Goal: Task Accomplishment & Management: Use online tool/utility

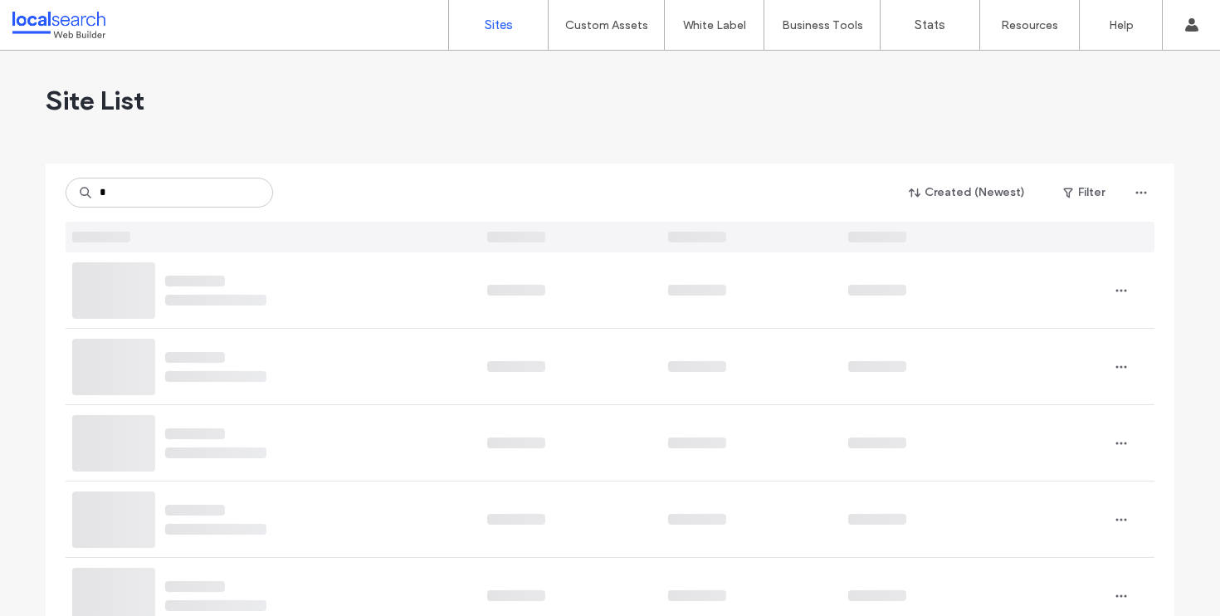
type input "*"
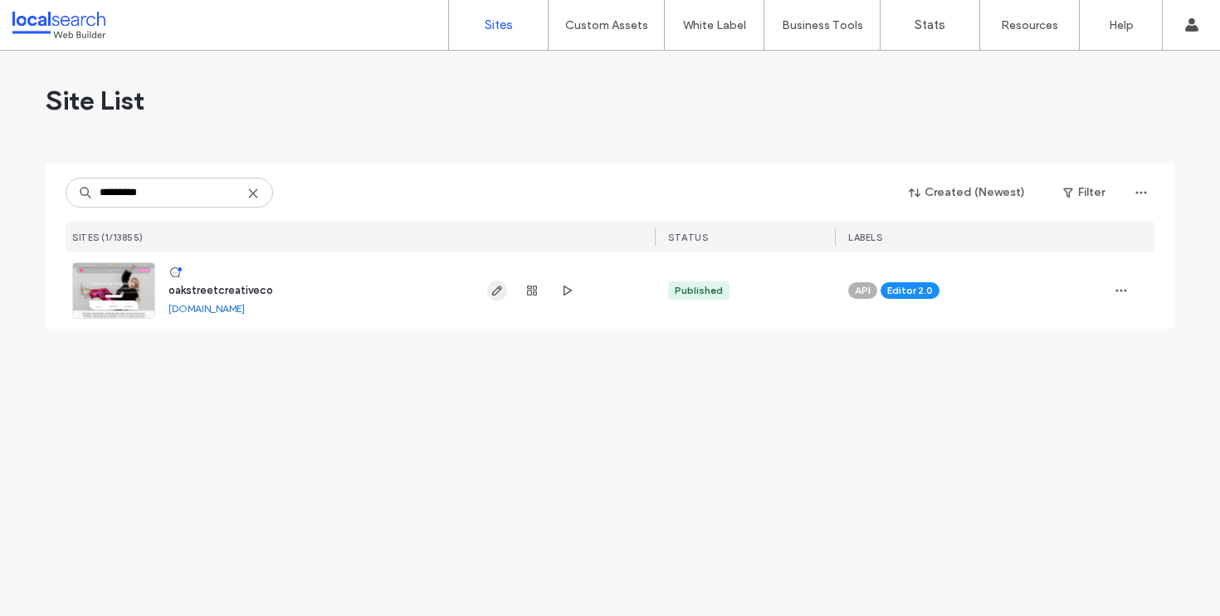
type input "*********"
click at [505, 291] on span "button" at bounding box center [497, 291] width 20 height 20
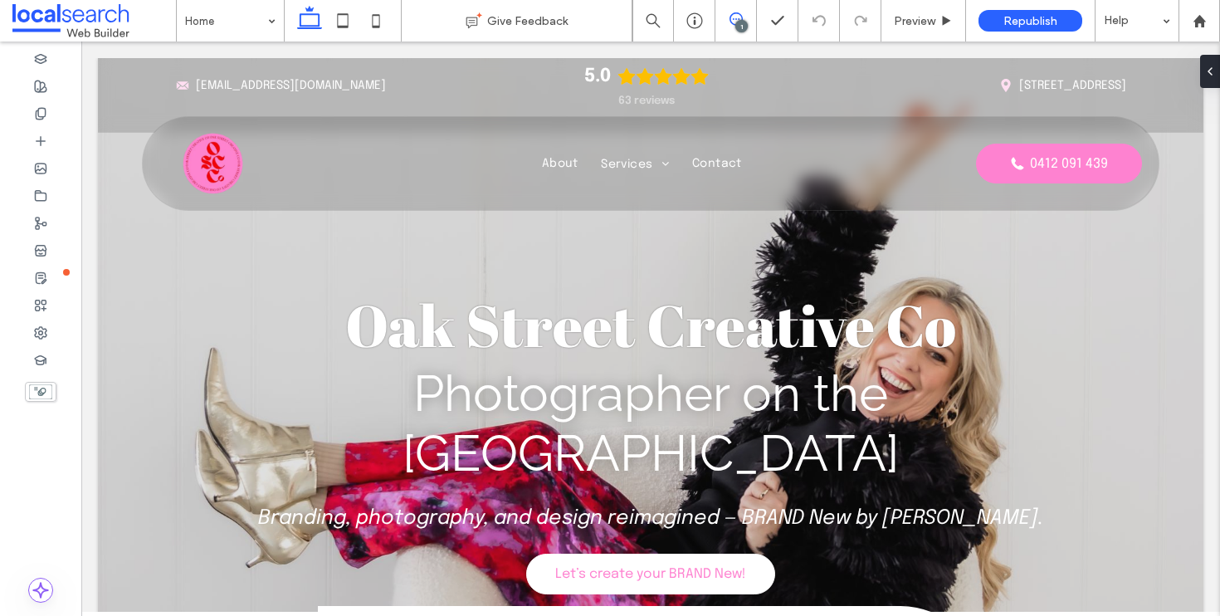
click at [744, 17] on span at bounding box center [736, 18] width 41 height 13
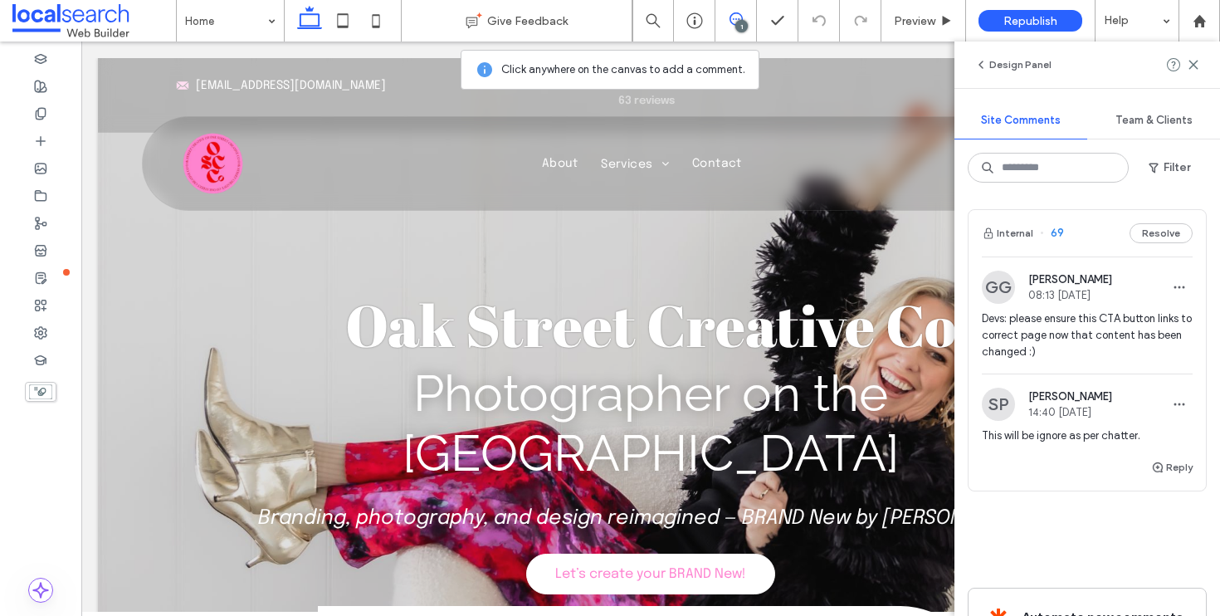
click at [1096, 230] on div "Internal 69 Resolve" at bounding box center [1087, 233] width 237 height 46
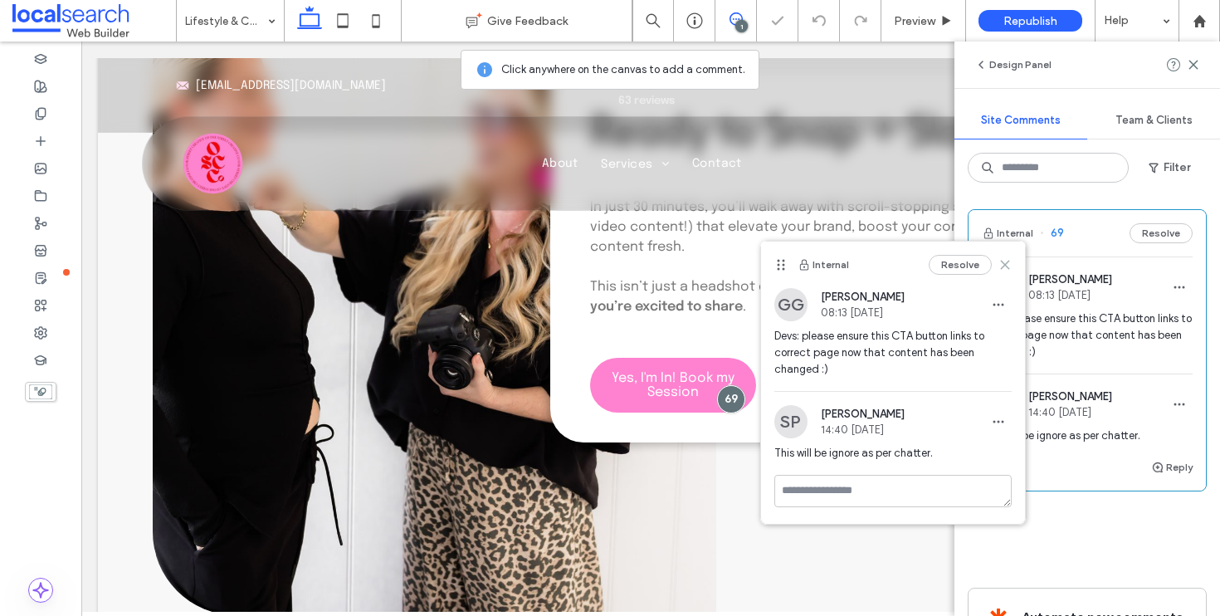
click at [1002, 262] on use at bounding box center [1004, 265] width 7 height 7
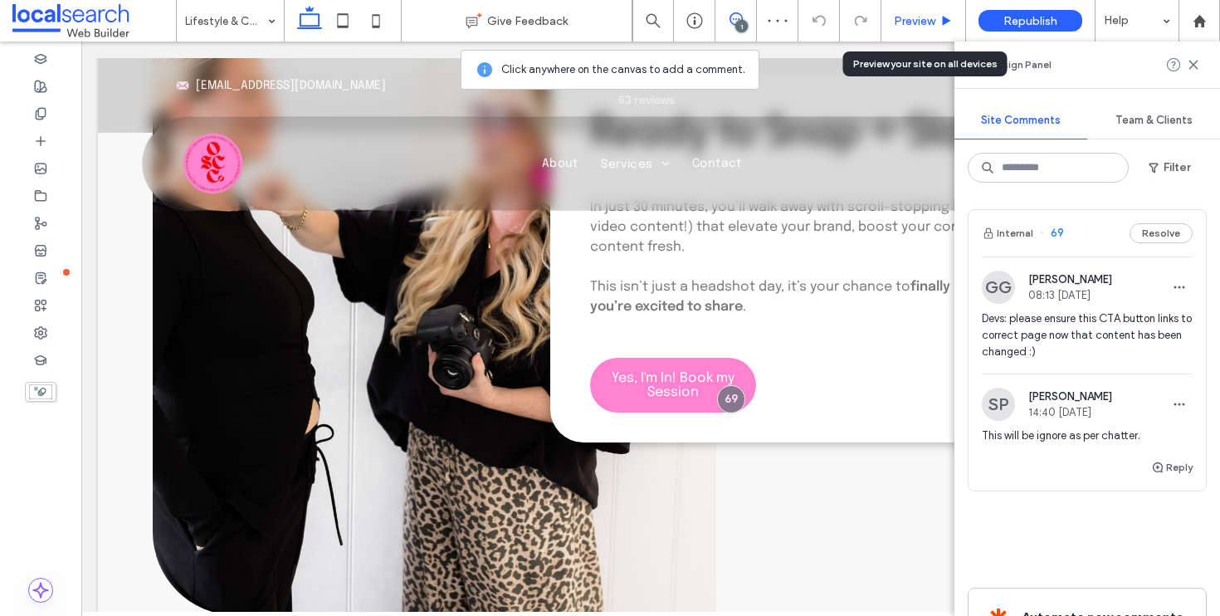
click at [931, 24] on span "Preview" at bounding box center [915, 21] width 42 height 14
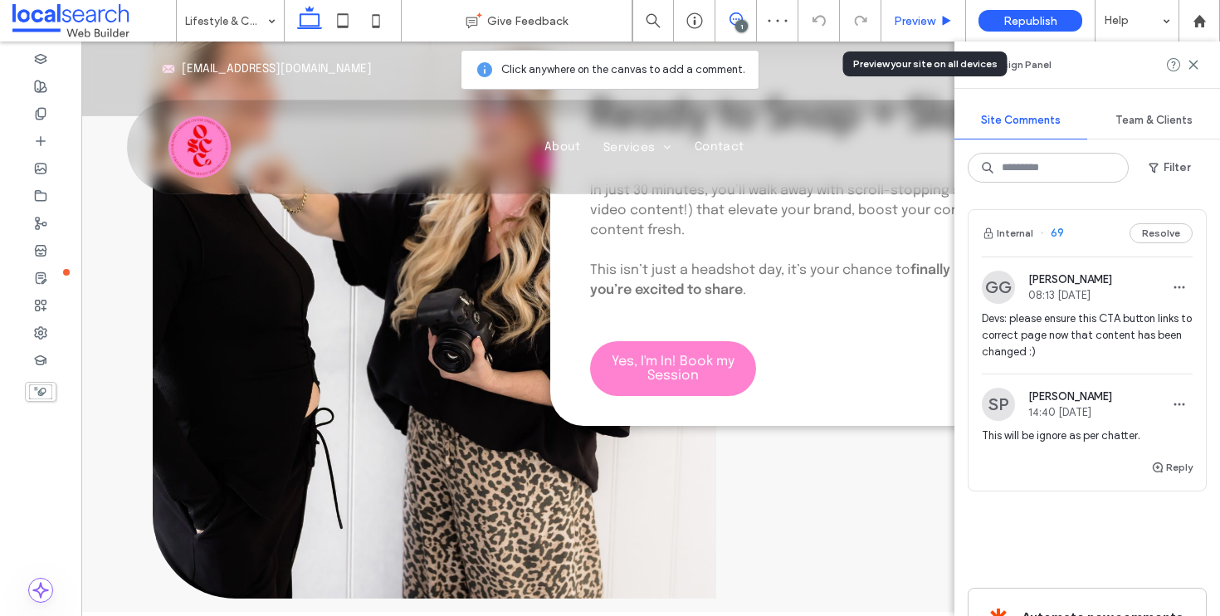
scroll to position [3371, 0]
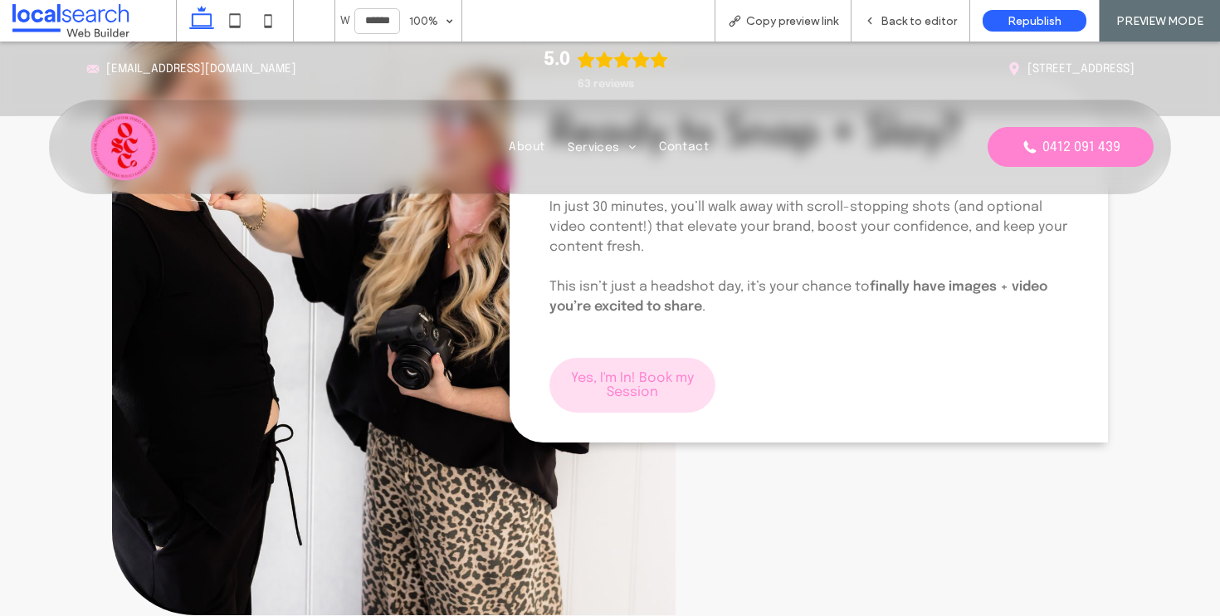
click at [617, 358] on link "Yes, I'm In! Book my Session" at bounding box center [633, 385] width 166 height 55
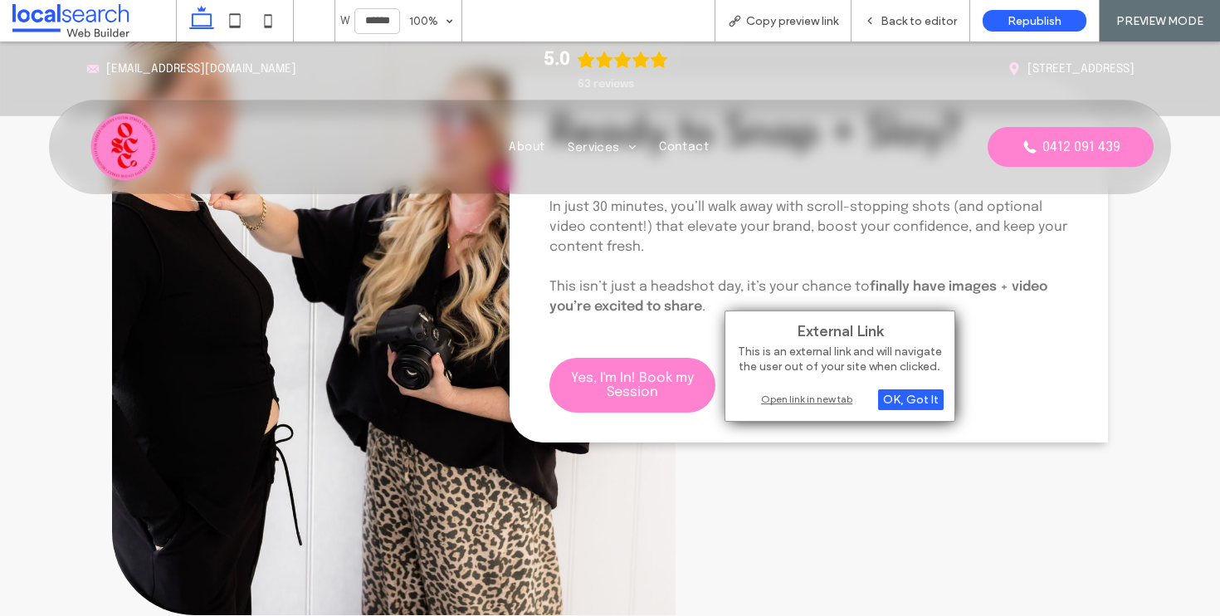
click at [801, 400] on div "Open link in new tab" at bounding box center [840, 398] width 208 height 17
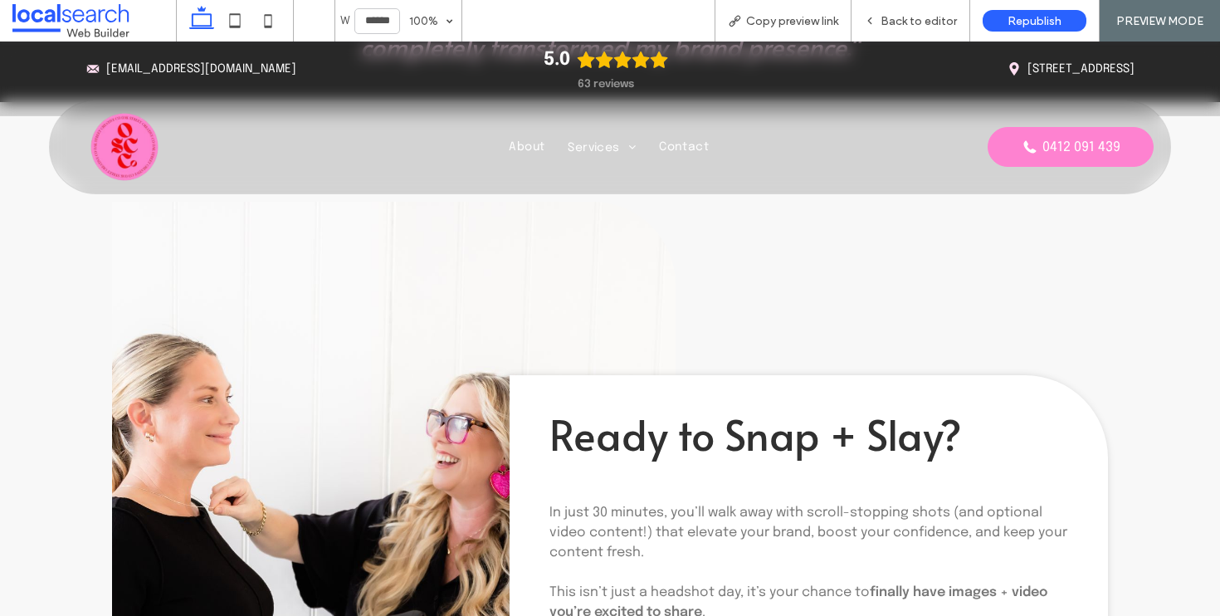
scroll to position [3148, 0]
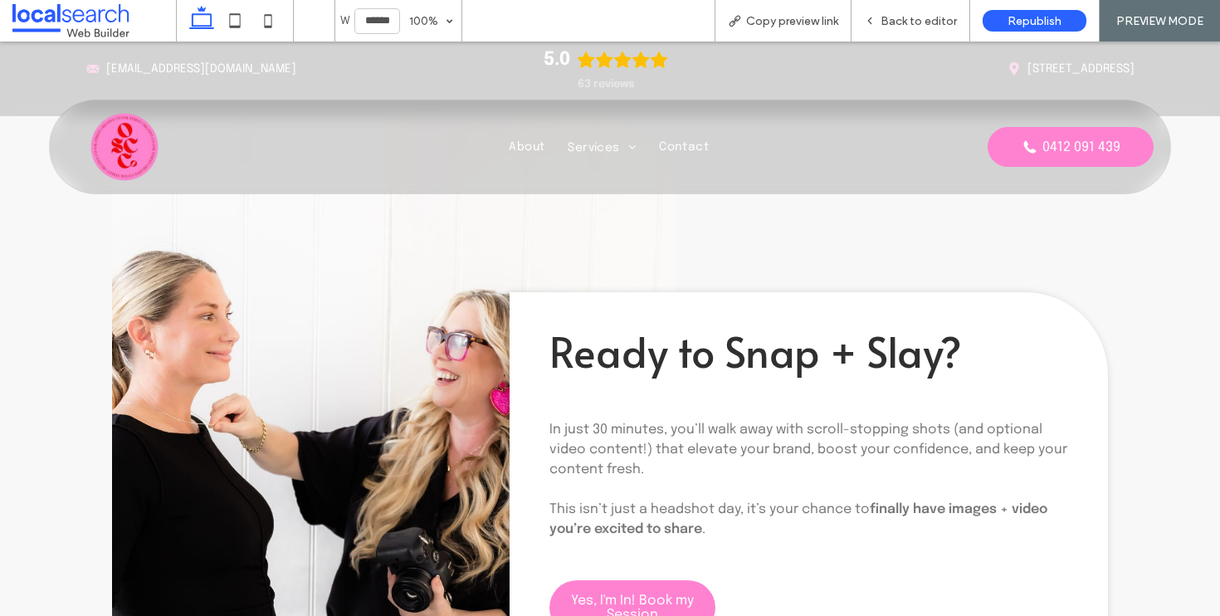
click at [135, 134] on img at bounding box center [124, 146] width 83 height 83
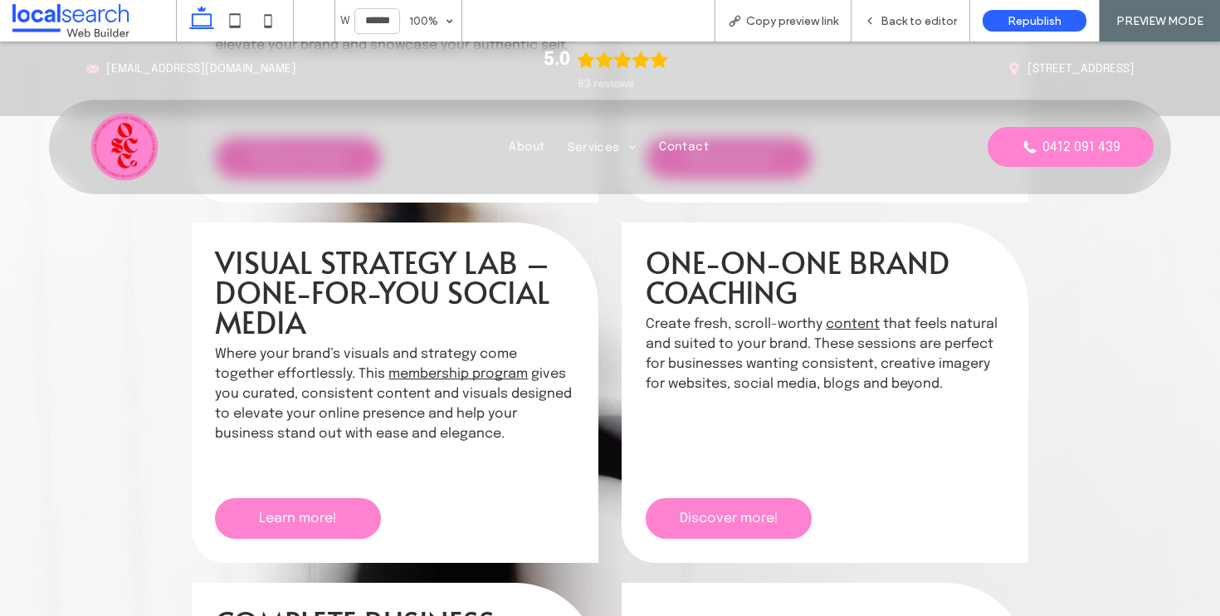
scroll to position [2149, 0]
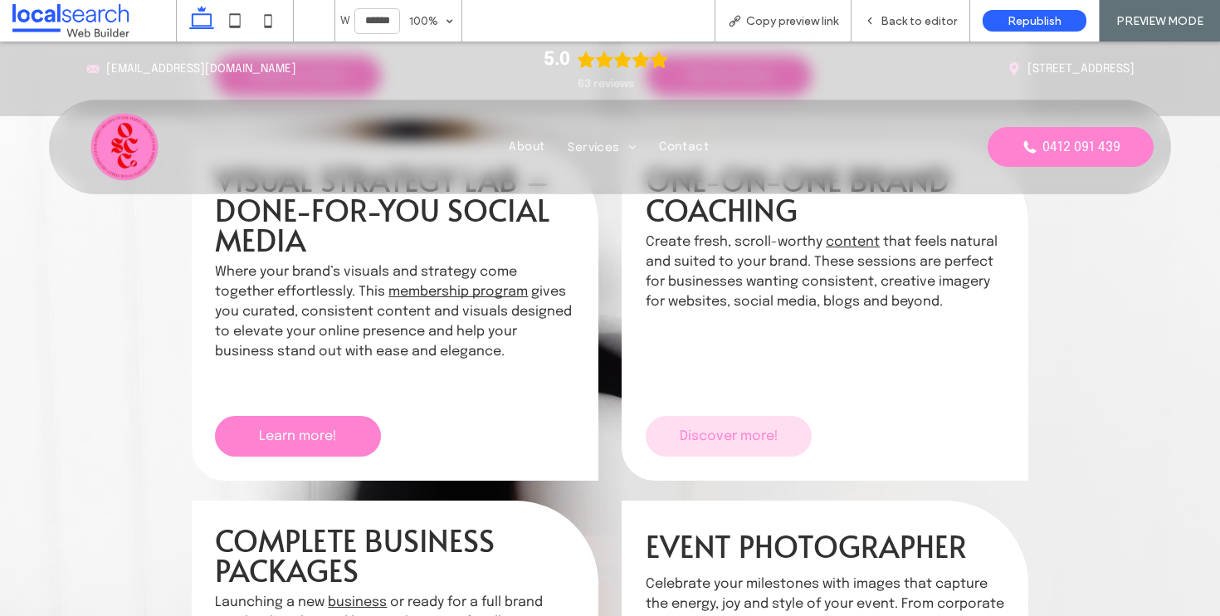
click at [738, 435] on span "Discover more!" at bounding box center [729, 436] width 99 height 14
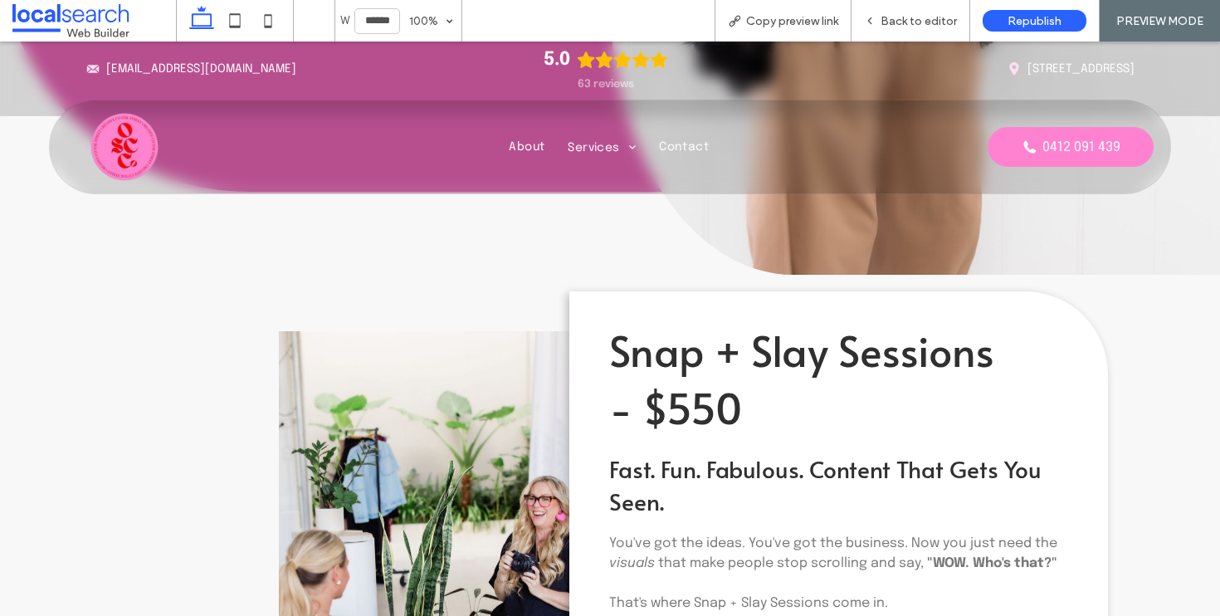
scroll to position [889, 0]
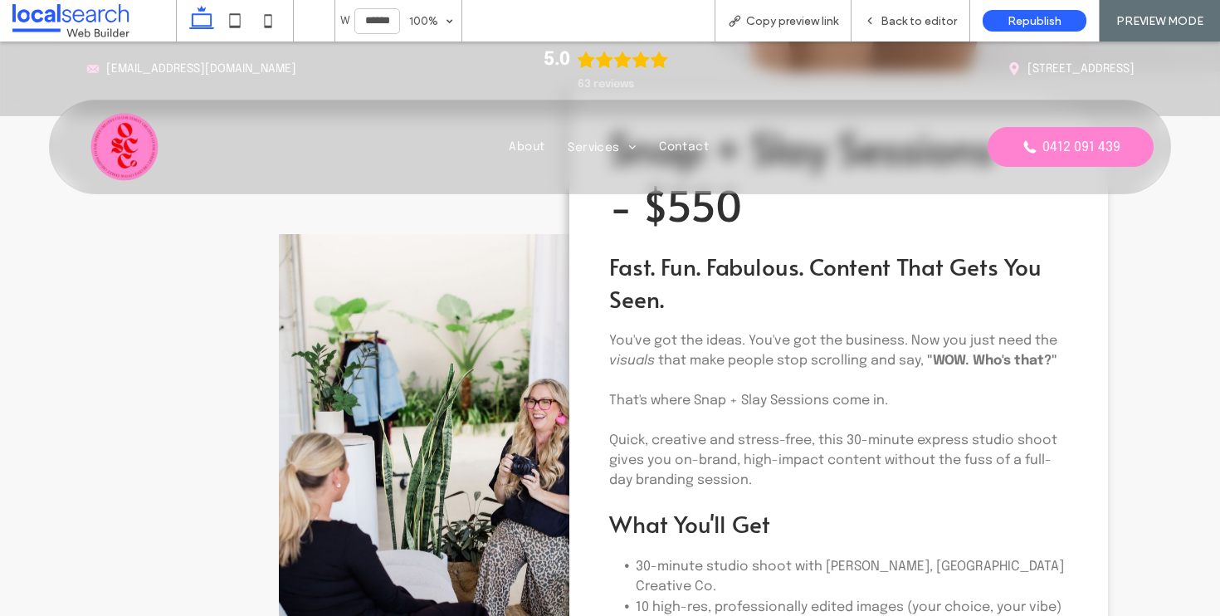
click at [133, 142] on img at bounding box center [124, 146] width 83 height 83
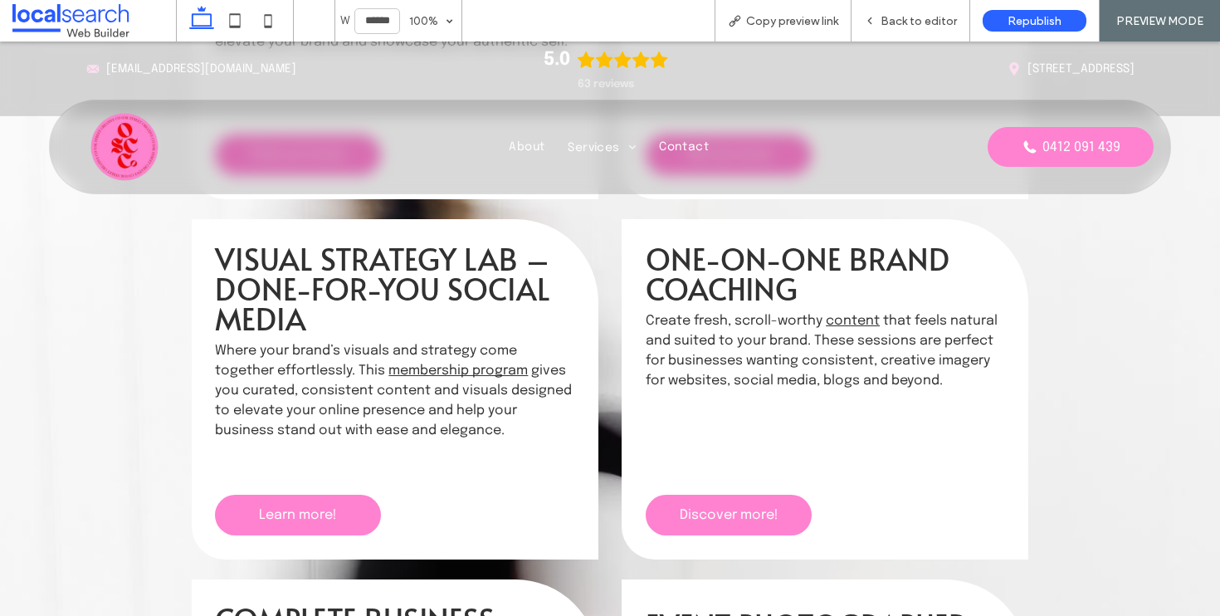
scroll to position [2070, 0]
click at [906, 21] on span "Back to editor" at bounding box center [919, 21] width 76 height 14
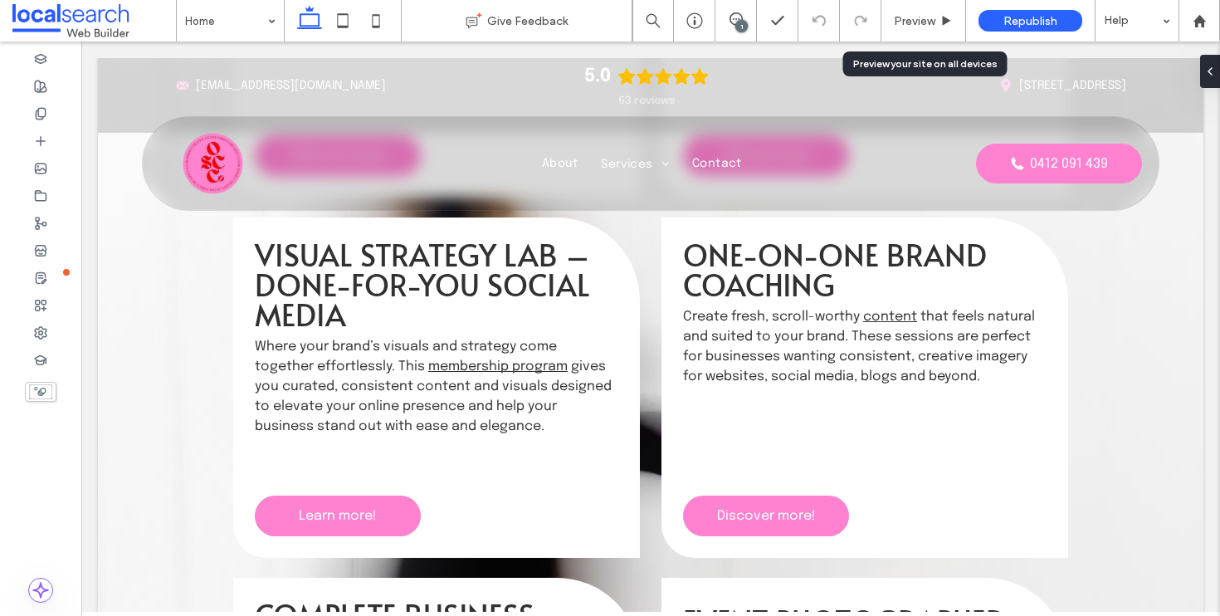
scroll to position [2067, 0]
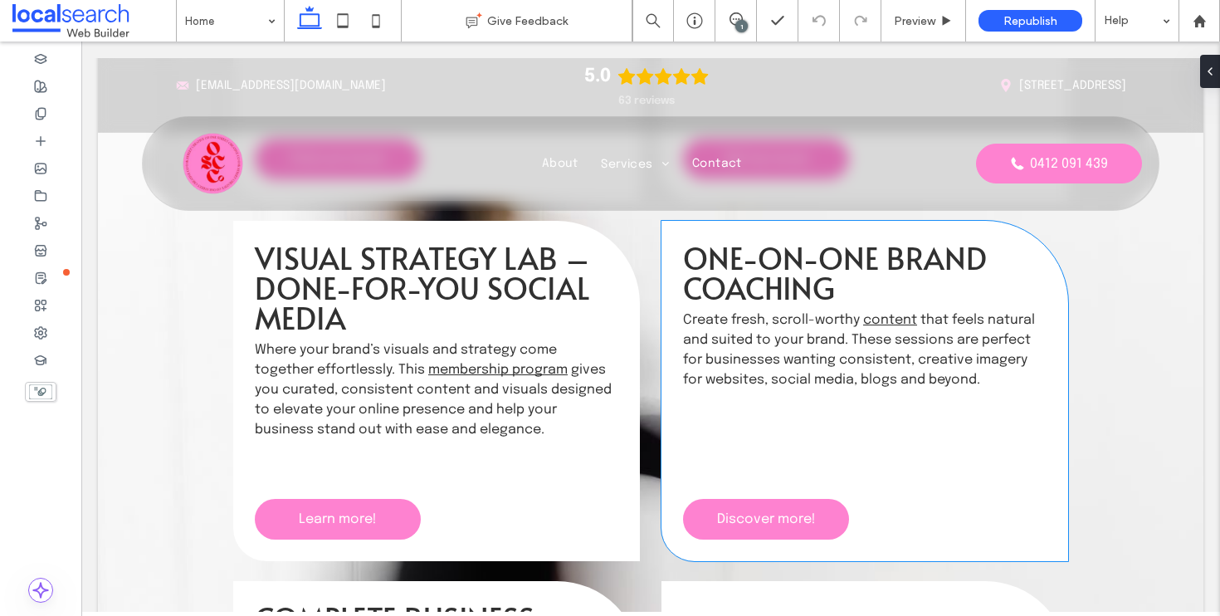
click at [938, 369] on p "Create fresh, scroll-worthy content that feels natural and suited to your brand…" at bounding box center [865, 351] width 364 height 80
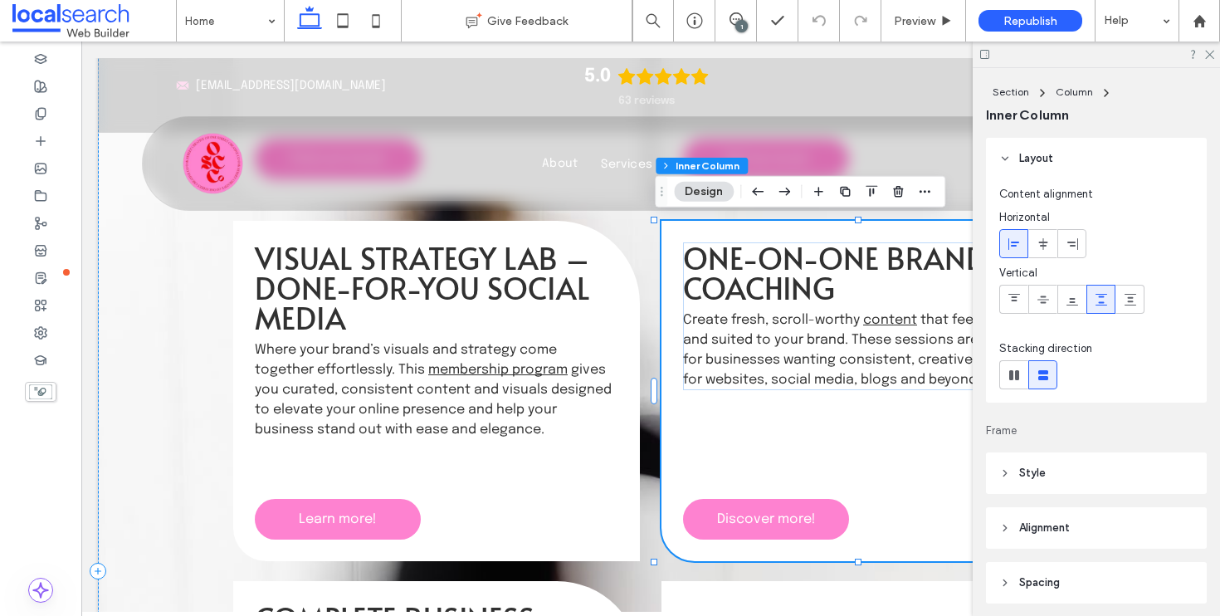
click at [938, 369] on p "Create fresh, scroll-worthy content that feels natural and suited to your brand…" at bounding box center [865, 351] width 364 height 80
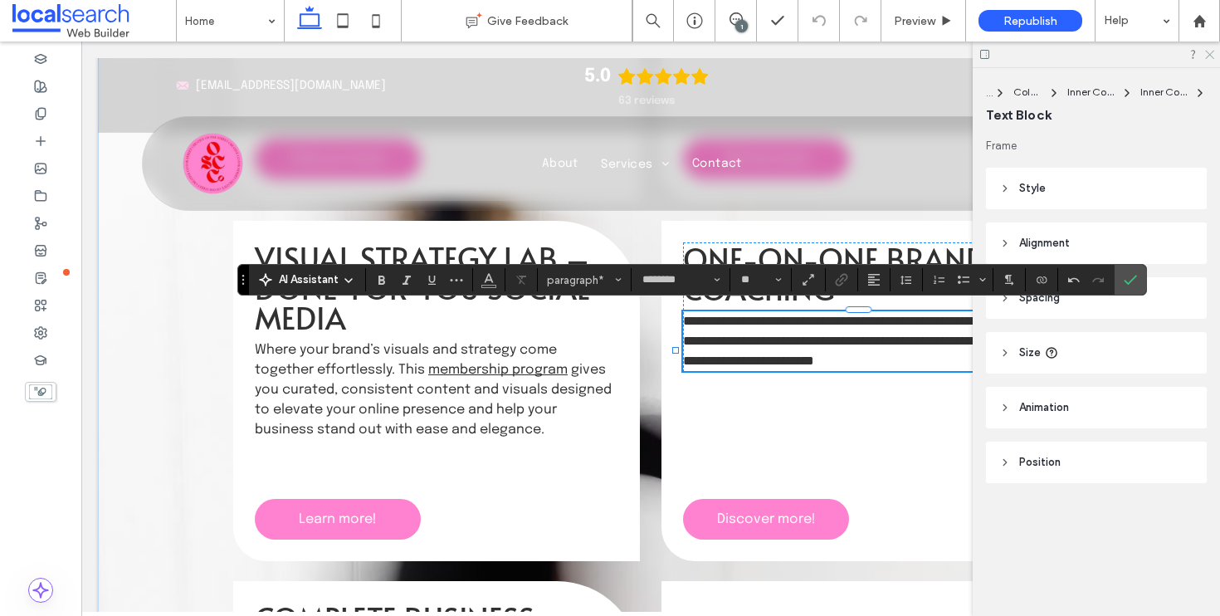
click at [1212, 56] on icon at bounding box center [1209, 53] width 11 height 11
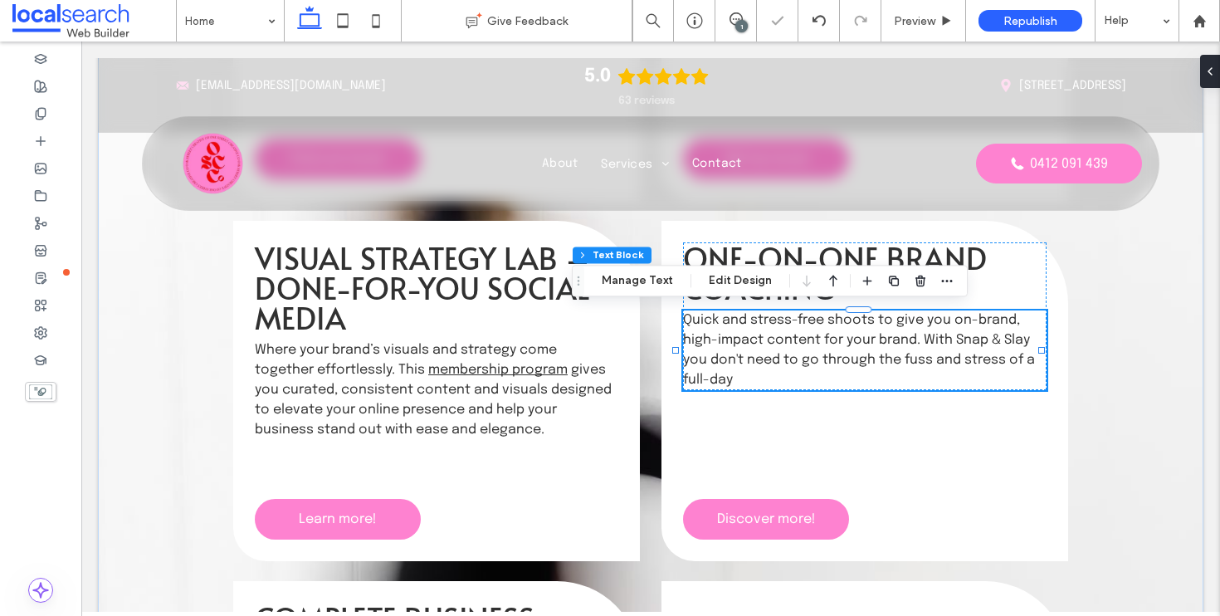
click at [834, 379] on p "Q uick and stress-free shoots to give you on-brand, high-impact content for you…" at bounding box center [865, 351] width 364 height 80
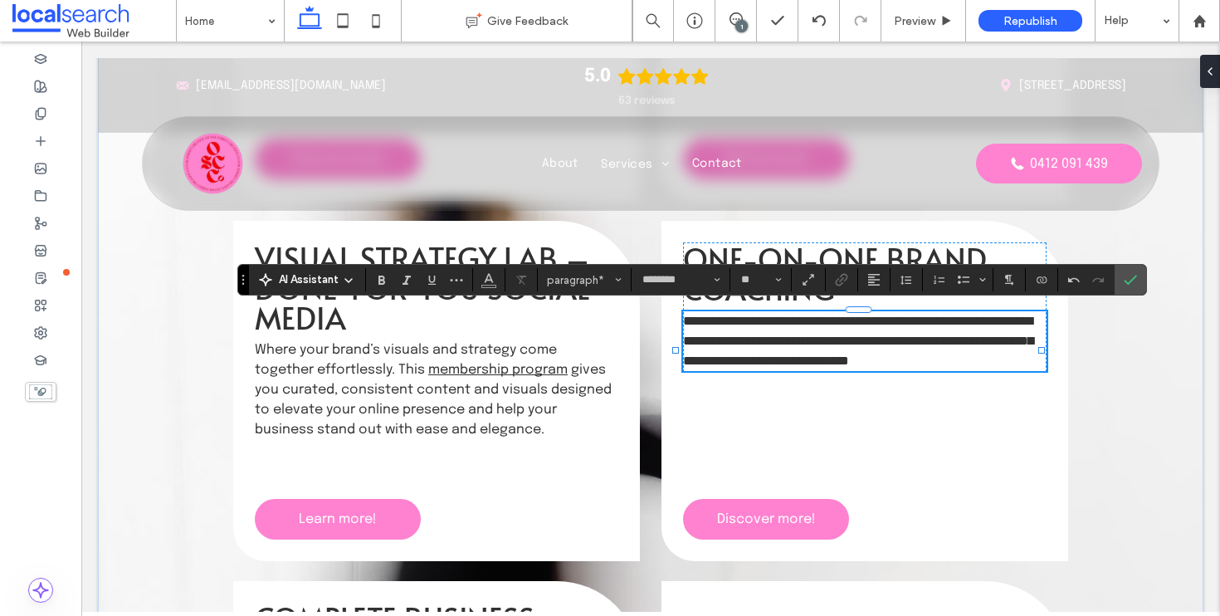
click at [844, 317] on span "**********" at bounding box center [858, 341] width 350 height 52
click at [841, 278] on icon "Link" at bounding box center [841, 279] width 13 height 13
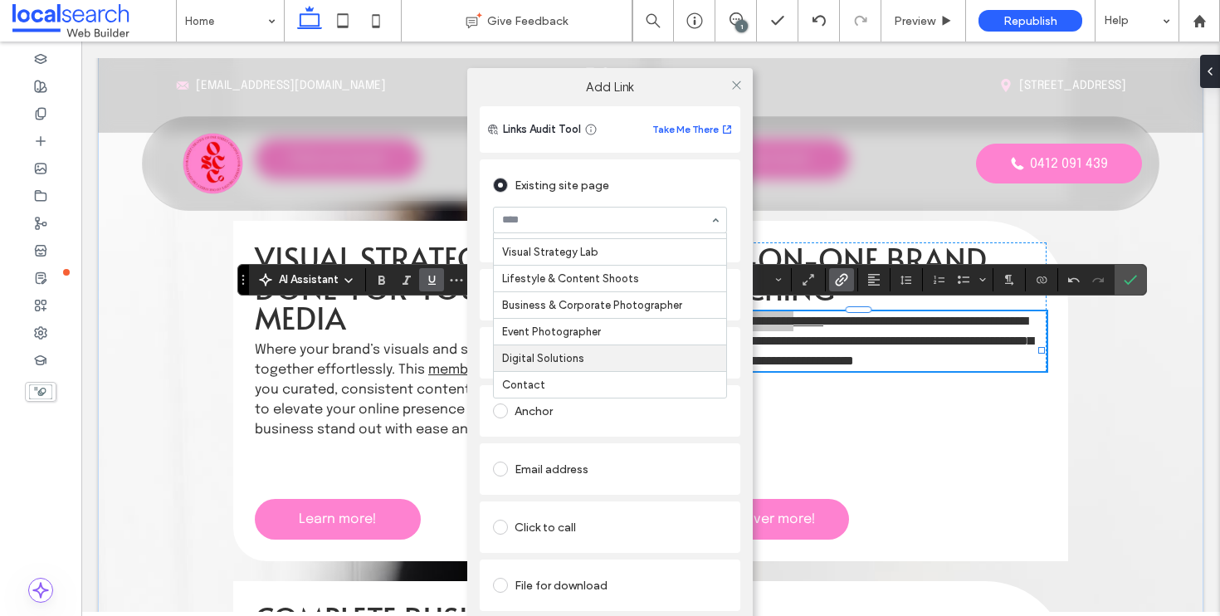
scroll to position [136, 0]
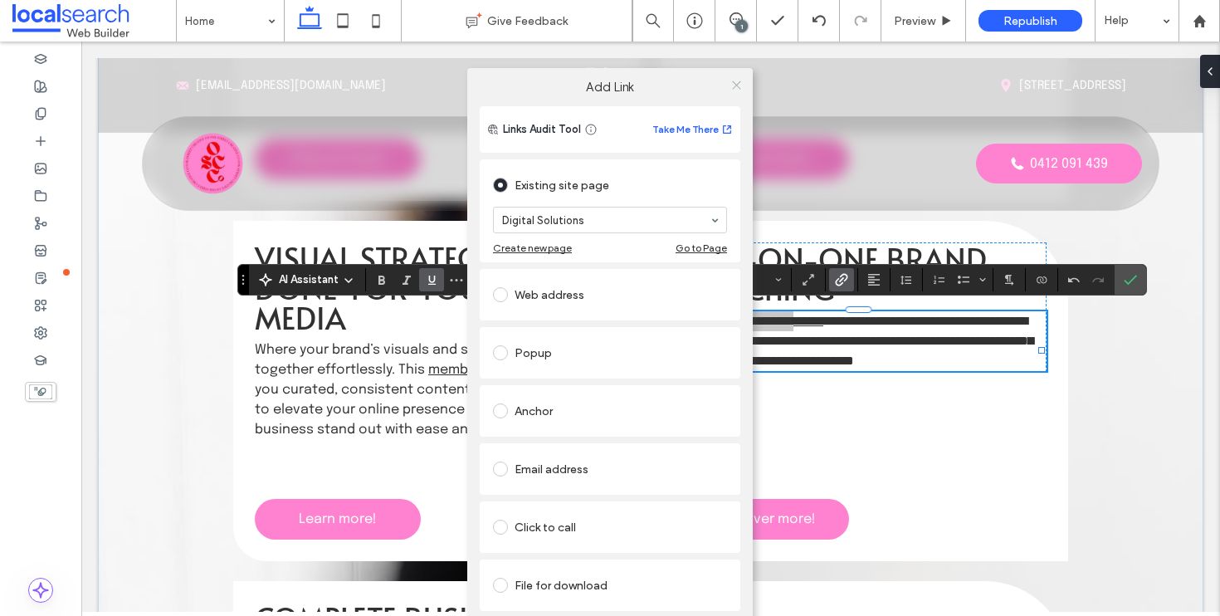
click at [733, 88] on icon at bounding box center [737, 85] width 12 height 12
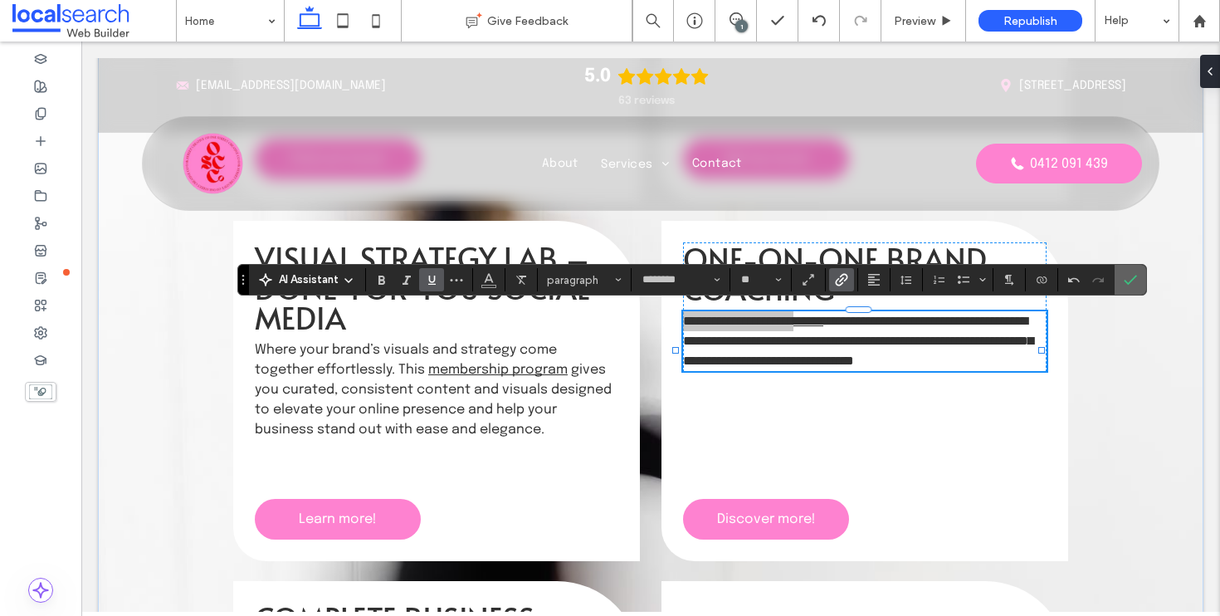
click at [1123, 279] on label "Confirm" at bounding box center [1130, 280] width 25 height 30
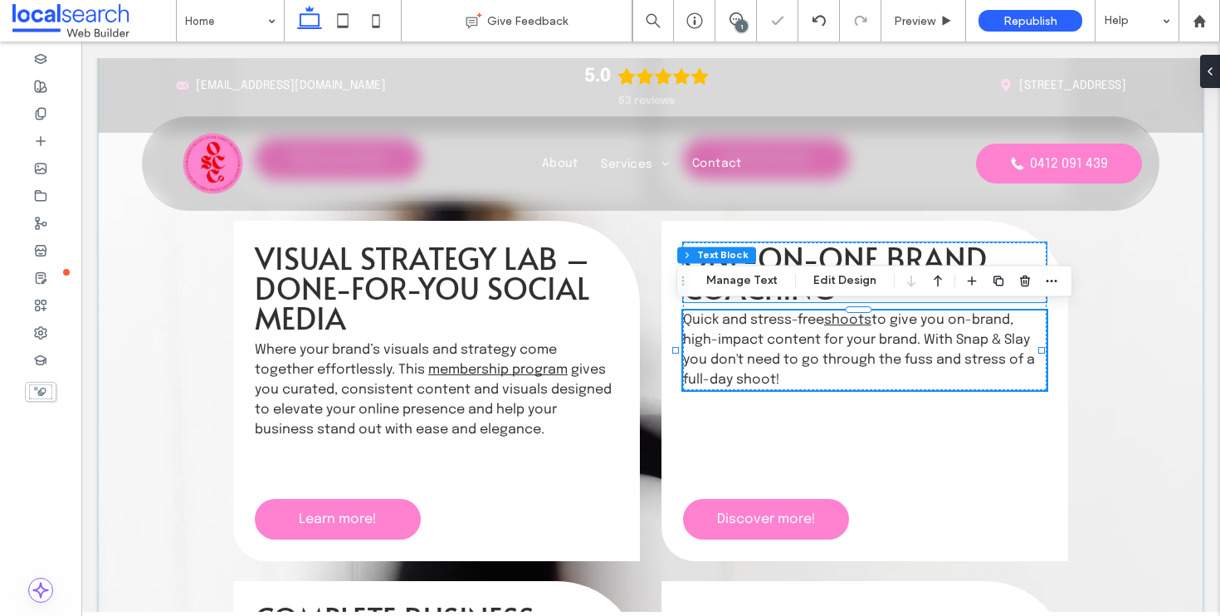
click at [896, 250] on span "One-on-One Brand Coaching" at bounding box center [835, 272] width 304 height 71
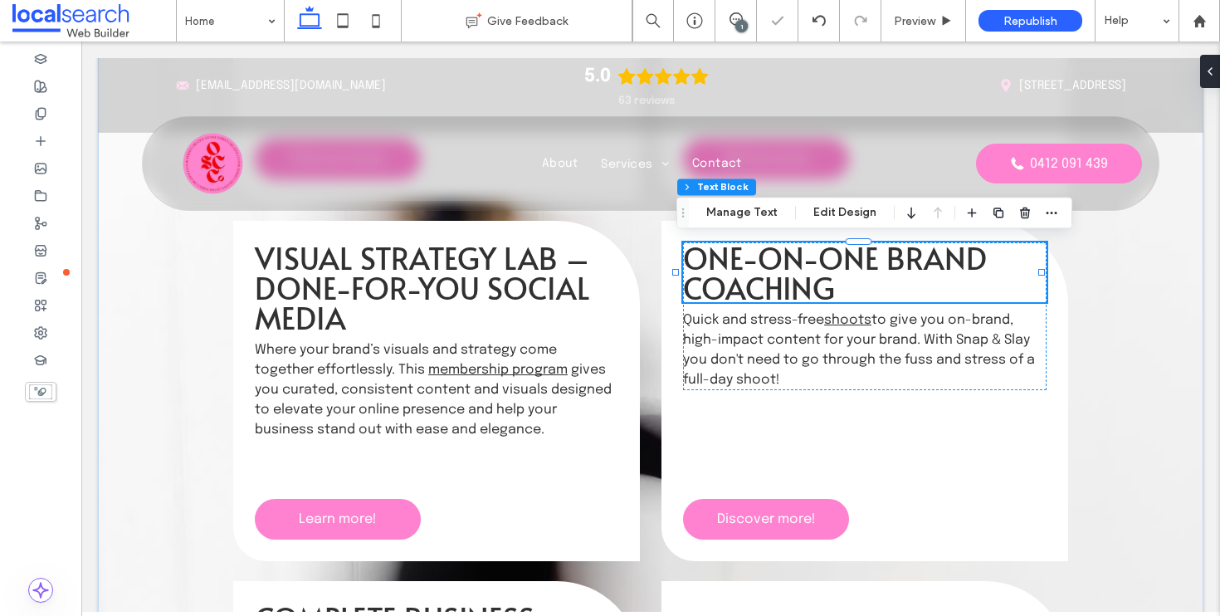
click at [896, 250] on span "One-on-One Brand Coaching" at bounding box center [835, 272] width 304 height 71
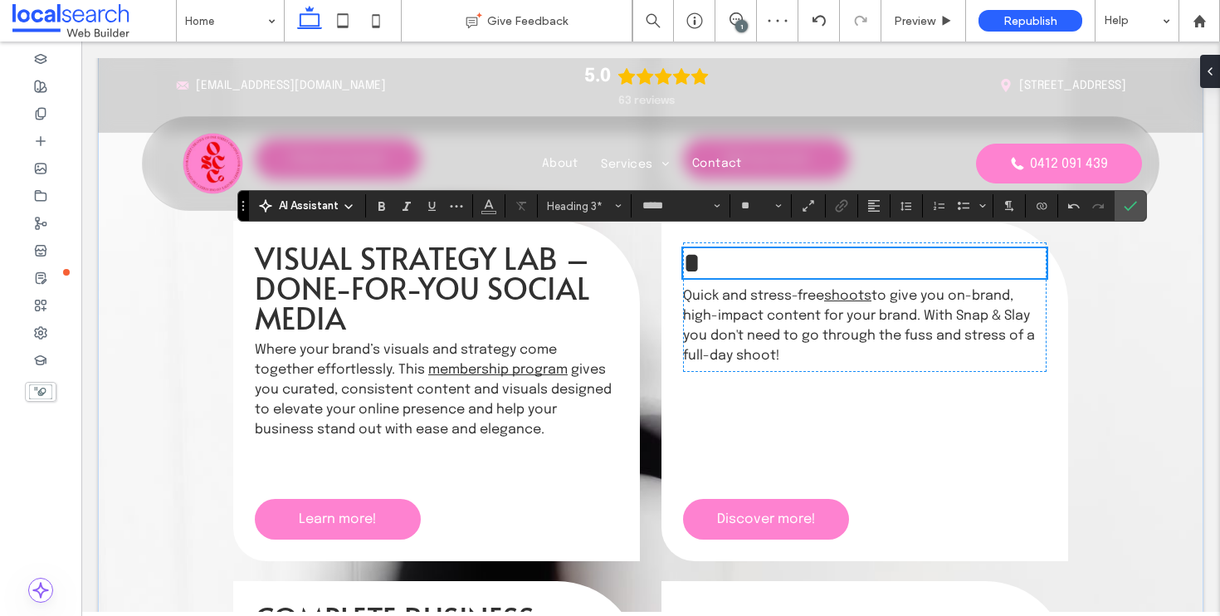
scroll to position [2072, 0]
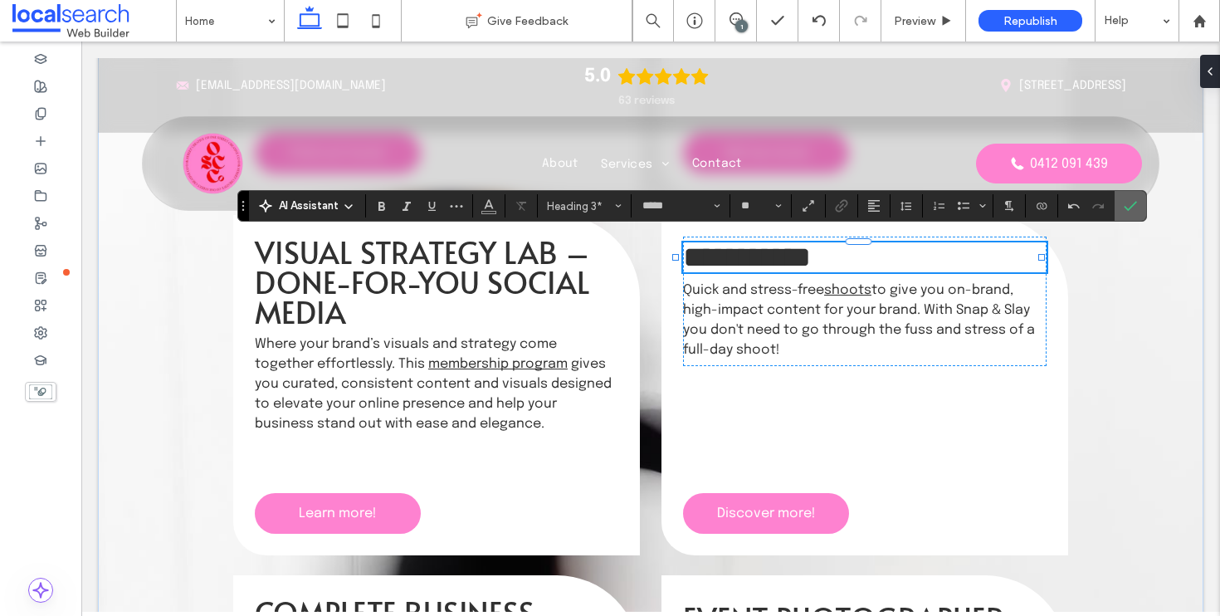
click at [1128, 207] on icon "Confirm" at bounding box center [1130, 205] width 13 height 13
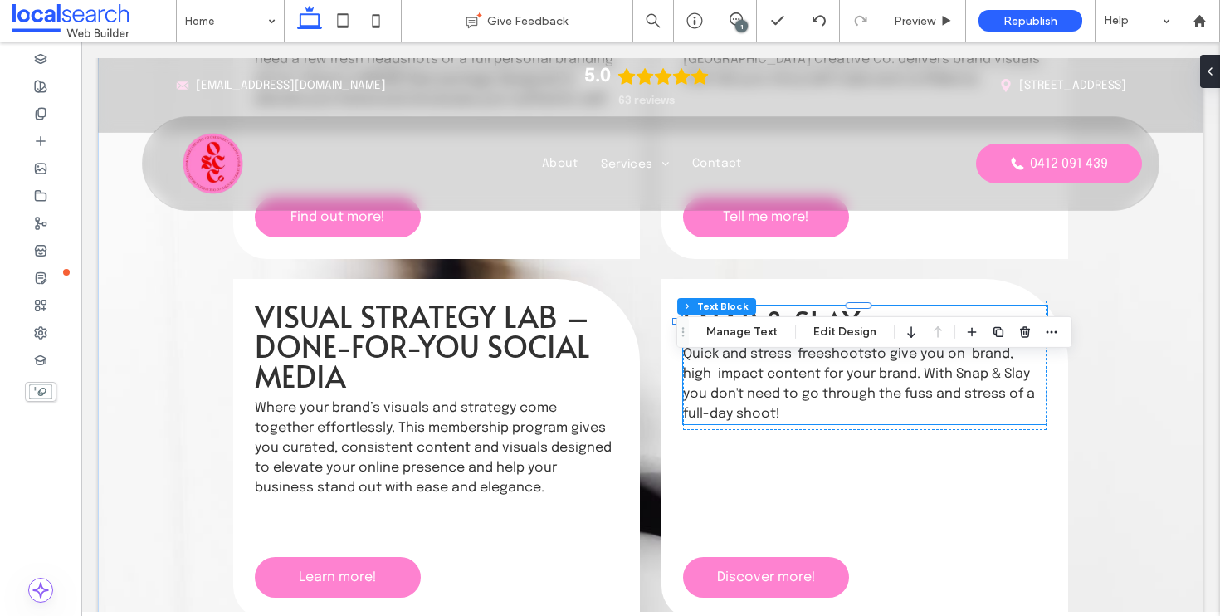
scroll to position [2102, 0]
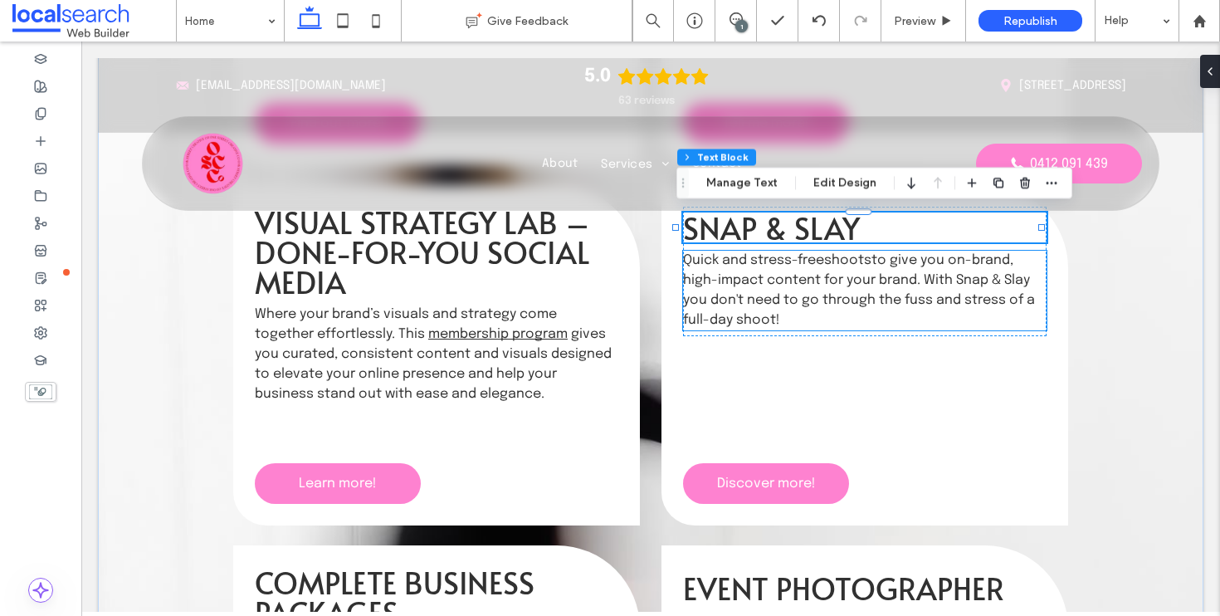
click at [844, 256] on link "shoots" at bounding box center [847, 260] width 47 height 14
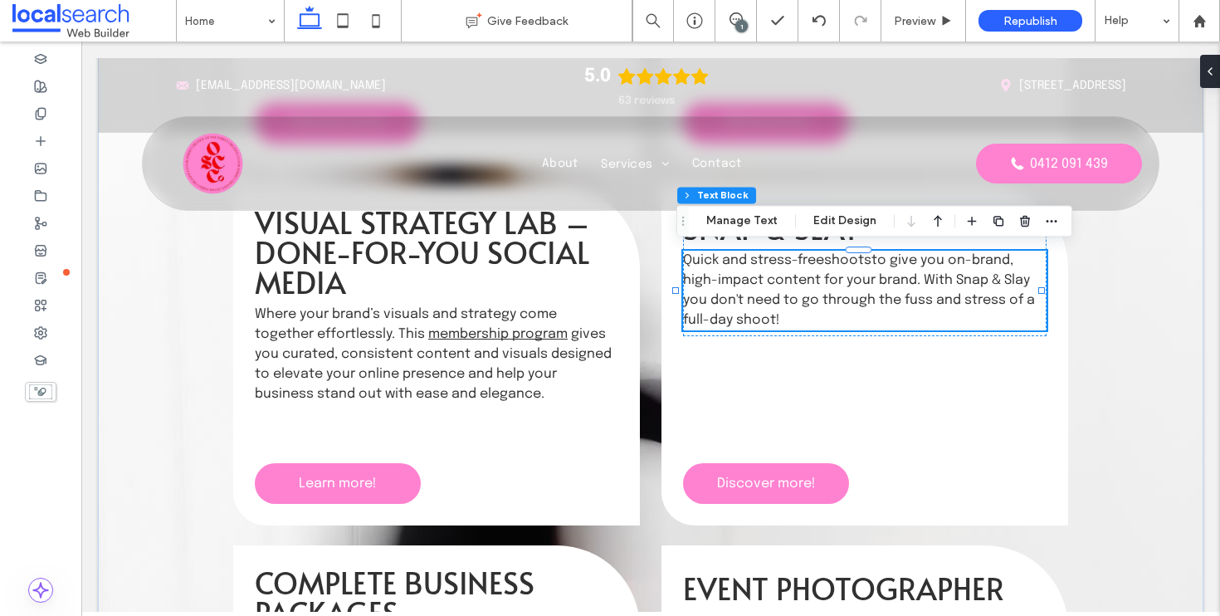
click at [844, 256] on div "Quick and stress-free shoots to give you on-brand, high-impact content for your…" at bounding box center [865, 291] width 364 height 80
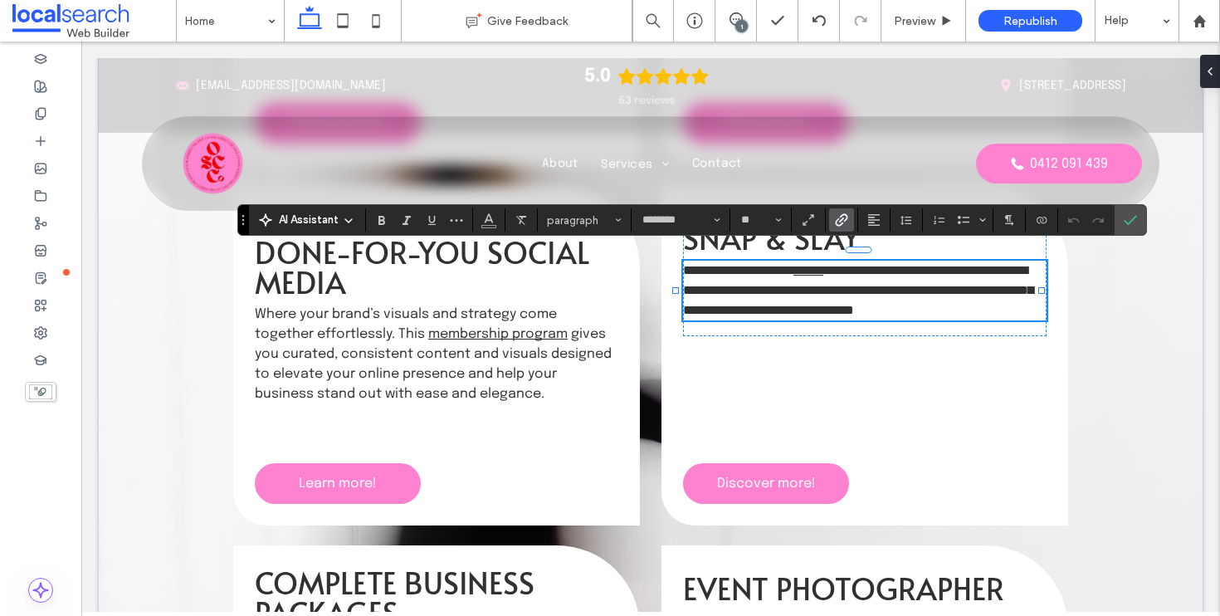
click at [844, 224] on icon "Link" at bounding box center [841, 219] width 13 height 13
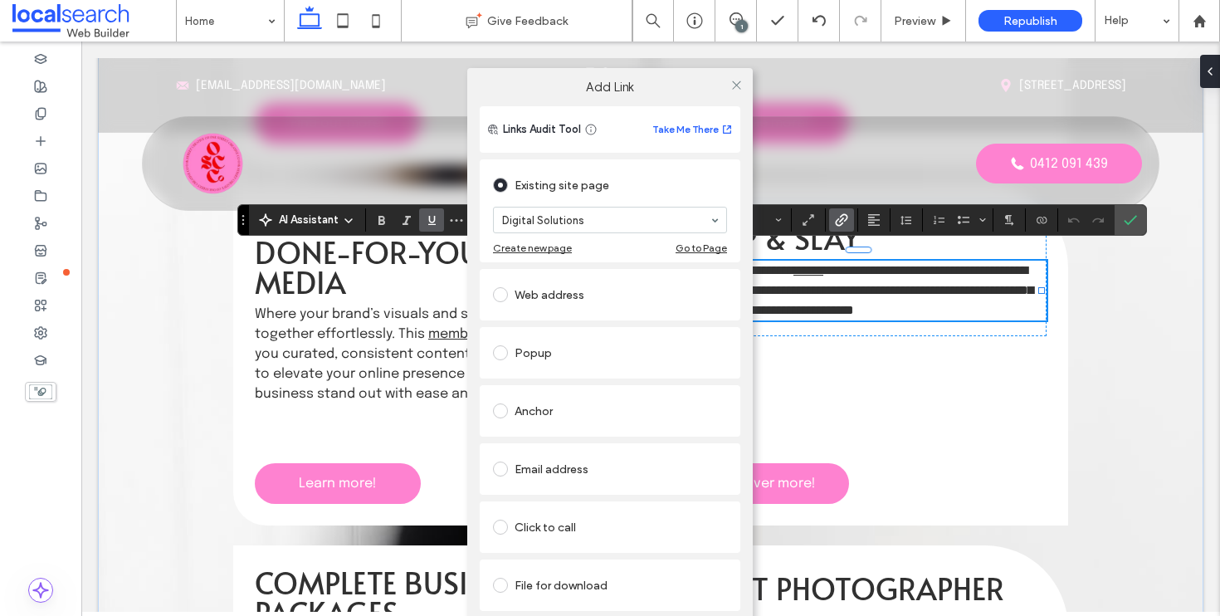
click at [523, 407] on div "Anchor" at bounding box center [610, 411] width 234 height 27
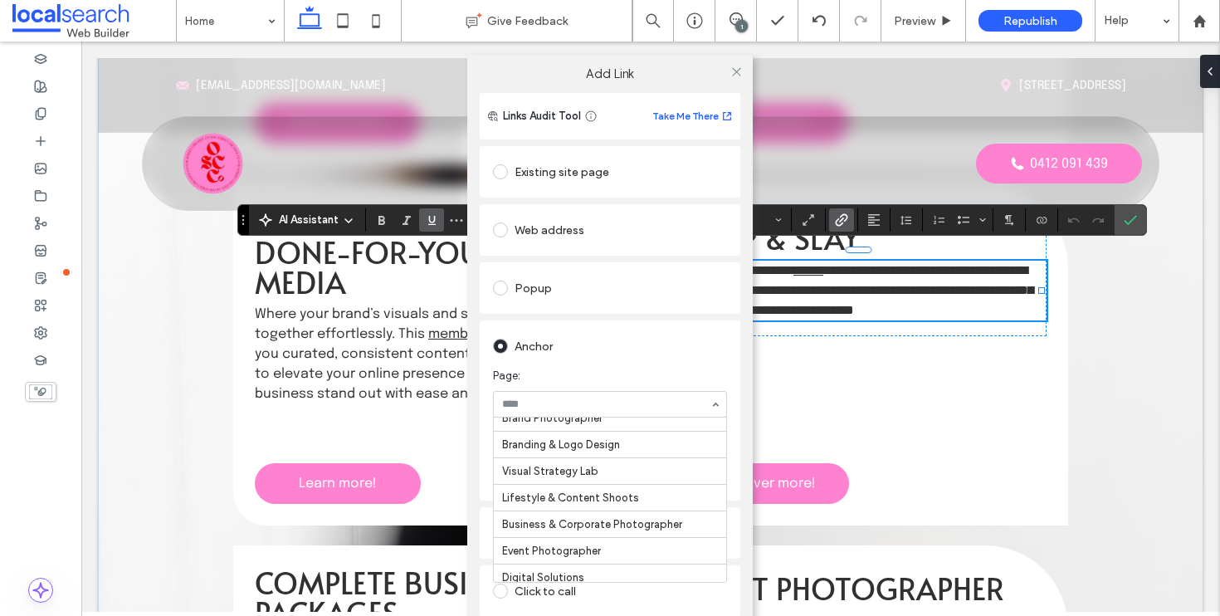
scroll to position [136, 0]
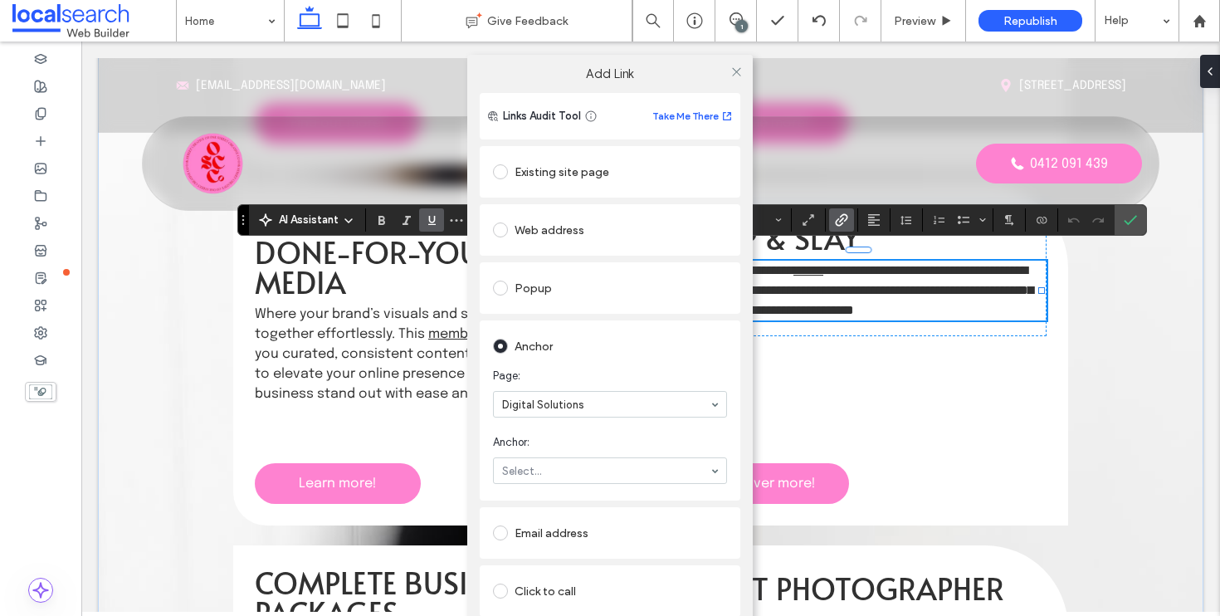
click at [575, 457] on section "Anchor: Select..." at bounding box center [610, 459] width 234 height 66
click at [581, 454] on section "Anchor: Top Bottom" at bounding box center [610, 459] width 234 height 66
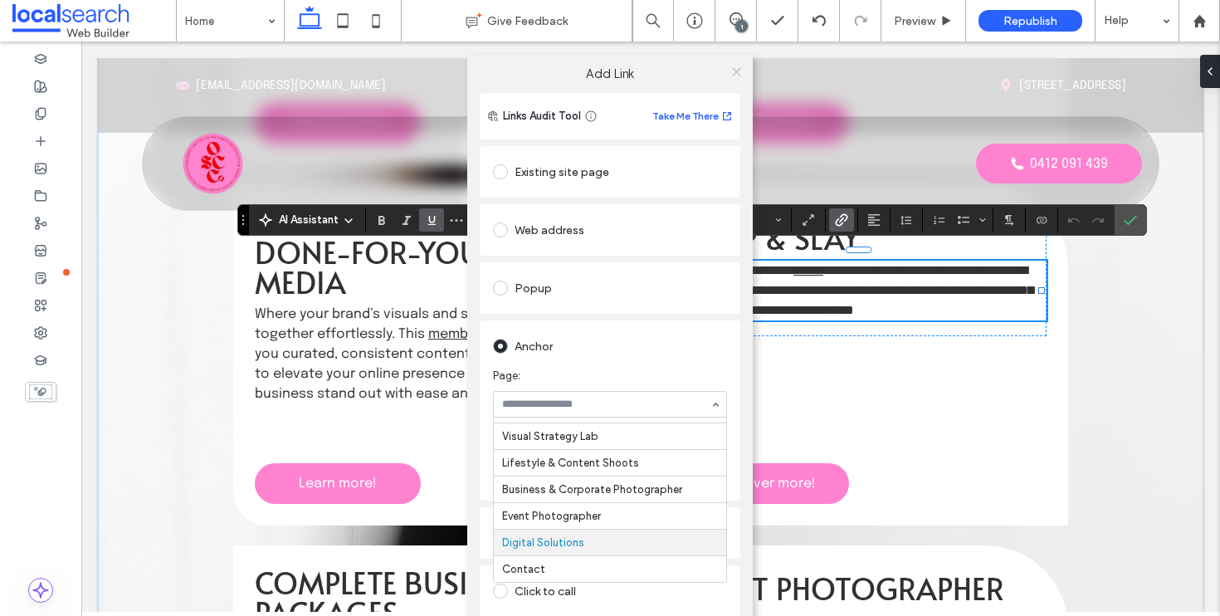
click at [731, 78] on span at bounding box center [737, 71] width 12 height 25
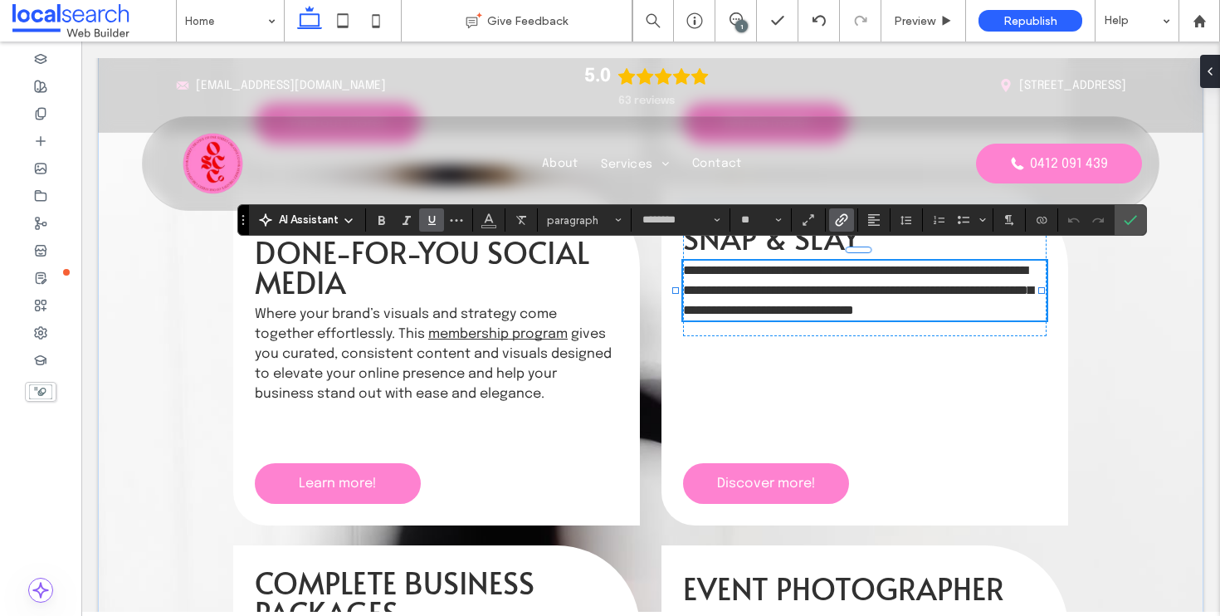
click at [824, 264] on link "******" at bounding box center [809, 270] width 30 height 12
click at [844, 226] on icon "Link" at bounding box center [841, 219] width 13 height 13
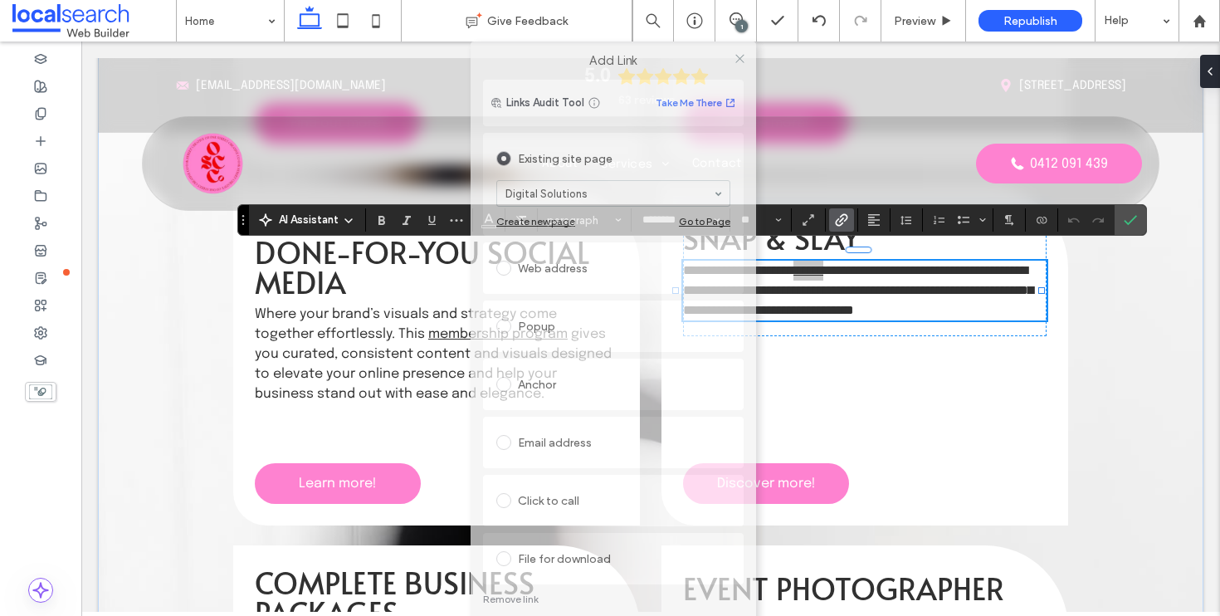
drag, startPoint x: 683, startPoint y: 82, endPoint x: 682, endPoint y: 46, distance: 36.5
click at [682, 46] on div "Add Link" at bounding box center [614, 61] width 286 height 38
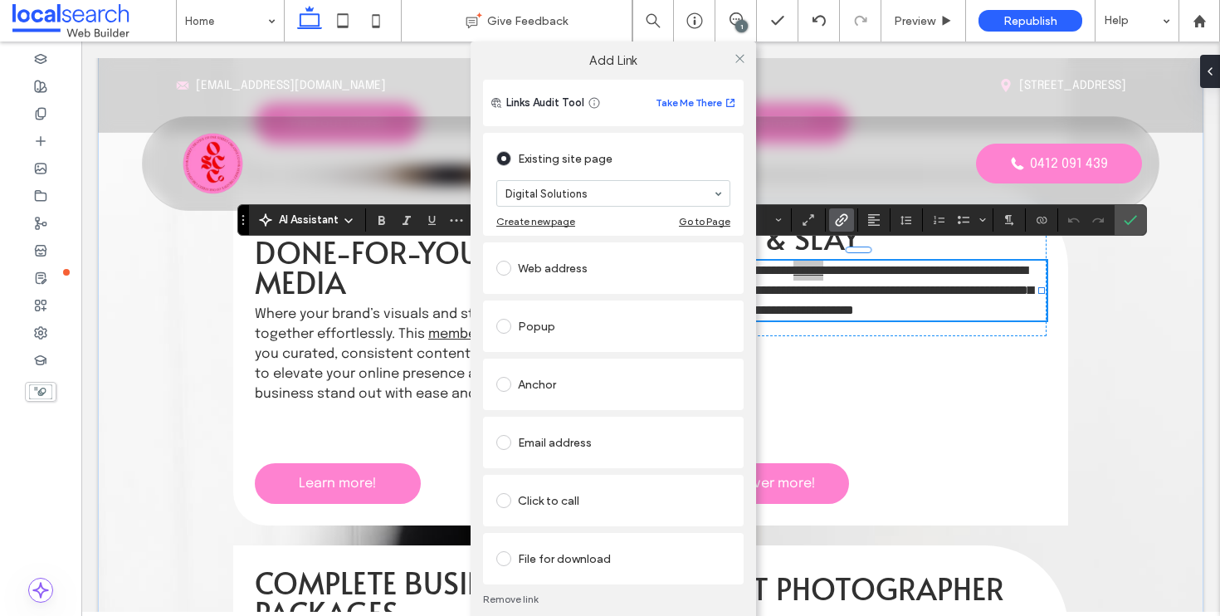
click at [528, 596] on link "Remove link" at bounding box center [613, 599] width 261 height 13
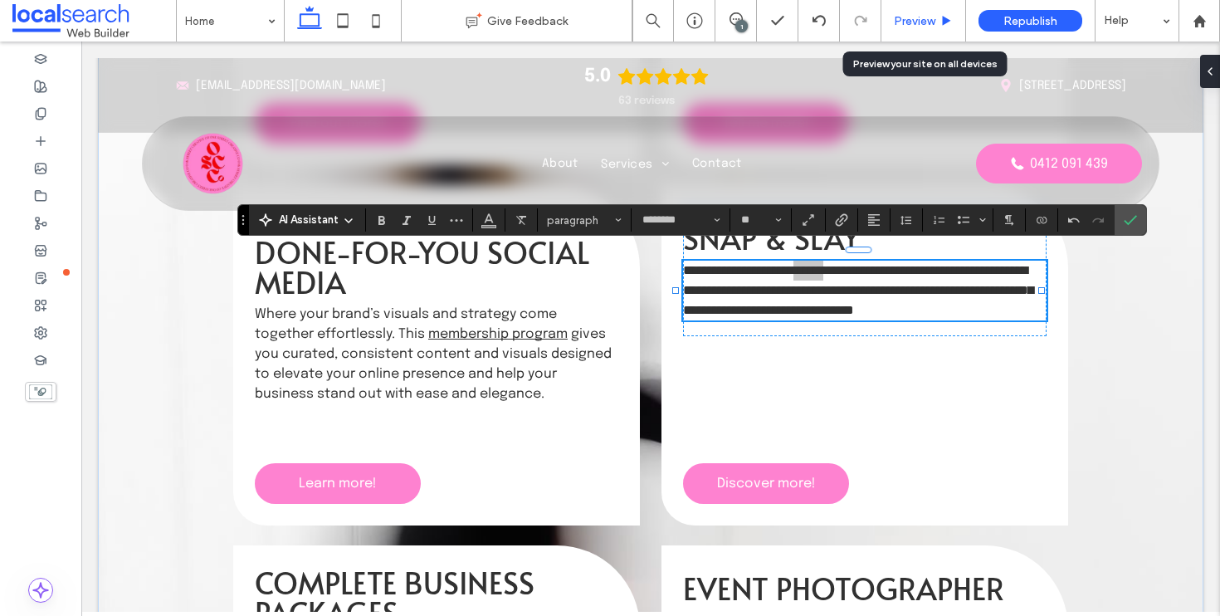
click at [913, 17] on span "Preview" at bounding box center [915, 21] width 42 height 14
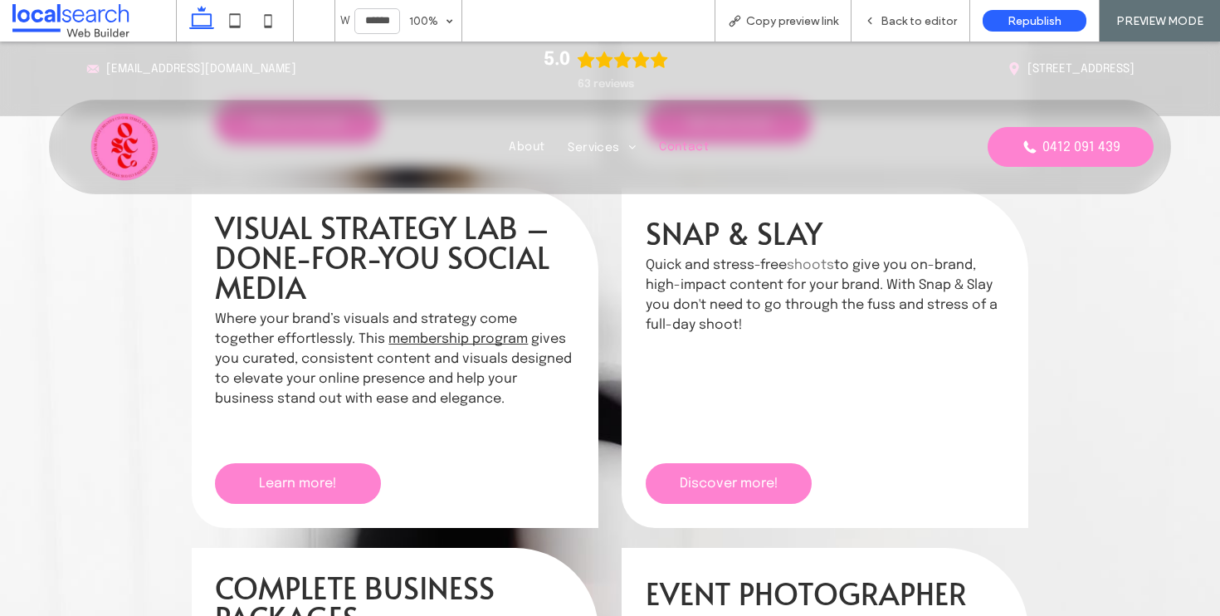
scroll to position [2101, 0]
click at [915, 19] on span "Back to editor" at bounding box center [919, 21] width 76 height 14
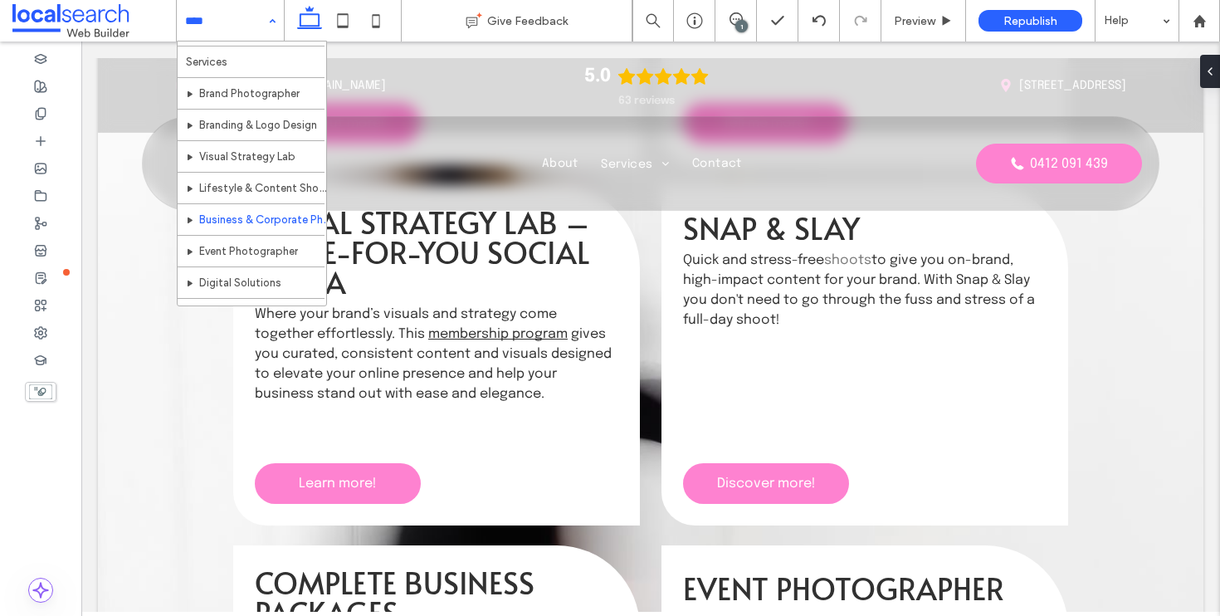
scroll to position [90, 0]
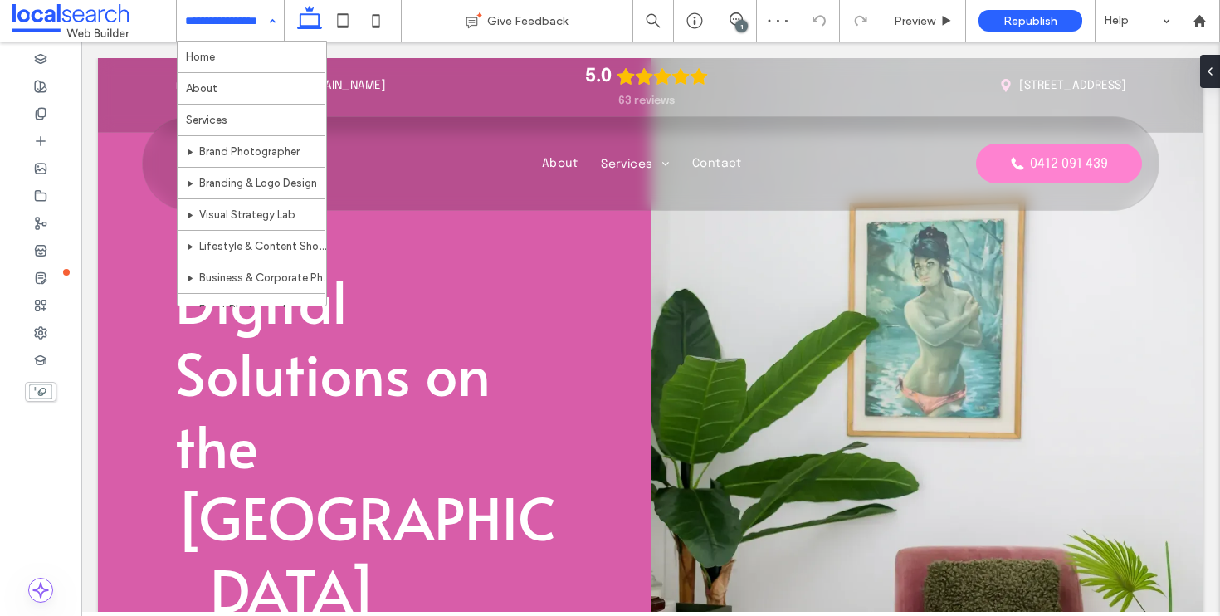
click at [247, 36] on input at bounding box center [226, 21] width 82 height 42
click at [252, 22] on input at bounding box center [226, 21] width 82 height 42
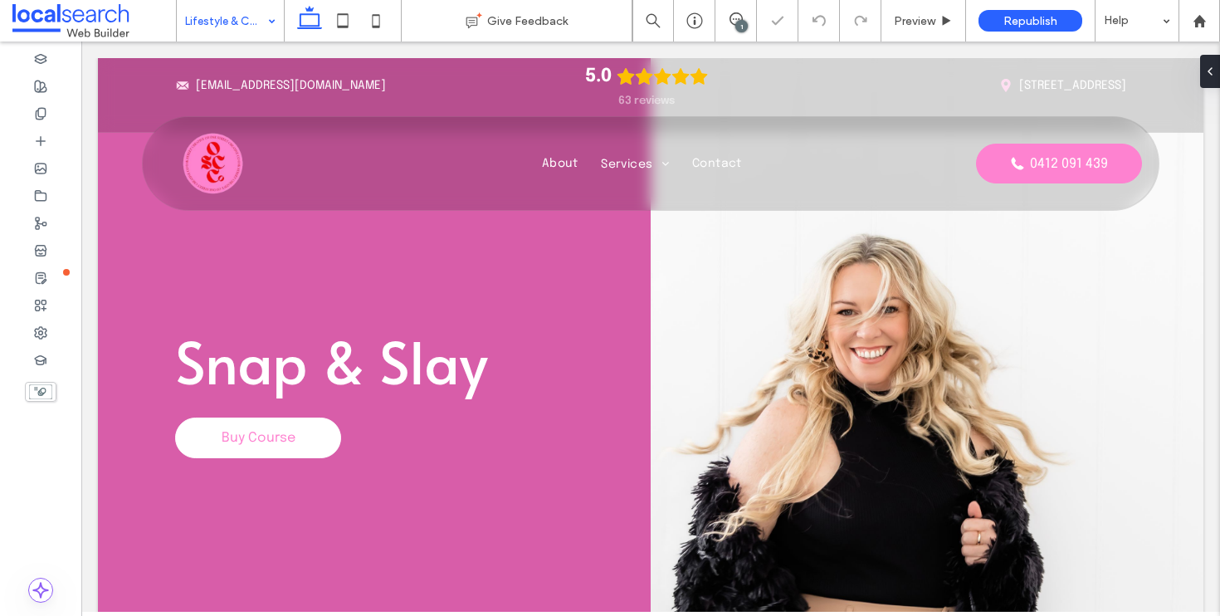
click at [244, 18] on input at bounding box center [226, 21] width 82 height 42
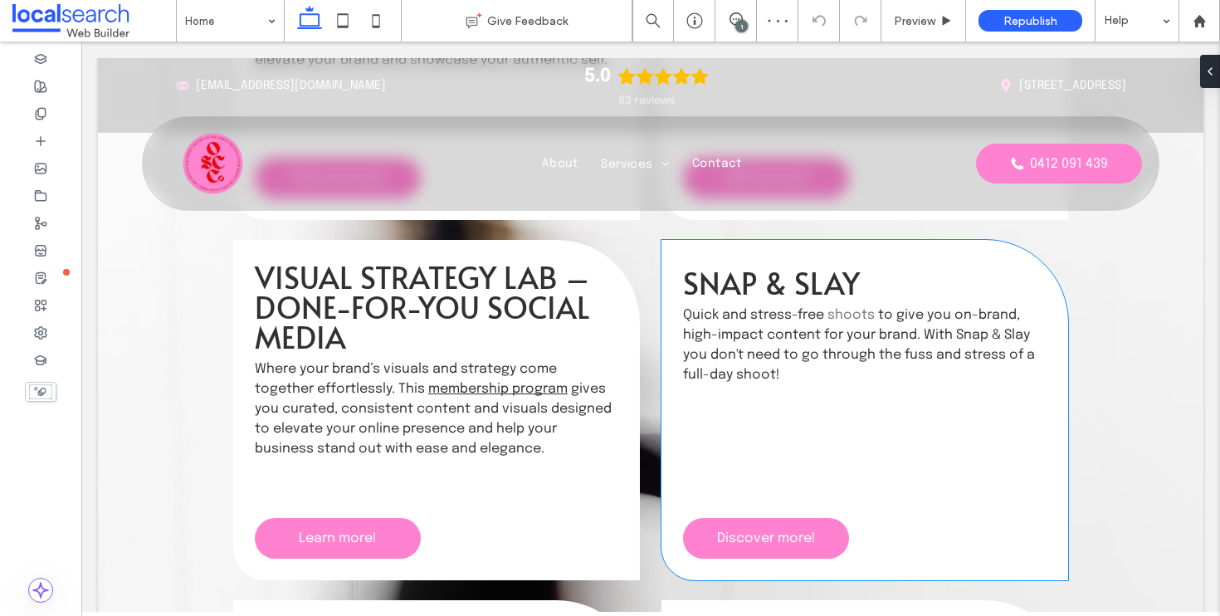
scroll to position [2035, 0]
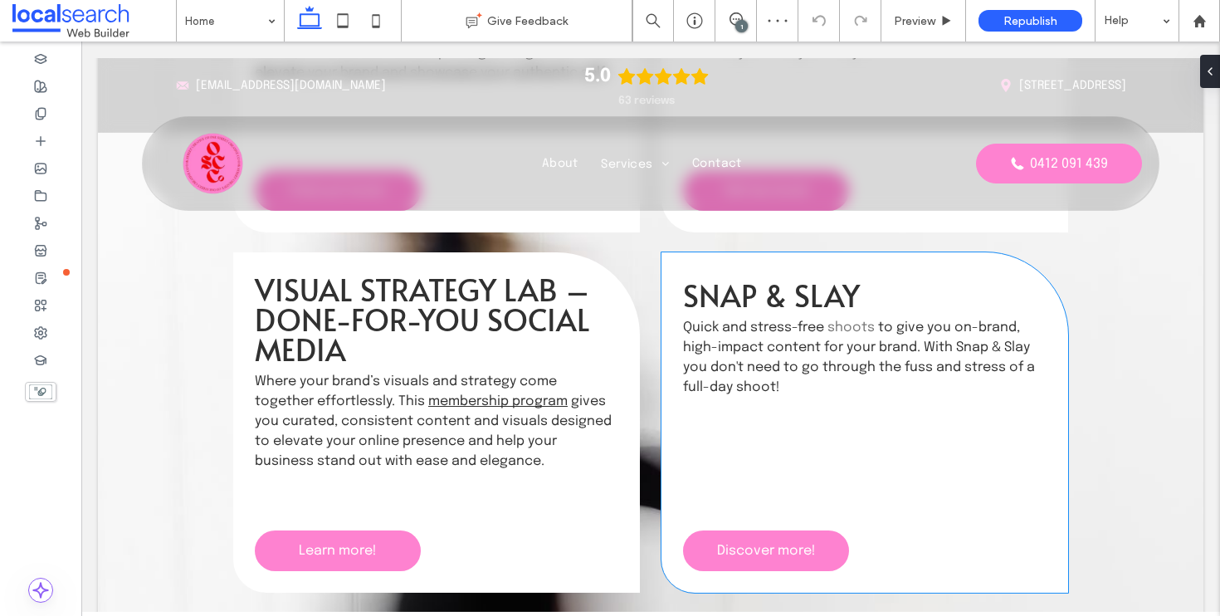
click at [839, 313] on div "Snap & Slay Quick and stress-free shoots to give you on-brand, high-impact cont…" at bounding box center [865, 339] width 364 height 130
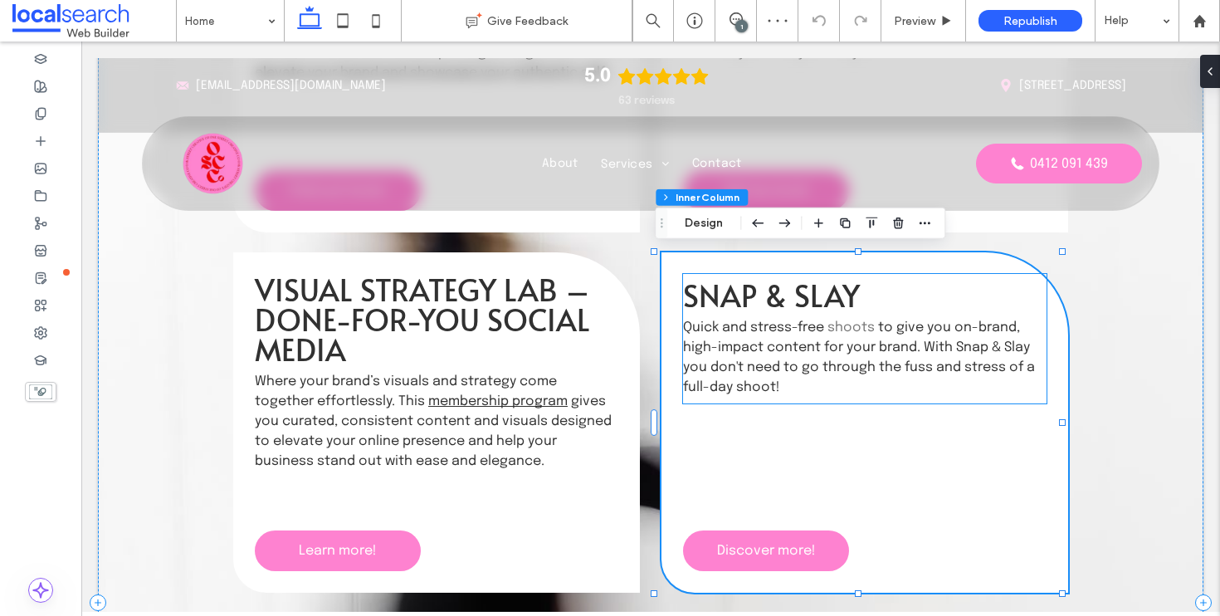
click at [839, 325] on span "shoots" at bounding box center [851, 327] width 47 height 14
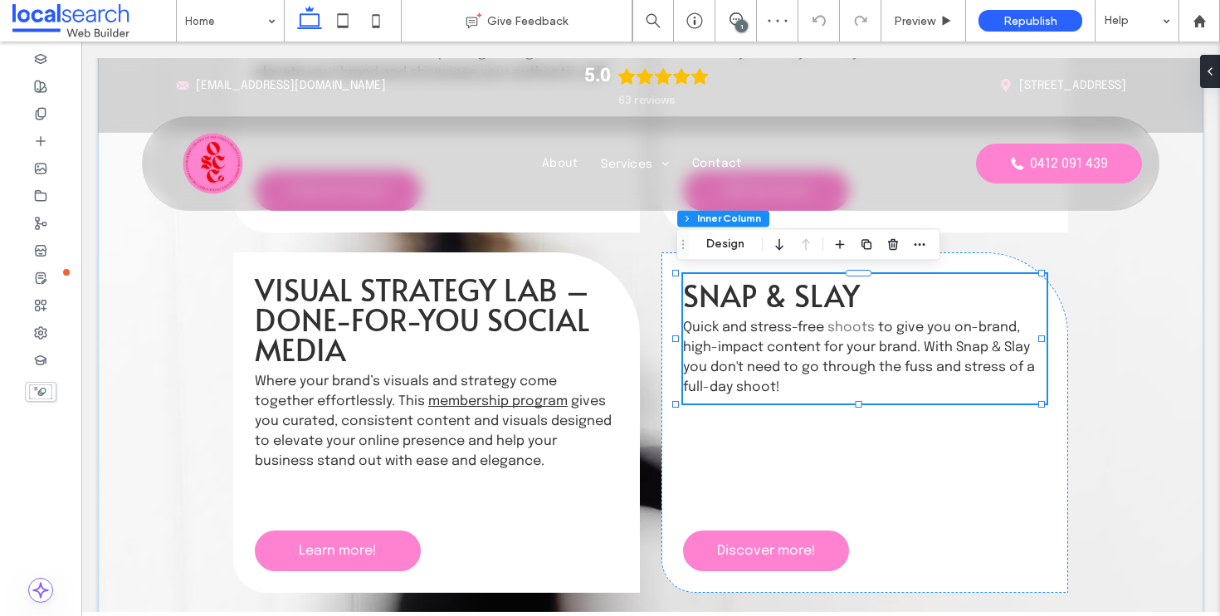
click at [839, 325] on span "shoots" at bounding box center [851, 327] width 47 height 14
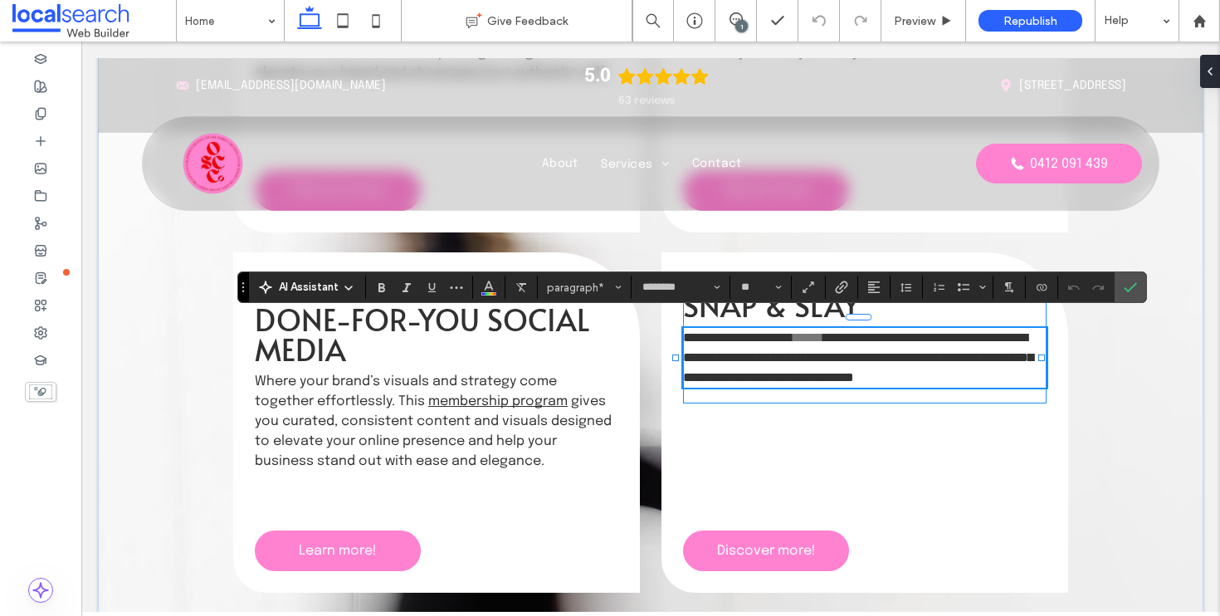
click at [824, 331] on span "******" at bounding box center [809, 337] width 30 height 12
click at [839, 284] on icon "Link" at bounding box center [841, 287] width 13 height 13
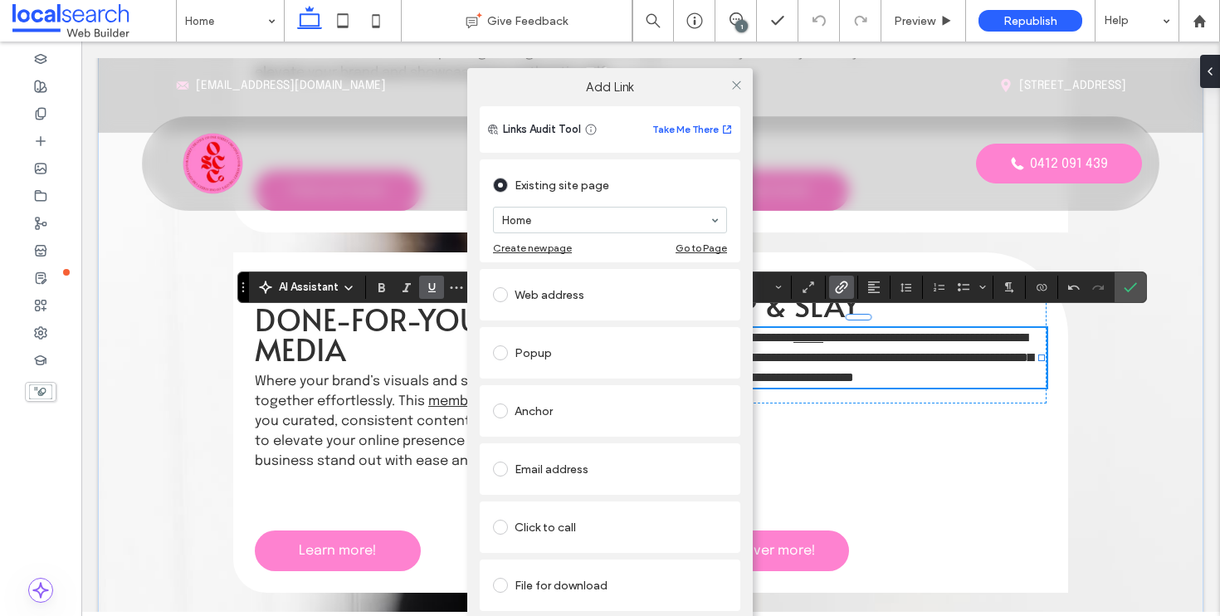
click at [570, 234] on section "Home" at bounding box center [610, 219] width 234 height 43
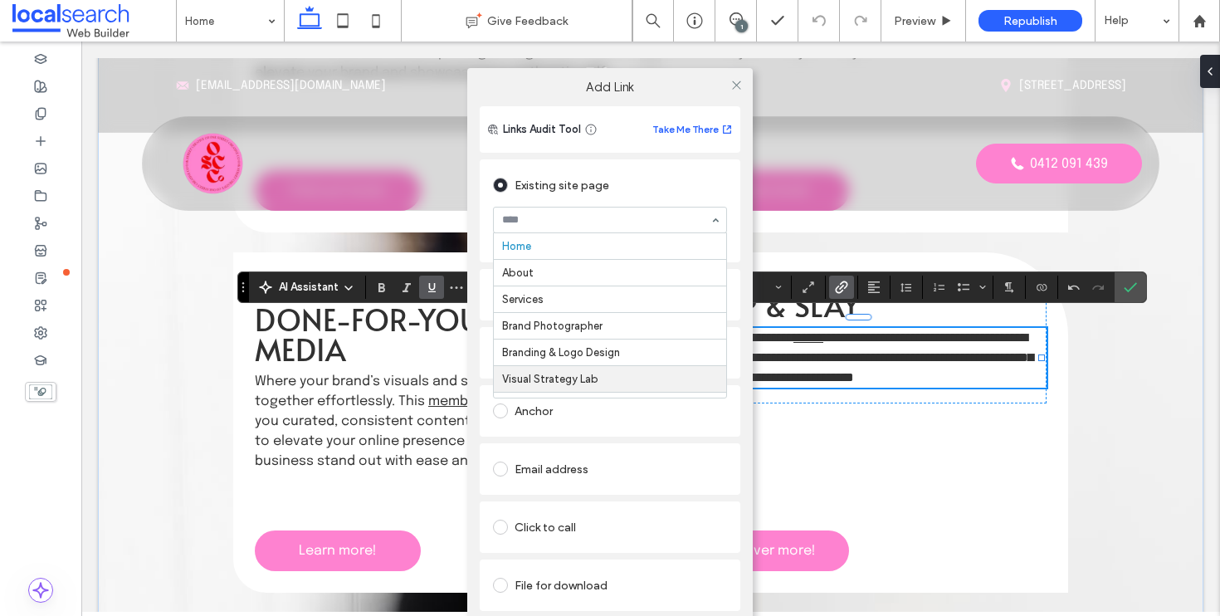
scroll to position [113, 0]
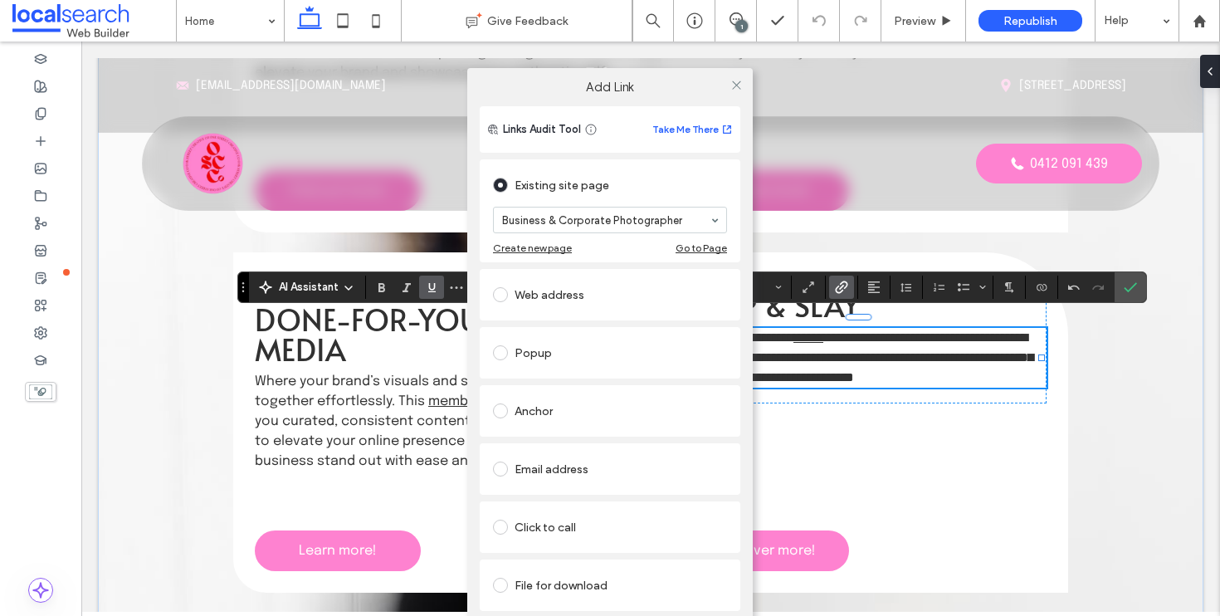
drag, startPoint x: 604, startPoint y: 313, endPoint x: 615, endPoint y: 301, distance: 16.4
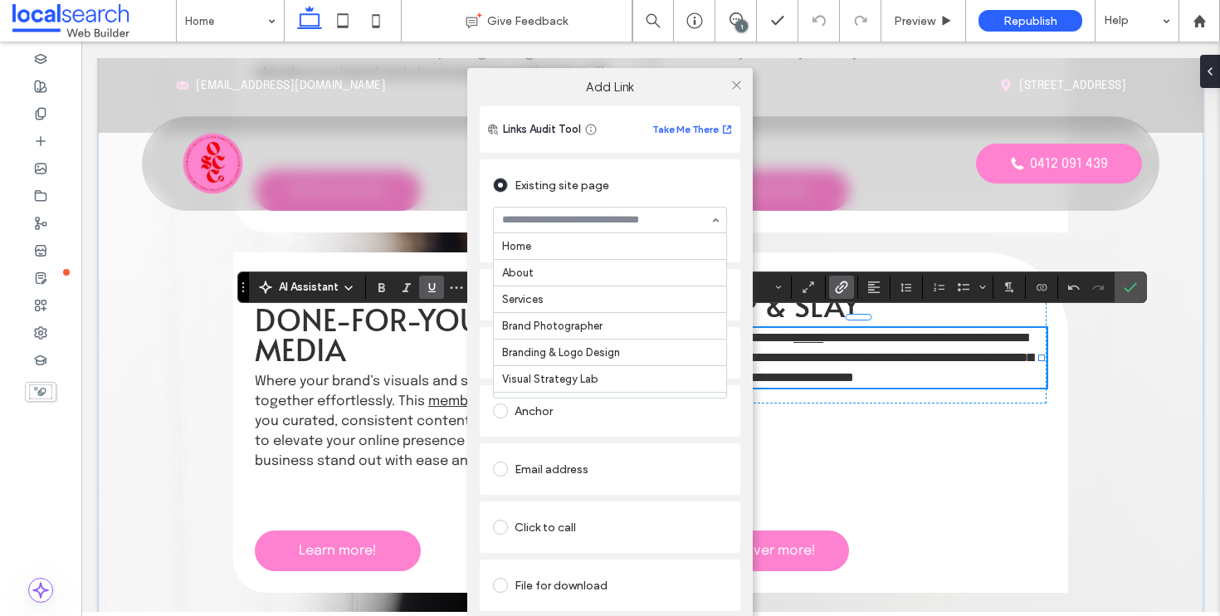
click at [604, 232] on div "Home About Services Brand Photographer Branding & Logo Design Visual Strategy L…" at bounding box center [610, 220] width 234 height 27
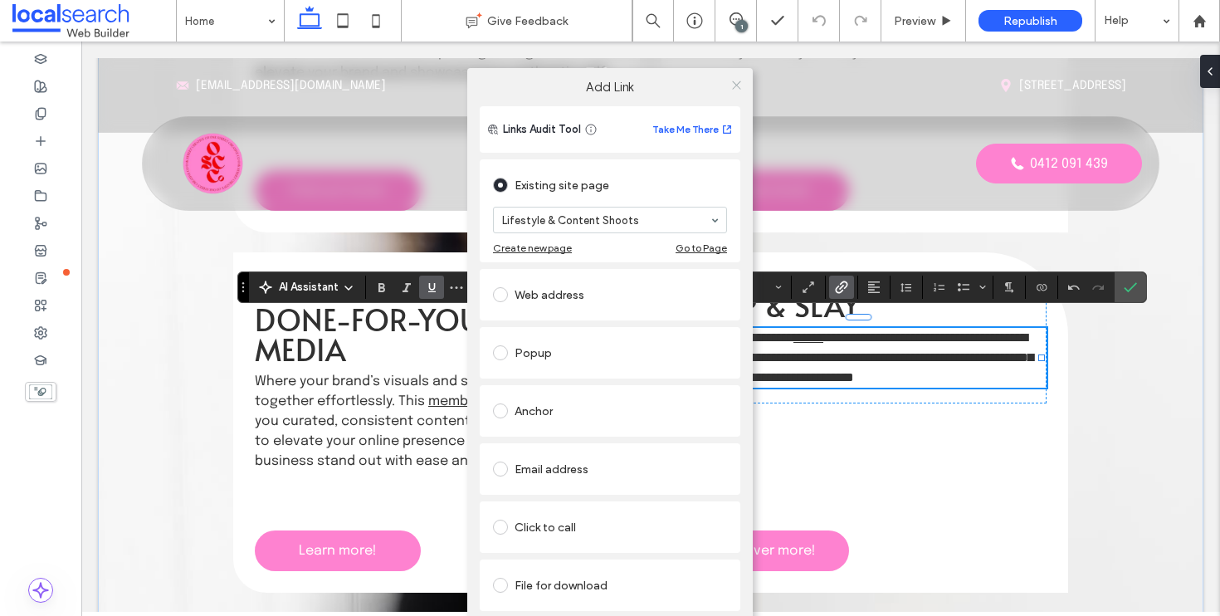
click at [738, 83] on icon at bounding box center [737, 85] width 12 height 12
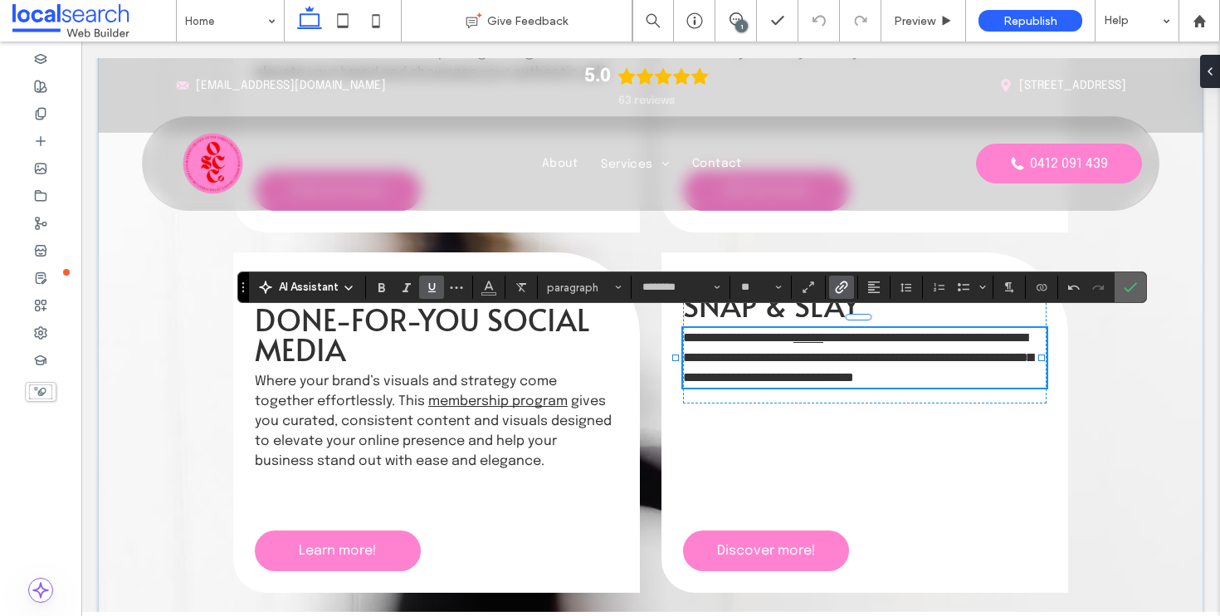
click at [1131, 276] on span "Confirm" at bounding box center [1127, 287] width 7 height 30
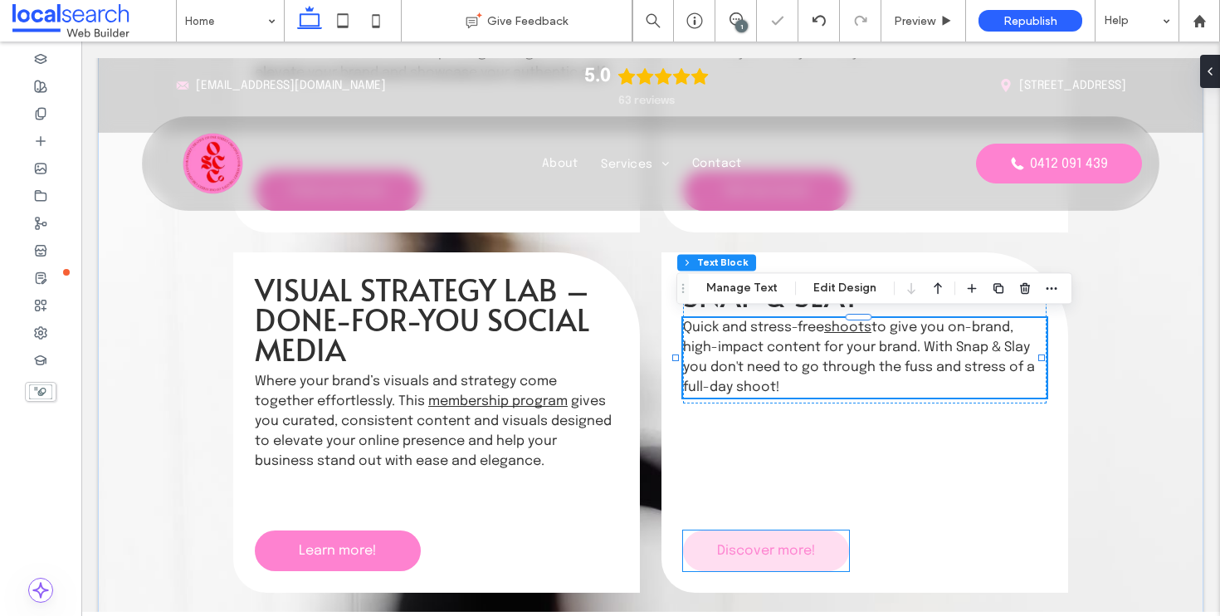
click at [777, 555] on span "Discover more!" at bounding box center [766, 551] width 99 height 14
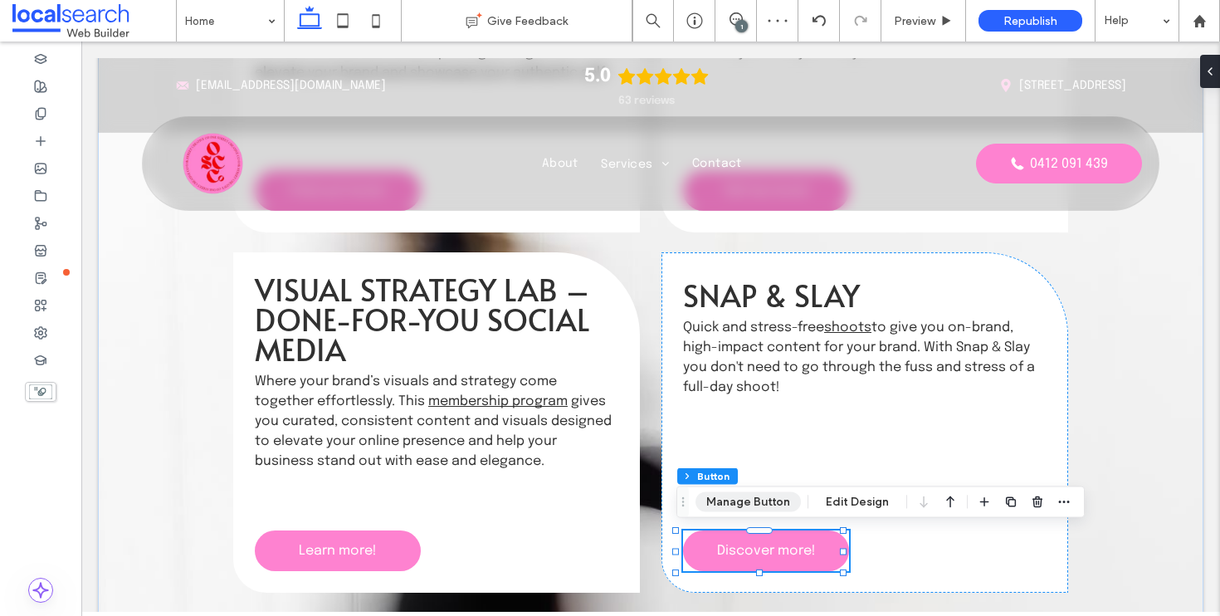
click at [775, 497] on button "Manage Button" at bounding box center [748, 502] width 105 height 20
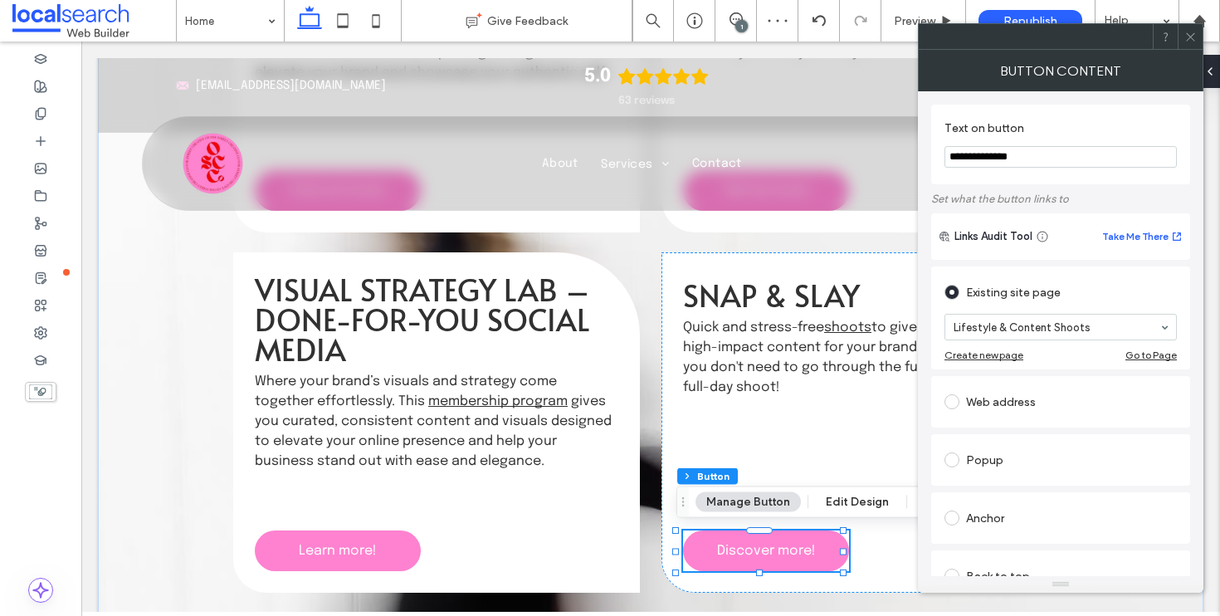
click at [1181, 46] on div at bounding box center [1190, 36] width 25 height 25
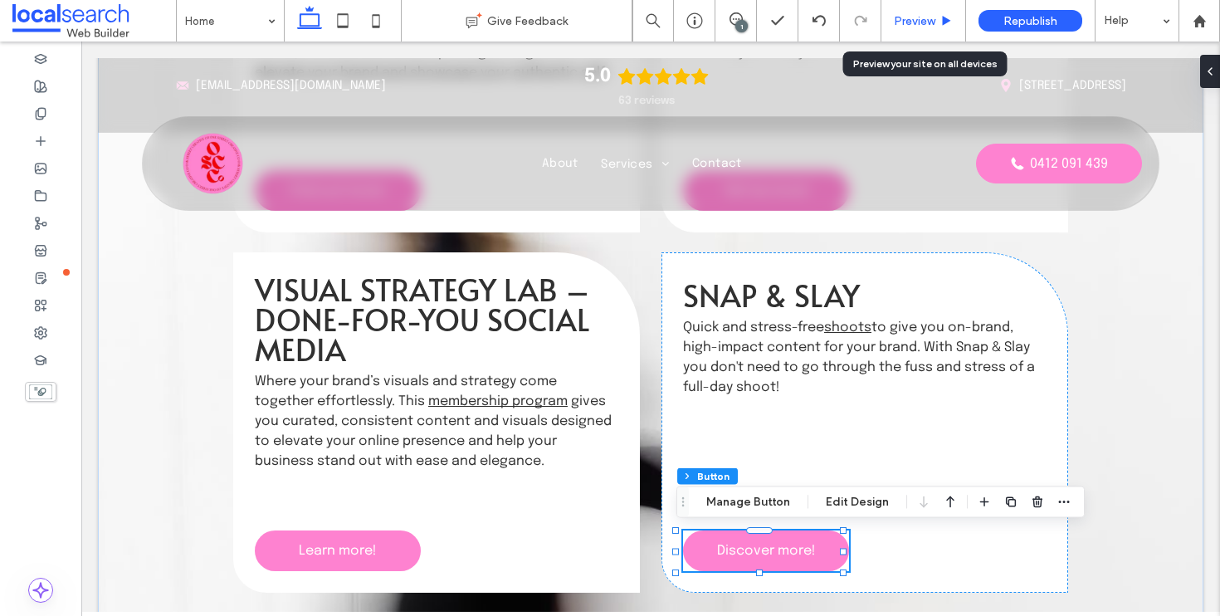
click at [906, 18] on span "Preview" at bounding box center [915, 21] width 42 height 14
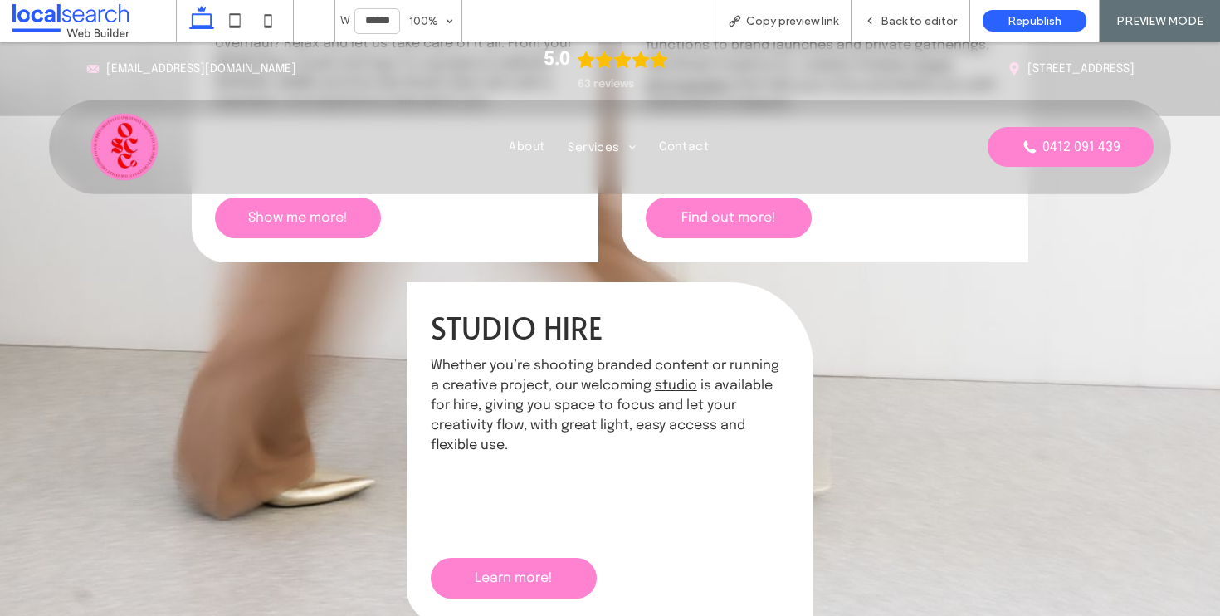
scroll to position [2761, 0]
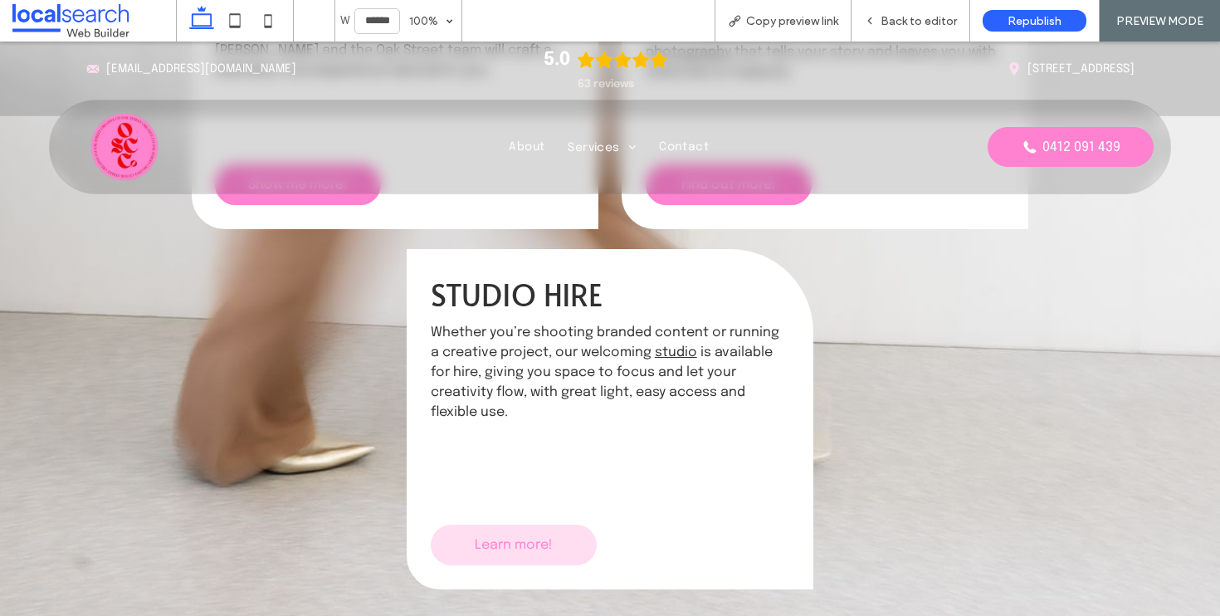
click at [541, 528] on link "Learn more!" at bounding box center [514, 545] width 166 height 41
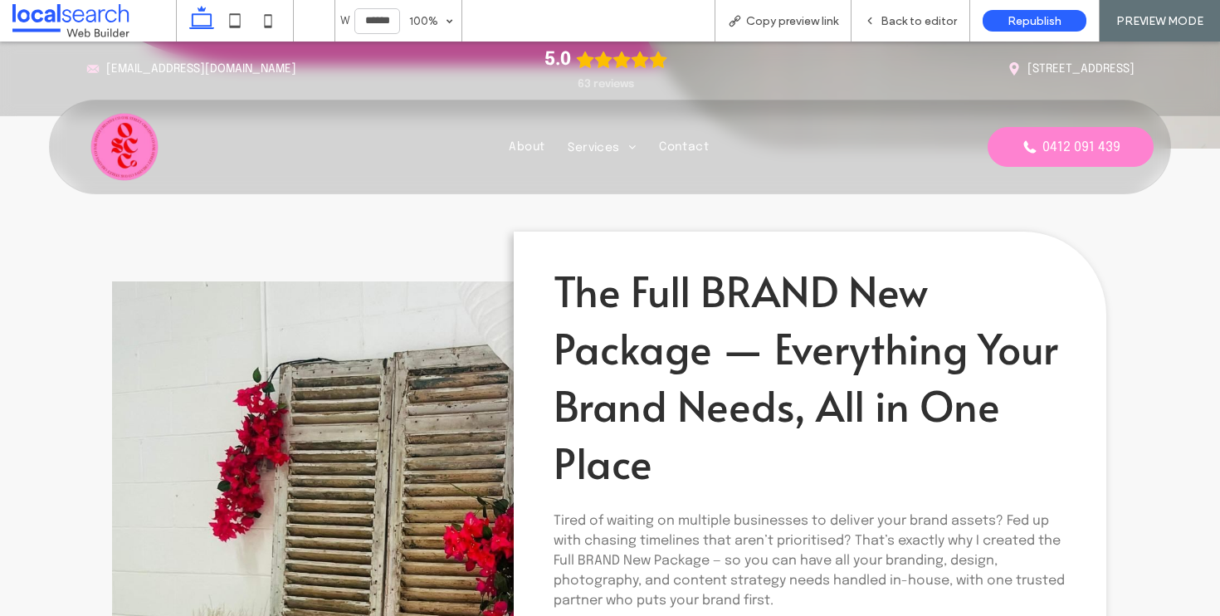
click at [114, 144] on img at bounding box center [124, 146] width 83 height 83
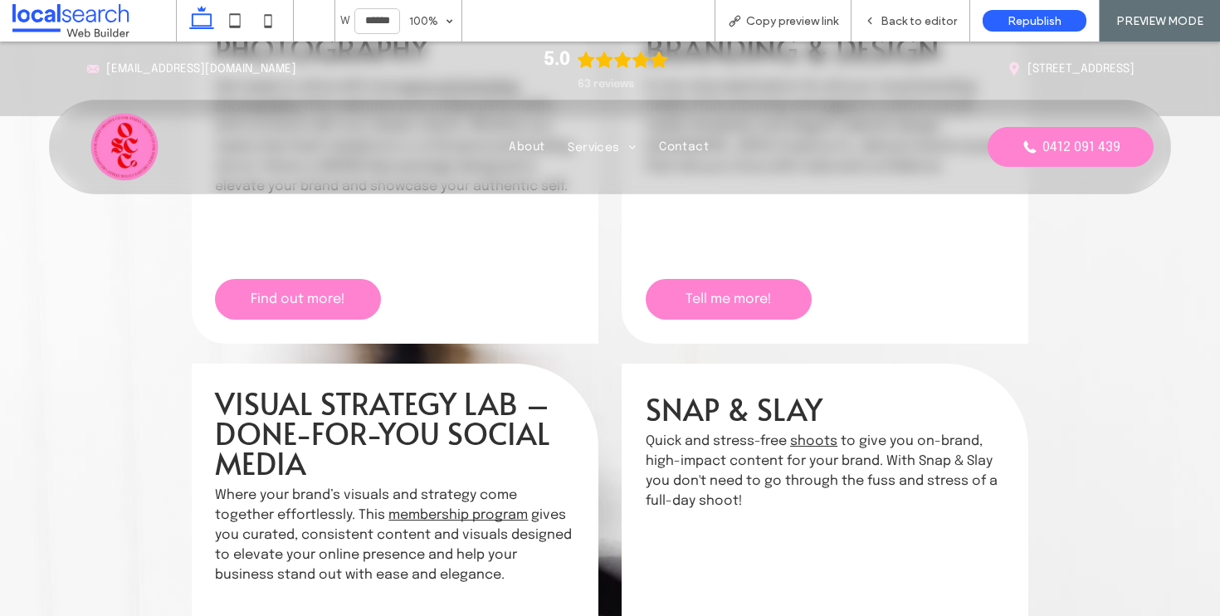
scroll to position [2737, 0]
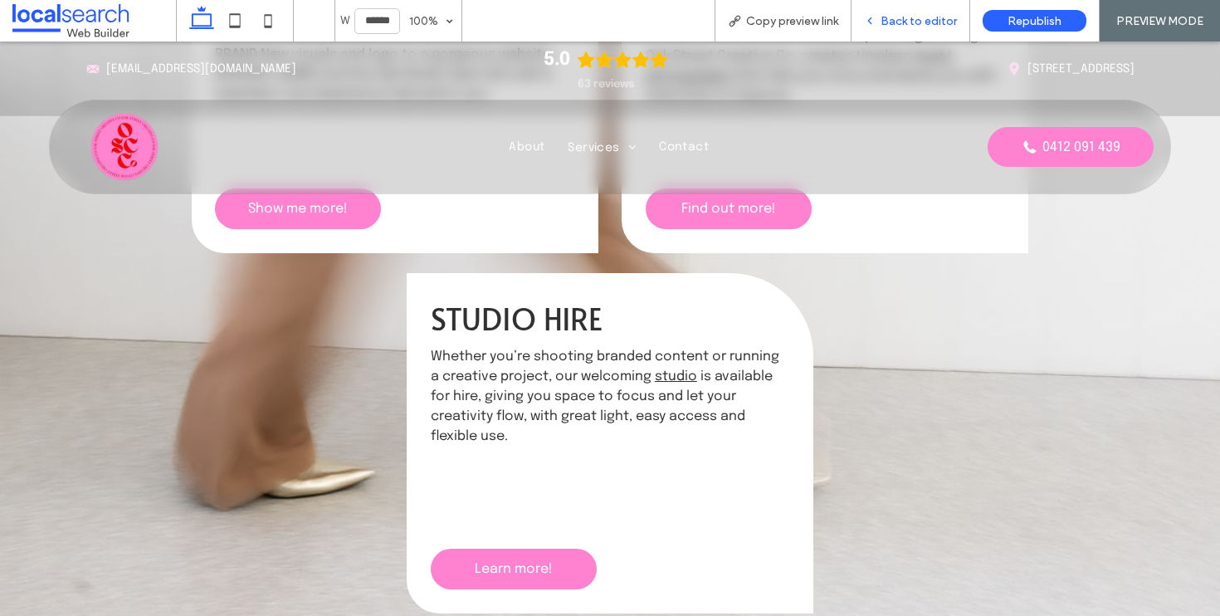
click at [902, 15] on span "Back to editor" at bounding box center [919, 21] width 76 height 14
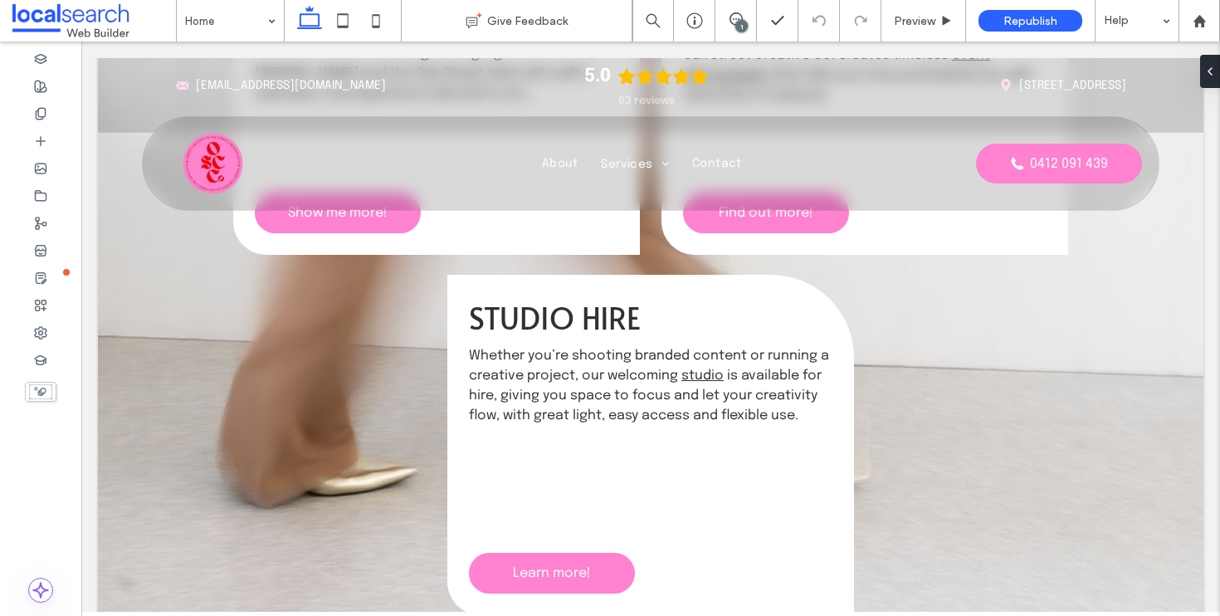
scroll to position [2733, 0]
click at [604, 322] on span "Studio Hire" at bounding box center [555, 317] width 172 height 42
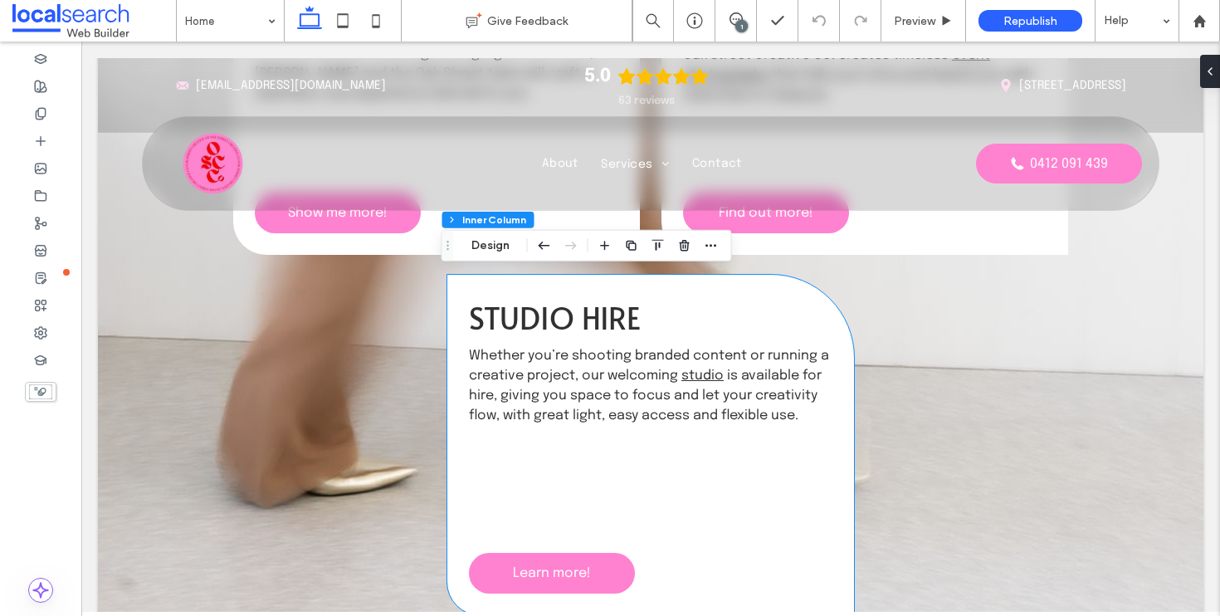
click at [604, 322] on span "Studio Hire" at bounding box center [555, 317] width 172 height 42
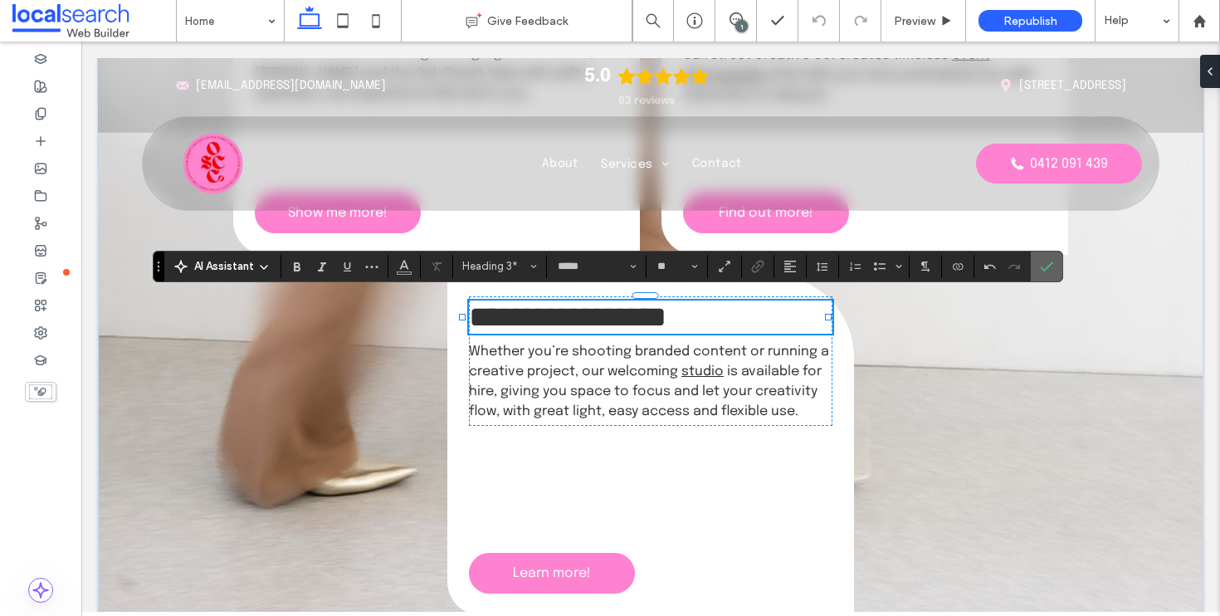
click at [1046, 266] on icon "Confirm" at bounding box center [1046, 266] width 13 height 13
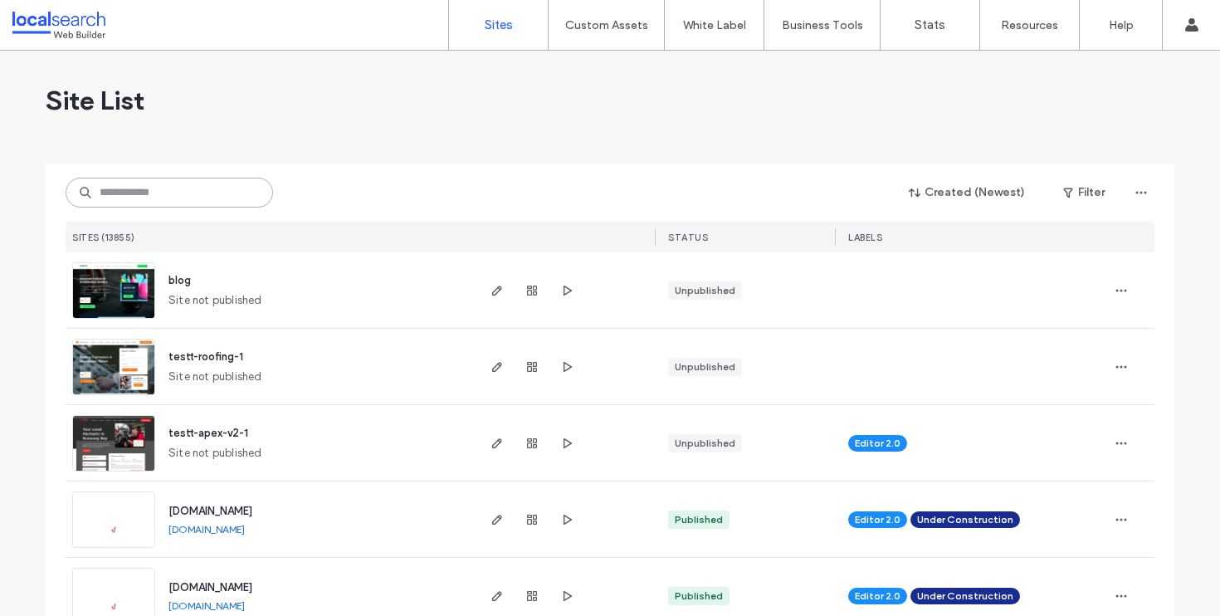
click at [124, 194] on input at bounding box center [170, 193] width 208 height 30
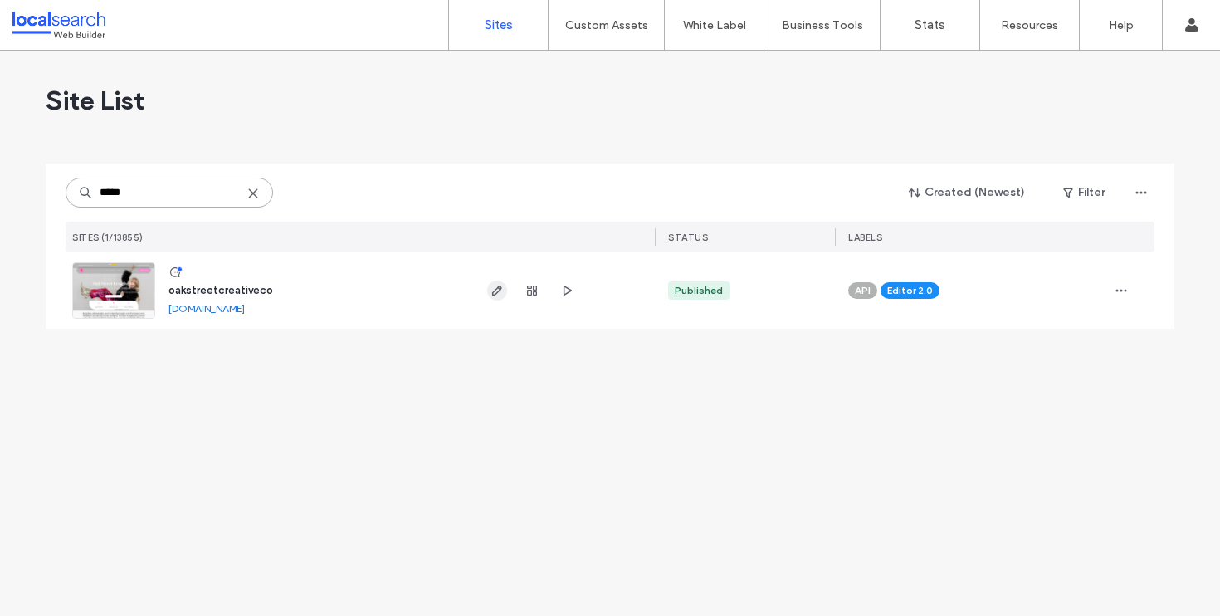
type input "*****"
click at [497, 290] on icon "button" at bounding box center [497, 290] width 13 height 13
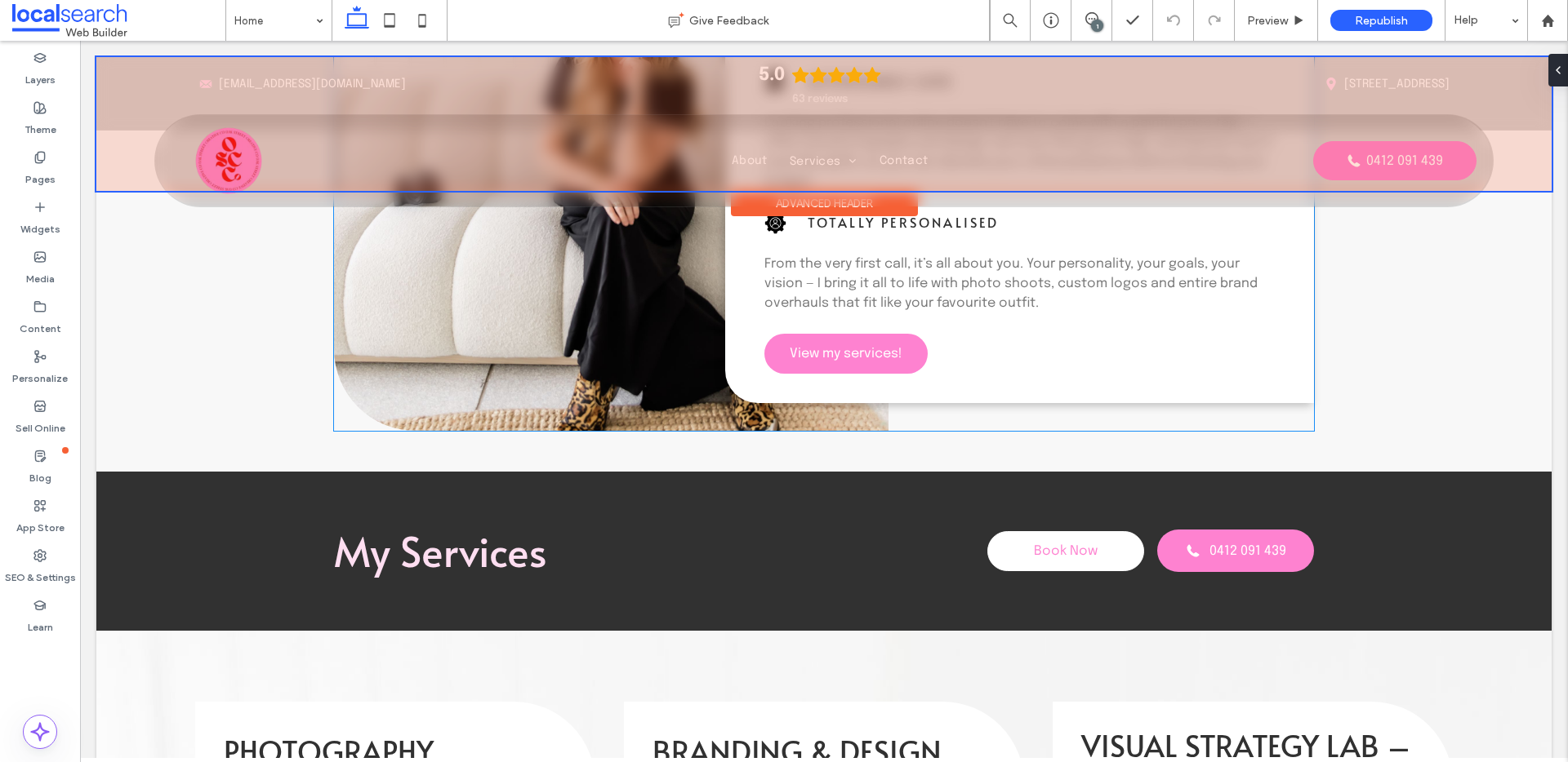
scroll to position [1220, 0]
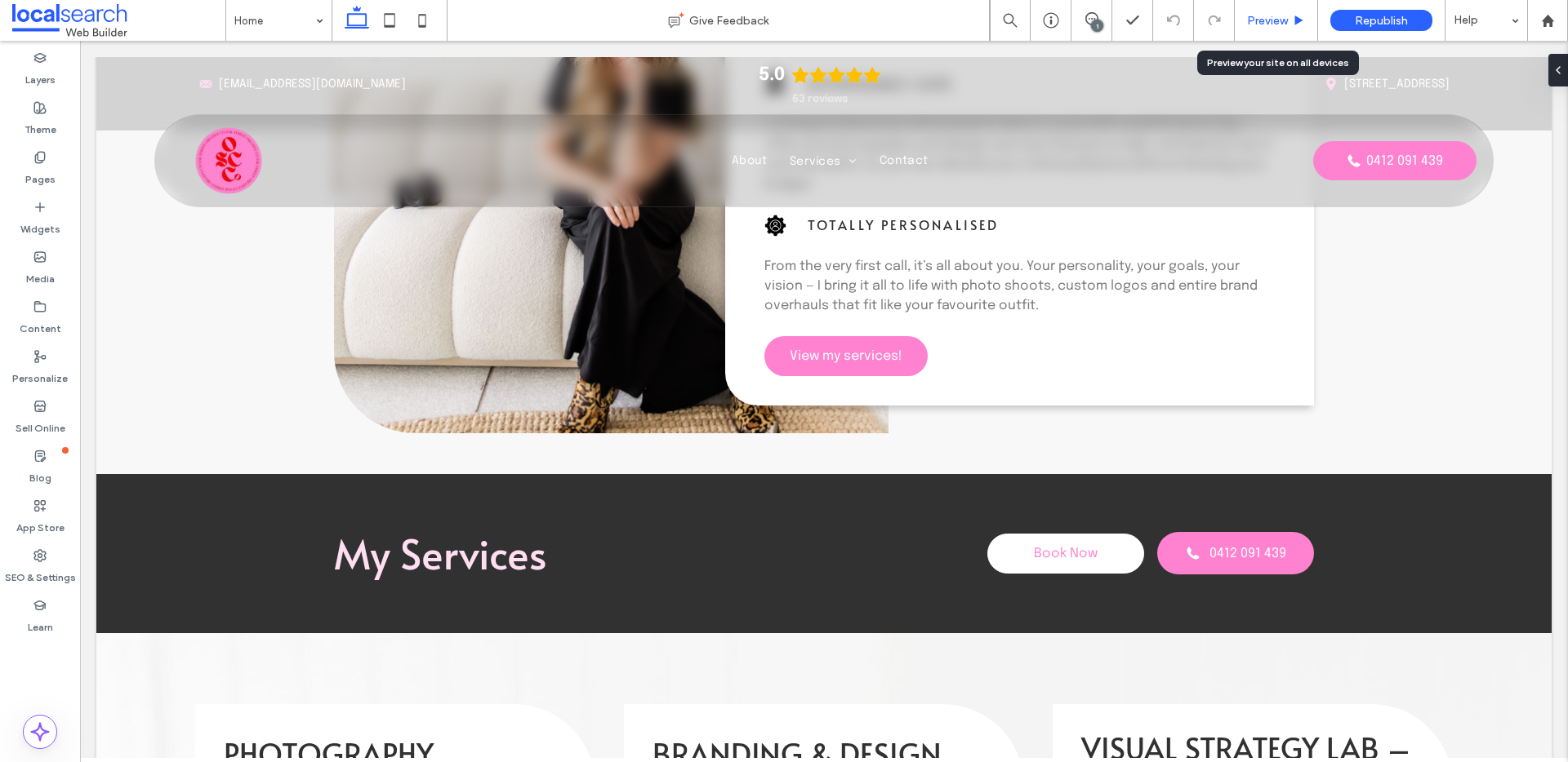
click at [1291, 22] on div "Preview" at bounding box center [1276, 21] width 83 height 14
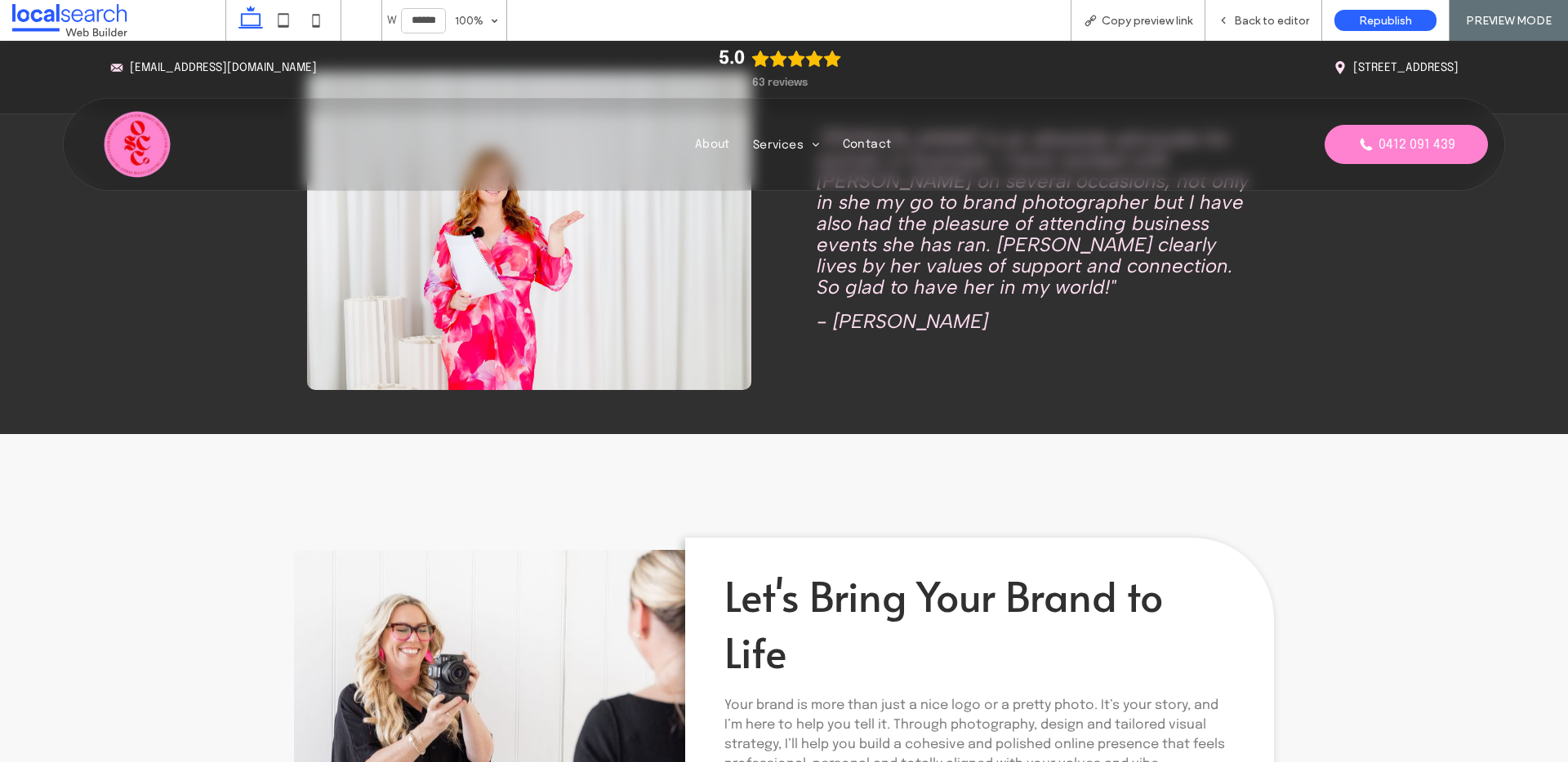
scroll to position [4427, 0]
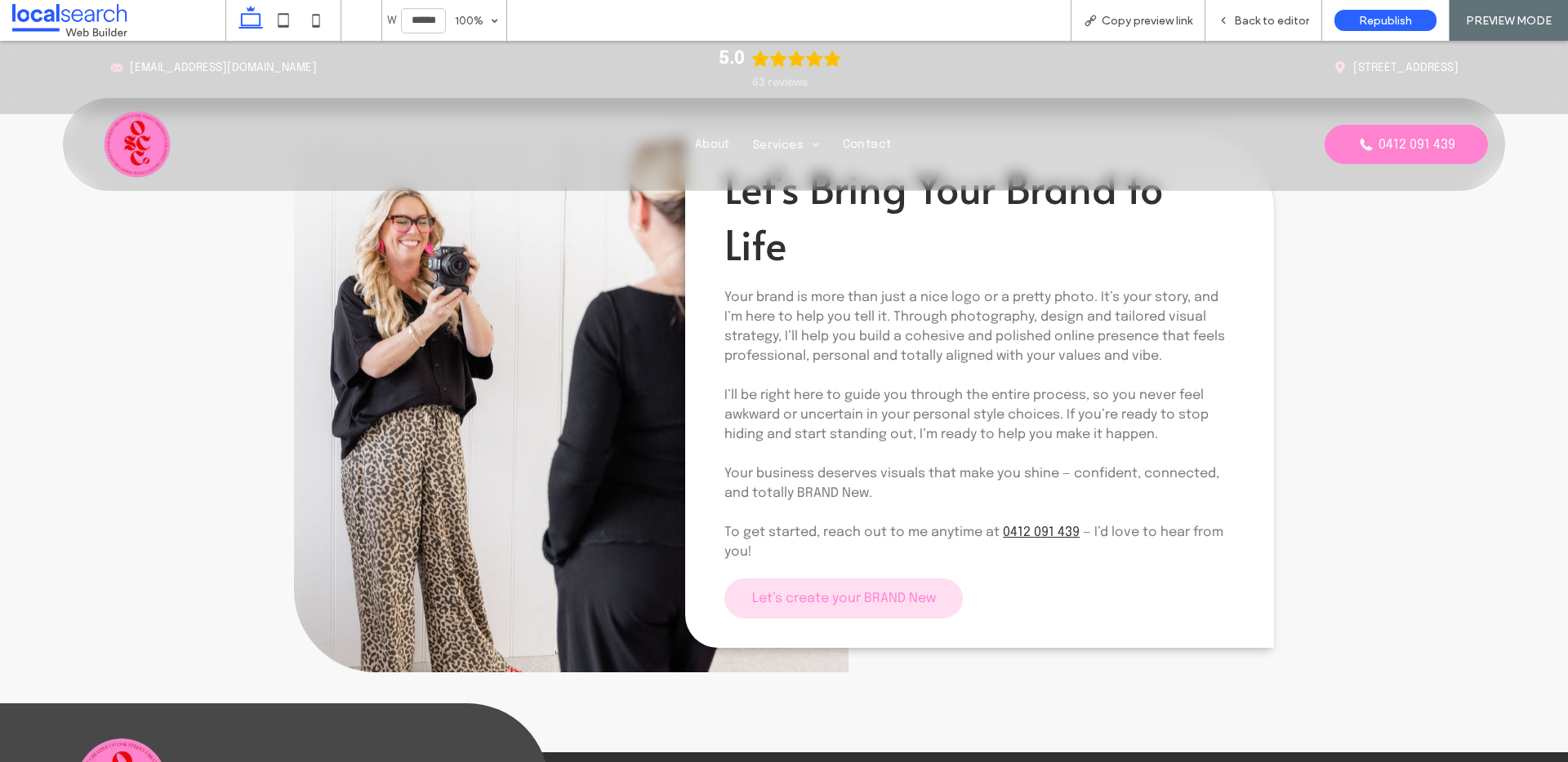
click at [799, 606] on link "Let’s create your BRAND New" at bounding box center [843, 599] width 238 height 40
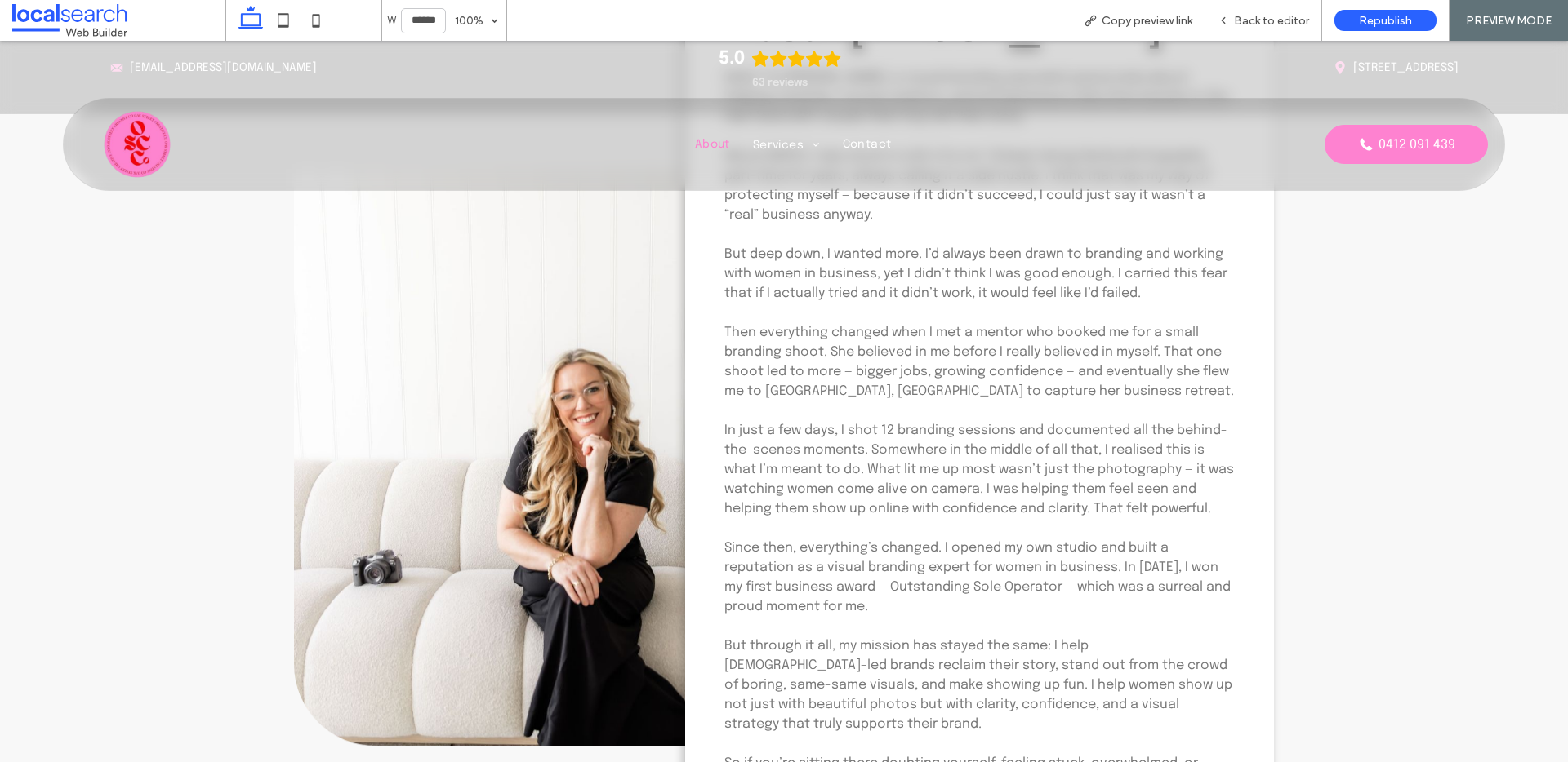
click at [169, 140] on img at bounding box center [137, 144] width 82 height 82
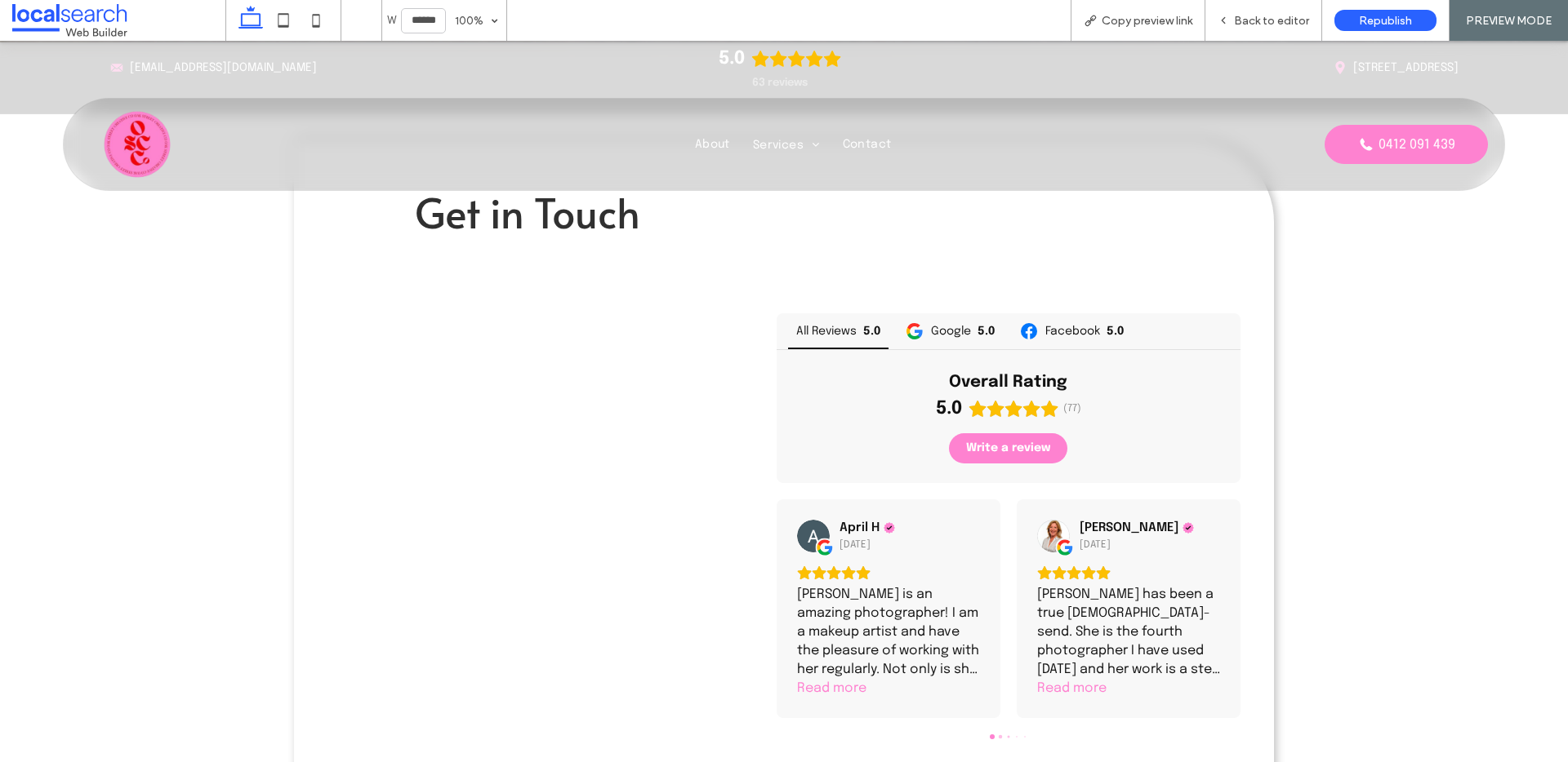
scroll to position [4637, 0]
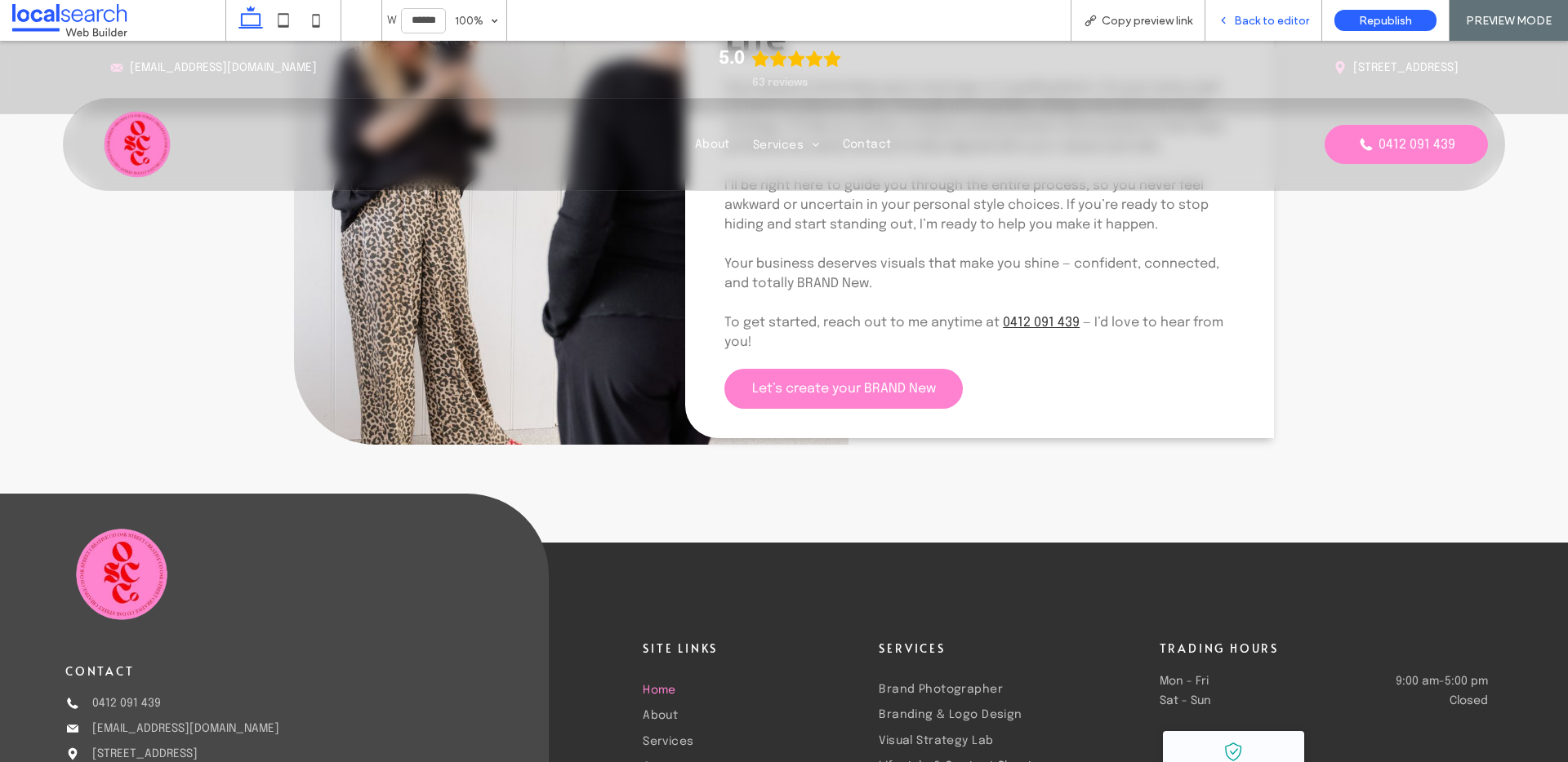
click at [1250, 6] on div "Back to editor" at bounding box center [1263, 21] width 117 height 41
click at [1256, 12] on div "Back to editor" at bounding box center [1263, 21] width 117 height 41
click at [1256, 14] on span "Back to editor" at bounding box center [1272, 21] width 75 height 14
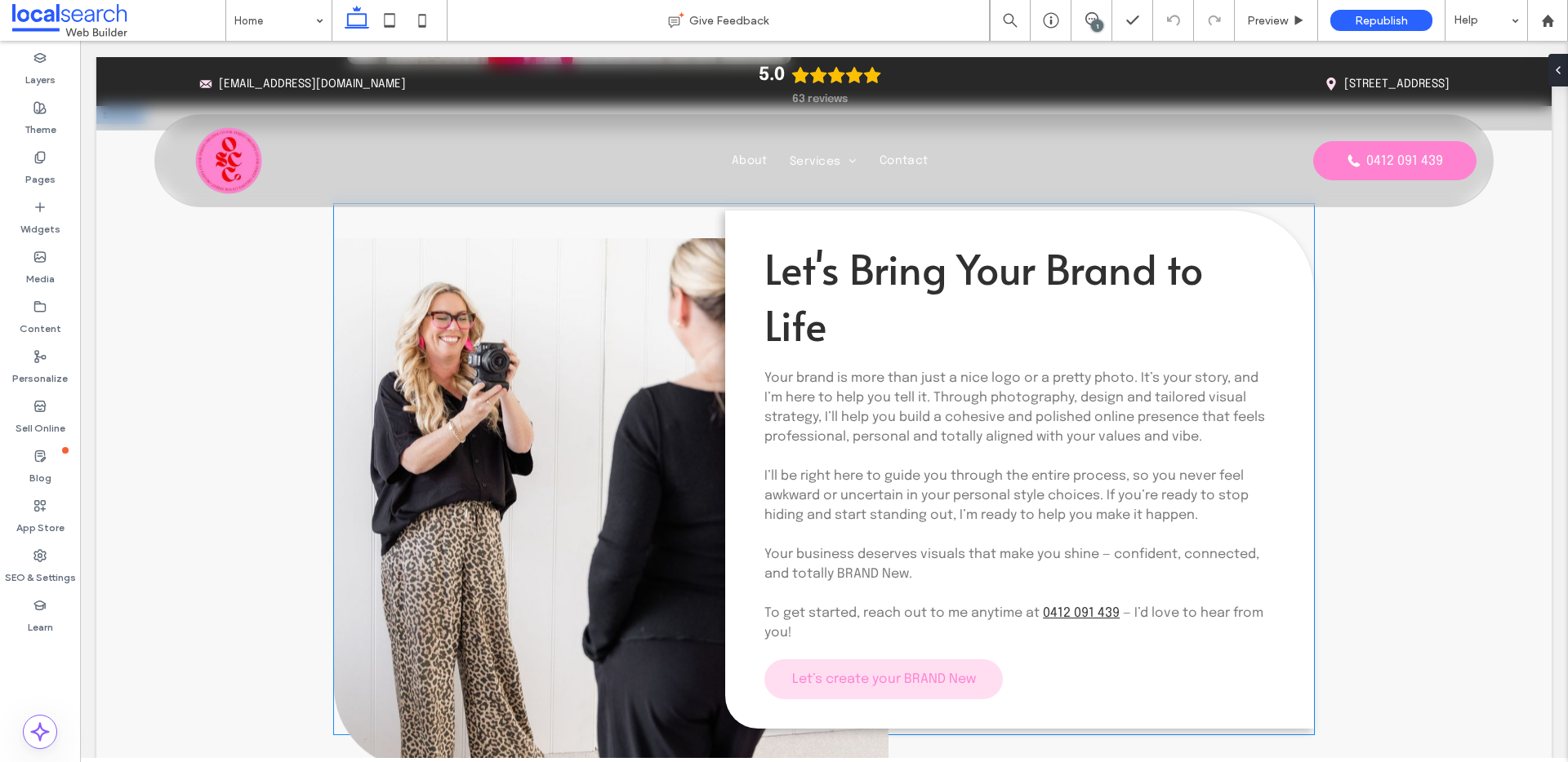
scroll to position [4368, 0]
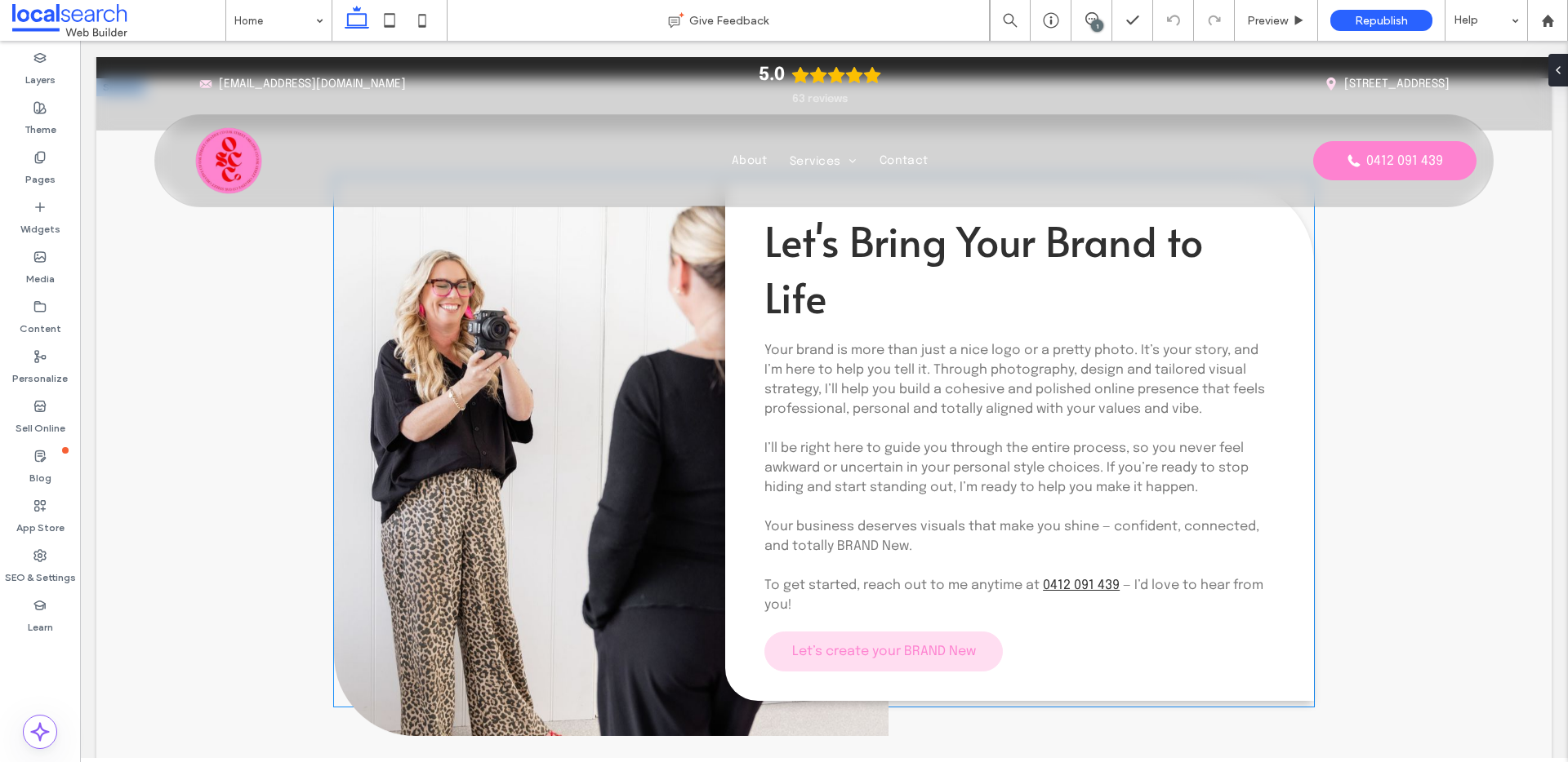
click at [907, 648] on span "Let’s create your BRAND New" at bounding box center [883, 652] width 184 height 14
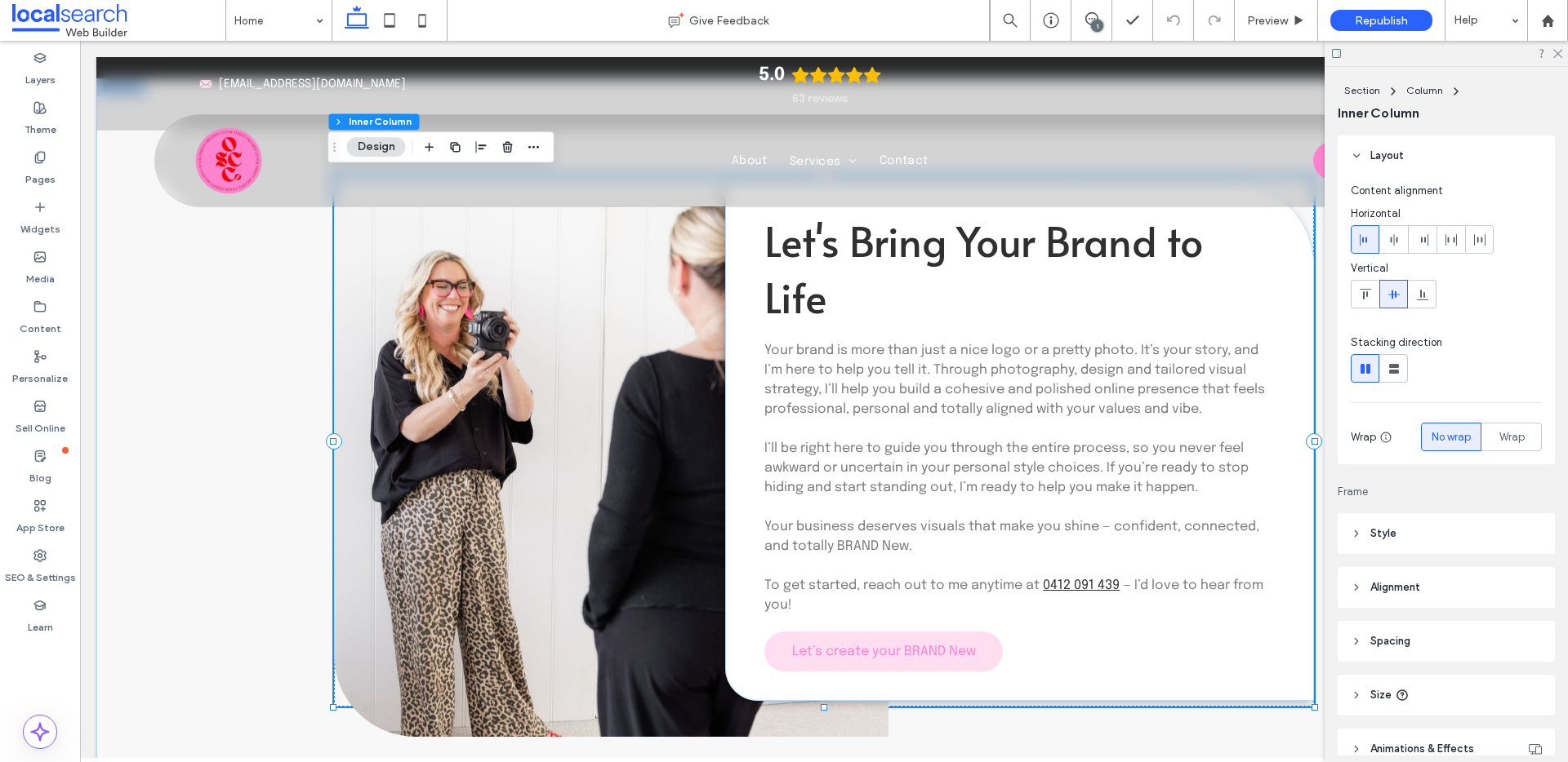
click at [907, 648] on span "Let’s create your BRAND New" at bounding box center [883, 652] width 184 height 14
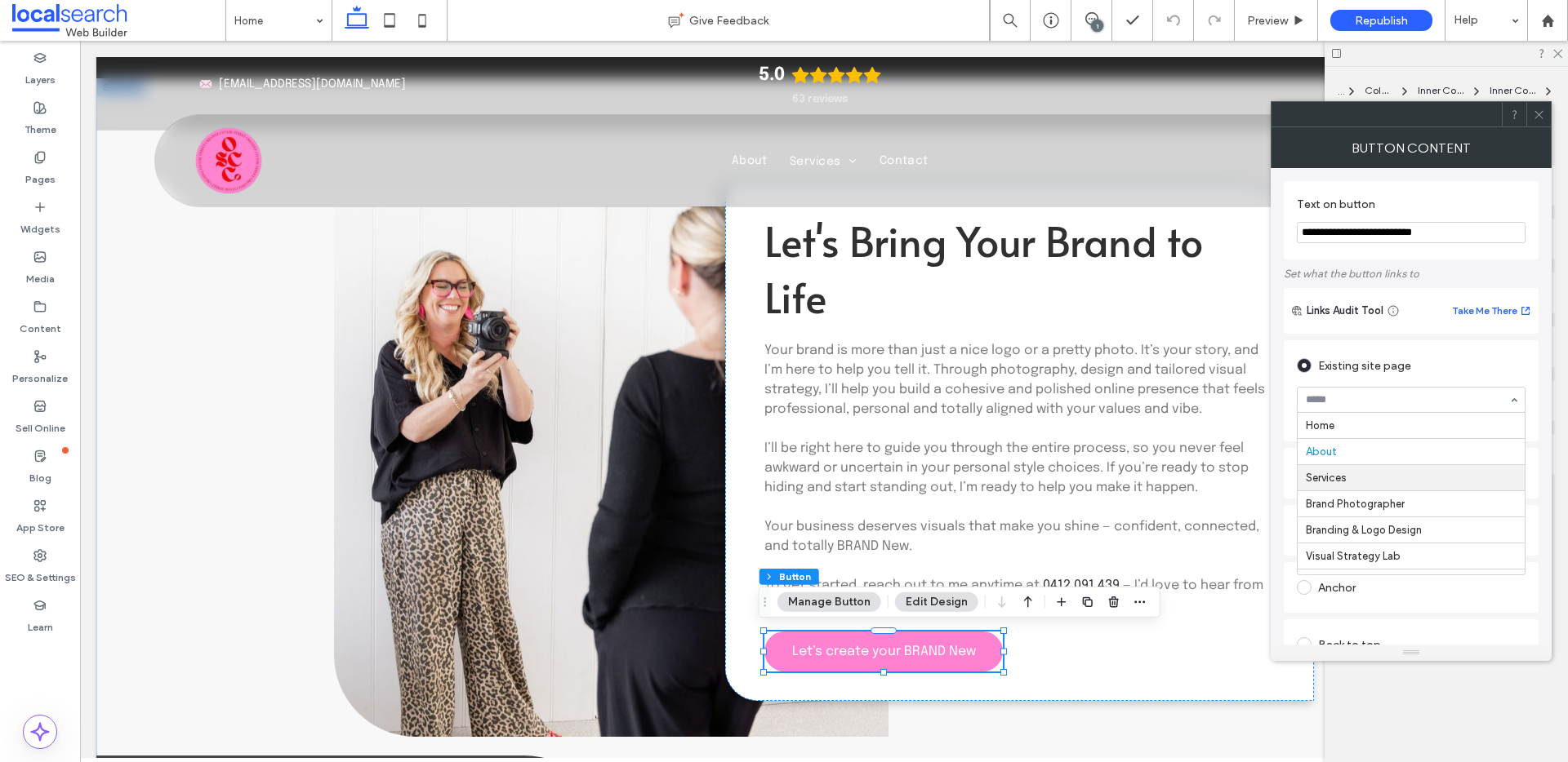
scroll to position [125, 0]
click at [1538, 115] on use at bounding box center [1538, 114] width 8 height 8
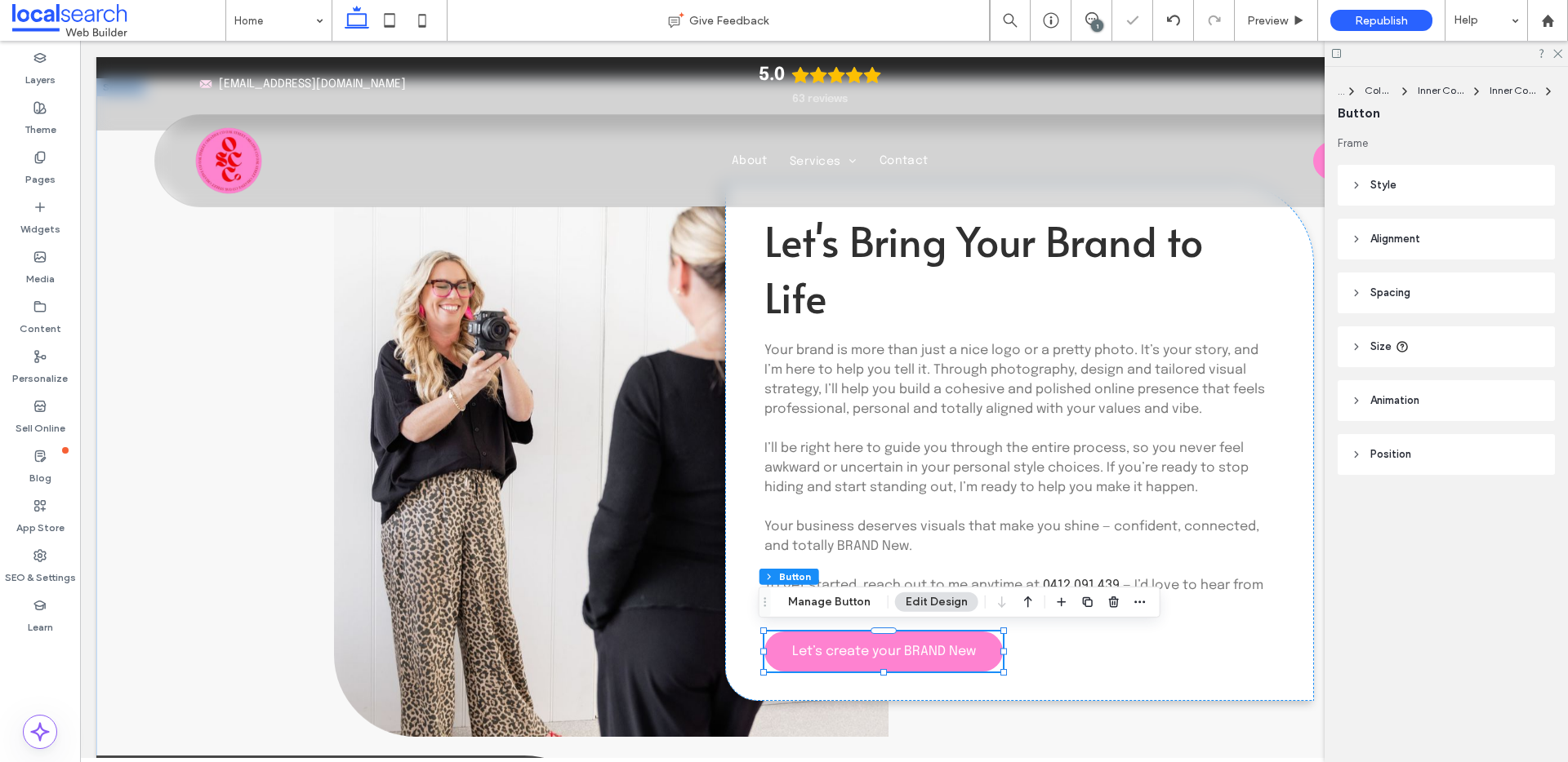
click at [1562, 52] on div at bounding box center [1446, 54] width 243 height 26
click at [1560, 53] on icon at bounding box center [1556, 52] width 11 height 11
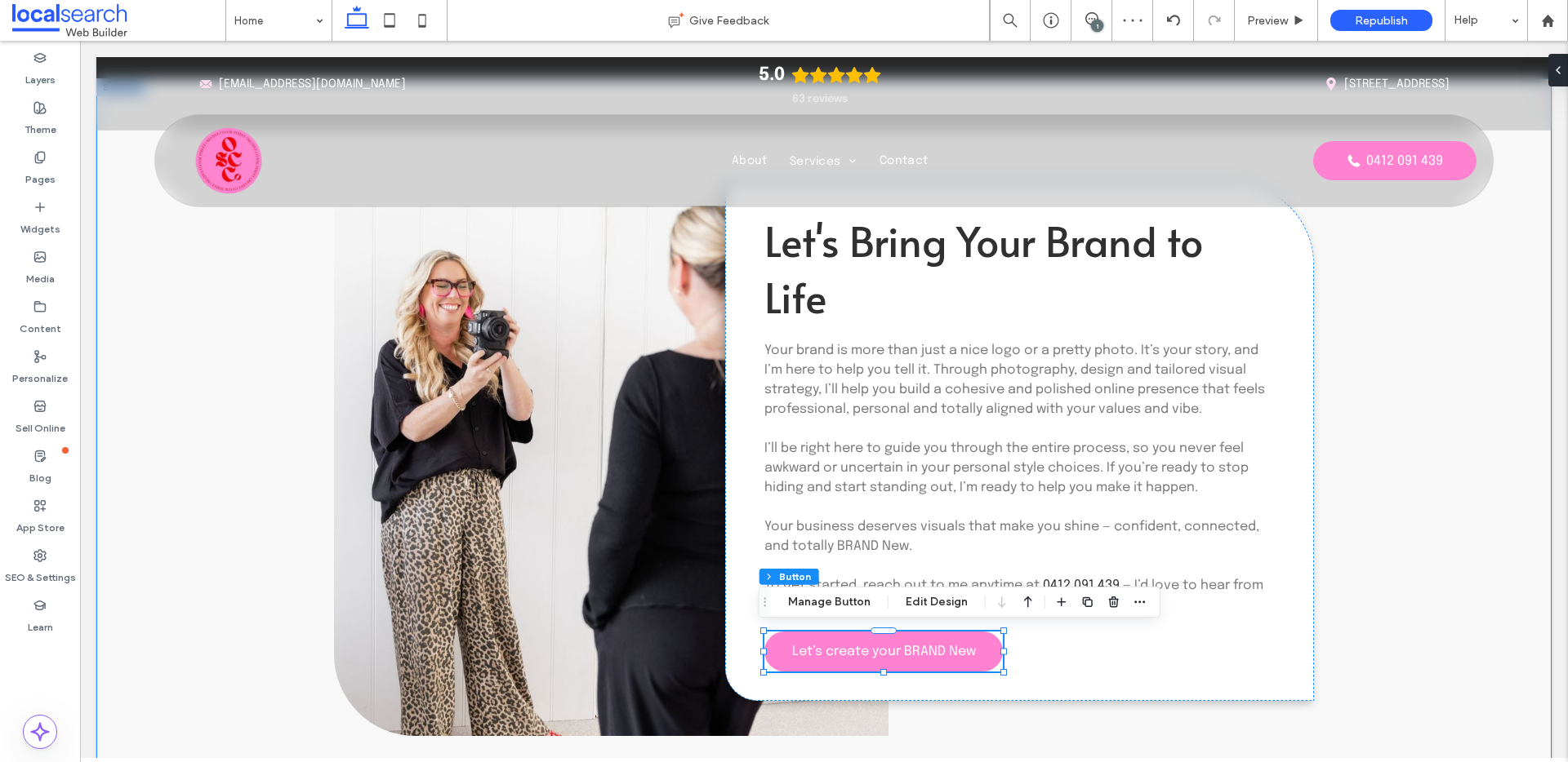
click at [1415, 498] on div "Button Let's Bring Your Brand to Life Your brand is more than just a nice logo …" at bounding box center [824, 441] width 1456 height 727
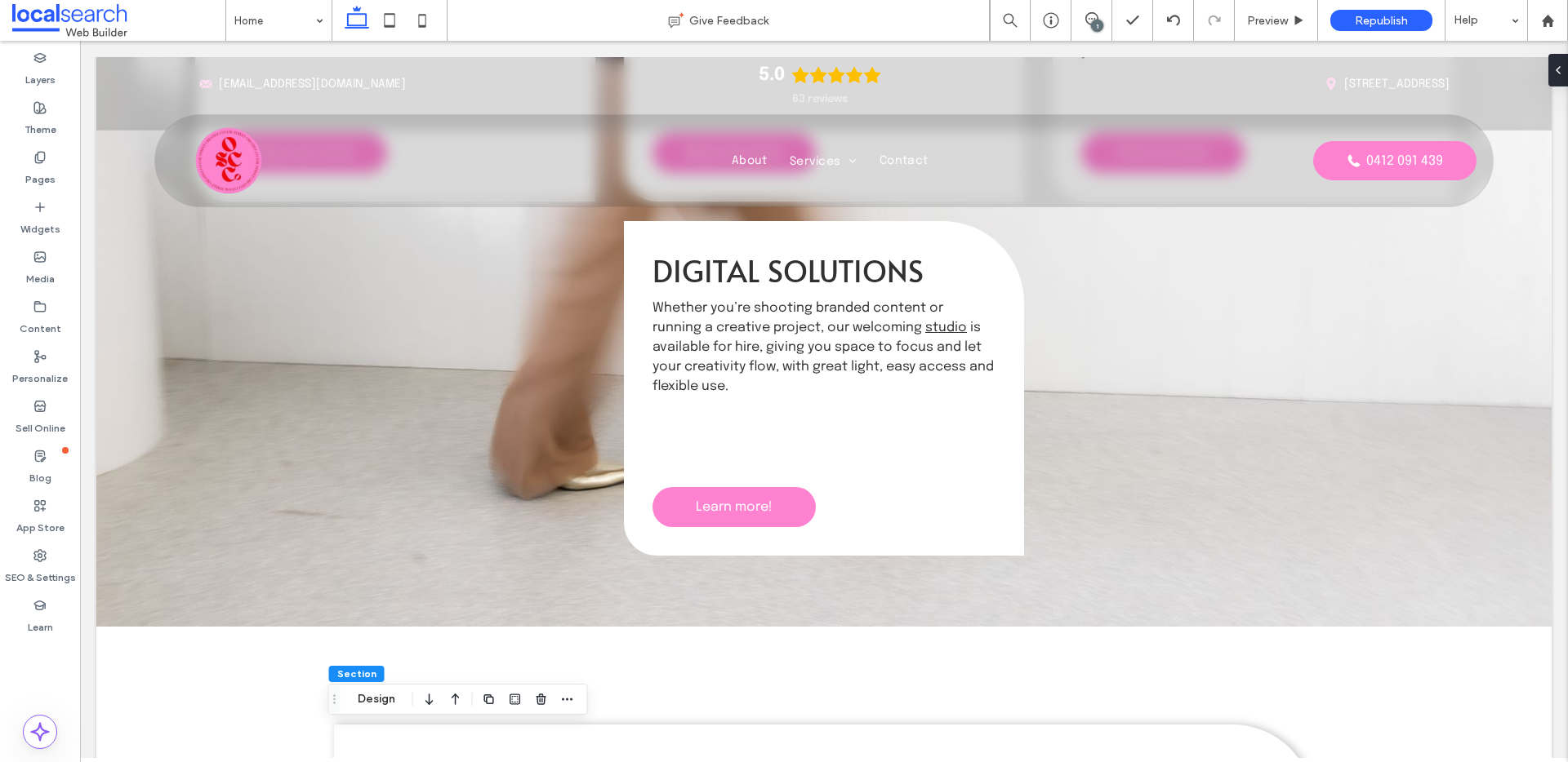
scroll to position [2253, 0]
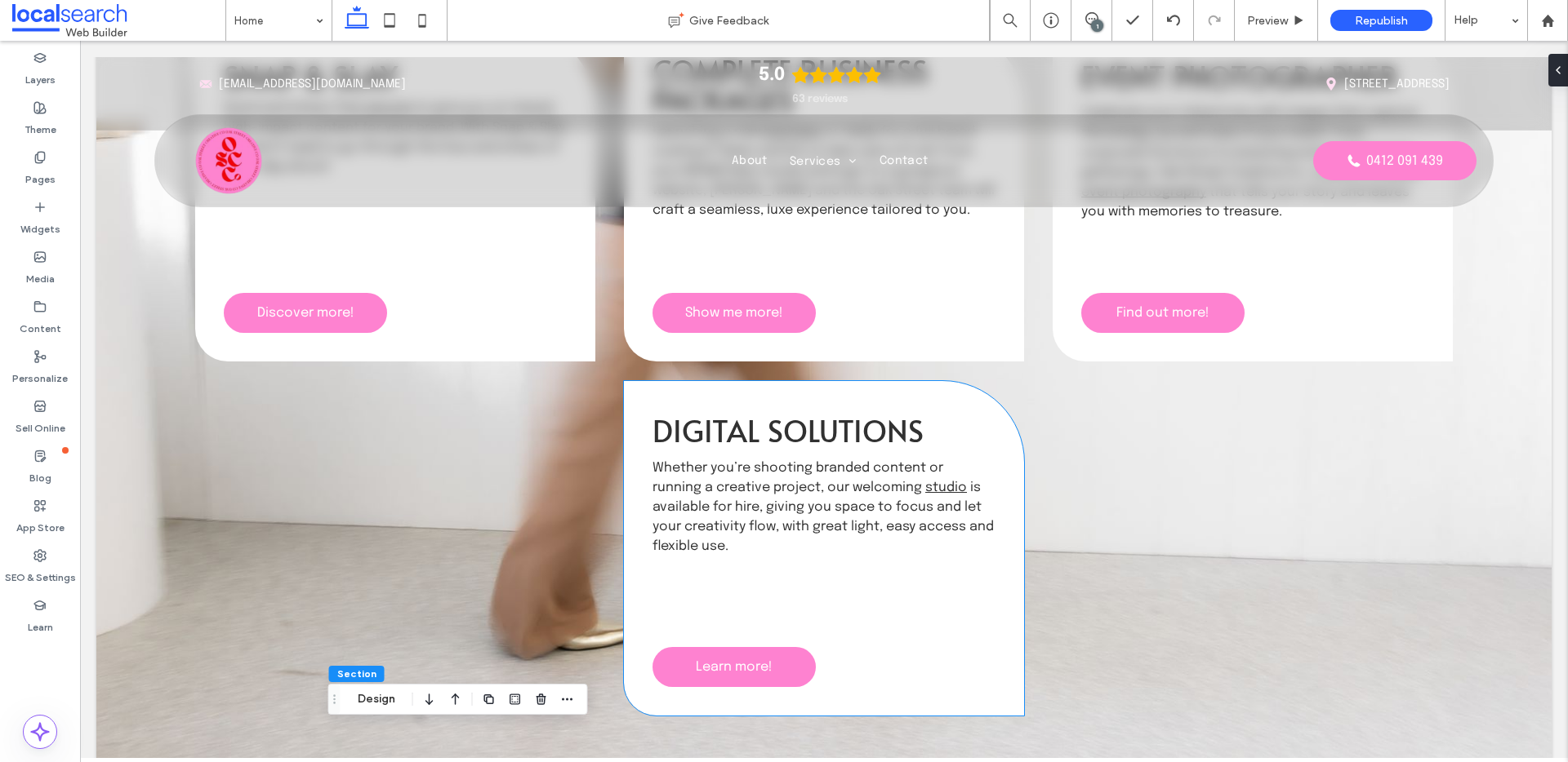
click at [765, 504] on span "is available for hire, giving you space to focus and let your creativity flow, …" at bounding box center [822, 517] width 341 height 73
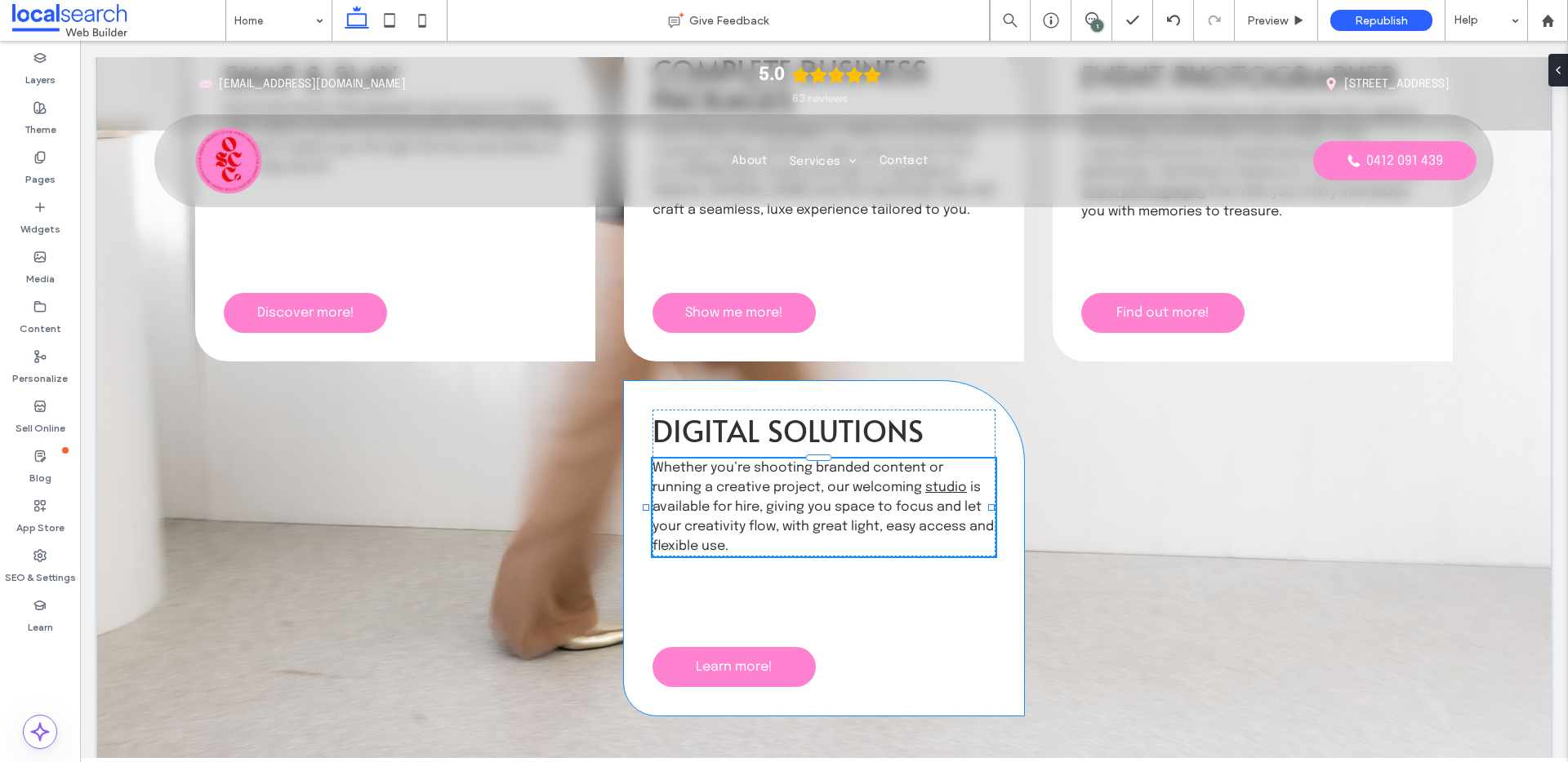
type input "********"
type input "**"
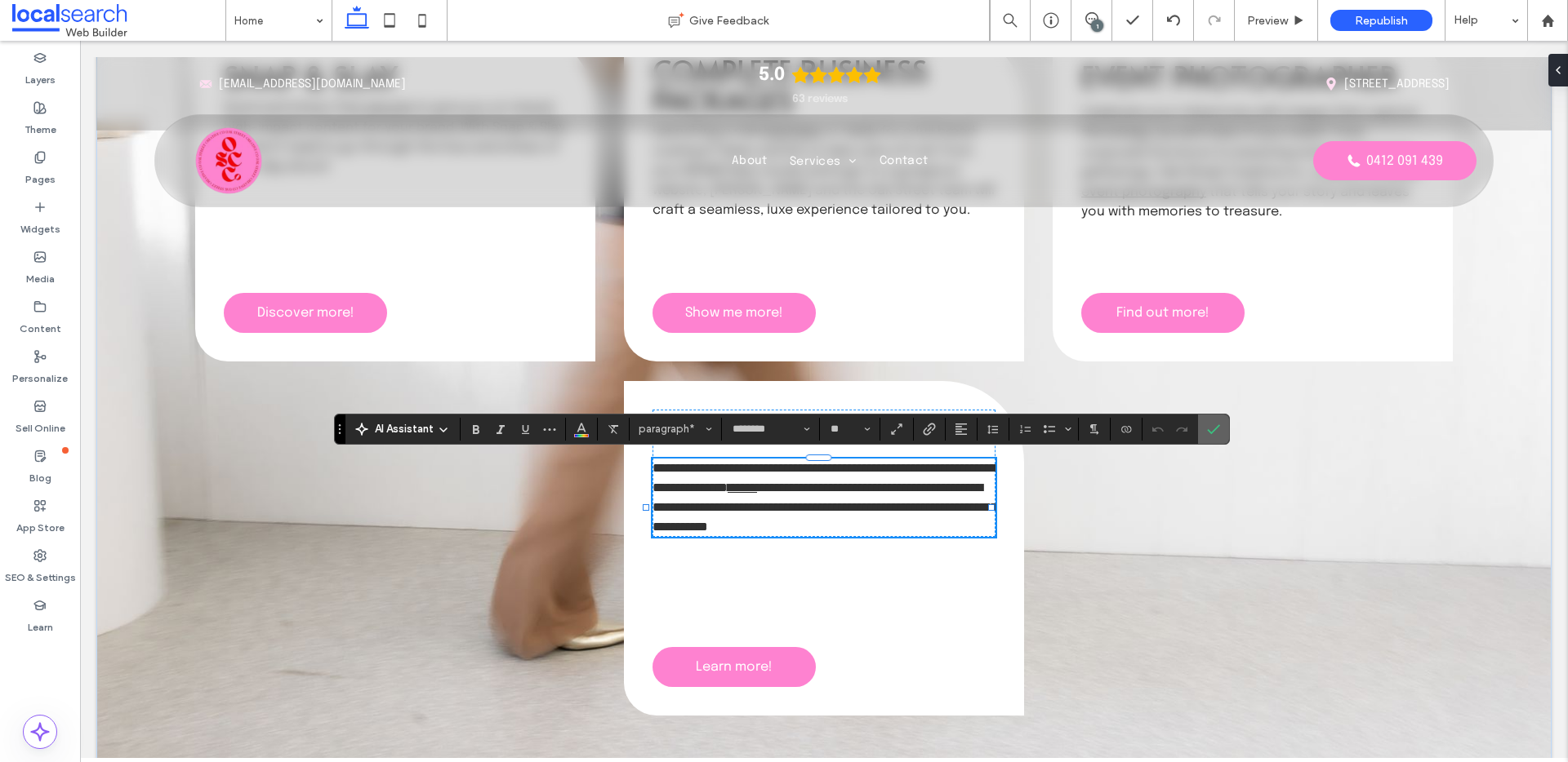
click at [1220, 426] on label "Confirm" at bounding box center [1213, 430] width 25 height 29
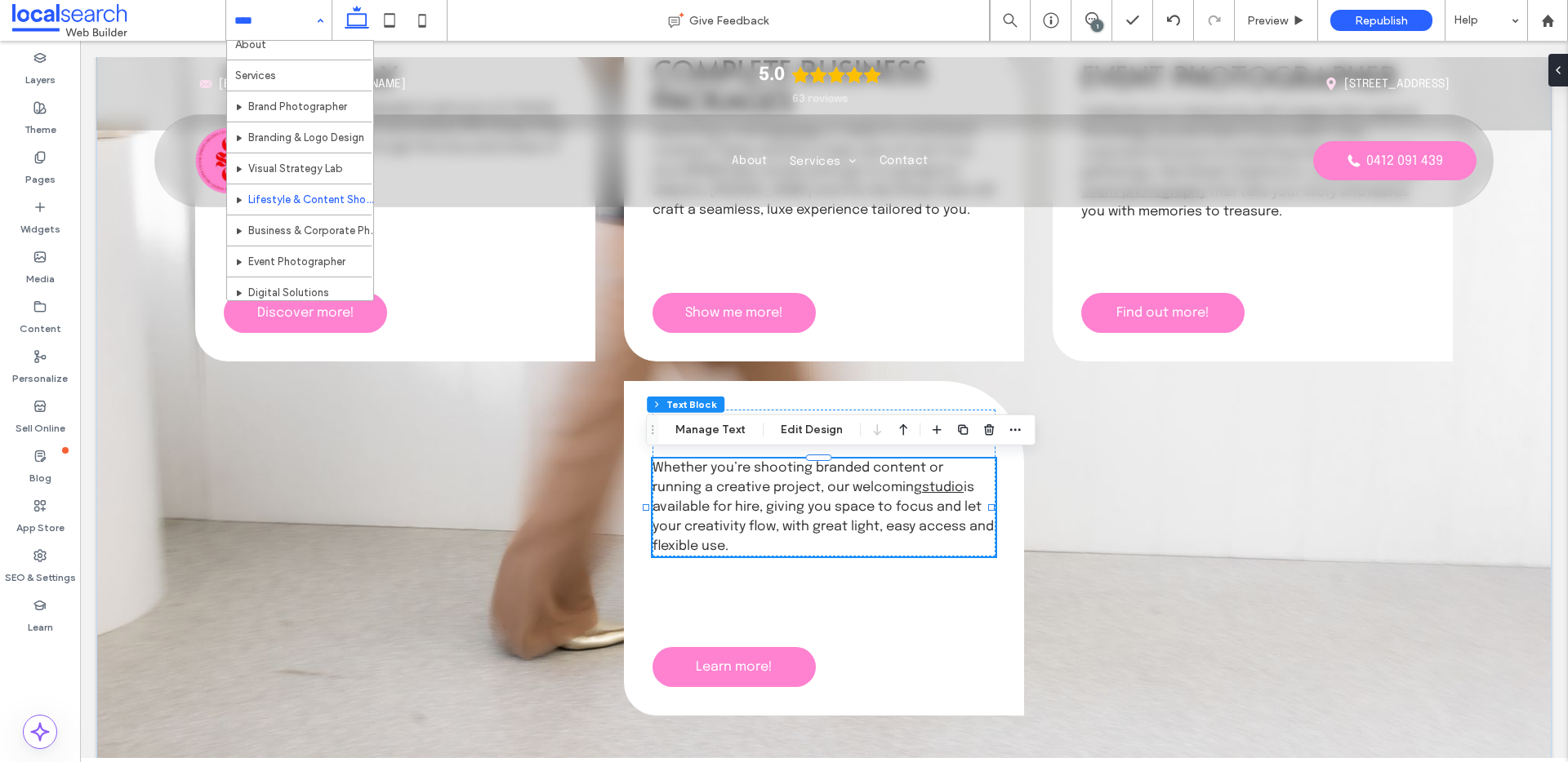
scroll to position [80, 0]
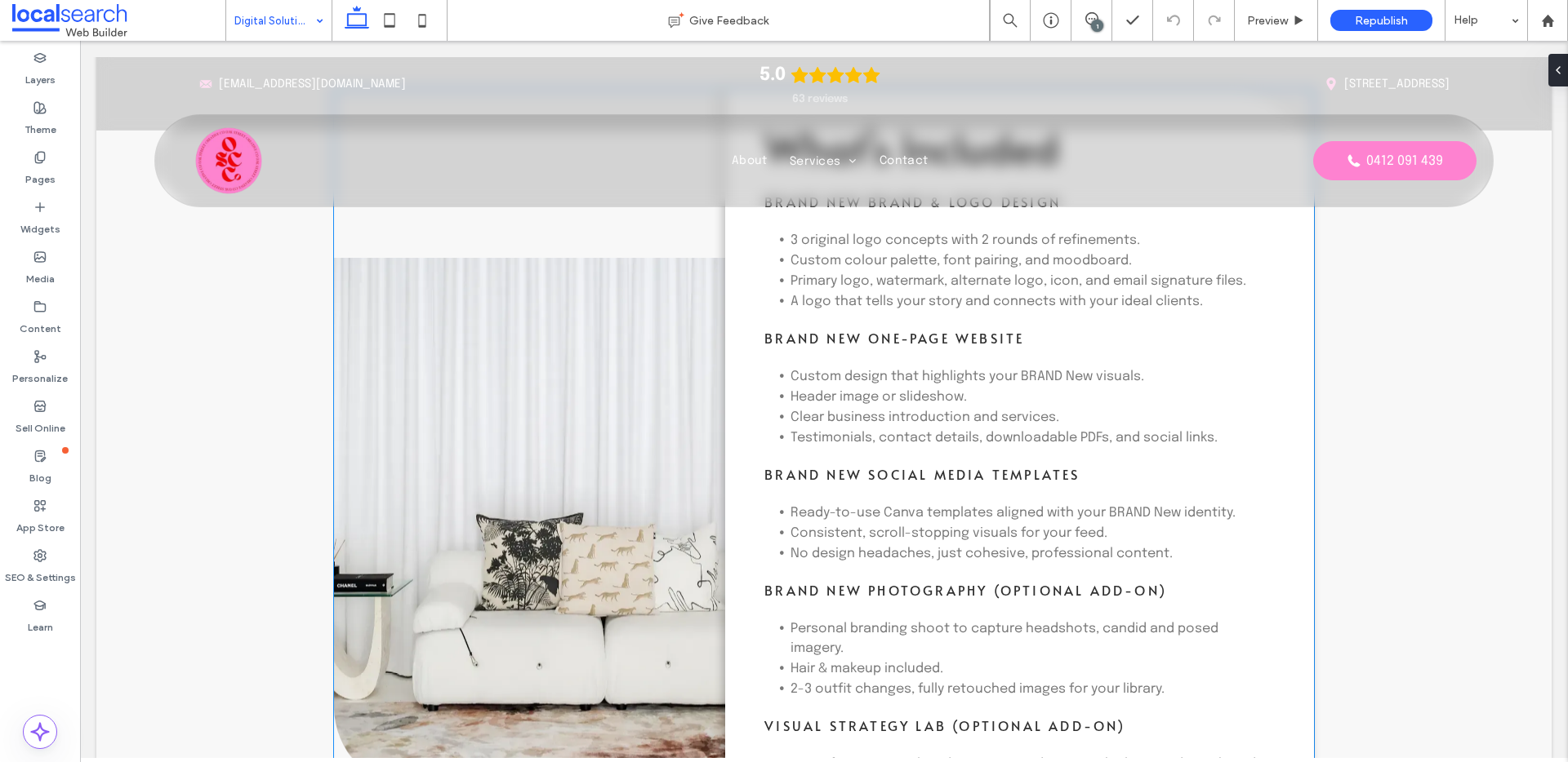
scroll to position [2619, 0]
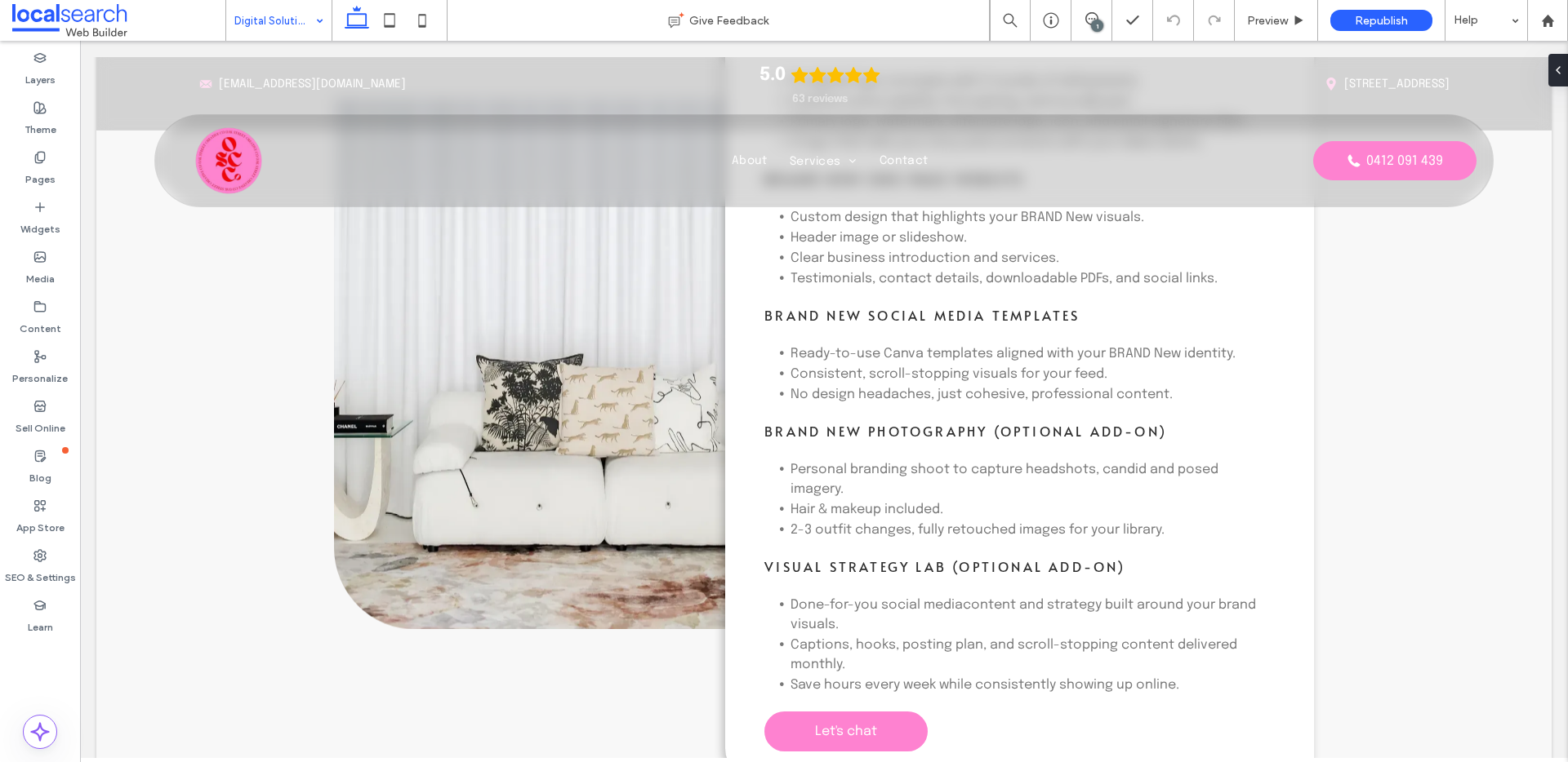
click at [272, 16] on input at bounding box center [274, 21] width 81 height 41
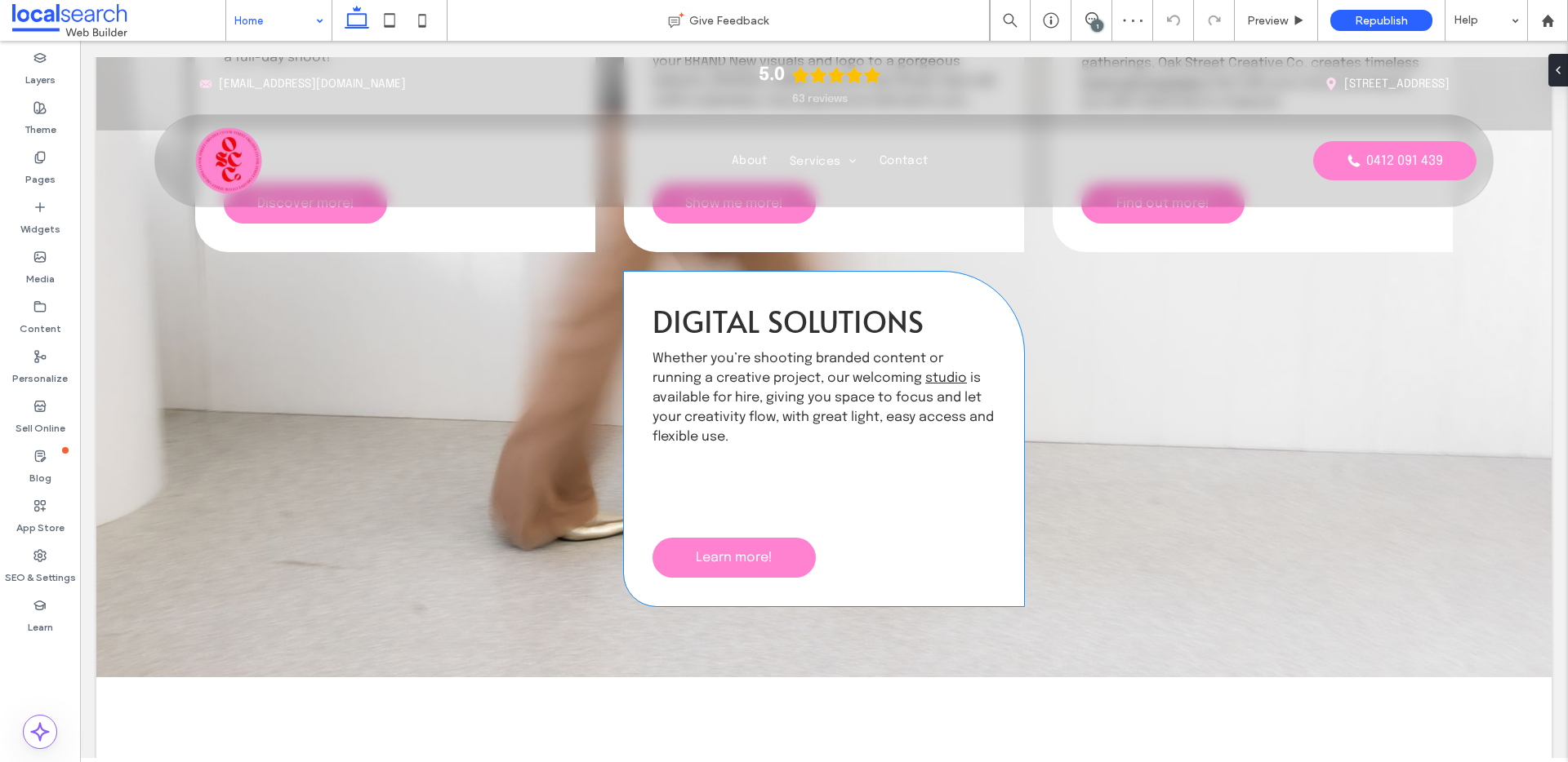
scroll to position [2340, 0]
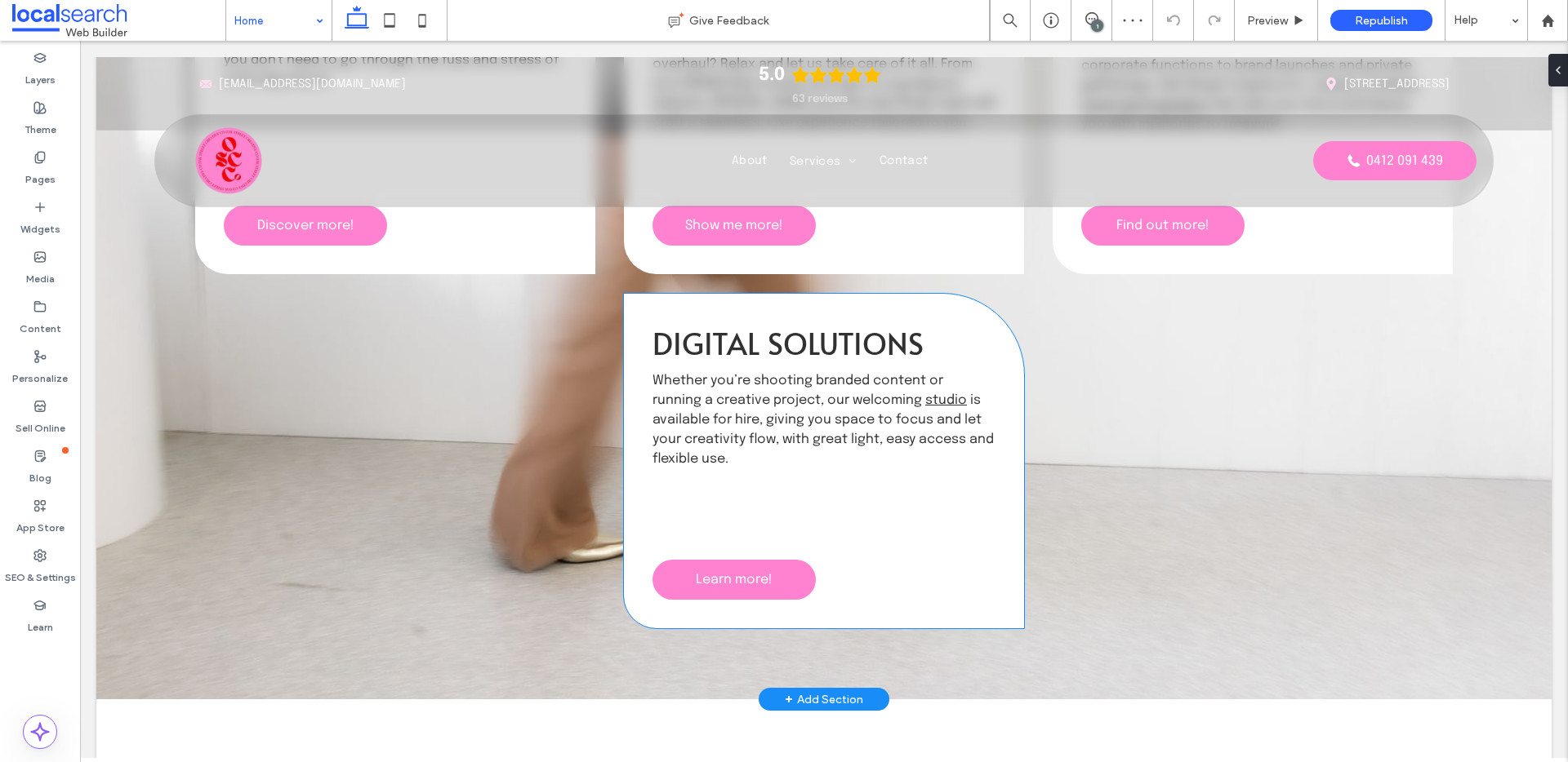
click at [779, 414] on span "is available for hire, giving you space to focus and let your creativity flow, …" at bounding box center [822, 430] width 341 height 73
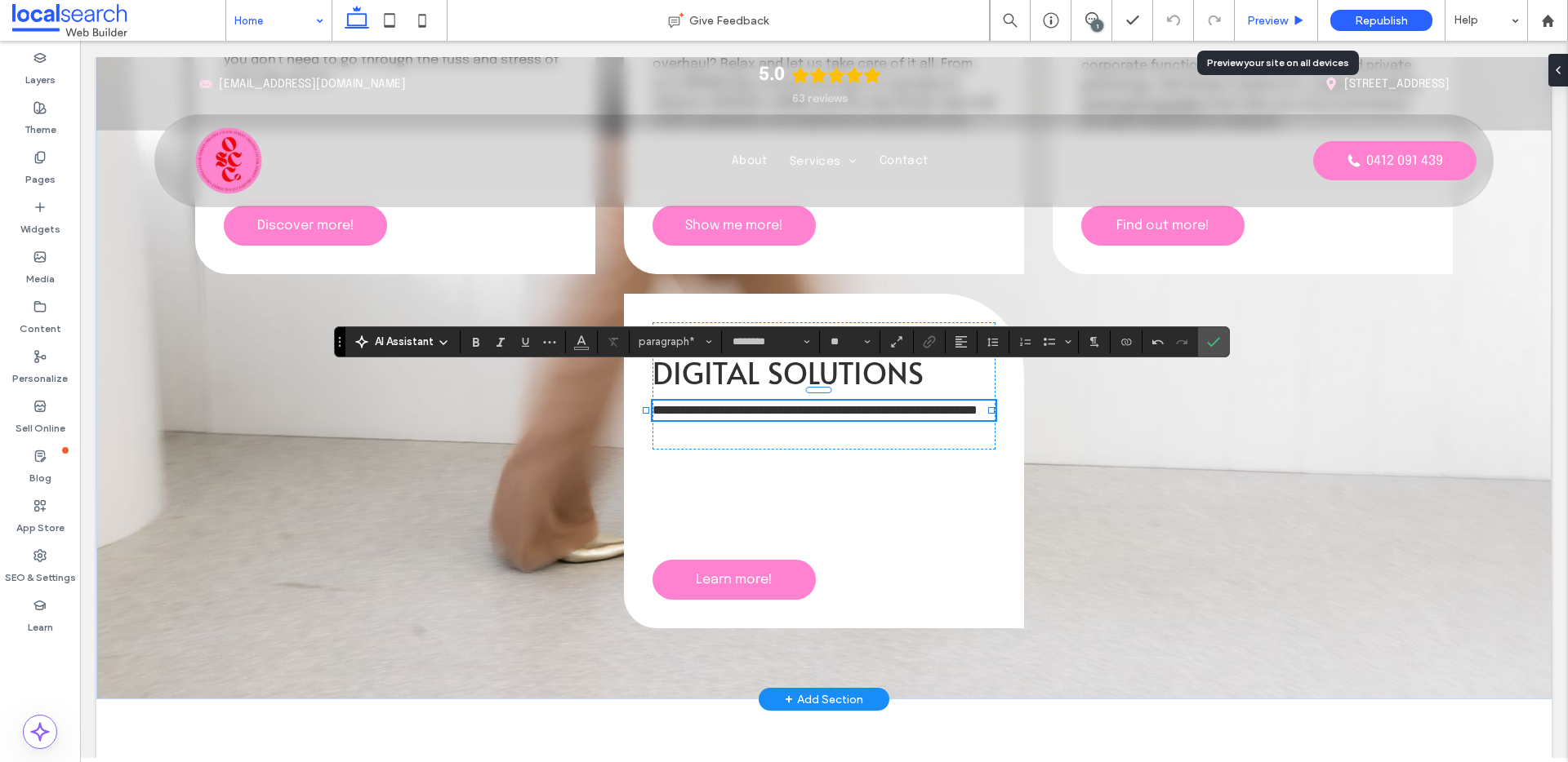
click at [1278, 15] on span "Preview" at bounding box center [1268, 21] width 41 height 14
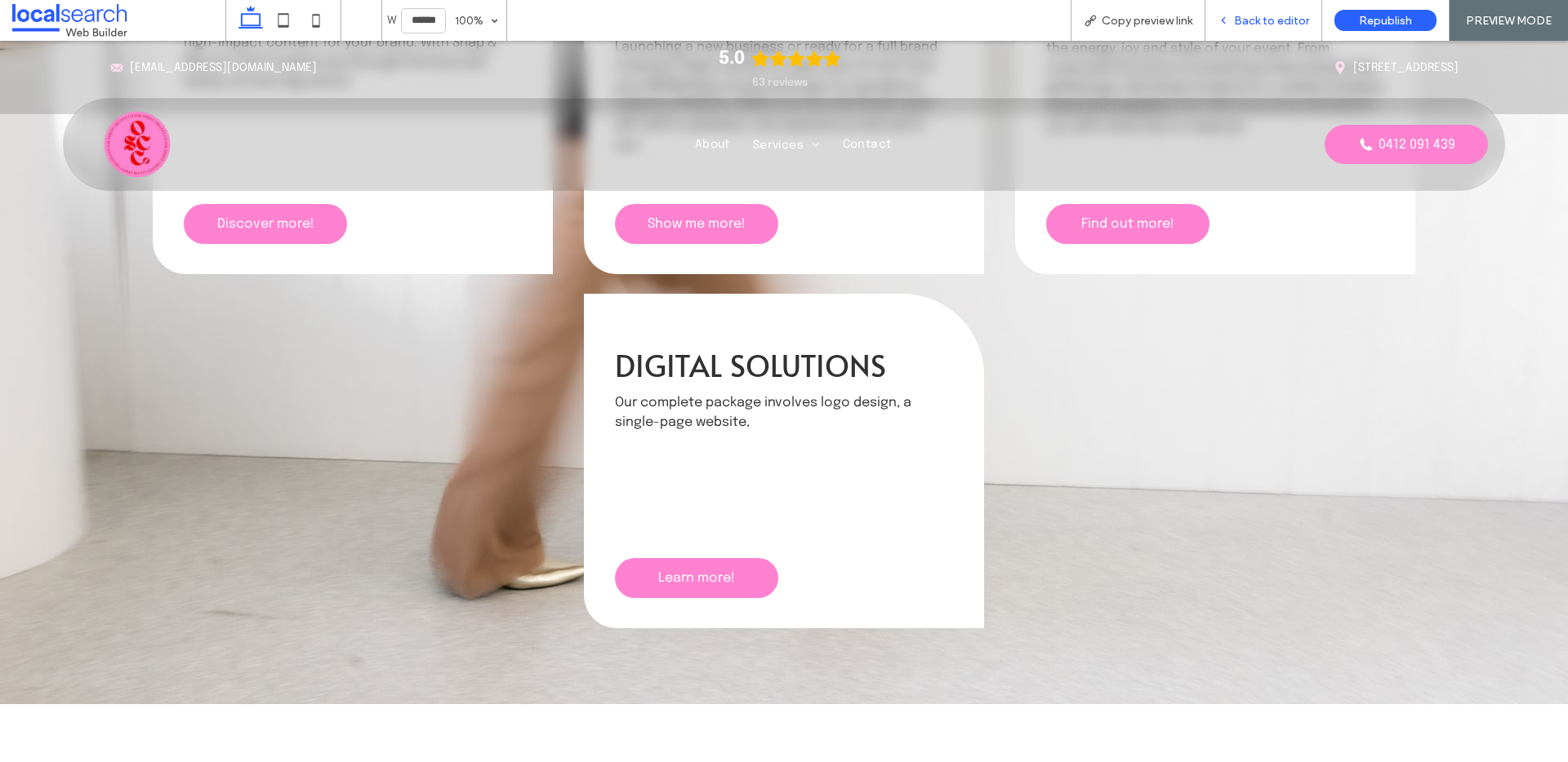
scroll to position [2339, 0]
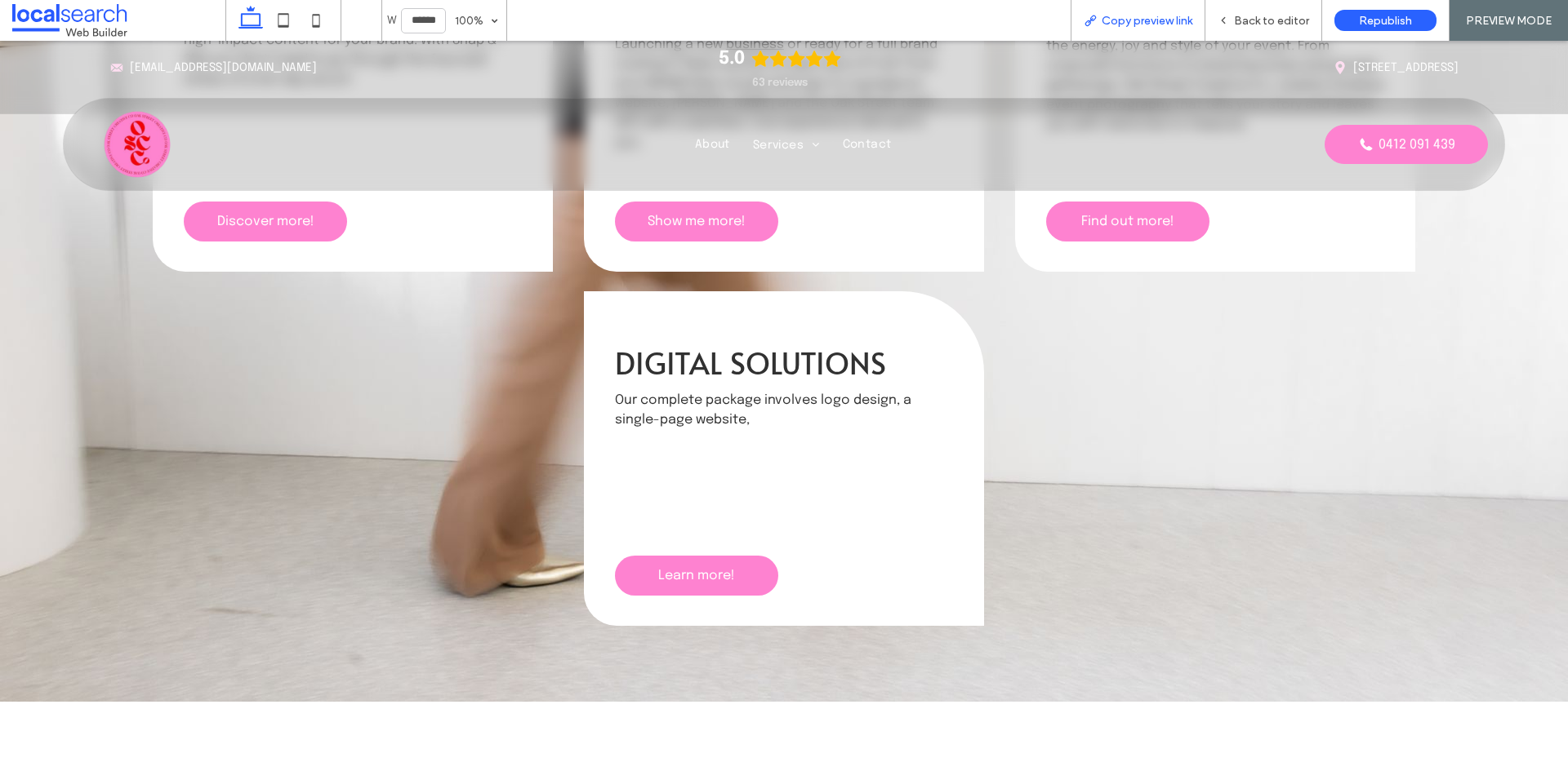
click at [1123, 21] on span "Copy preview link" at bounding box center [1147, 21] width 90 height 14
click at [1261, 27] on div "Back to editor" at bounding box center [1263, 21] width 117 height 41
click at [1262, 21] on span "Back to editor" at bounding box center [1272, 21] width 75 height 14
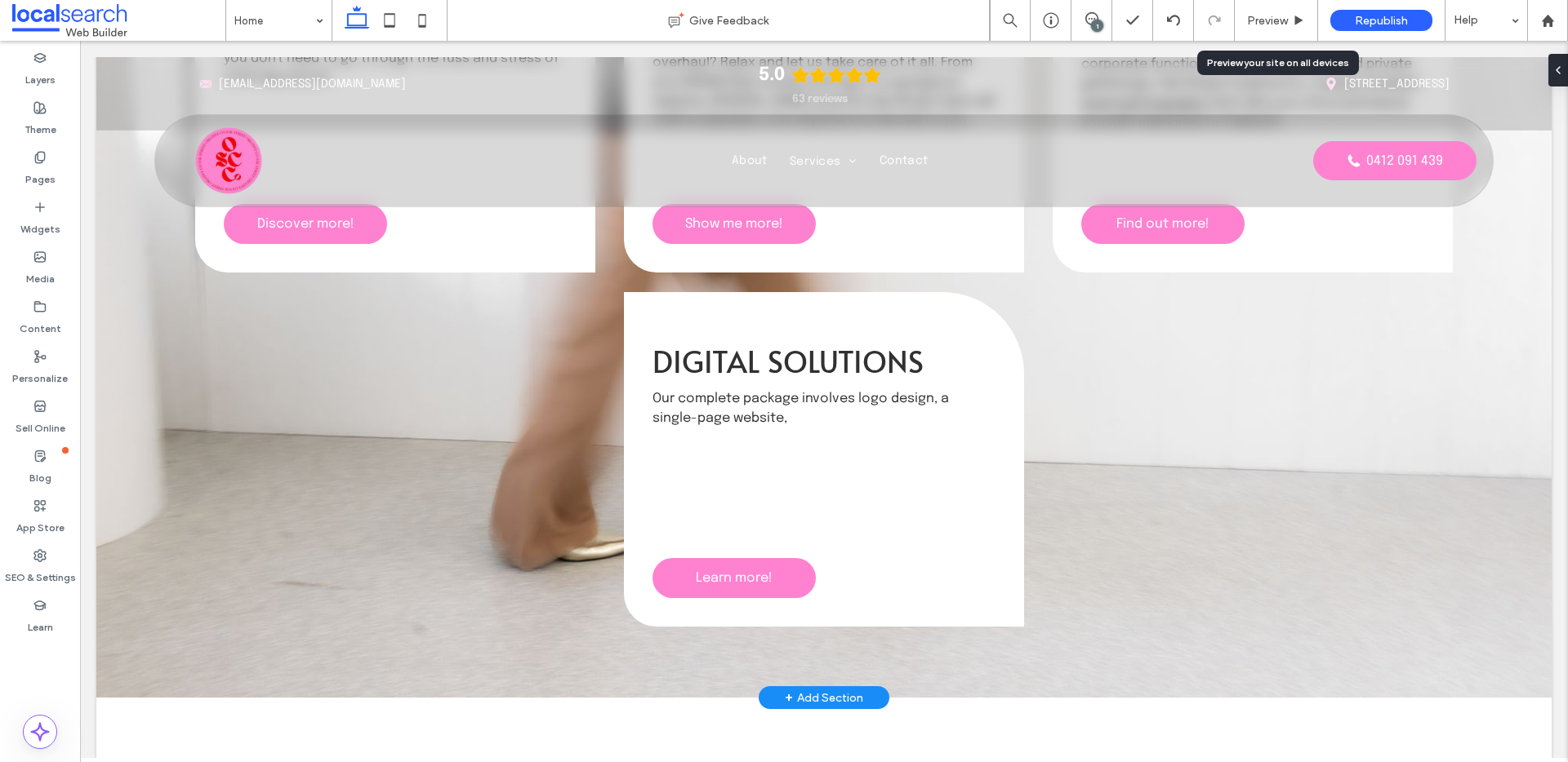
scroll to position [2340, 0]
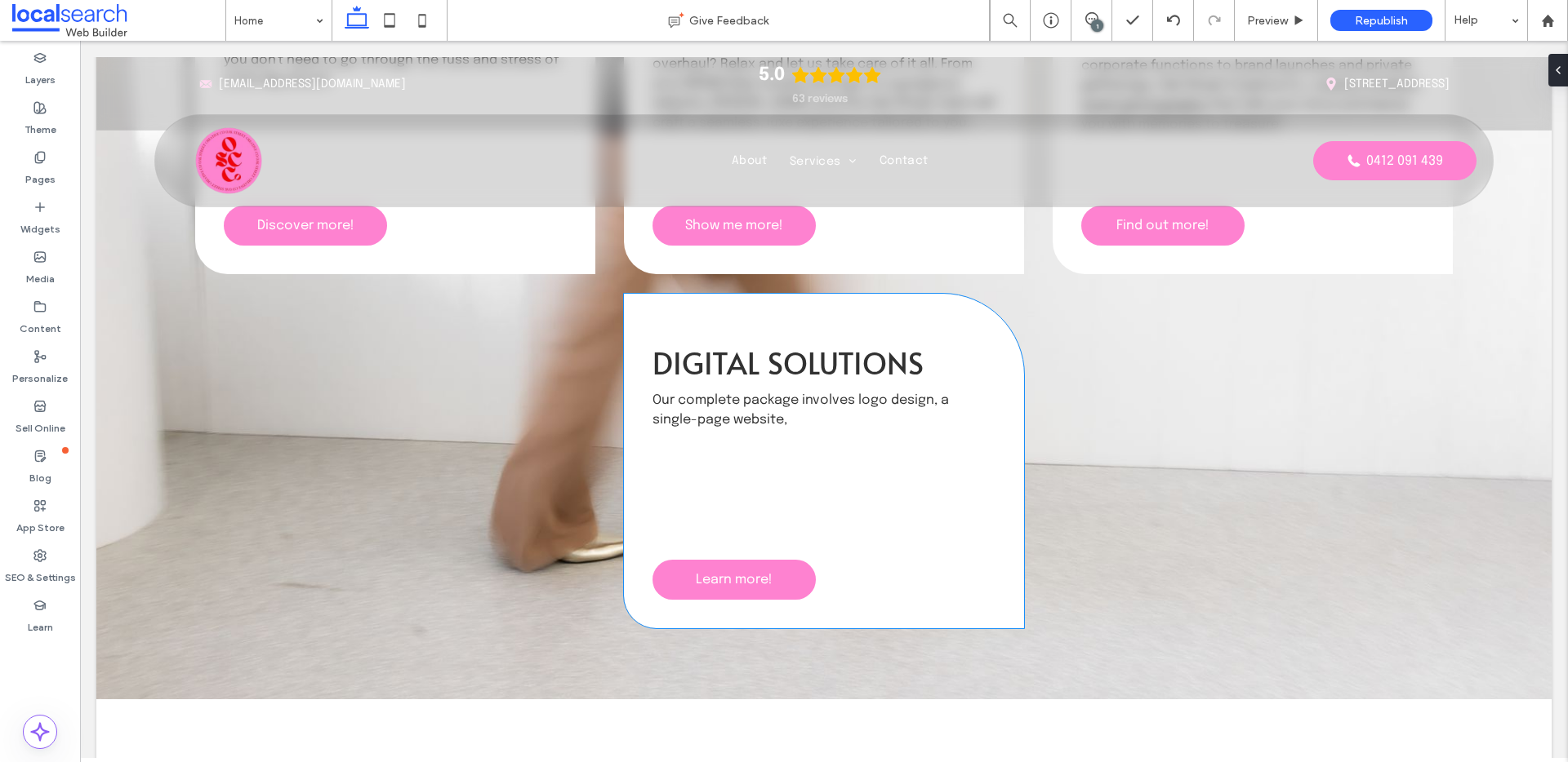
click at [761, 412] on p "O ur complete package involves logo design, a single-page website," at bounding box center [823, 411] width 343 height 39
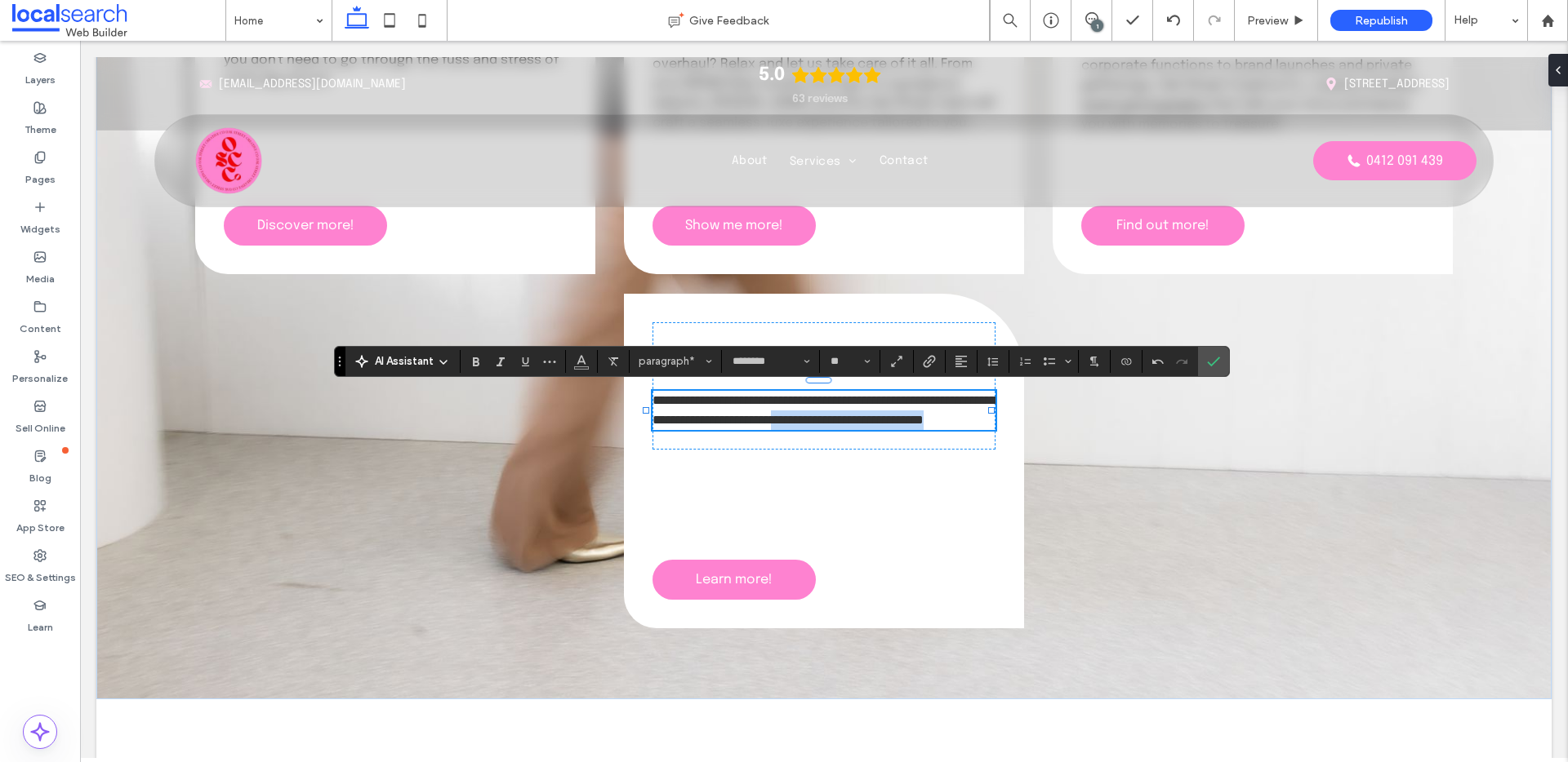
drag, startPoint x: 924, startPoint y: 404, endPoint x: 928, endPoint y: 419, distance: 15.5
click at [928, 419] on p "**********" at bounding box center [823, 411] width 343 height 39
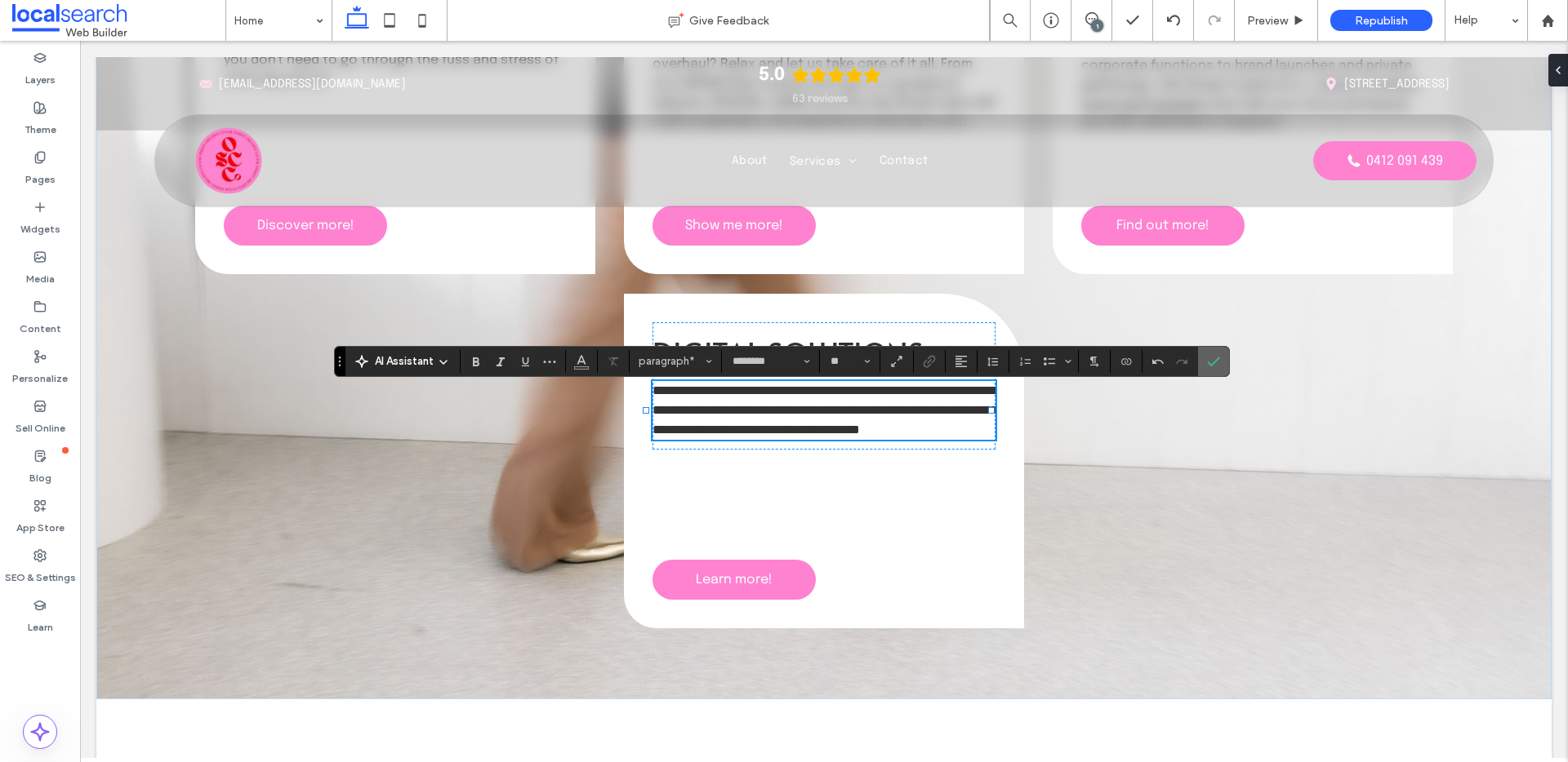
click at [1212, 358] on icon "Confirm" at bounding box center [1213, 361] width 13 height 13
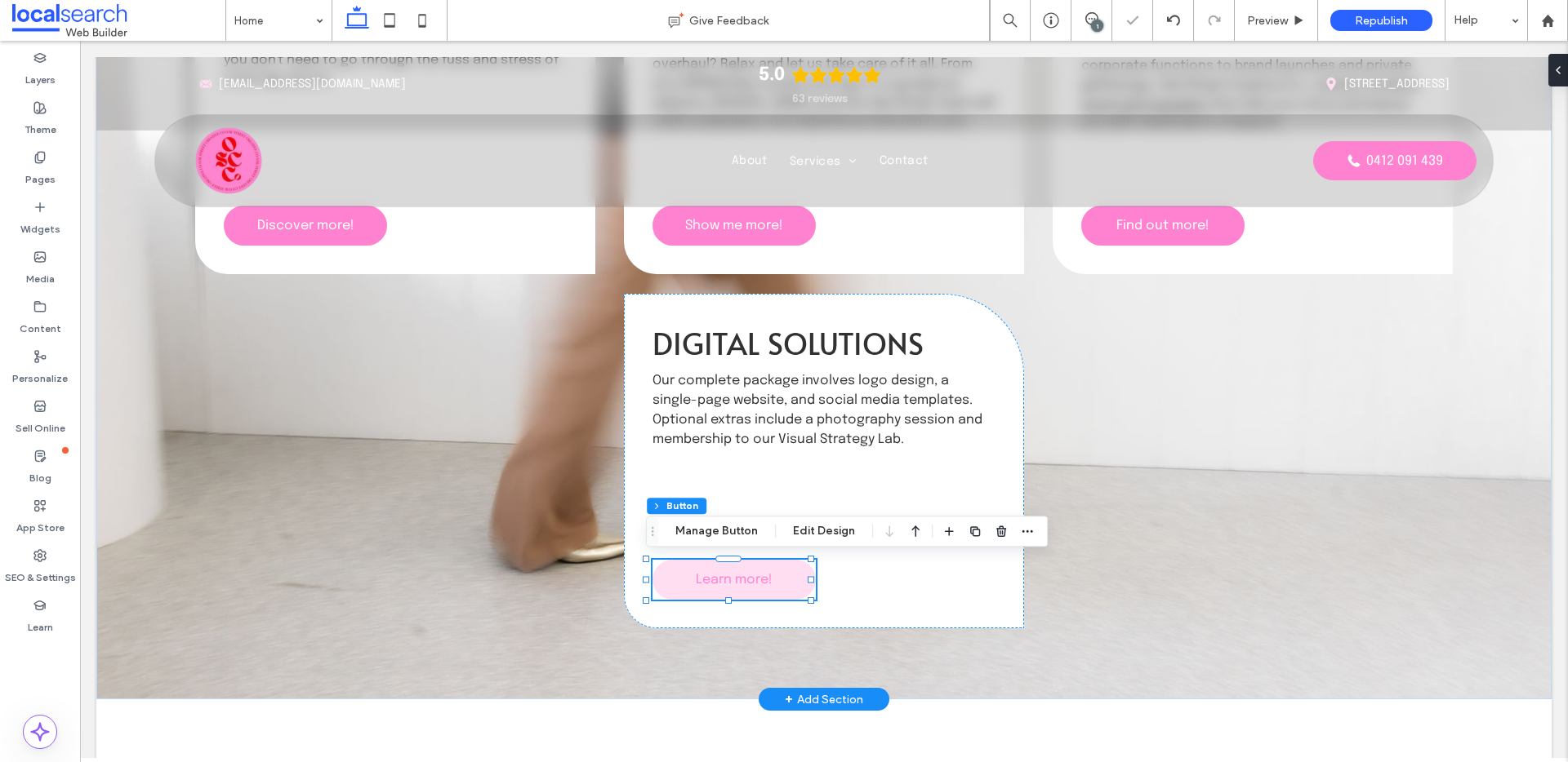
click at [716, 589] on link "Learn more!" at bounding box center [734, 580] width 163 height 40
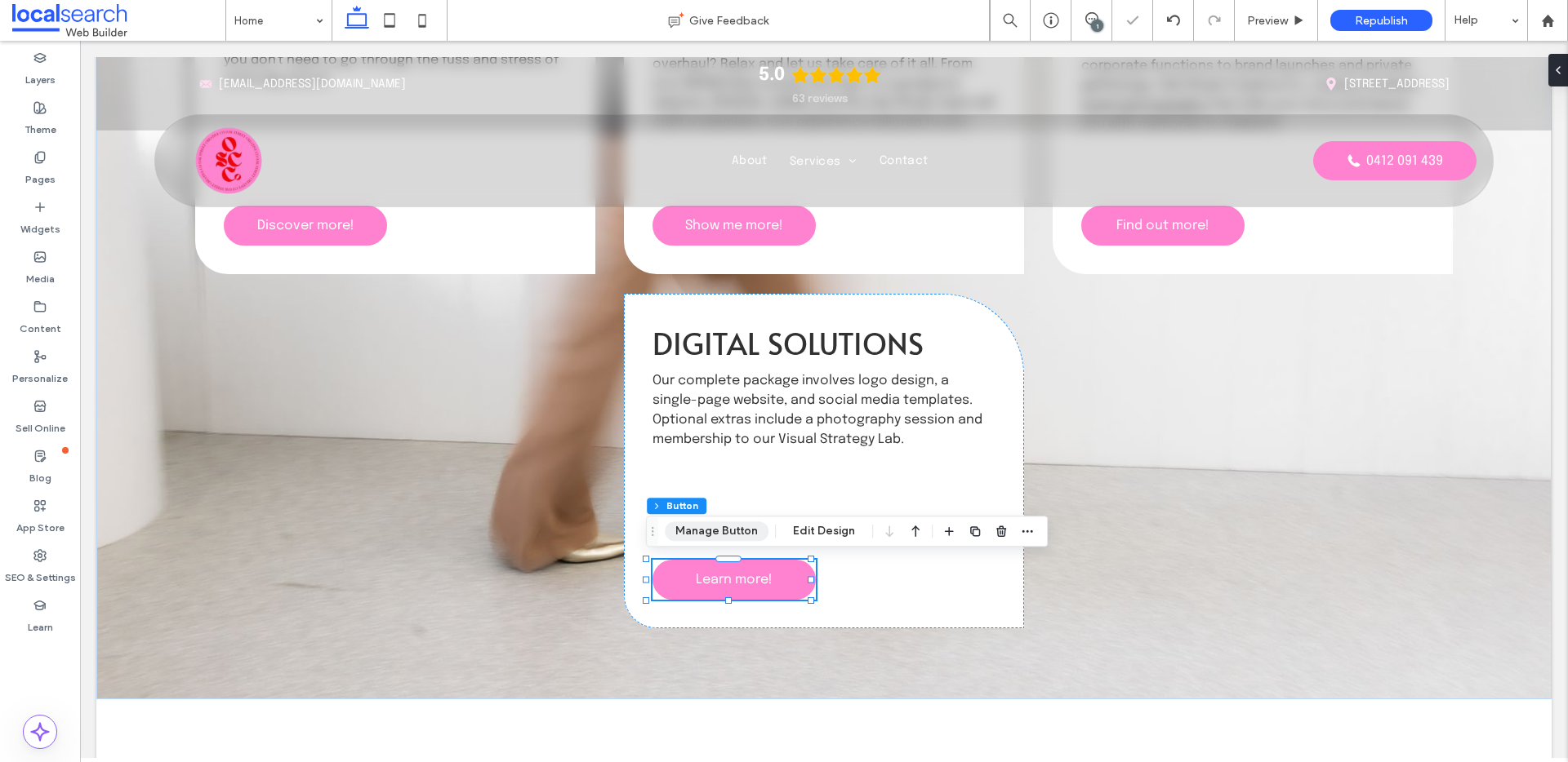
click at [724, 524] on button "Manage Button" at bounding box center [716, 532] width 103 height 20
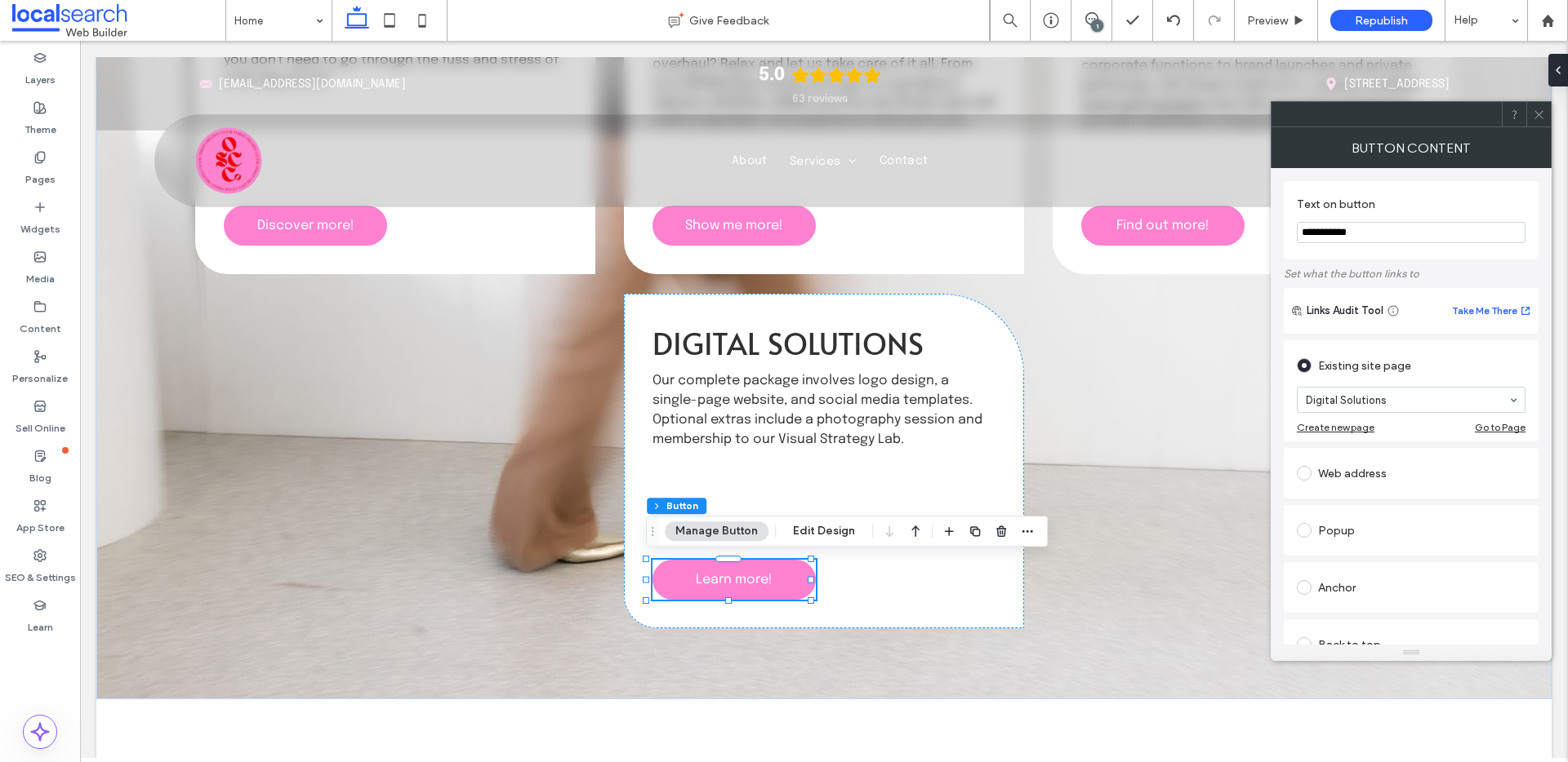
click at [1547, 110] on div at bounding box center [1538, 114] width 25 height 25
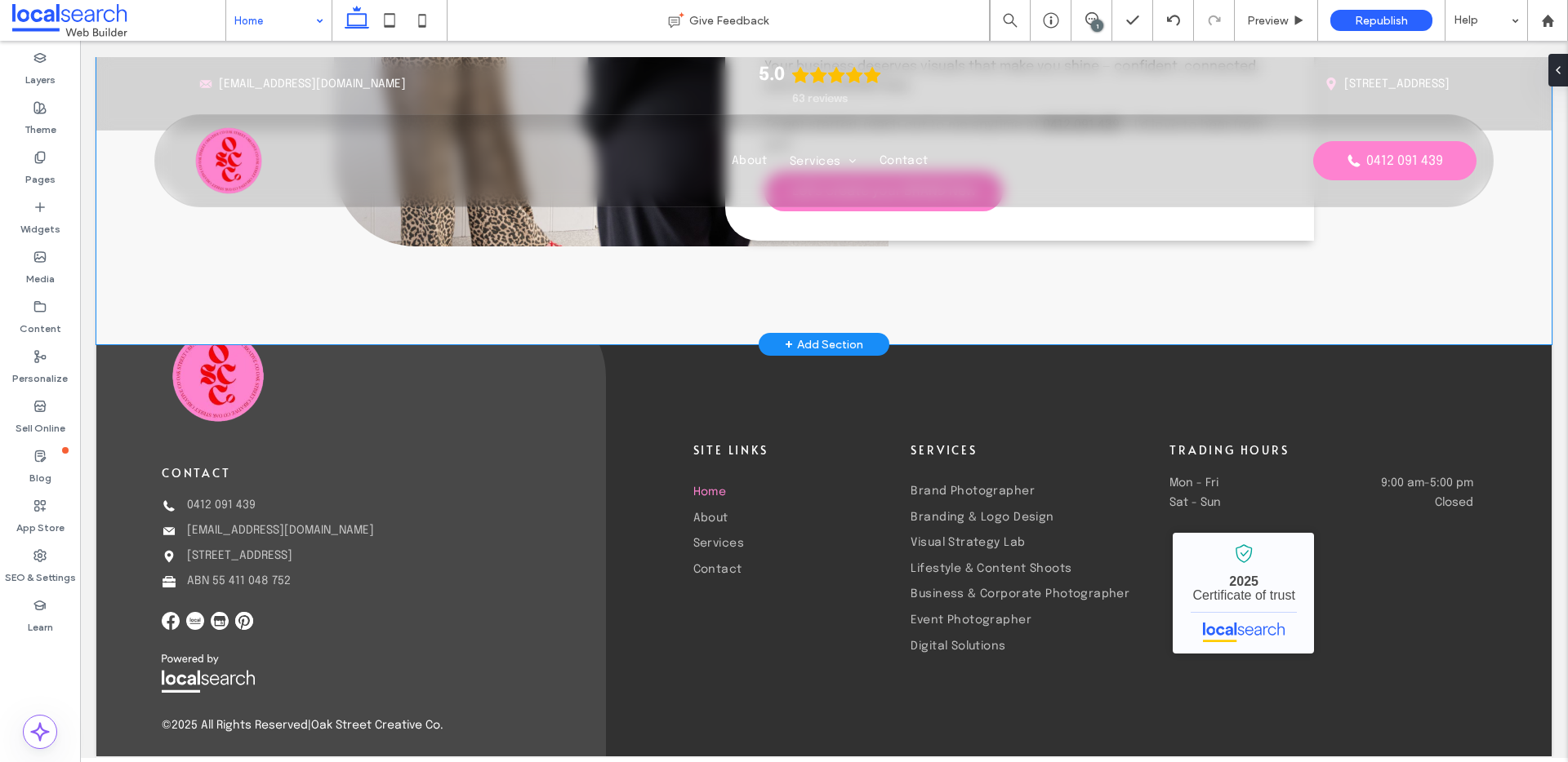
scroll to position [4672, 0]
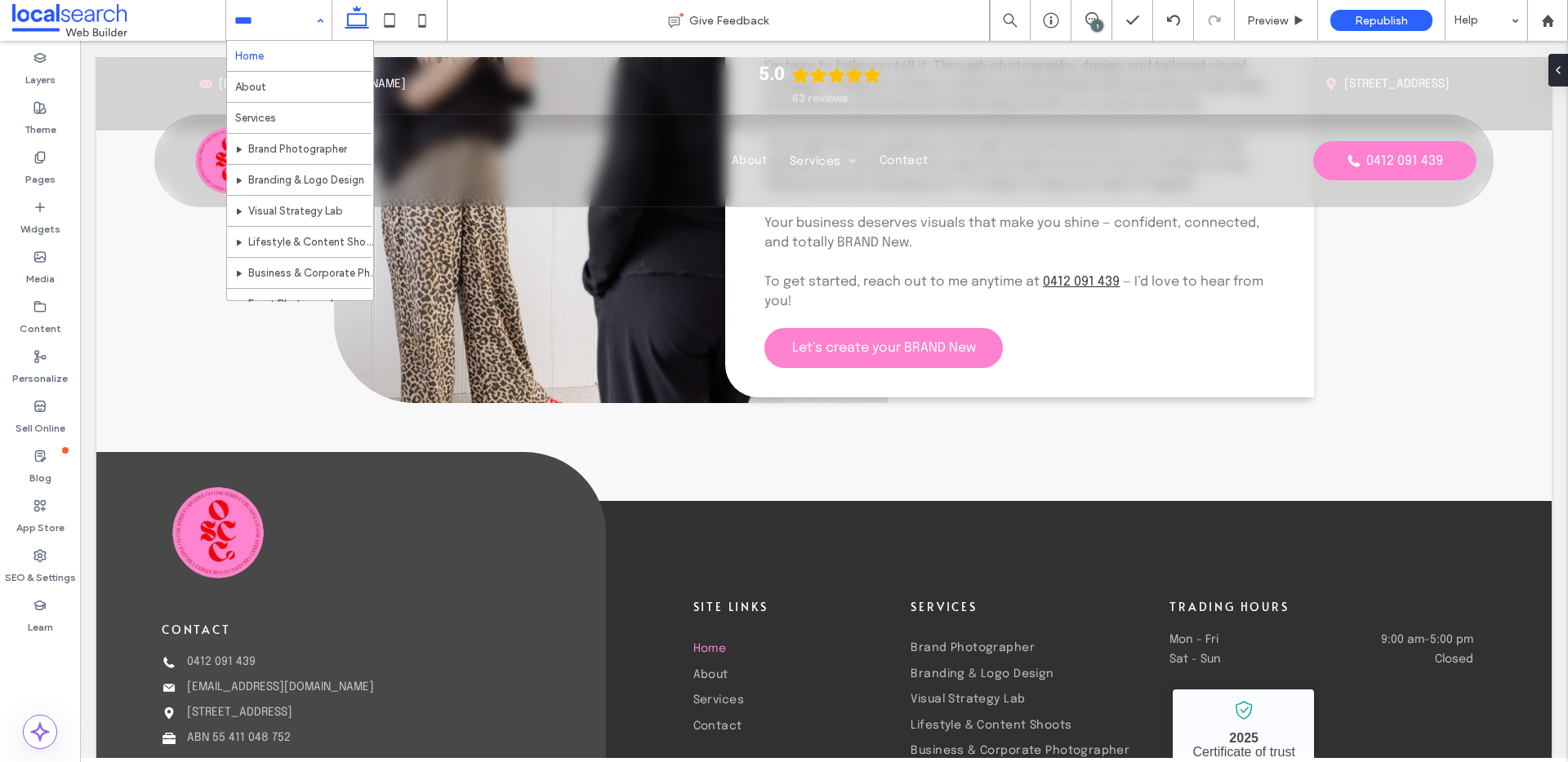
click at [281, 19] on input at bounding box center [274, 21] width 81 height 41
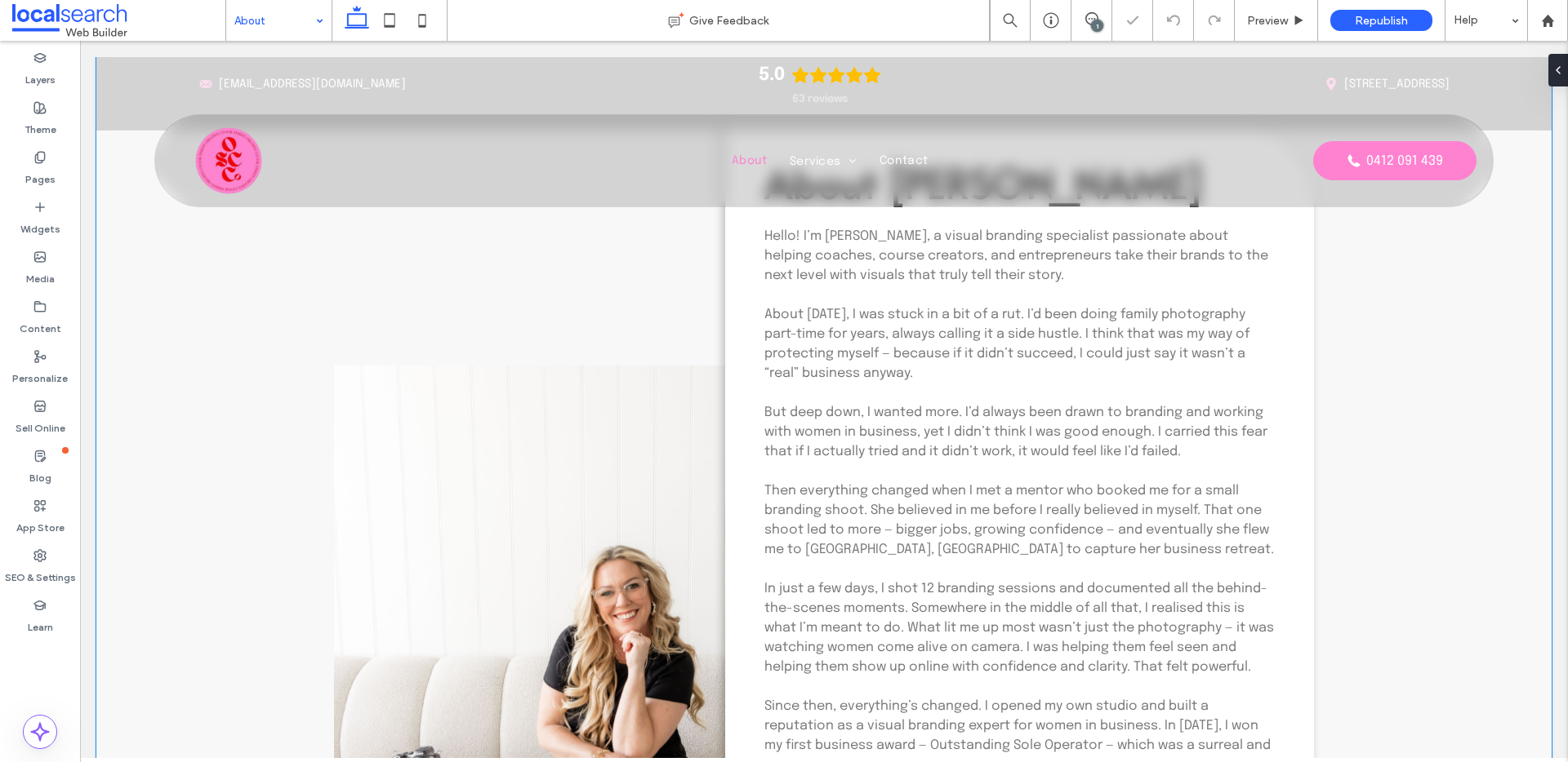
scroll to position [684, 0]
click at [296, 17] on input at bounding box center [274, 21] width 81 height 41
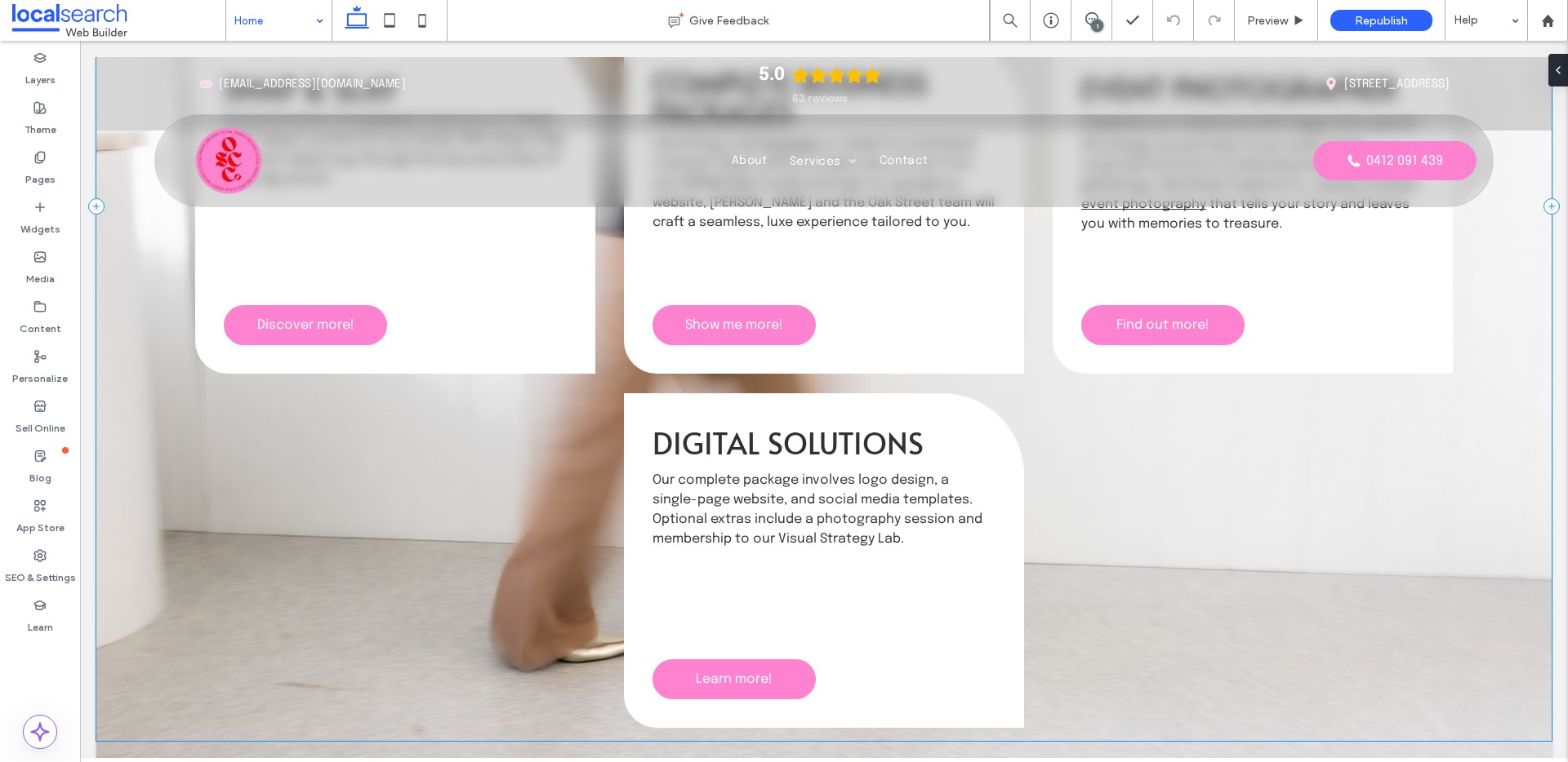
scroll to position [2422, 0]
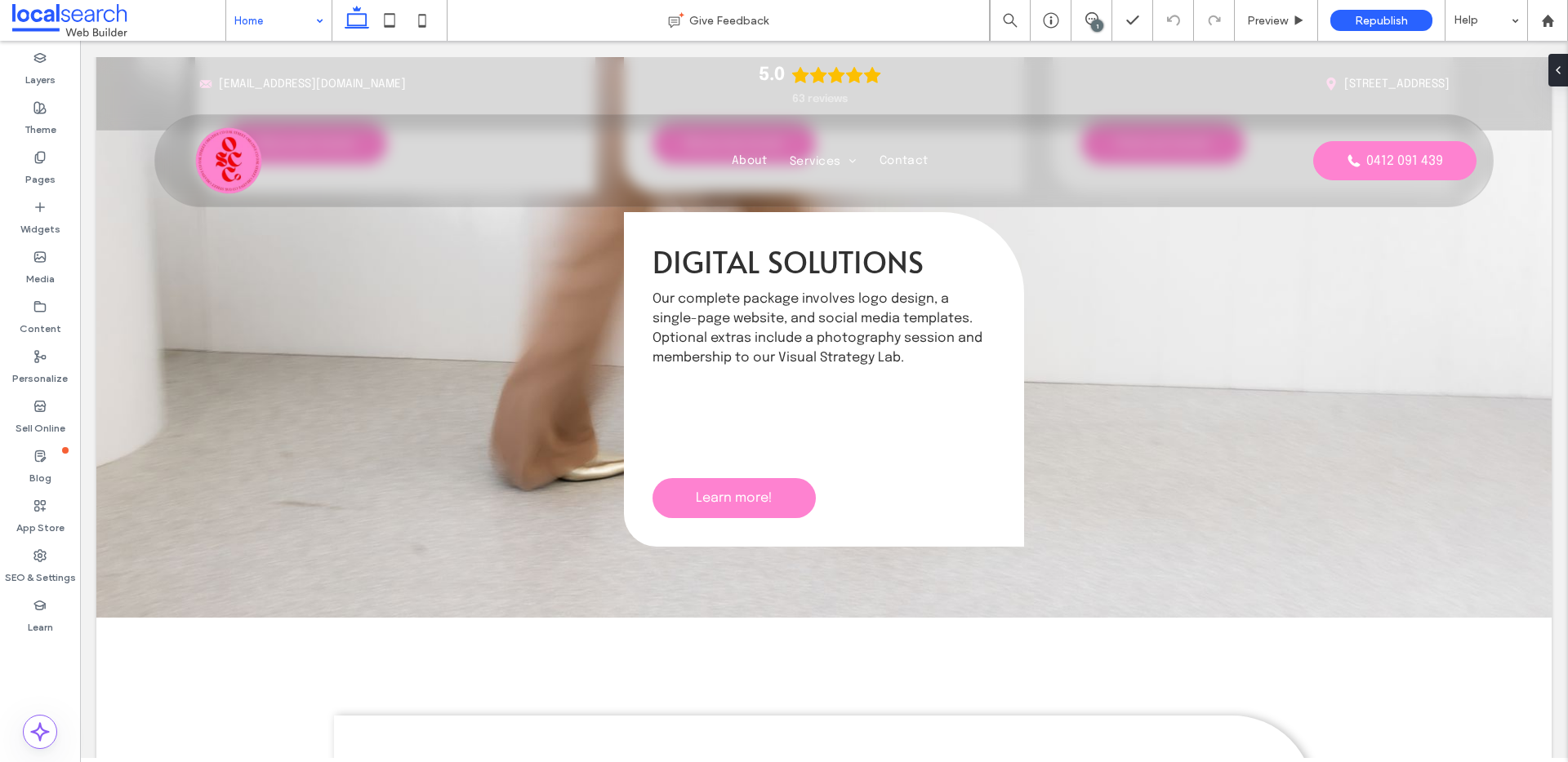
click at [298, 25] on input at bounding box center [274, 21] width 81 height 41
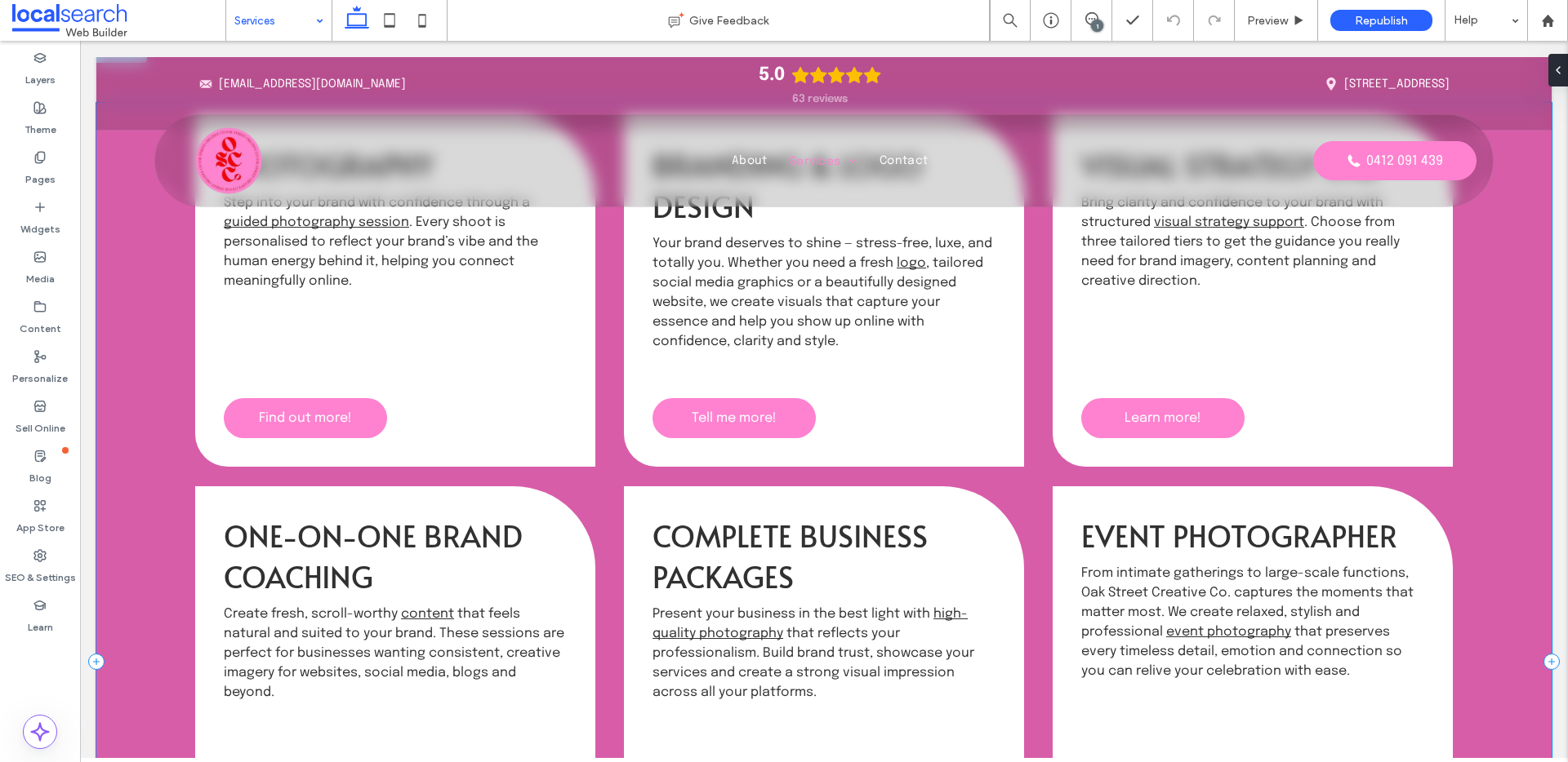
scroll to position [506, 0]
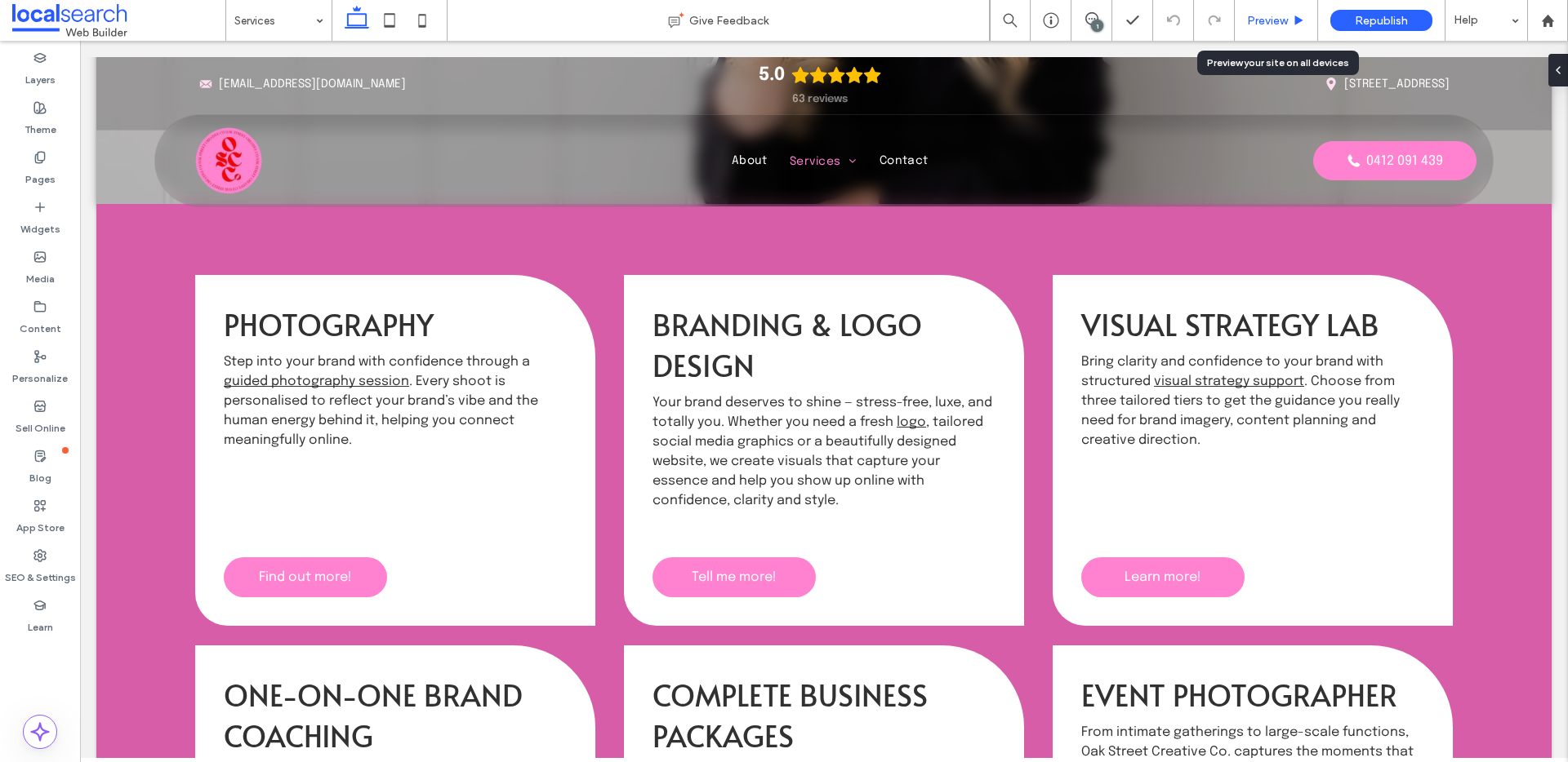
click at [1260, 24] on span "Preview" at bounding box center [1268, 21] width 41 height 14
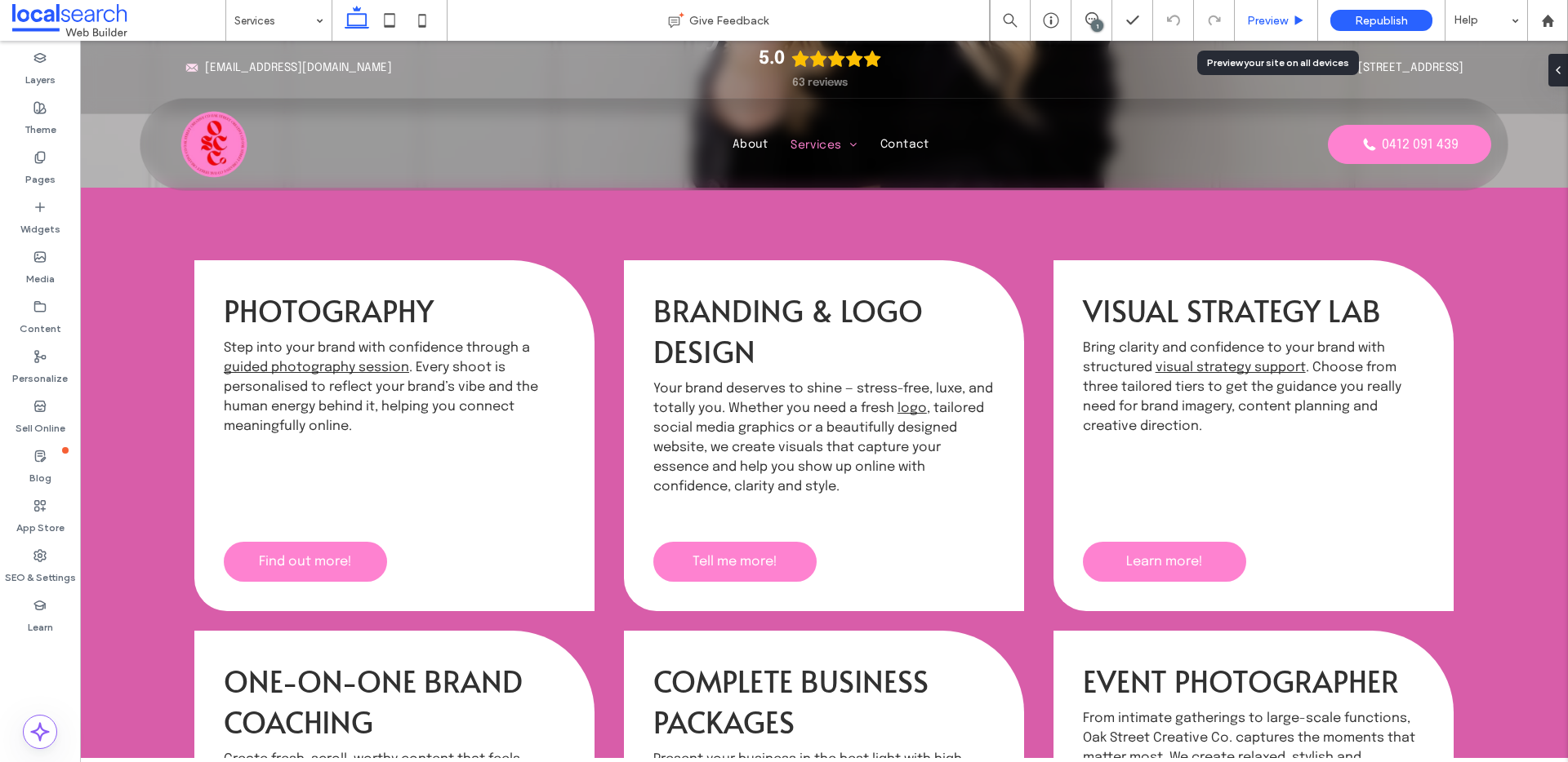
scroll to position [490, 0]
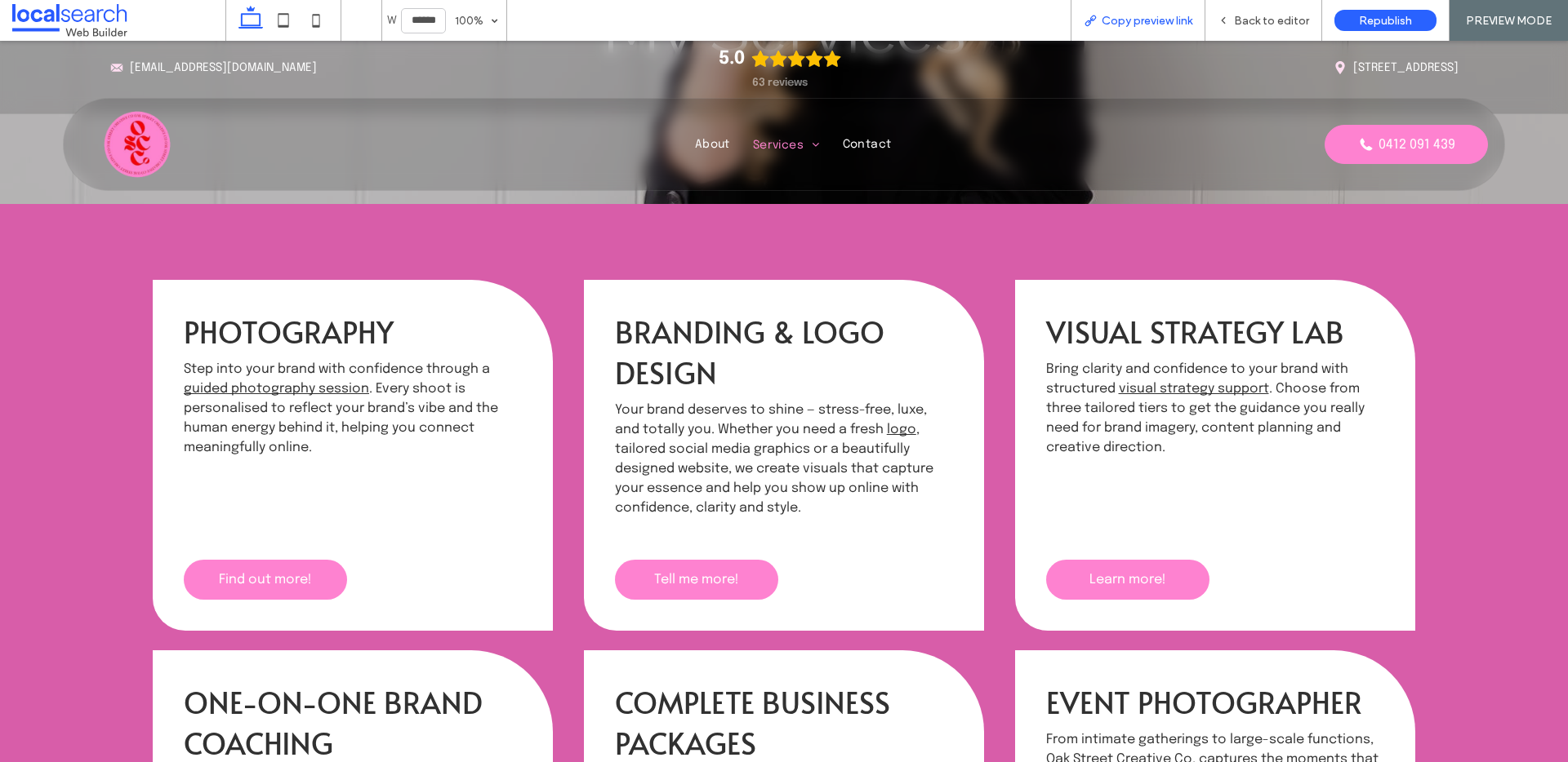
click at [1097, 17] on icon at bounding box center [1090, 20] width 13 height 13
click at [1269, 34] on div "Back to editor" at bounding box center [1263, 21] width 117 height 41
click at [1273, 28] on div "Back to editor" at bounding box center [1263, 21] width 117 height 41
click at [1265, 24] on span "Back to editor" at bounding box center [1272, 21] width 75 height 14
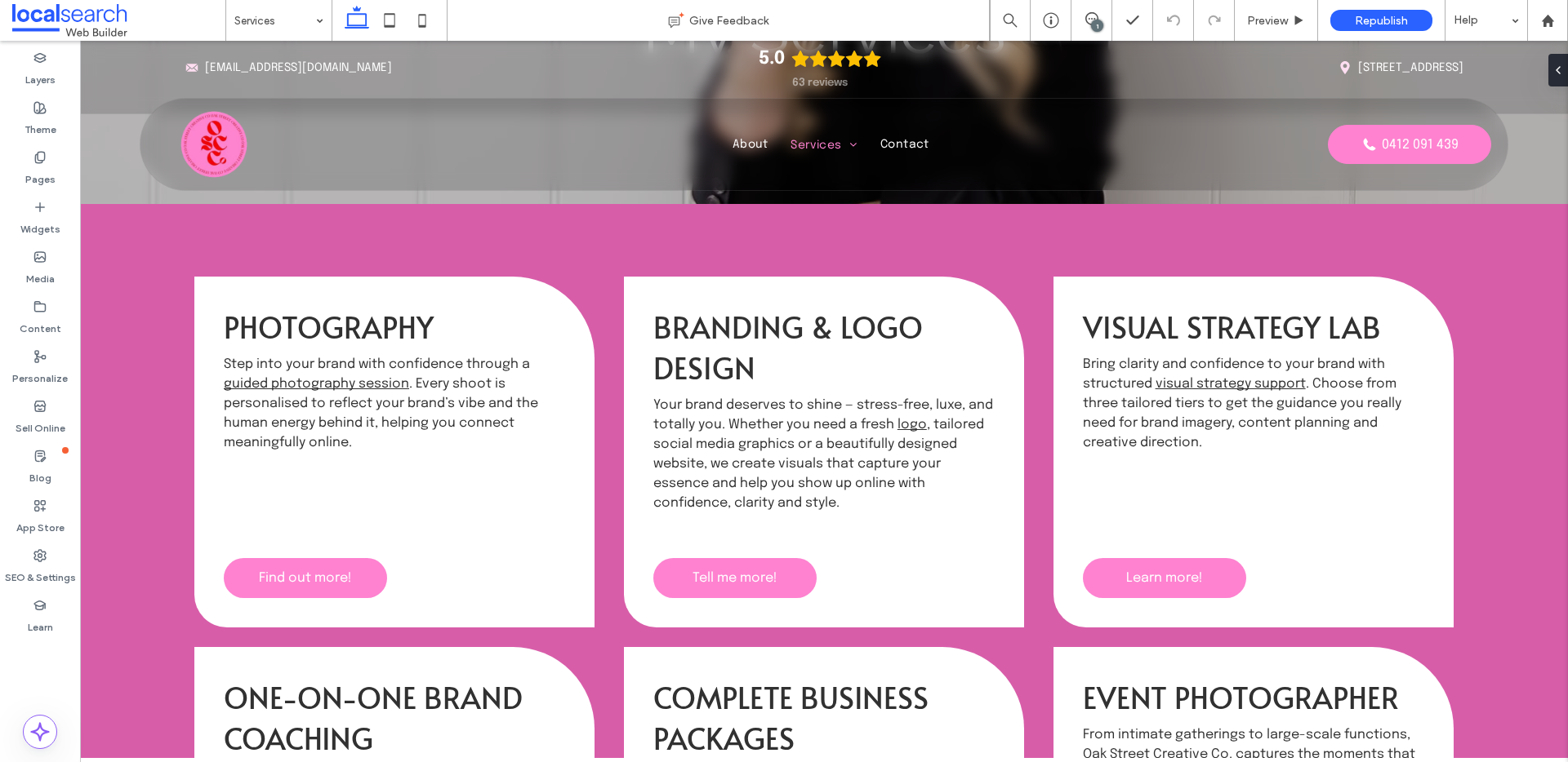
scroll to position [506, 0]
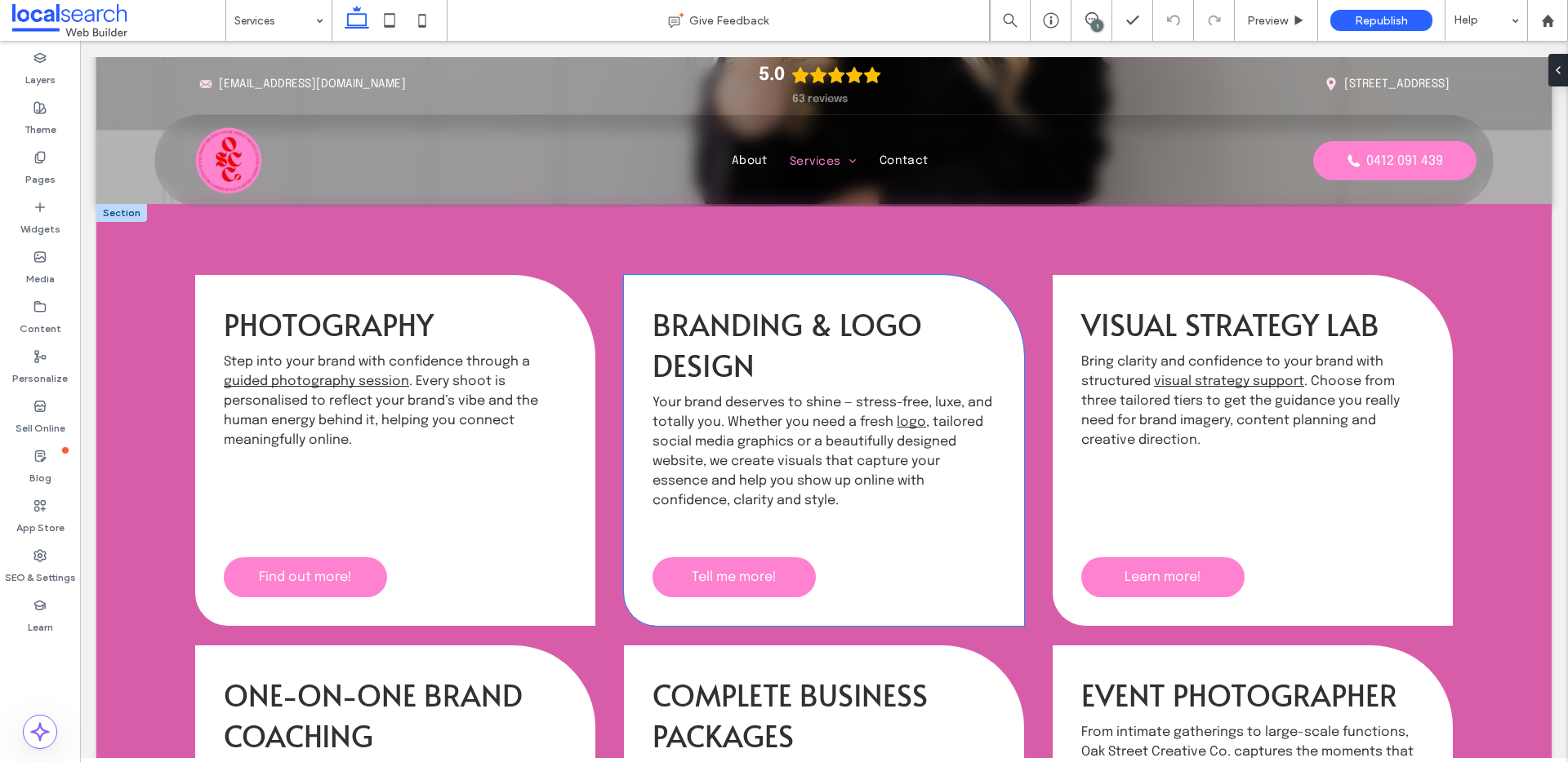
click at [908, 286] on div "Branding & Logo Design Your brand deserves to shine — stress-free, luxe, and to…" at bounding box center [823, 450] width 400 height 351
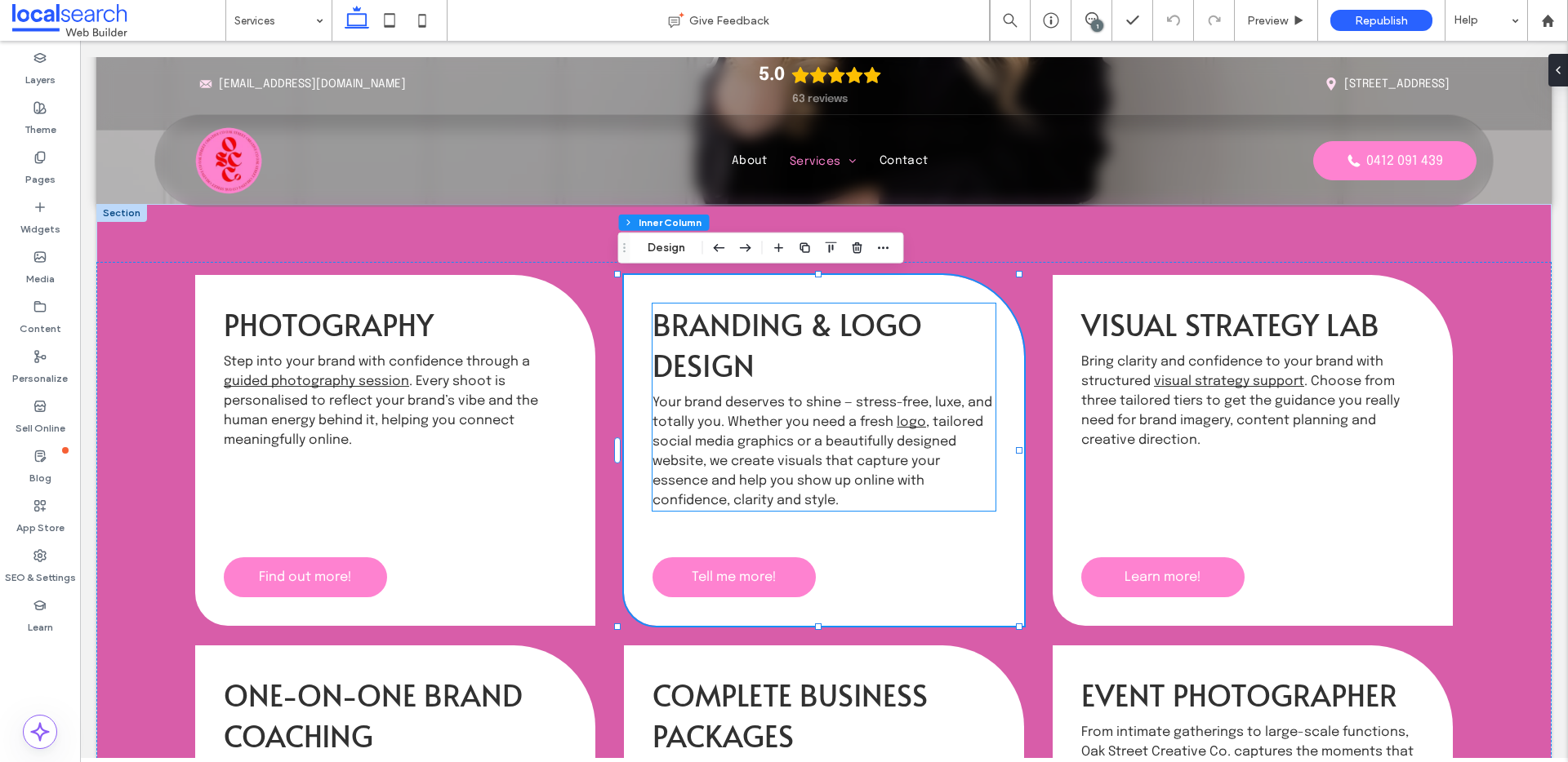
click at [869, 318] on span "Branding & Logo Design" at bounding box center [787, 344] width 270 height 82
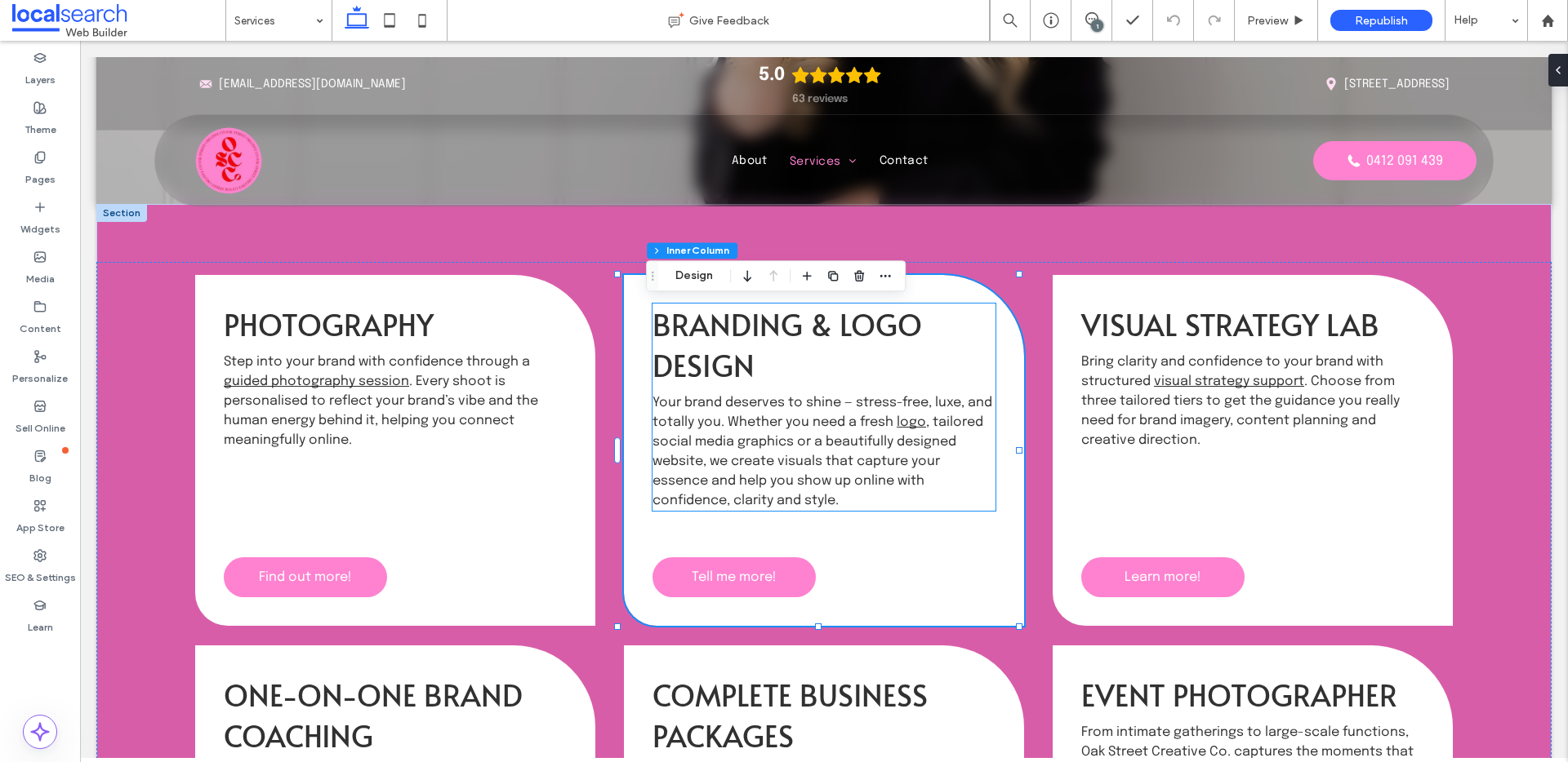
click at [869, 318] on span "Branding & Logo Design" at bounding box center [787, 344] width 270 height 82
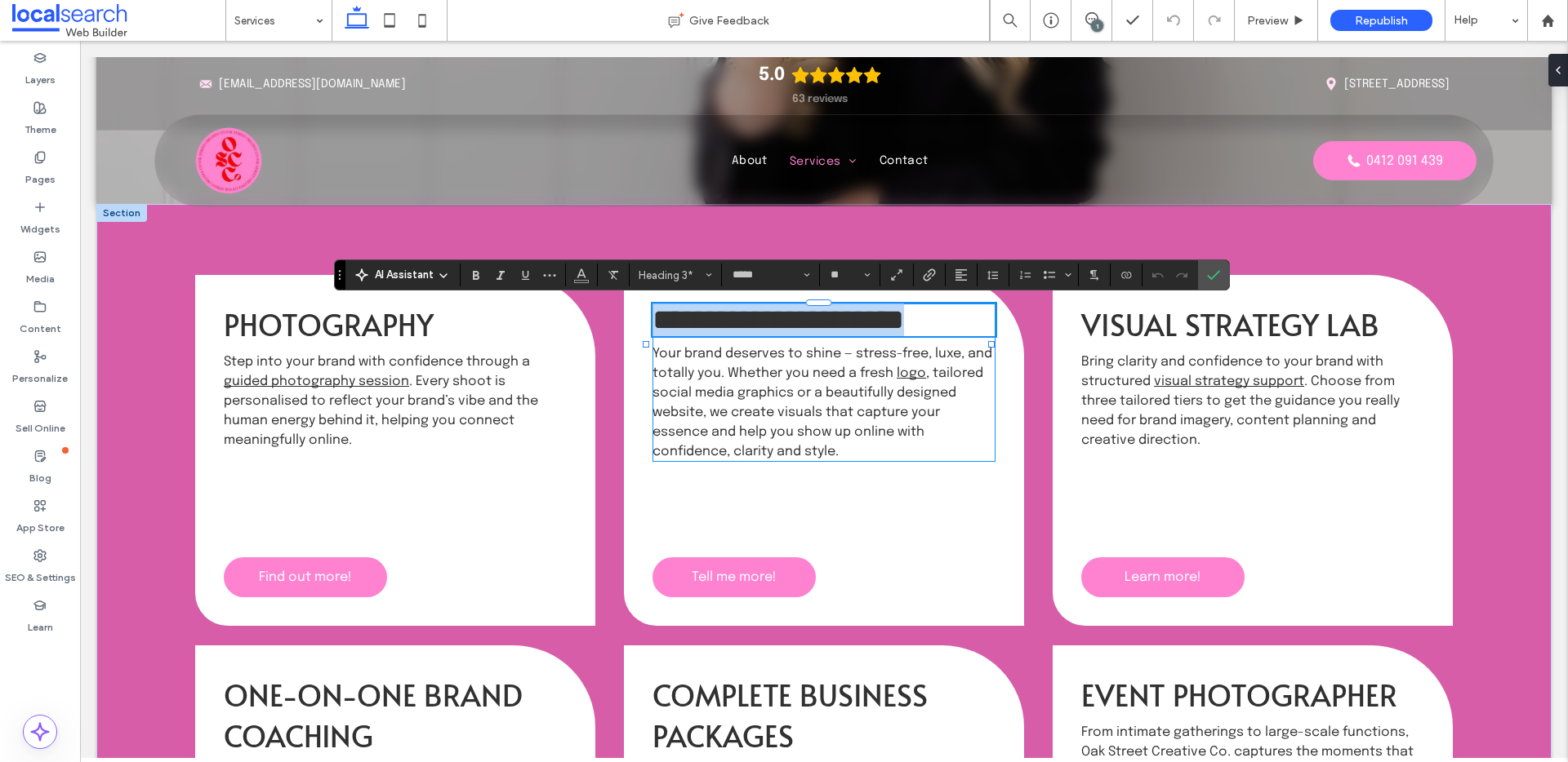
click at [869, 318] on span "**********" at bounding box center [778, 321] width 252 height 29
click at [873, 326] on span "**********" at bounding box center [778, 321] width 252 height 29
click at [869, 326] on span "**********" at bounding box center [778, 321] width 252 height 29
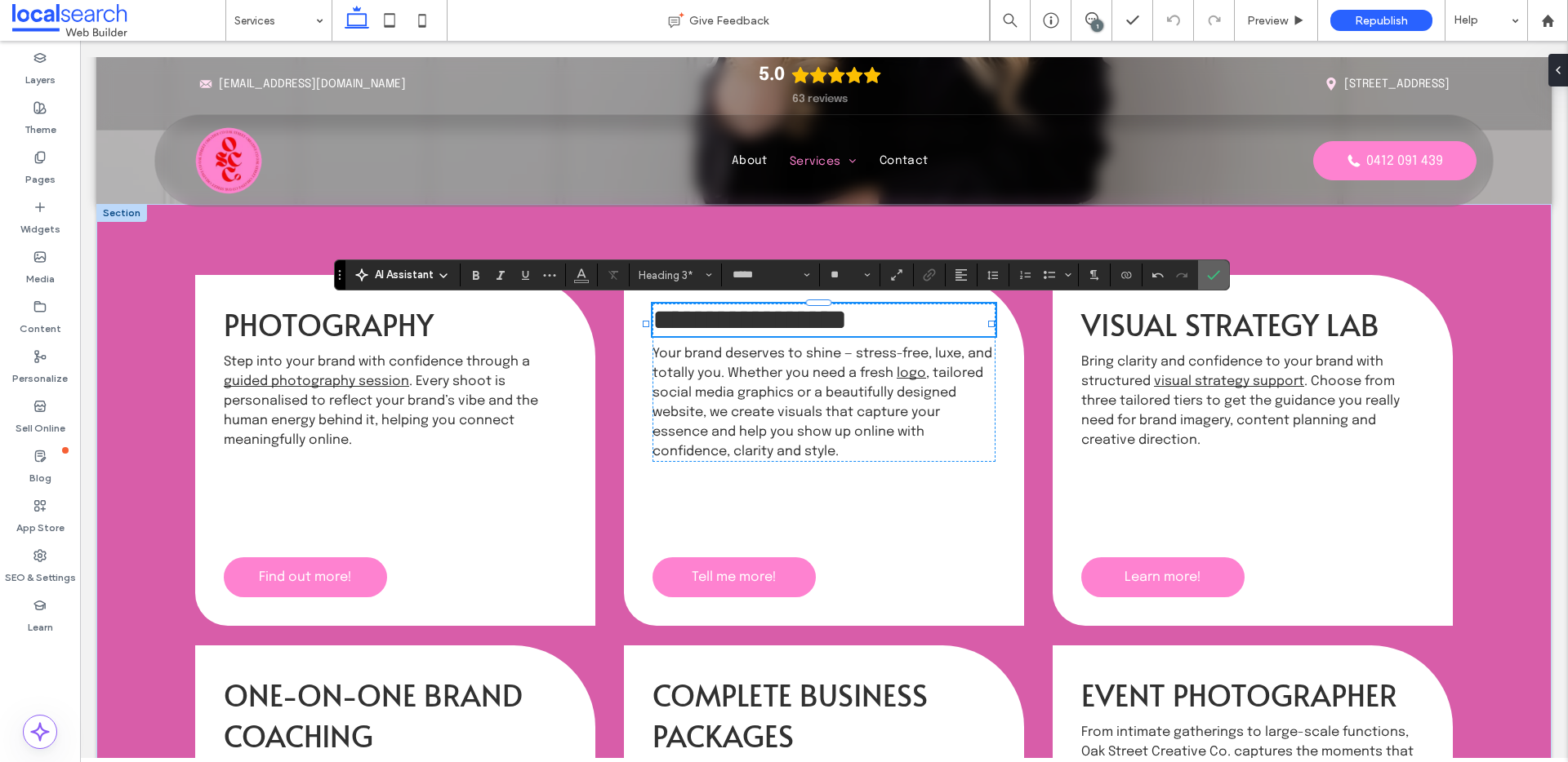
drag, startPoint x: 1215, startPoint y: 274, endPoint x: 1035, endPoint y: 177, distance: 204.5
click at [1215, 274] on use "Confirm" at bounding box center [1213, 276] width 13 height 10
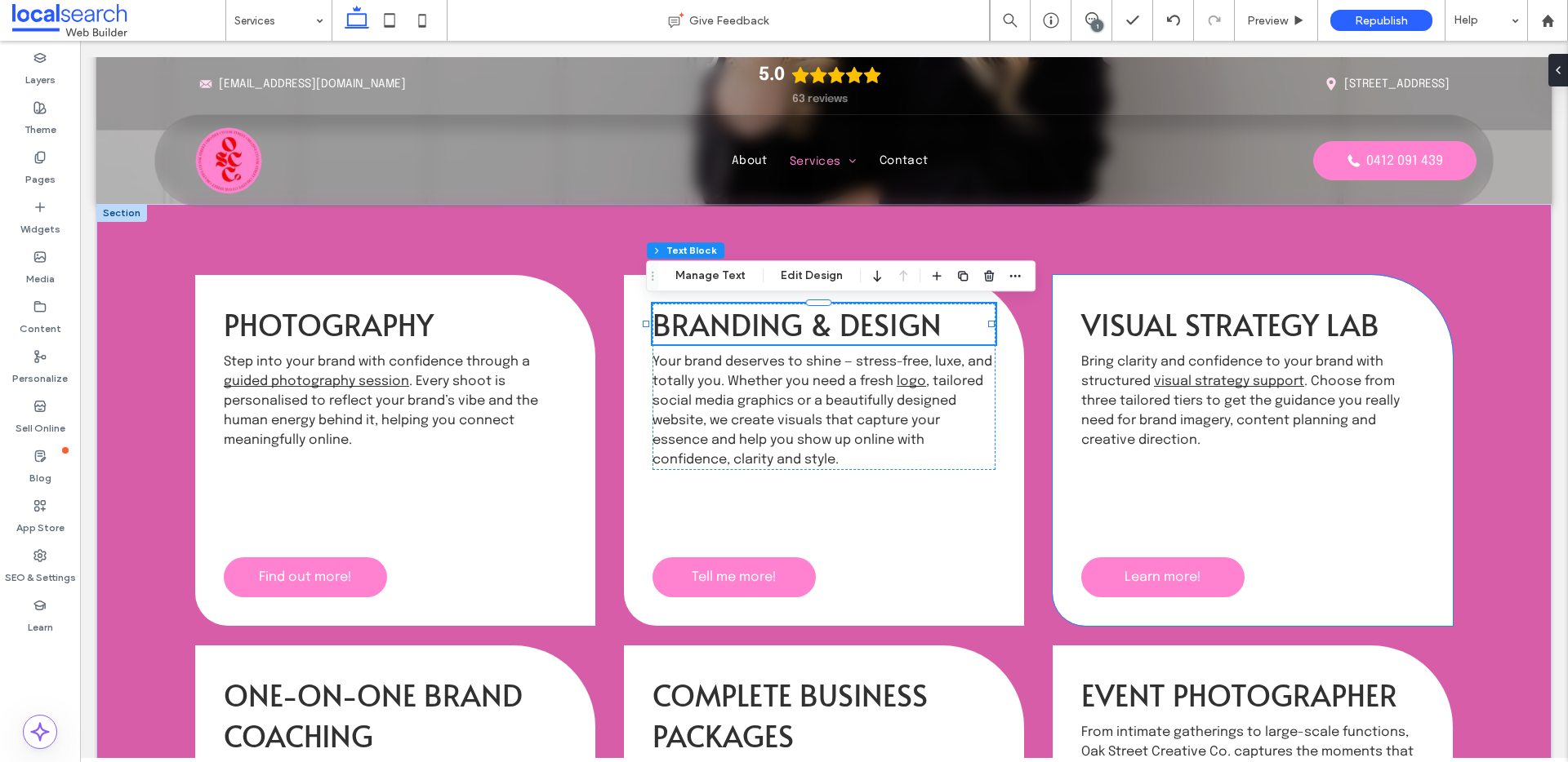
click at [1353, 344] on span "Visual Strategy Lab" at bounding box center [1230, 324] width 298 height 41
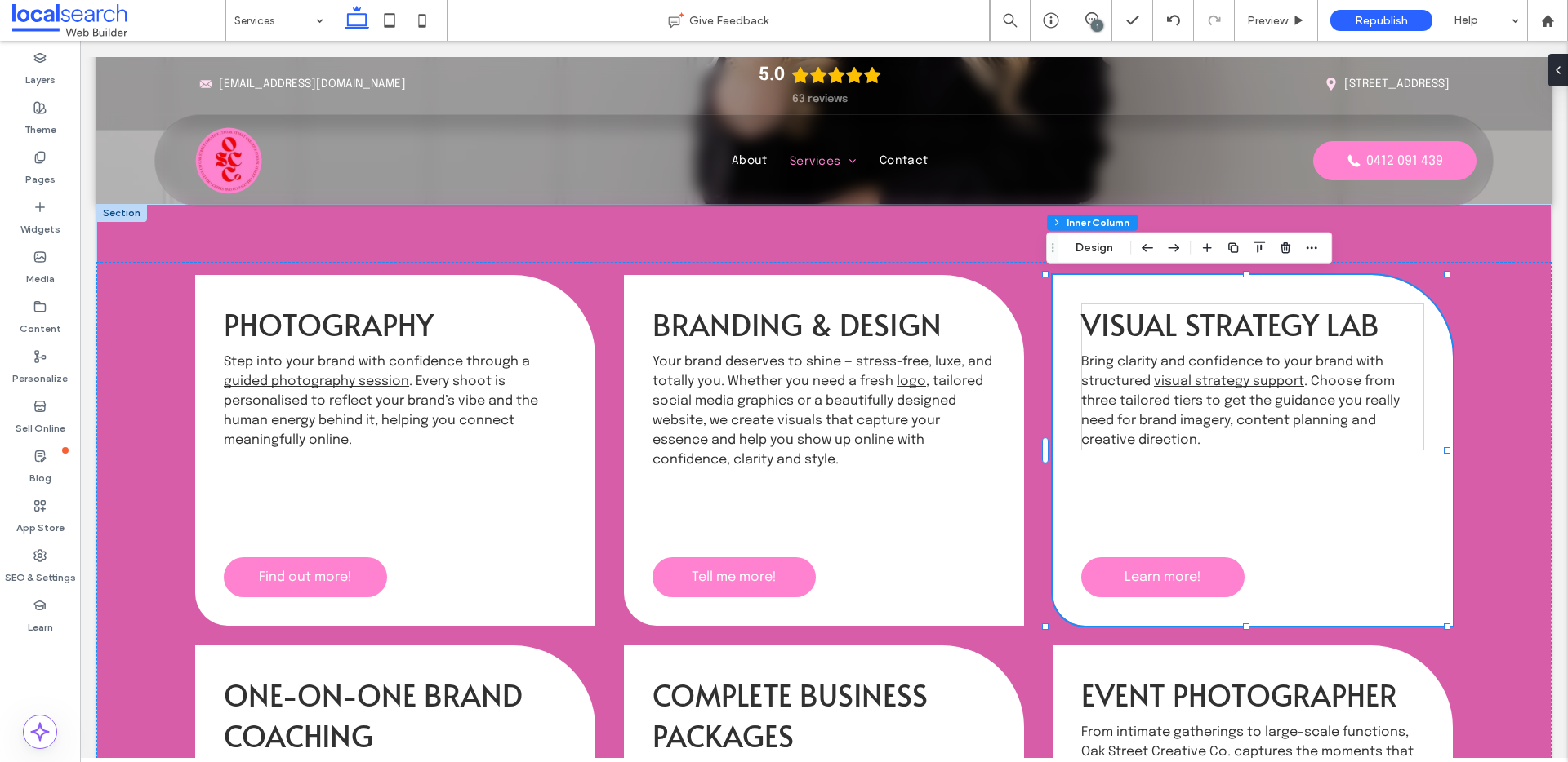
click at [1356, 327] on span "Visual Strategy Lab" at bounding box center [1230, 324] width 298 height 41
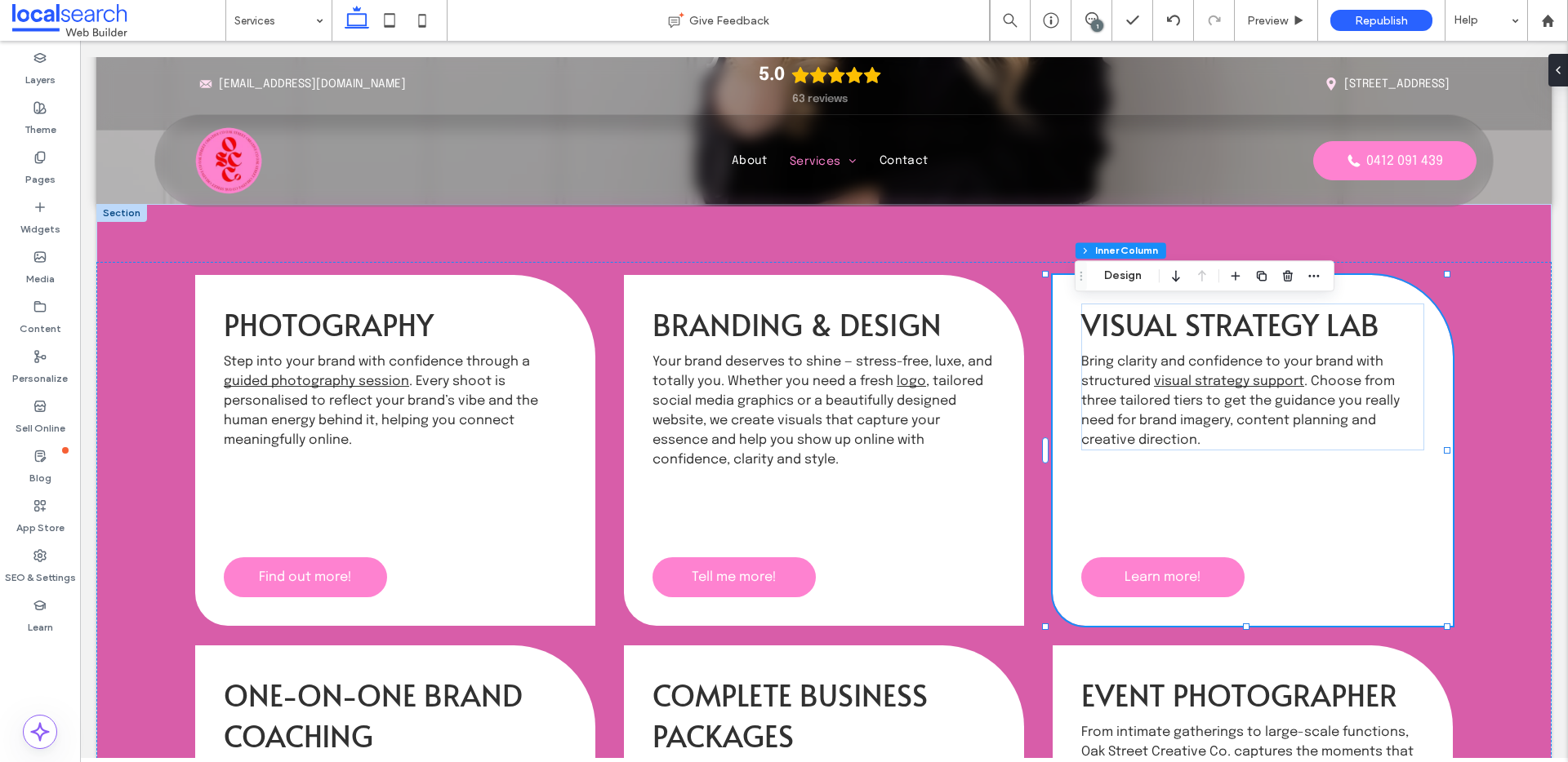
click at [1356, 327] on span "Visual Strategy Lab" at bounding box center [1230, 324] width 298 height 41
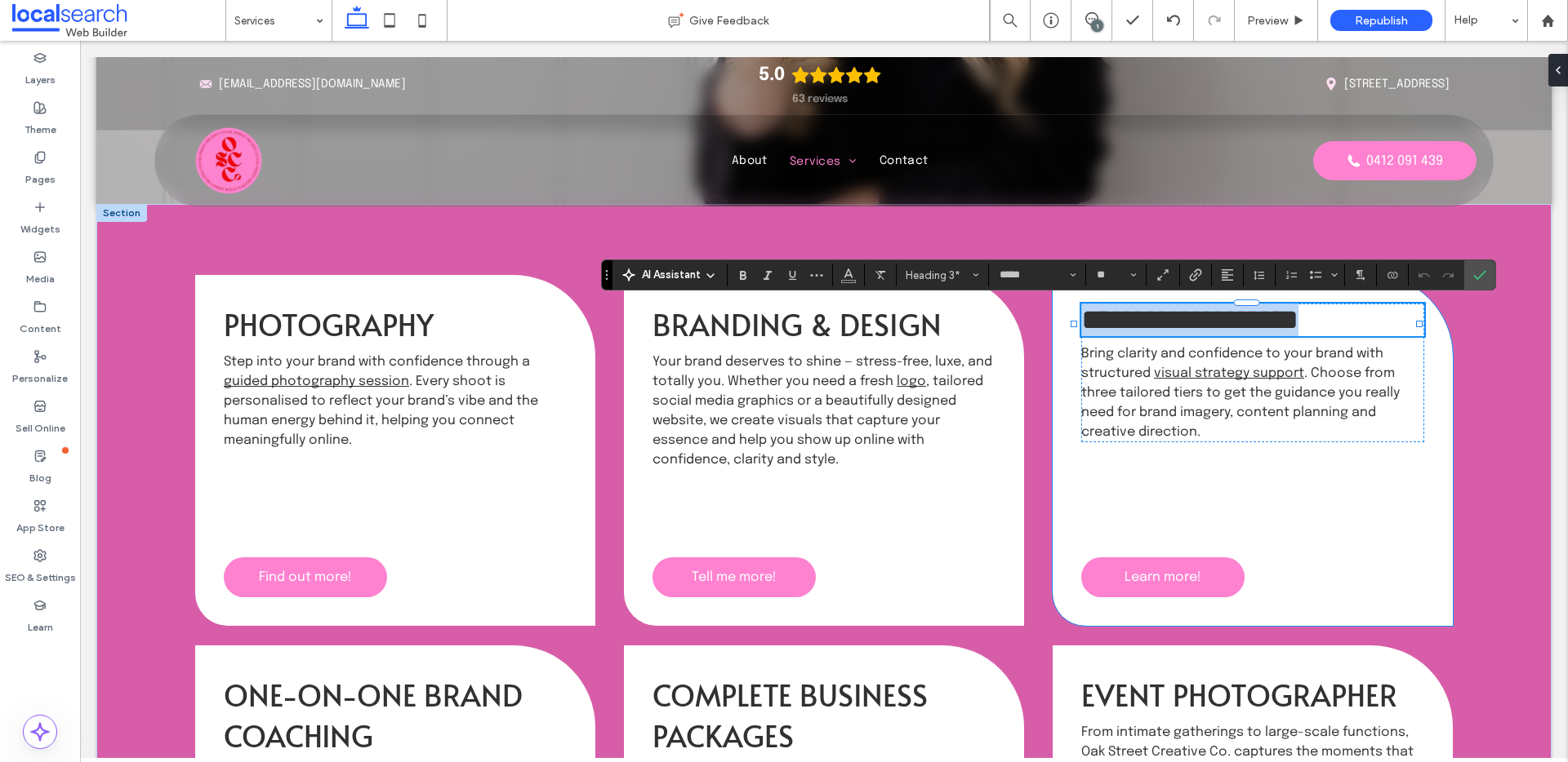
click at [1384, 322] on h3 "**********" at bounding box center [1252, 320] width 343 height 32
type input "********"
type input "**"
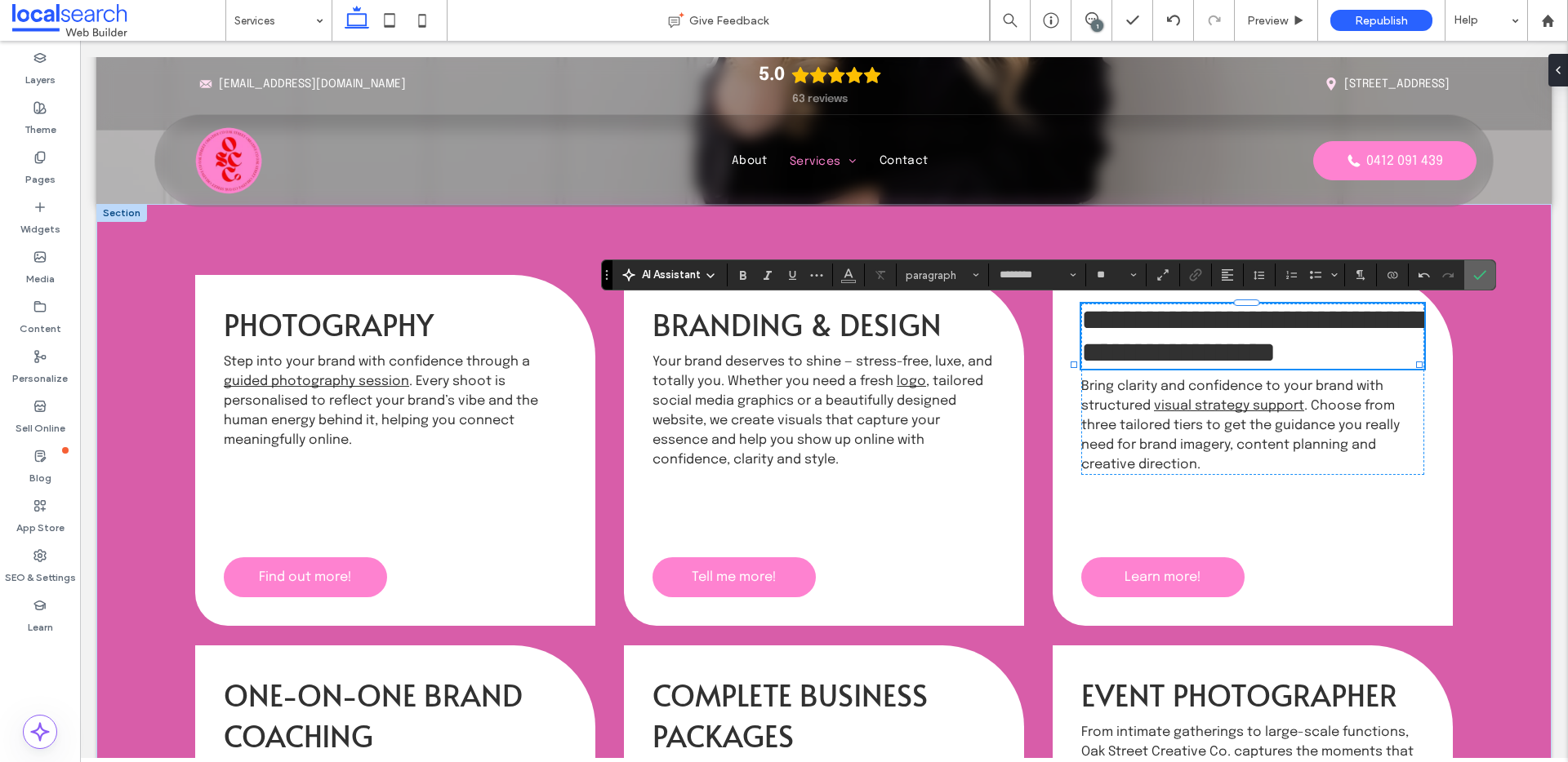
click at [1487, 266] on label "Confirm" at bounding box center [1479, 275] width 25 height 29
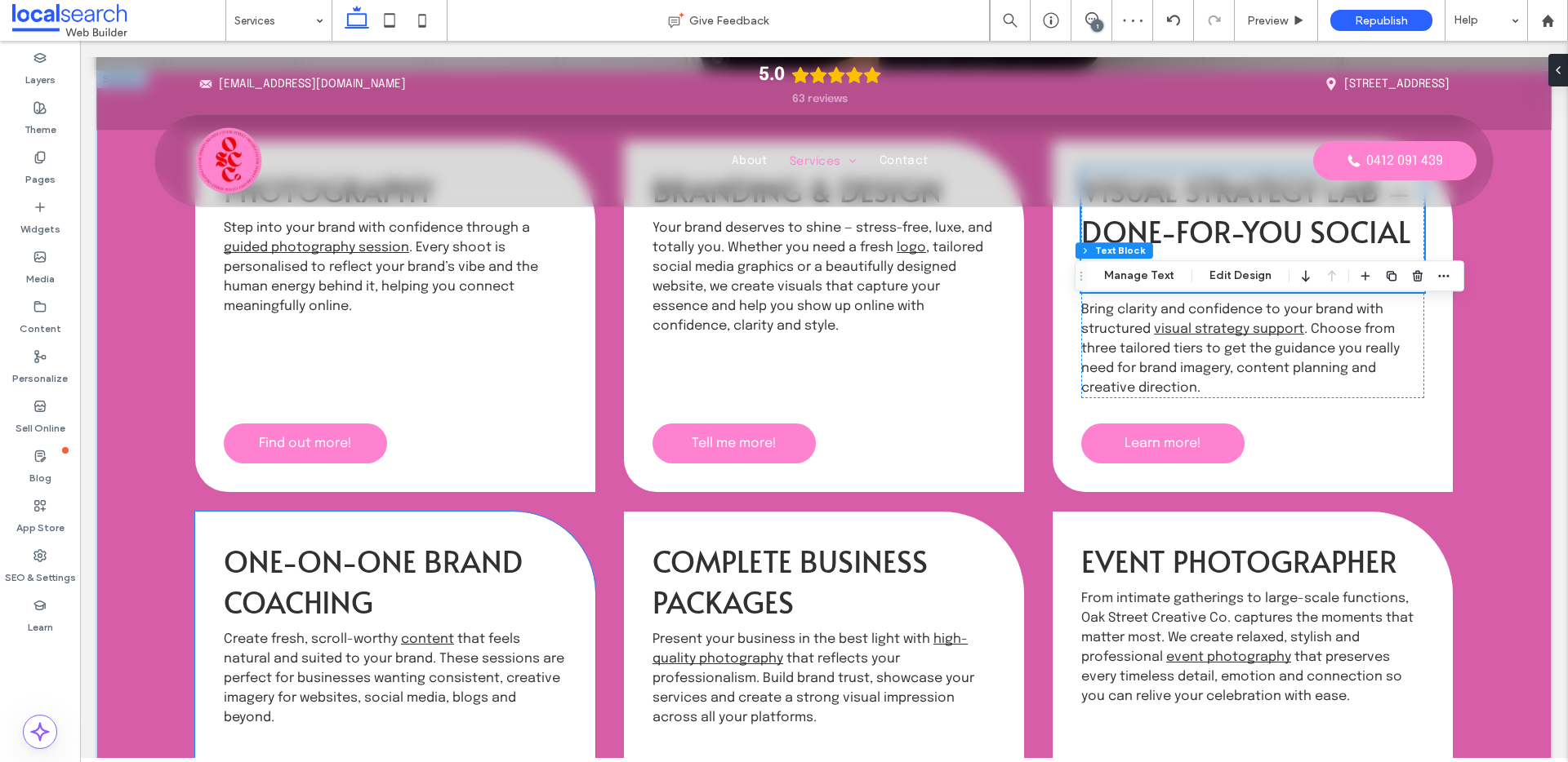
scroll to position [830, 0]
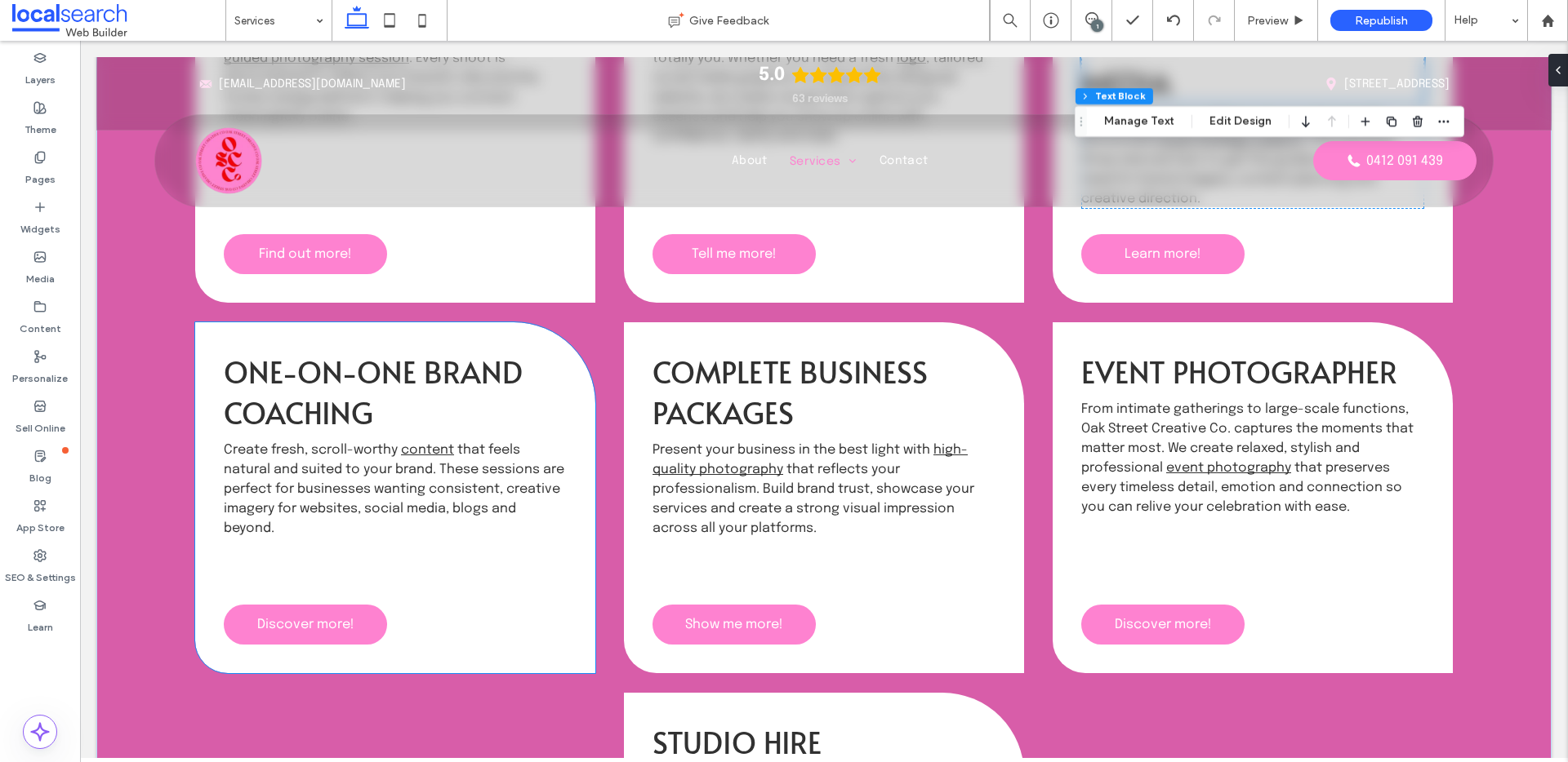
click at [368, 405] on h3 "One-on-One Brand Coaching" at bounding box center [394, 391] width 343 height 82
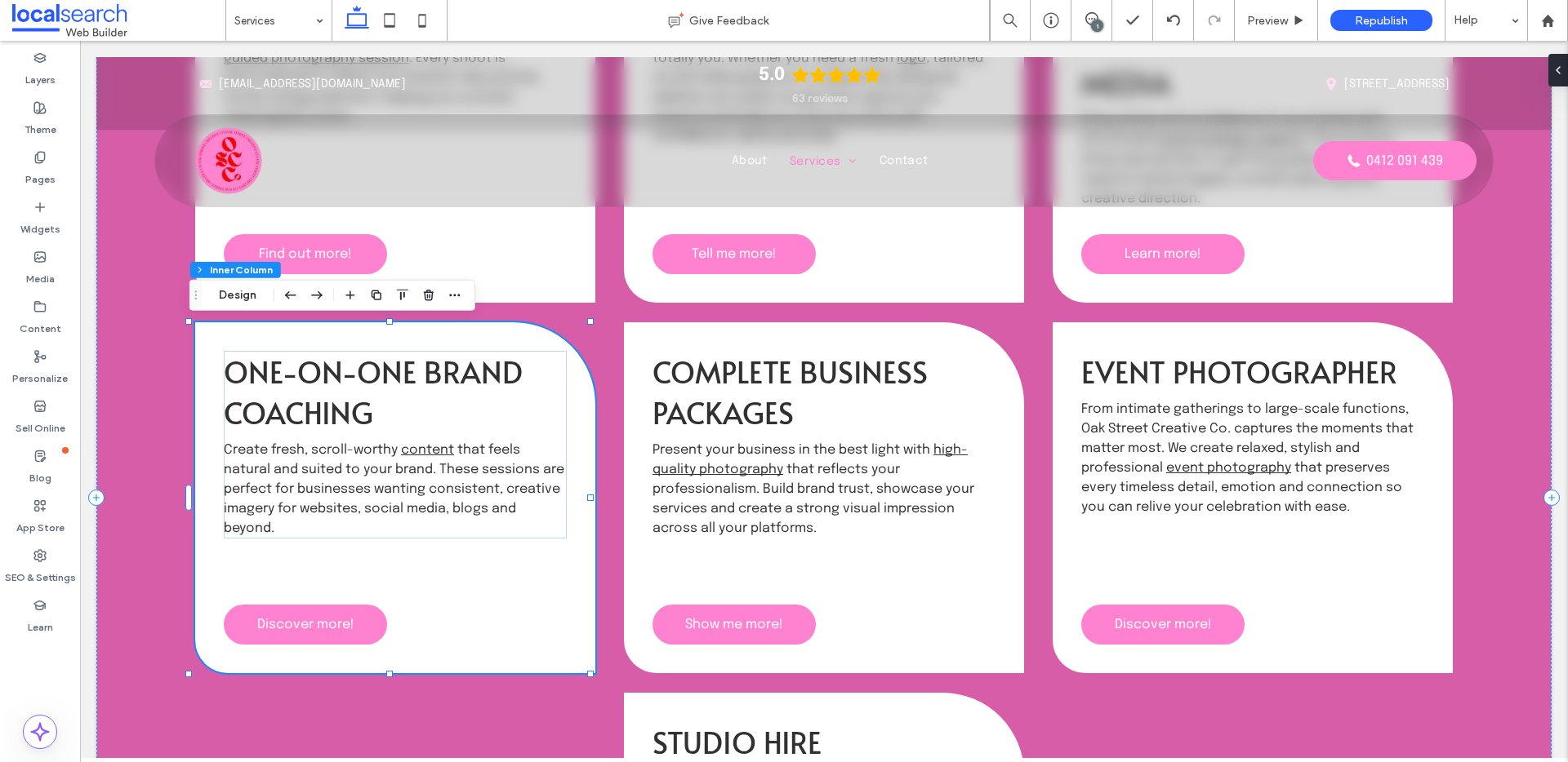
click at [368, 405] on h3 "One-on-One Brand Coaching" at bounding box center [394, 391] width 343 height 82
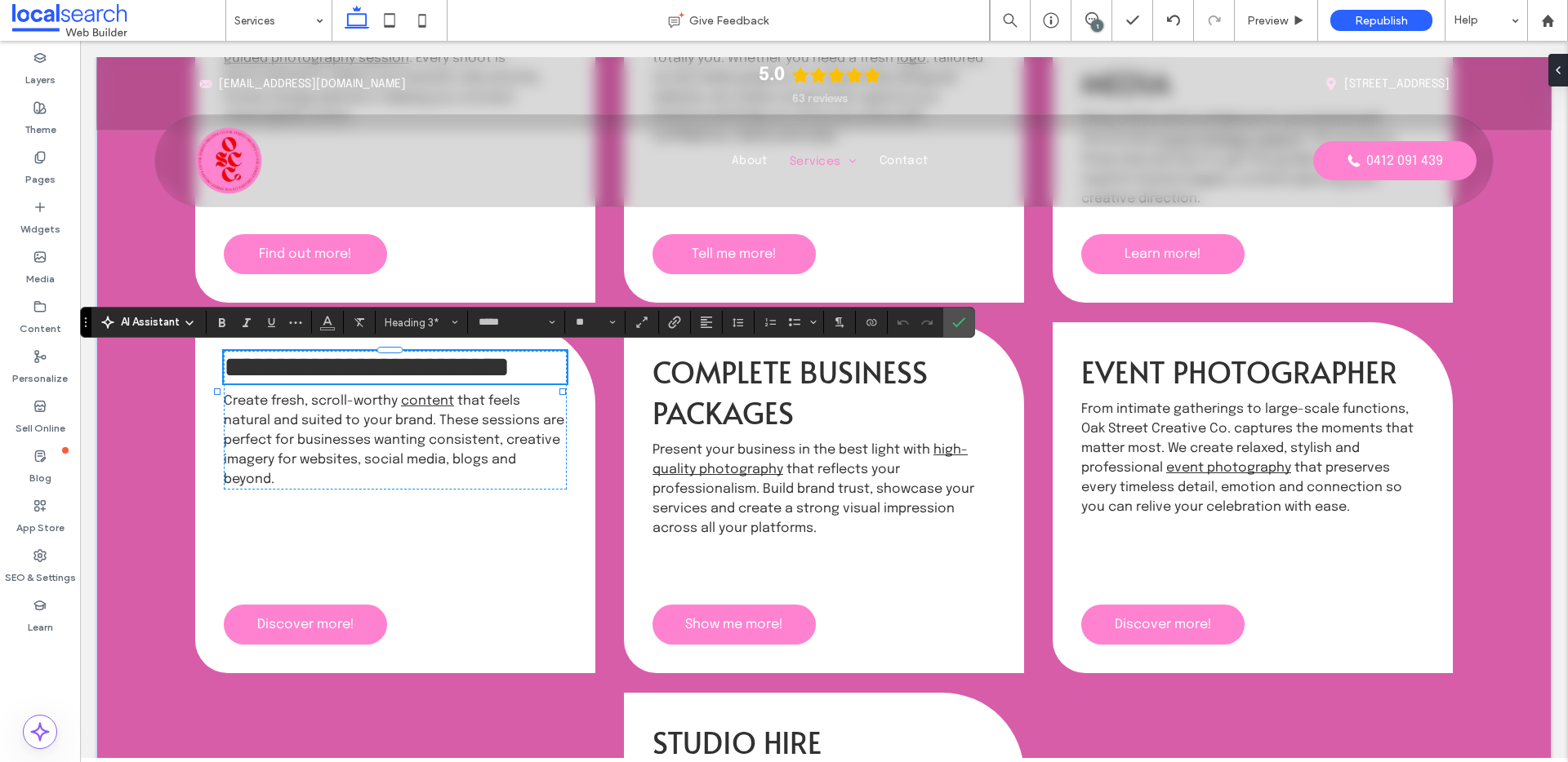
type input "********"
type input "**"
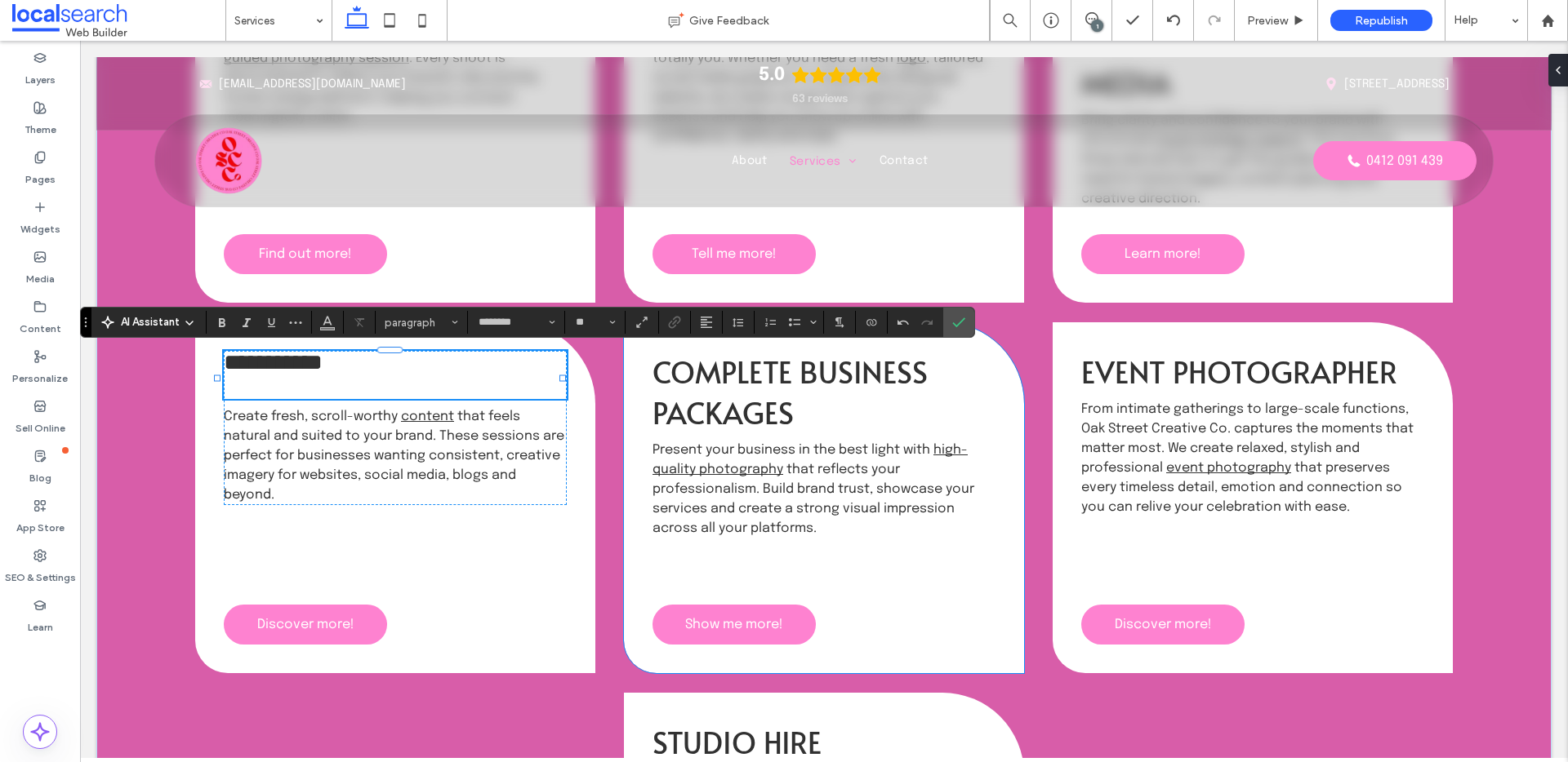
click at [707, 391] on span "Complete Business Packages" at bounding box center [790, 391] width 275 height 82
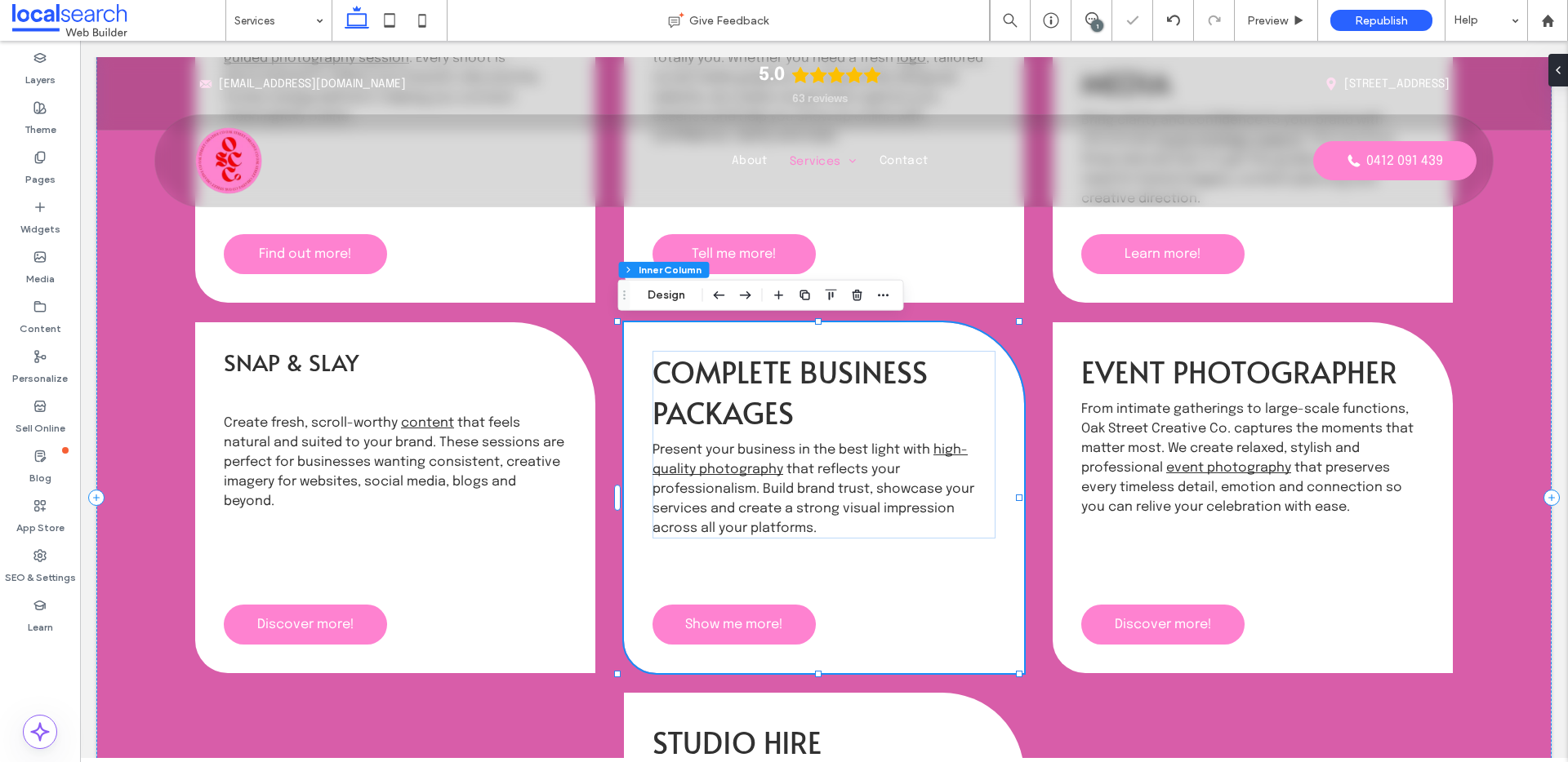
click at [707, 391] on span "Complete Business Packages" at bounding box center [790, 391] width 275 height 82
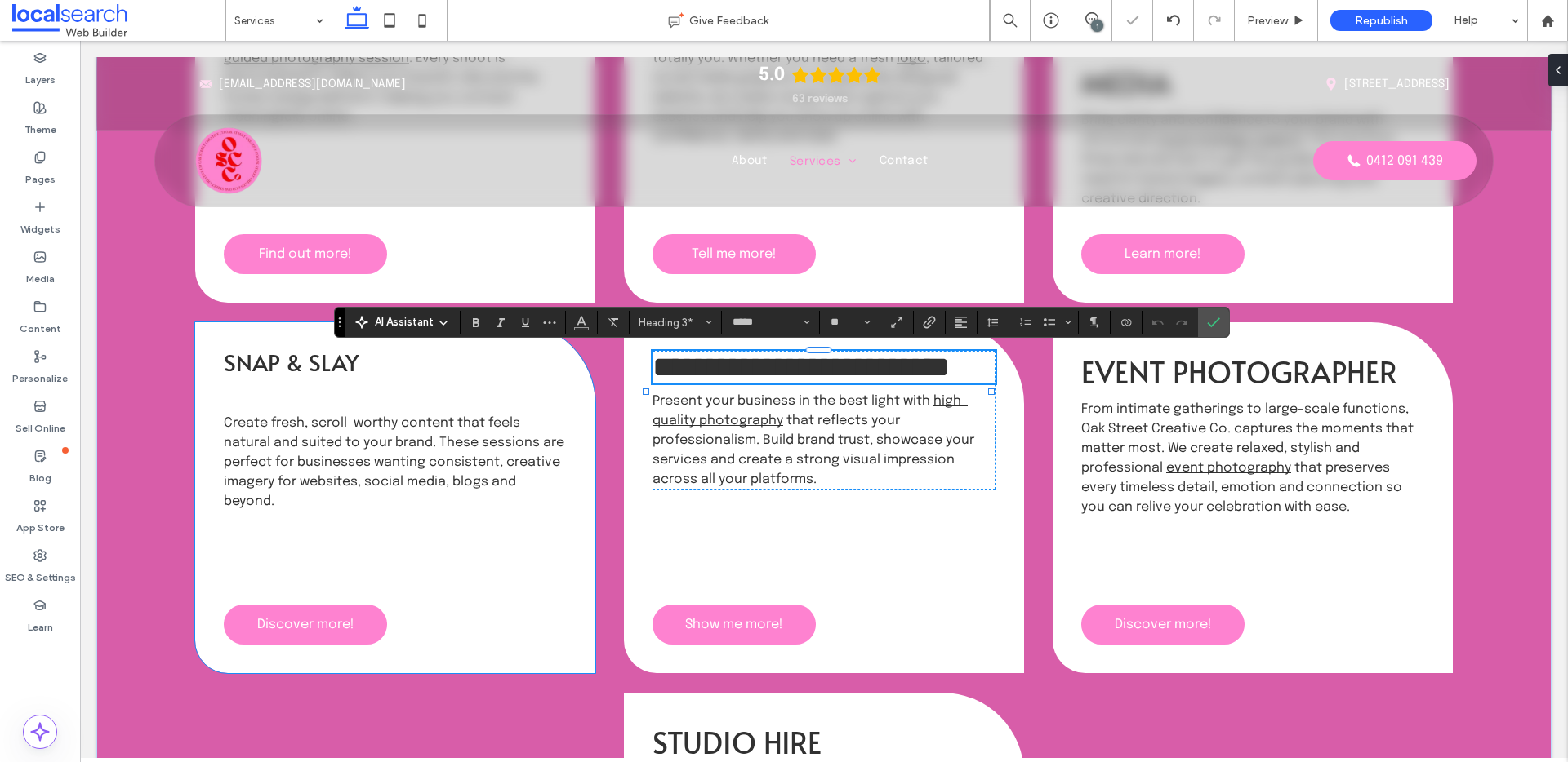
click at [309, 363] on span "Snap & Slay" at bounding box center [290, 362] width 135 height 31
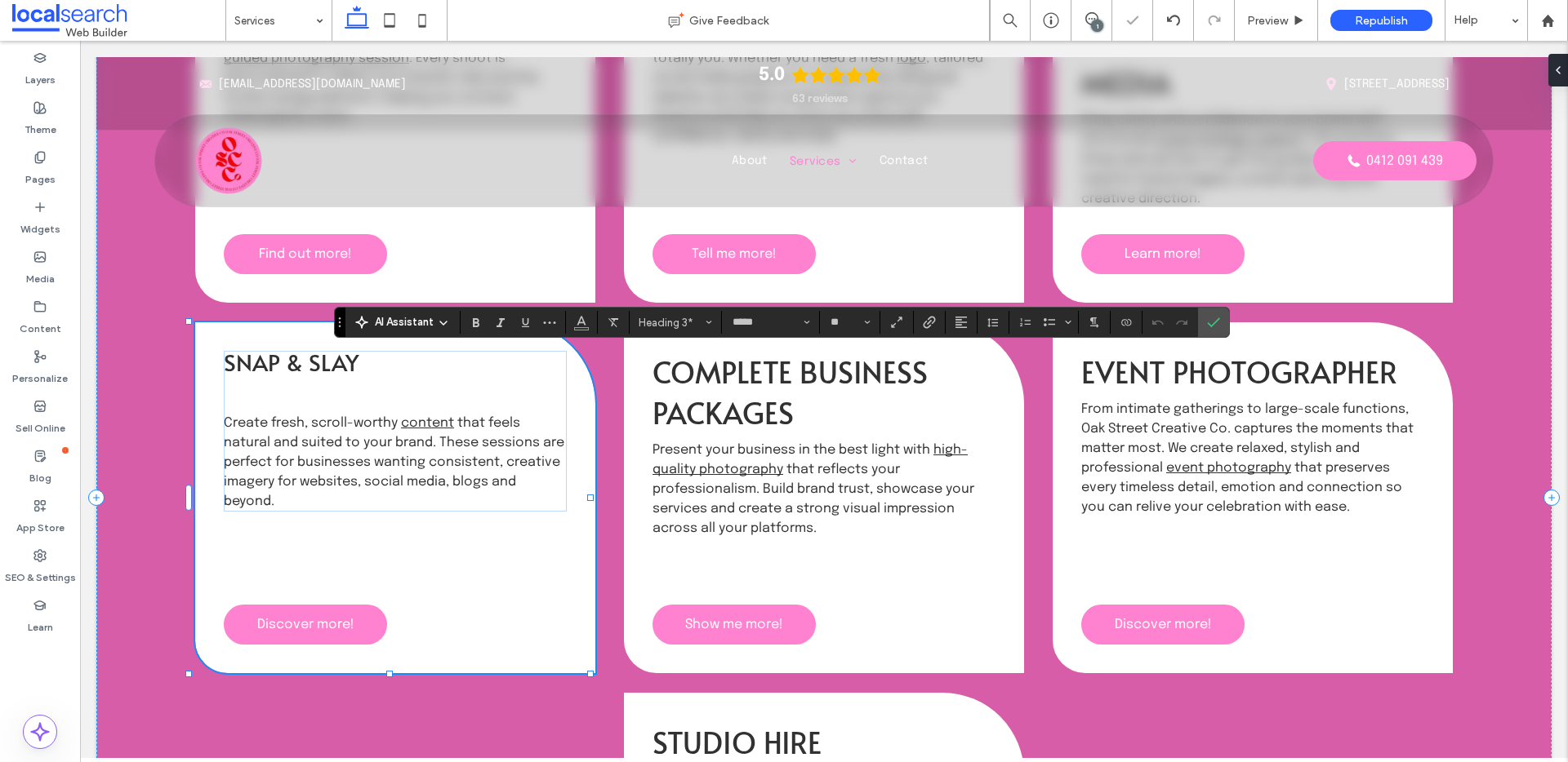
click at [309, 363] on span "Snap & Slay" at bounding box center [290, 362] width 135 height 31
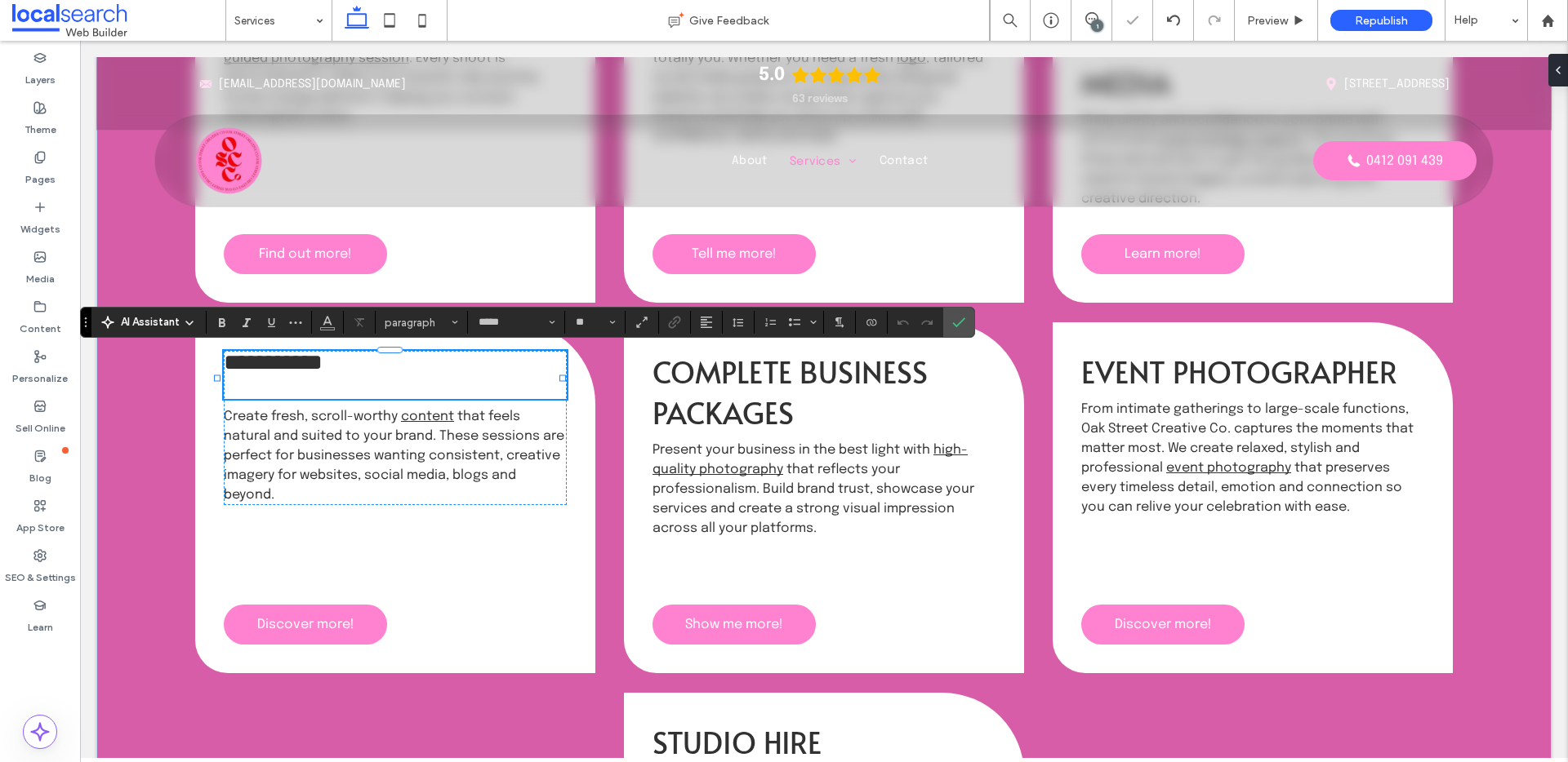
click at [323, 363] on span "**********" at bounding box center [272, 362] width 98 height 23
click at [415, 373] on h3 "**********" at bounding box center [394, 362] width 343 height 23
drag, startPoint x: 384, startPoint y: 368, endPoint x: 205, endPoint y: 347, distance: 180.2
click at [205, 347] on div "**********" at bounding box center [394, 498] width 400 height 351
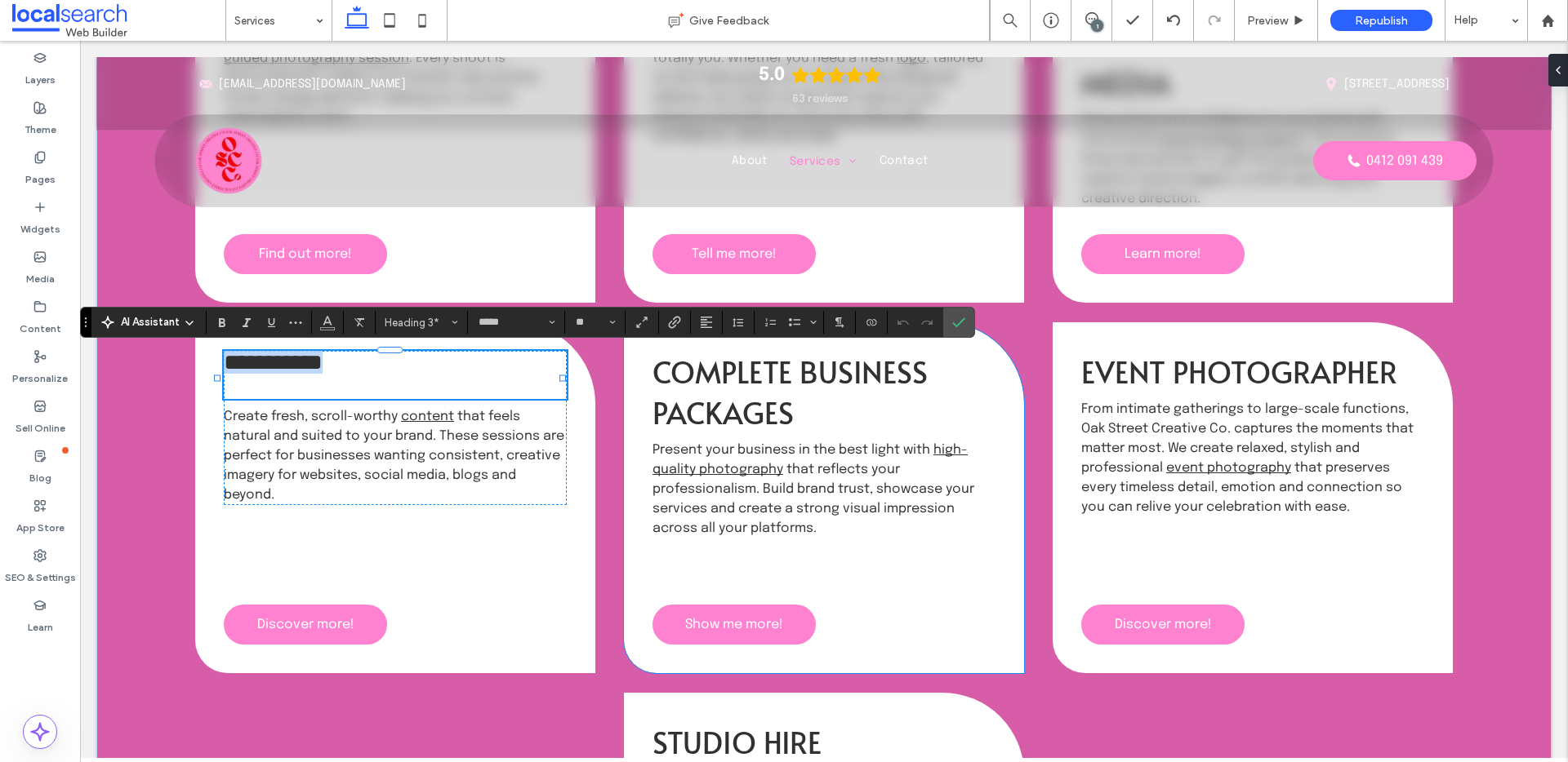
click at [657, 396] on span "Complete Business Packages" at bounding box center [790, 391] width 275 height 82
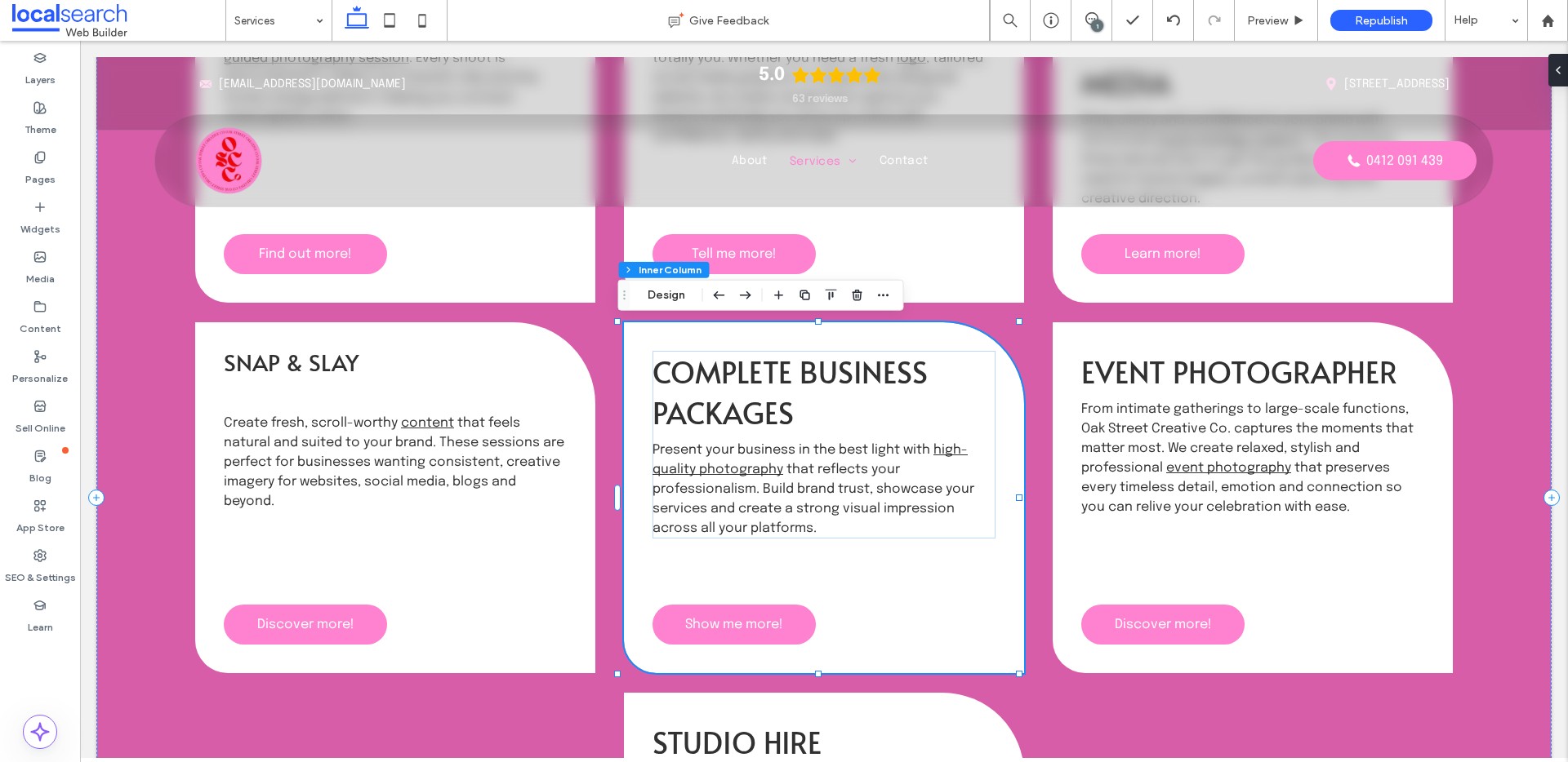
click at [676, 392] on span "Complete Business Packages" at bounding box center [790, 391] width 275 height 82
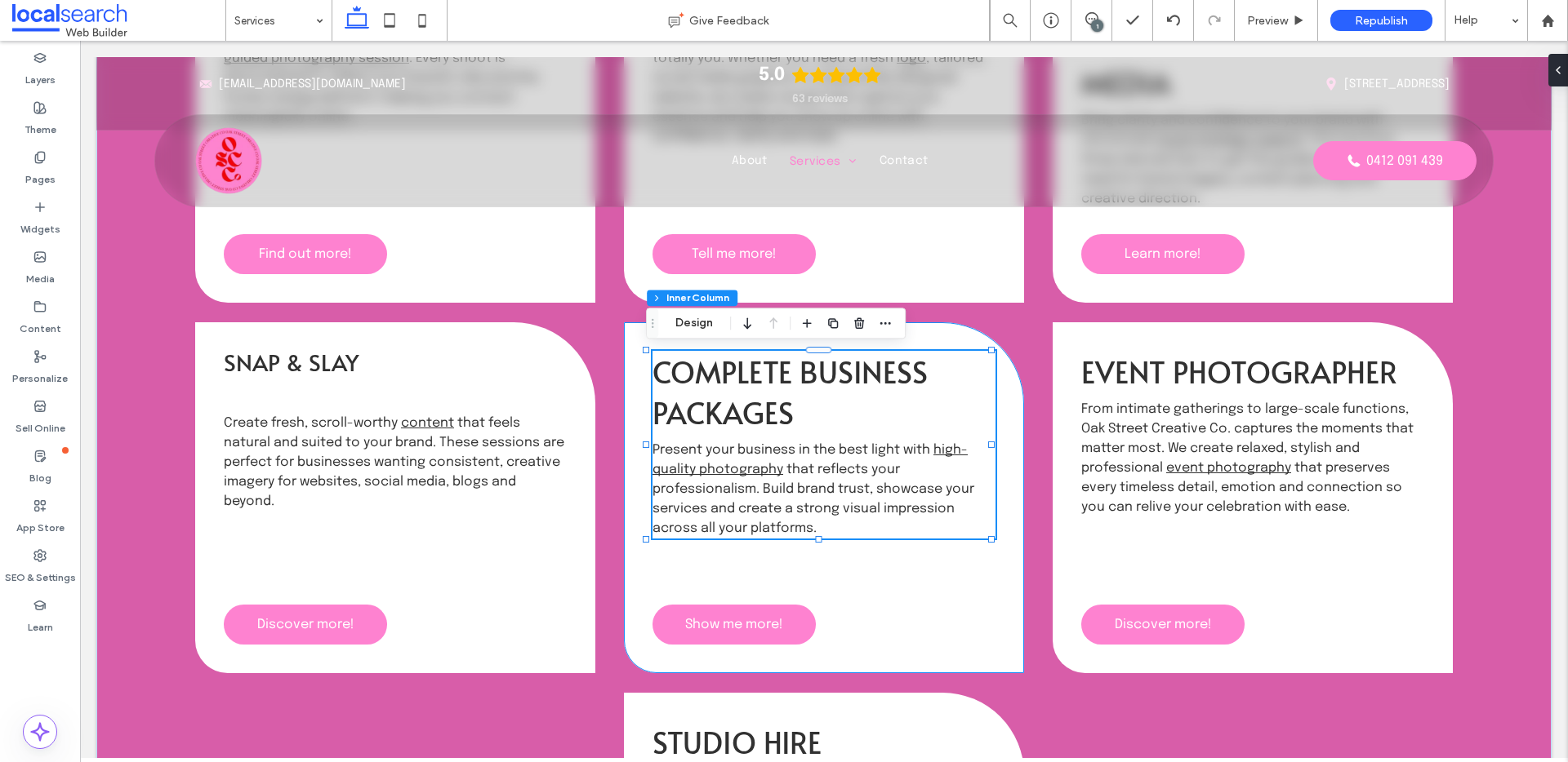
click at [676, 392] on span "Complete Business Packages" at bounding box center [790, 391] width 275 height 82
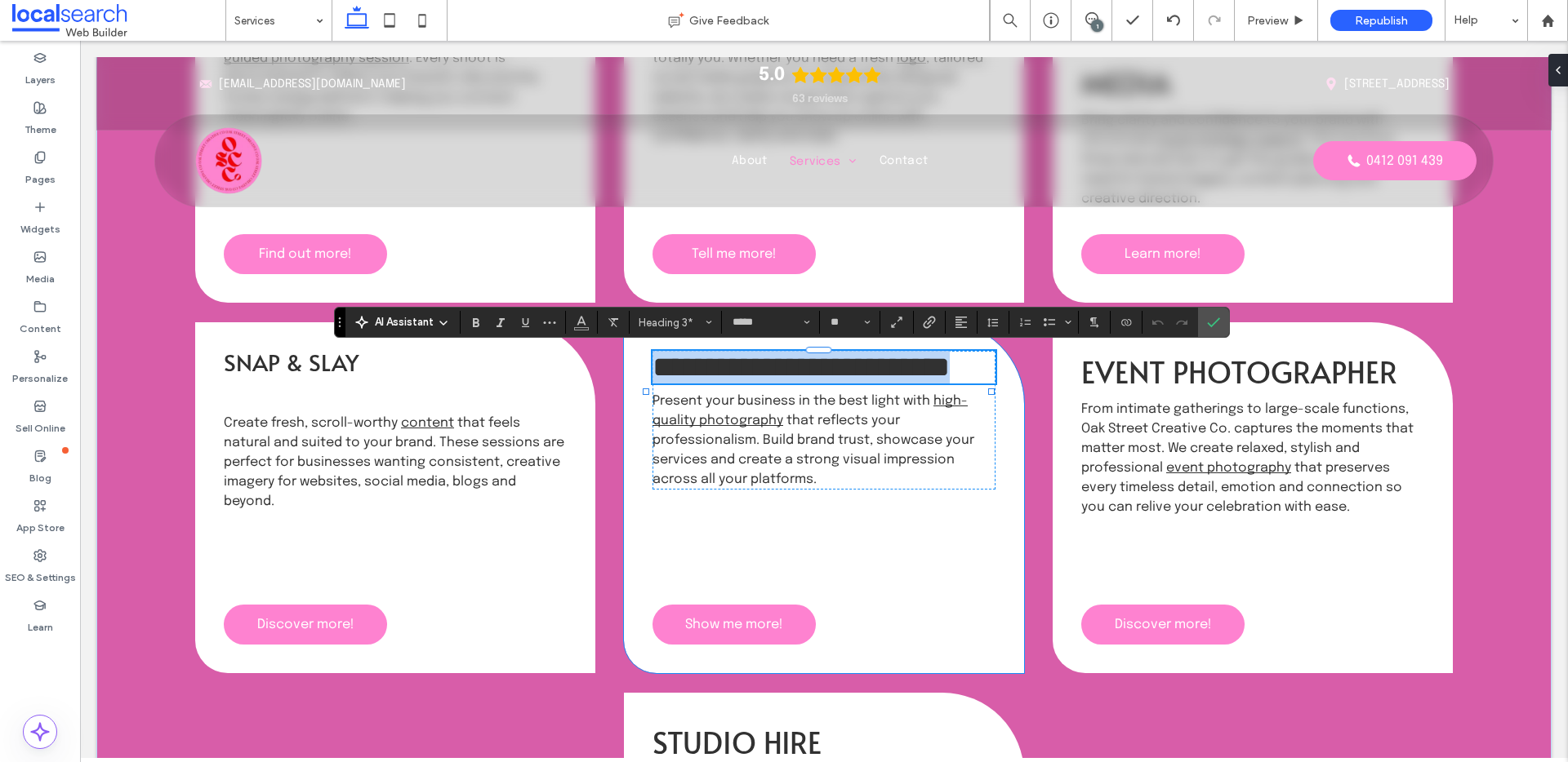
click at [676, 382] on span "**********" at bounding box center [801, 368] width 297 height 29
click at [330, 354] on span "Snap & Slay" at bounding box center [290, 362] width 135 height 31
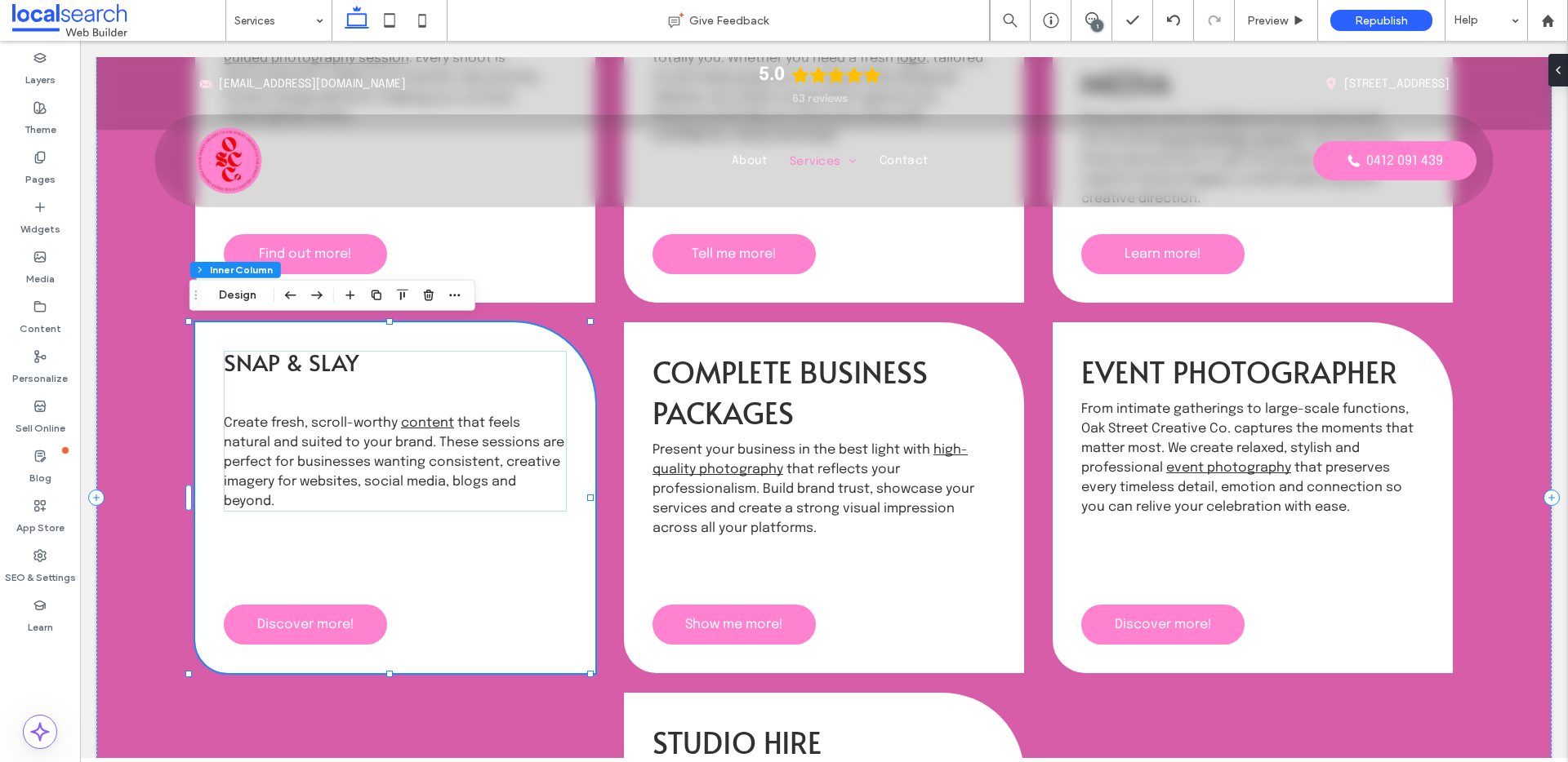
click at [330, 354] on span "Snap & Slay" at bounding box center [290, 362] width 135 height 31
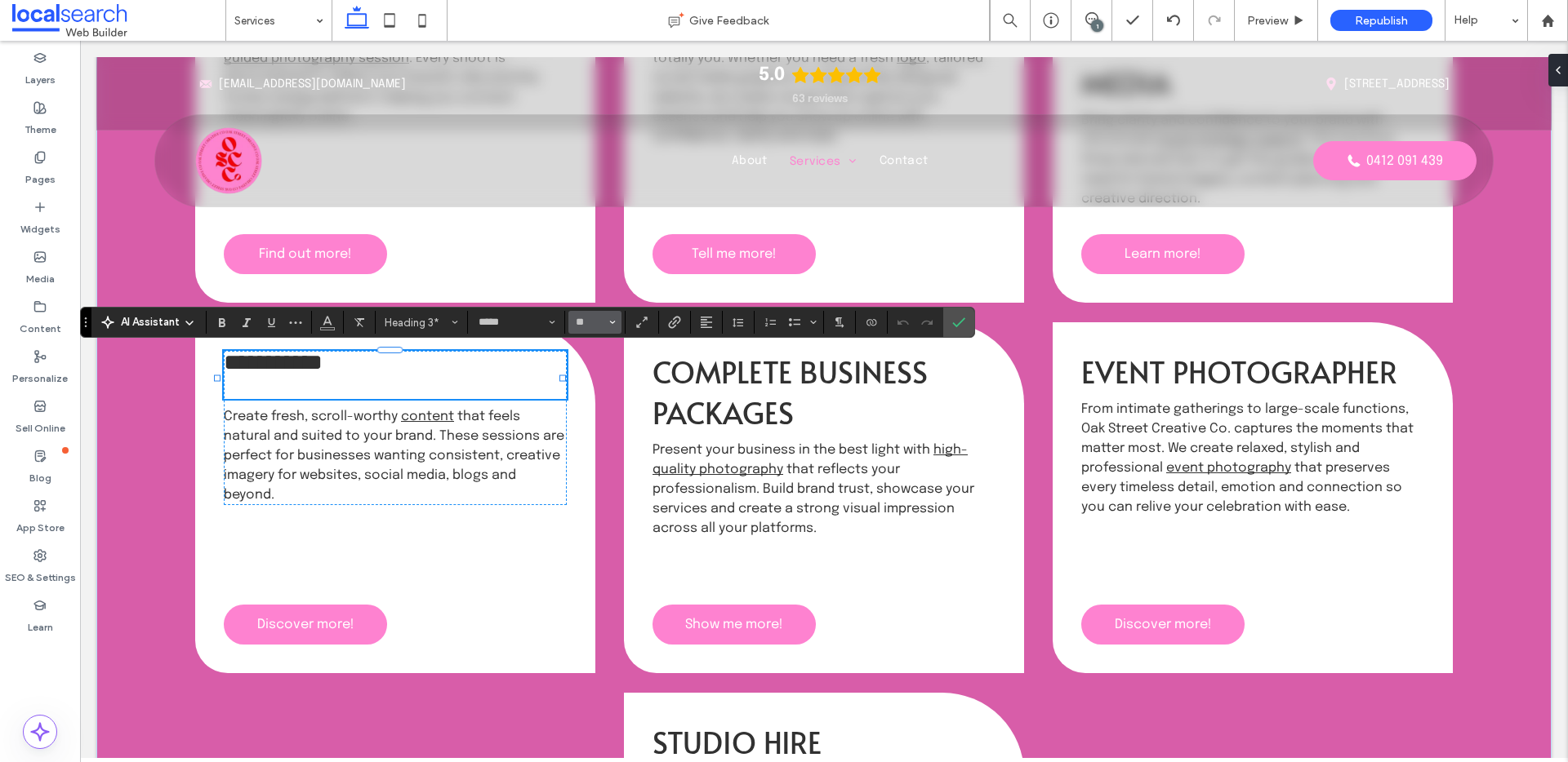
click at [616, 321] on button "**" at bounding box center [595, 322] width 53 height 23
click at [612, 468] on label "36" at bounding box center [594, 467] width 52 height 23
type input "**"
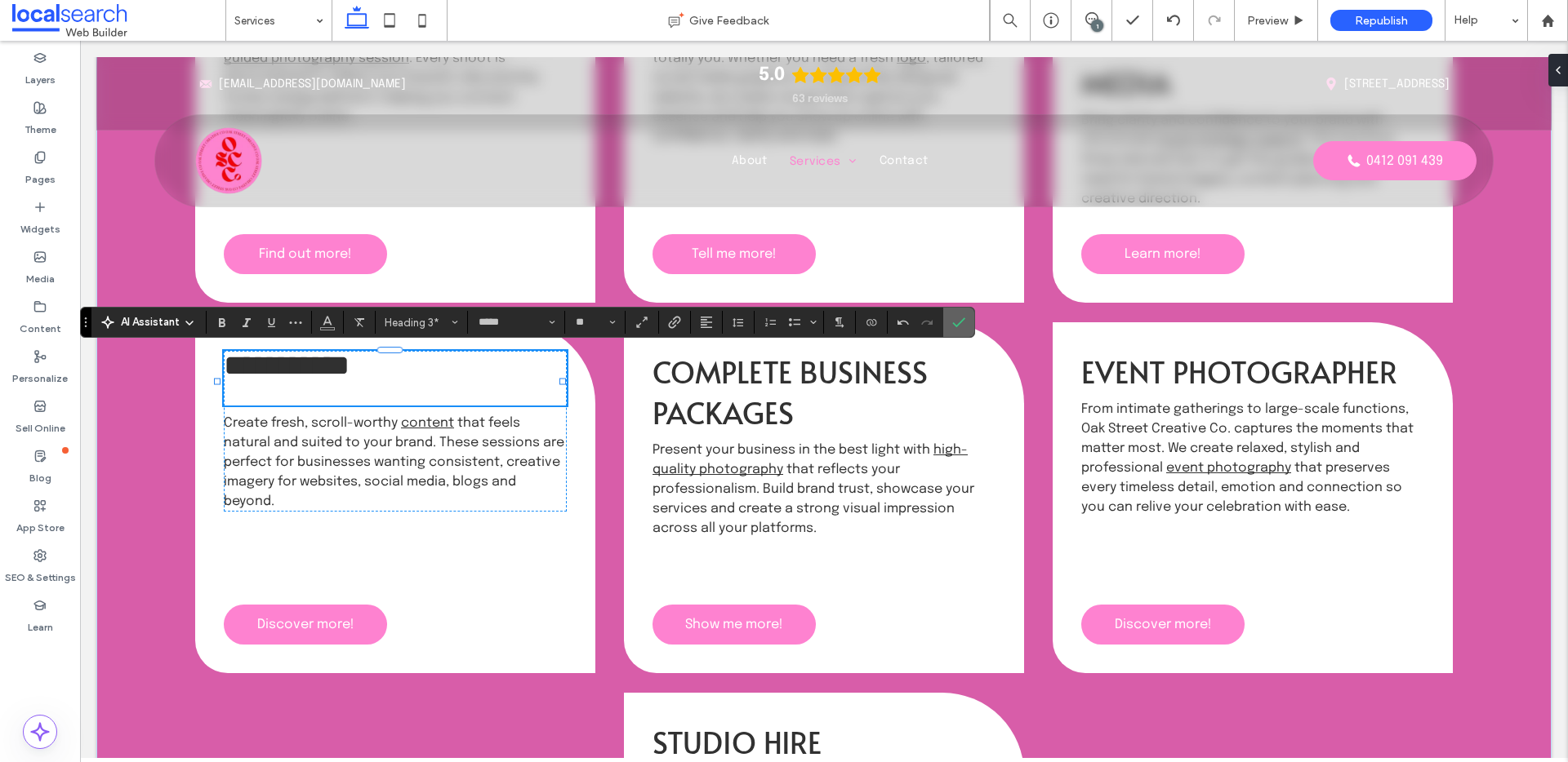
click at [961, 325] on icon "Confirm" at bounding box center [958, 322] width 13 height 13
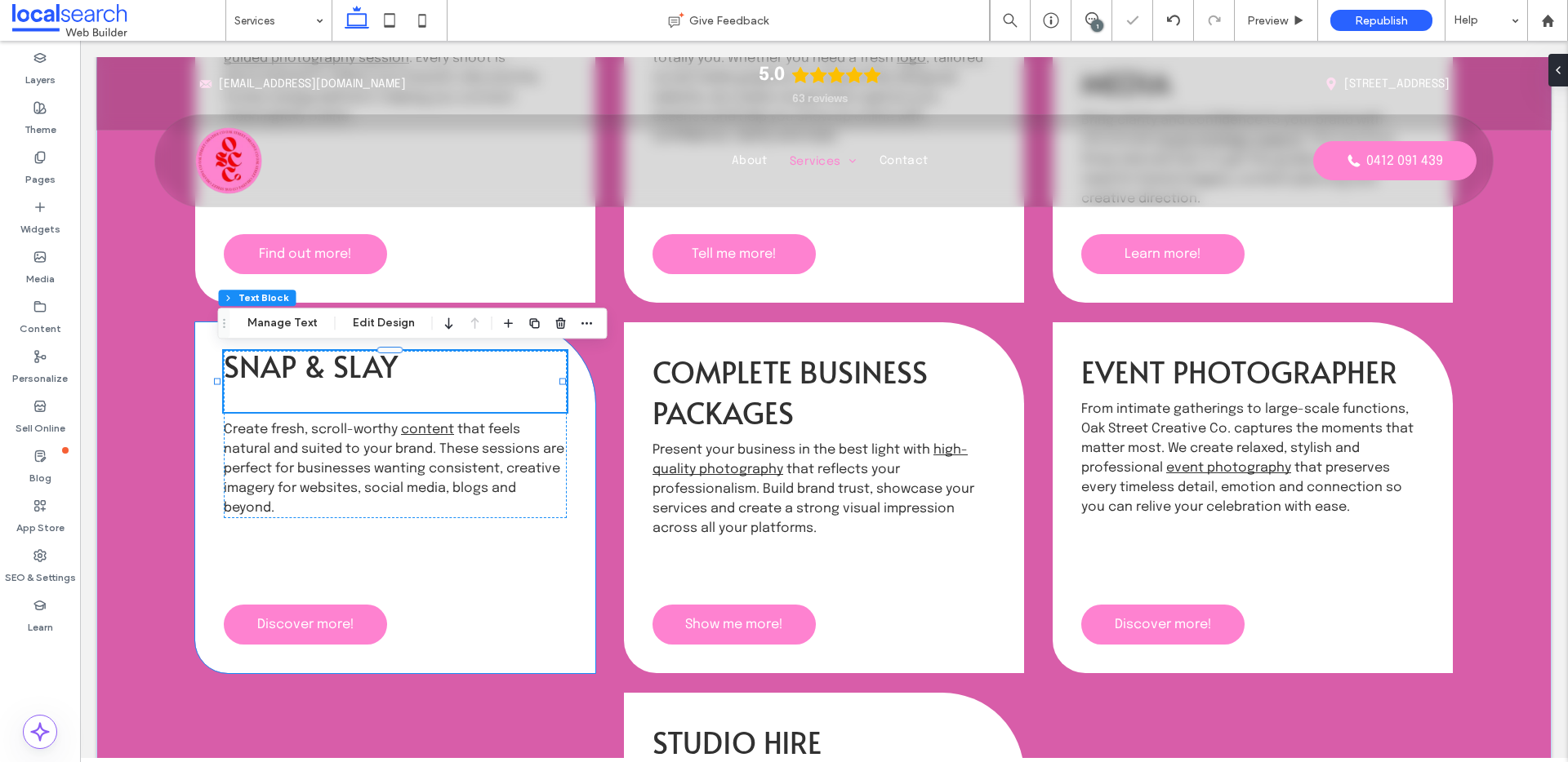
click at [486, 586] on div "Snap & Slay Create fresh, scroll-worthy content that feels natural and suited t…" at bounding box center [394, 498] width 400 height 351
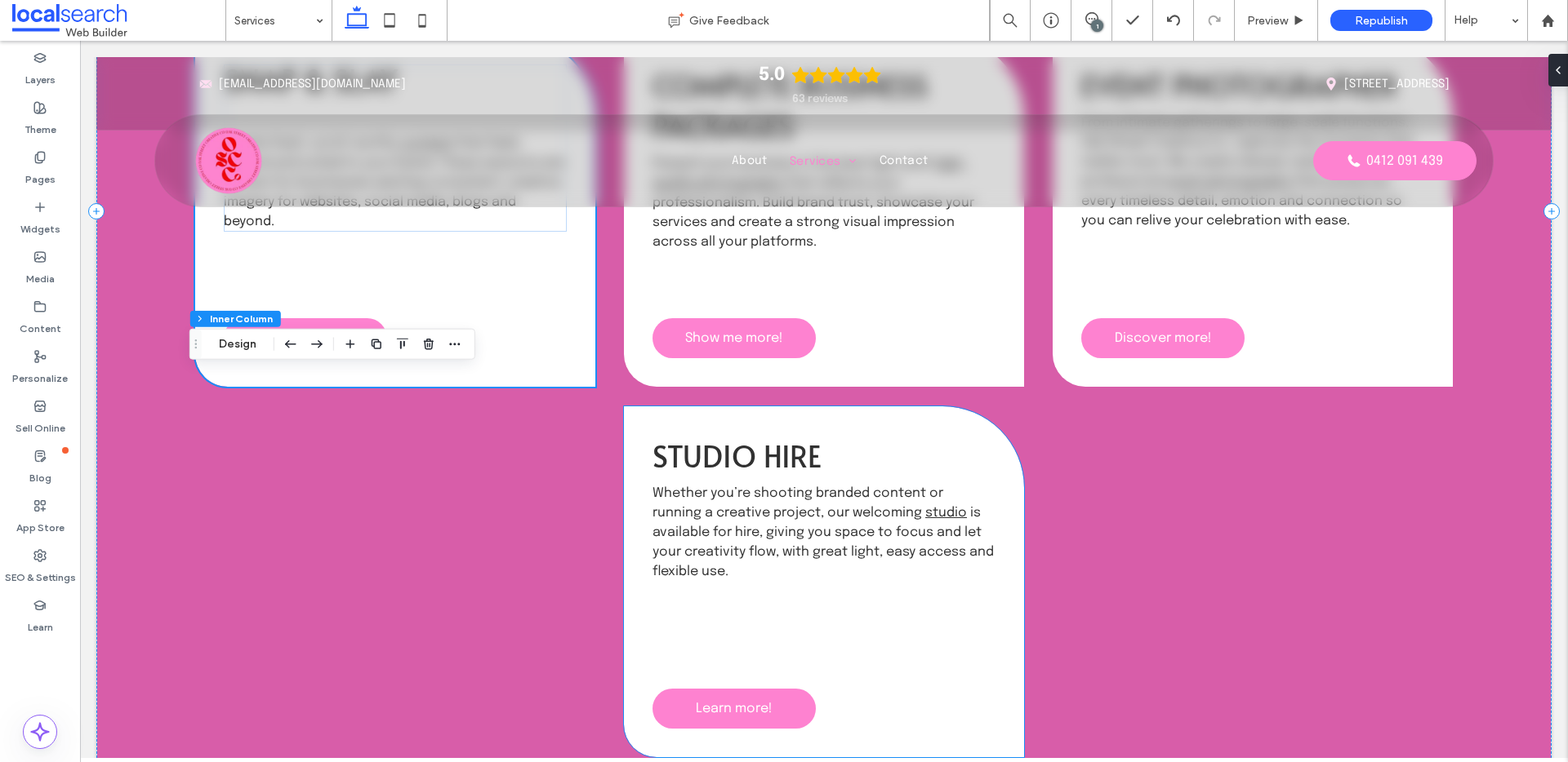
scroll to position [1322, 0]
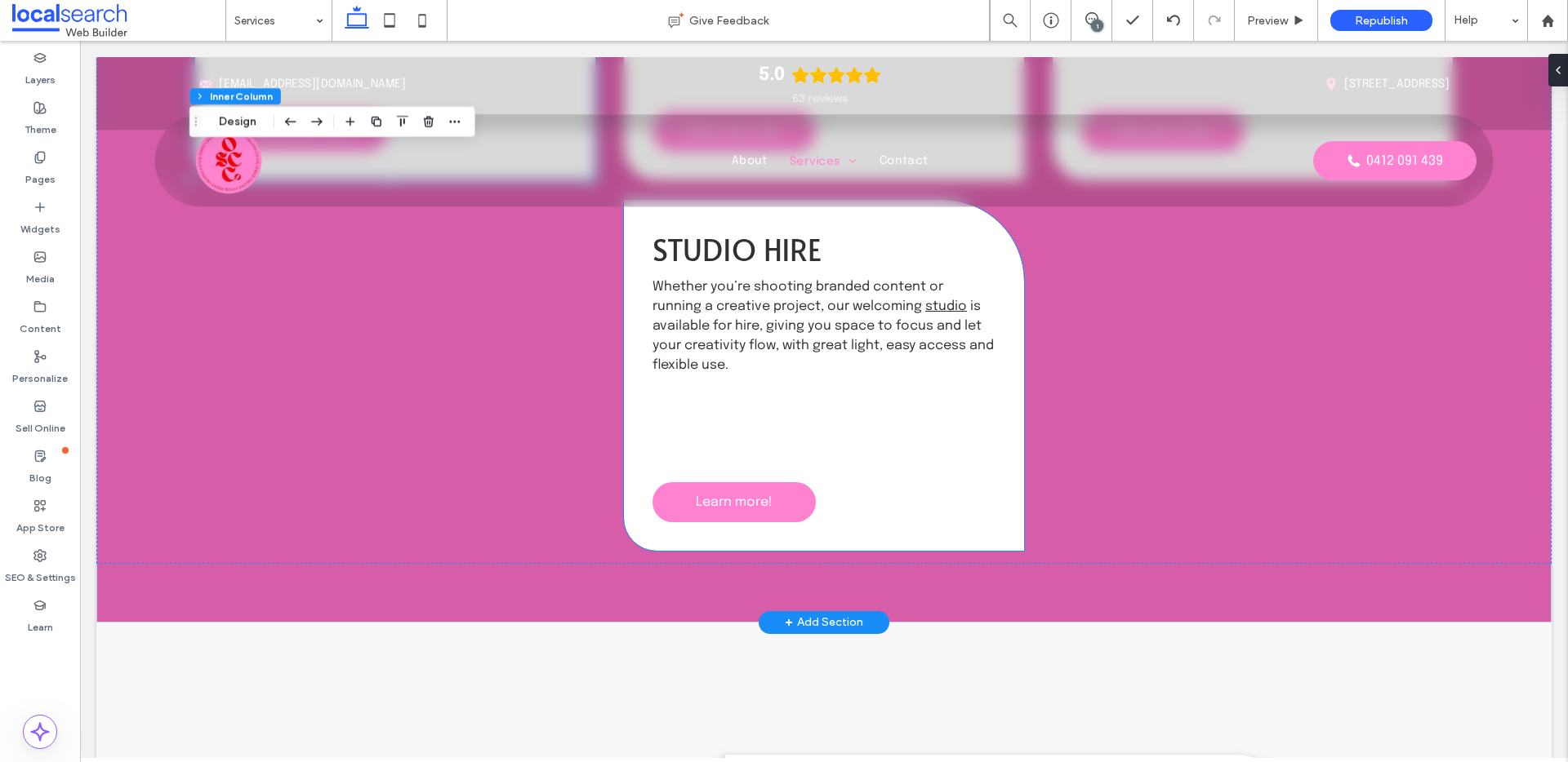
click at [760, 223] on div "Studio Hire Whether you’re shooting branded content or running a creative proje…" at bounding box center [823, 375] width 400 height 351
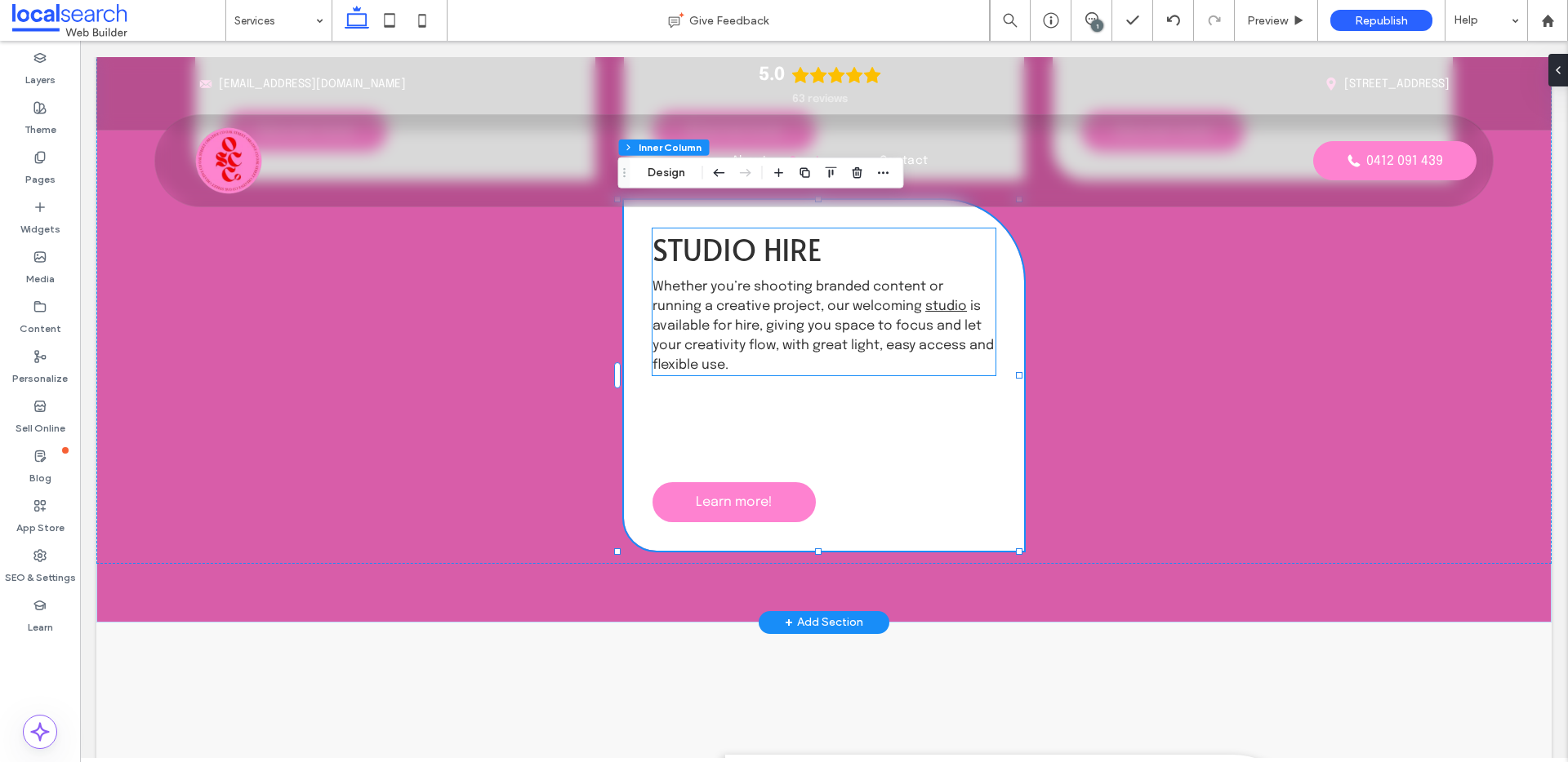
click at [757, 243] on span "Studio Hire" at bounding box center [737, 249] width 169 height 41
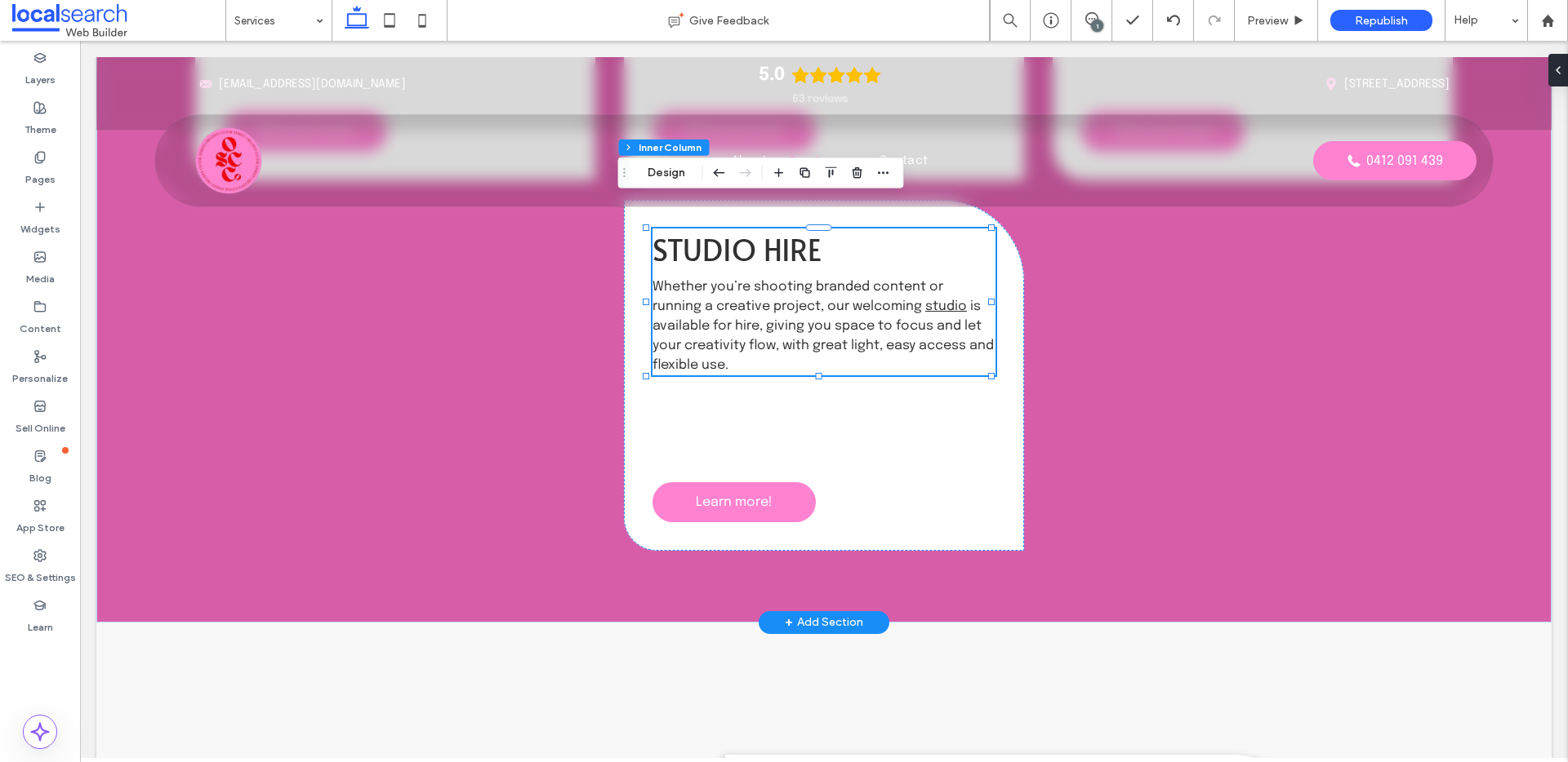
click at [757, 243] on span "Studio Hire" at bounding box center [737, 249] width 169 height 41
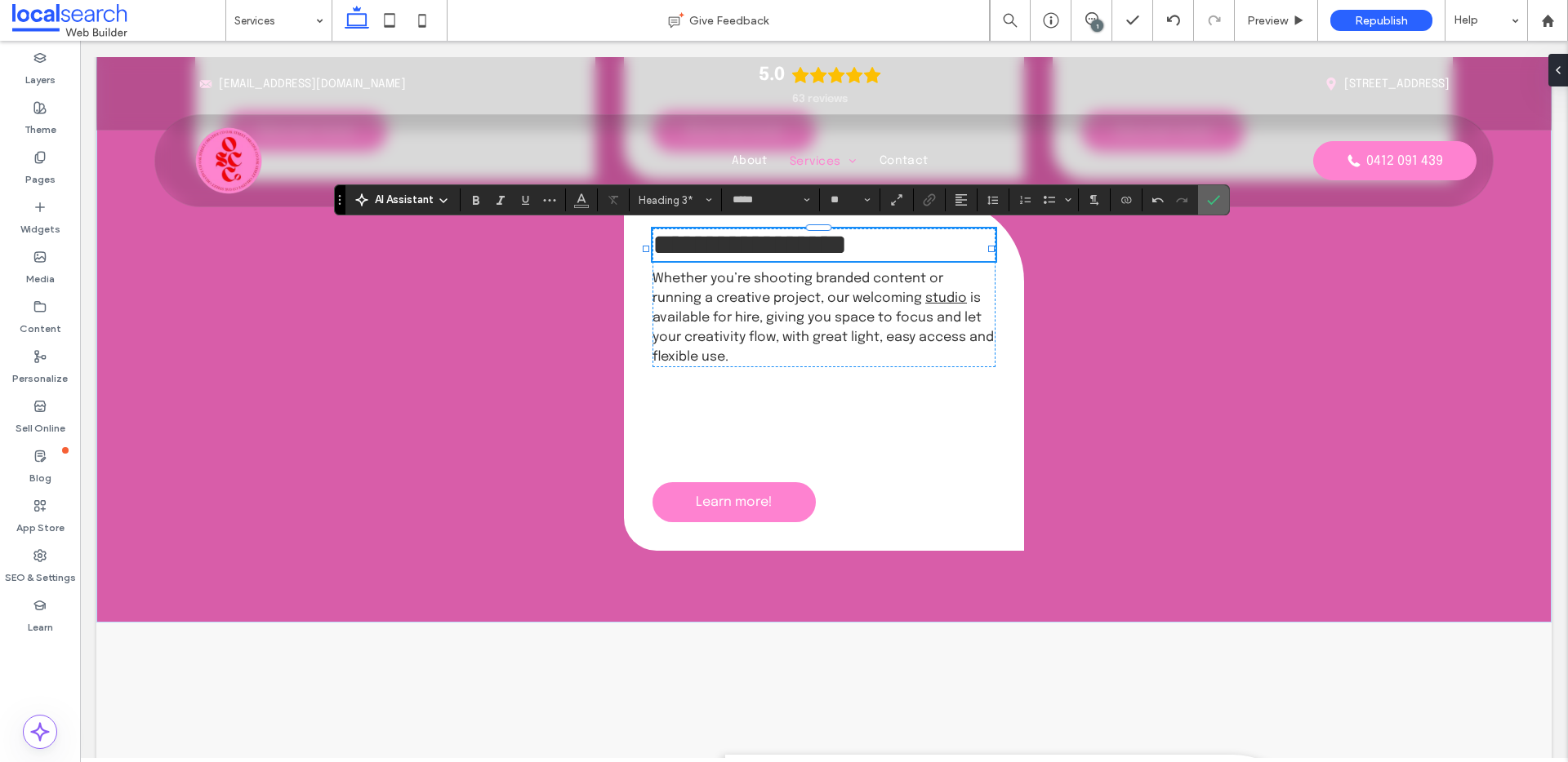
drag, startPoint x: 1218, startPoint y: 201, endPoint x: 913, endPoint y: 411, distance: 370.3
click at [1218, 201] on icon "Confirm" at bounding box center [1213, 200] width 13 height 13
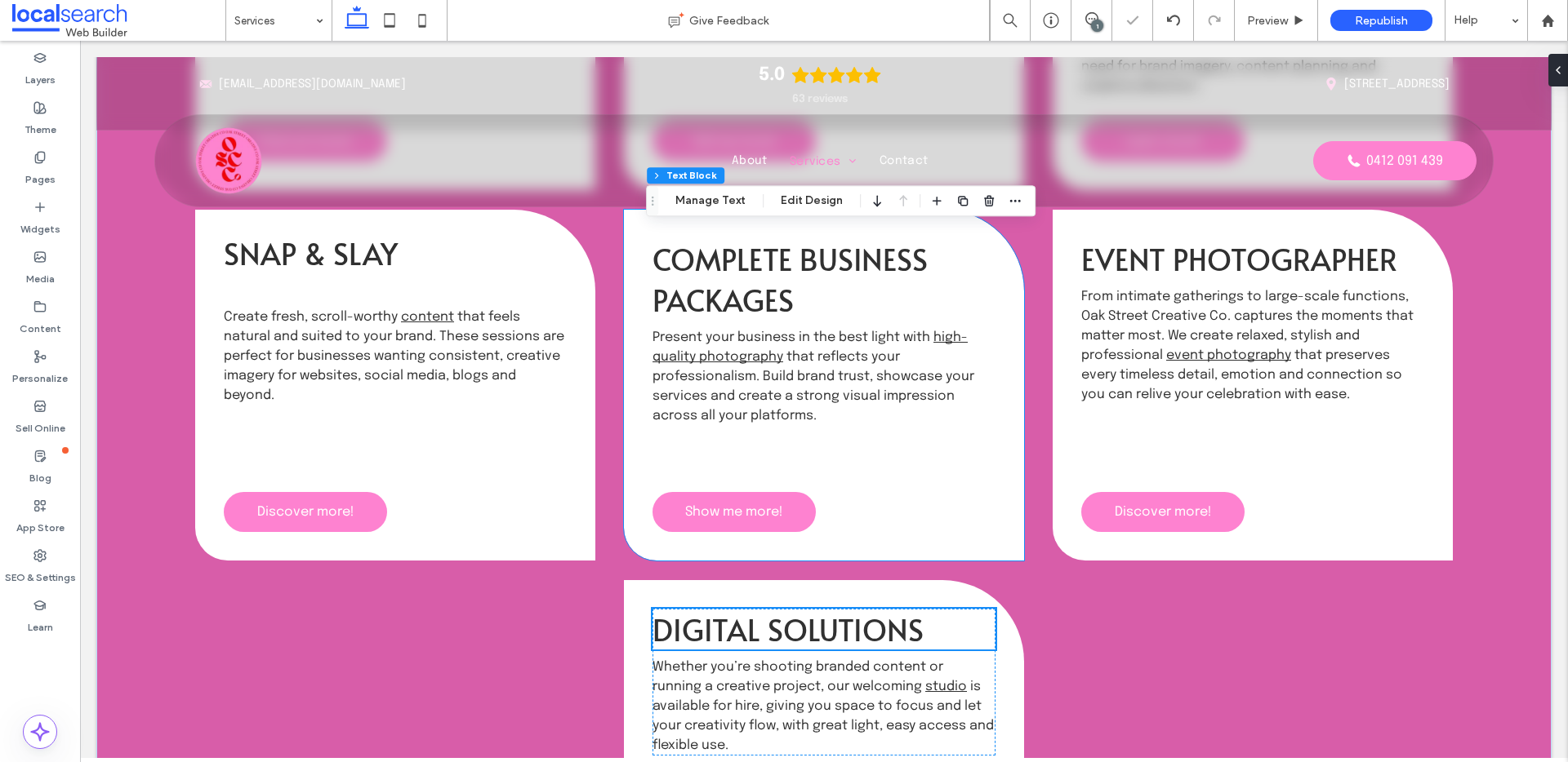
scroll to position [781, 0]
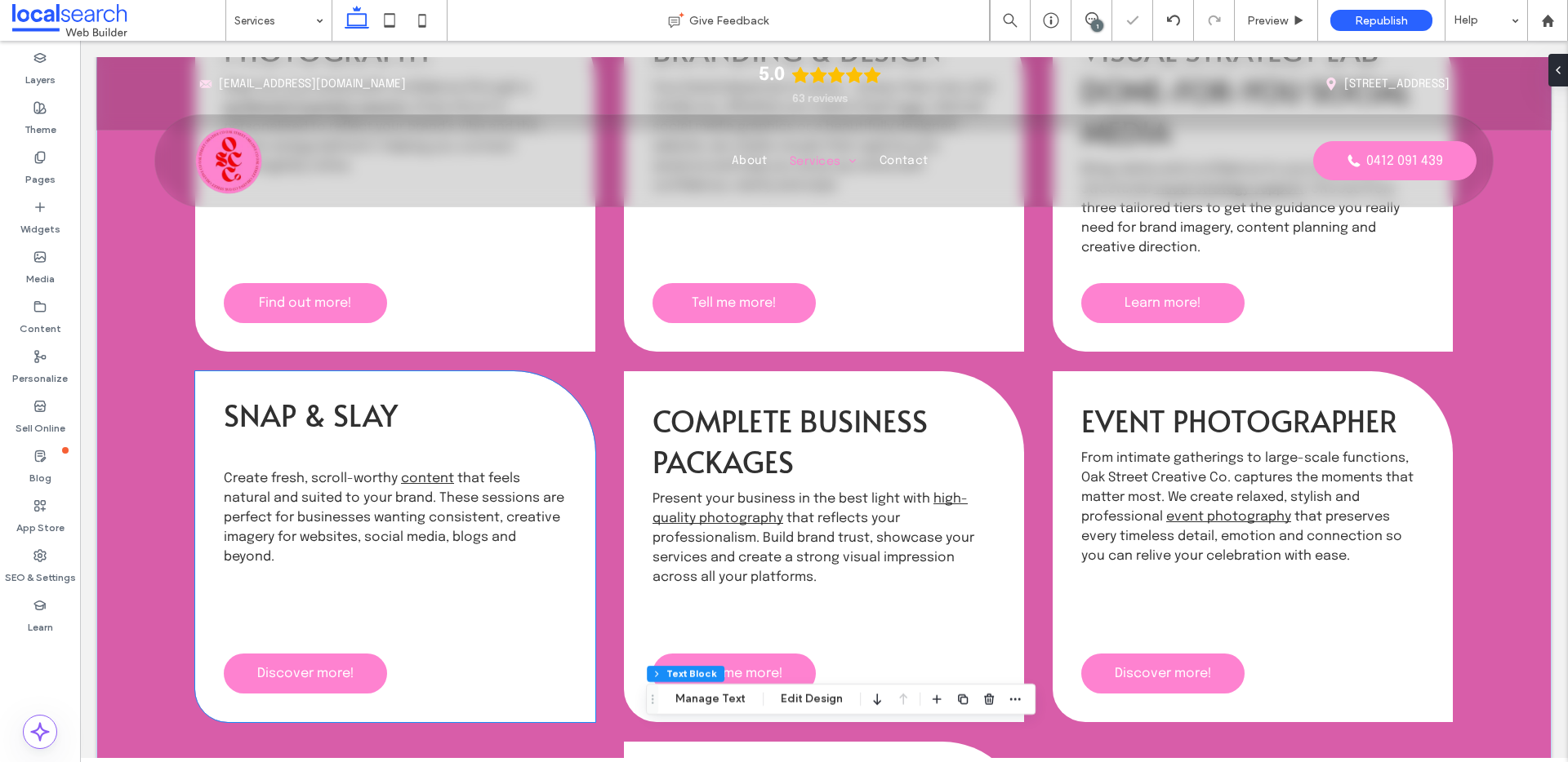
click at [365, 526] on p "Create fresh, scroll-worthy content that feels natural and suited to your brand…" at bounding box center [394, 518] width 343 height 98
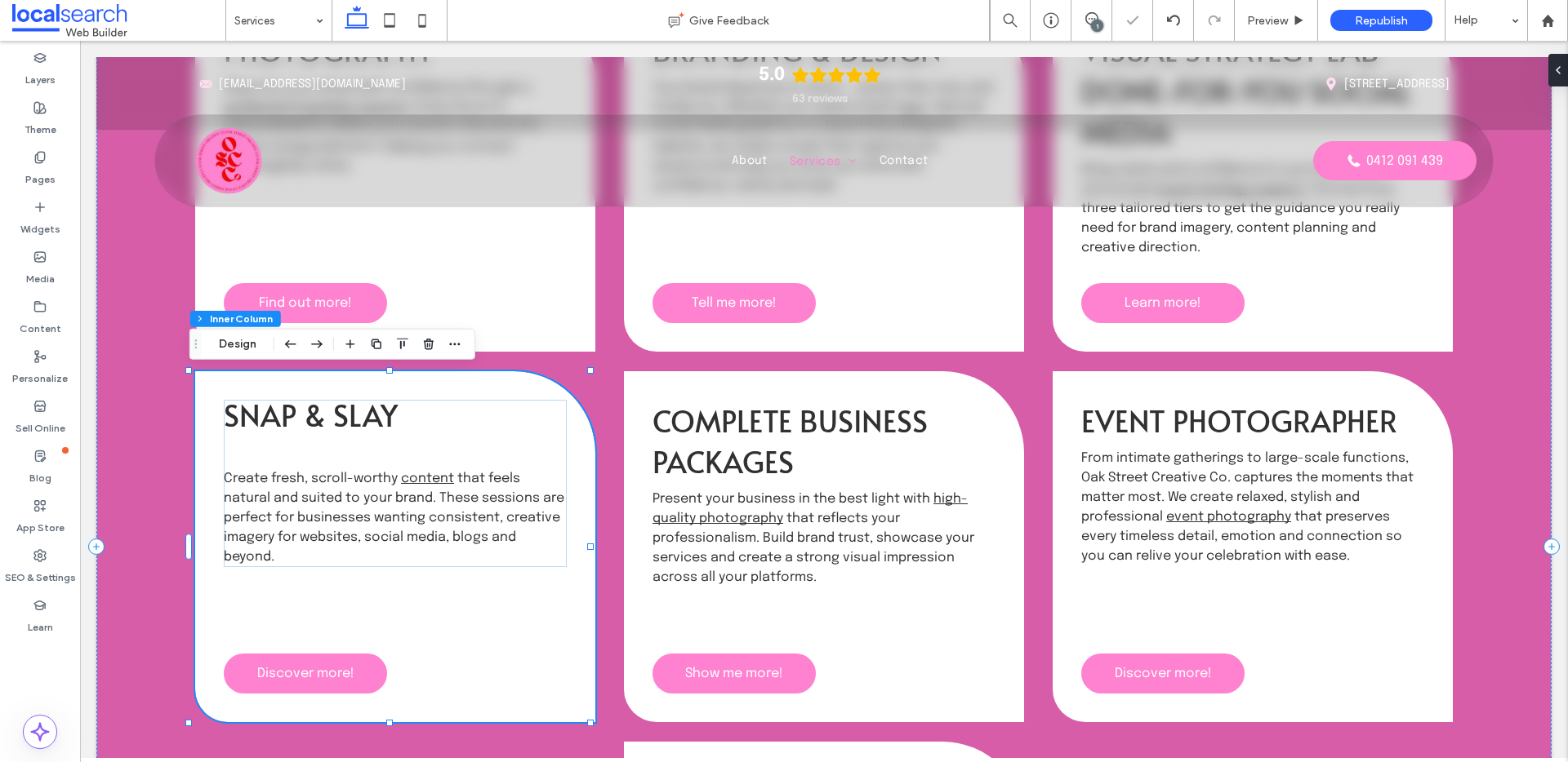
click at [365, 526] on p "Create fresh, scroll-worthy content that feels natural and suited to your brand…" at bounding box center [394, 518] width 343 height 98
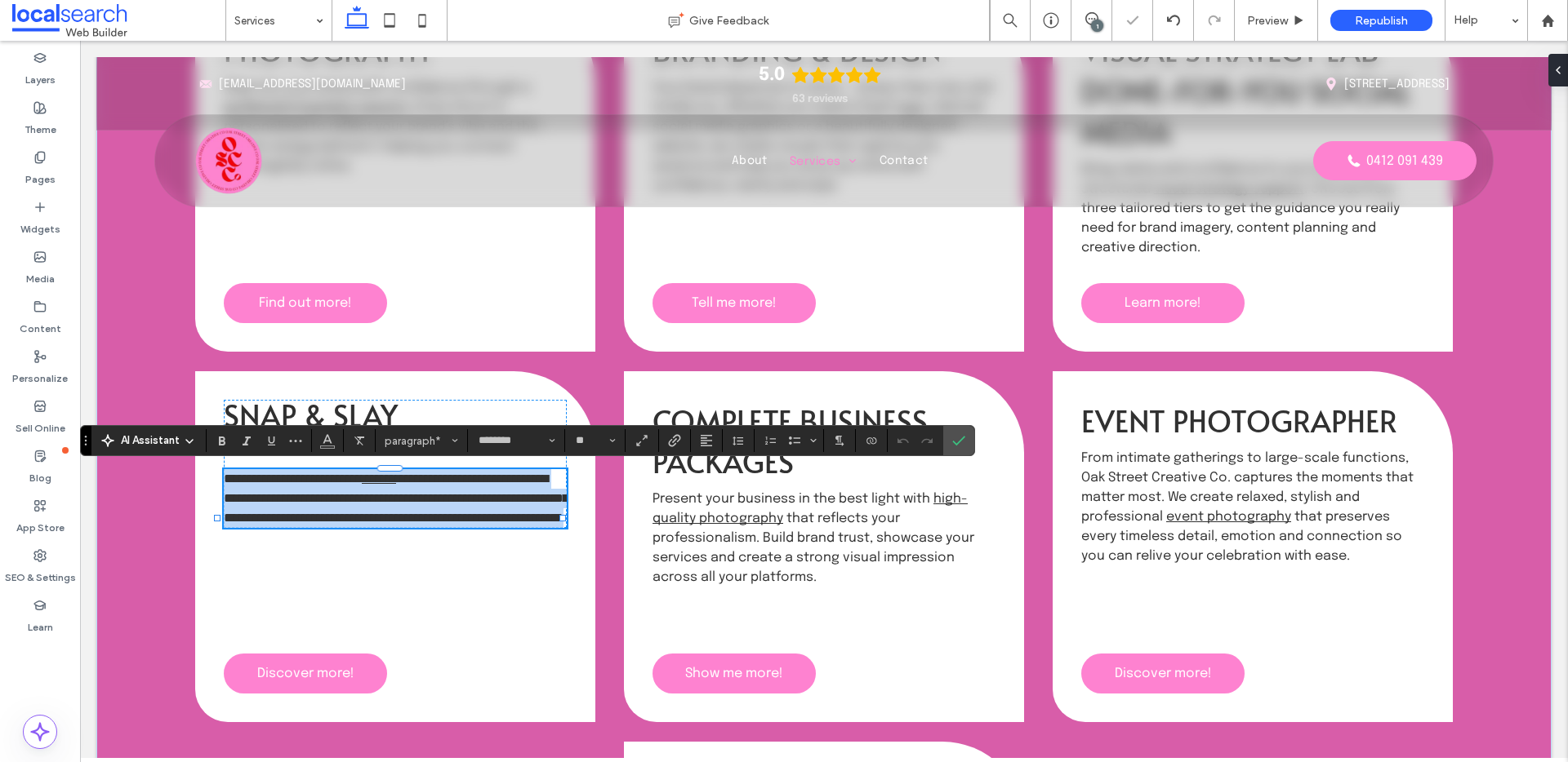
click at [365, 526] on p "**********" at bounding box center [394, 498] width 343 height 59
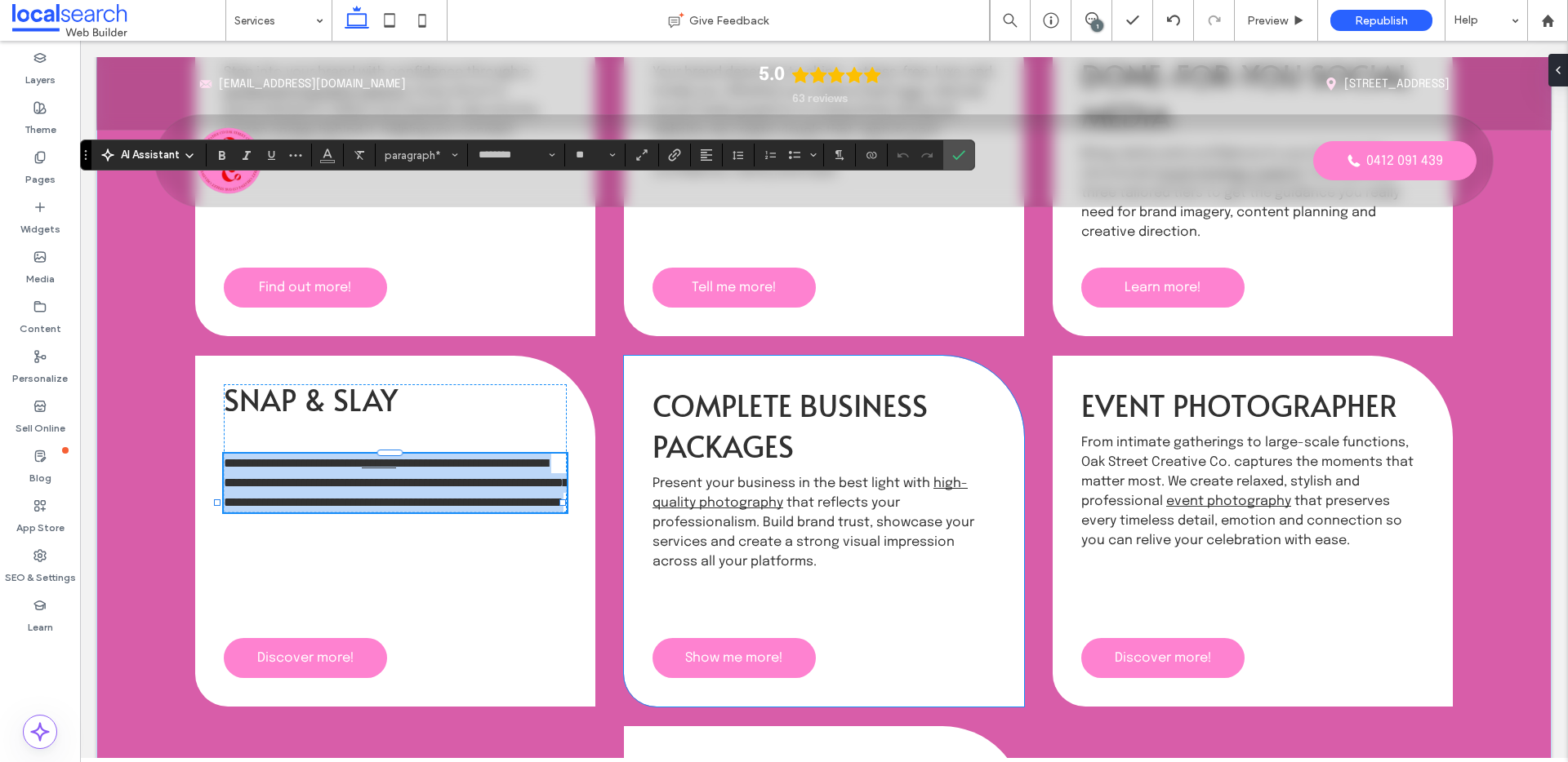
scroll to position [1340, 0]
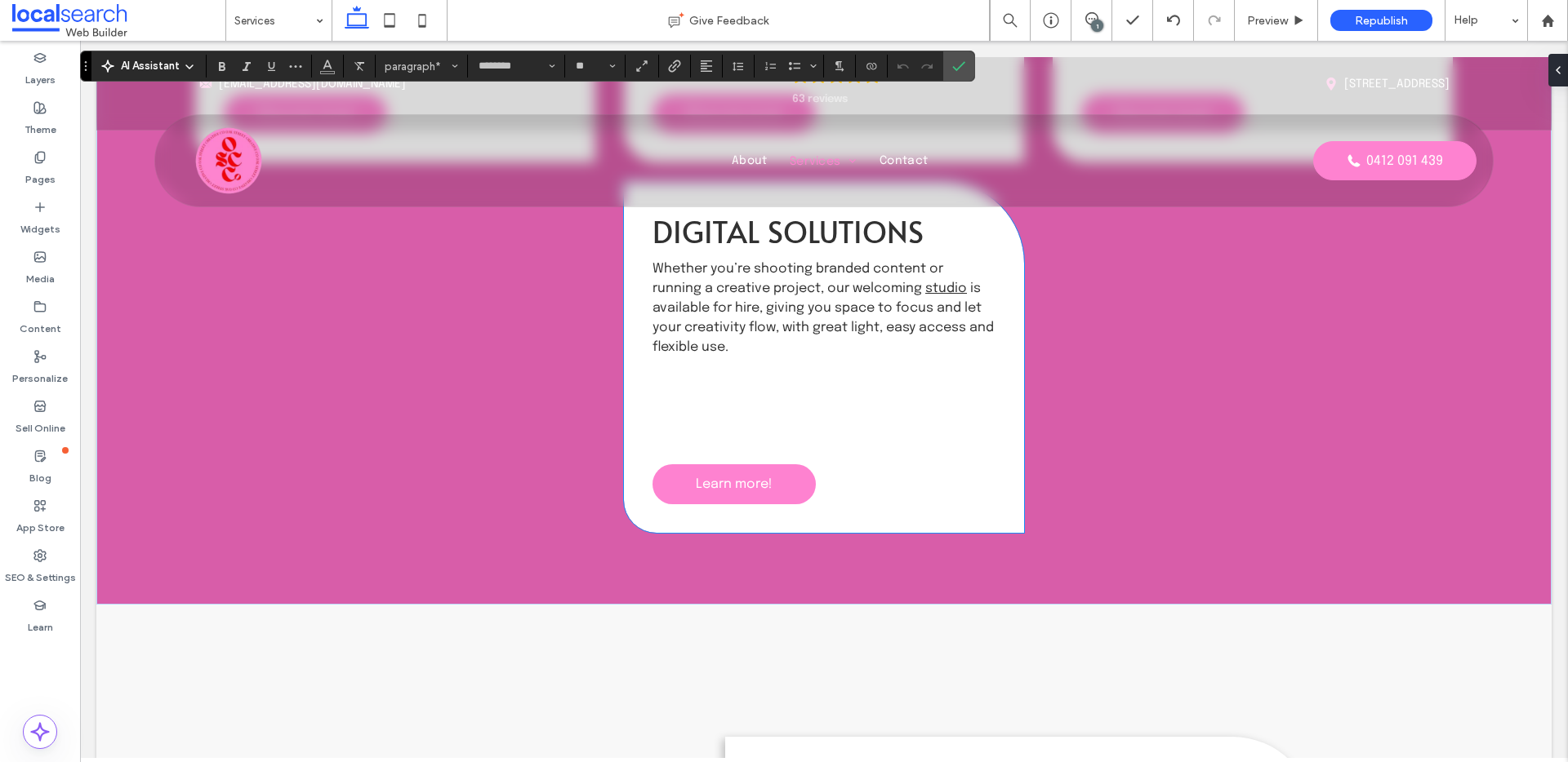
click at [754, 281] on span "Whether you’re shooting branded content or running a creative project, our welc…" at bounding box center [798, 279] width 291 height 33
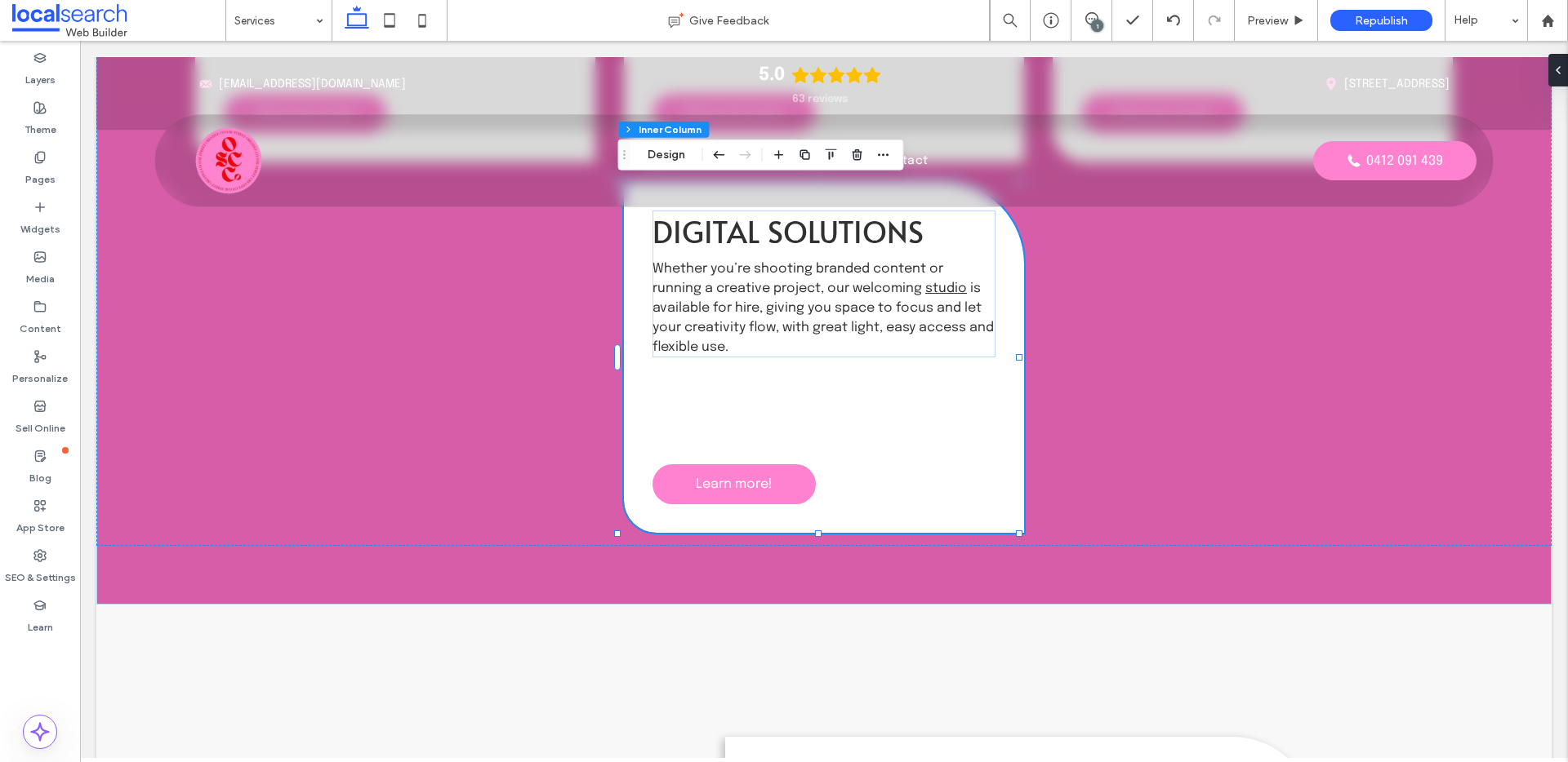
click at [754, 281] on span "Whether you’re shooting branded content or running a creative project, our welc…" at bounding box center [798, 279] width 291 height 33
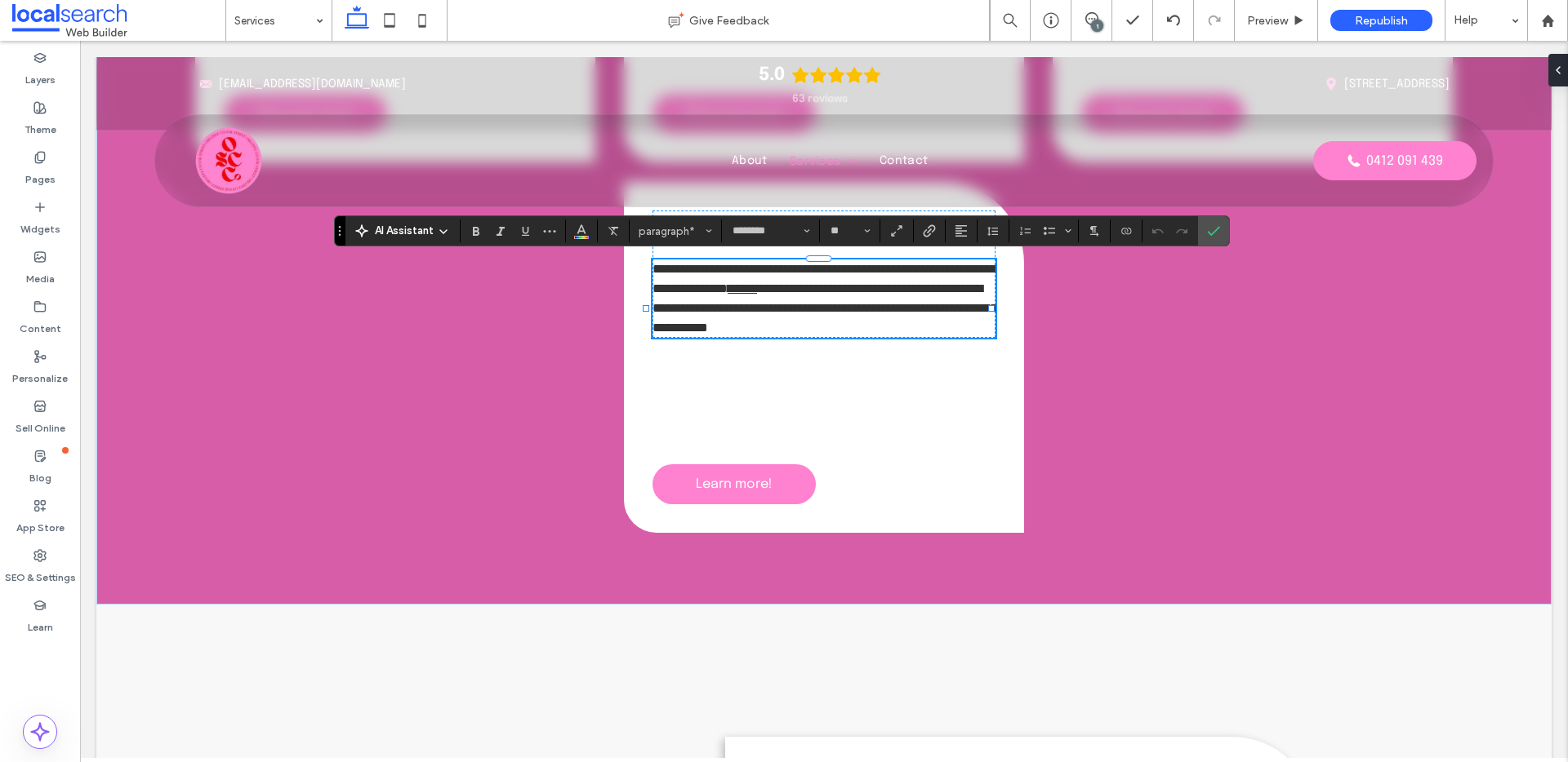
scroll to position [0, 0]
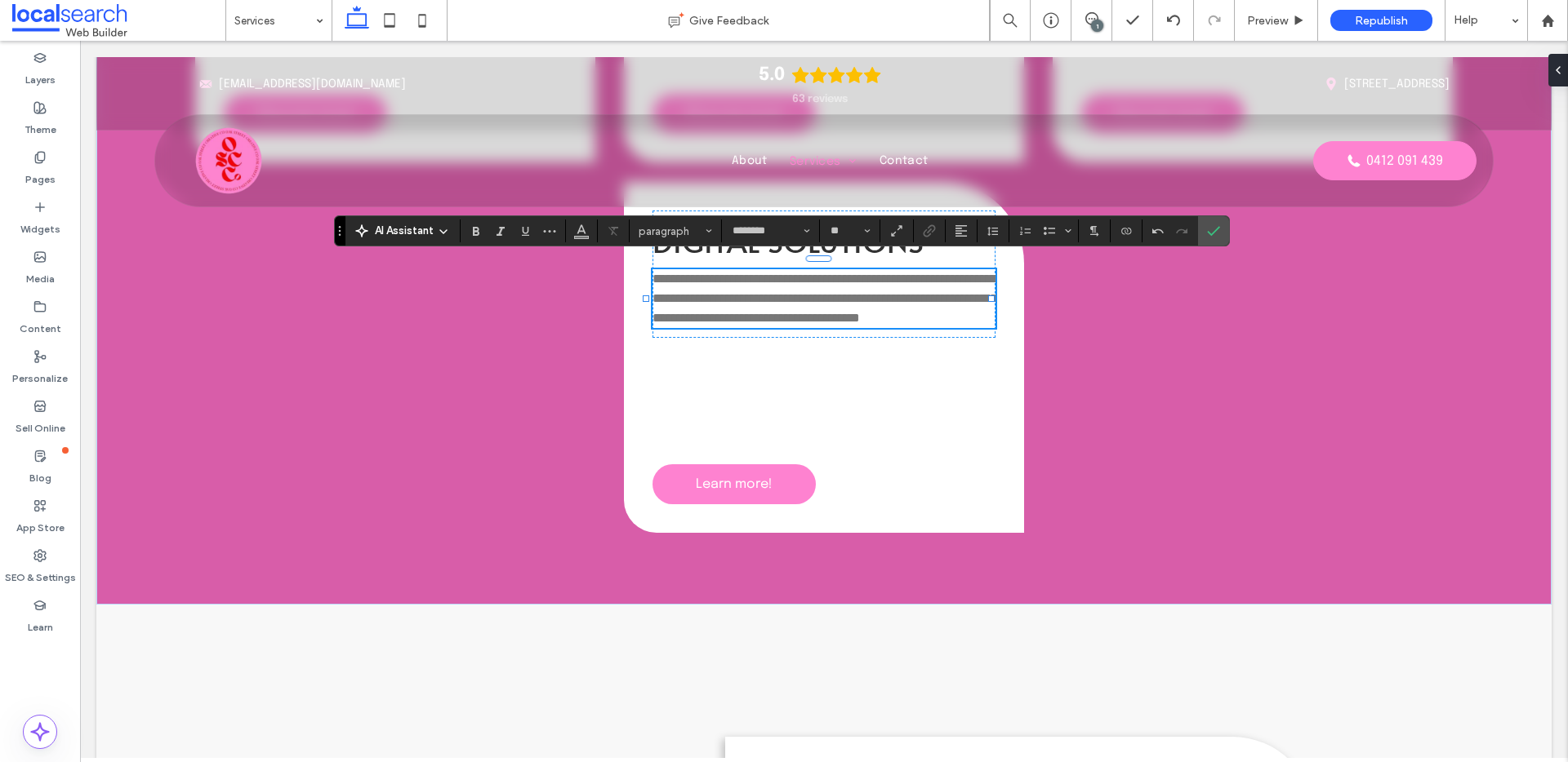
type input "**"
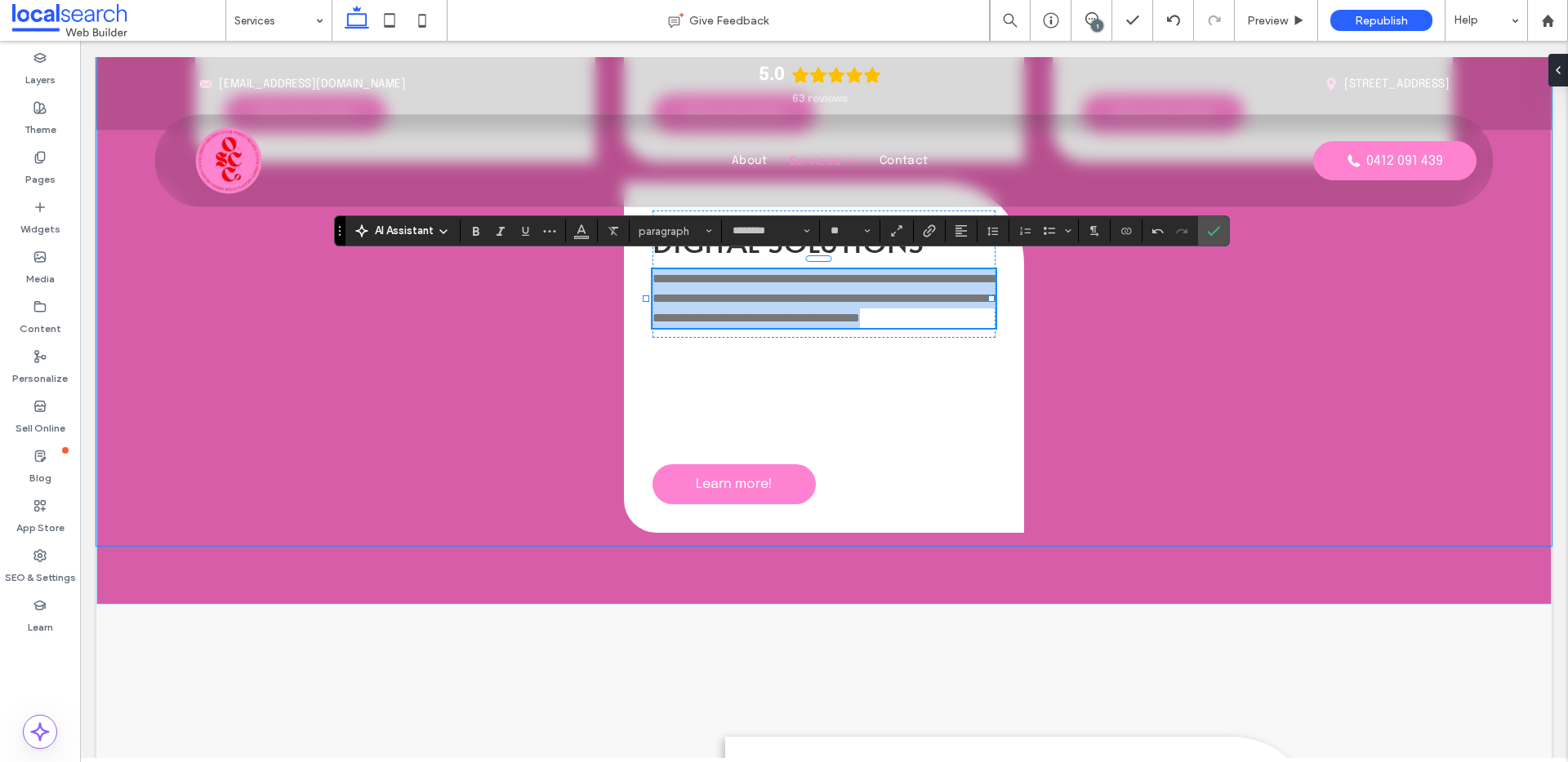
drag, startPoint x: 931, startPoint y: 329, endPoint x: 611, endPoint y: 258, distance: 327.8
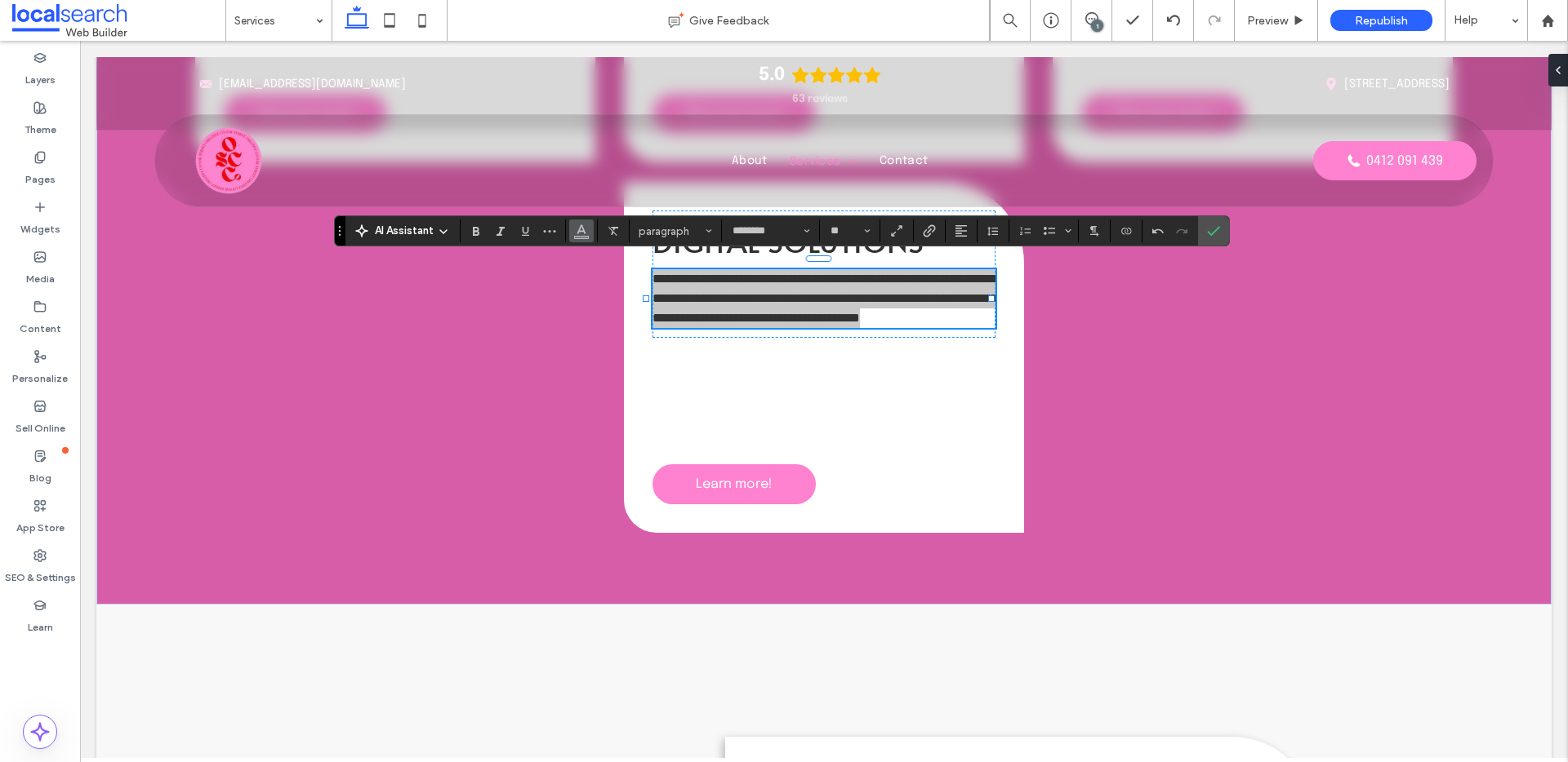
click at [571, 229] on button "Color" at bounding box center [581, 230] width 25 height 23
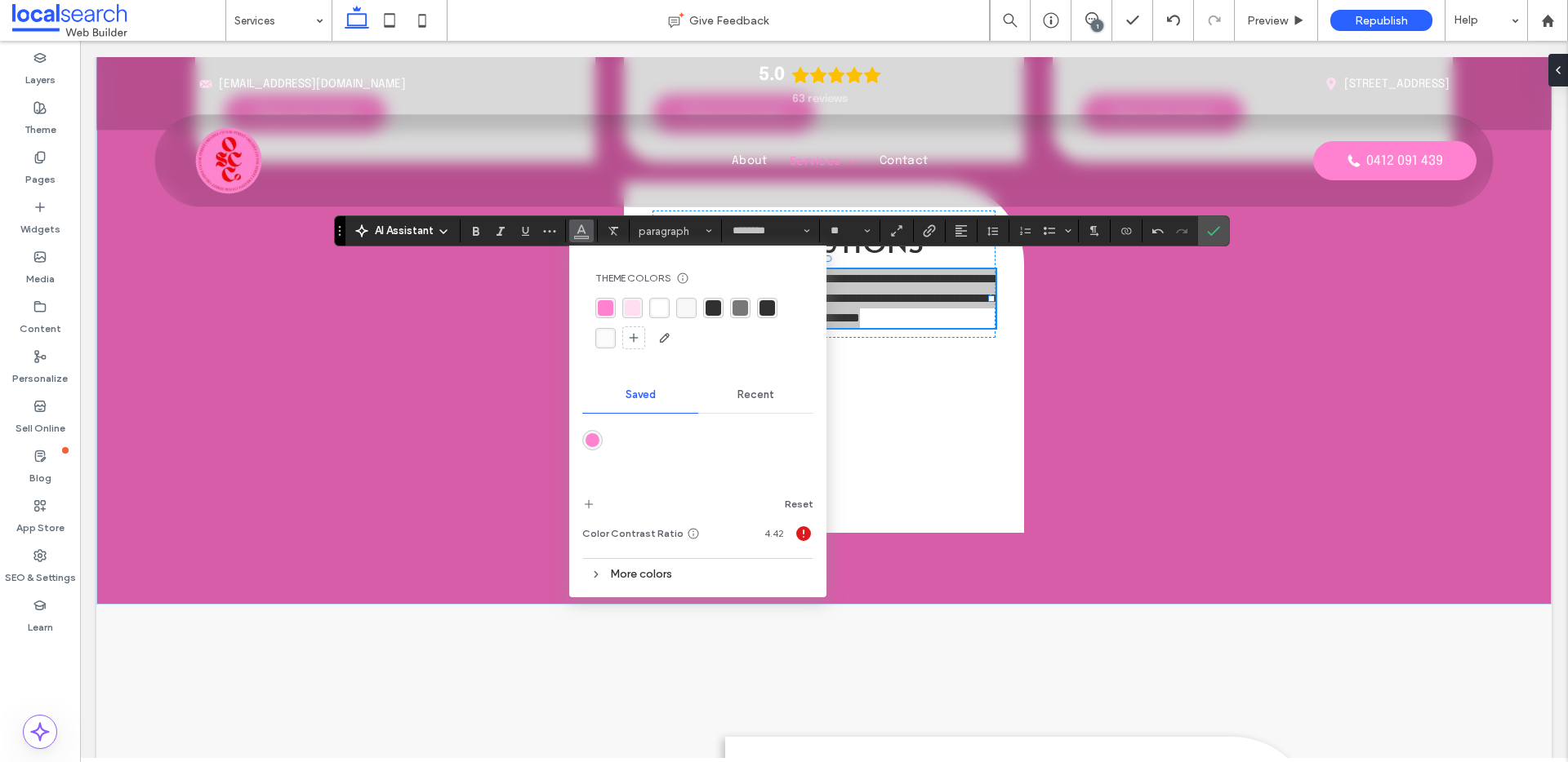
click at [718, 306] on div "rgba(48, 48, 48, 1)" at bounding box center [713, 309] width 16 height 16
click at [1203, 233] on label "Confirm" at bounding box center [1213, 231] width 25 height 29
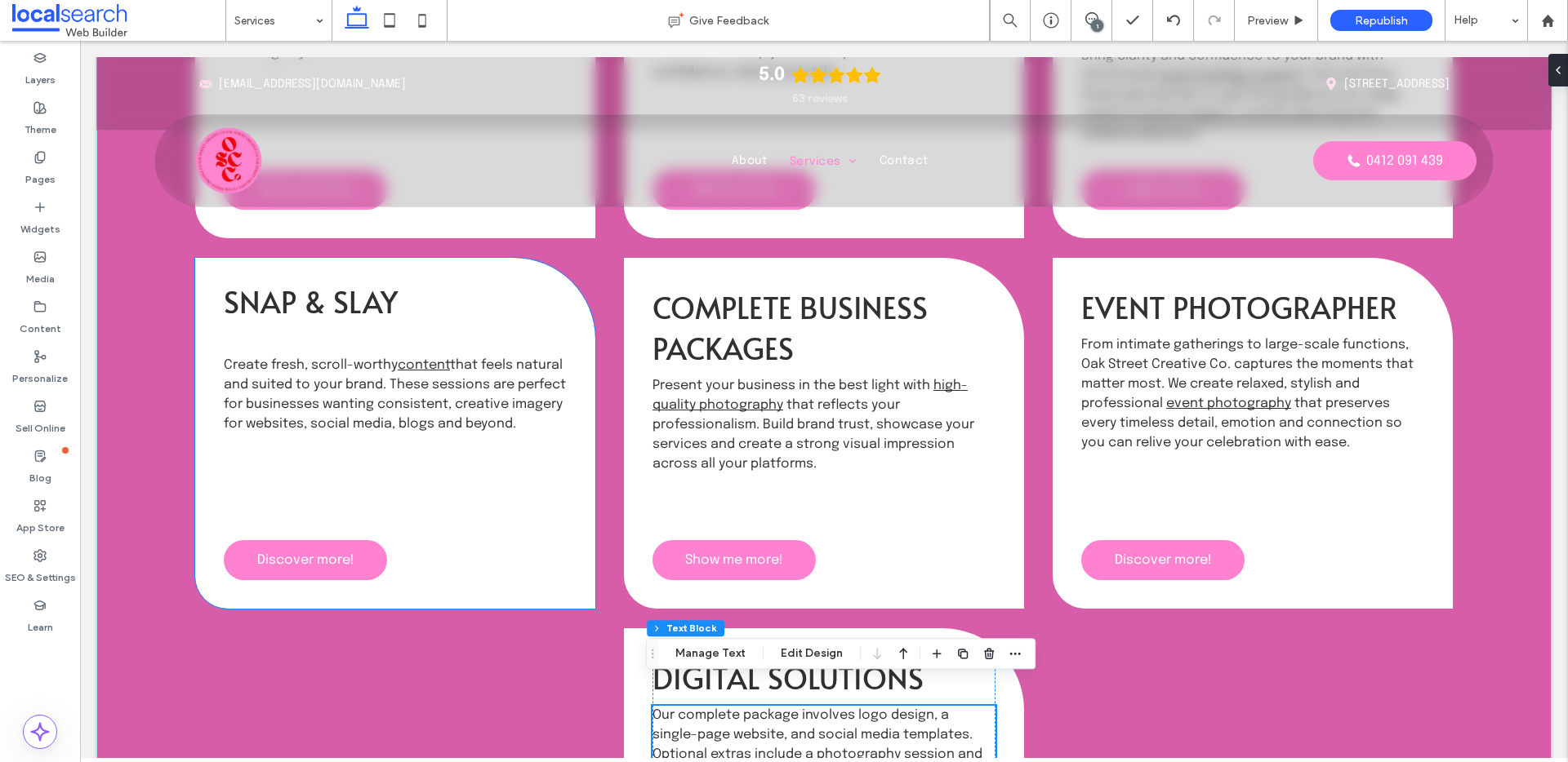
scroll to position [892, 0]
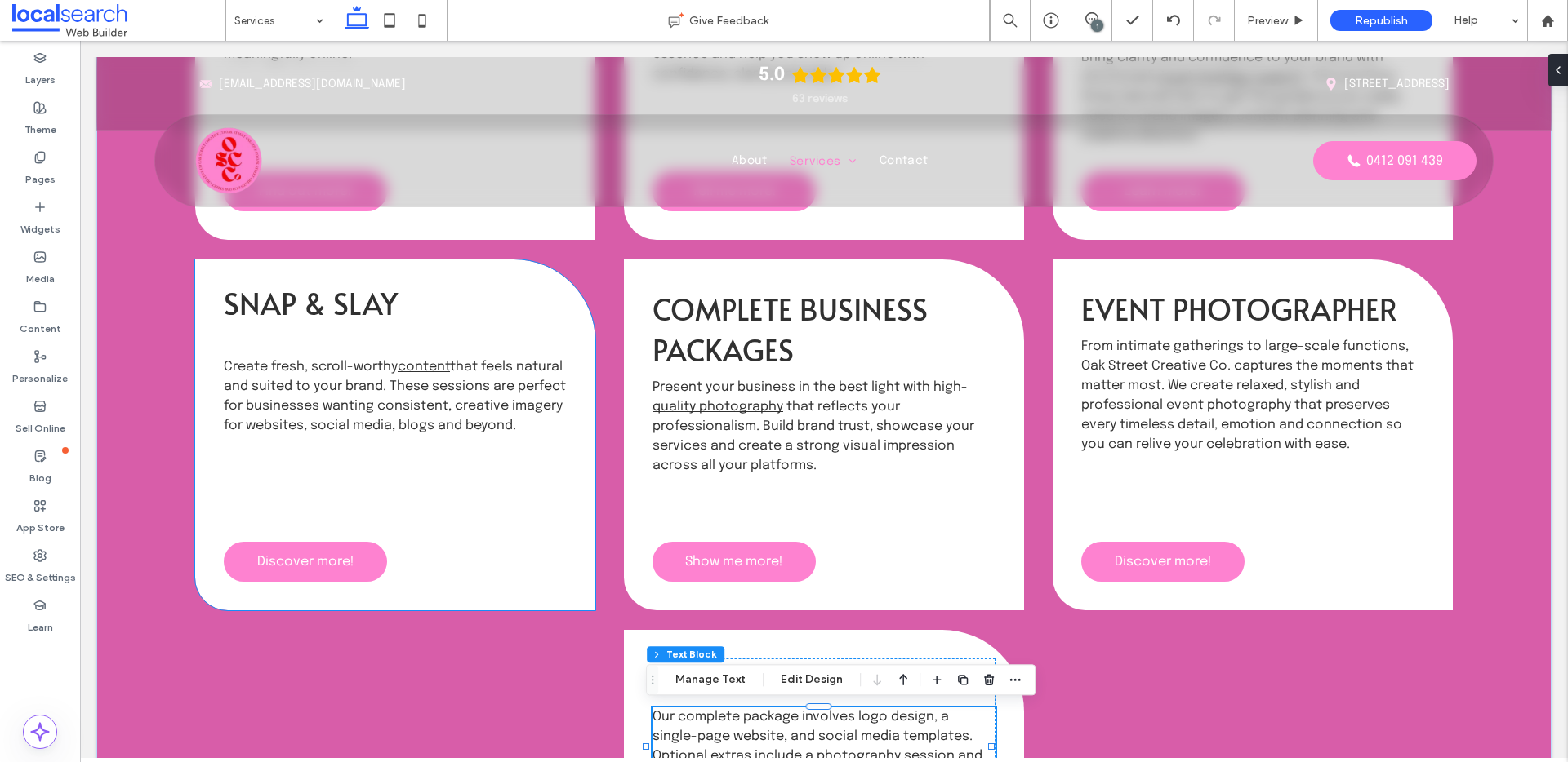
click at [332, 401] on span "that feels natural and suited to your brand. These sessions are perfect for bus…" at bounding box center [394, 396] width 342 height 73
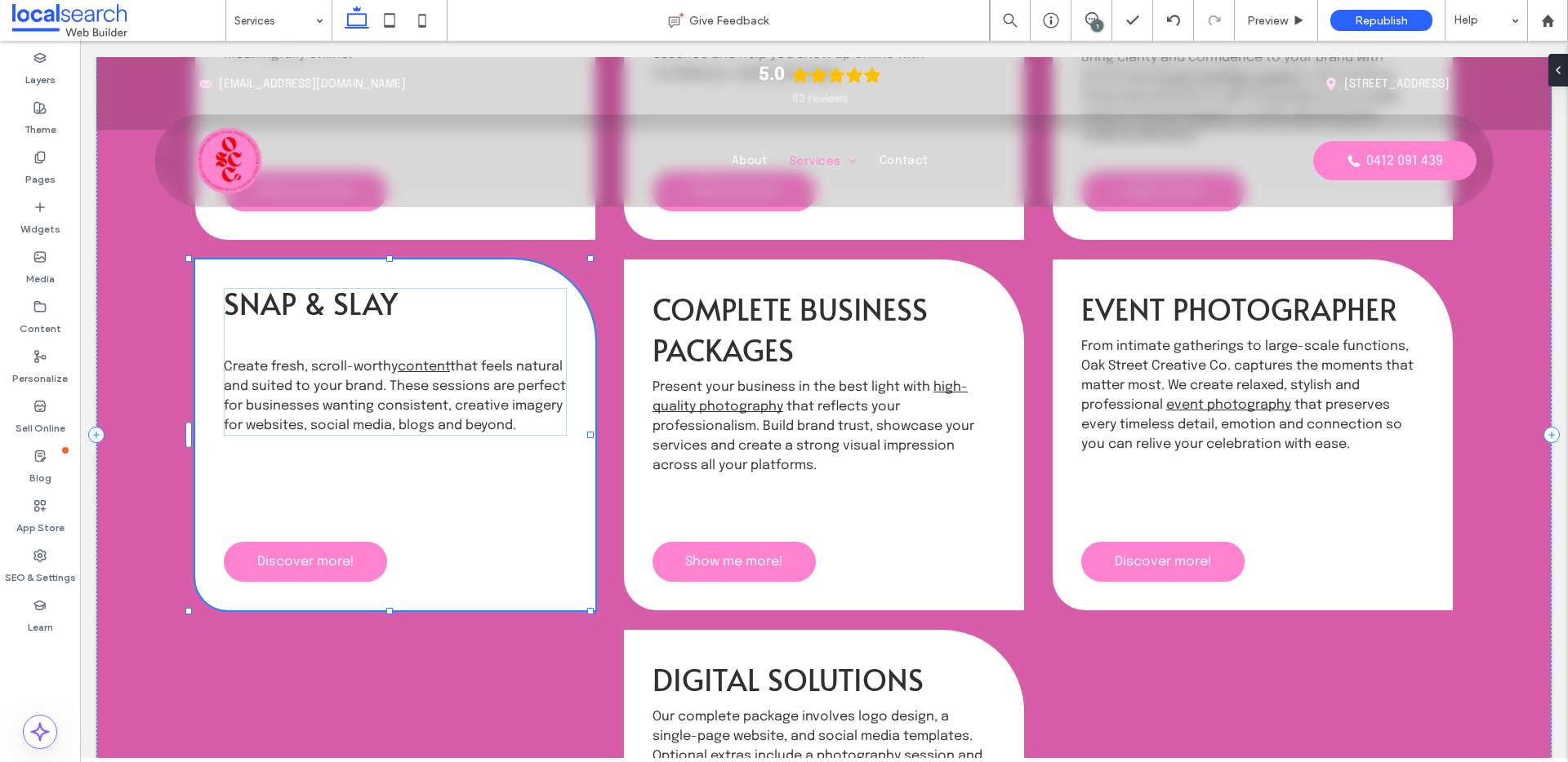
click at [332, 401] on span "that feels natural and suited to your brand. These sessions are perfect for bus…" at bounding box center [394, 396] width 342 height 73
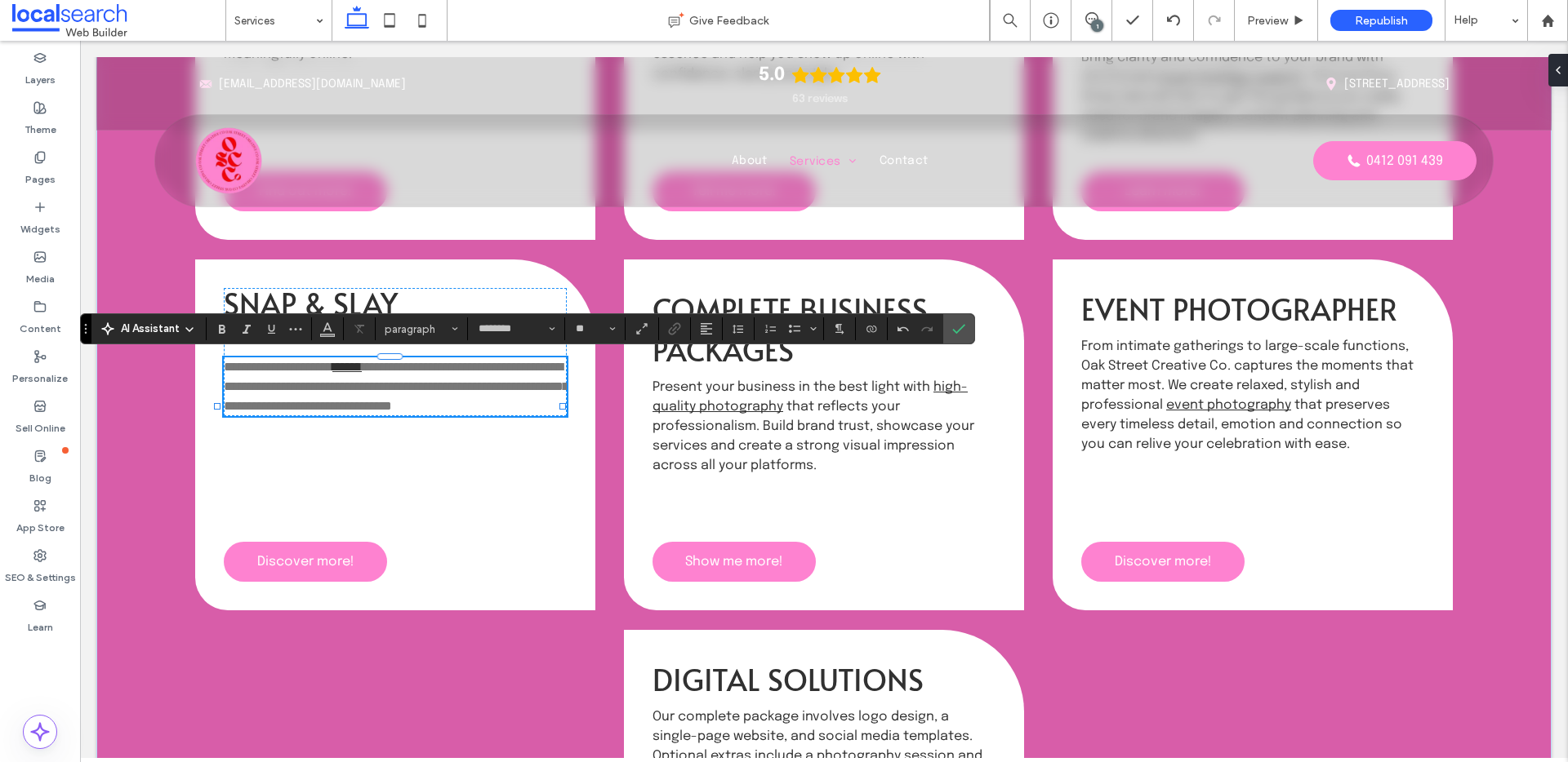
scroll to position [0, 0]
type input "**"
click at [362, 387] on span "**********" at bounding box center [395, 386] width 344 height 51
click at [459, 382] on span "**********" at bounding box center [395, 386] width 344 height 51
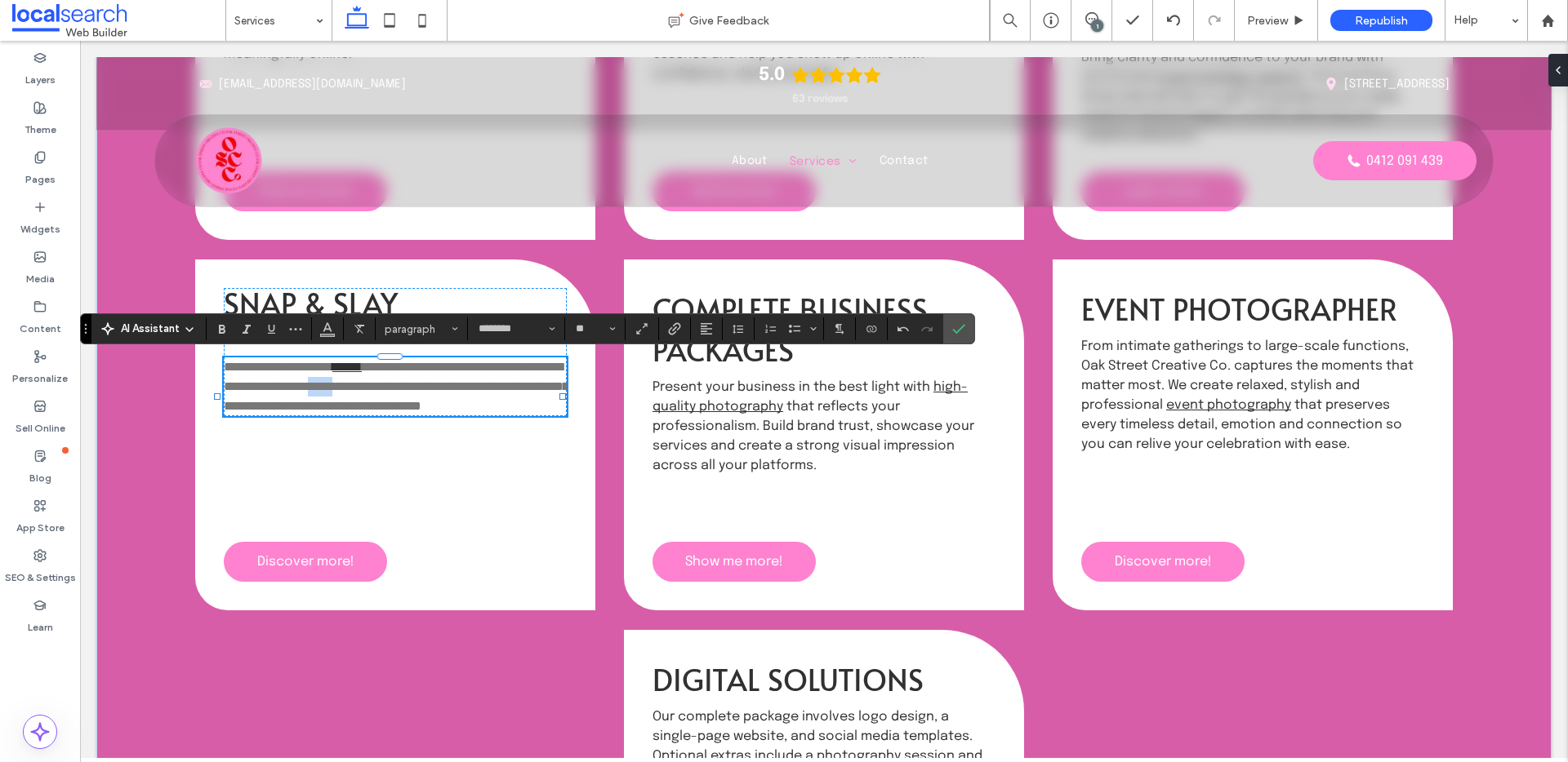
click at [459, 382] on span "**********" at bounding box center [395, 386] width 344 height 51
click at [445, 387] on span "**********" at bounding box center [395, 386] width 344 height 51
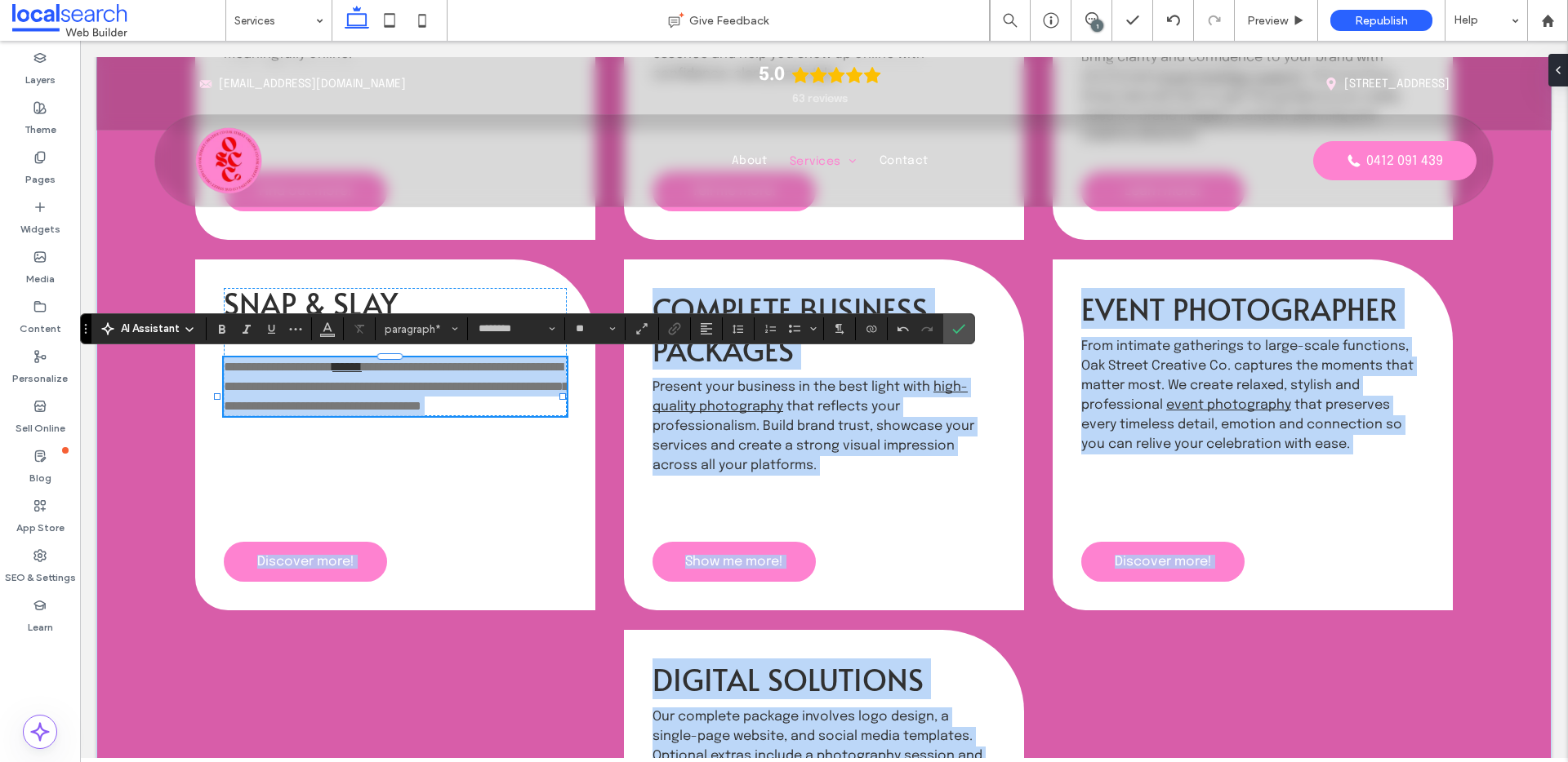
click at [414, 434] on div "Photography Step into your brand with confidence through a guided photography s…" at bounding box center [824, 436] width 1456 height 1235
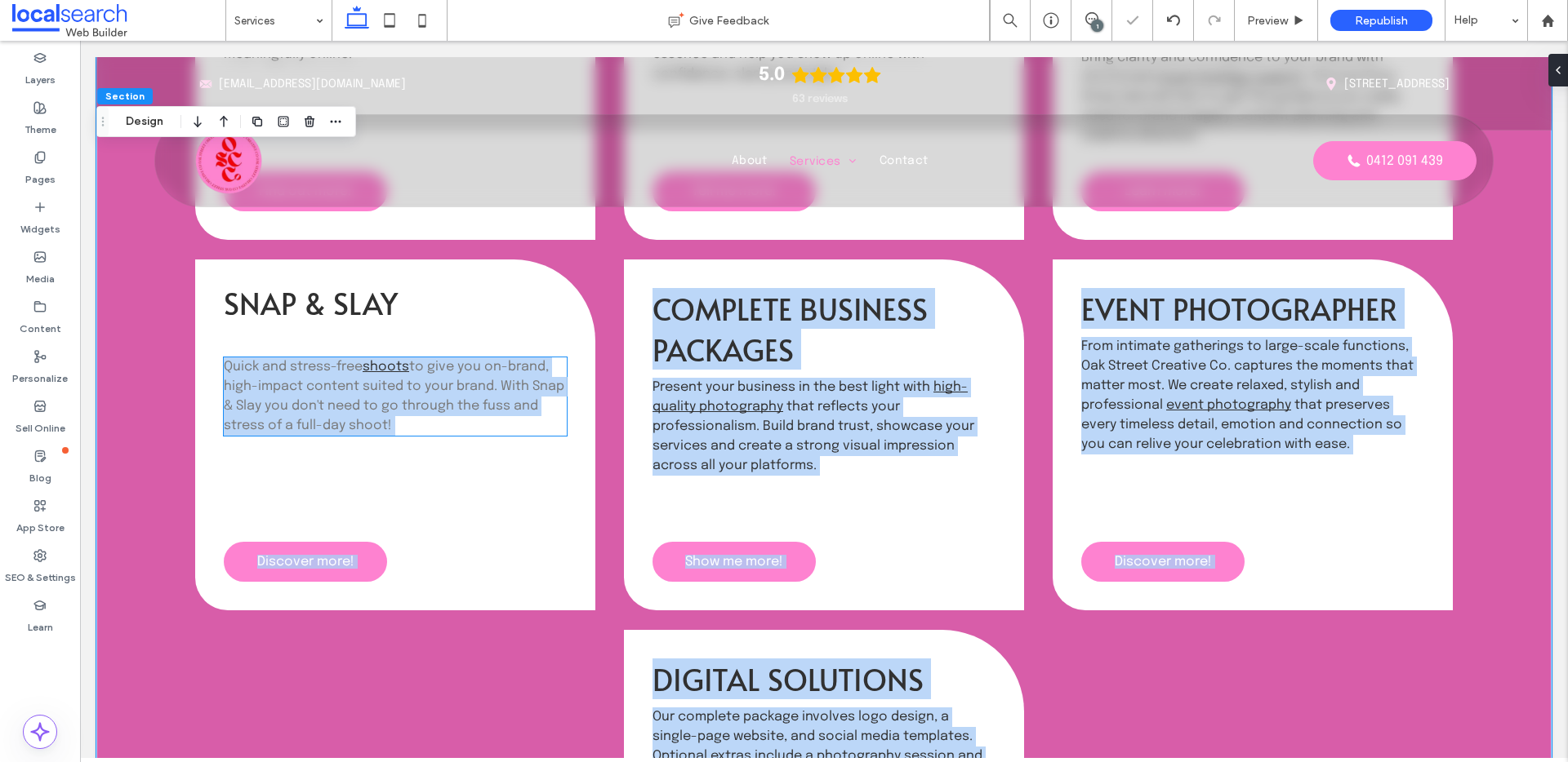
click at [408, 421] on p "Quick and stress-free shoots to give you on-brand, high-impact content suited t…" at bounding box center [394, 397] width 343 height 79
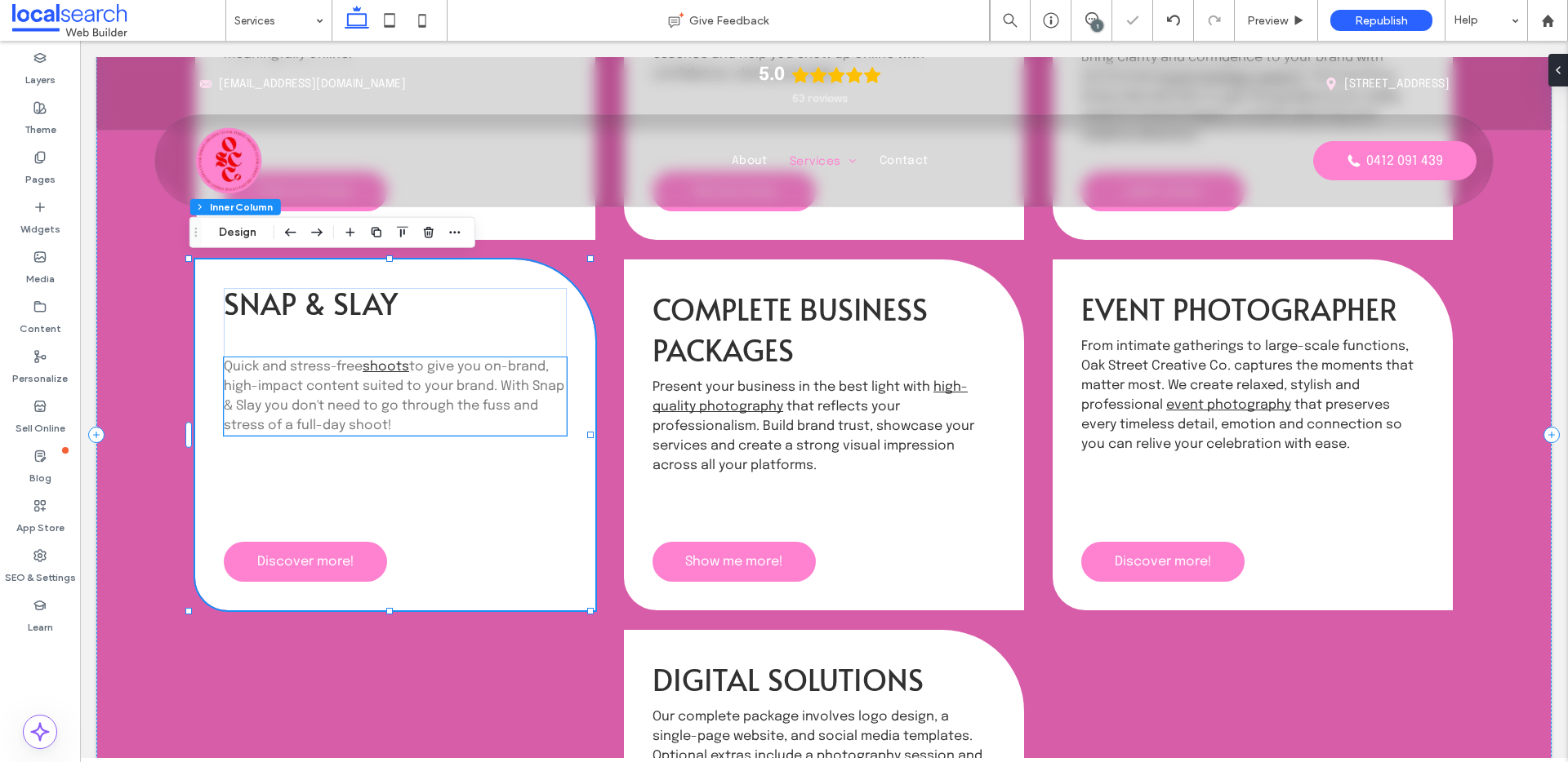
click at [407, 421] on p "Quick and stress-free shoots to give you on-brand, high-impact content suited t…" at bounding box center [394, 397] width 343 height 79
type input "********"
type input "**"
click at [407, 421] on div "Quick and stress-free shoots to give you on-brand, high-impact content suited t…" at bounding box center [394, 397] width 343 height 79
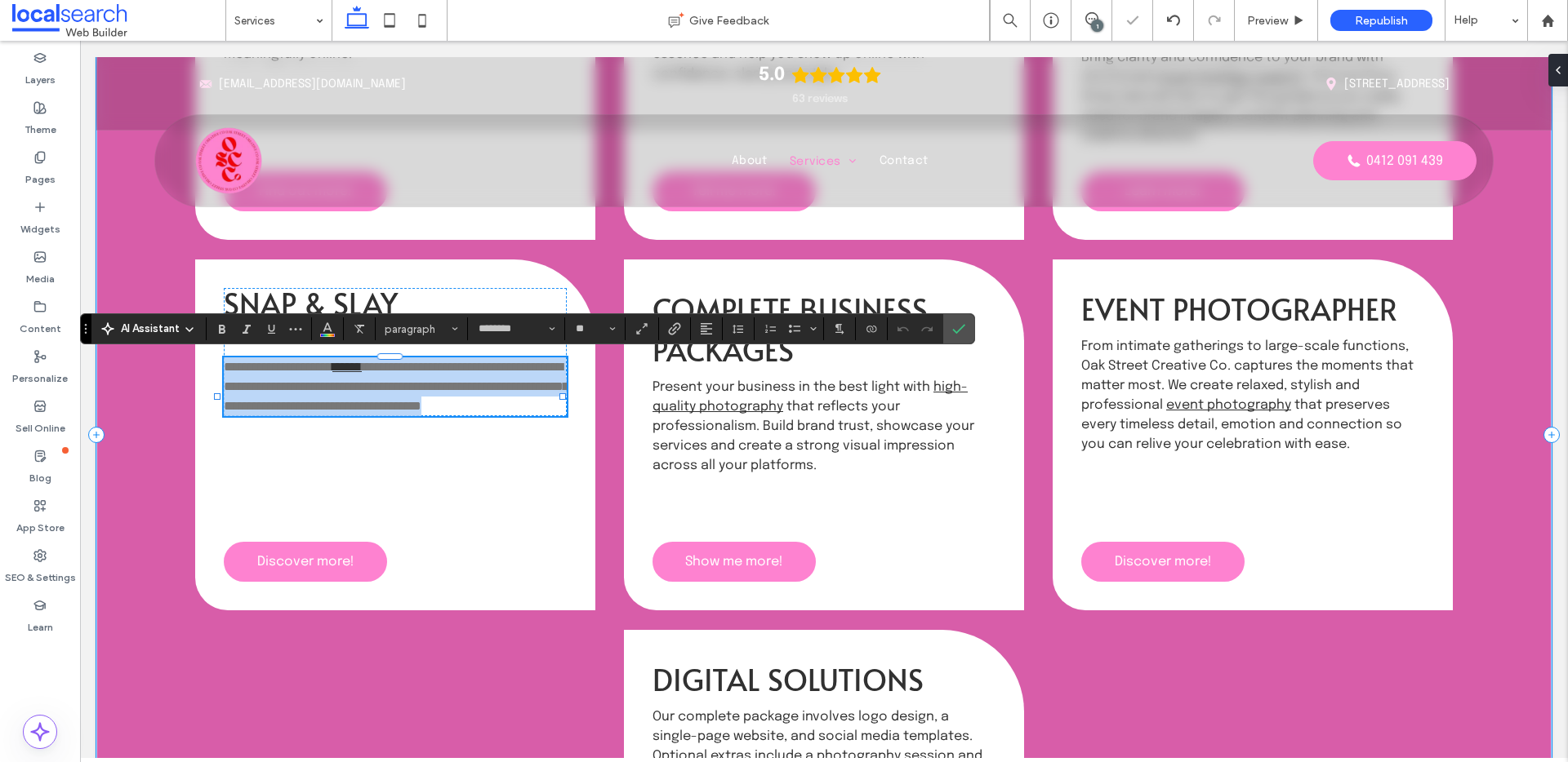
drag, startPoint x: 400, startPoint y: 421, endPoint x: 121, endPoint y: 331, distance: 293.2
click at [121, 331] on div "Photography Step into your brand with confidence through a guided photography s…" at bounding box center [824, 435] width 1456 height 1118
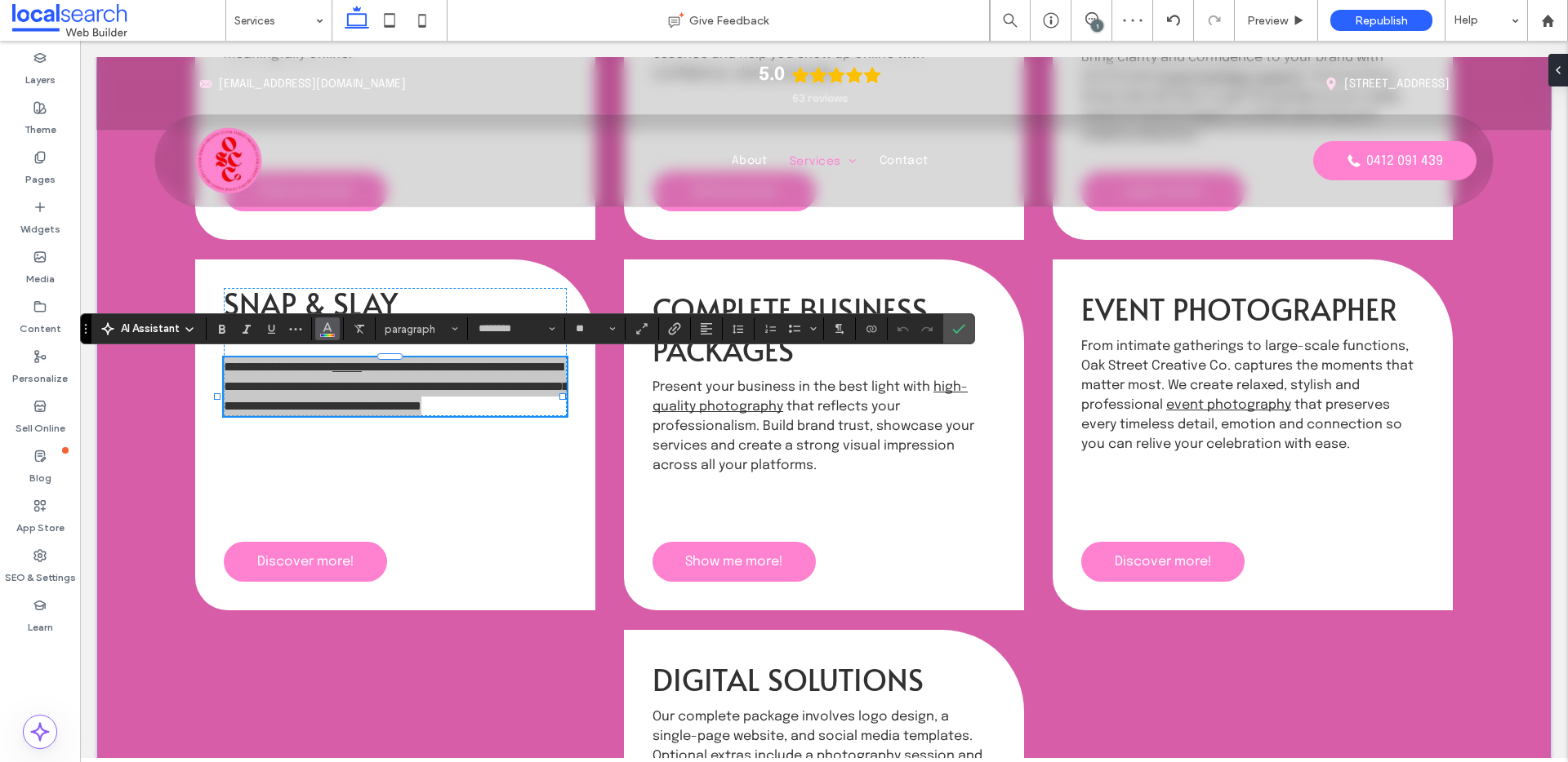
click at [328, 327] on icon "Color" at bounding box center [327, 326] width 13 height 13
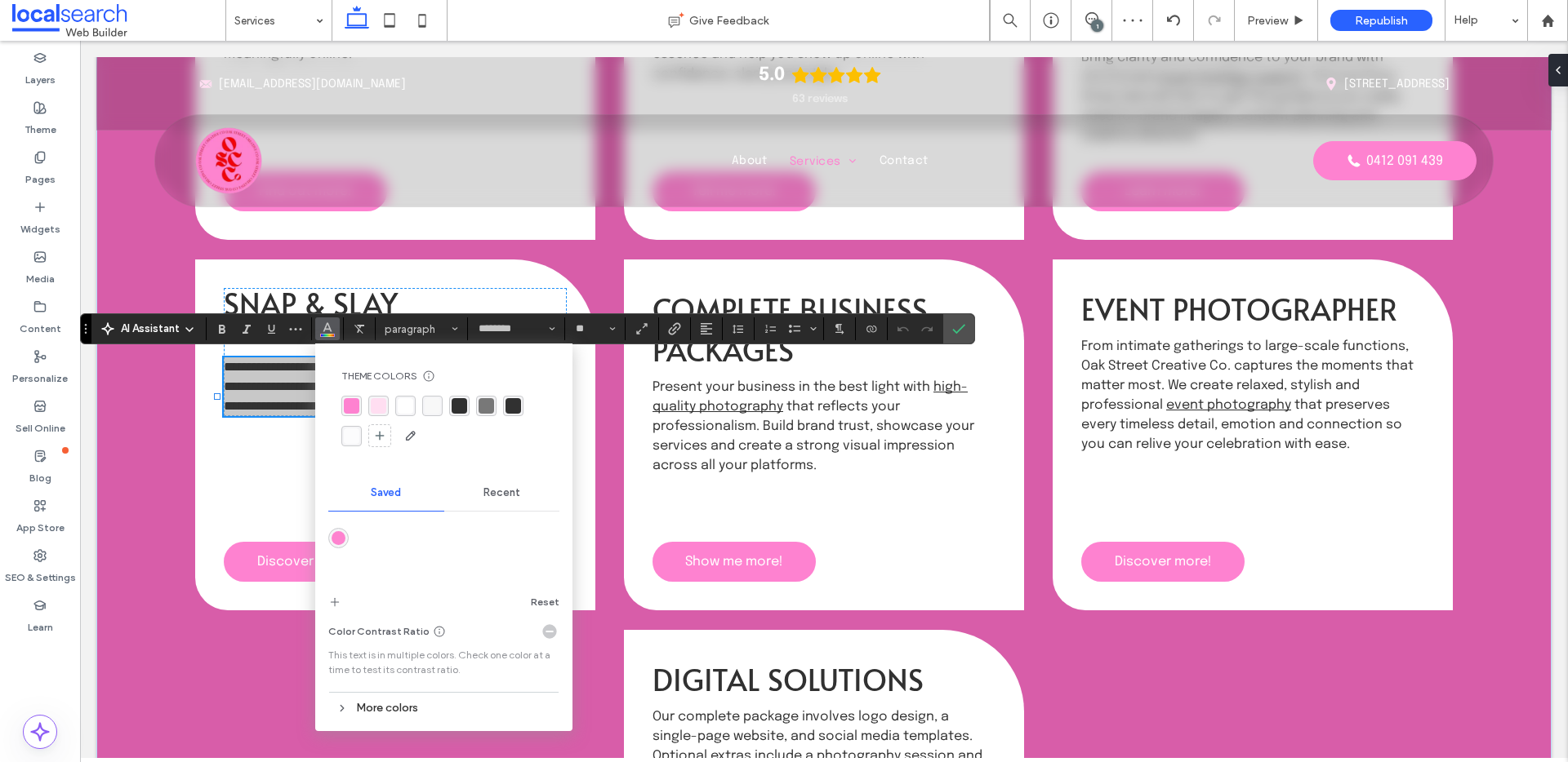
click at [461, 404] on div "rgba(48, 48, 48, 1)" at bounding box center [459, 406] width 16 height 16
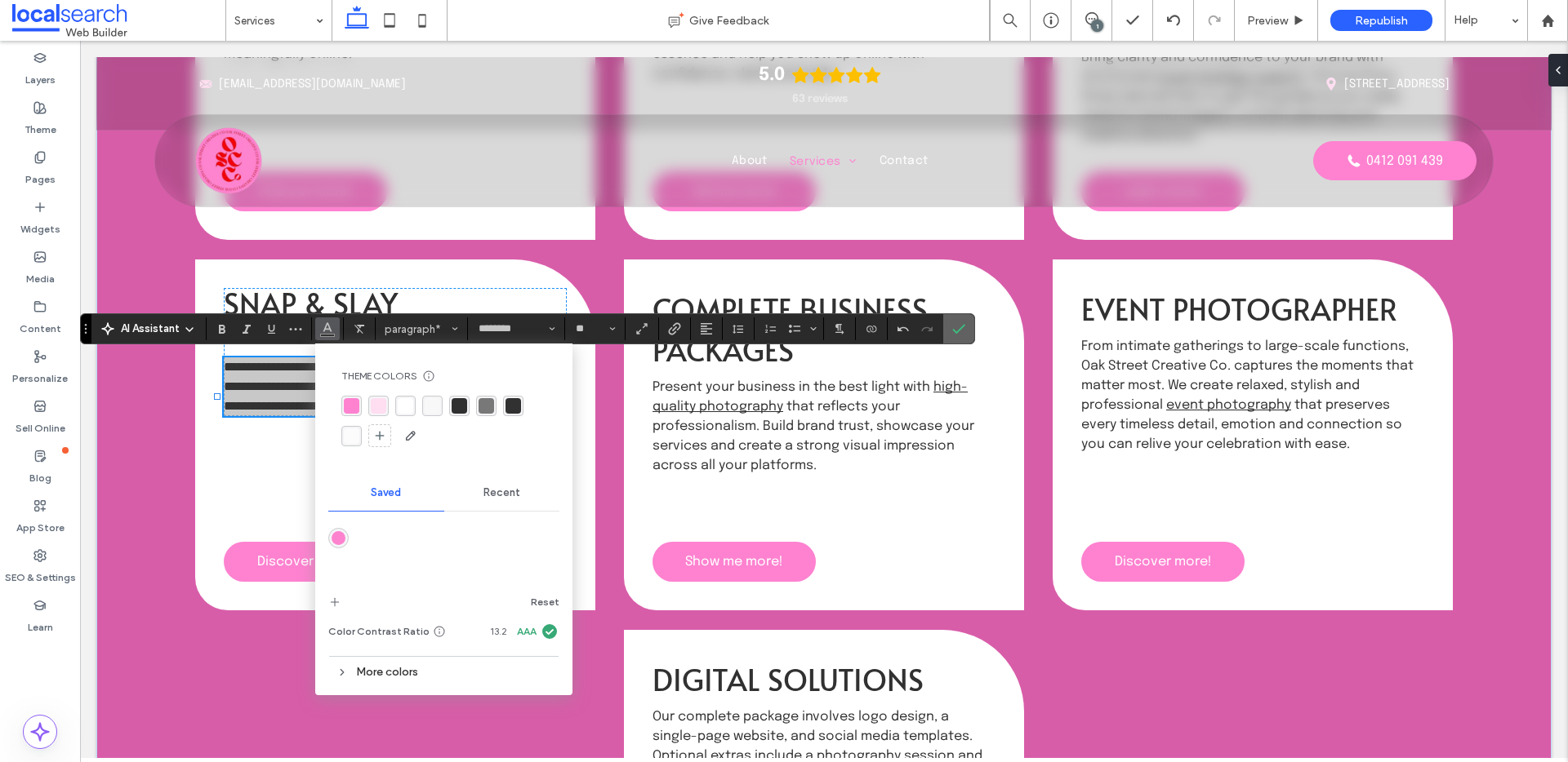
click at [963, 322] on icon "Confirm" at bounding box center [958, 328] width 13 height 13
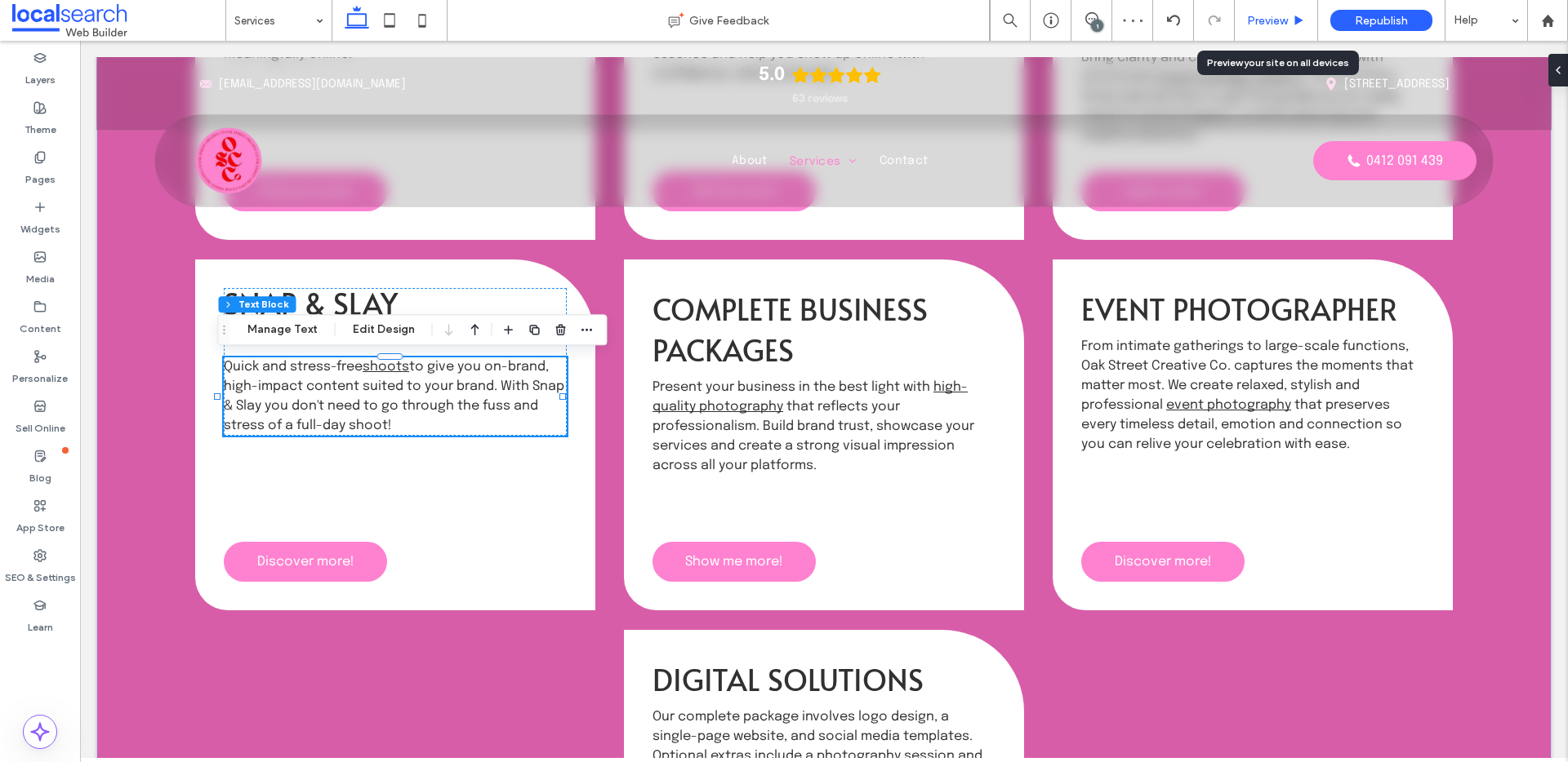
click at [1275, 12] on div "Preview" at bounding box center [1276, 21] width 84 height 41
click at [1275, 16] on span "Preview" at bounding box center [1268, 21] width 41 height 14
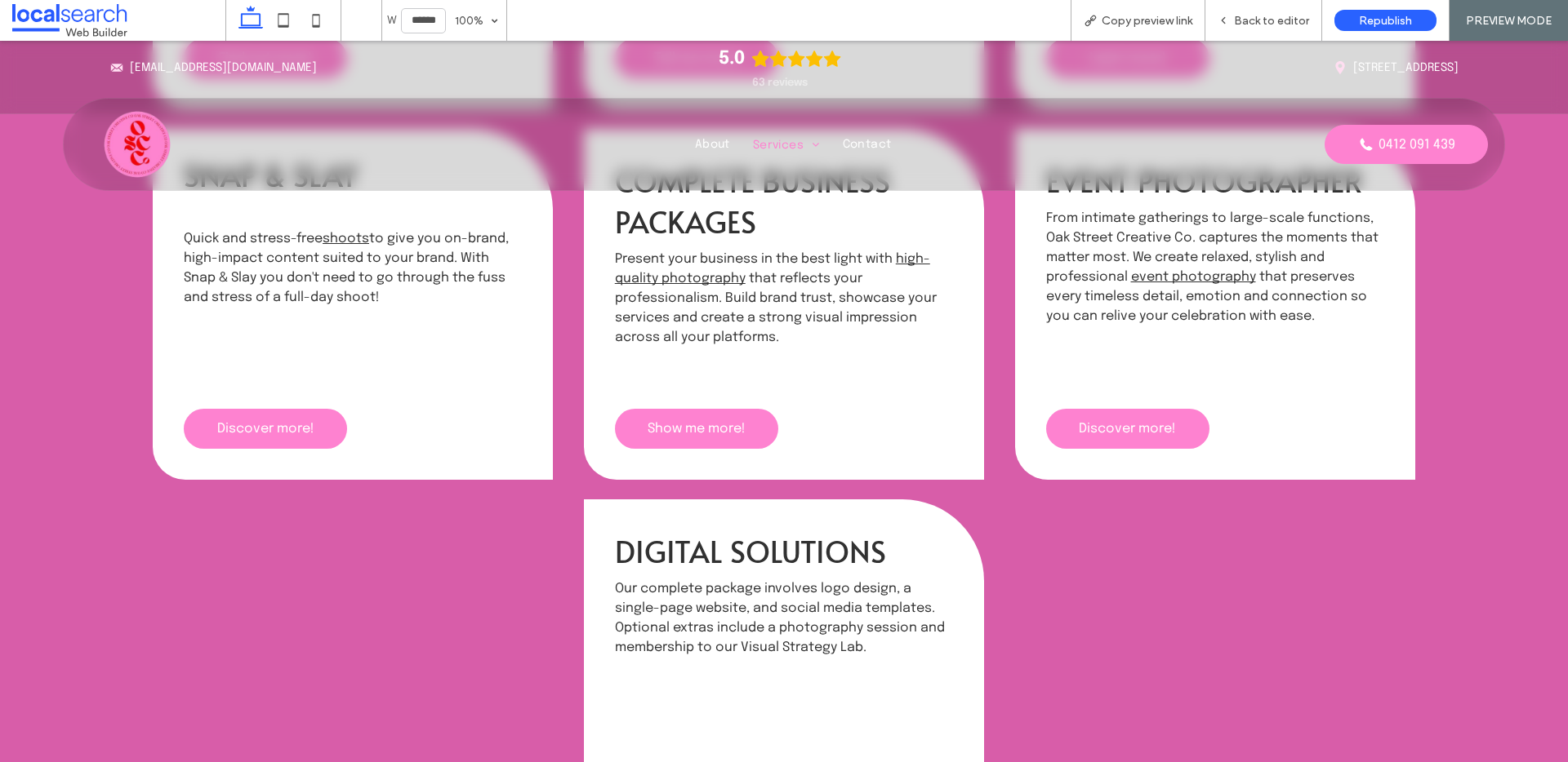
scroll to position [1111, 0]
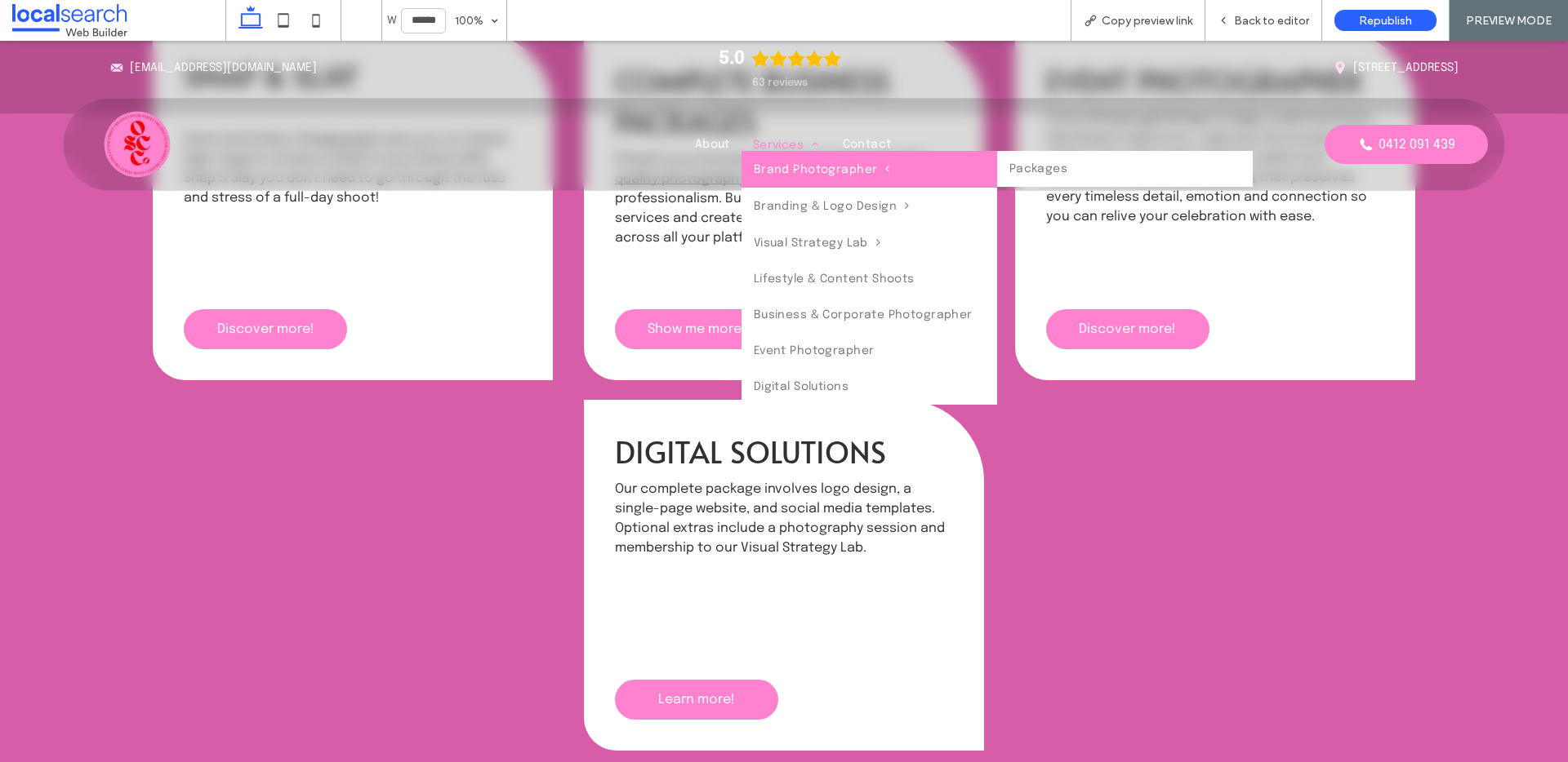
click at [785, 161] on link "Brand Photographer" at bounding box center [870, 169] width 256 height 36
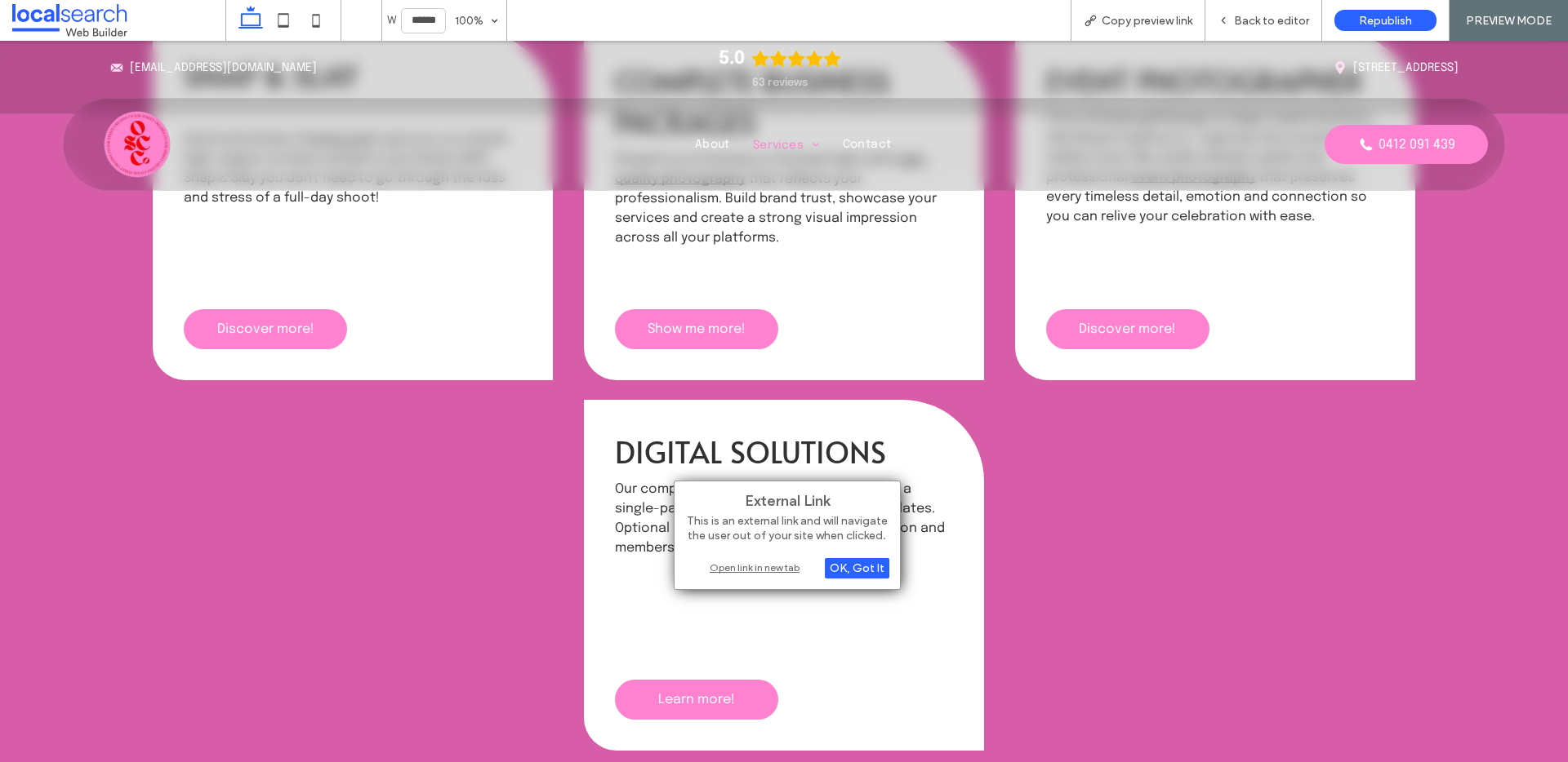
click at [750, 565] on div "Open link in new tab" at bounding box center [788, 567] width 205 height 17
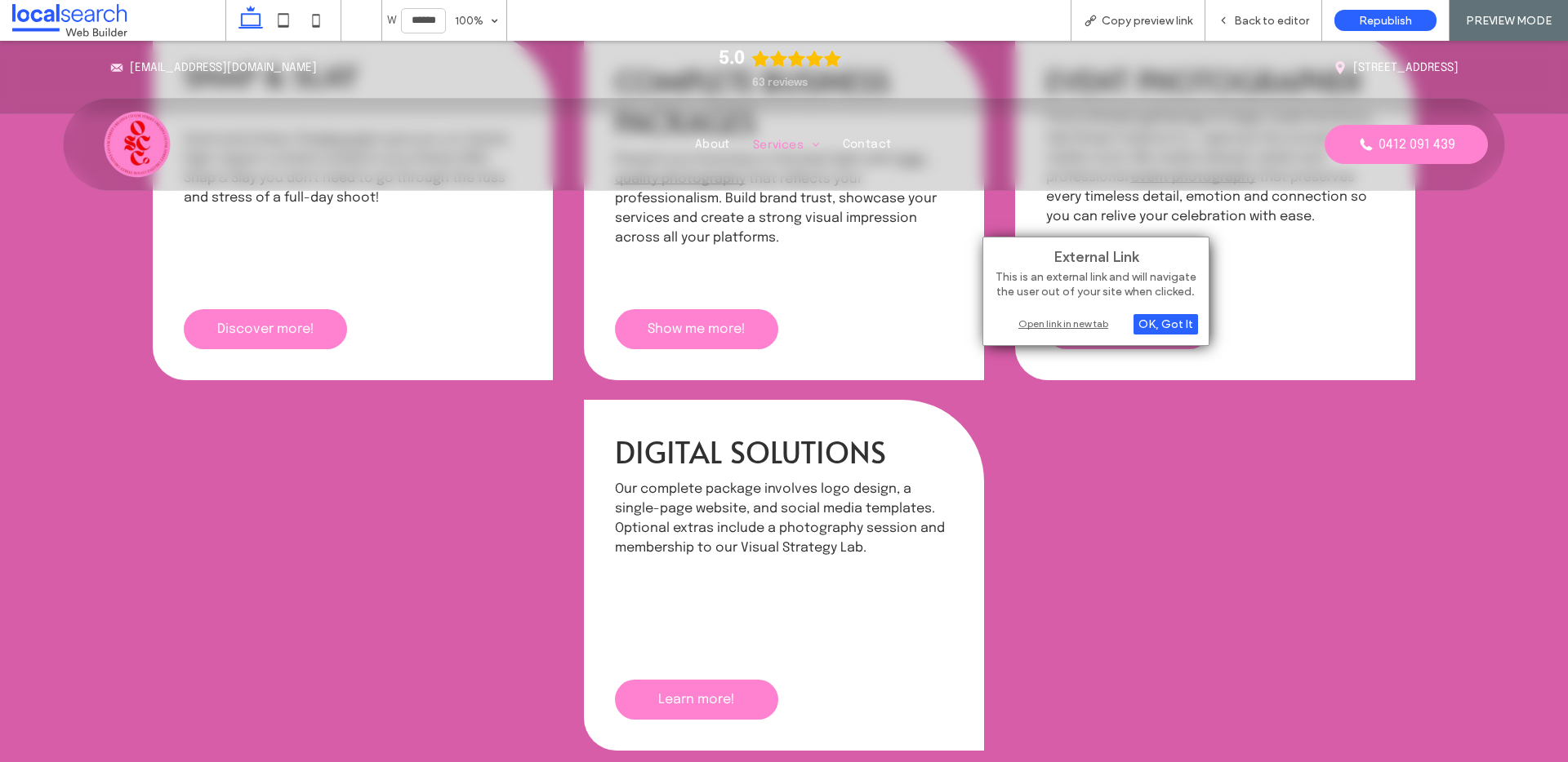
click at [1021, 322] on div "Open link in new tab" at bounding box center [1096, 322] width 205 height 17
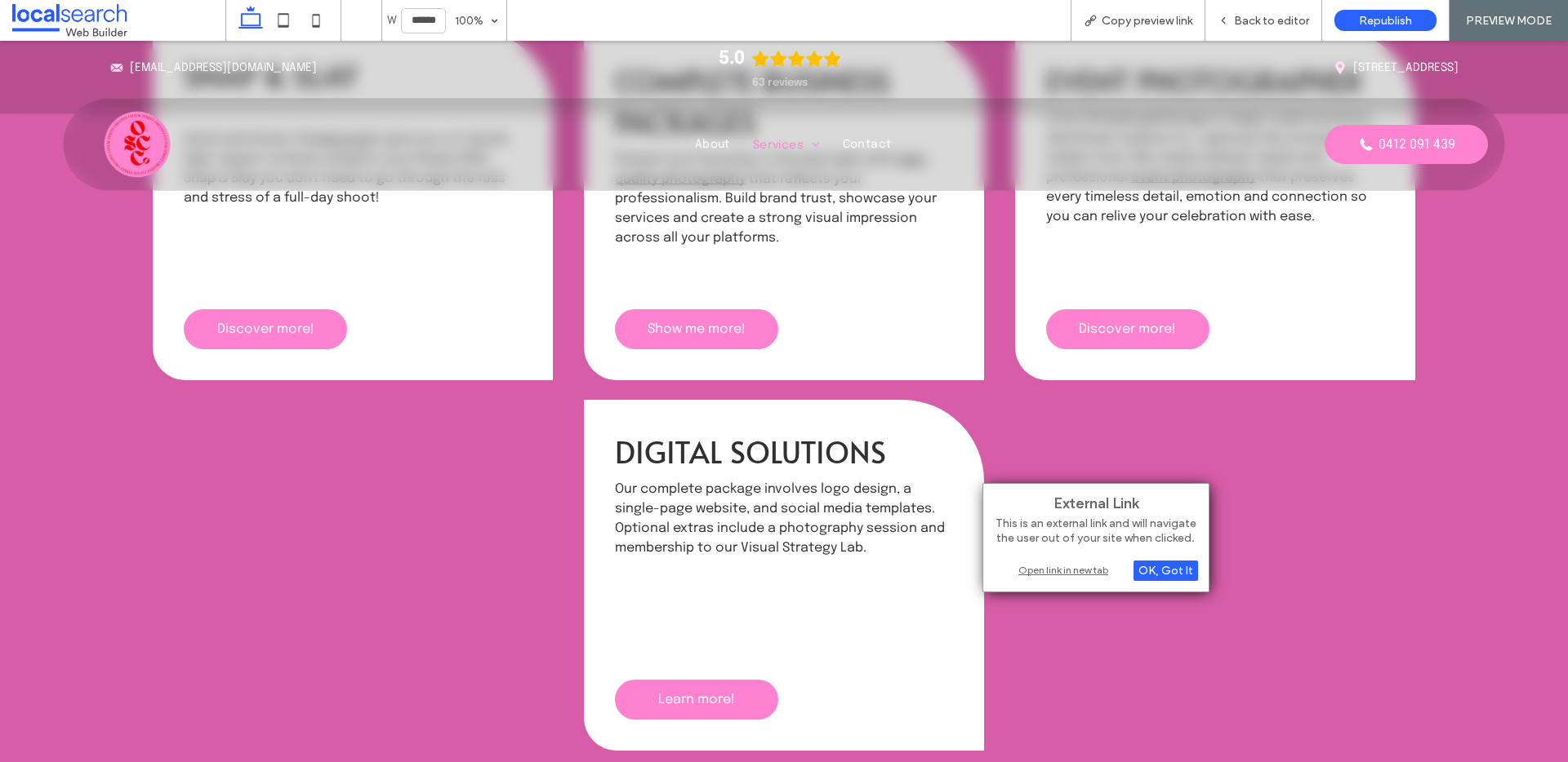
click at [1041, 573] on div "Open link in new tab" at bounding box center [1096, 569] width 205 height 17
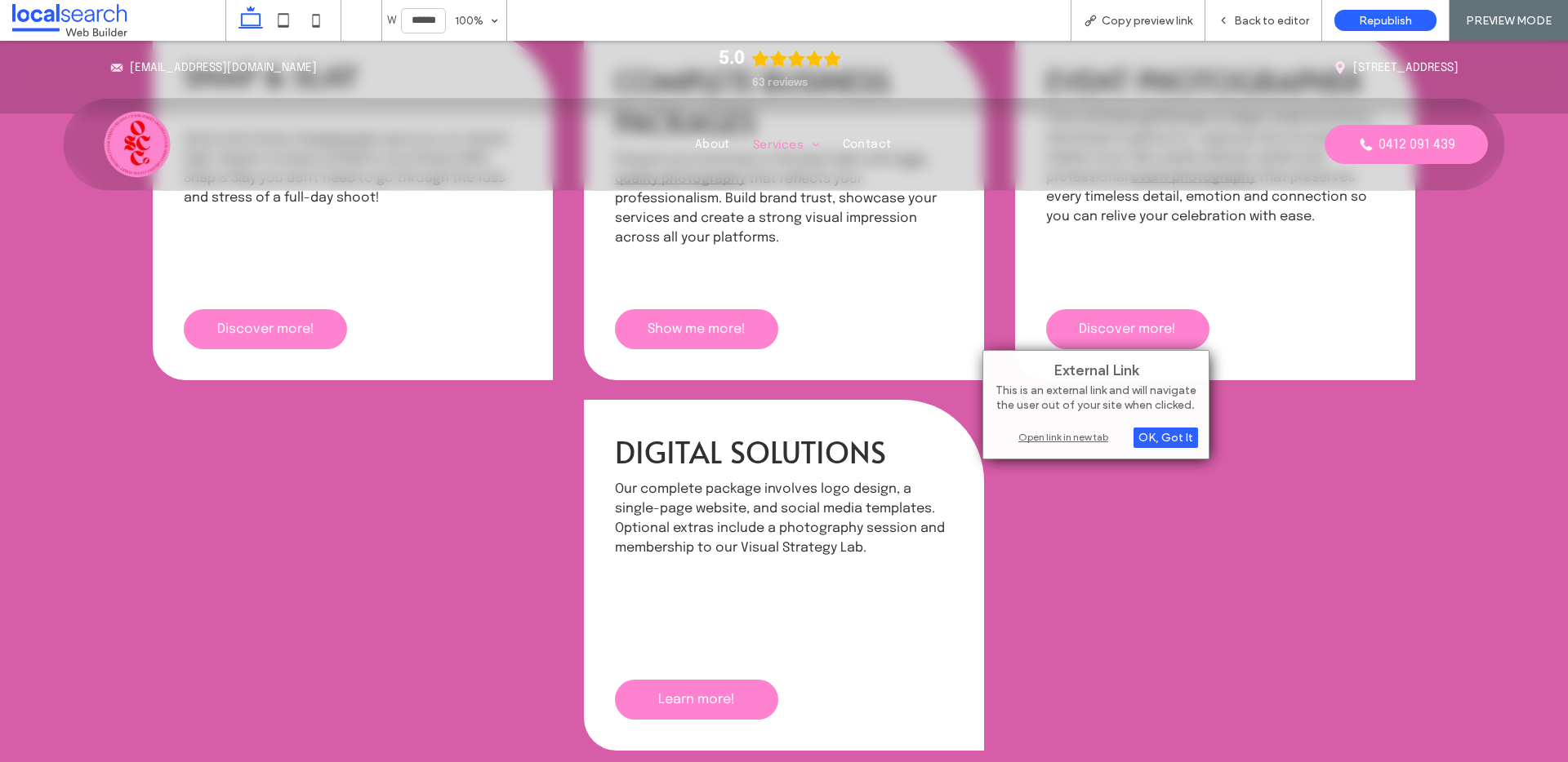
click at [1056, 439] on div "Open link in new tab" at bounding box center [1096, 437] width 205 height 17
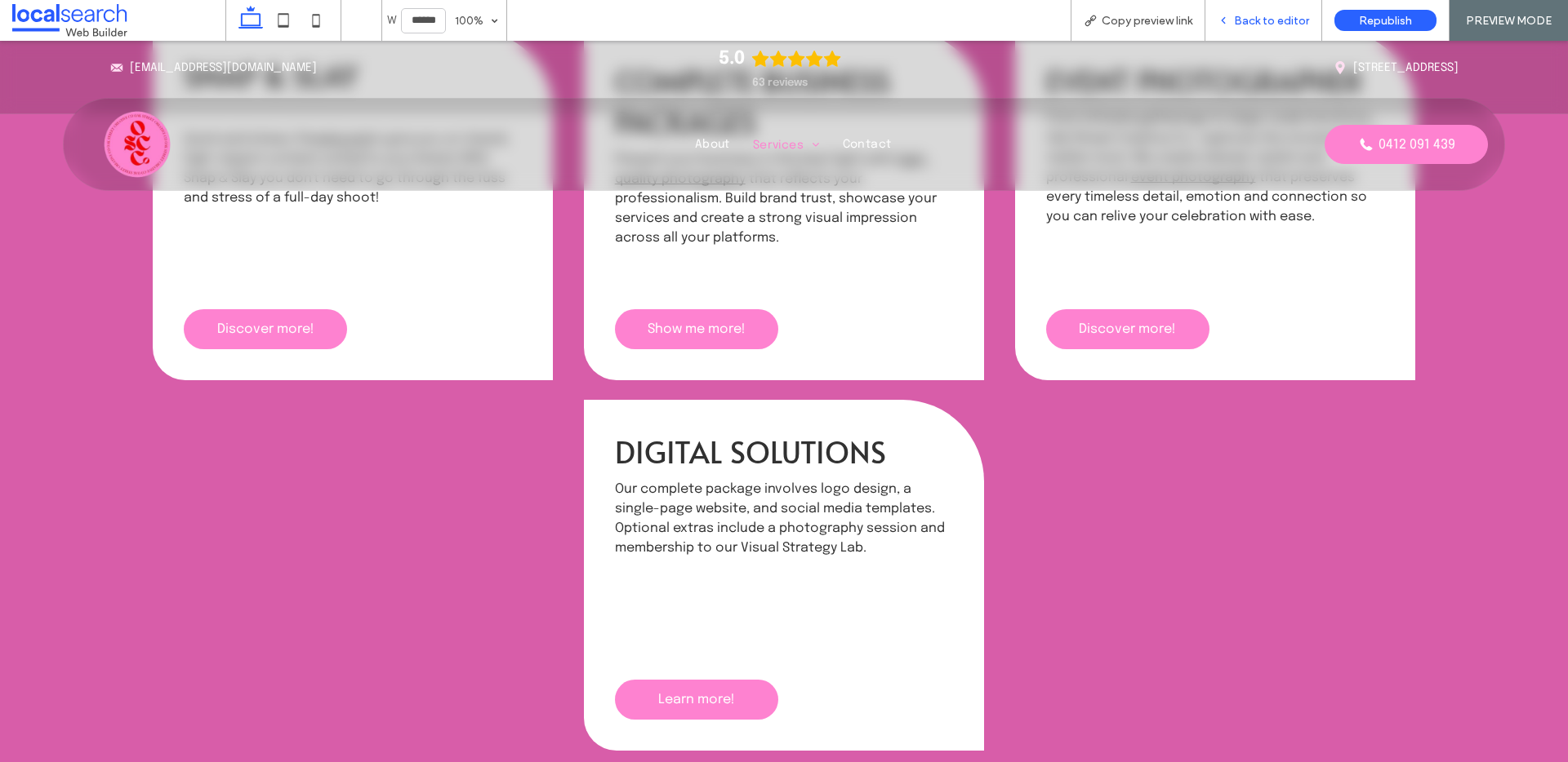
click at [1243, 22] on span "Back to editor" at bounding box center [1272, 21] width 75 height 14
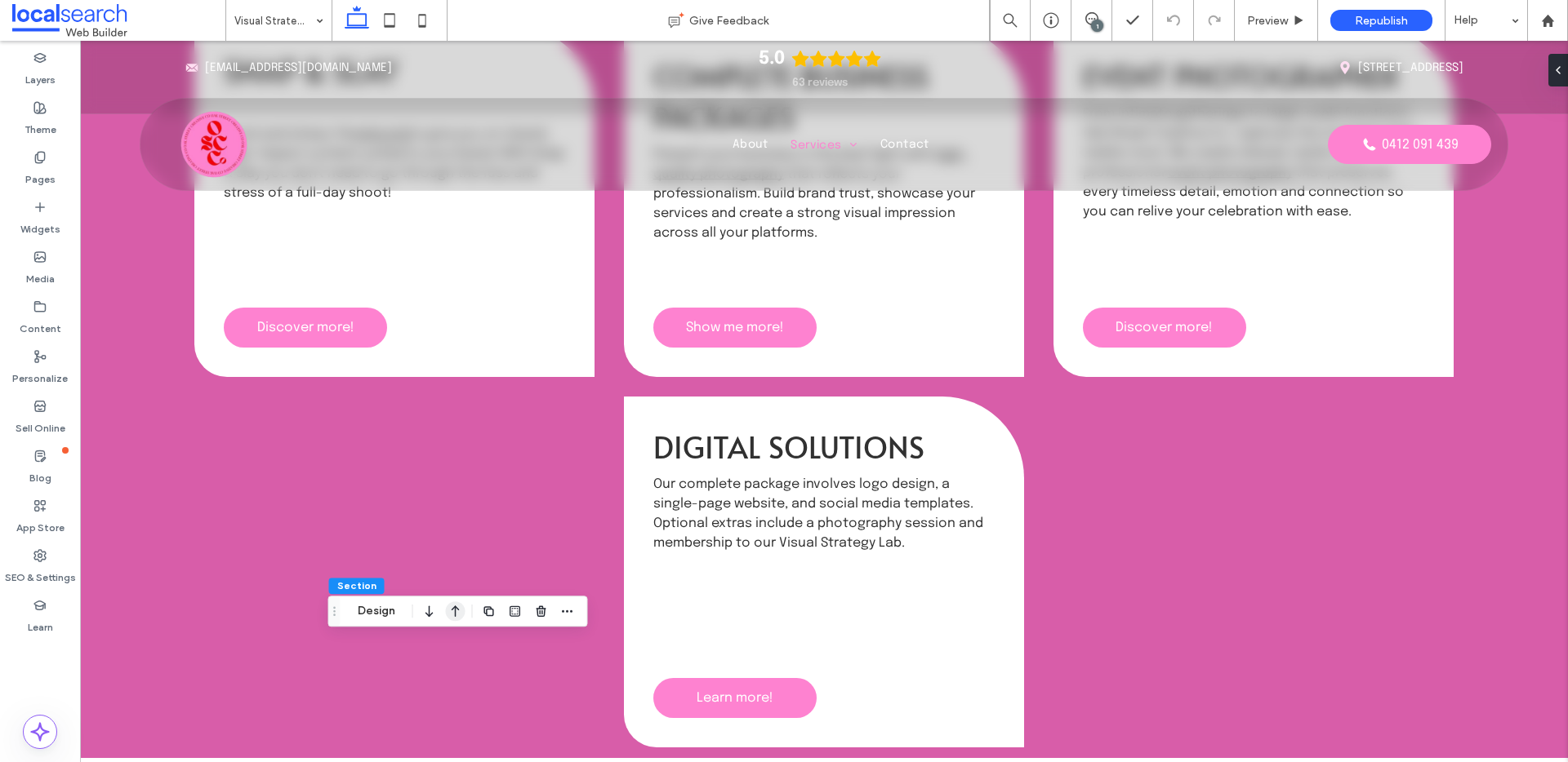
click at [455, 610] on icon "button" at bounding box center [455, 612] width 20 height 29
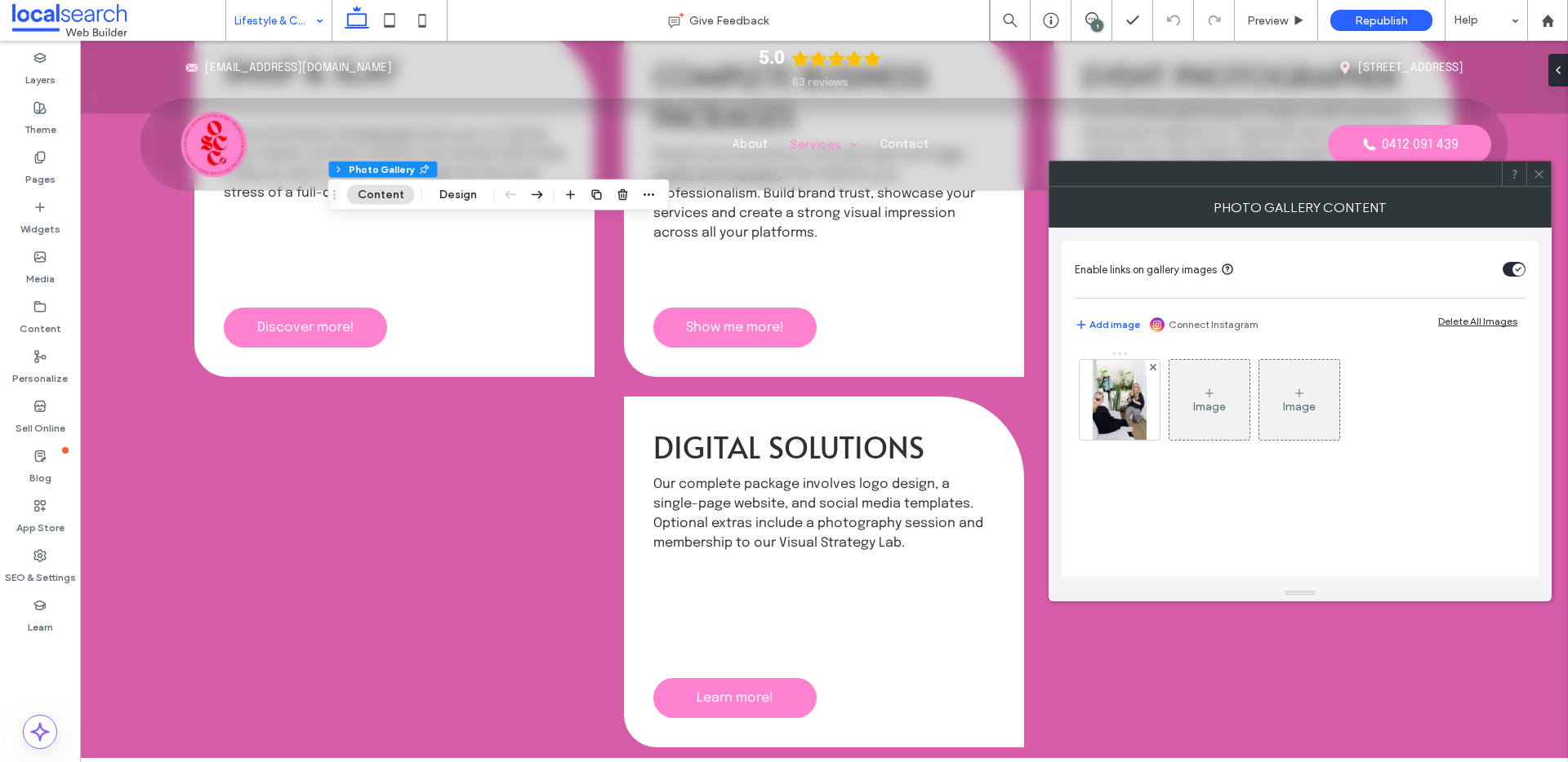
type input "**"
type input "****"
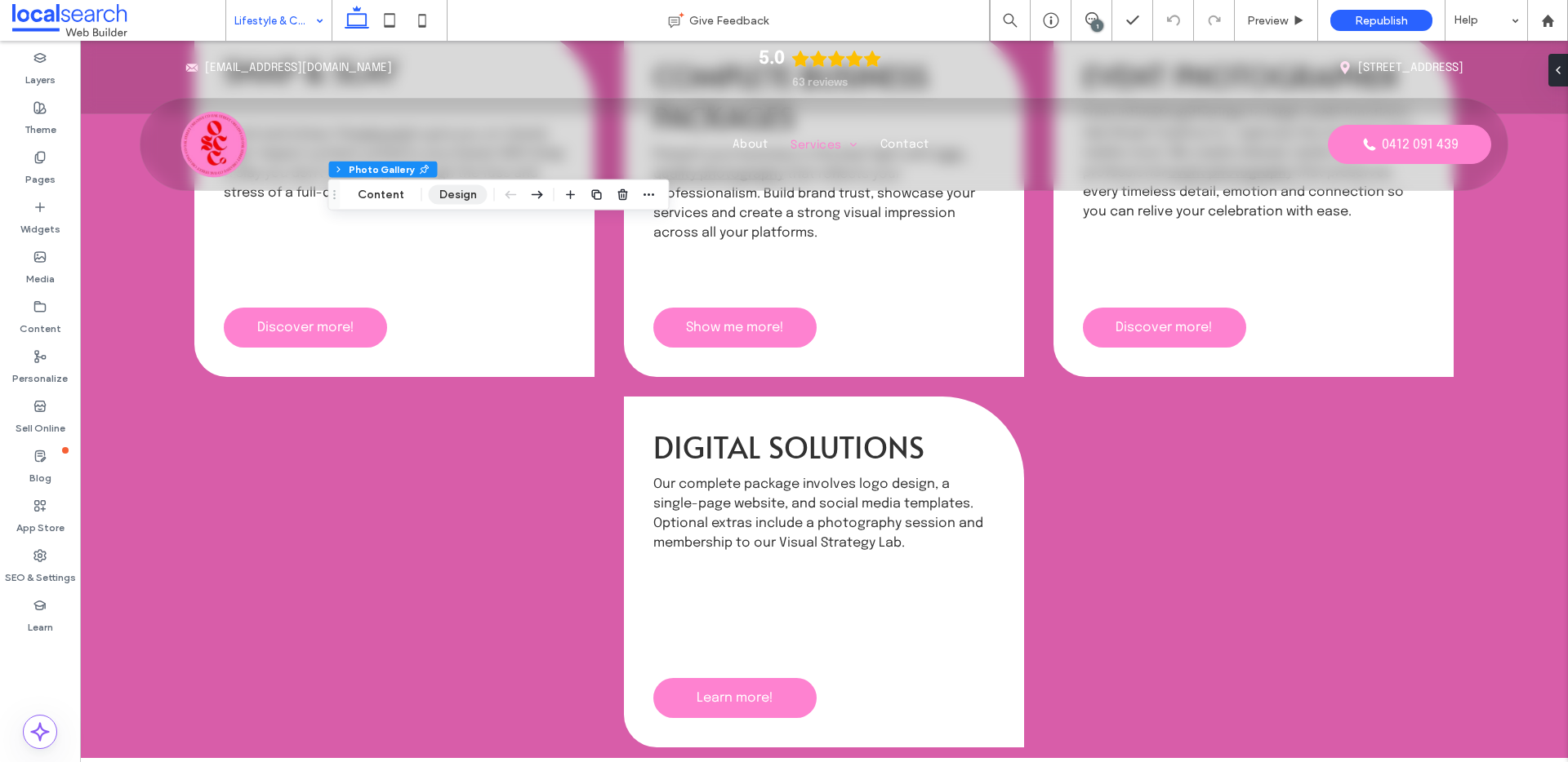
click at [459, 195] on button "Design" at bounding box center [458, 195] width 59 height 20
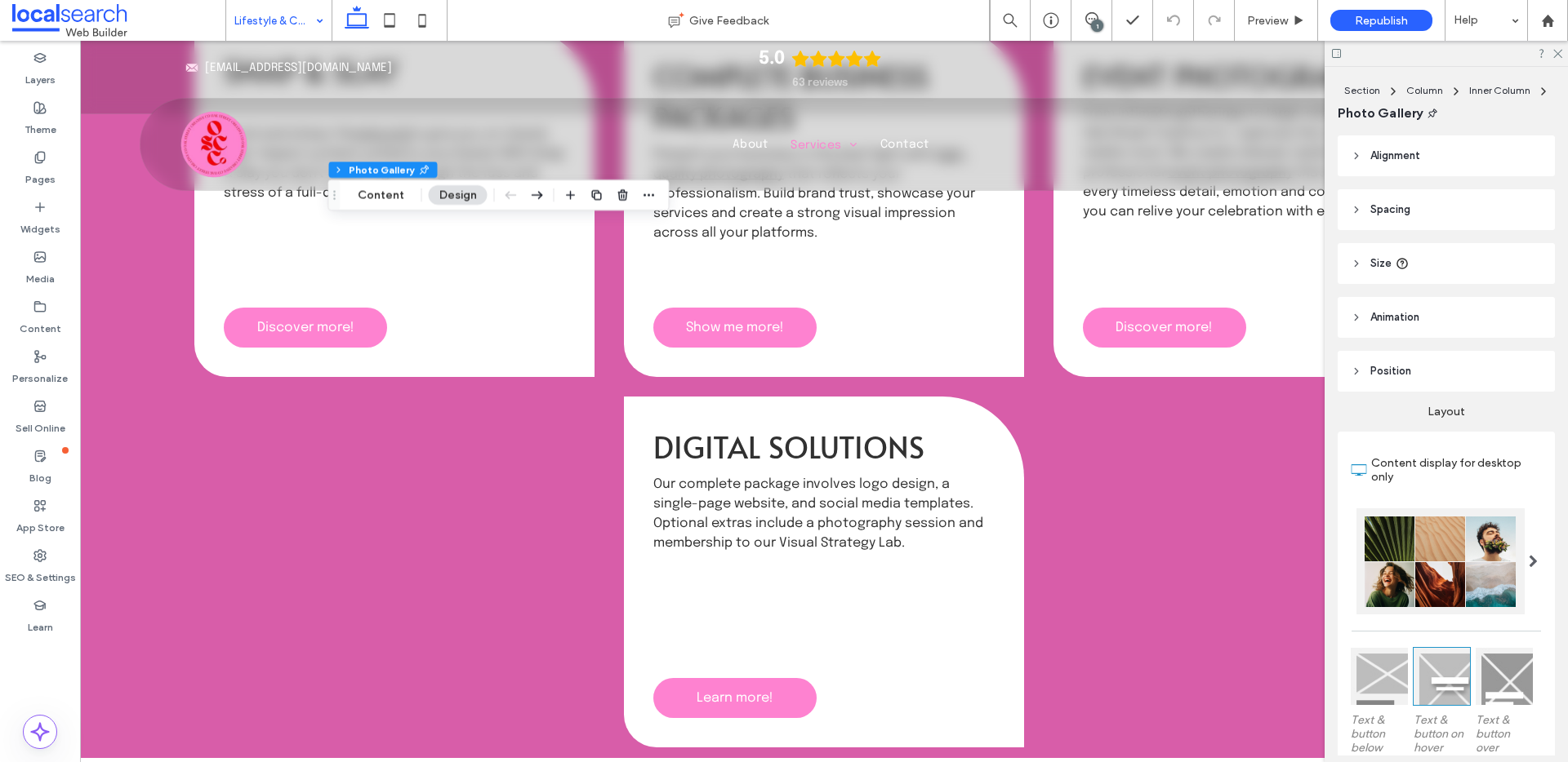
click at [1426, 211] on header "Spacing" at bounding box center [1446, 210] width 217 height 41
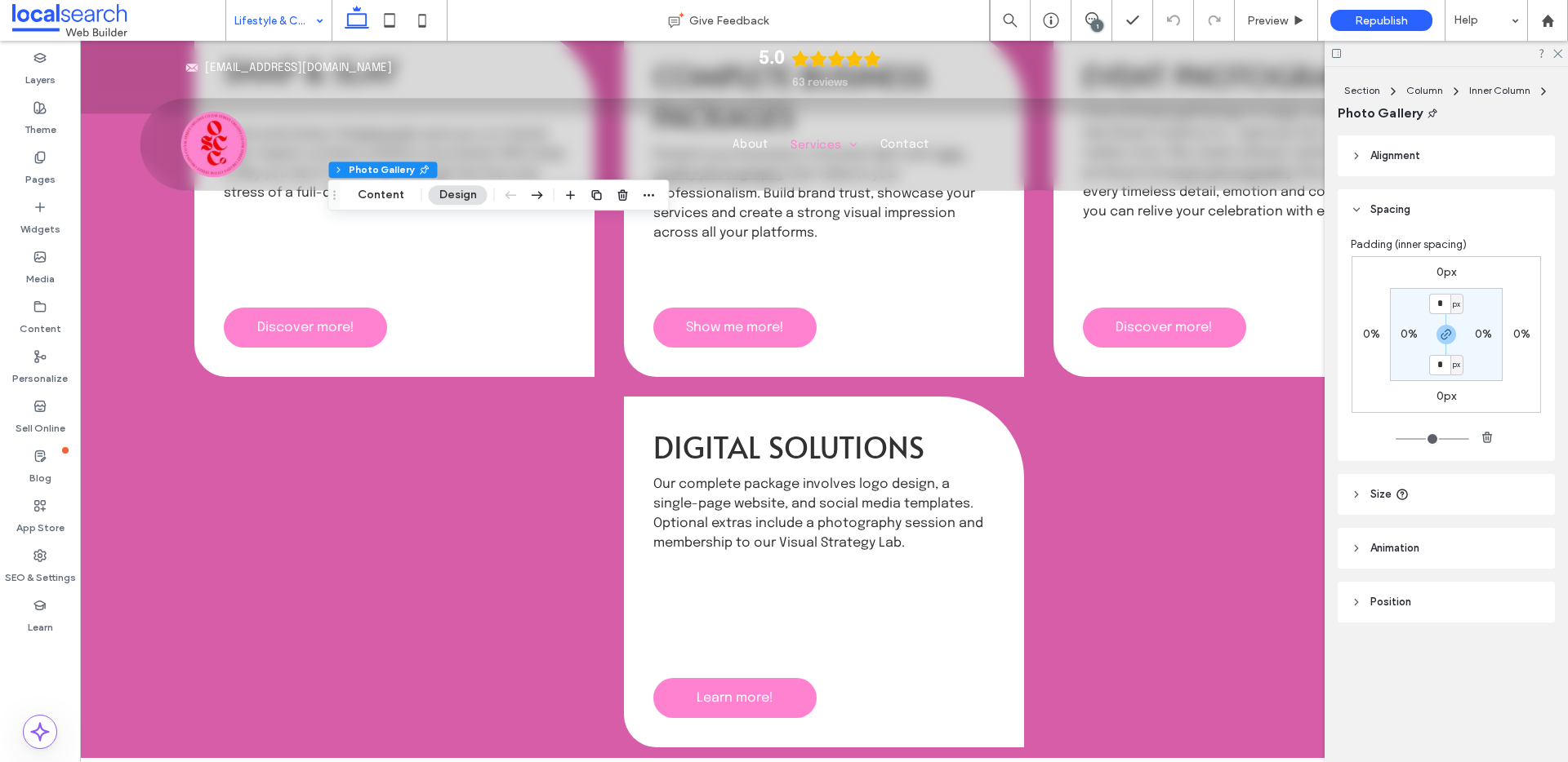
type input "**"
type input "****"
click at [1558, 55] on icon at bounding box center [1556, 52] width 11 height 11
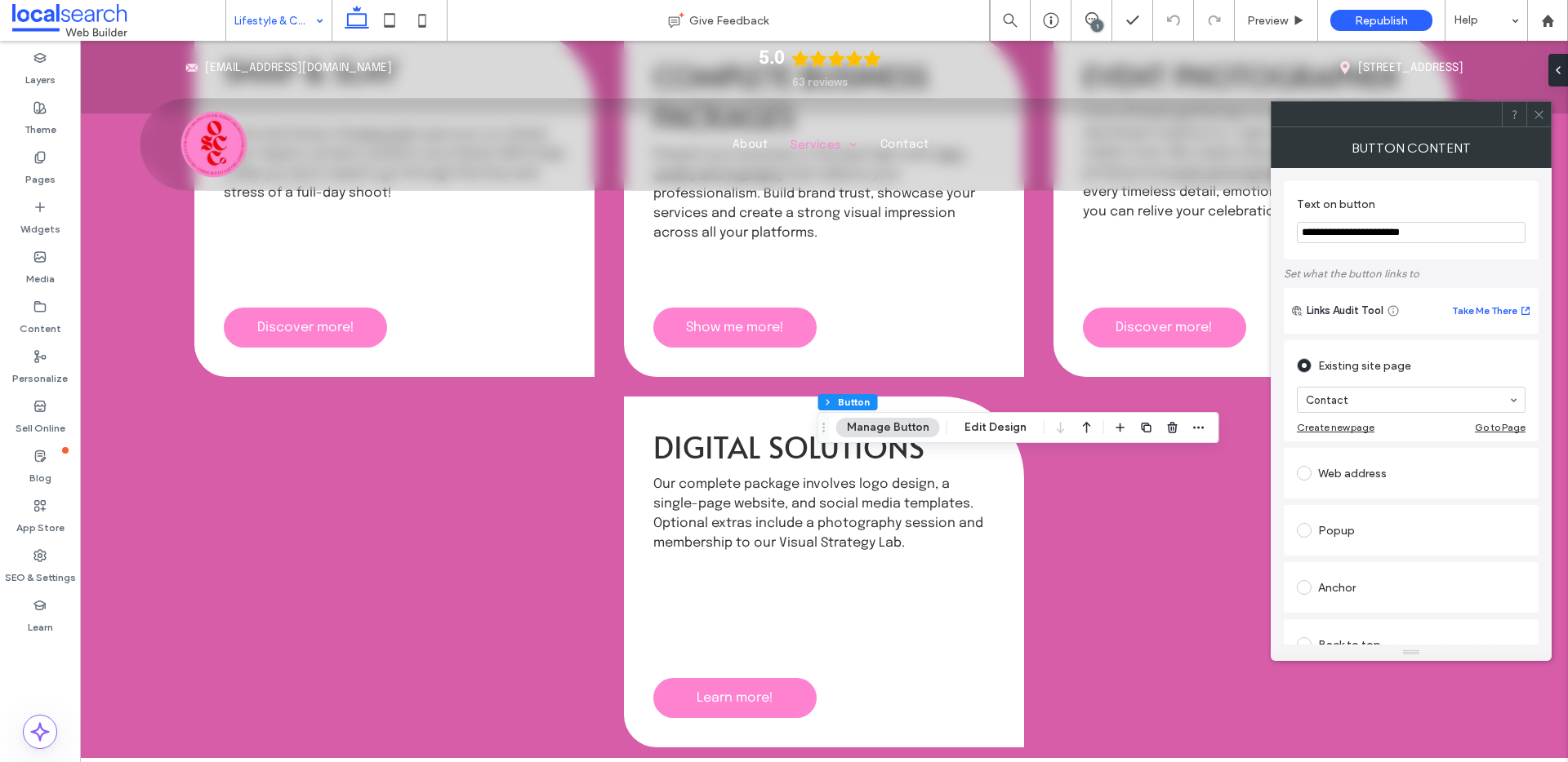
click at [1341, 474] on div "Web address" at bounding box center [1411, 473] width 228 height 27
click at [1326, 460] on input "url" at bounding box center [1411, 455] width 228 height 22
paste input "**********"
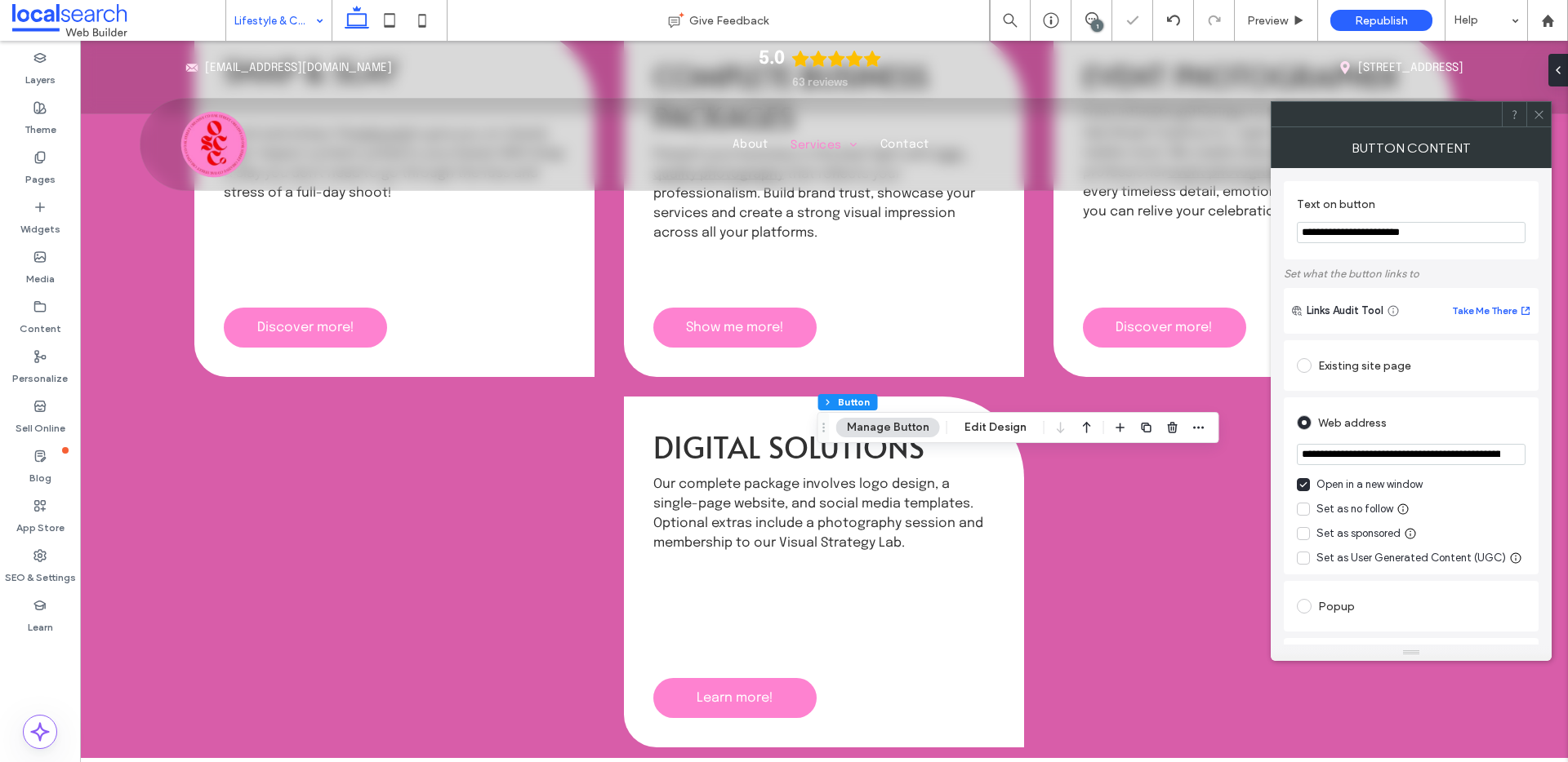
scroll to position [0, 549]
type input "**********"
click at [1308, 509] on span at bounding box center [1302, 508] width 13 height 13
click at [1535, 115] on icon at bounding box center [1538, 114] width 12 height 12
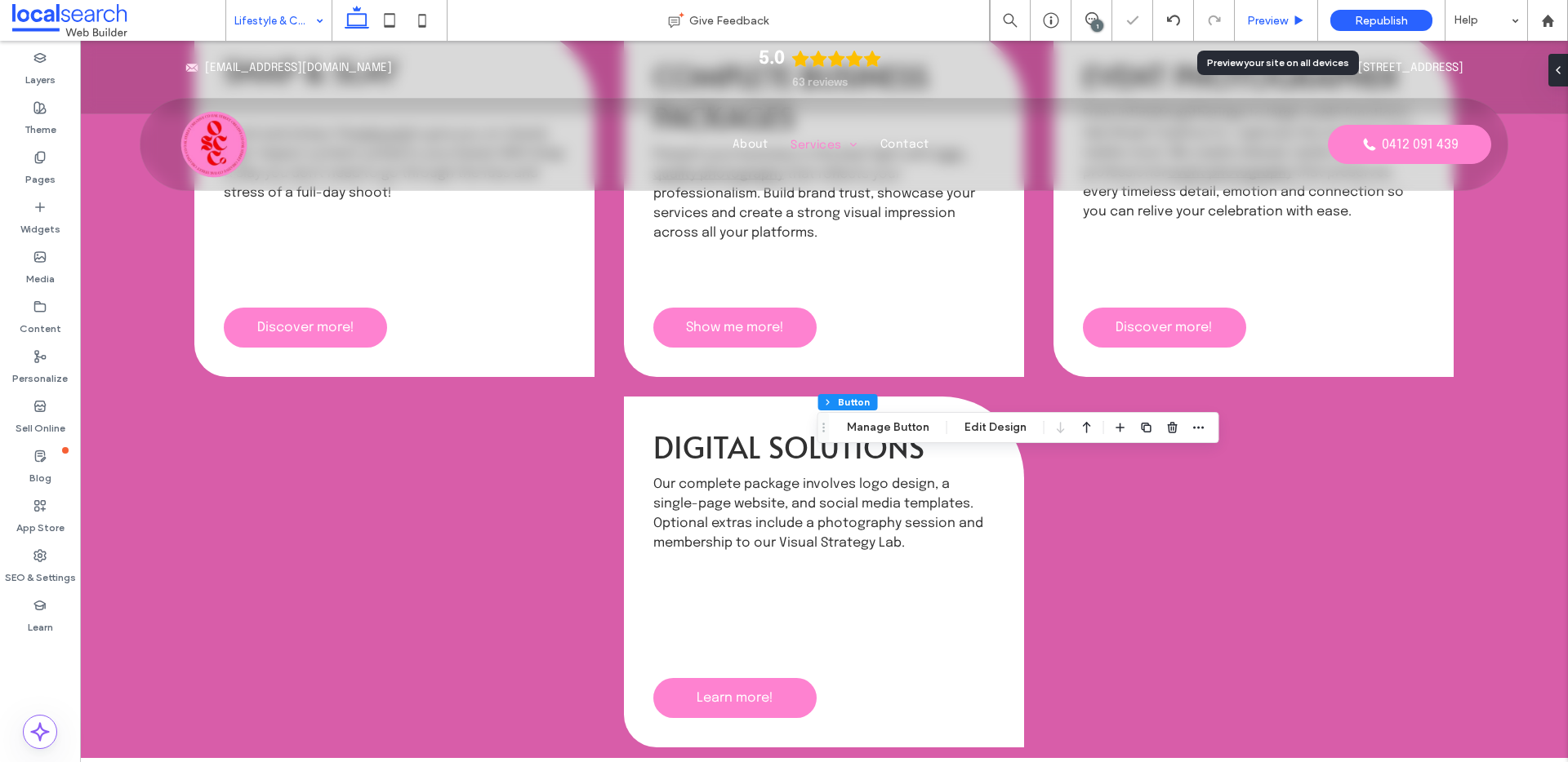
click at [1257, 28] on div "Preview" at bounding box center [1276, 21] width 84 height 41
click at [1264, 28] on div "Preview" at bounding box center [1276, 21] width 84 height 41
click at [1270, 24] on span "Preview" at bounding box center [1268, 21] width 41 height 14
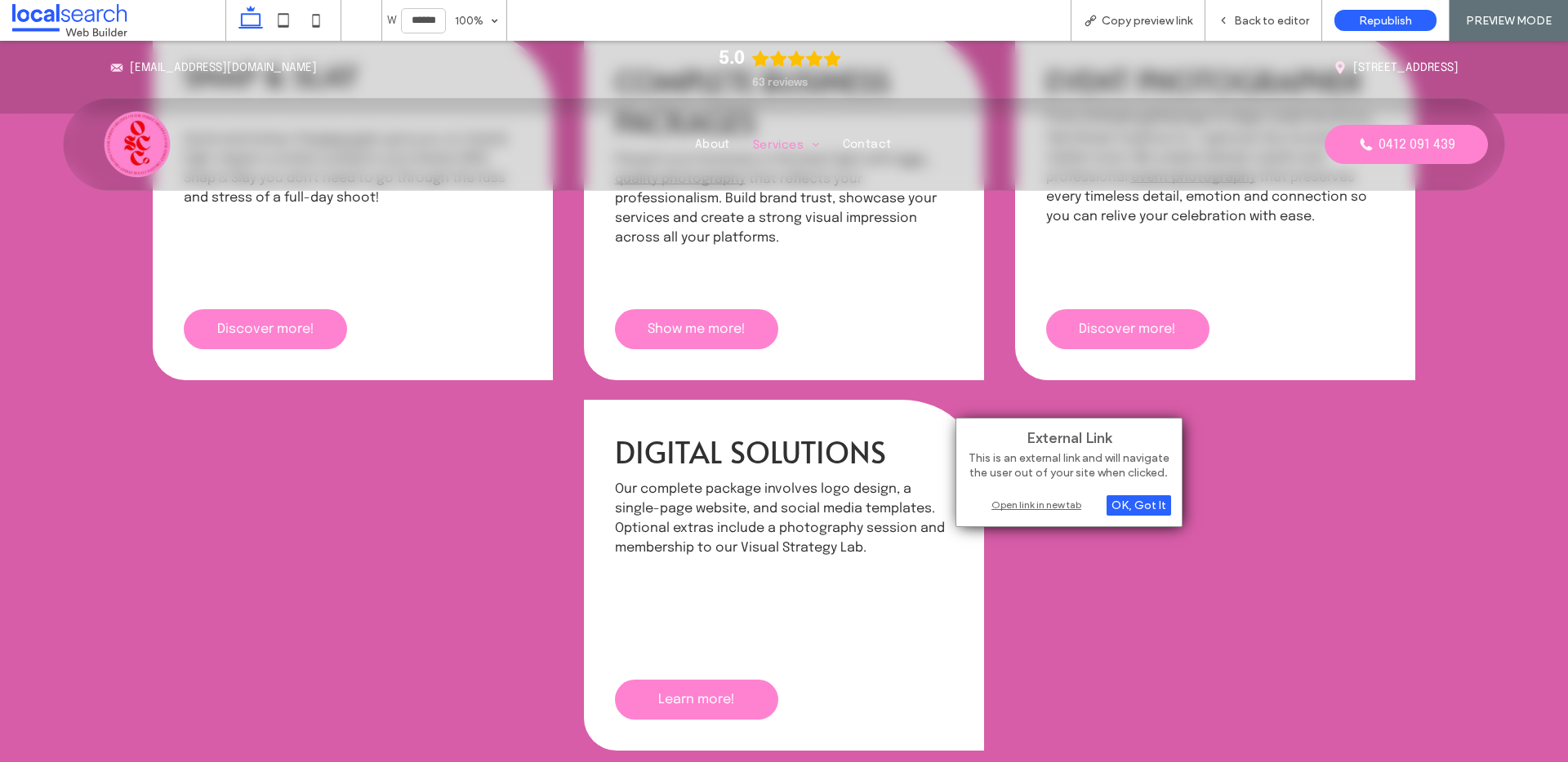
click at [1020, 501] on div "Open link in new tab" at bounding box center [1069, 504] width 205 height 17
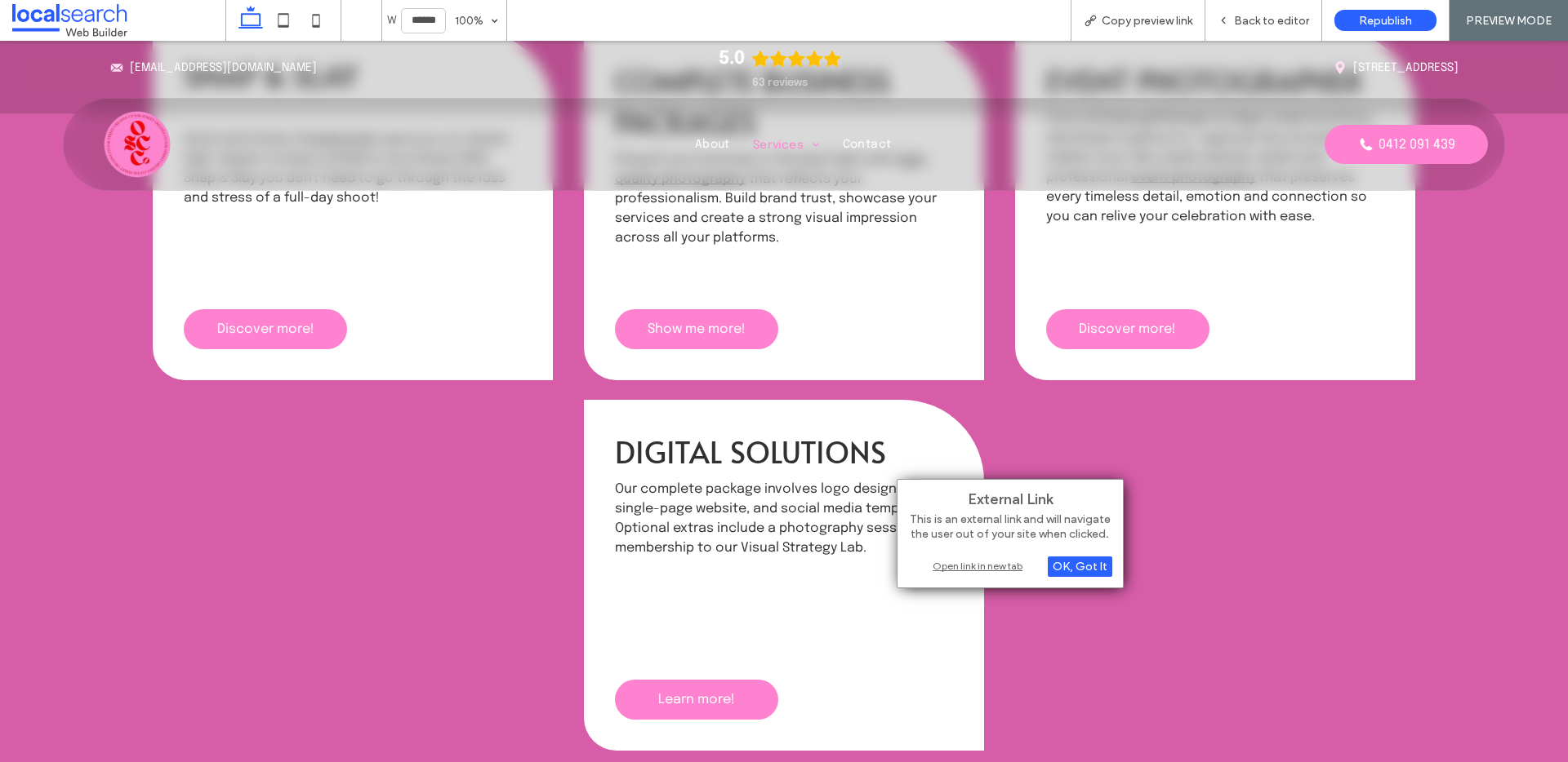
click at [971, 572] on div "Open link in new tab" at bounding box center [1010, 565] width 205 height 17
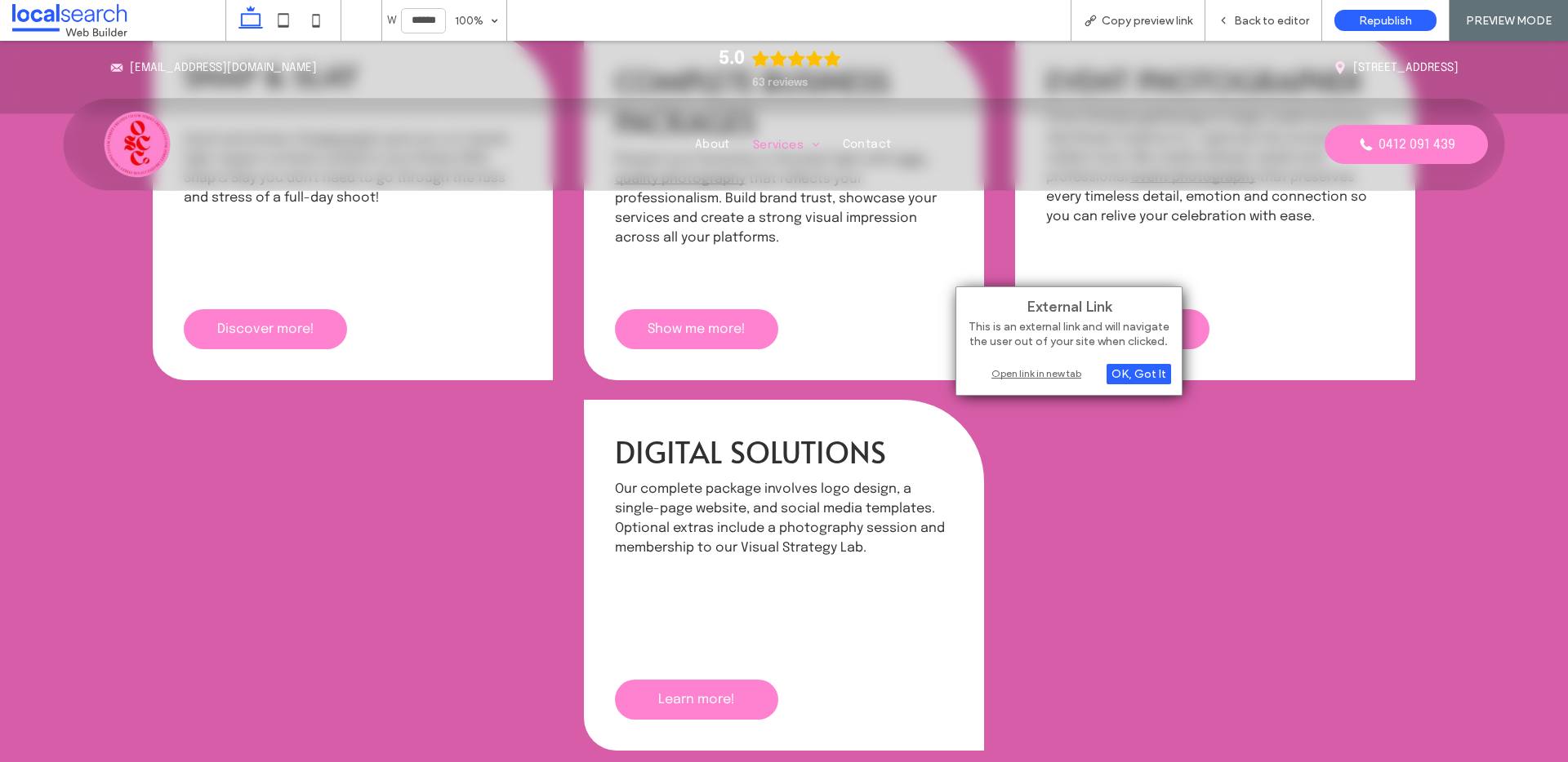
click at [1008, 382] on div "External Link This is an external link and will navigate the user out of your s…" at bounding box center [1068, 340] width 227 height 109
click at [1018, 369] on div "Open link in new tab" at bounding box center [1069, 373] width 205 height 17
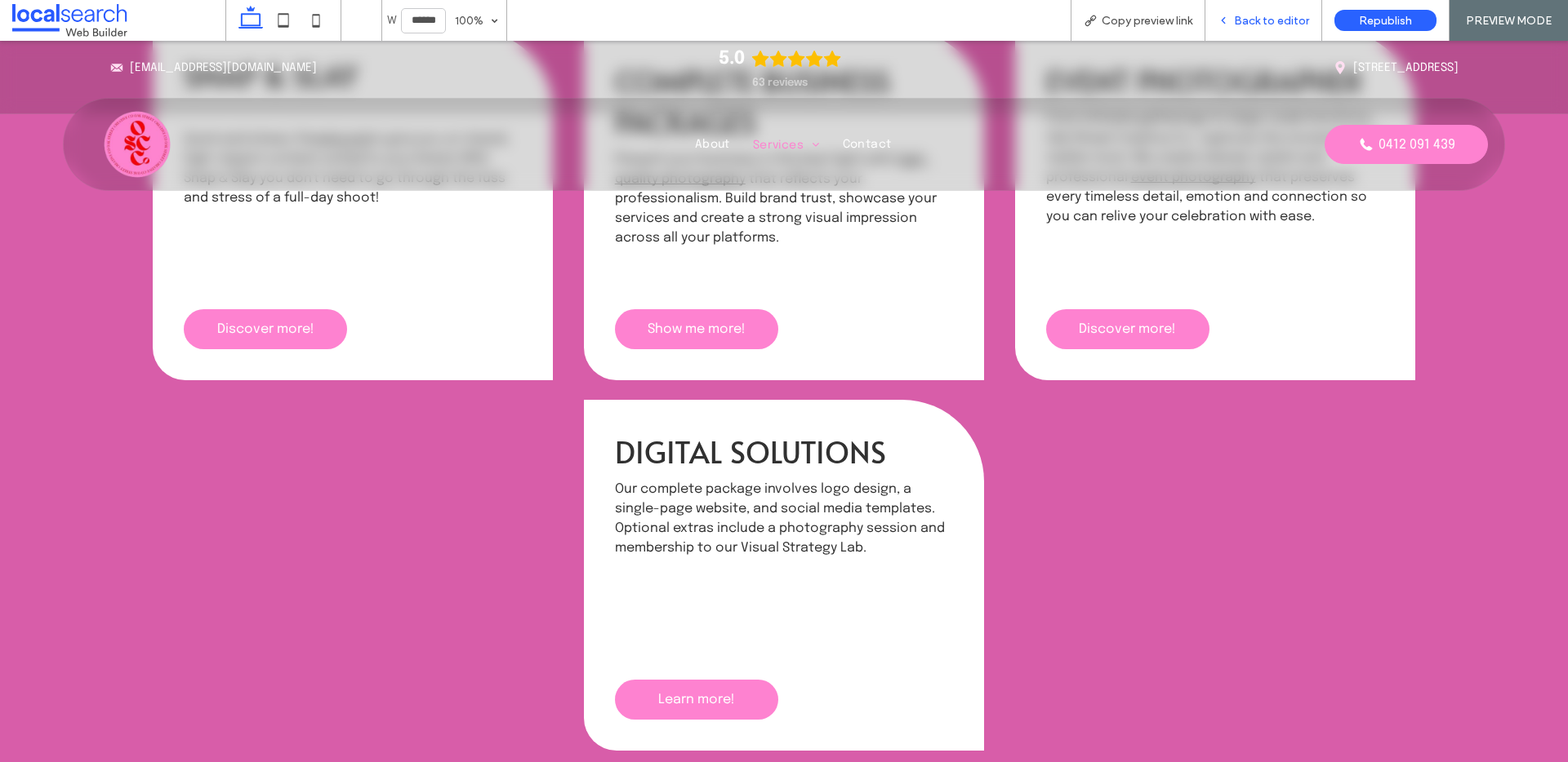
click at [1267, 27] on span "Back to editor" at bounding box center [1272, 21] width 75 height 14
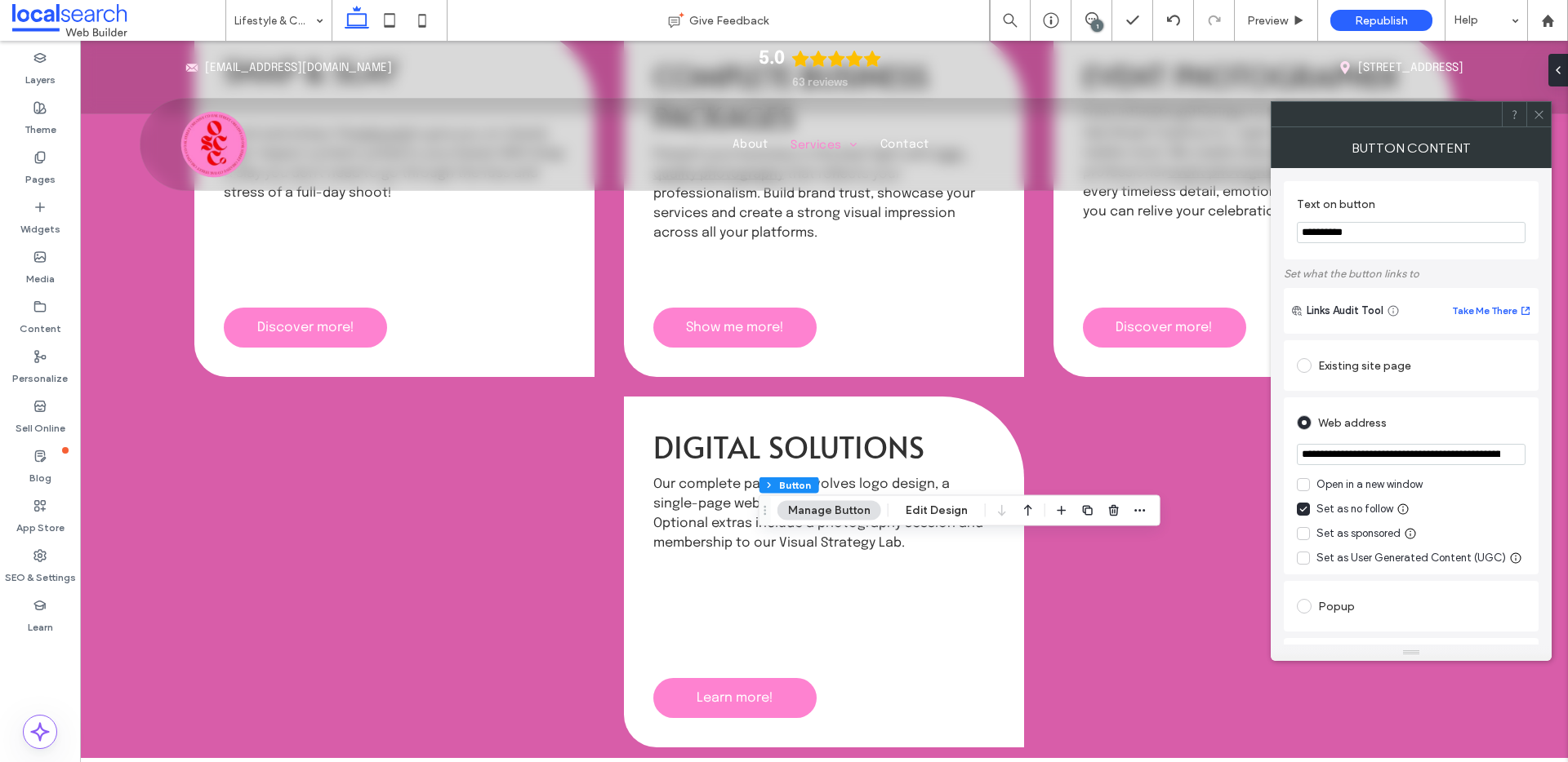
scroll to position [0, 229]
drag, startPoint x: 1303, startPoint y: 459, endPoint x: 1527, endPoint y: 455, distance: 224.0
click at [1527, 455] on div "**********" at bounding box center [1411, 486] width 255 height 177
paste input "**********"
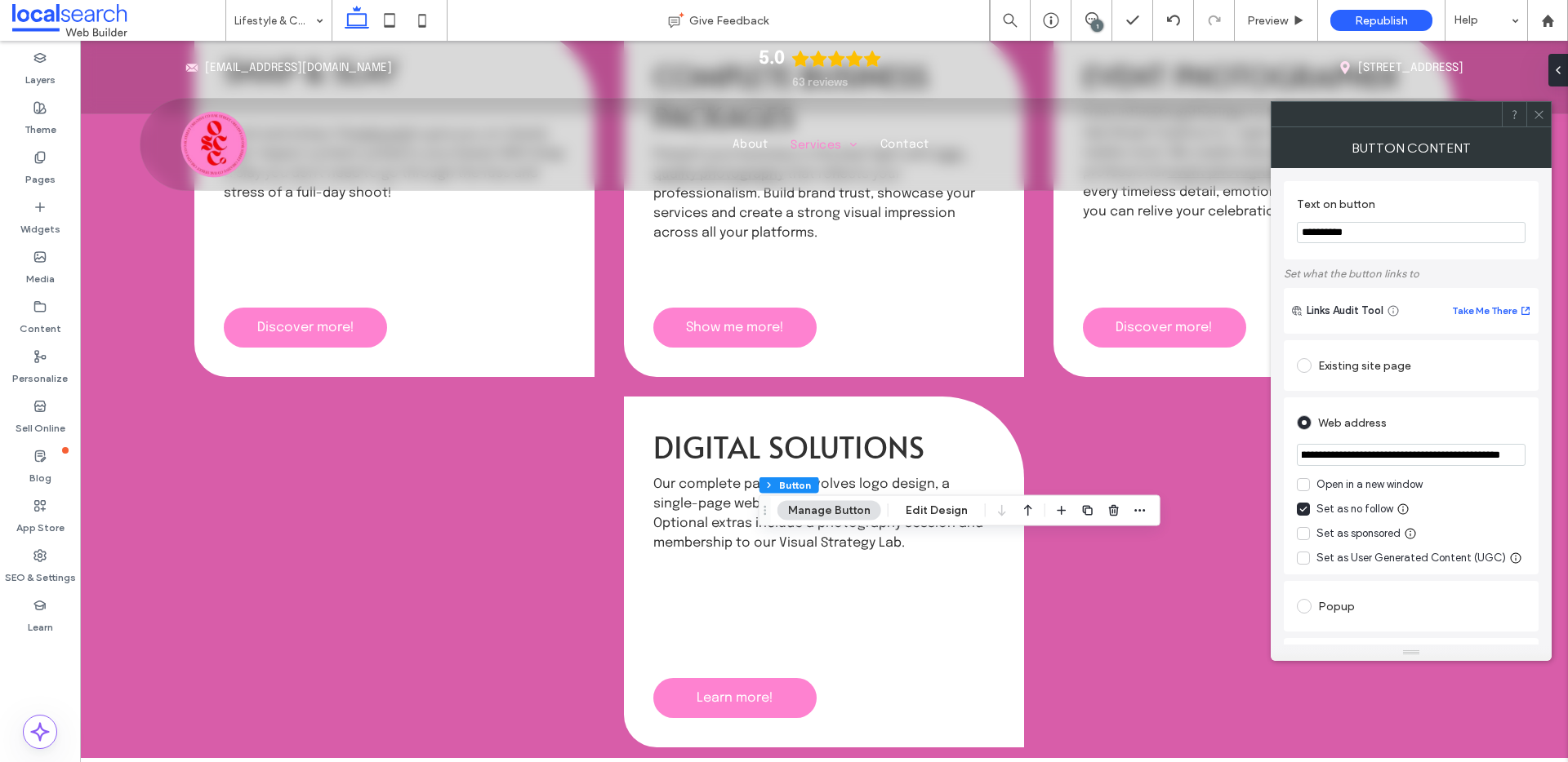
type input "**********"
click at [1300, 487] on icon at bounding box center [1303, 485] width 8 height 7
drag, startPoint x: 1380, startPoint y: 236, endPoint x: 1272, endPoint y: 234, distance: 108.0
click at [1272, 234] on div "**********" at bounding box center [1412, 406] width 281 height 477
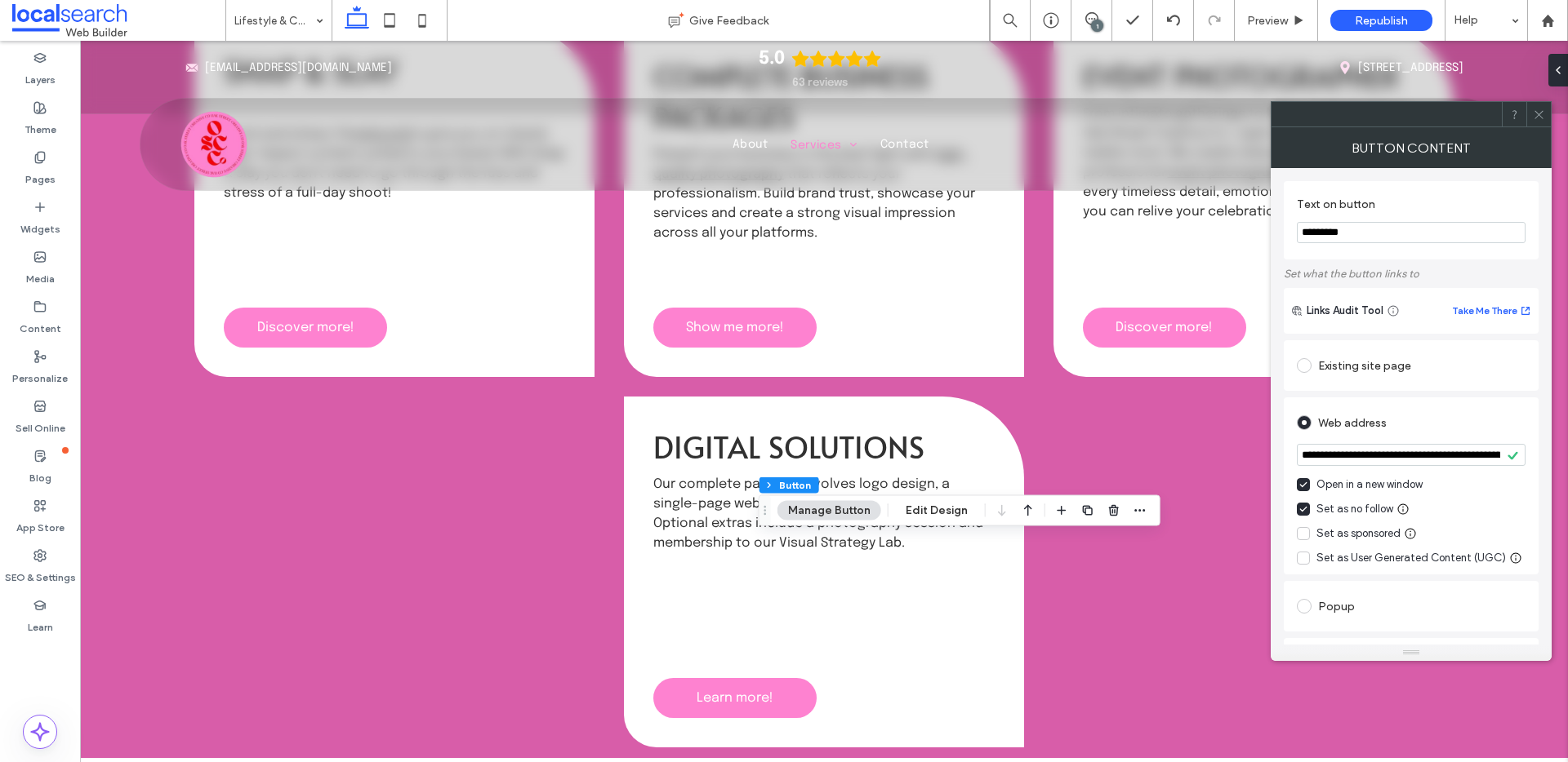
type input "*********"
click at [1541, 115] on icon at bounding box center [1538, 114] width 12 height 12
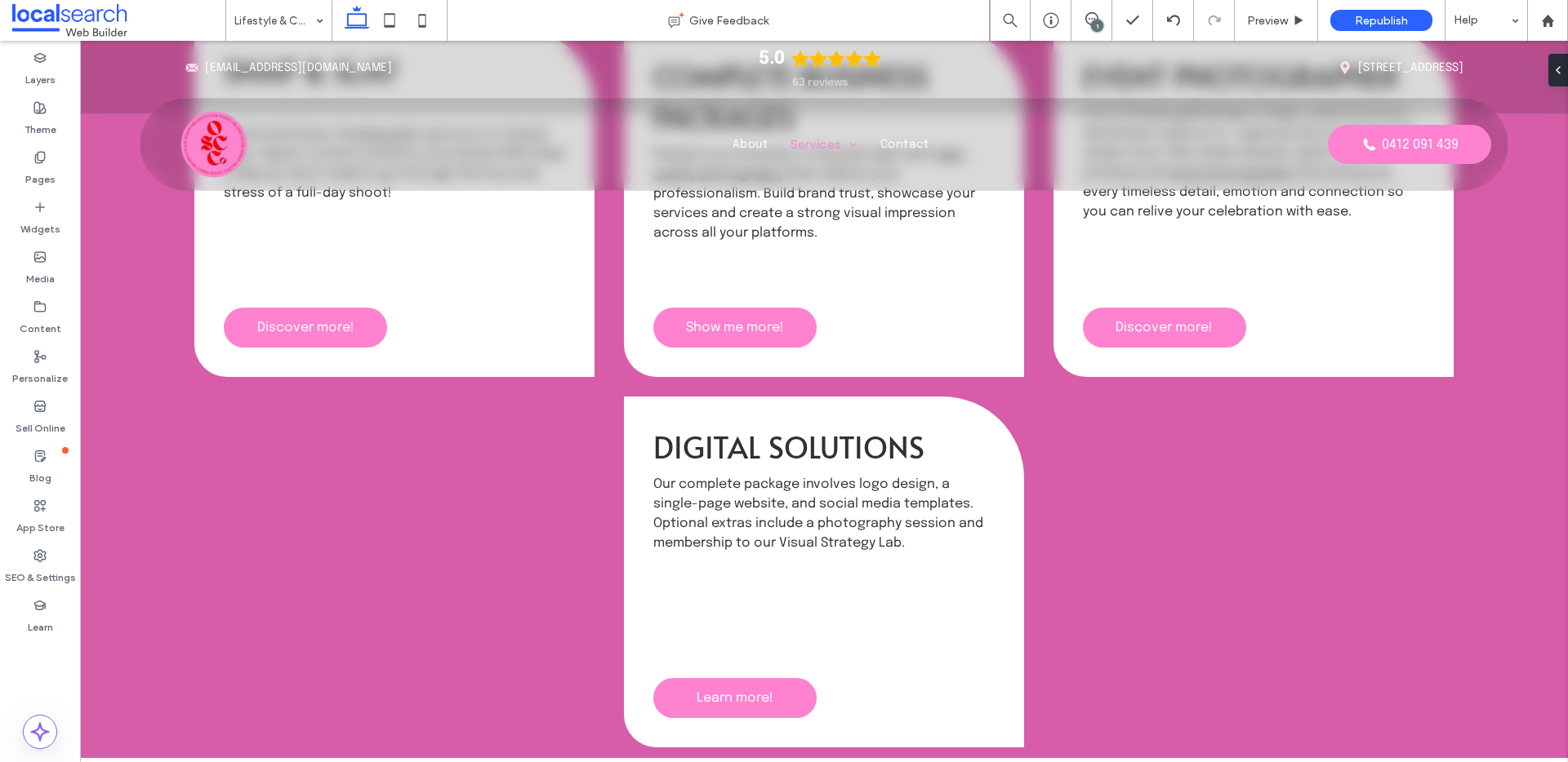
type input "********"
type input "**"
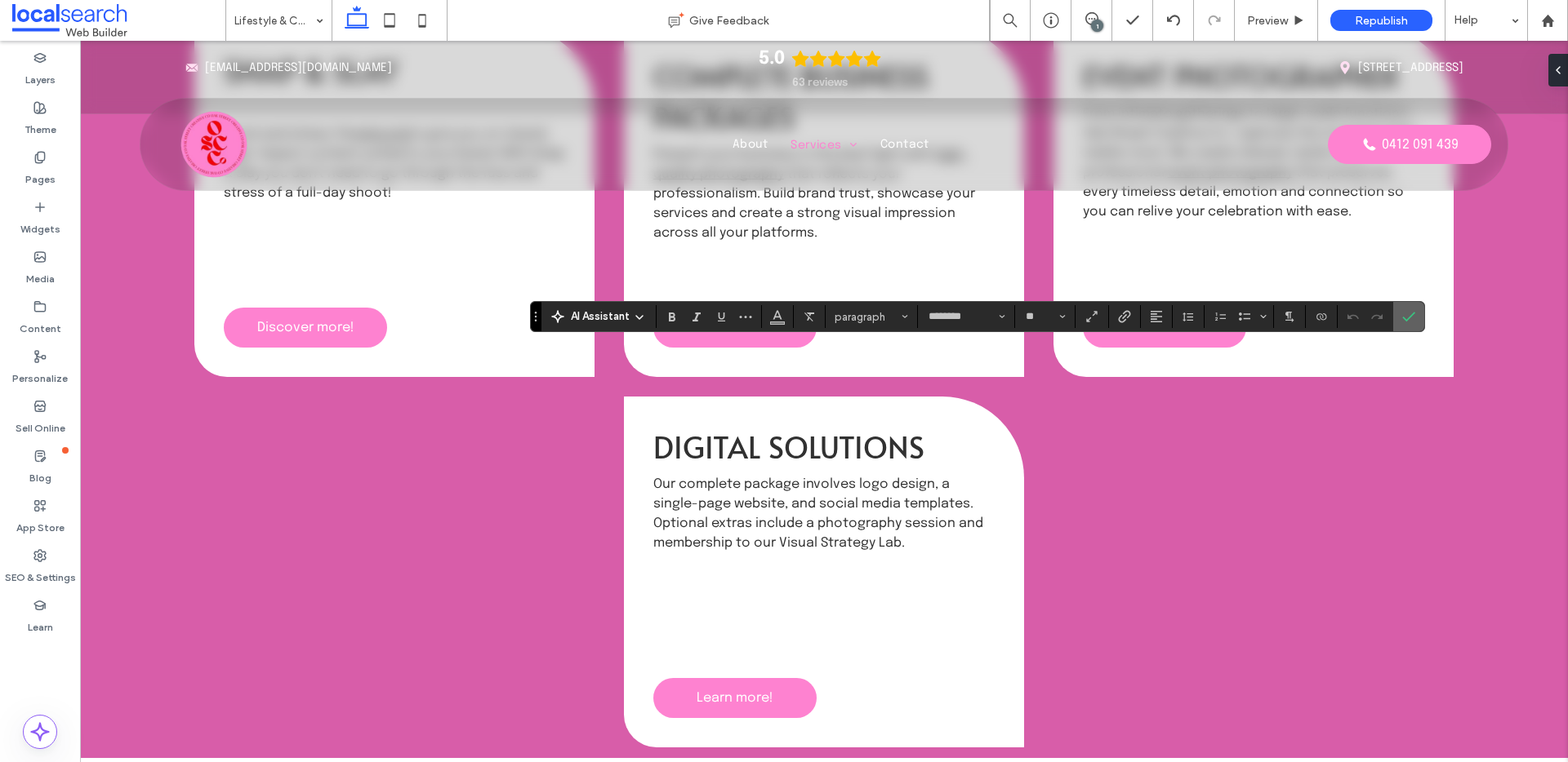
click at [1419, 315] on label "Confirm" at bounding box center [1409, 317] width 25 height 29
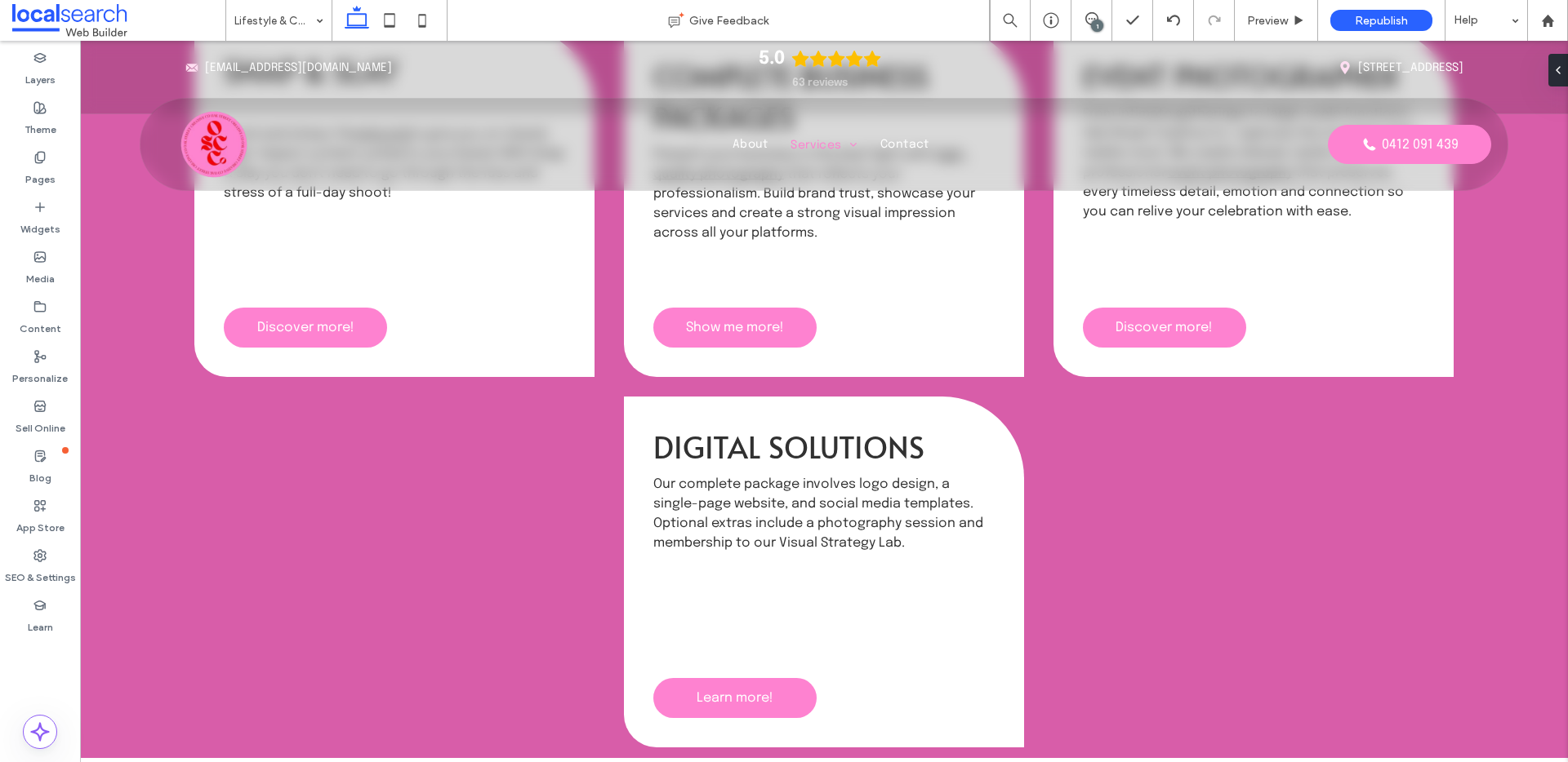
type input "********"
type input "**"
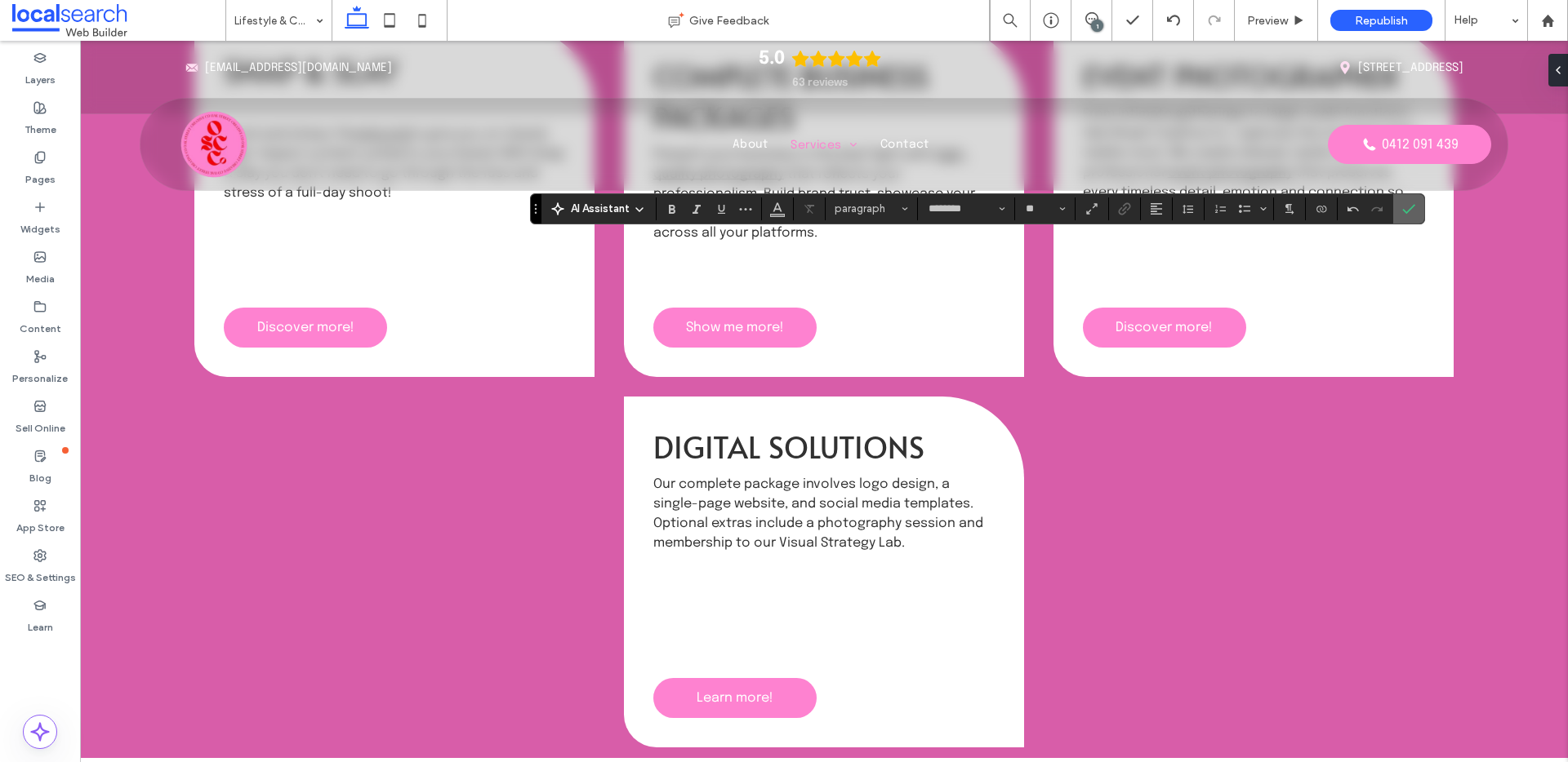
click at [1406, 208] on icon "Confirm" at bounding box center [1409, 208] width 13 height 13
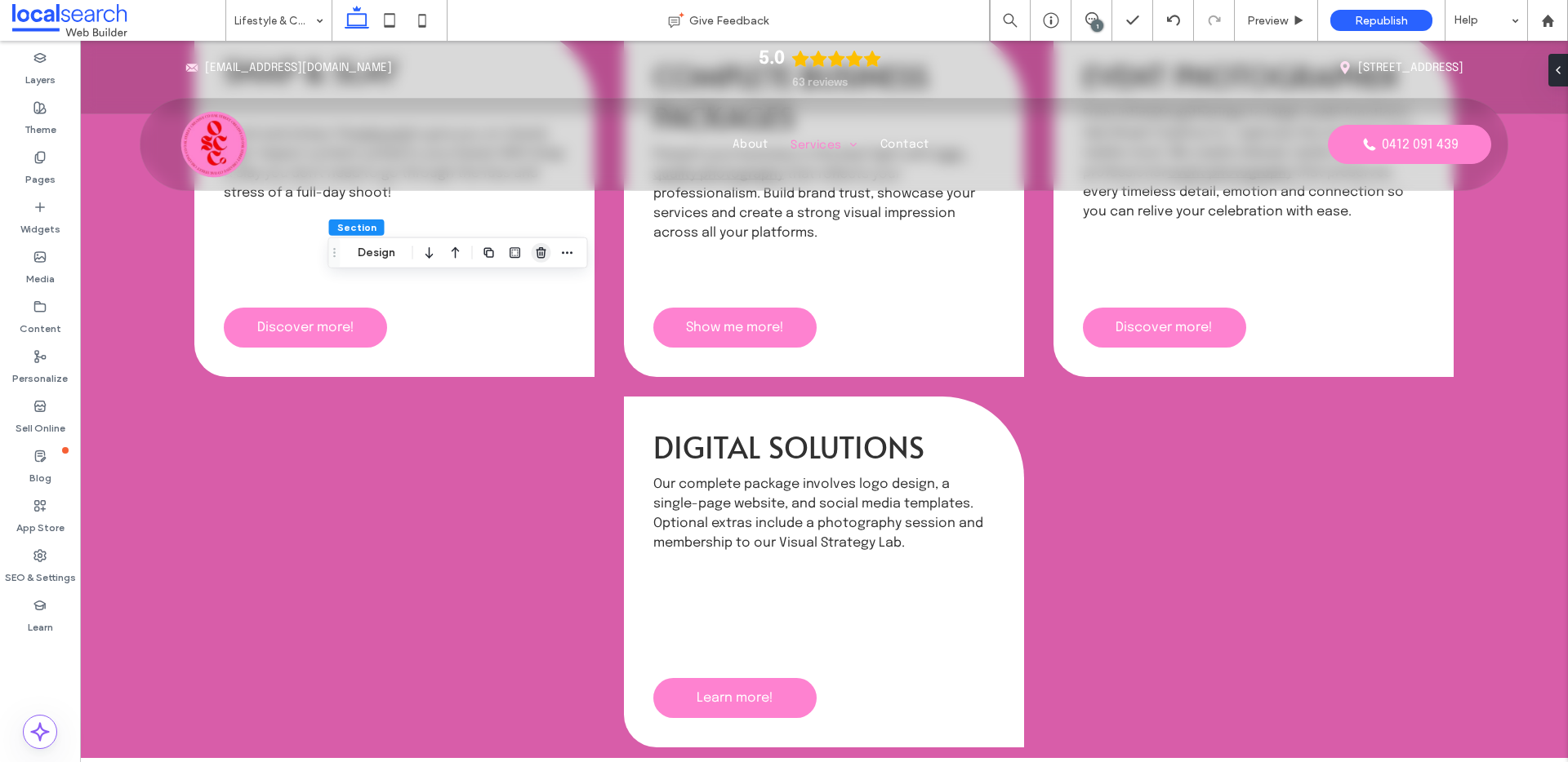
click at [542, 248] on use "button" at bounding box center [541, 253] width 10 height 11
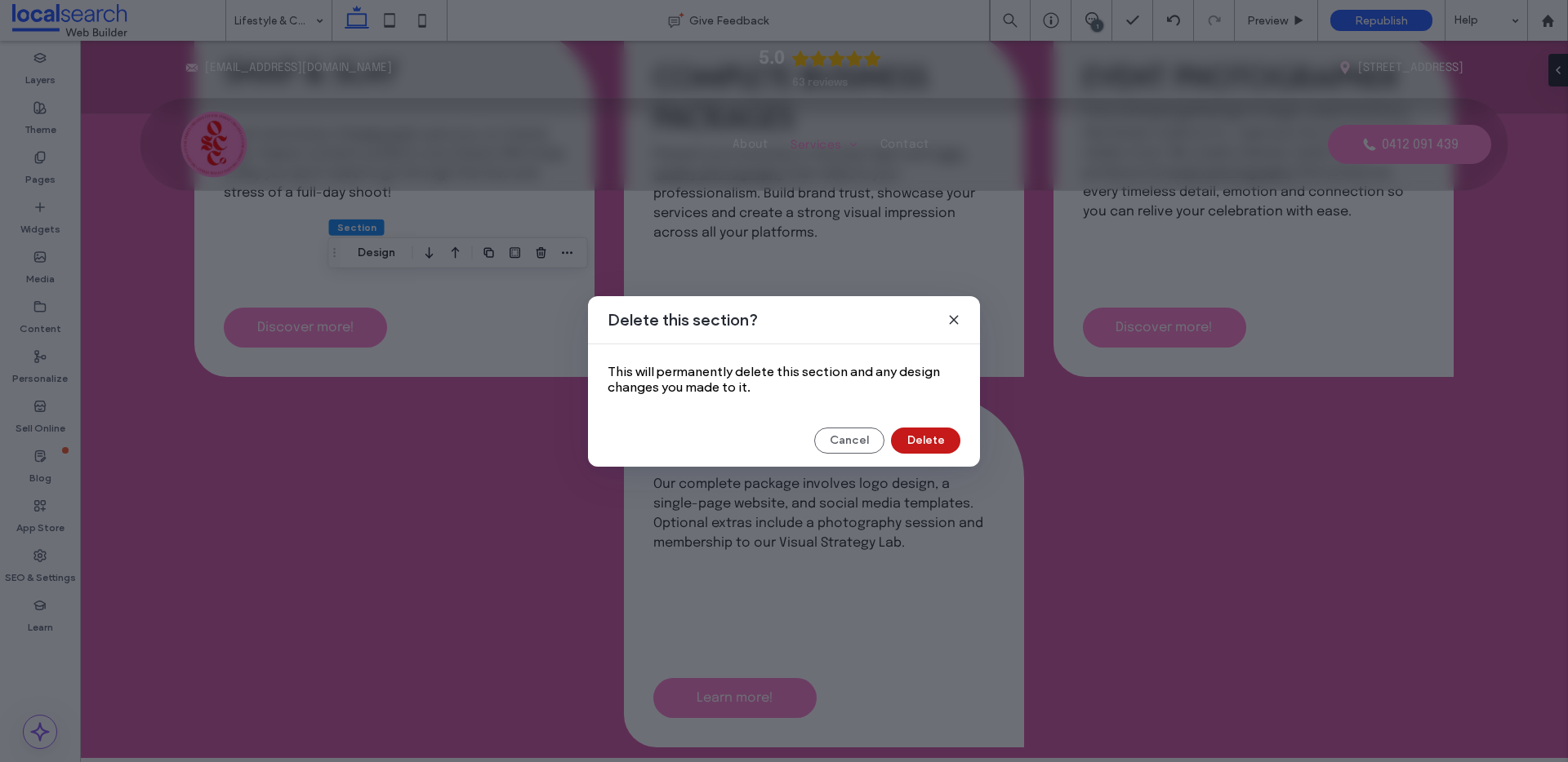
click at [918, 439] on button "Delete" at bounding box center [926, 440] width 70 height 27
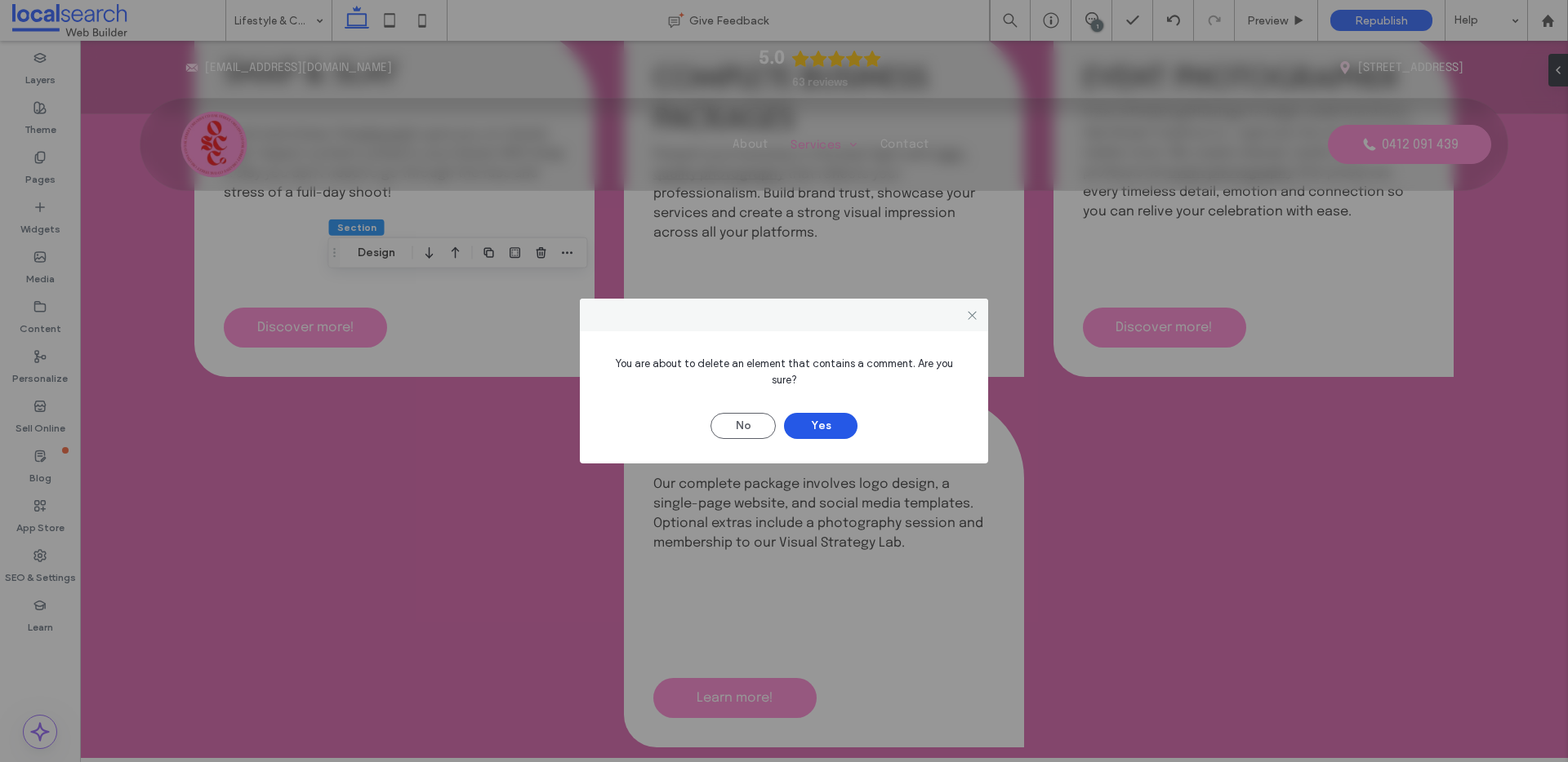
click at [807, 417] on button "Yes" at bounding box center [820, 426] width 74 height 27
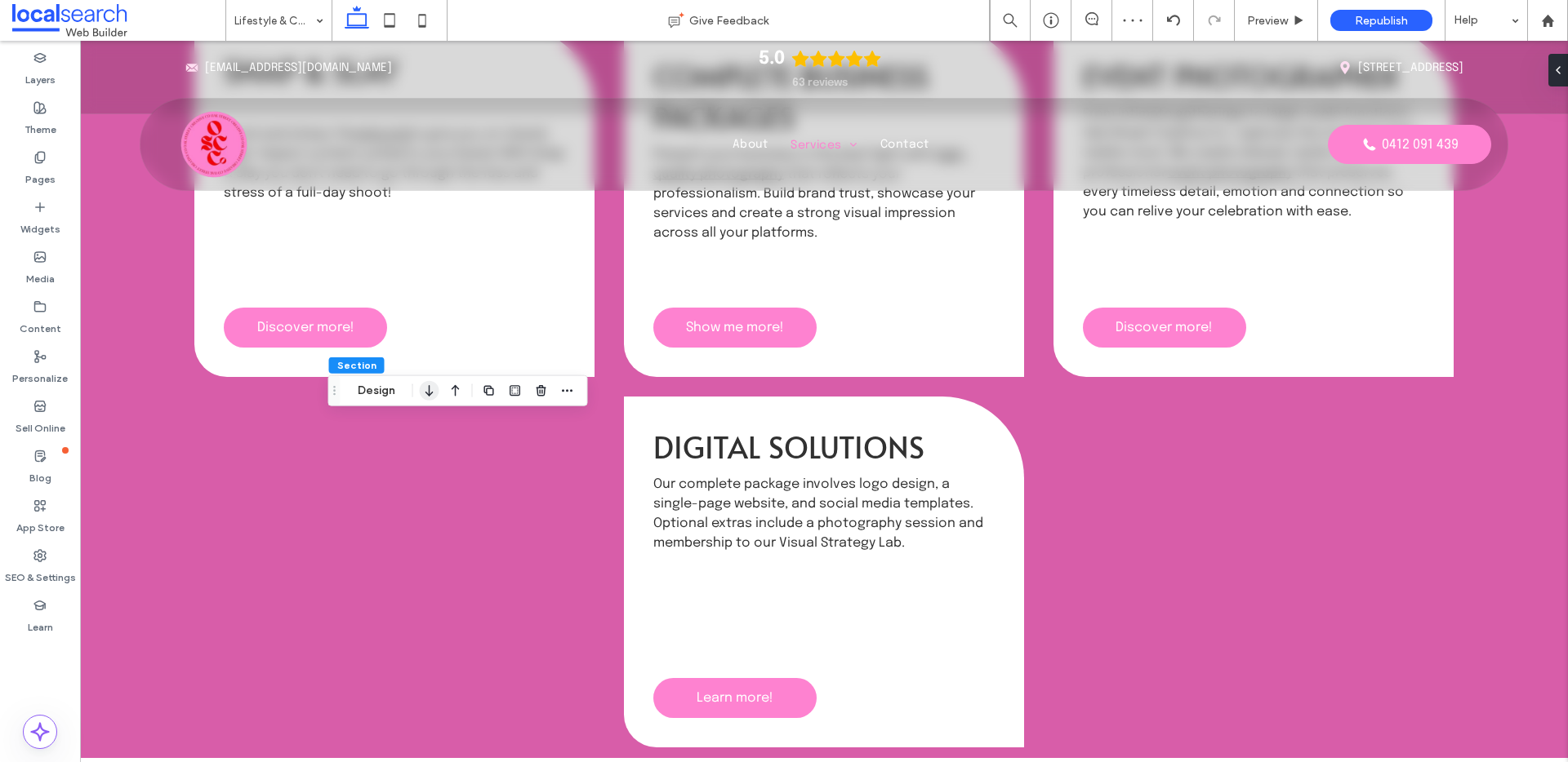
click at [431, 391] on icon "button" at bounding box center [430, 391] width 20 height 29
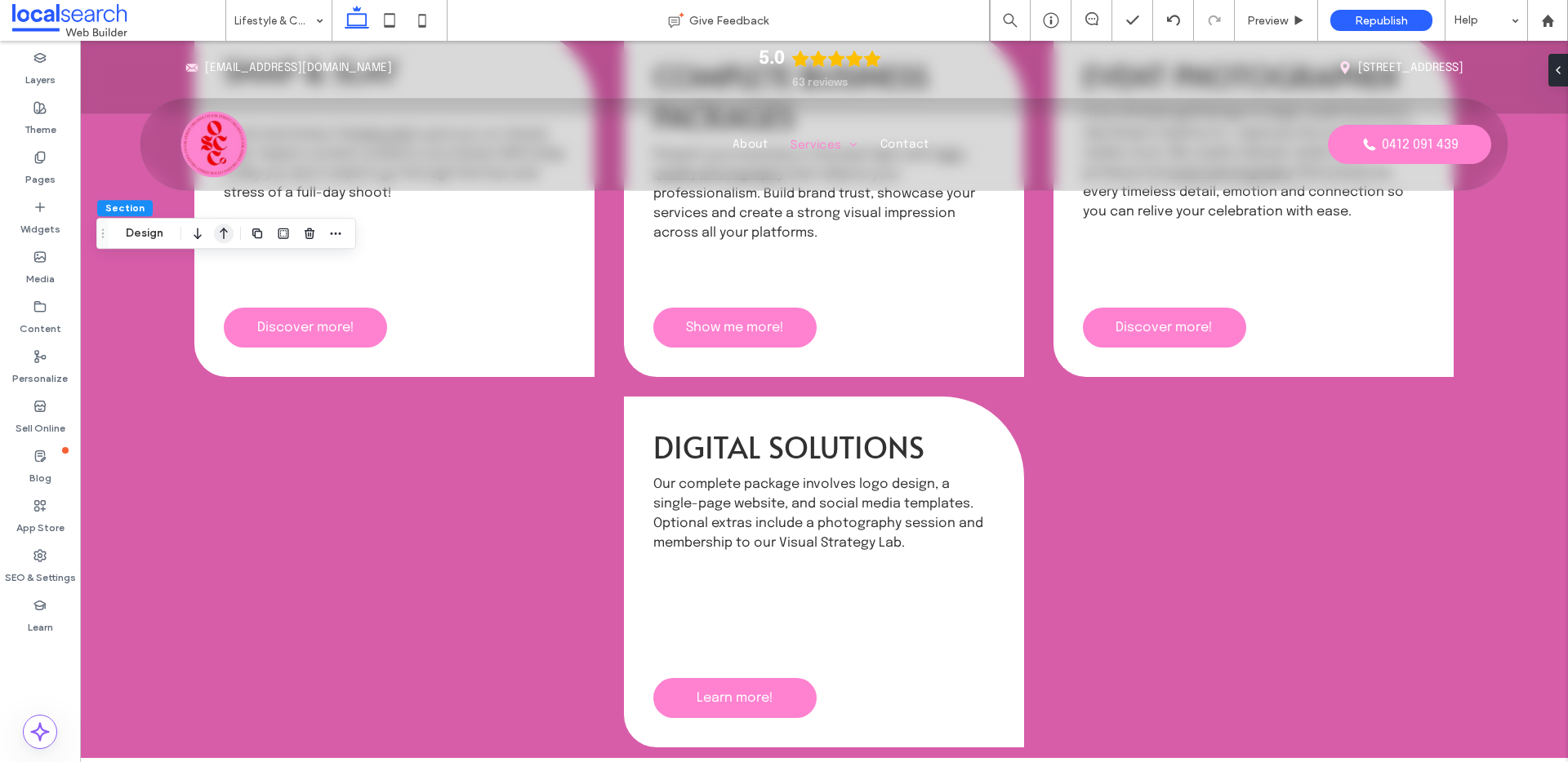
click at [220, 232] on icon "button" at bounding box center [224, 234] width 20 height 29
click at [197, 213] on icon "button" at bounding box center [198, 219] width 20 height 29
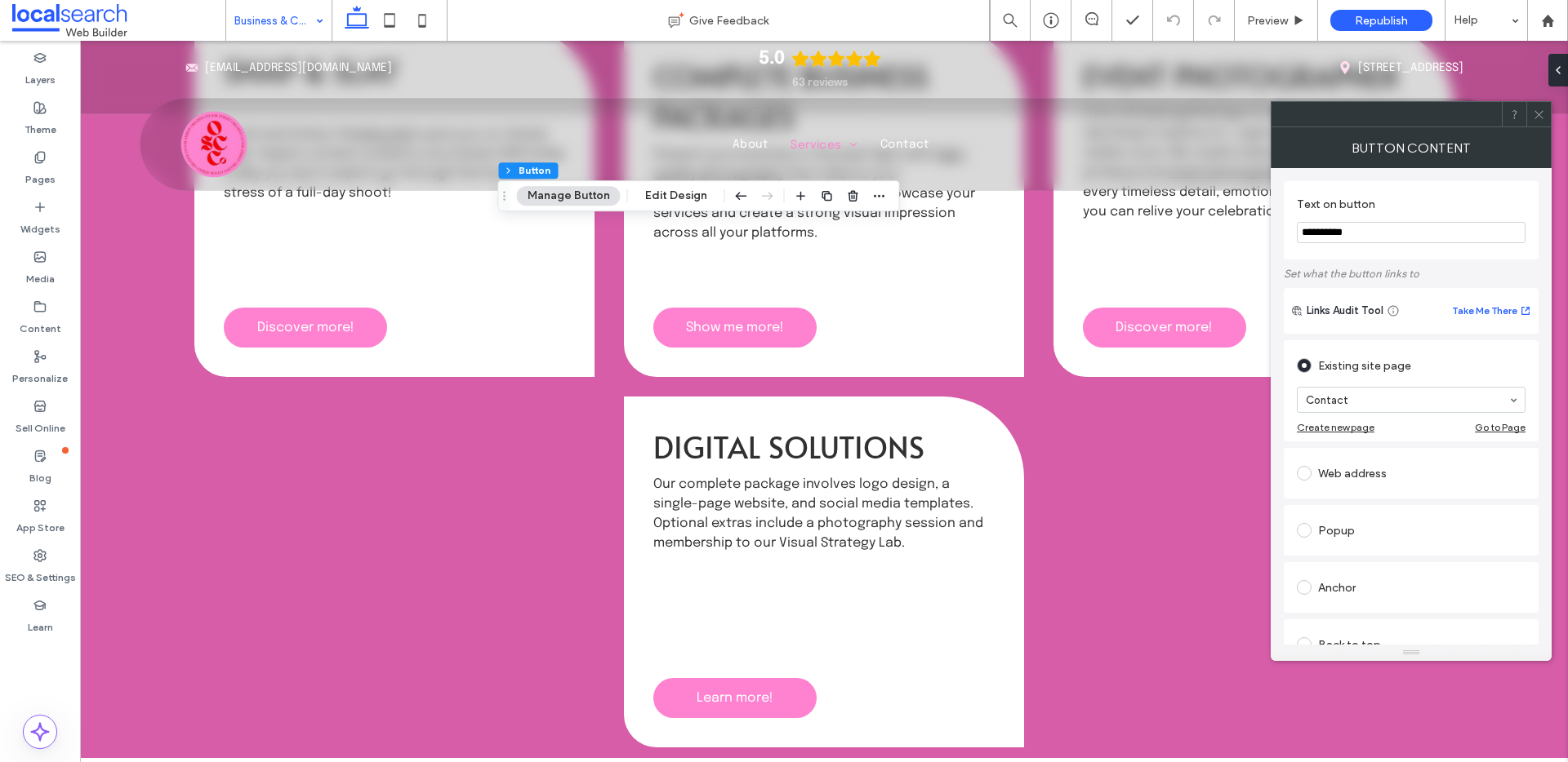
click at [1537, 117] on use at bounding box center [1538, 114] width 8 height 8
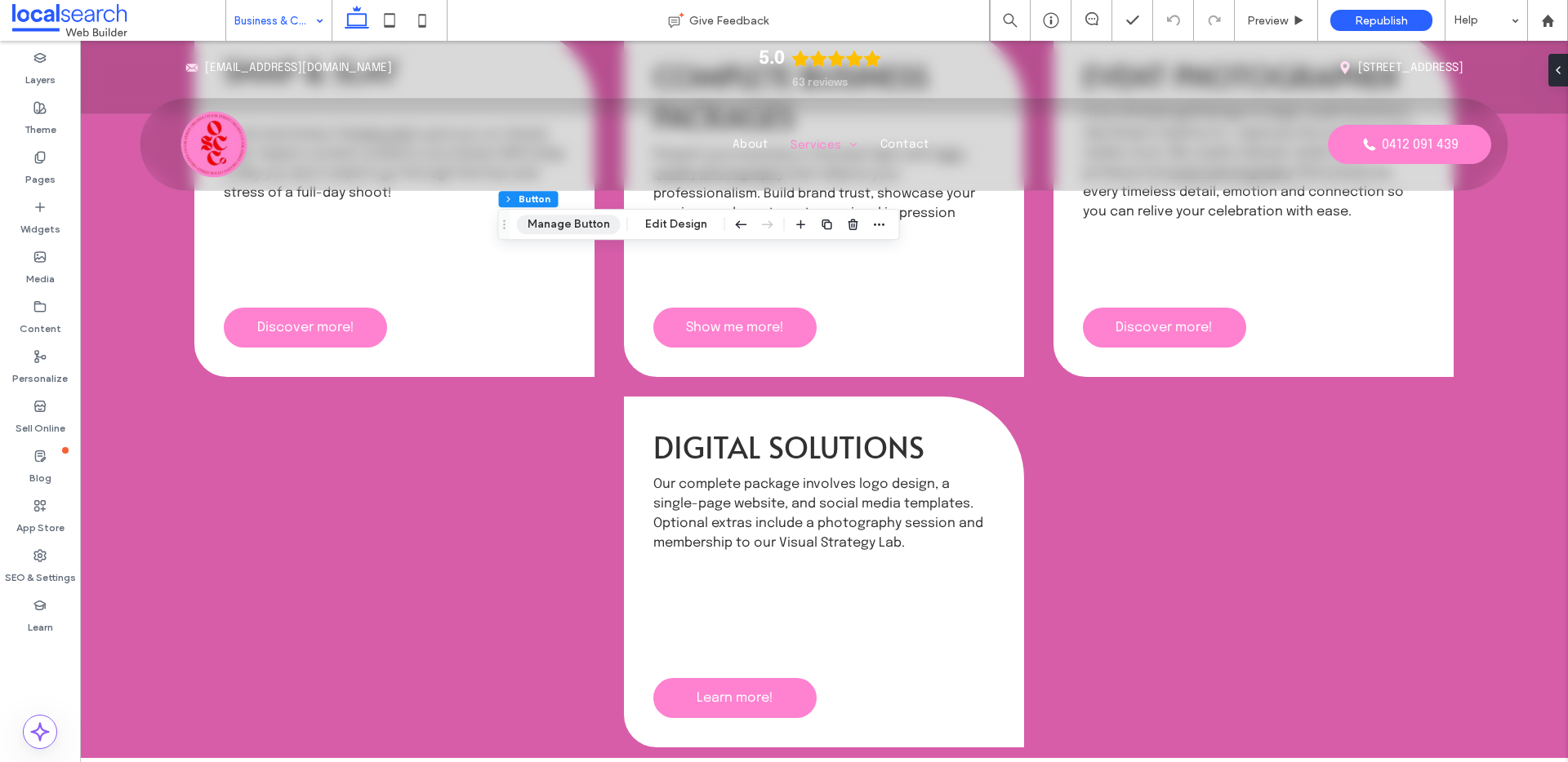
click at [561, 220] on button "Manage Button" at bounding box center [569, 224] width 103 height 20
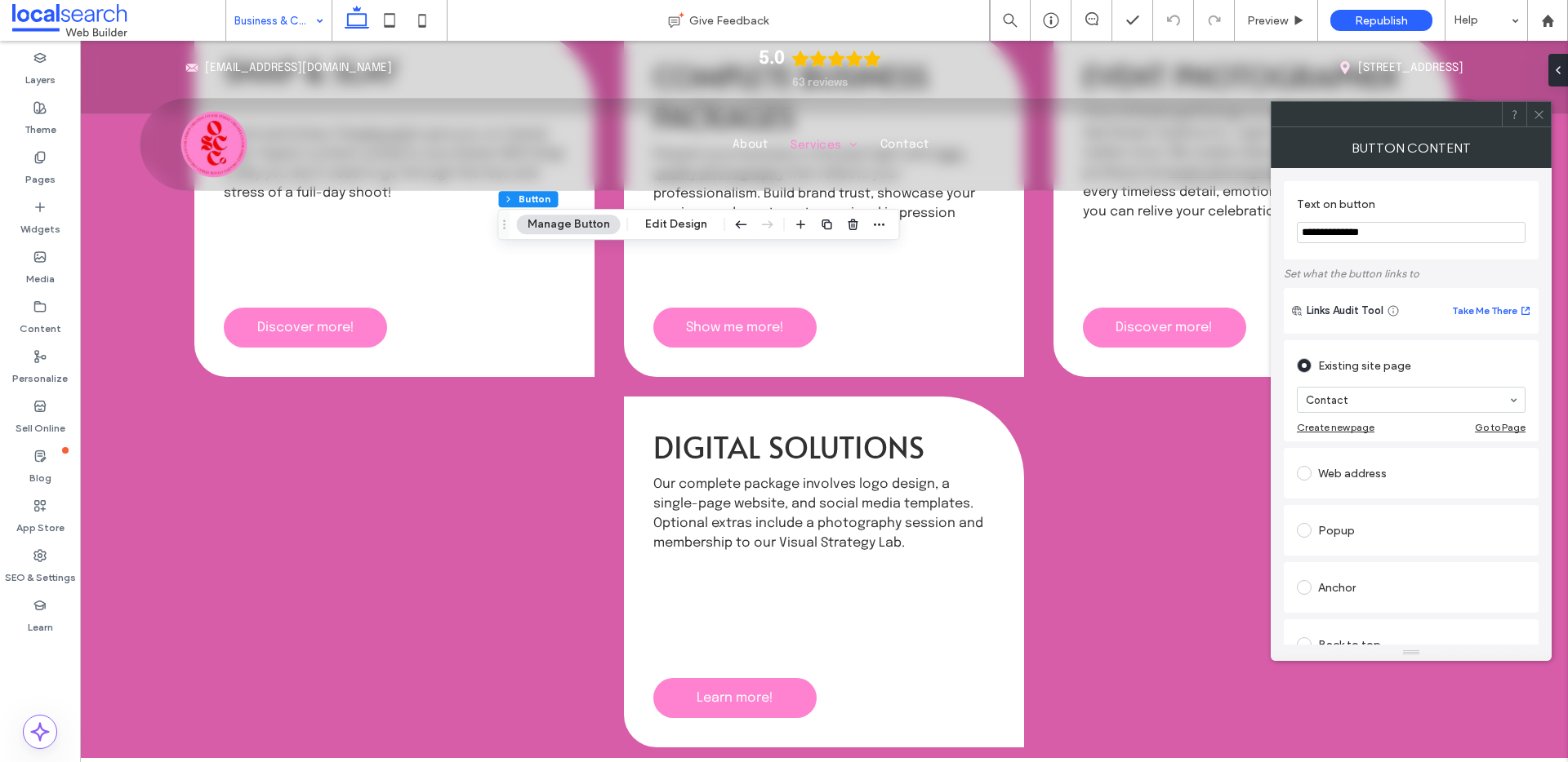
type input "**********"
click at [1542, 112] on icon at bounding box center [1538, 114] width 12 height 12
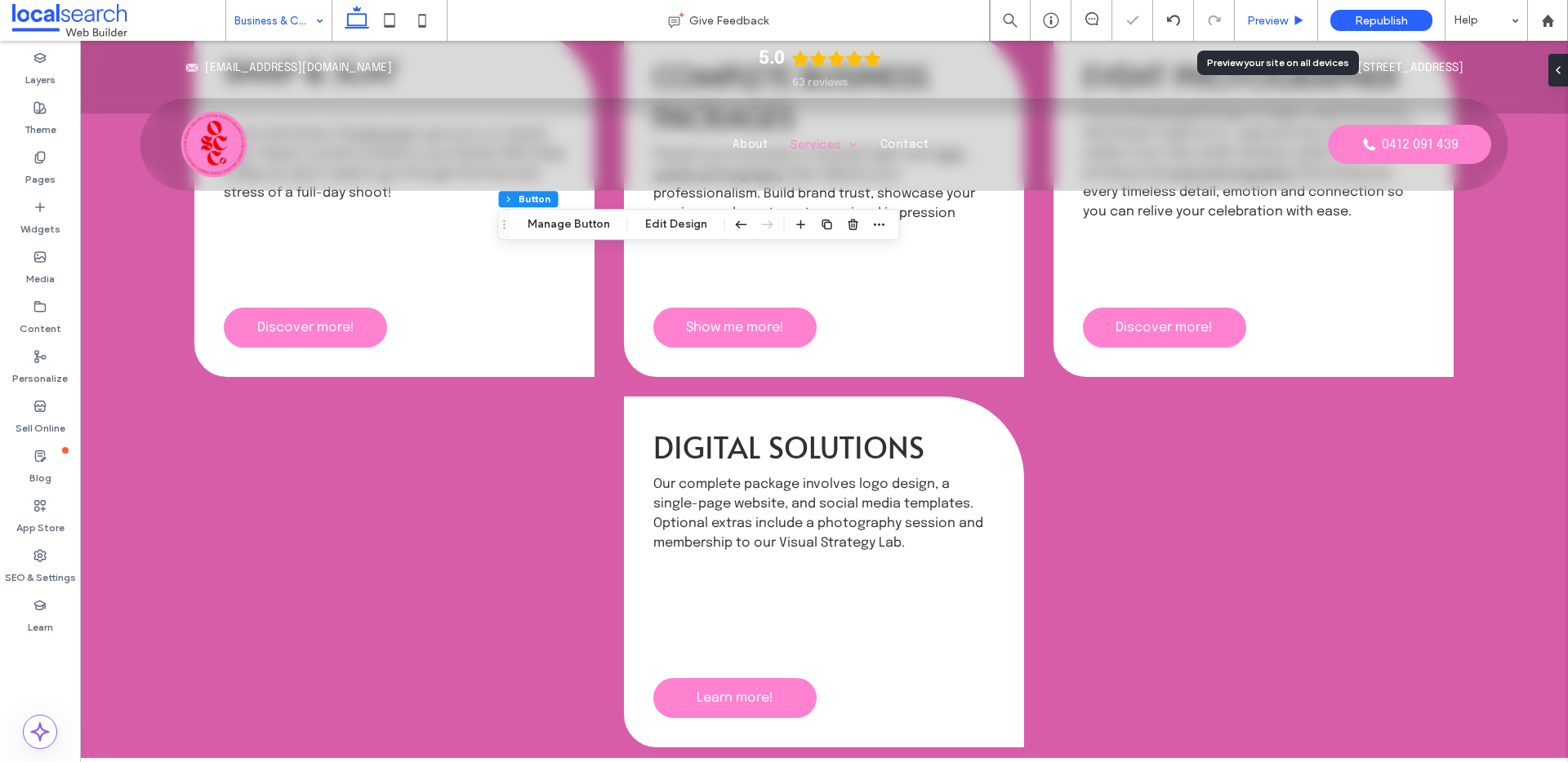
click at [1283, 17] on span "Preview" at bounding box center [1268, 21] width 41 height 14
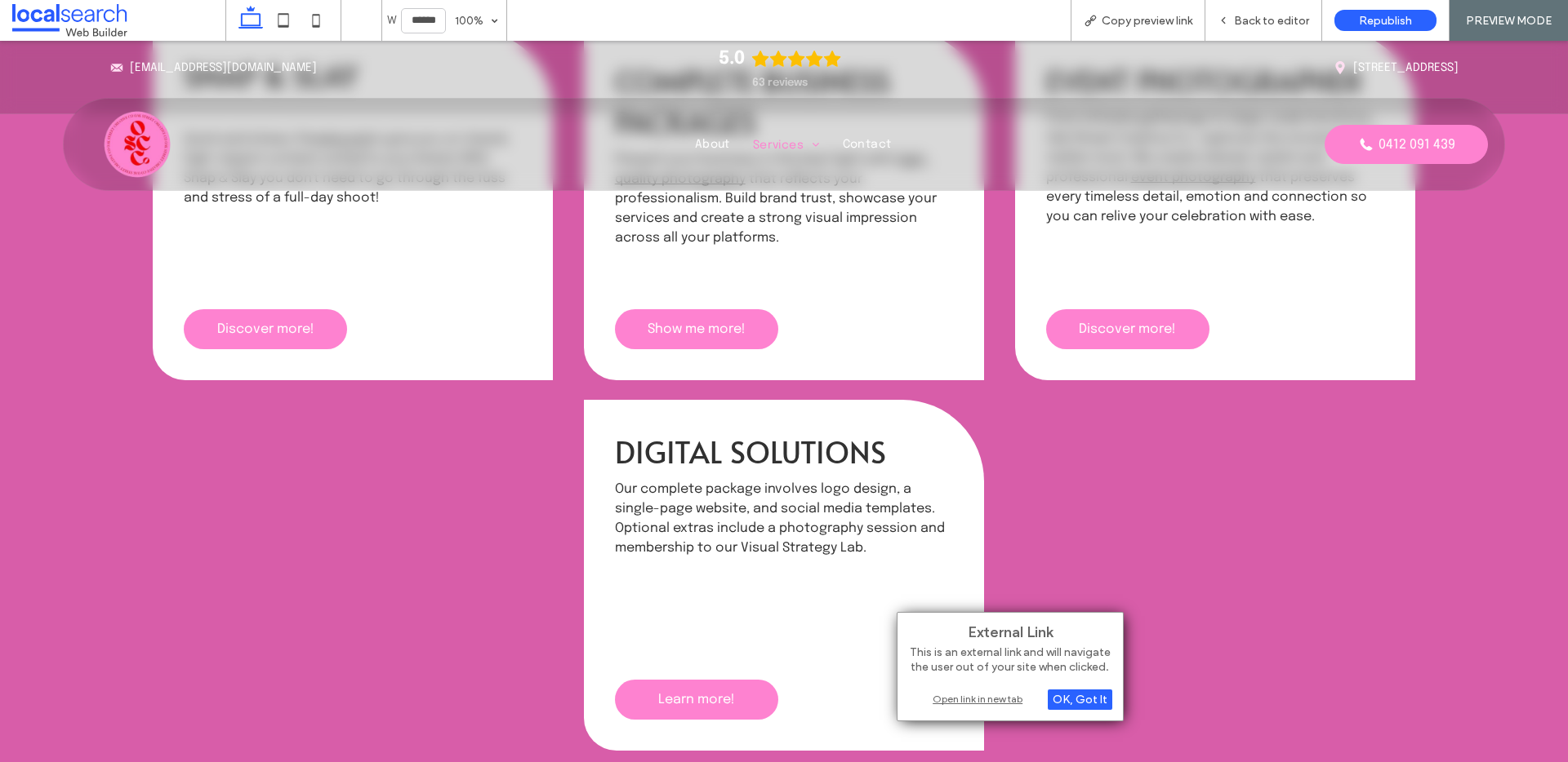
click at [979, 698] on div "Open link in new tab" at bounding box center [1010, 698] width 205 height 17
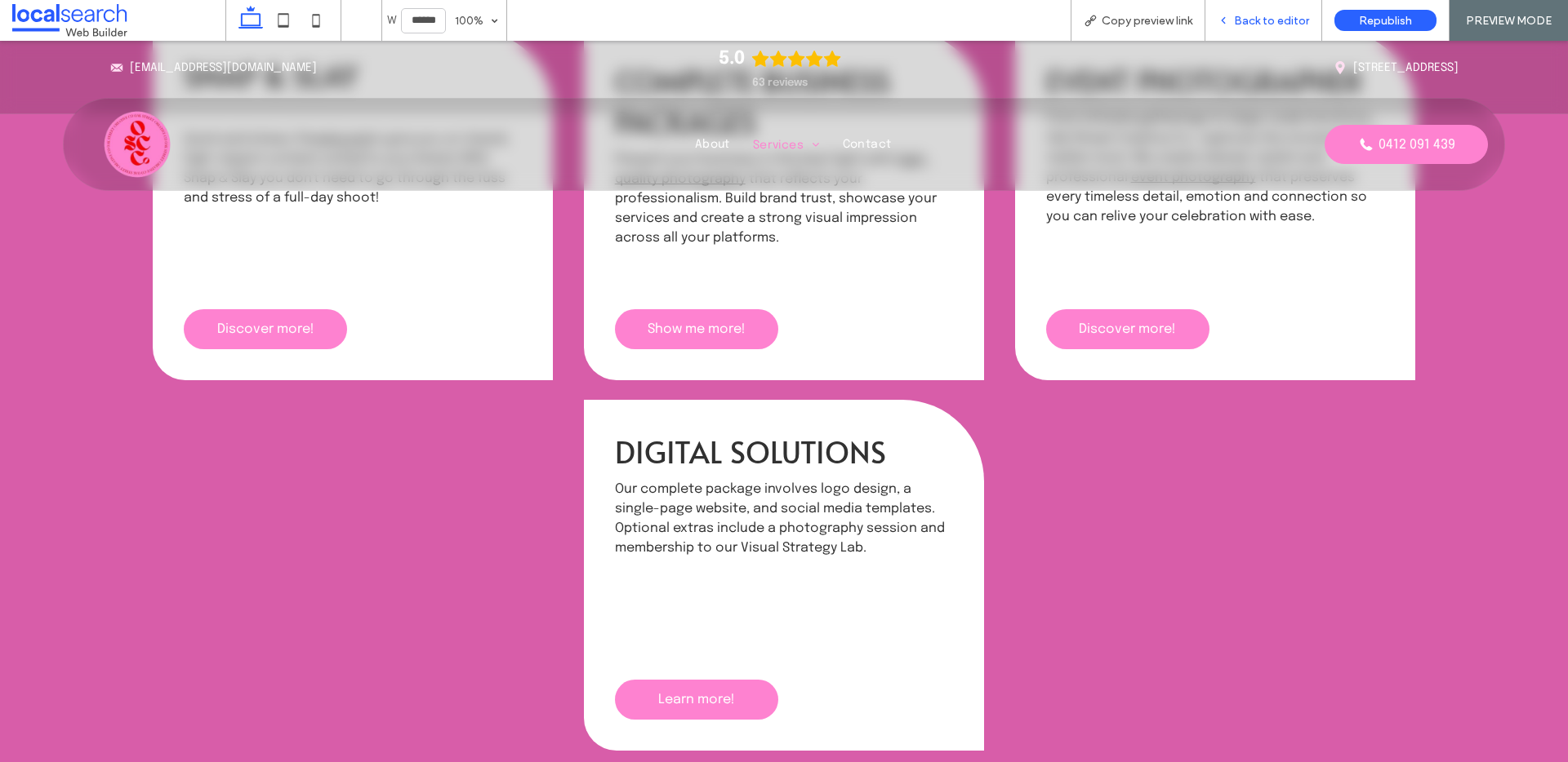
click at [1274, 12] on div "Back to editor" at bounding box center [1263, 21] width 117 height 41
click at [1263, 23] on span "Back to editor" at bounding box center [1272, 21] width 75 height 14
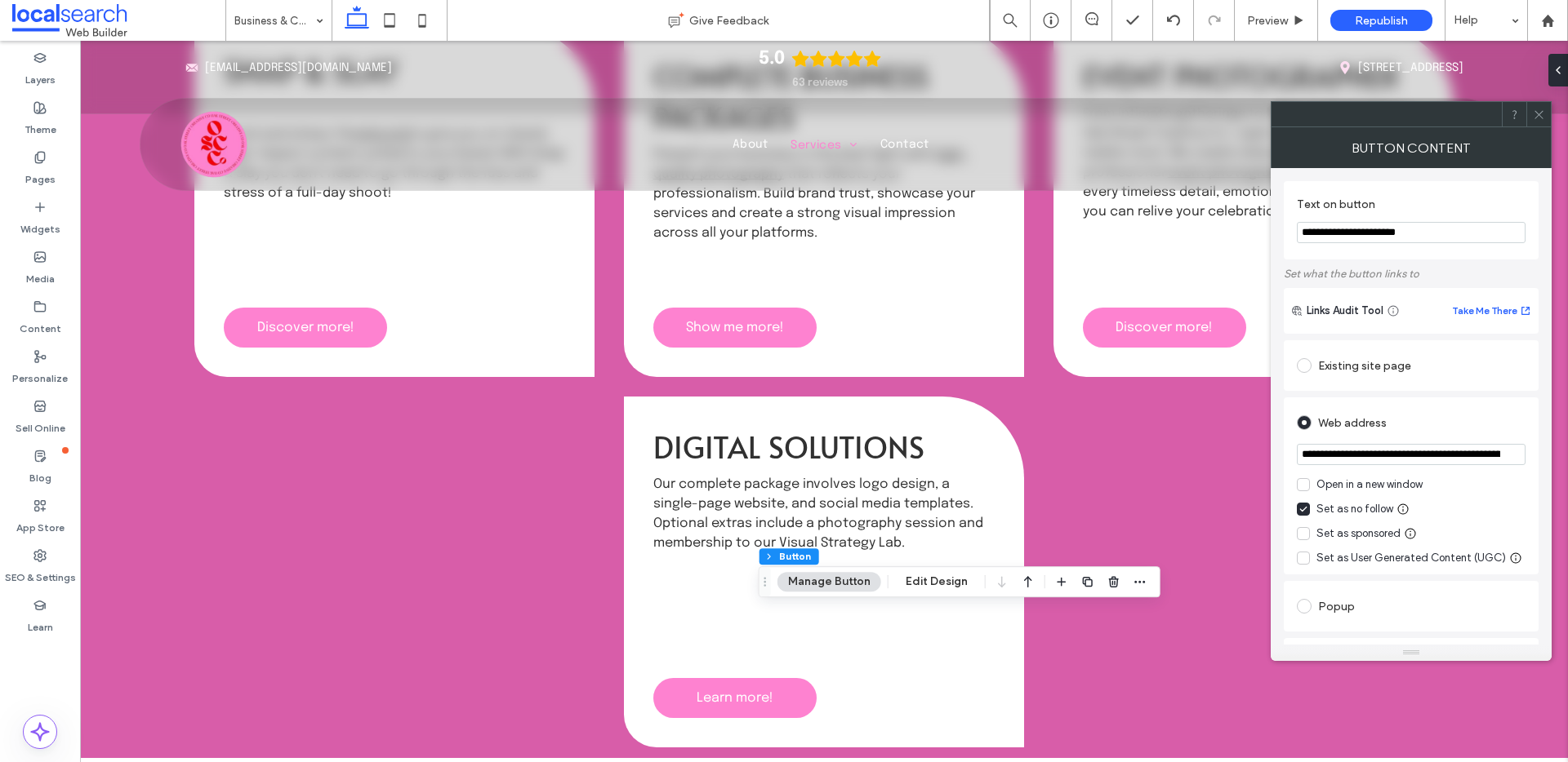
click at [1321, 363] on div "Existing site page" at bounding box center [1411, 366] width 228 height 27
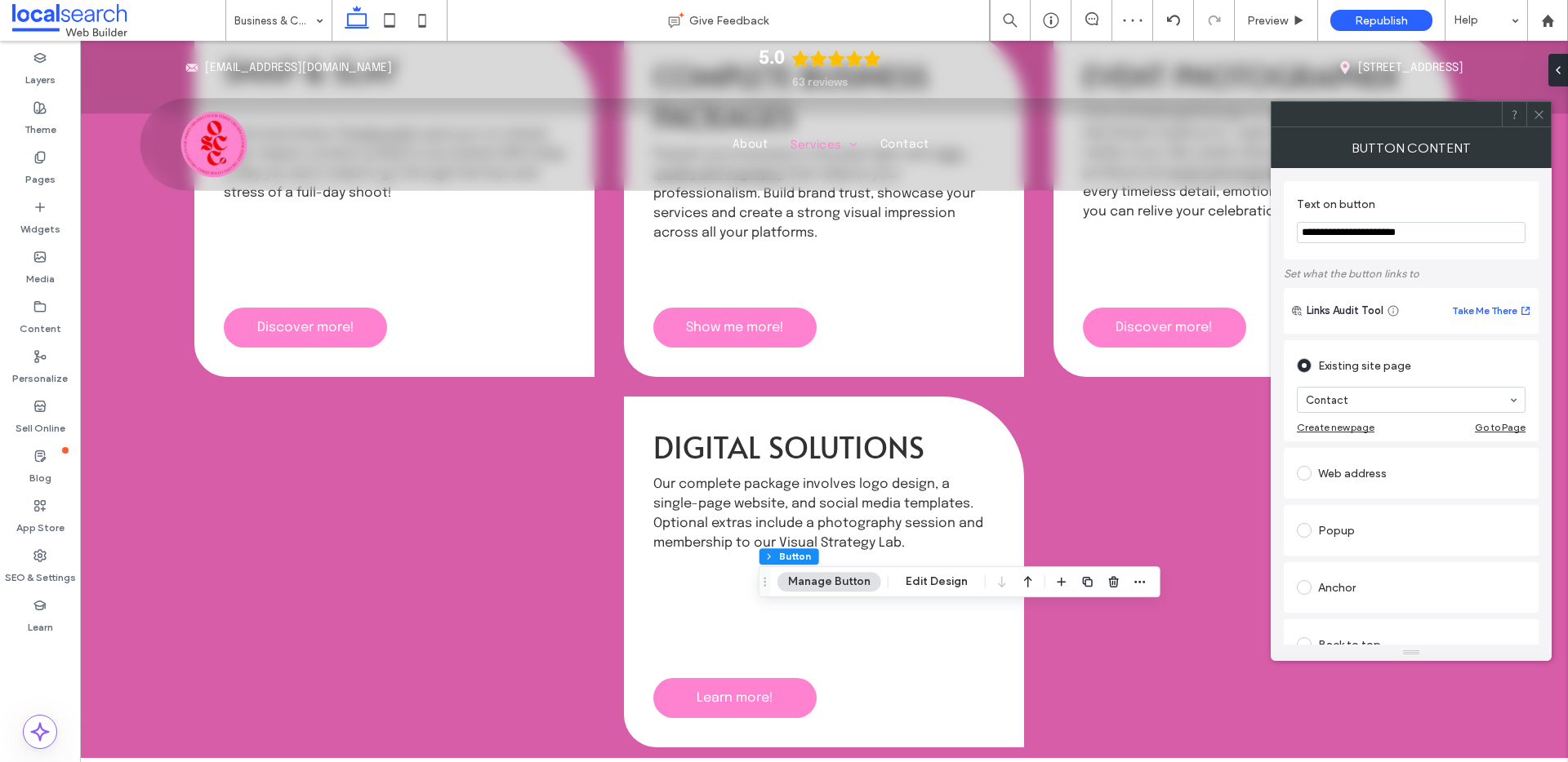
click at [1538, 113] on icon at bounding box center [1538, 114] width 12 height 12
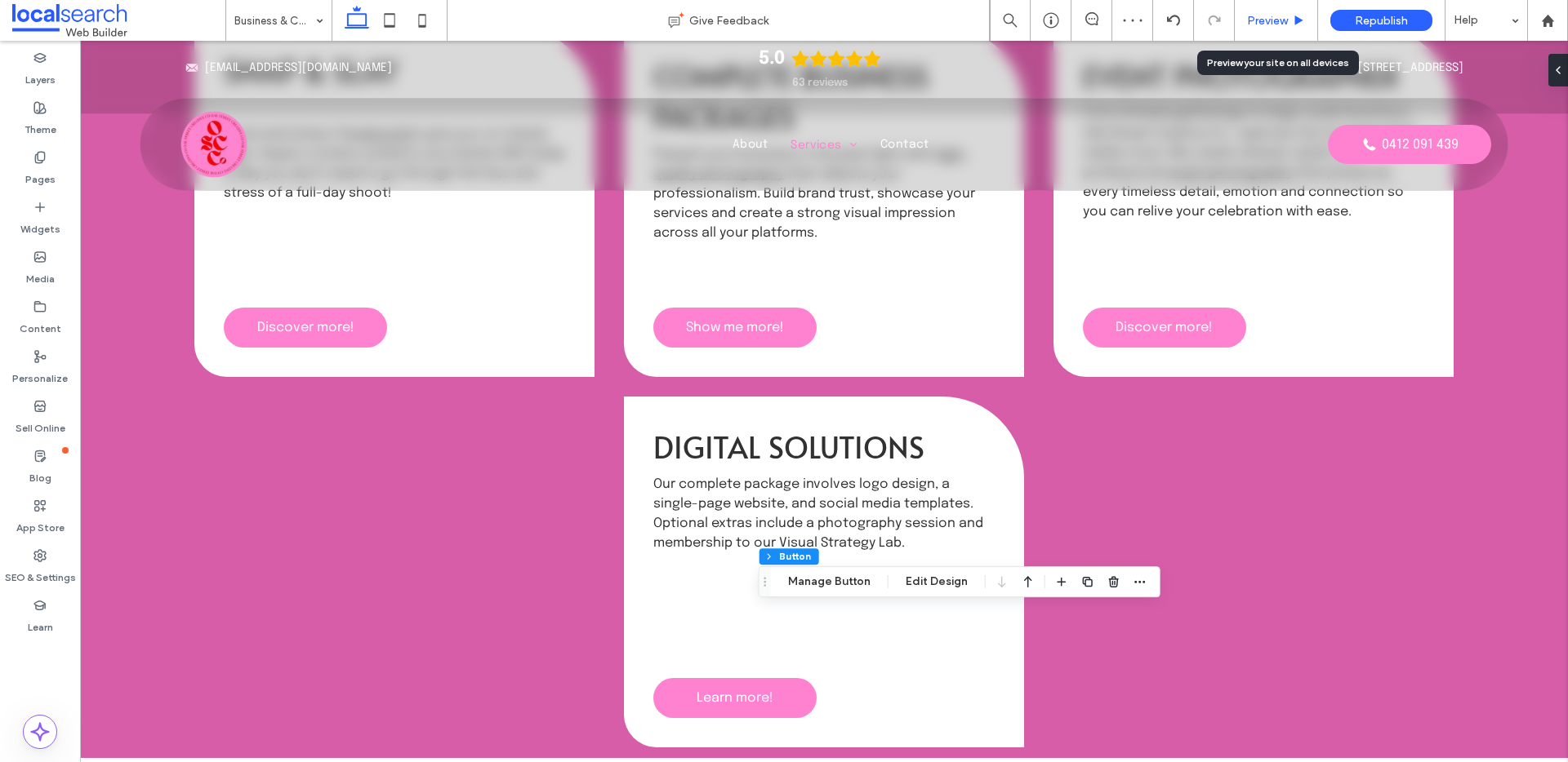
click at [1279, 21] on span "Preview" at bounding box center [1268, 21] width 41 height 14
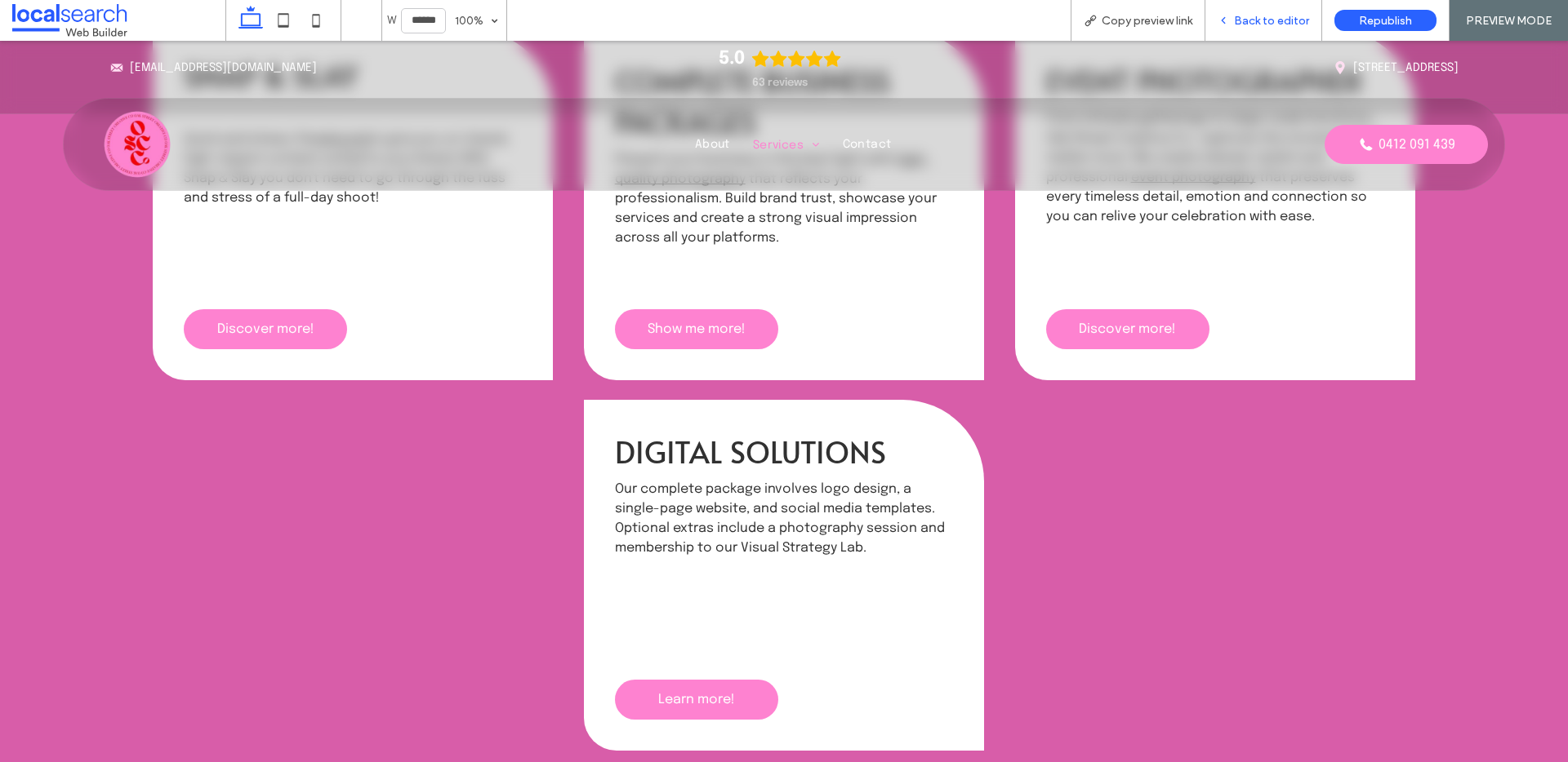
click at [1255, 1] on div "Back to editor" at bounding box center [1263, 21] width 117 height 41
click at [1254, 17] on span "Back to editor" at bounding box center [1272, 21] width 75 height 14
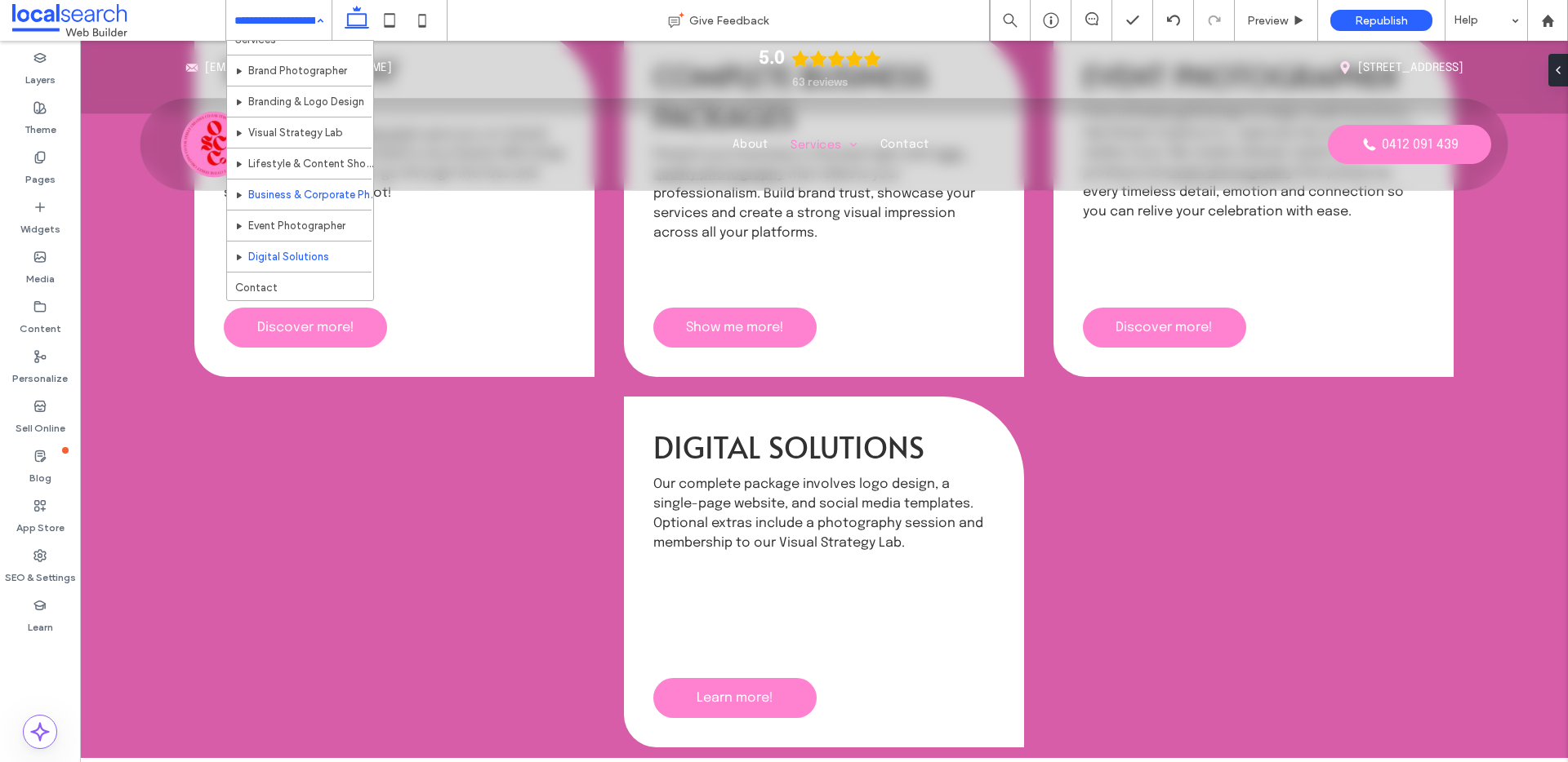
scroll to position [80, 0]
click at [325, 19] on div "Home About Services Brand Photographer Branding & Logo Design Visual Strategy L…" at bounding box center [278, 21] width 105 height 41
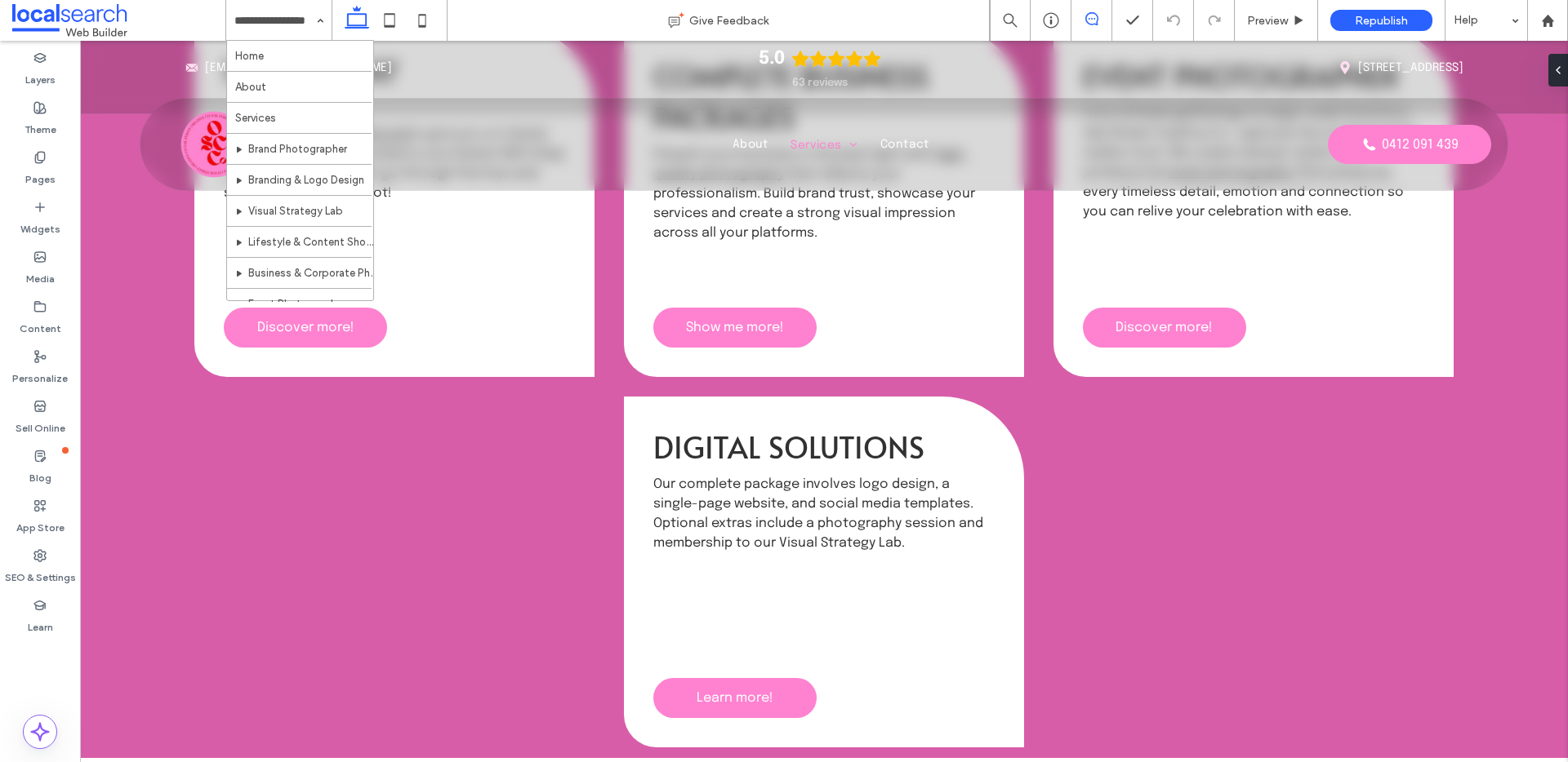
click at [1090, 15] on icon at bounding box center [1091, 18] width 13 height 13
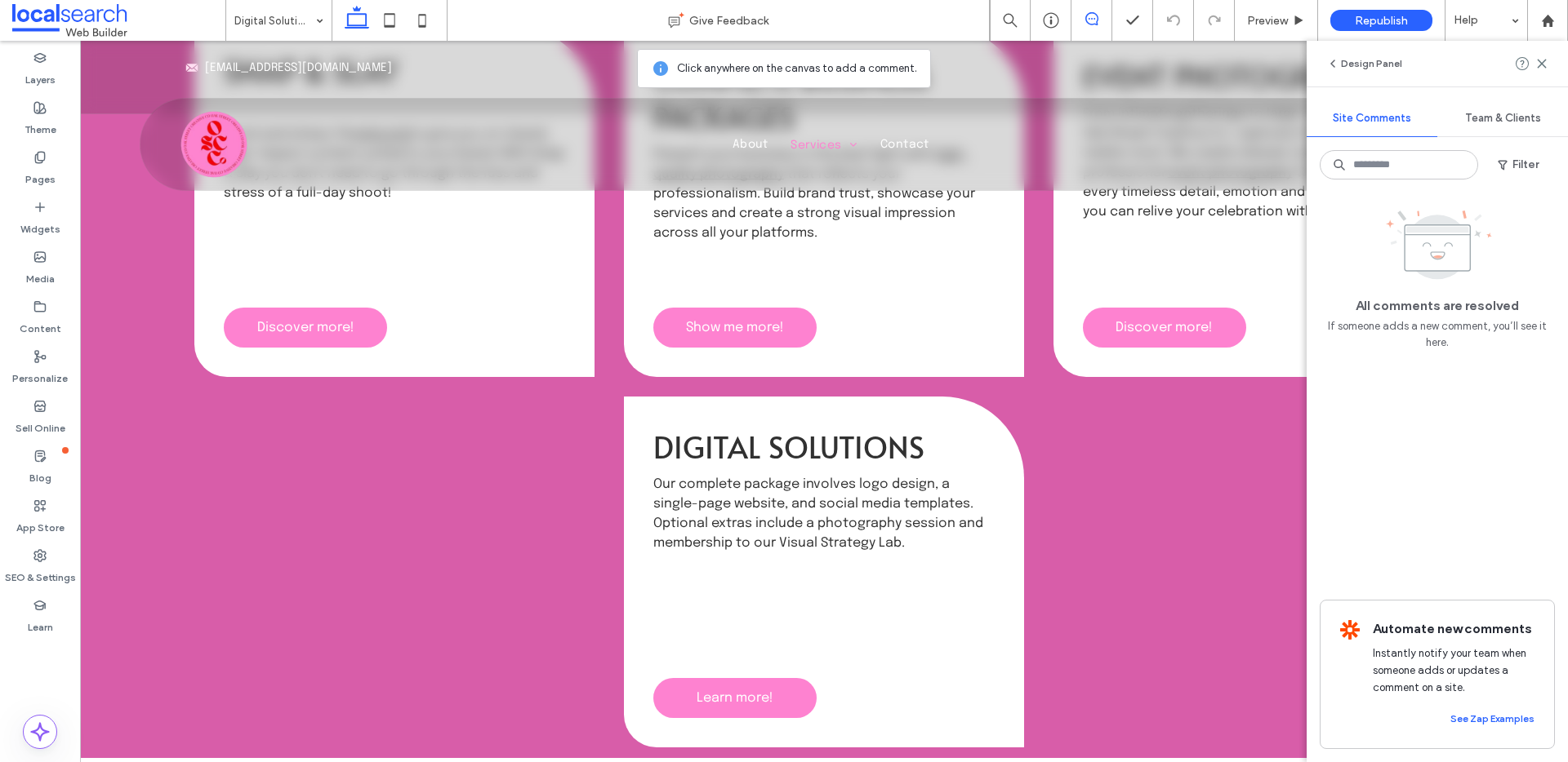
click at [1090, 15] on icon at bounding box center [1091, 18] width 13 height 13
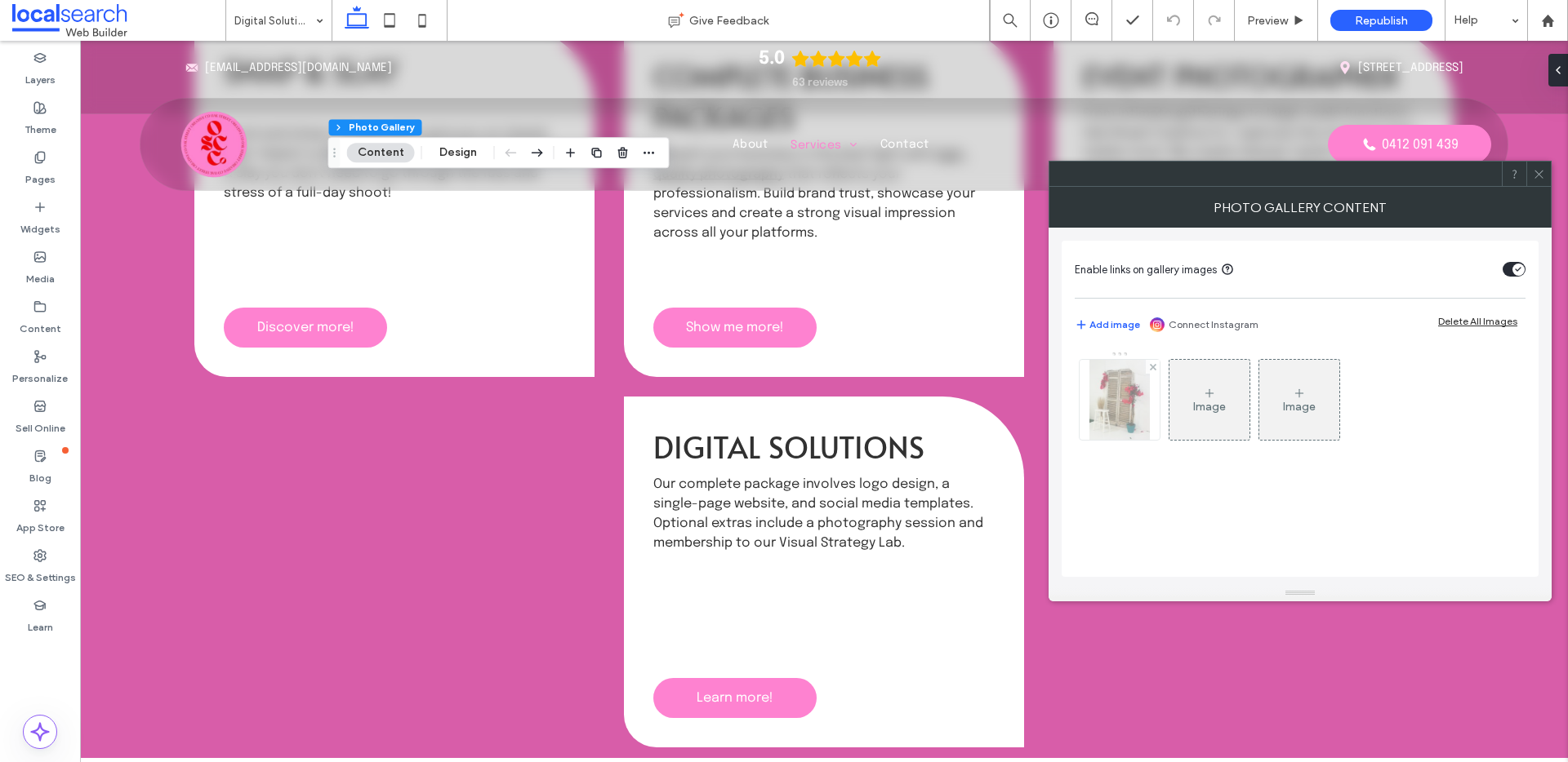
click at [1115, 421] on div at bounding box center [1119, 399] width 80 height 80
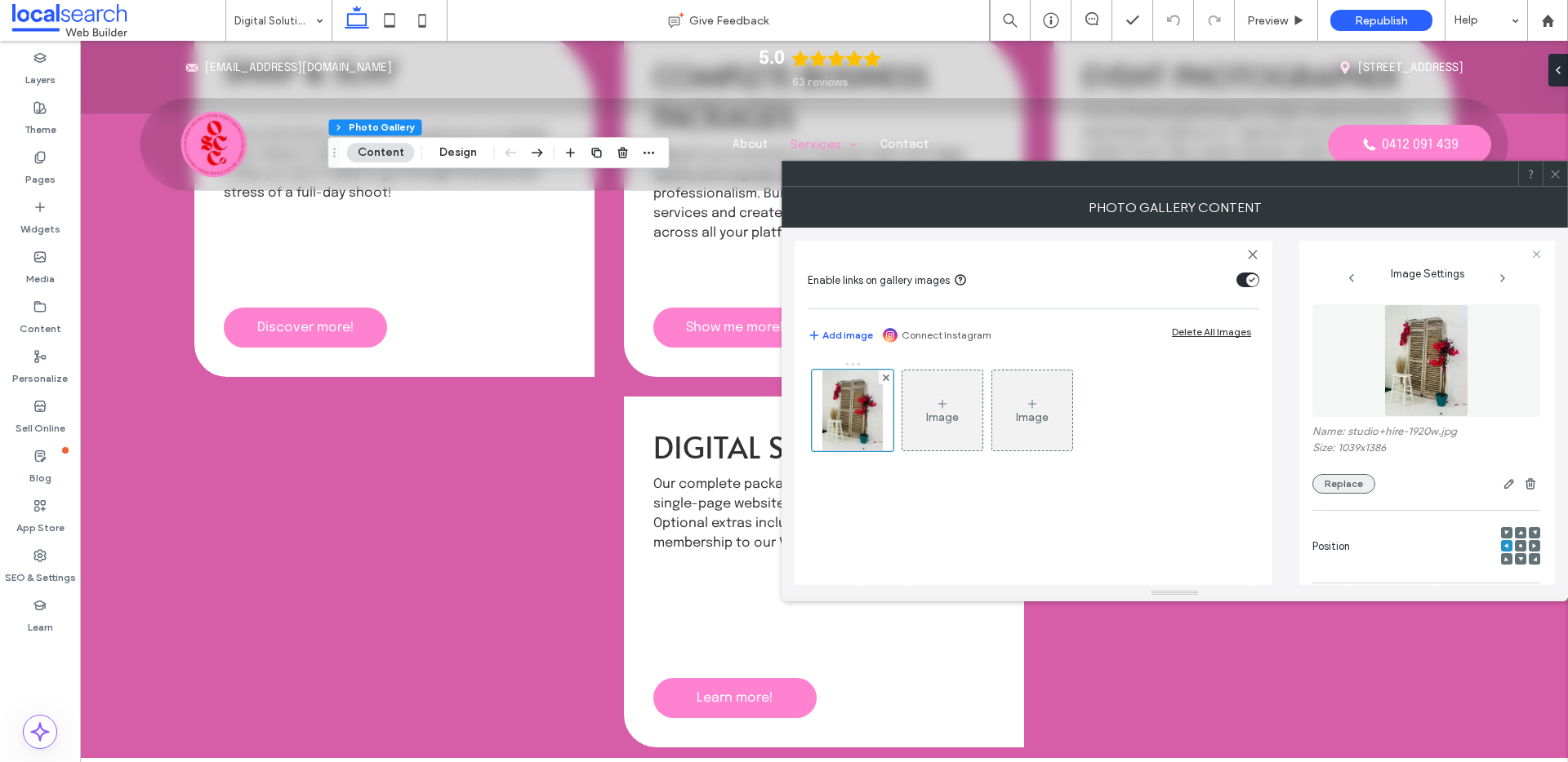
click at [1315, 476] on button "Replace" at bounding box center [1344, 484] width 63 height 20
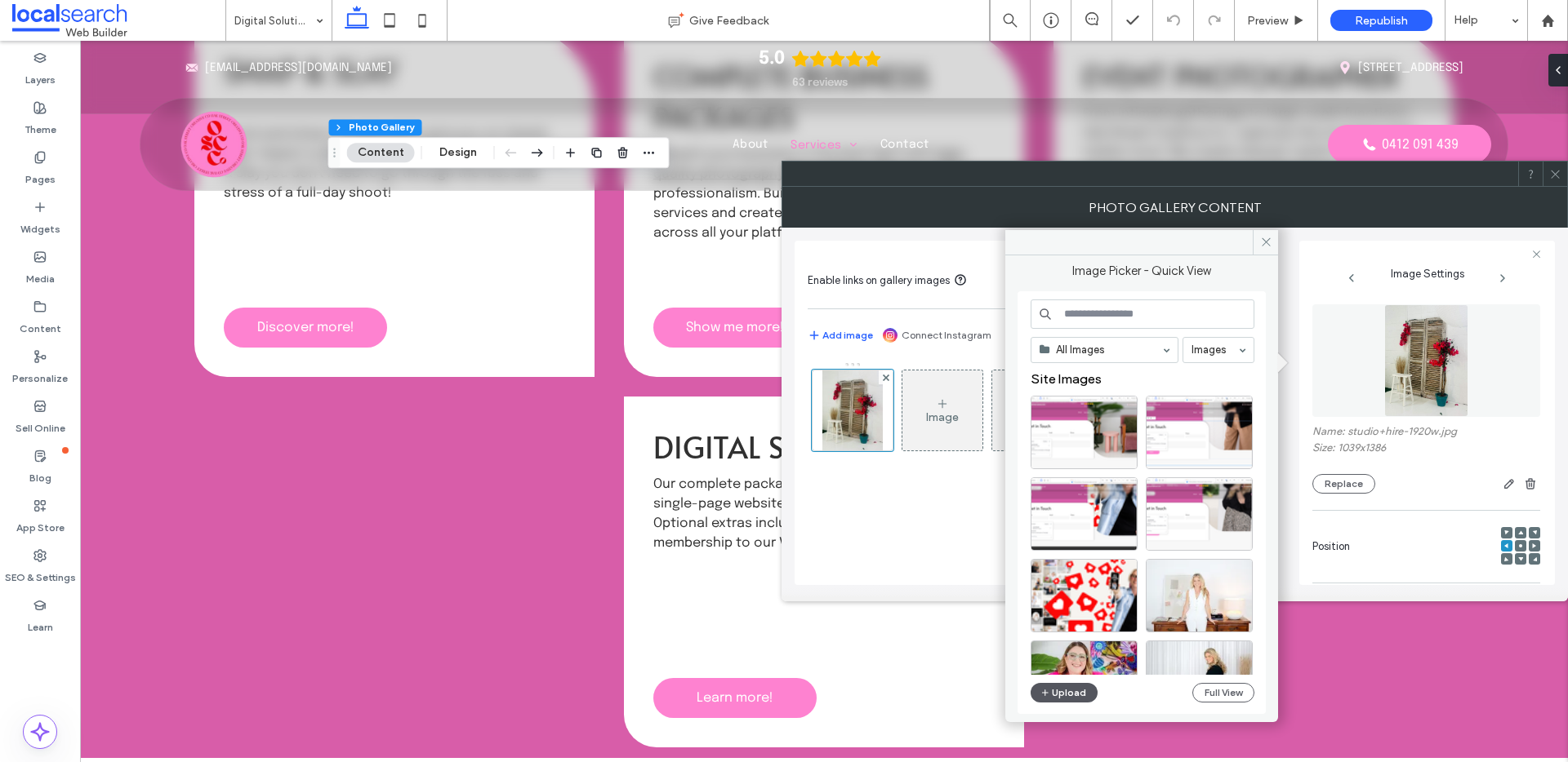
click at [1070, 690] on button "Upload" at bounding box center [1064, 693] width 67 height 20
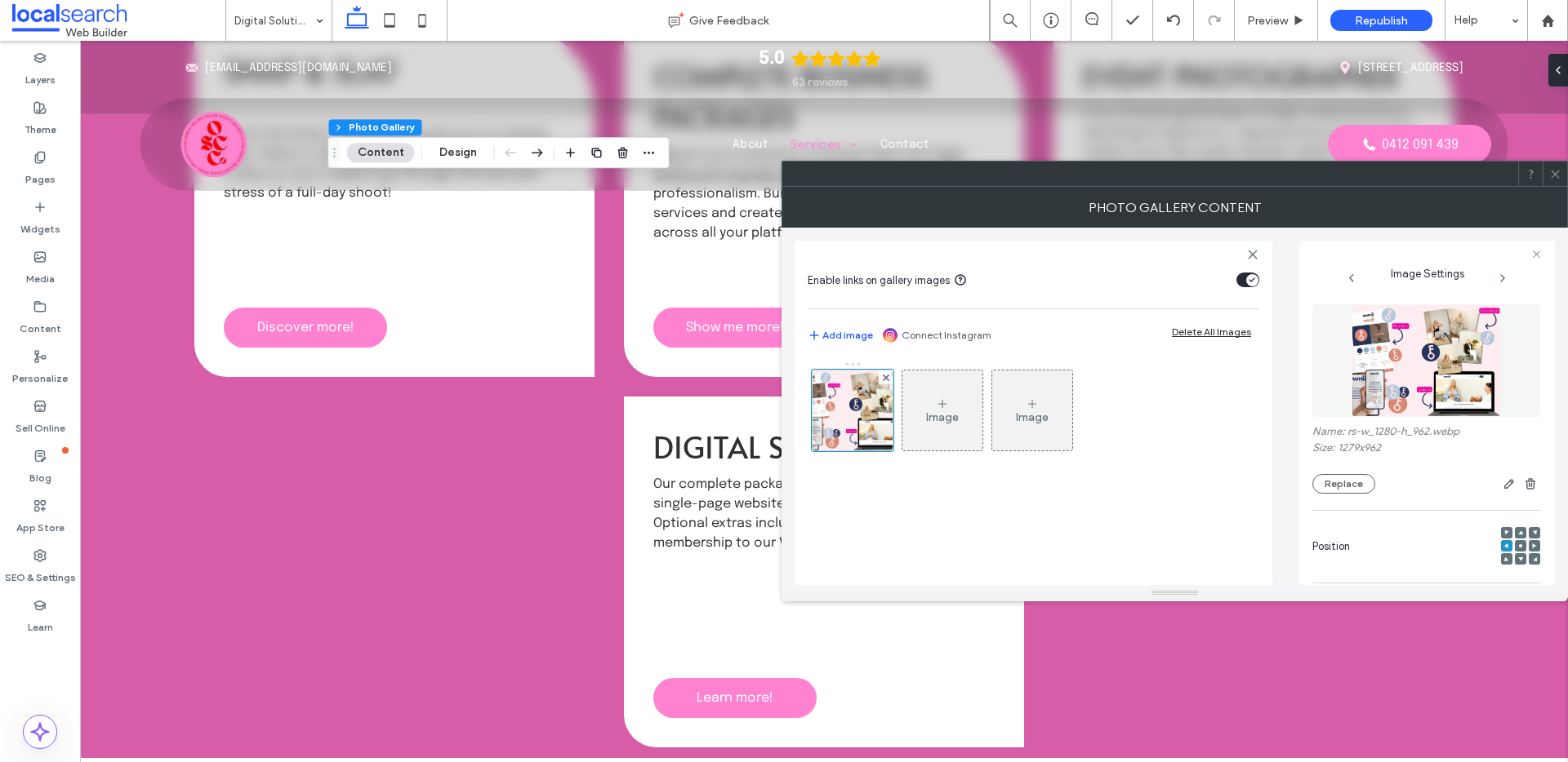
click at [1371, 493] on div "Replace" at bounding box center [1426, 484] width 228 height 20
click at [1368, 489] on button "Replace" at bounding box center [1344, 484] width 63 height 20
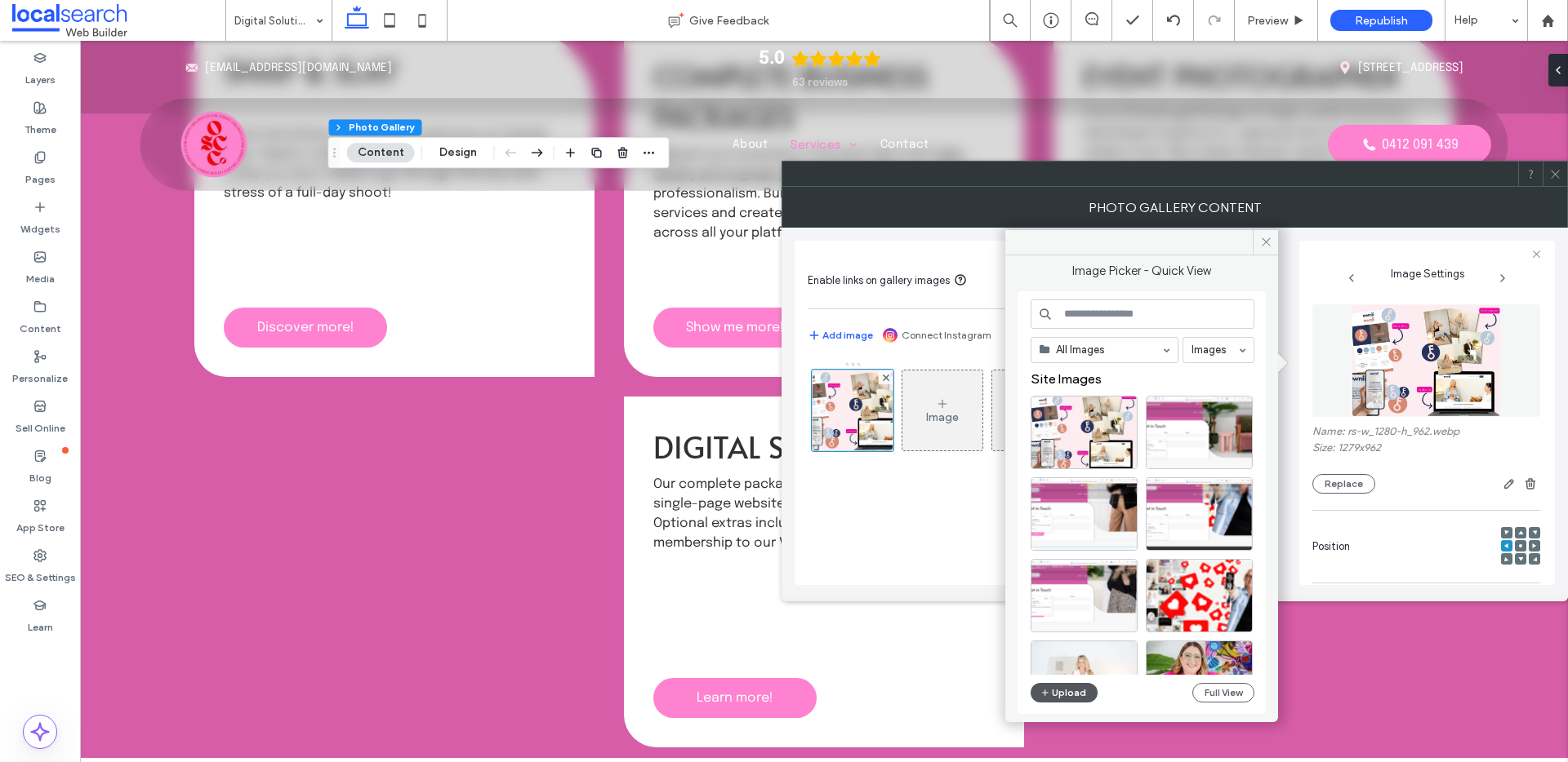
click at [1064, 695] on button "Upload" at bounding box center [1064, 693] width 67 height 20
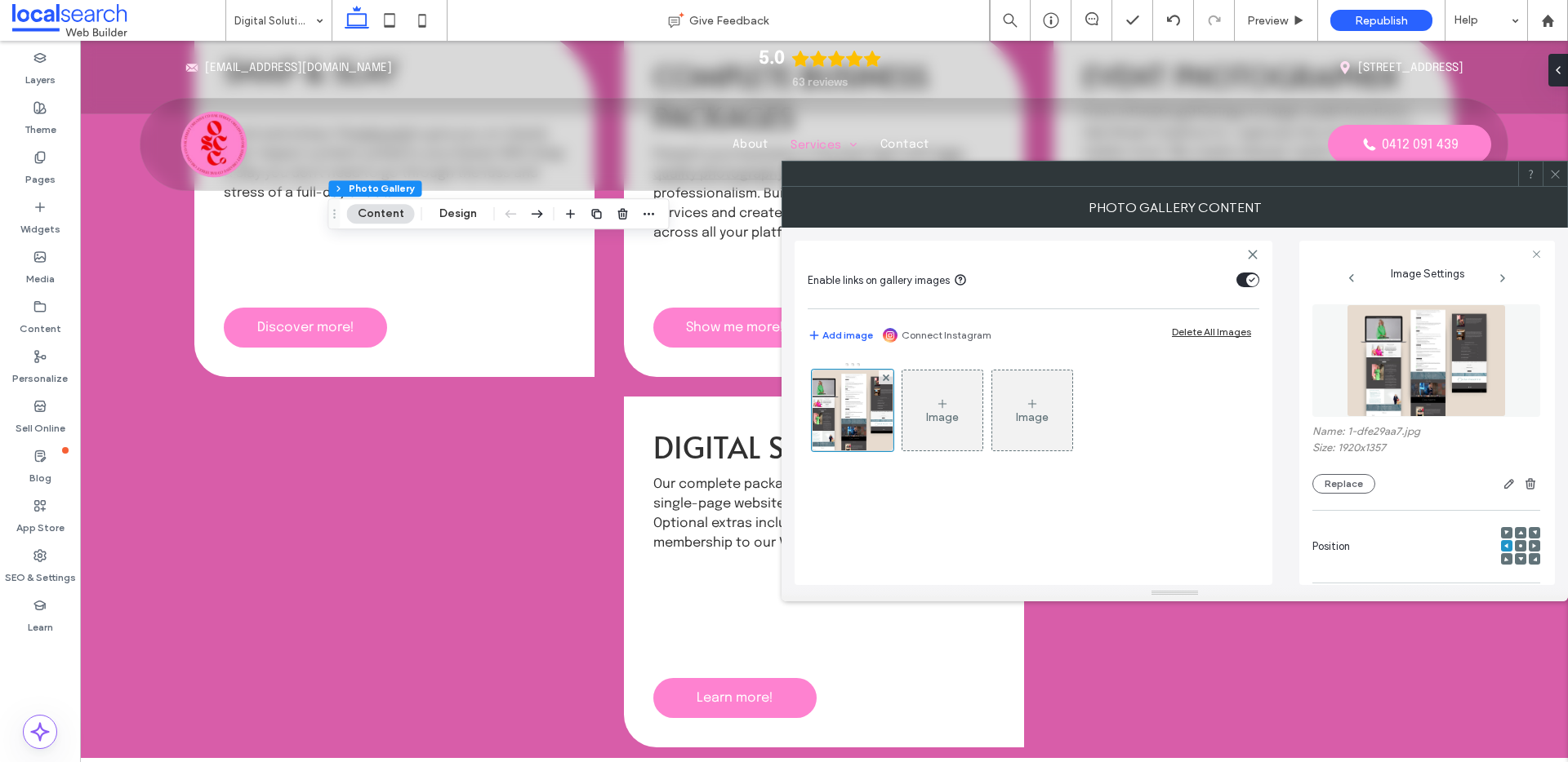
click at [1552, 174] on icon at bounding box center [1555, 174] width 12 height 12
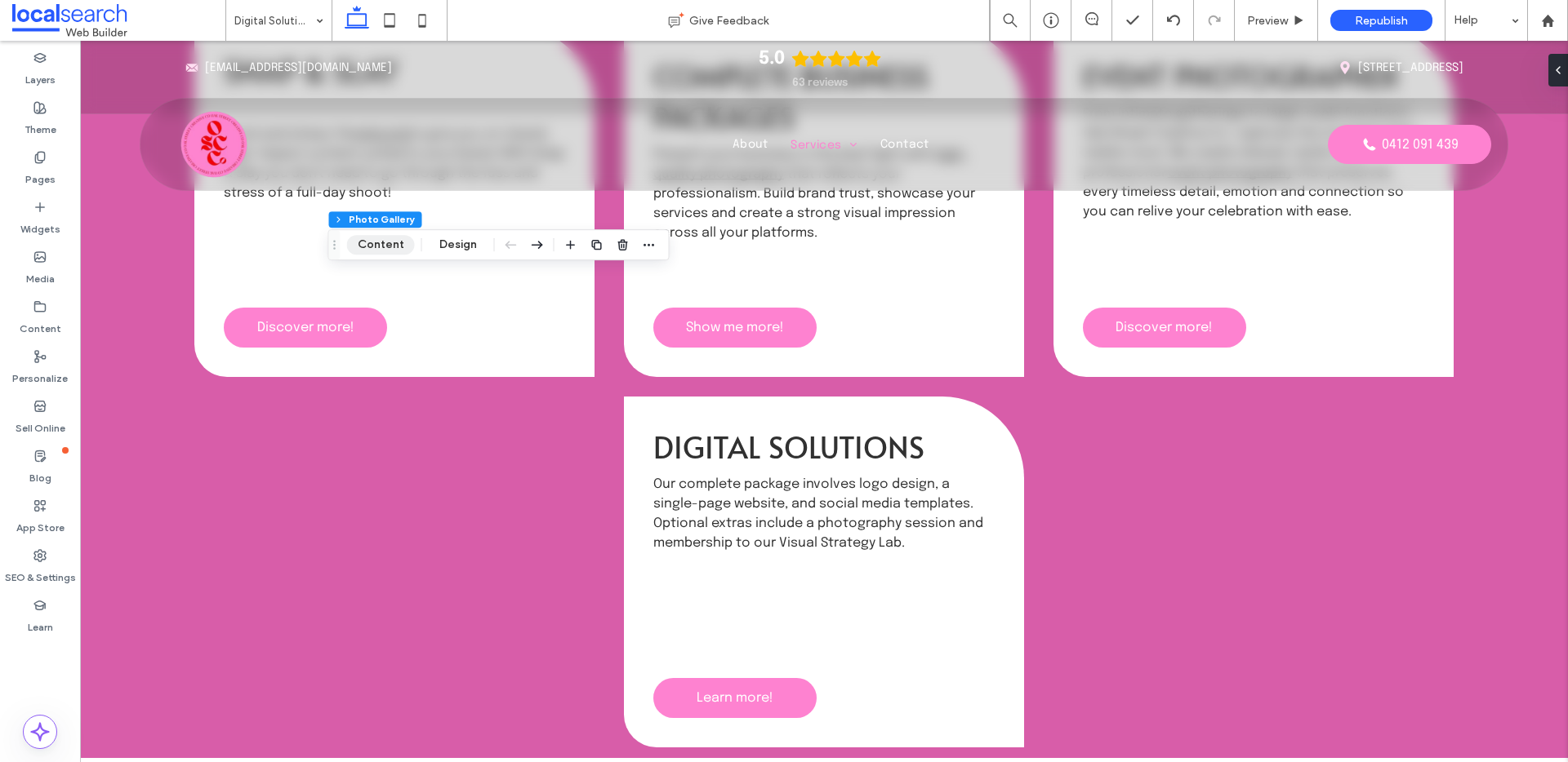
click at [369, 251] on button "Content" at bounding box center [381, 245] width 68 height 20
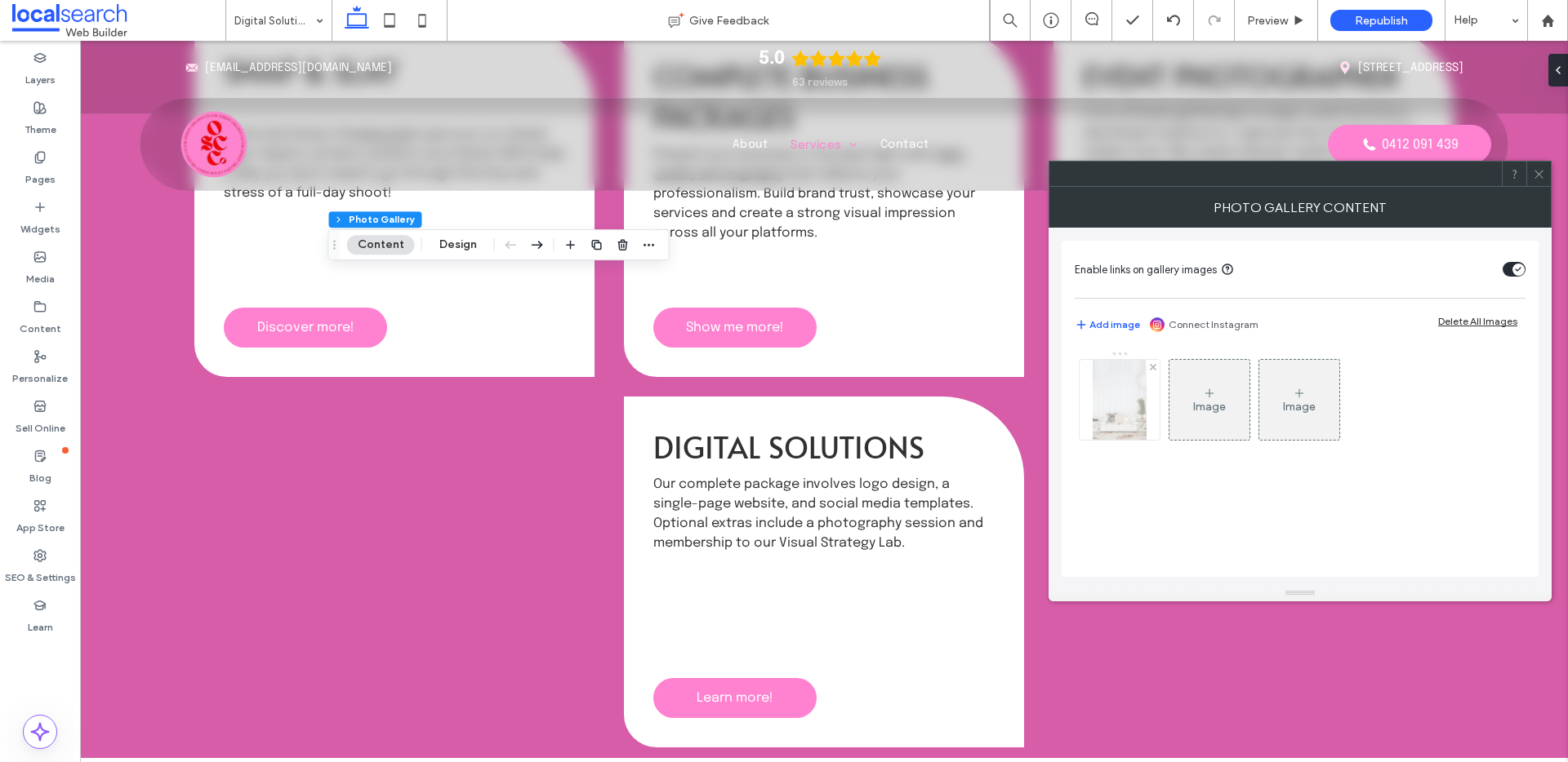
click at [1111, 396] on img at bounding box center [1119, 399] width 53 height 80
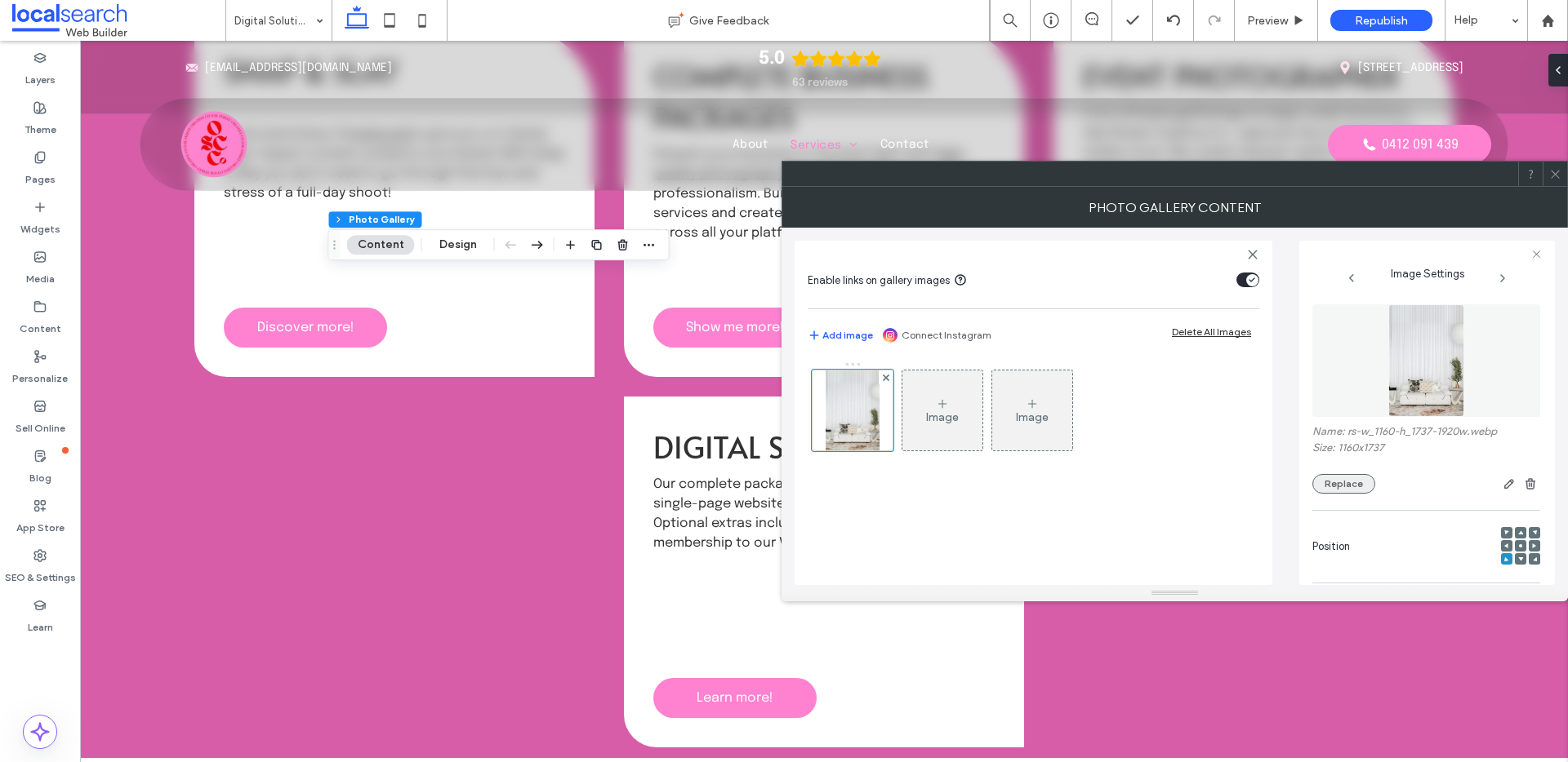
click at [1328, 484] on button "Replace" at bounding box center [1344, 484] width 63 height 20
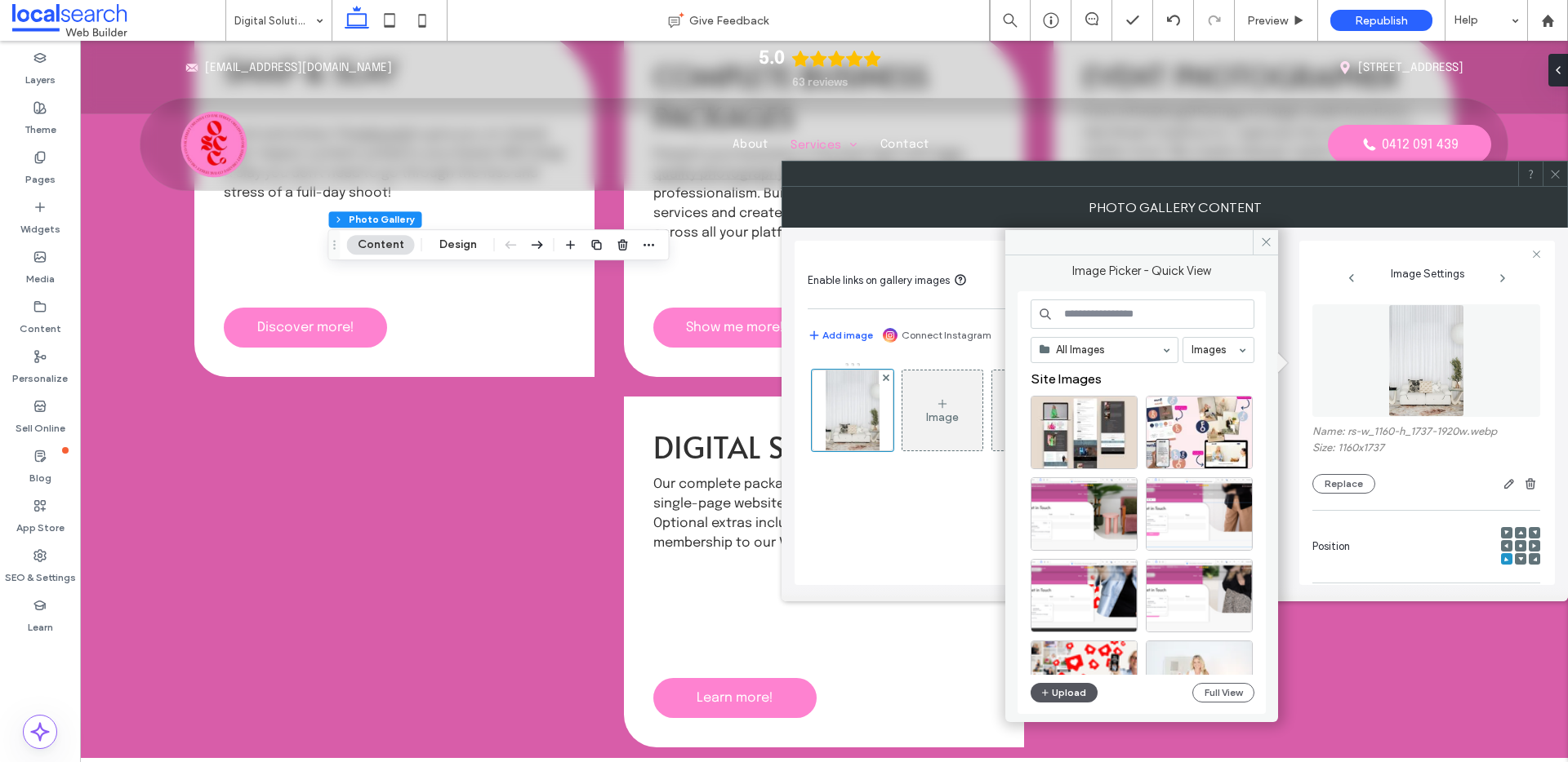
click at [1069, 694] on button "Upload" at bounding box center [1064, 693] width 67 height 20
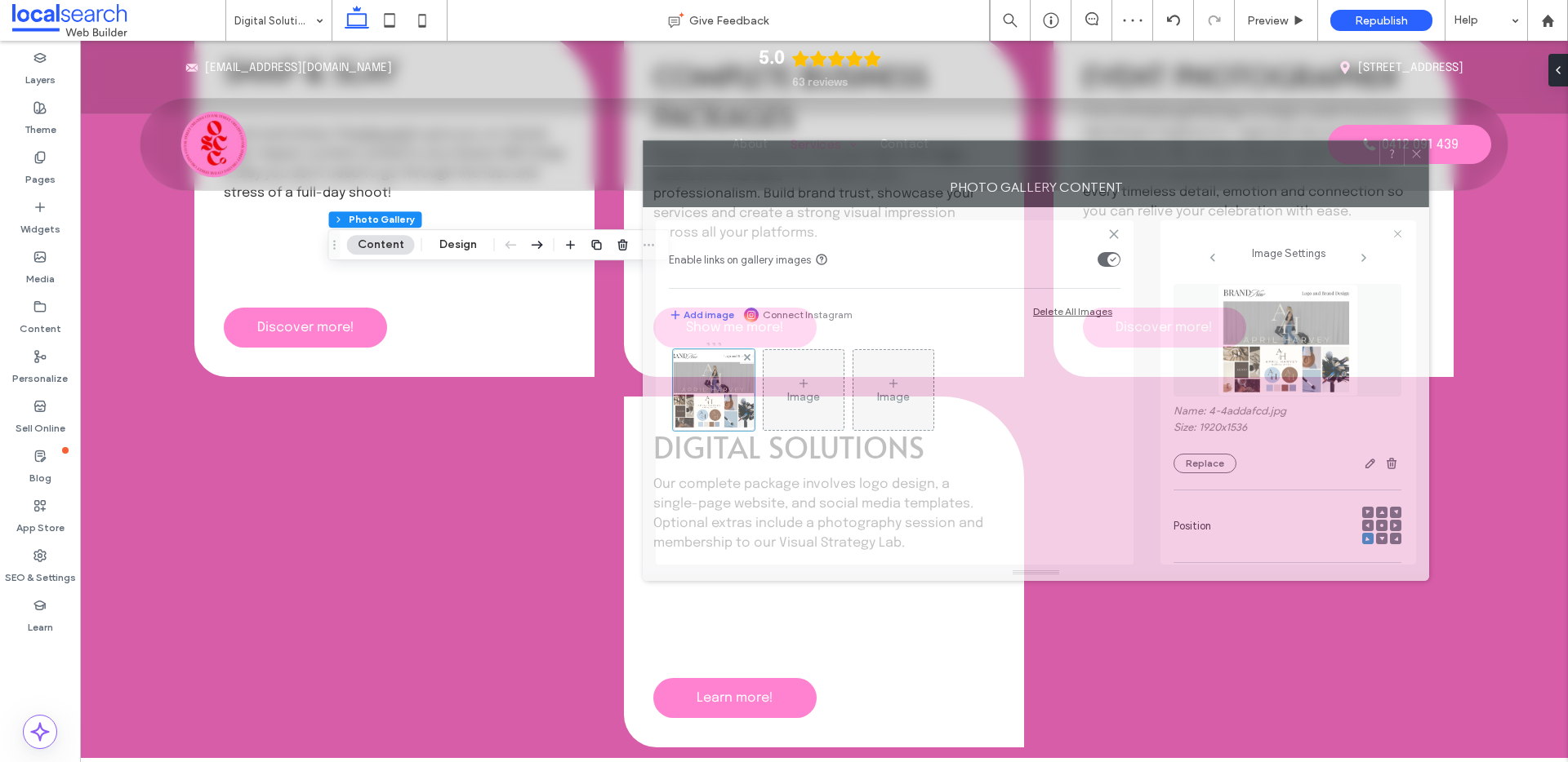
drag, startPoint x: 1262, startPoint y: 189, endPoint x: 1177, endPoint y: 172, distance: 86.7
click at [1177, 172] on div "Photo Gallery Content" at bounding box center [1036, 187] width 787 height 41
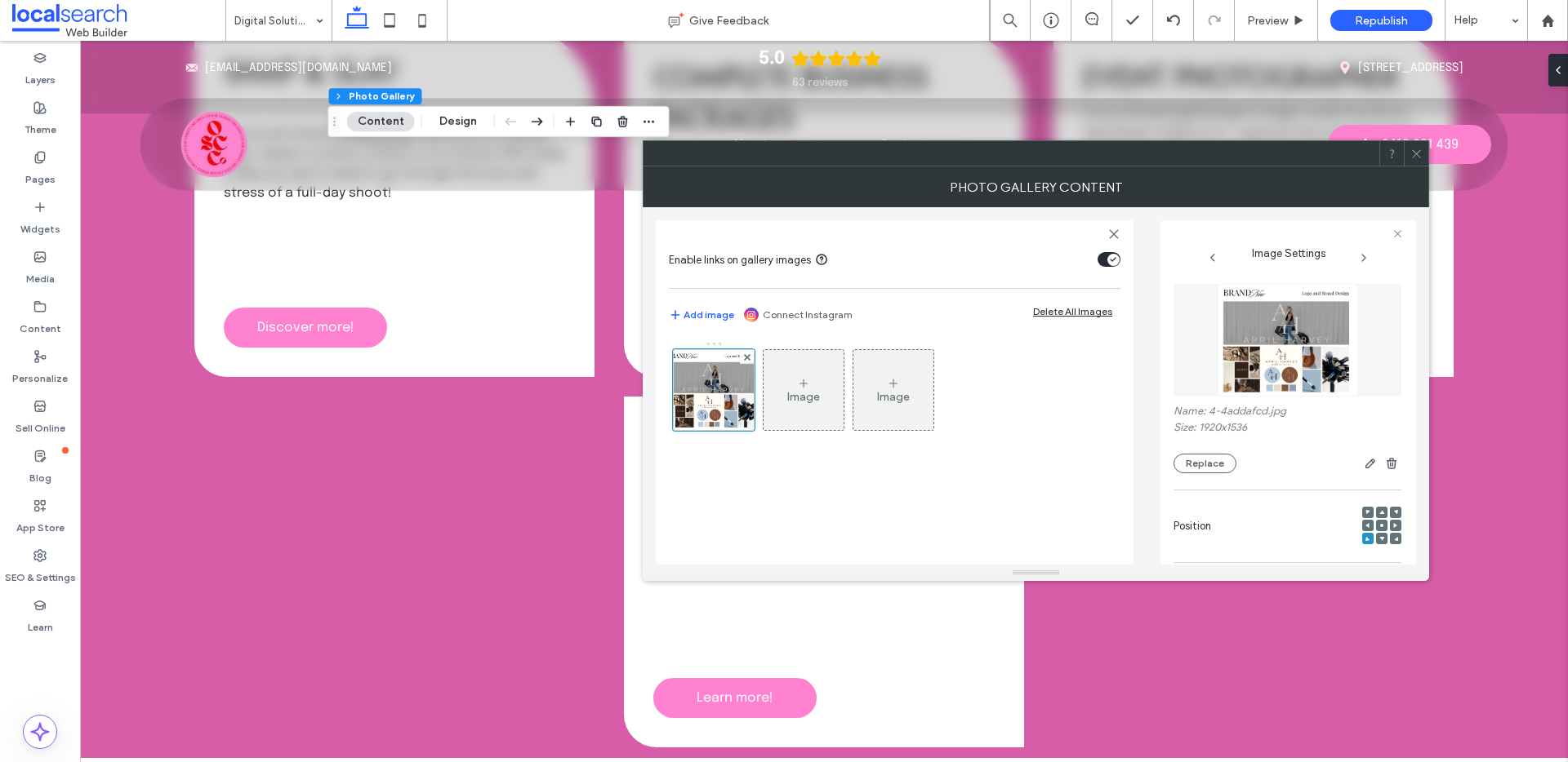
click at [1420, 151] on icon at bounding box center [1417, 153] width 12 height 12
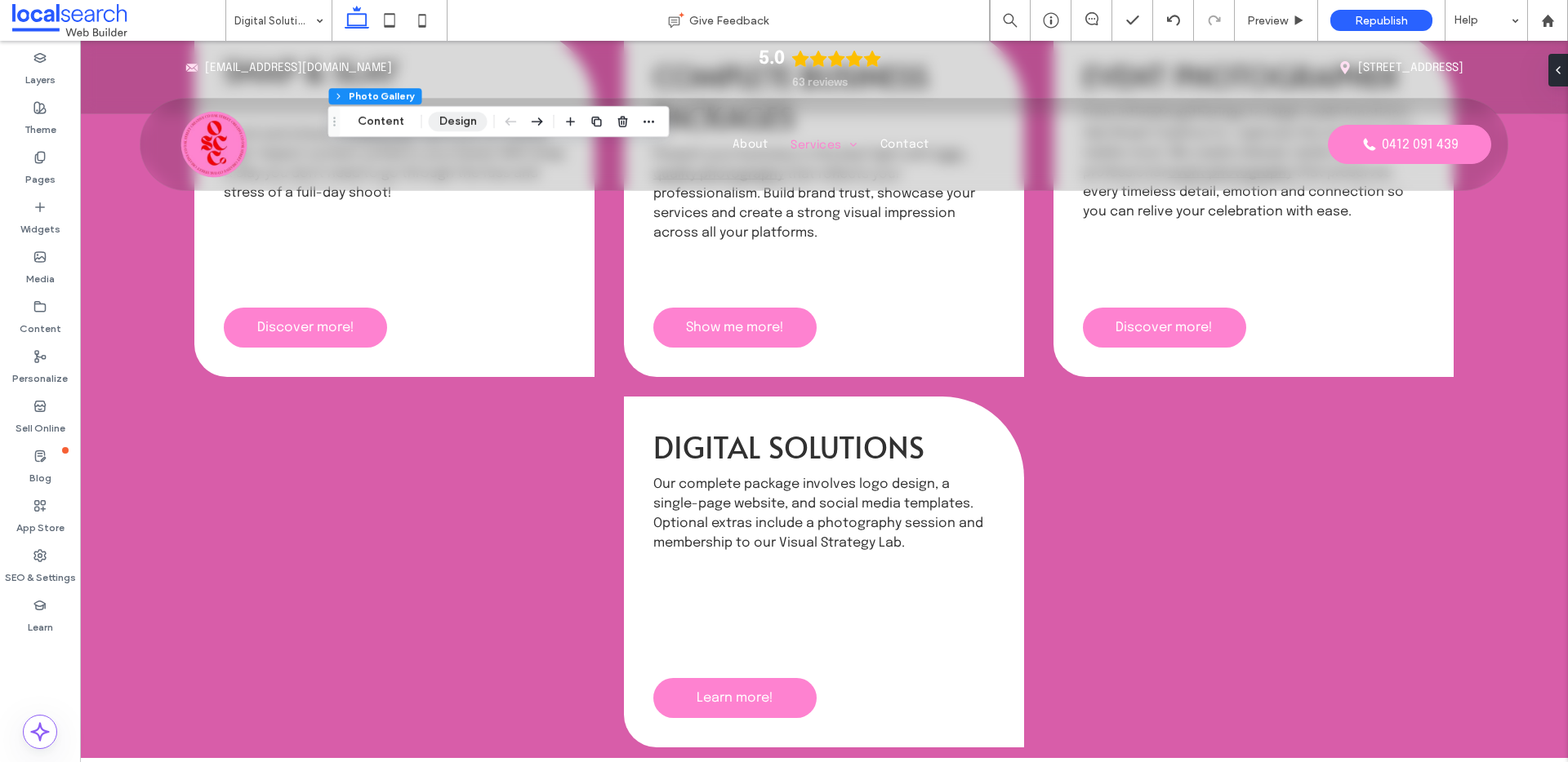
click at [464, 122] on button "Design" at bounding box center [458, 122] width 59 height 20
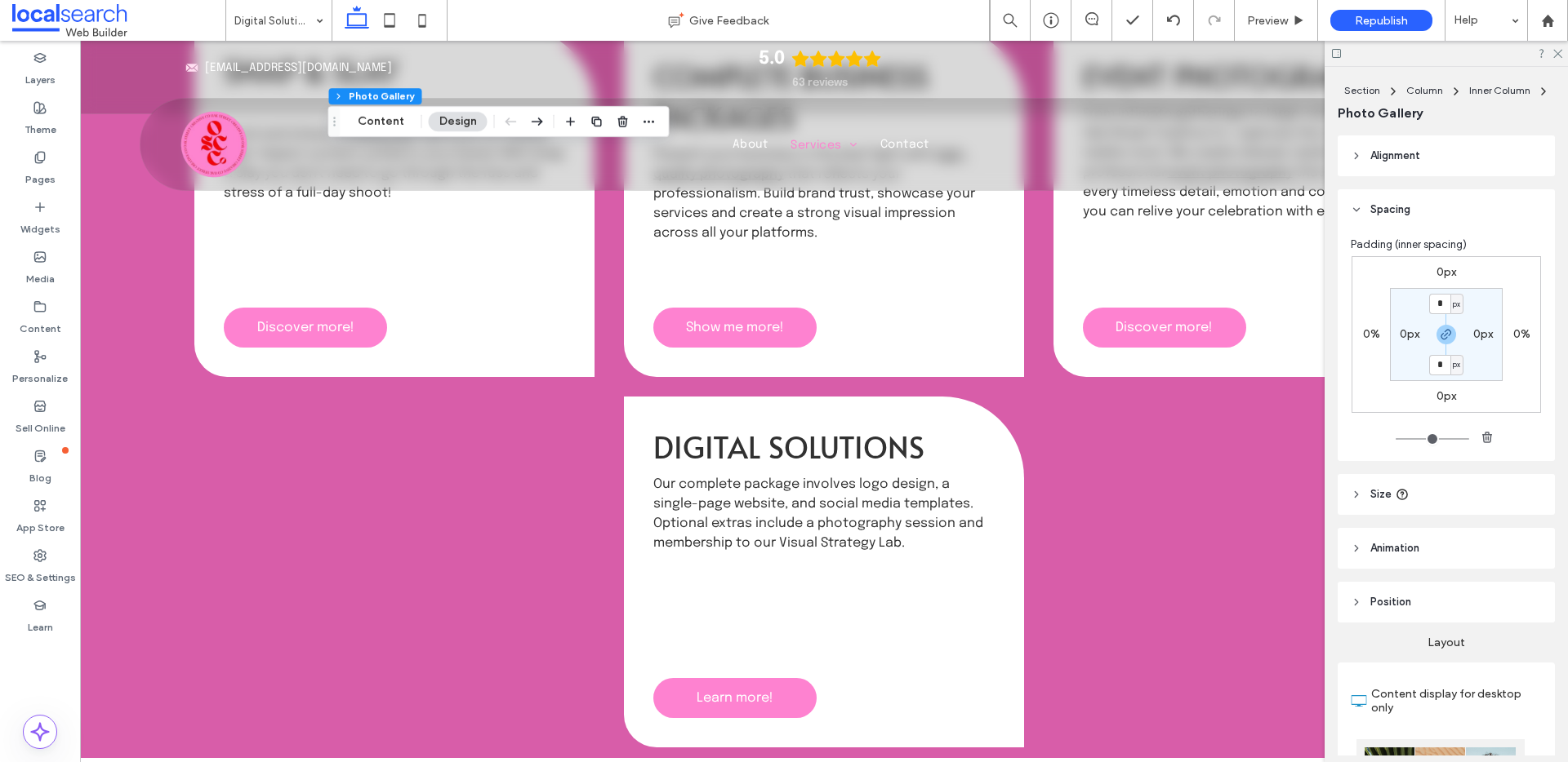
click at [1479, 329] on label "0px" at bounding box center [1483, 334] width 20 height 14
click at [1519, 334] on label "0%" at bounding box center [1521, 334] width 17 height 14
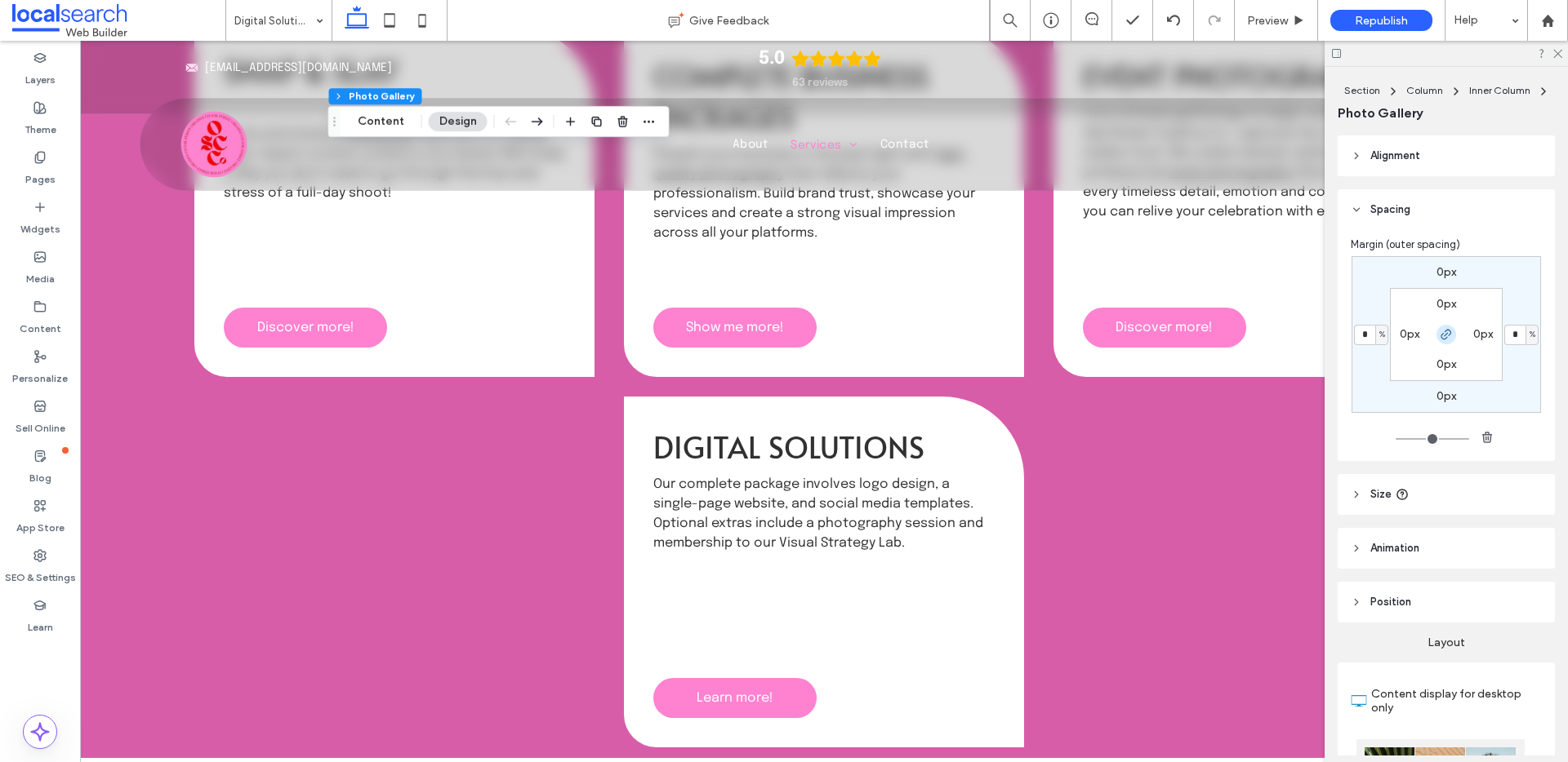
click at [1441, 334] on use "button" at bounding box center [1446, 334] width 10 height 10
click at [1530, 331] on span "%" at bounding box center [1533, 334] width 6 height 17
click at [1527, 360] on span "px" at bounding box center [1523, 360] width 12 height 17
click at [1508, 334] on input "*" at bounding box center [1515, 334] width 22 height 21
type input "**"
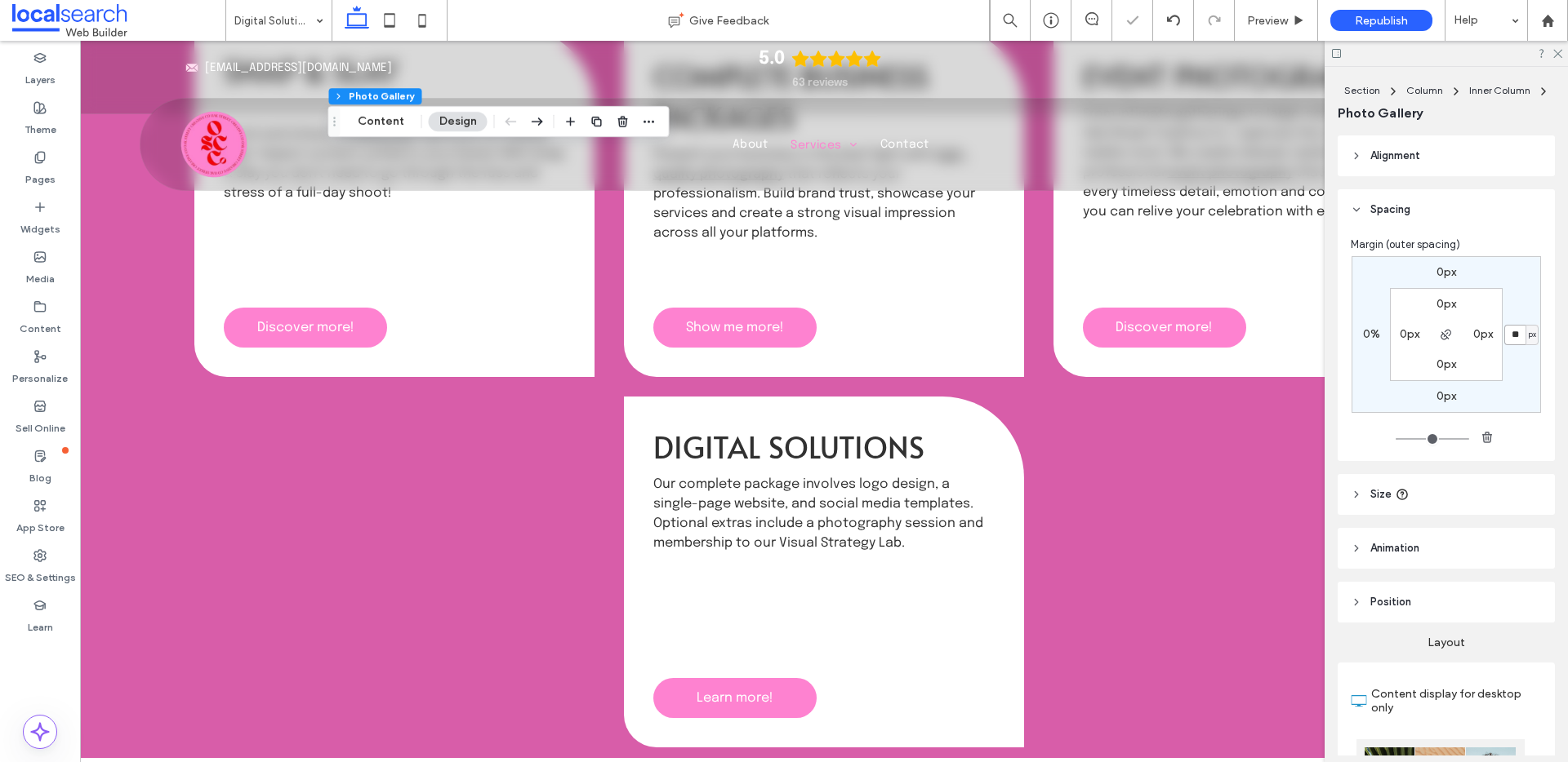
type input "**"
click at [1509, 334] on input "**" at bounding box center [1515, 334] width 22 height 21
type input "***"
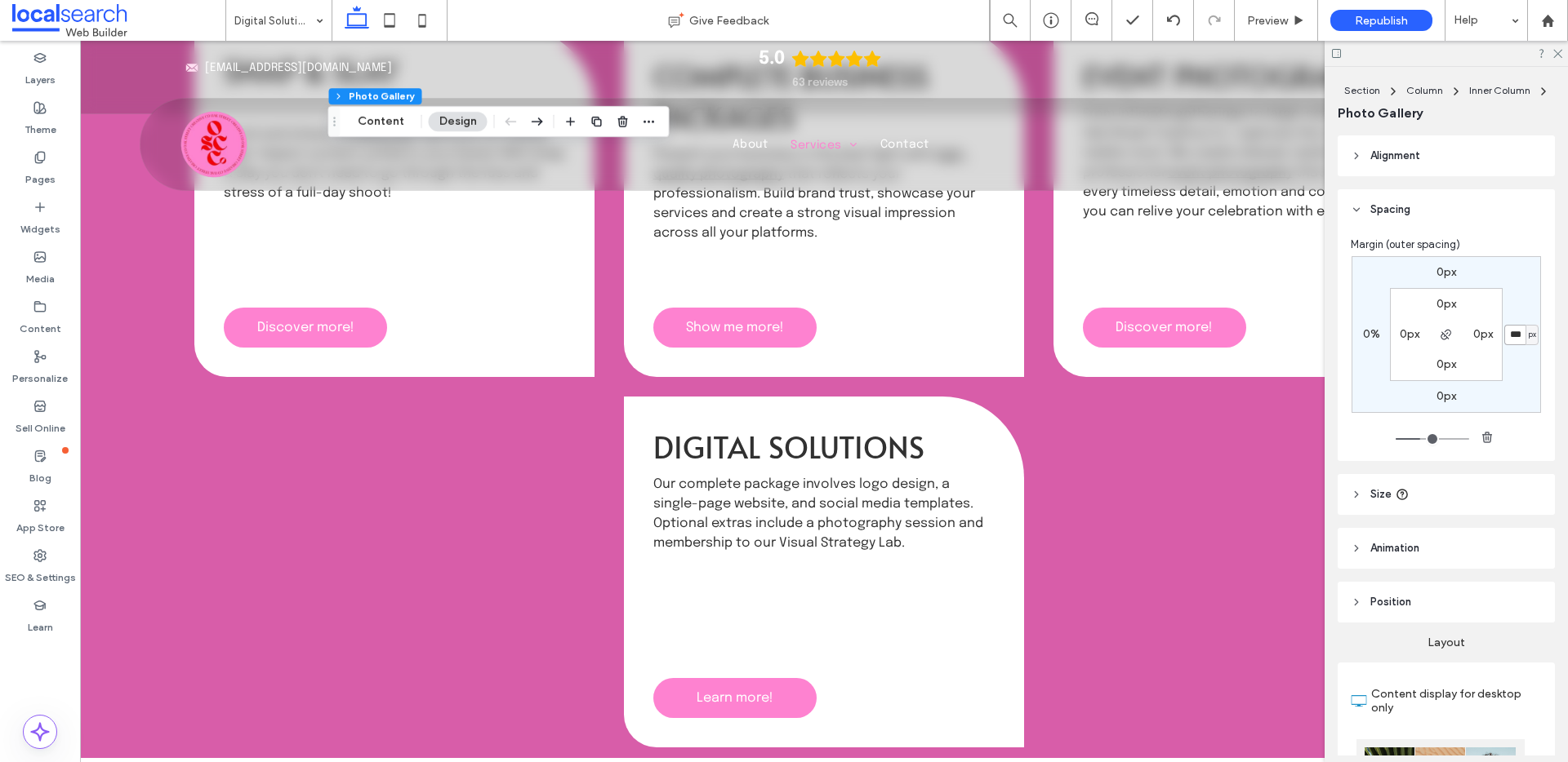
click at [1508, 338] on input "***" at bounding box center [1515, 334] width 22 height 21
click at [1507, 339] on input "***" at bounding box center [1515, 334] width 22 height 21
type input "*"
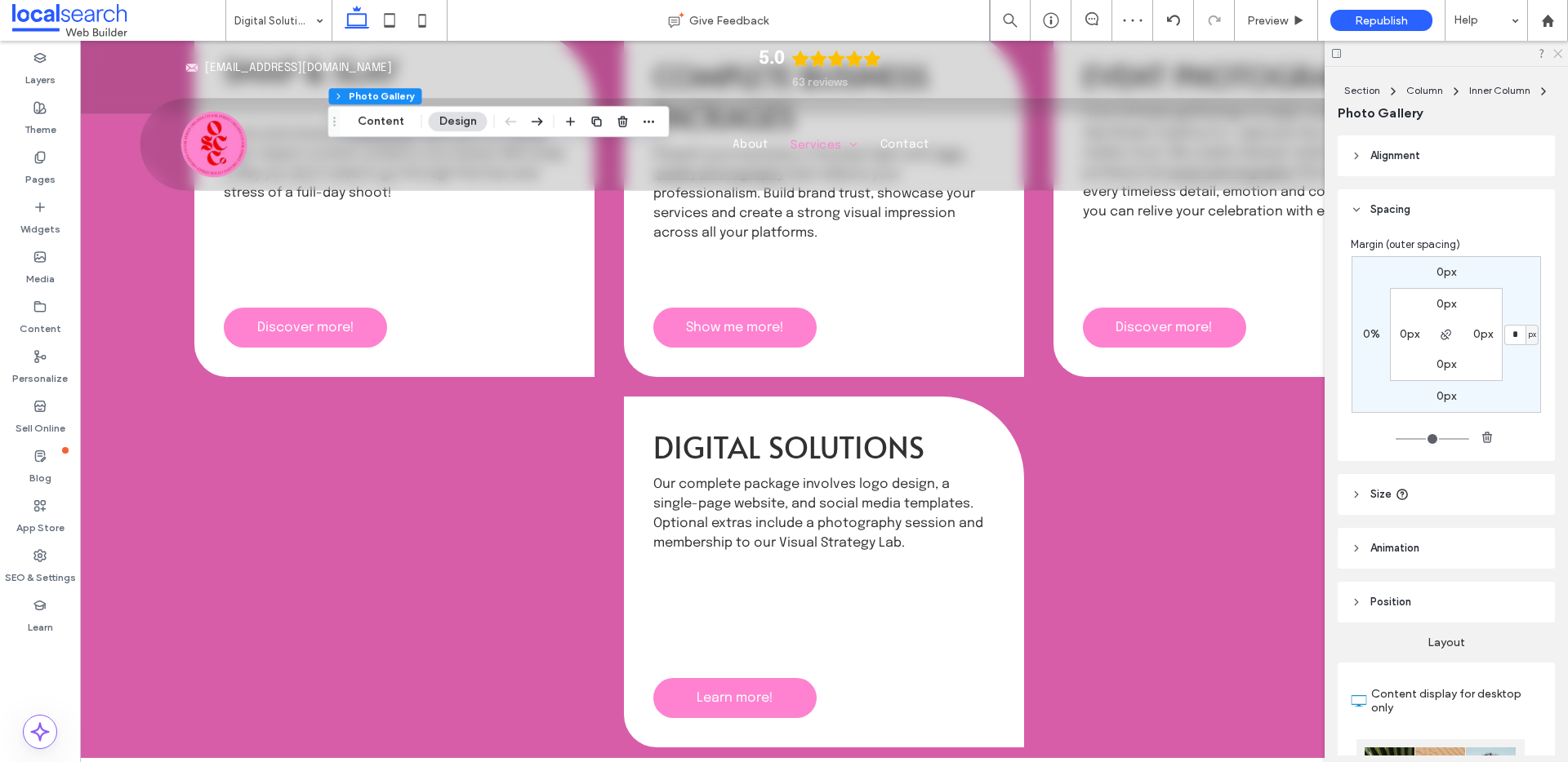
click at [1555, 52] on icon at bounding box center [1556, 52] width 11 height 11
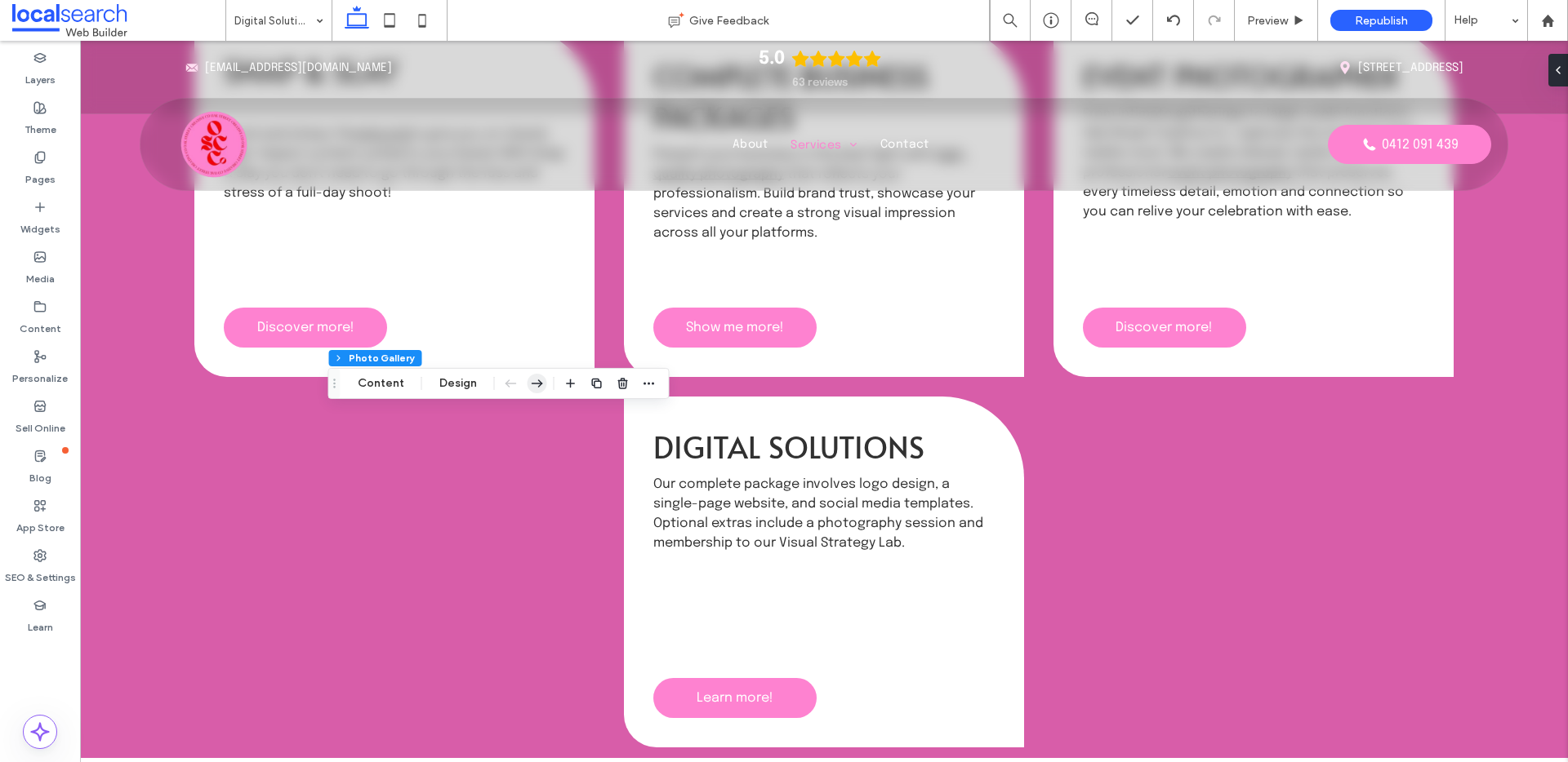
click at [532, 382] on use "button" at bounding box center [538, 383] width 12 height 8
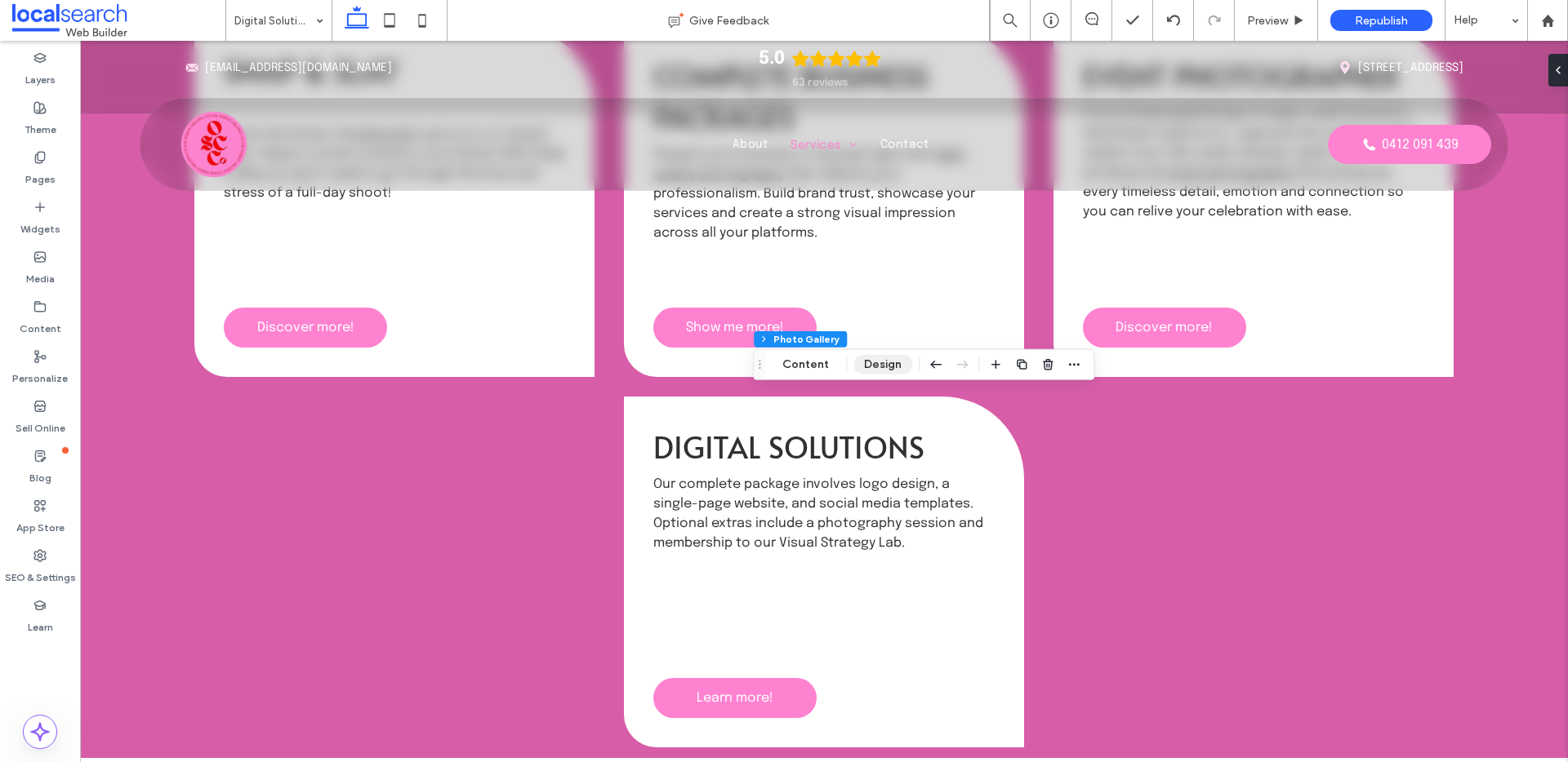
click at [869, 372] on button "Design" at bounding box center [883, 365] width 59 height 20
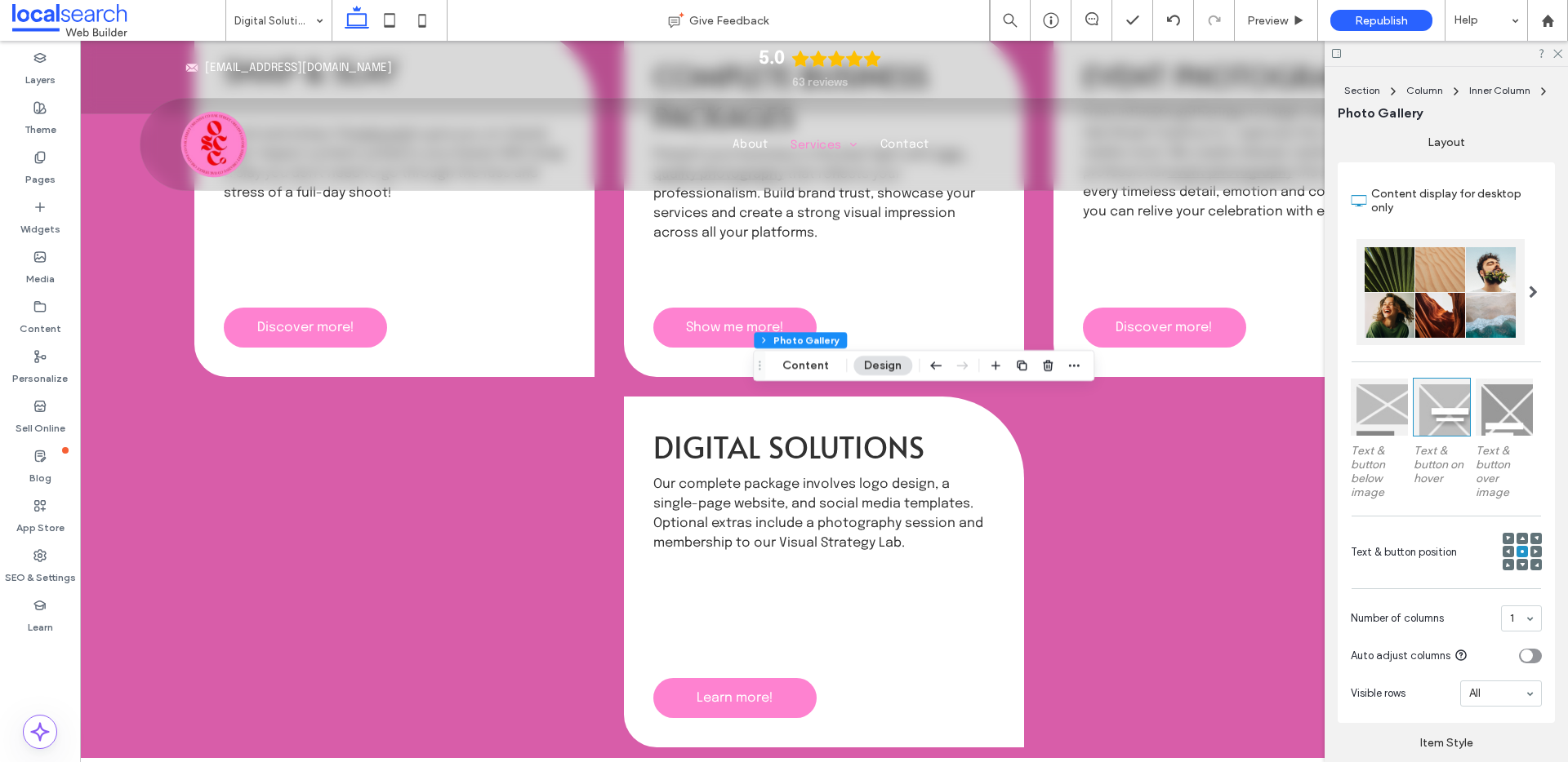
scroll to position [525, 0]
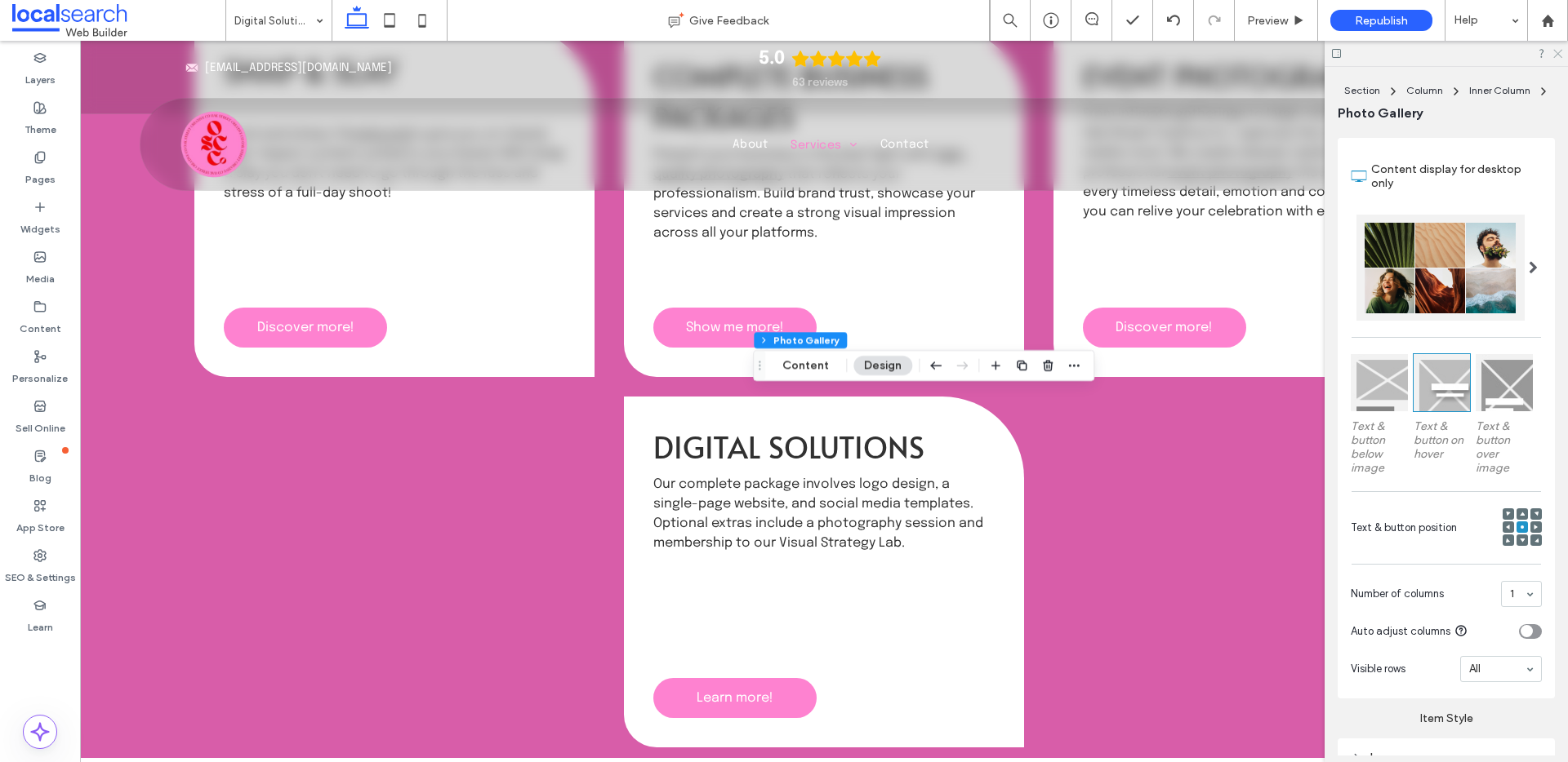
click at [1557, 55] on icon at bounding box center [1556, 52] width 11 height 11
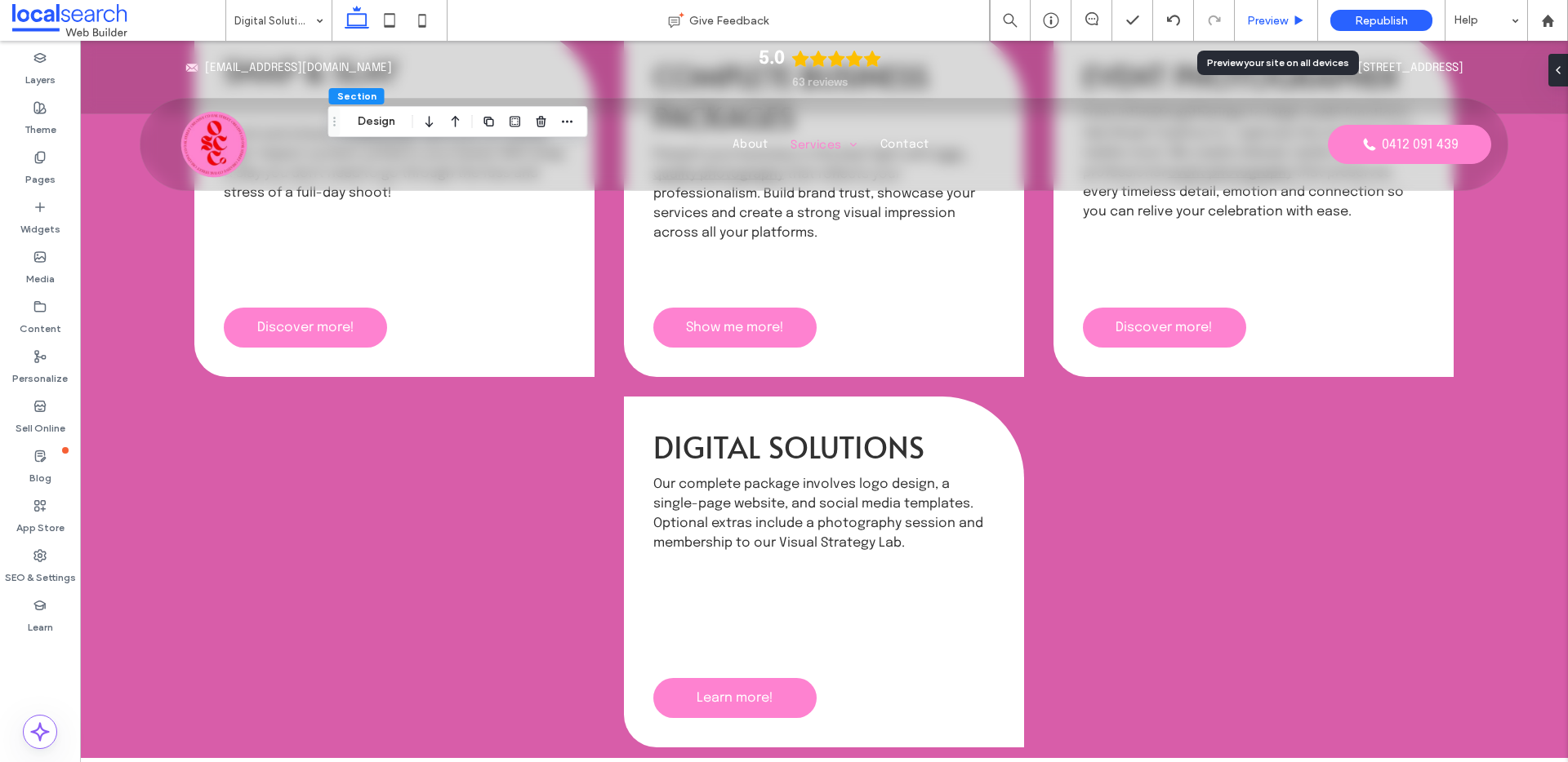
click at [1271, 20] on span "Preview" at bounding box center [1268, 21] width 41 height 14
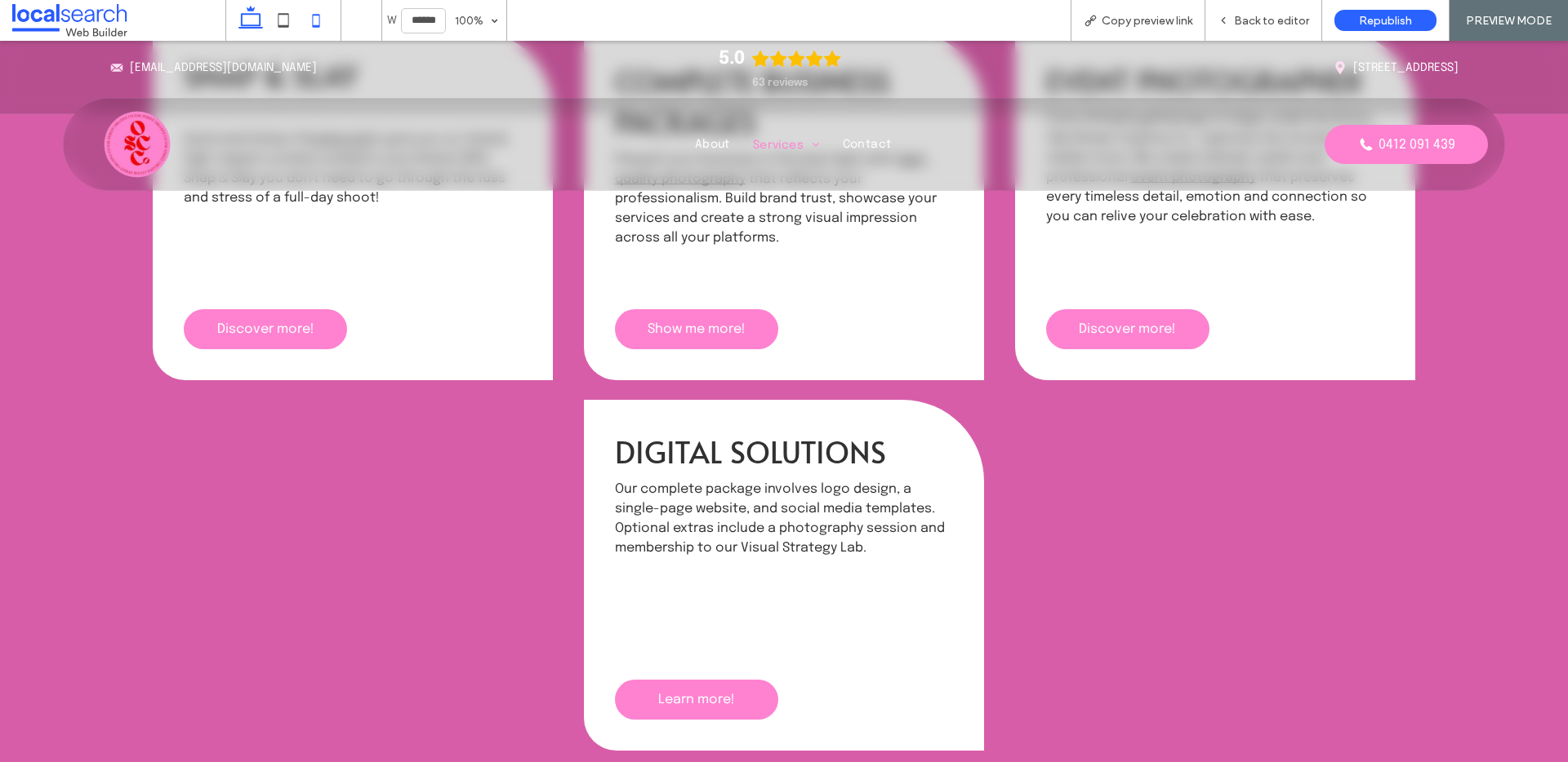
click at [305, 25] on icon at bounding box center [316, 20] width 32 height 32
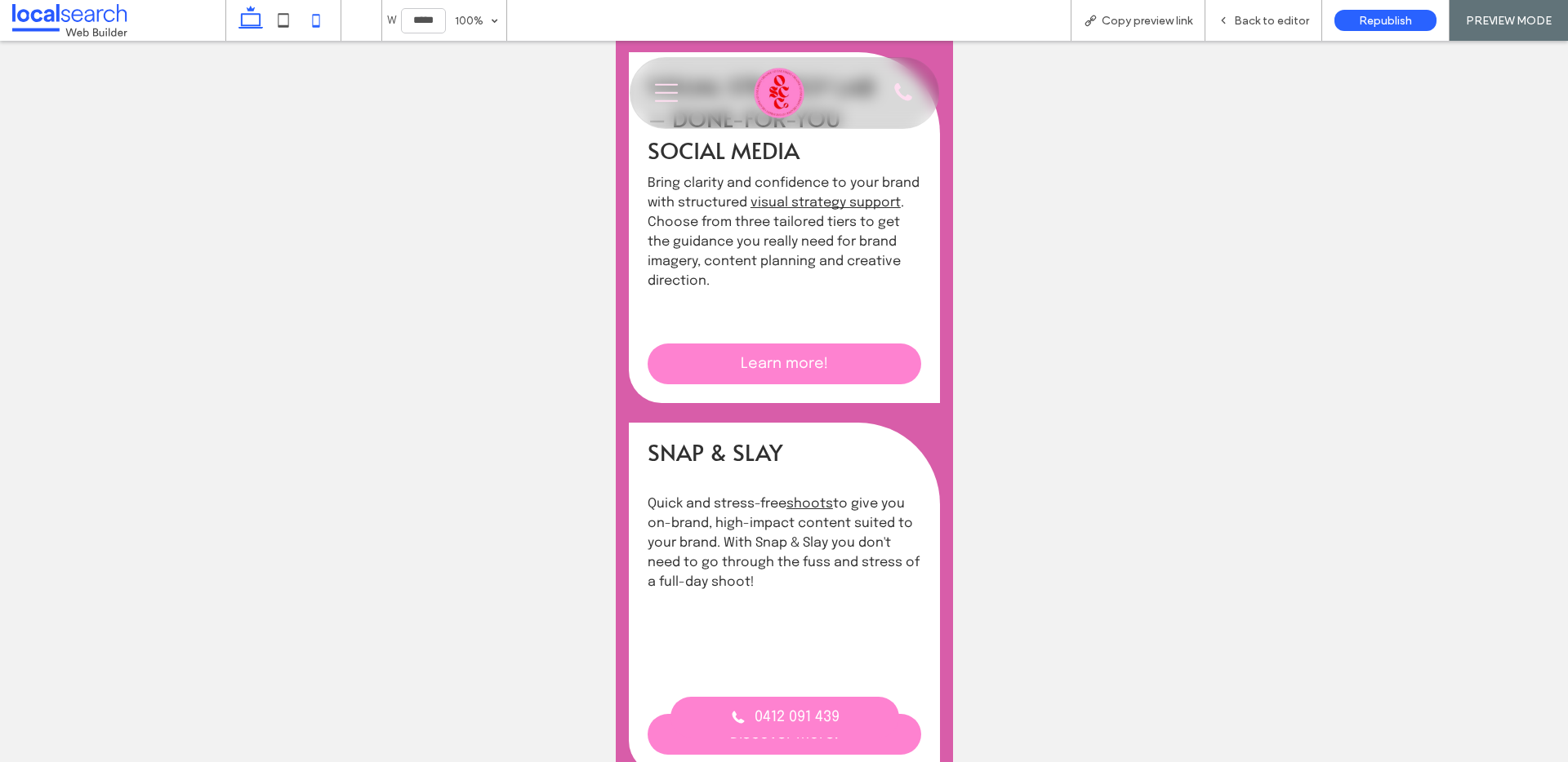
click at [260, 16] on use at bounding box center [250, 17] width 25 height 23
type input "******"
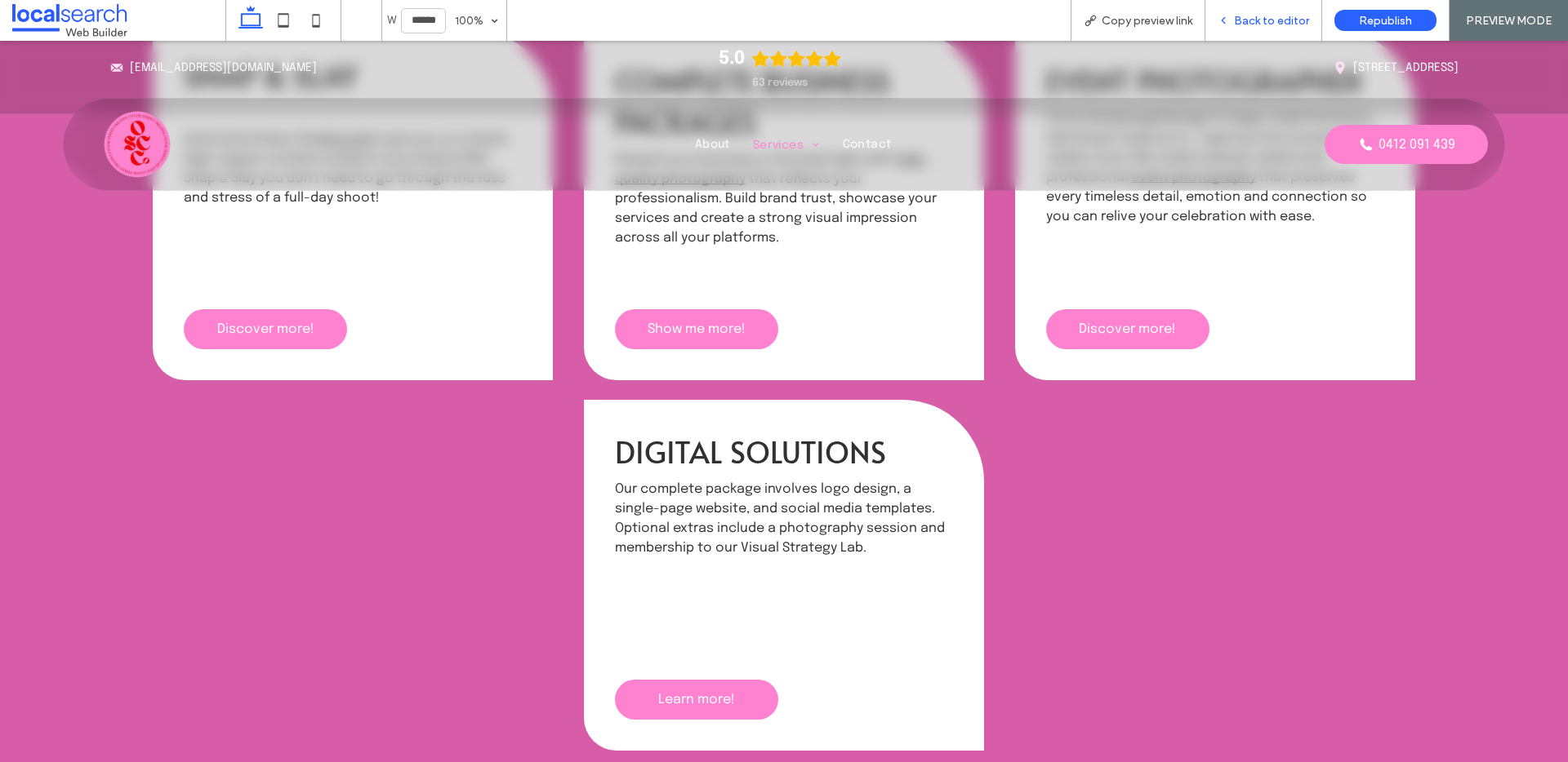
click at [1246, 21] on span "Back to editor" at bounding box center [1272, 21] width 75 height 14
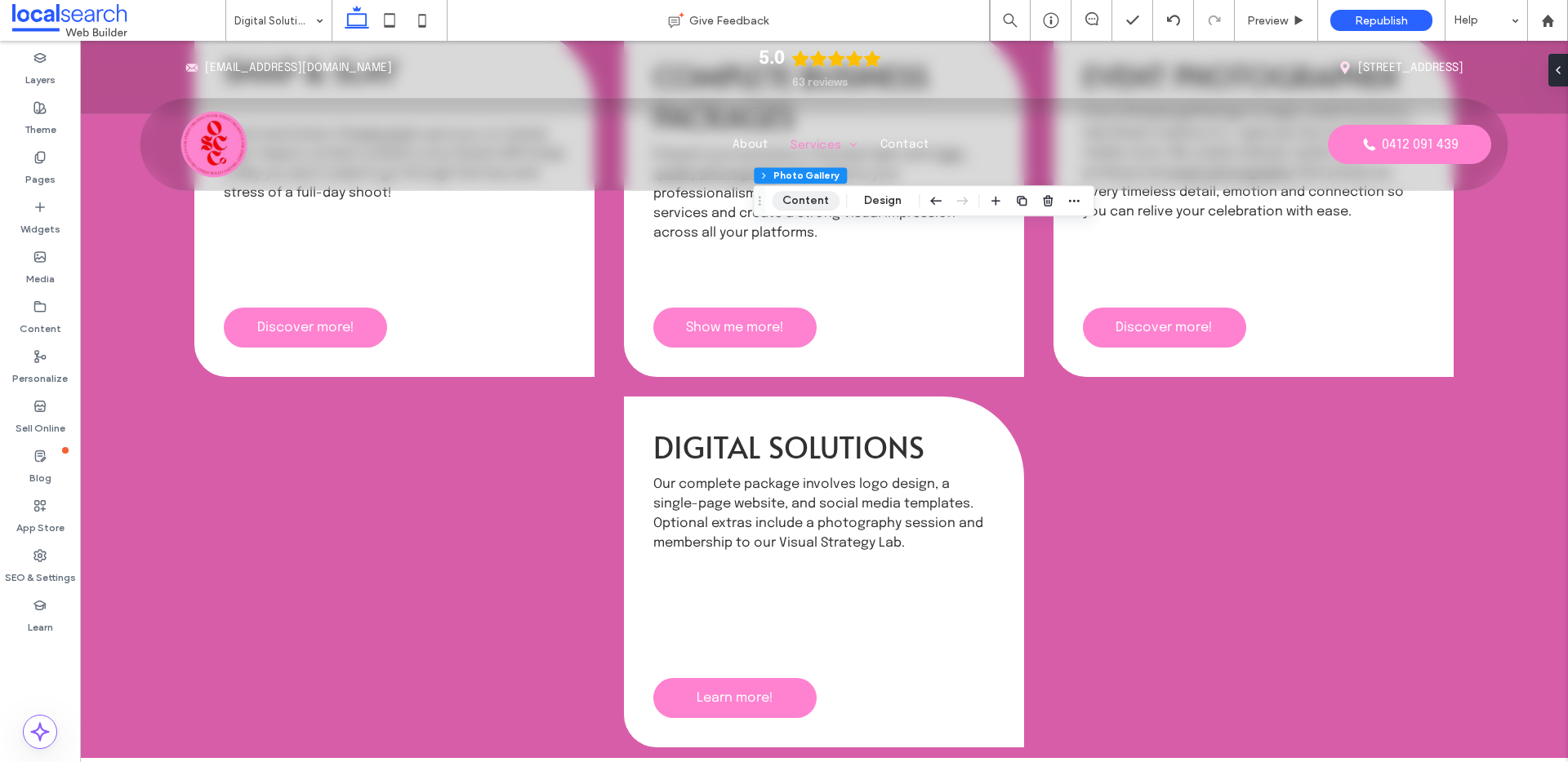
click at [825, 197] on button "Content" at bounding box center [806, 201] width 68 height 20
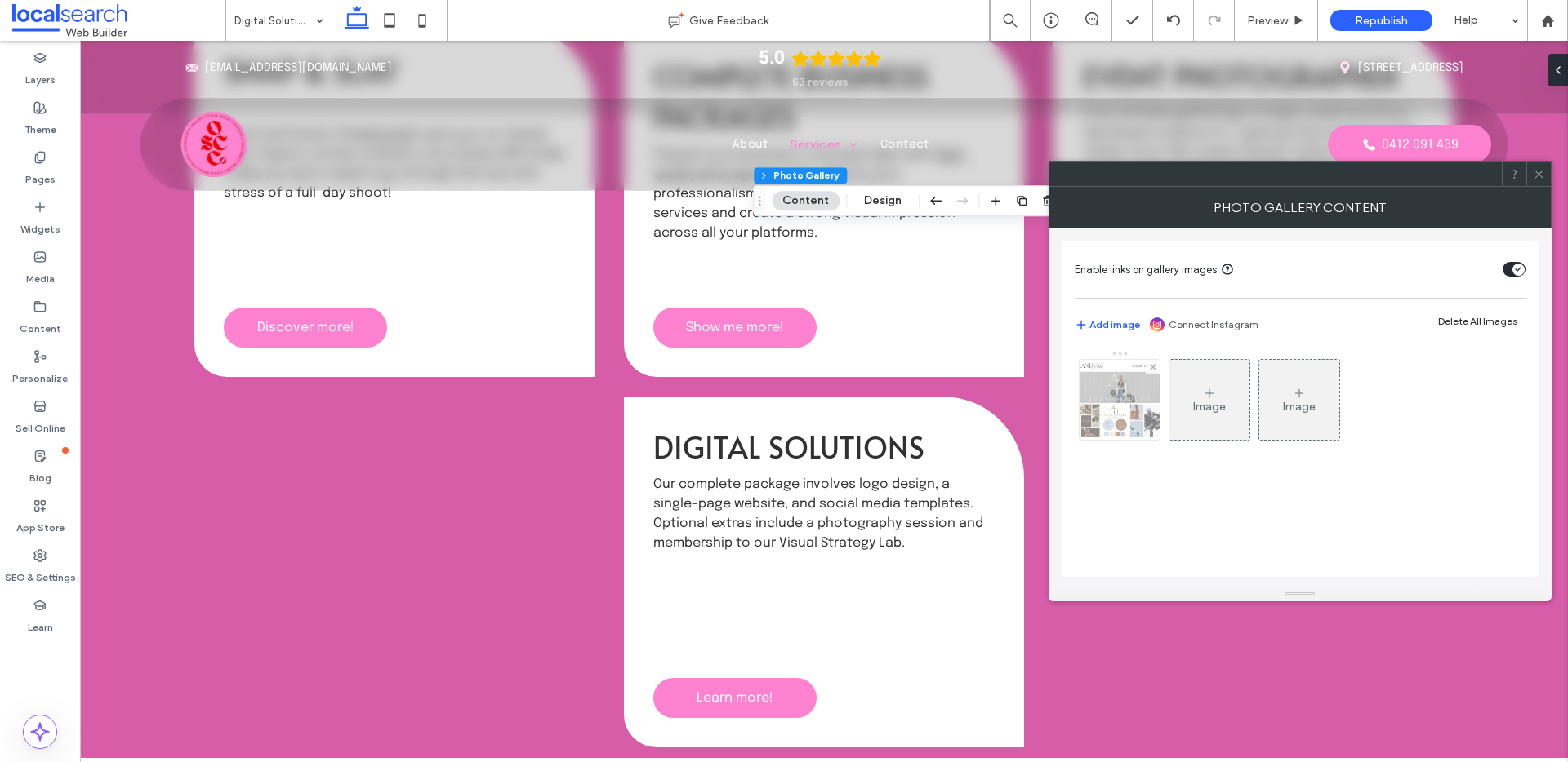
click at [1116, 408] on img at bounding box center [1120, 399] width 100 height 80
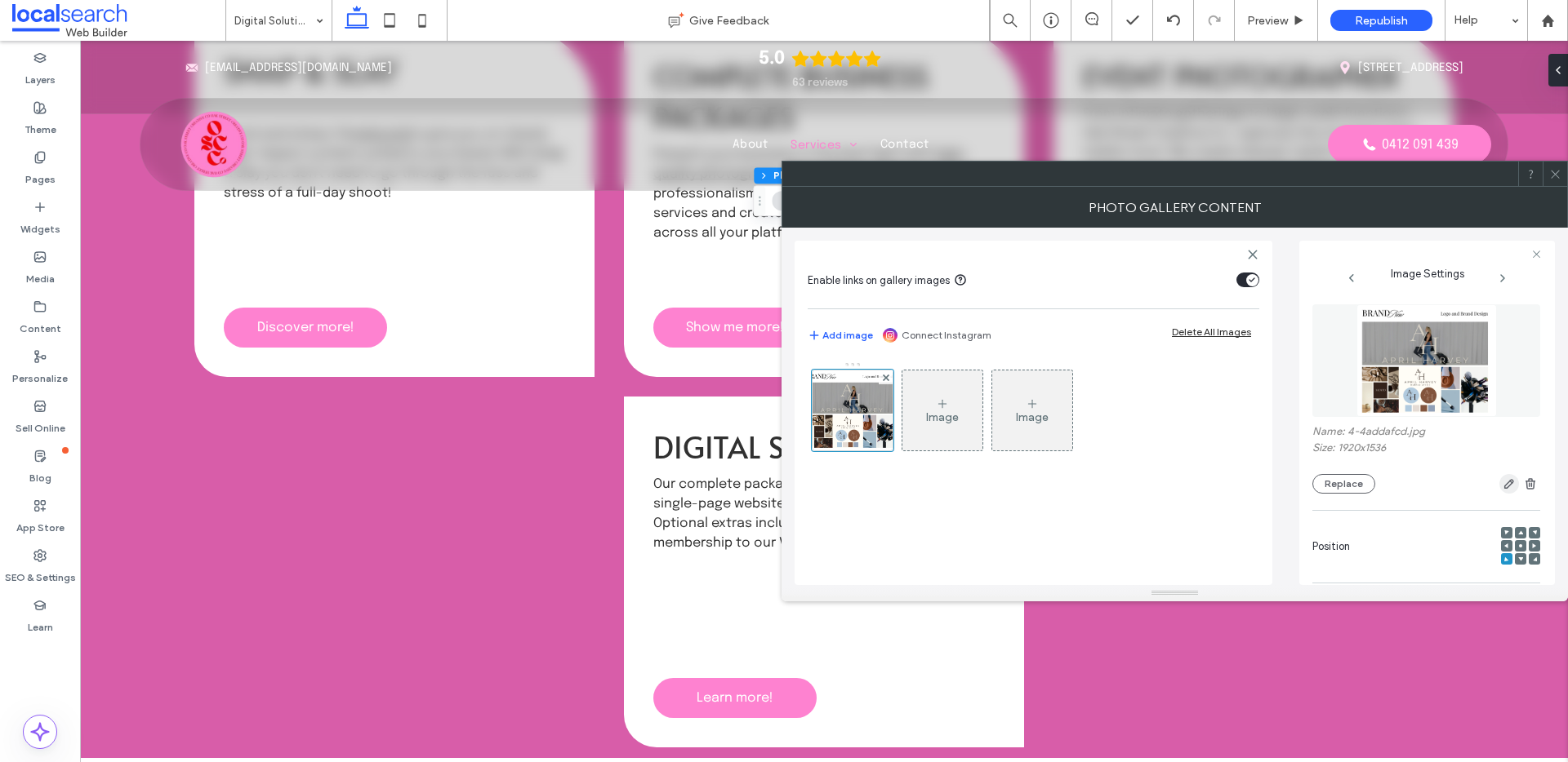
click at [1505, 483] on use "button" at bounding box center [1509, 485] width 10 height 10
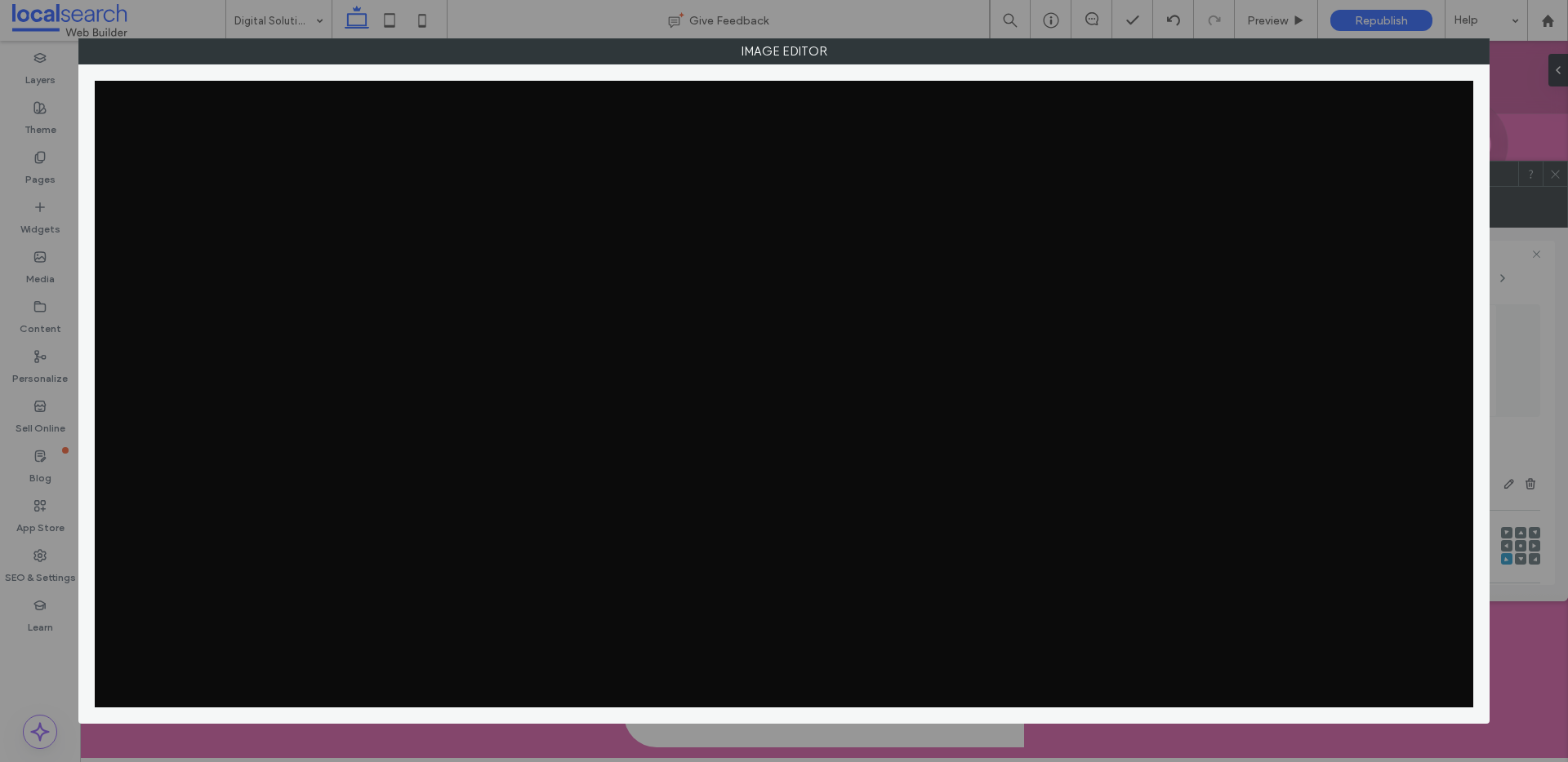
click at [1501, 479] on div "Image Editor" at bounding box center [784, 381] width 1568 height 762
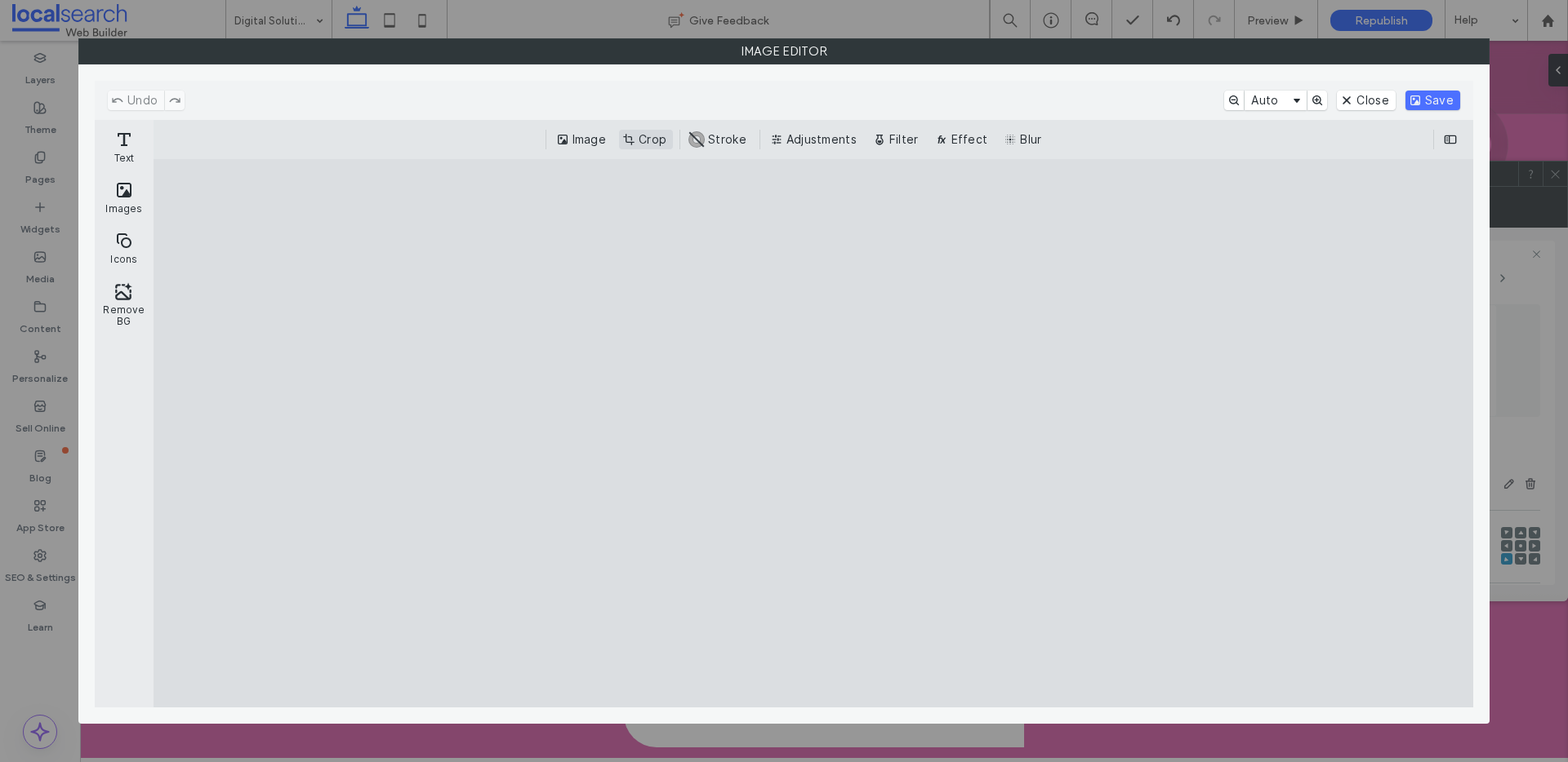
click at [623, 141] on button "Crop" at bounding box center [645, 140] width 54 height 20
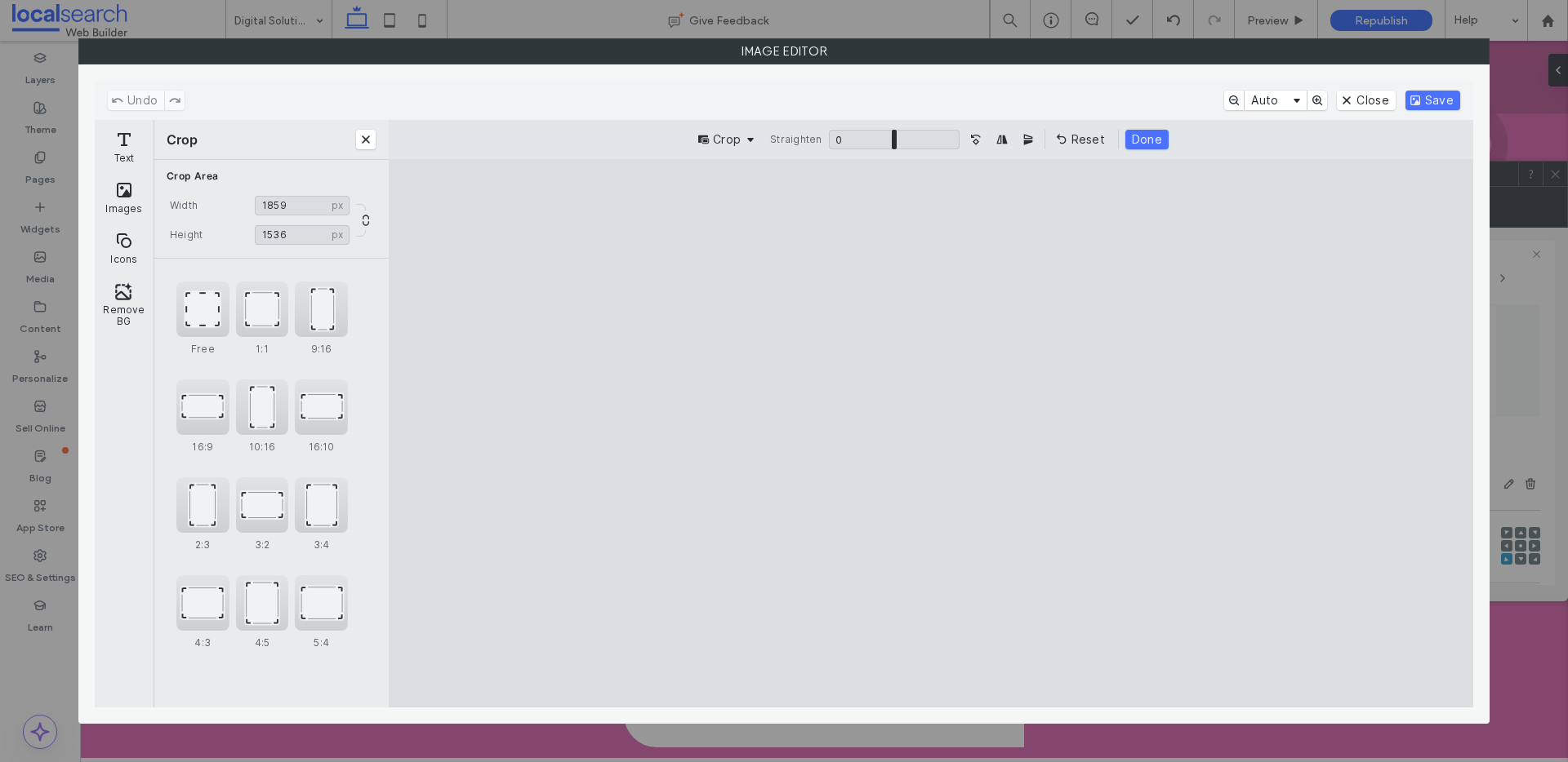
type input "****"
drag, startPoint x: 657, startPoint y: 435, endPoint x: 674, endPoint y: 438, distance: 17.3
click at [931, 434] on cesdk-canvas "Editor canvas" at bounding box center [931, 434] width 0 height 0
click at [1141, 143] on button "Done" at bounding box center [1147, 140] width 43 height 20
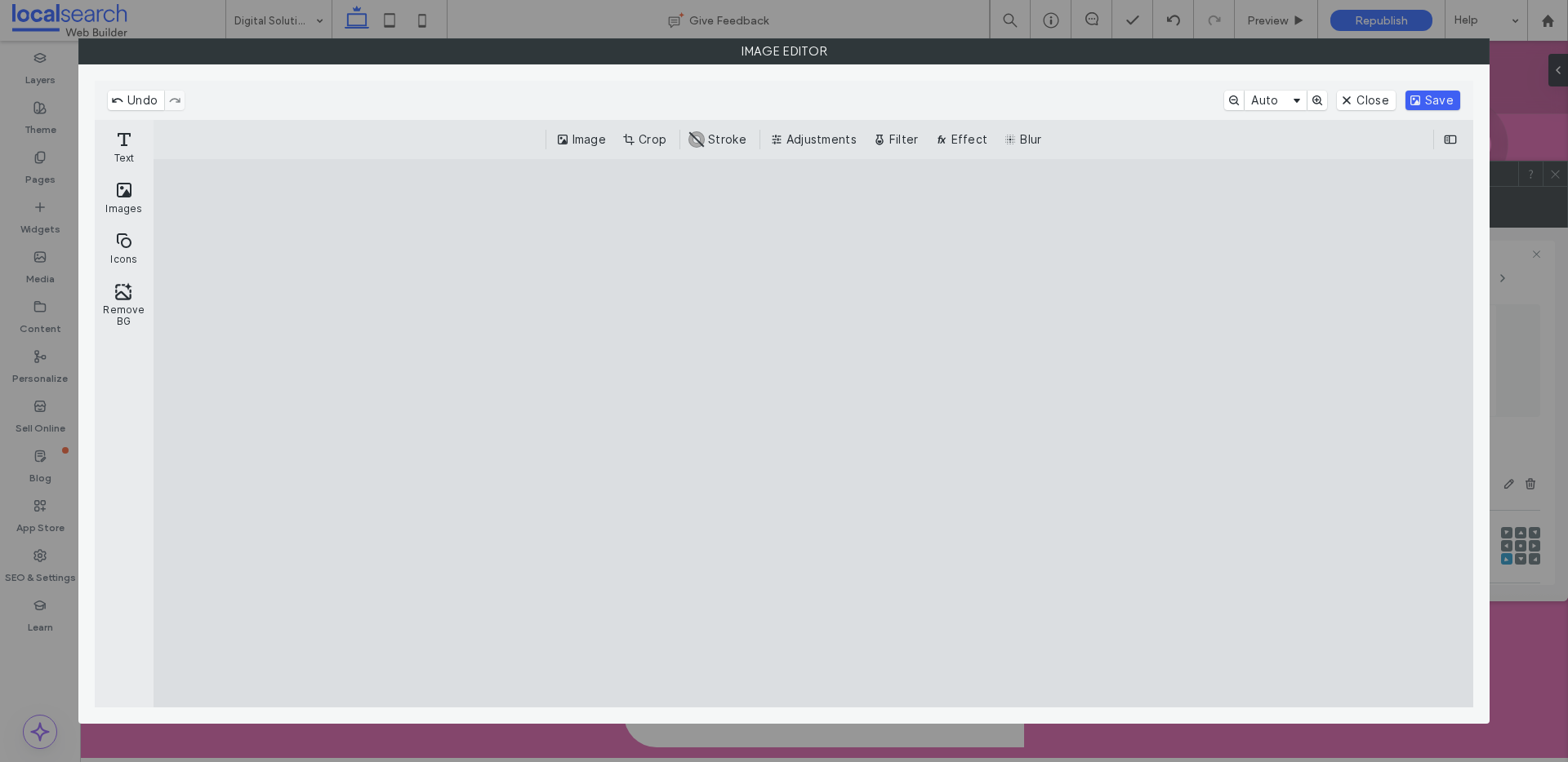
click at [1440, 99] on button "Save" at bounding box center [1433, 100] width 55 height 20
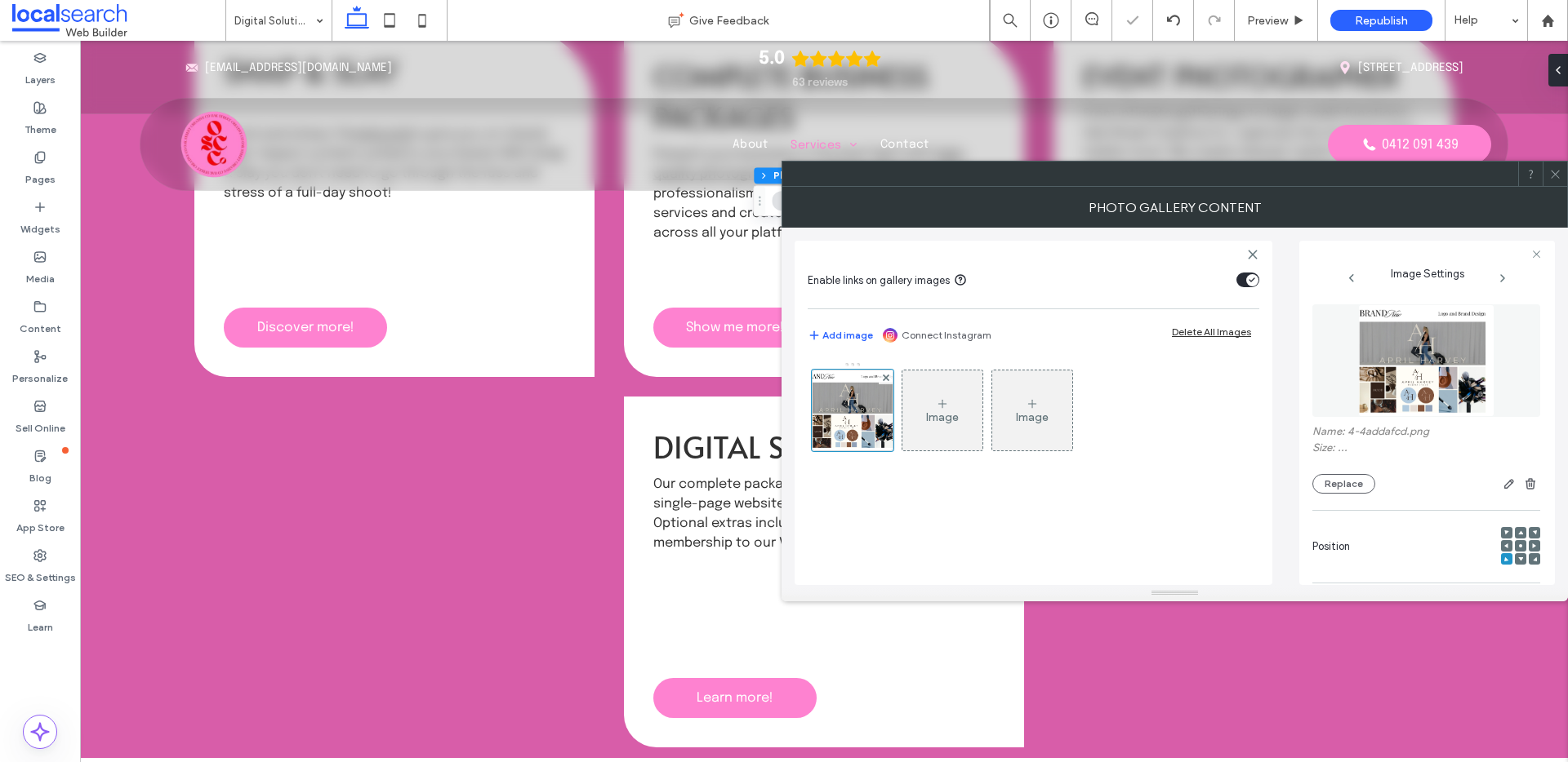
click at [1562, 172] on div at bounding box center [1554, 173] width 25 height 25
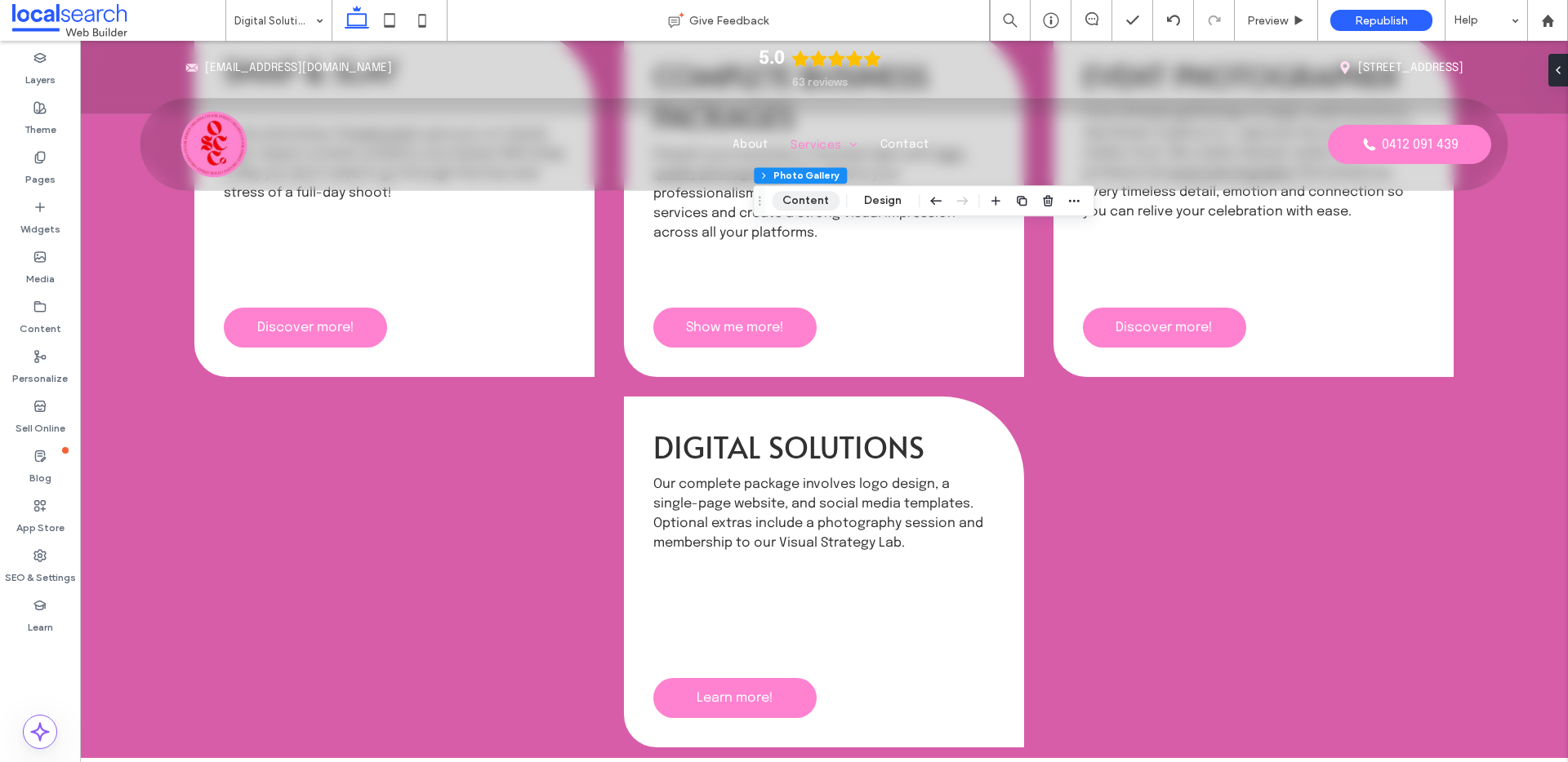
click at [814, 205] on button "Content" at bounding box center [806, 201] width 68 height 20
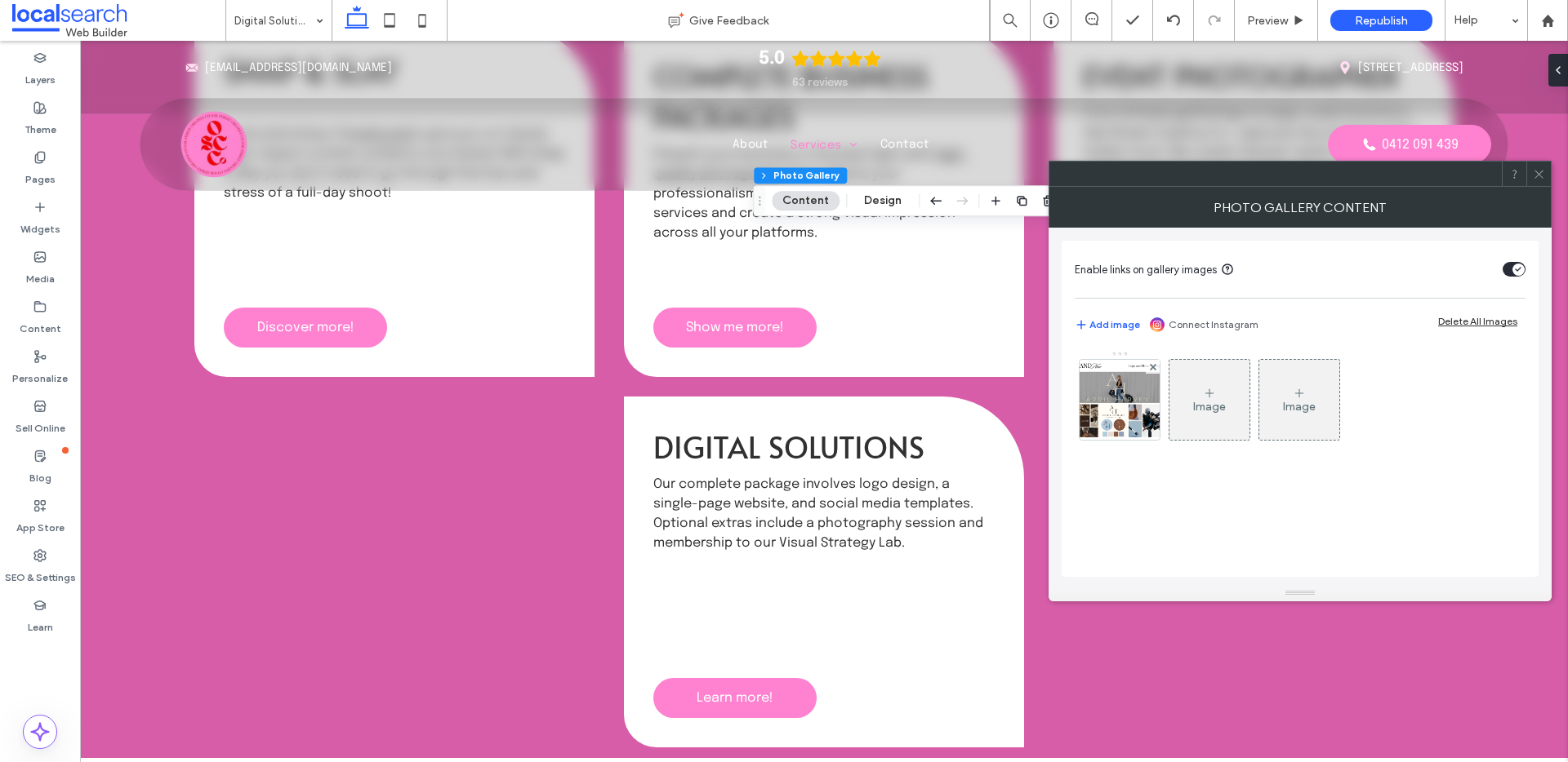
click at [1536, 178] on icon at bounding box center [1538, 174] width 12 height 12
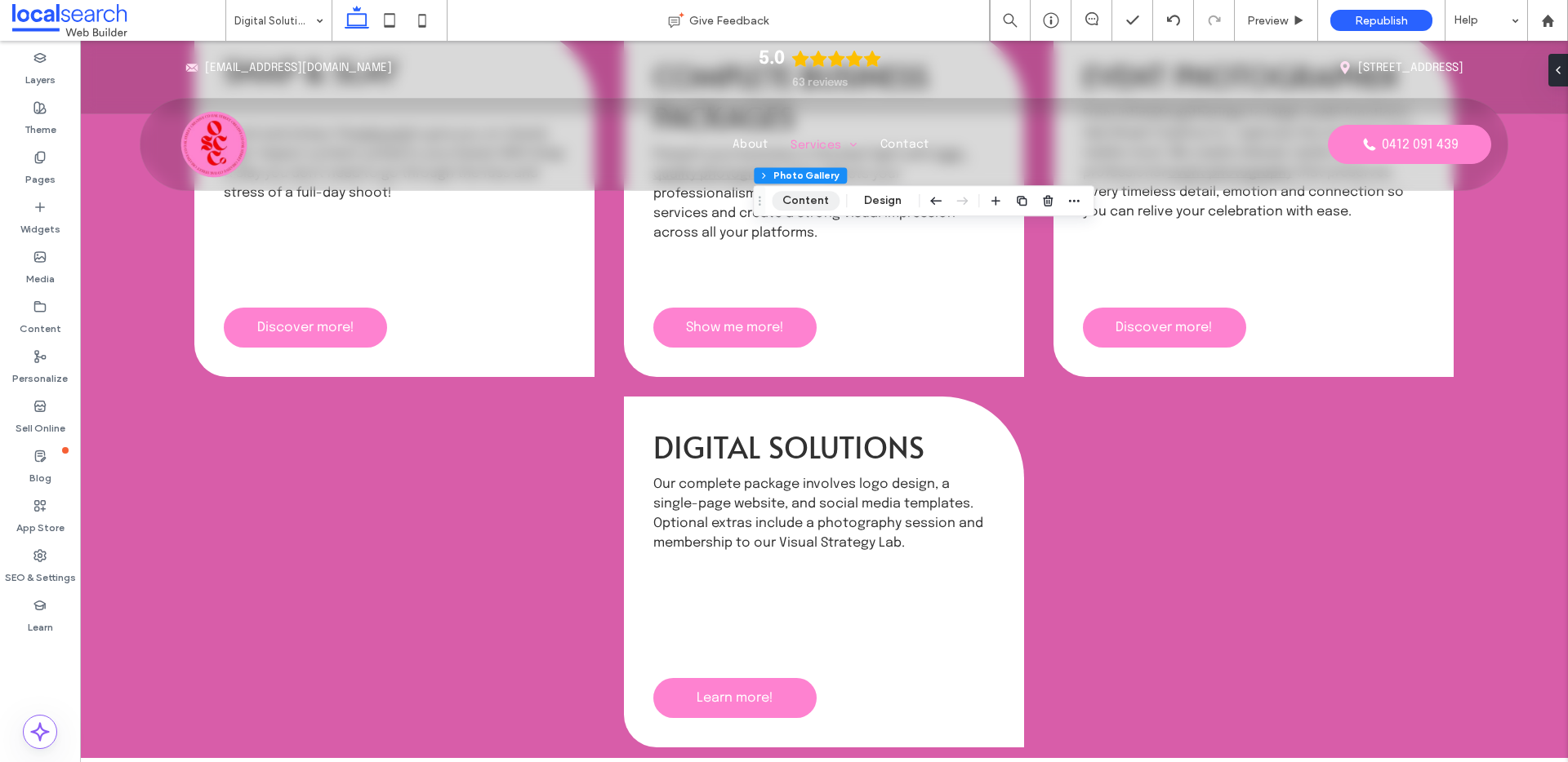
click at [790, 201] on button "Content" at bounding box center [806, 201] width 68 height 20
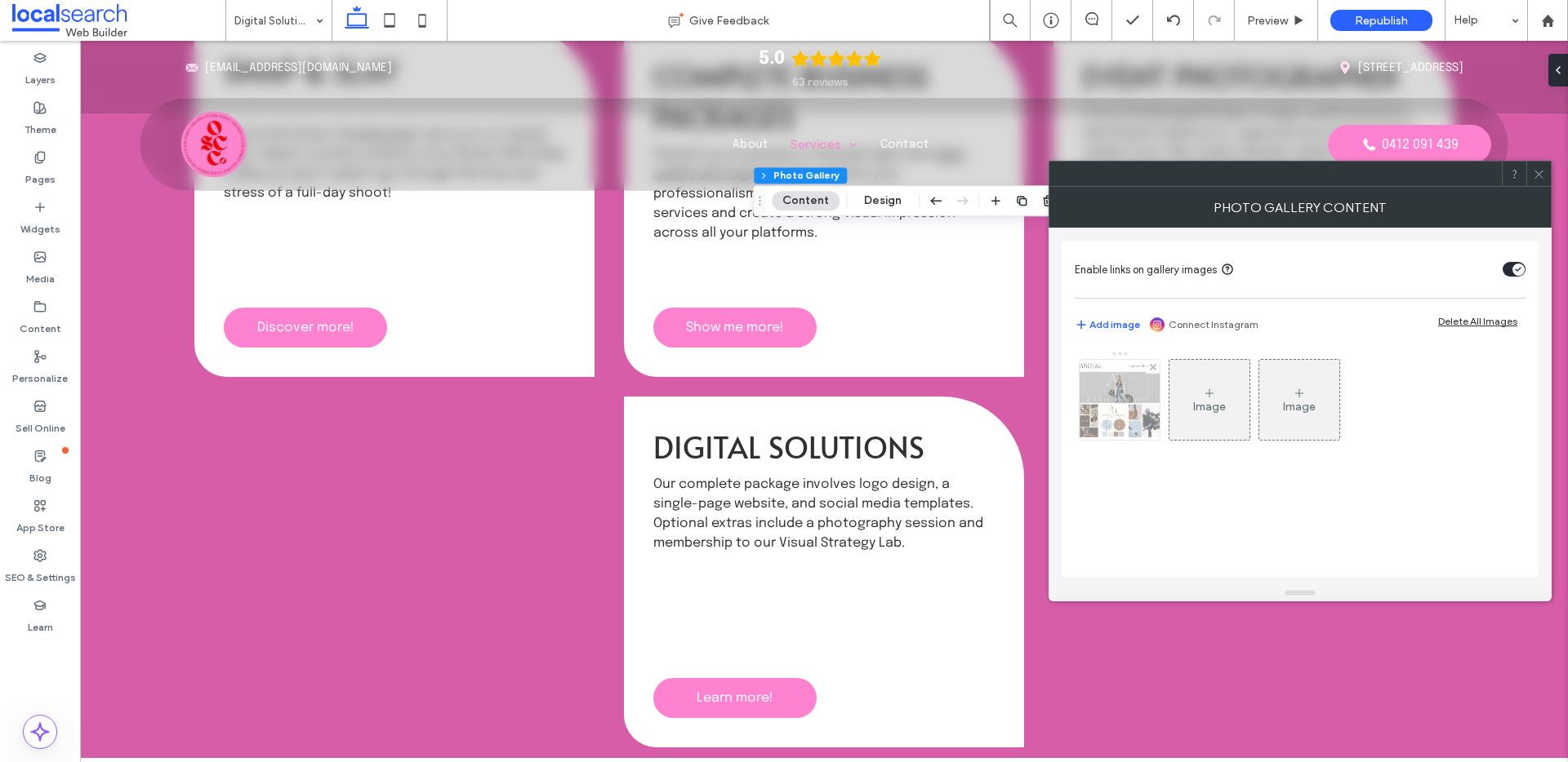
click at [1112, 433] on img at bounding box center [1119, 399] width 97 height 80
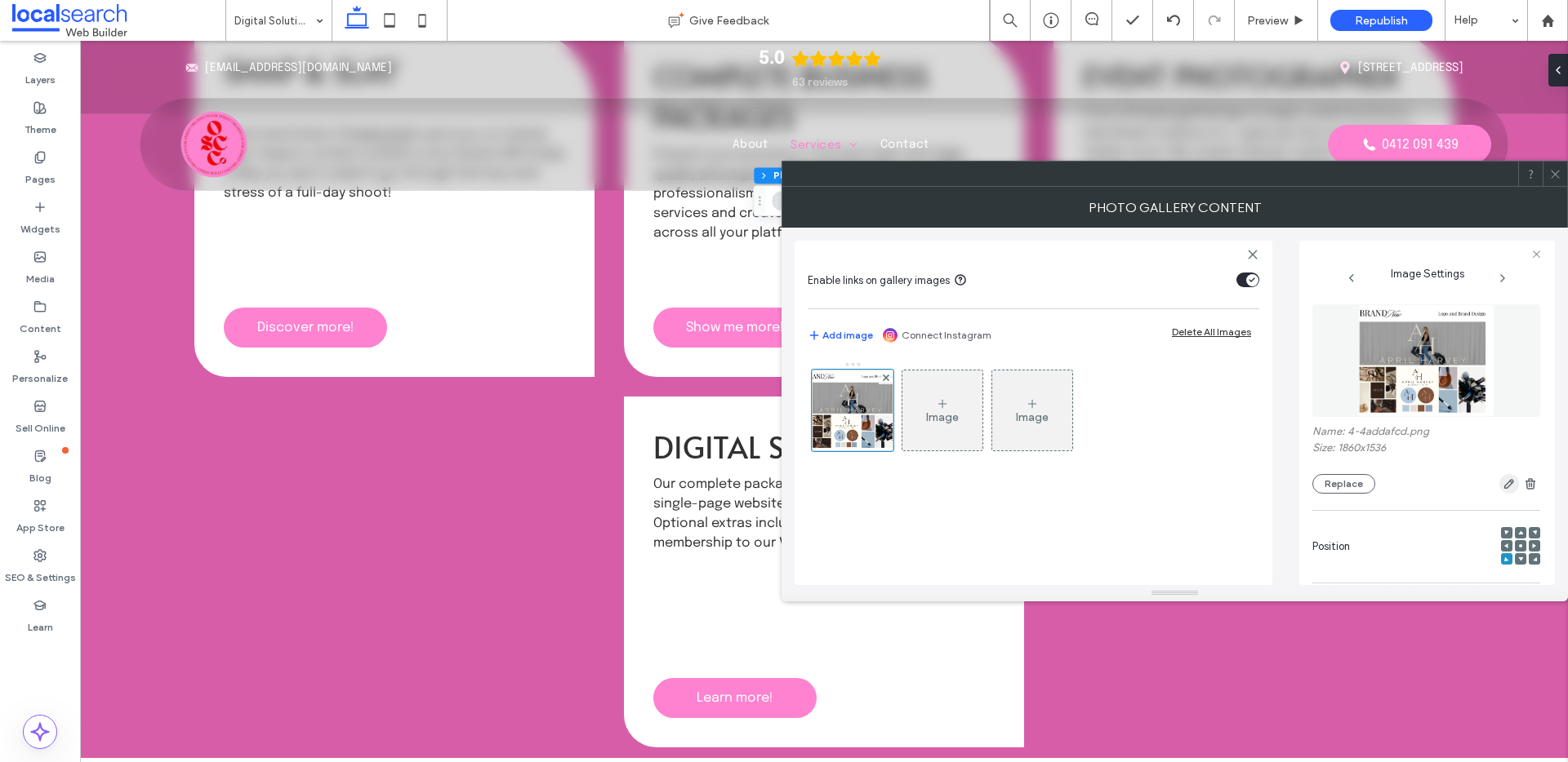
click at [1507, 478] on icon "button" at bounding box center [1509, 484] width 13 height 13
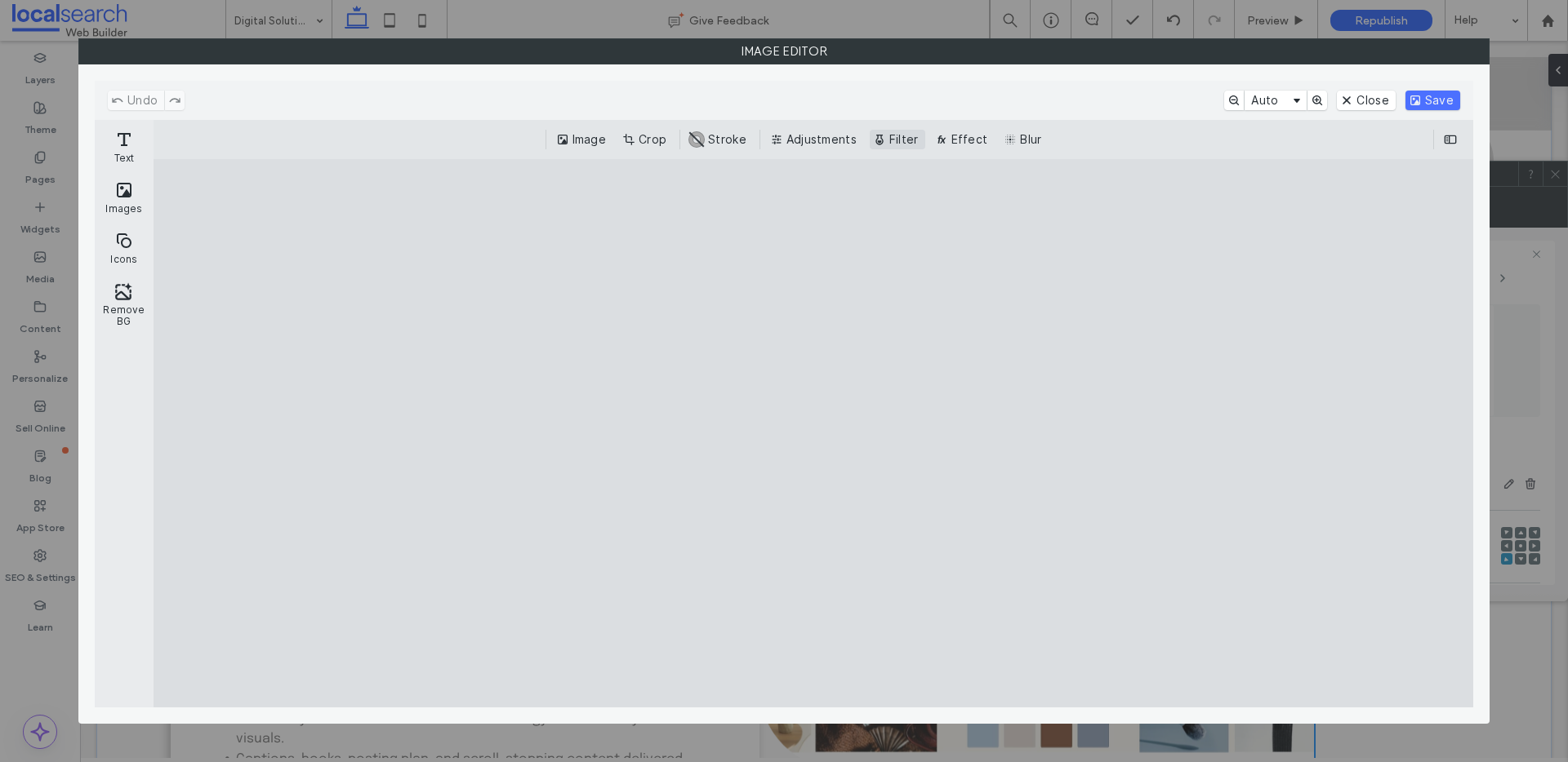
click at [887, 140] on button "Filter" at bounding box center [897, 140] width 55 height 20
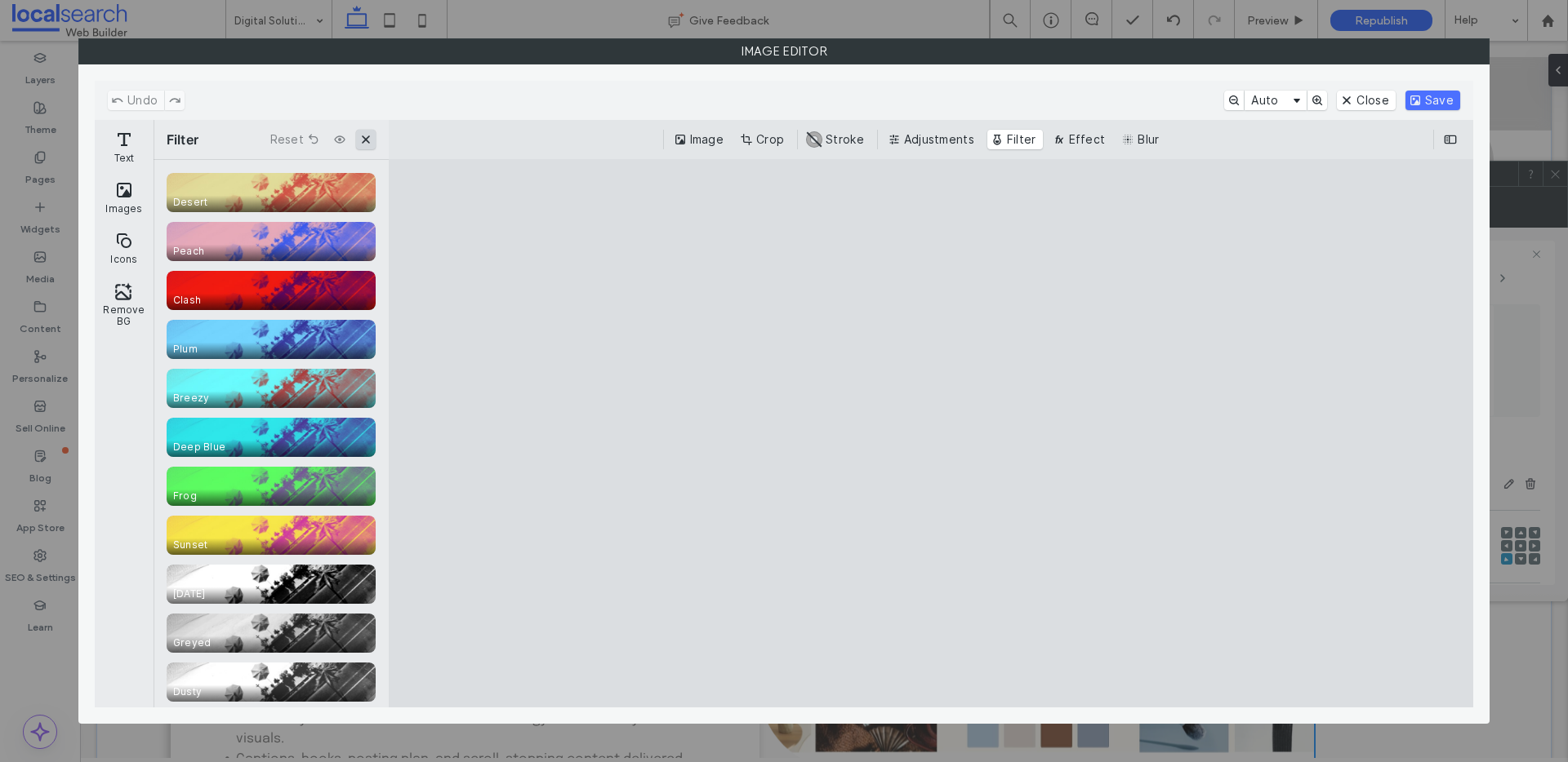
click at [368, 141] on button "Close" at bounding box center [366, 140] width 20 height 20
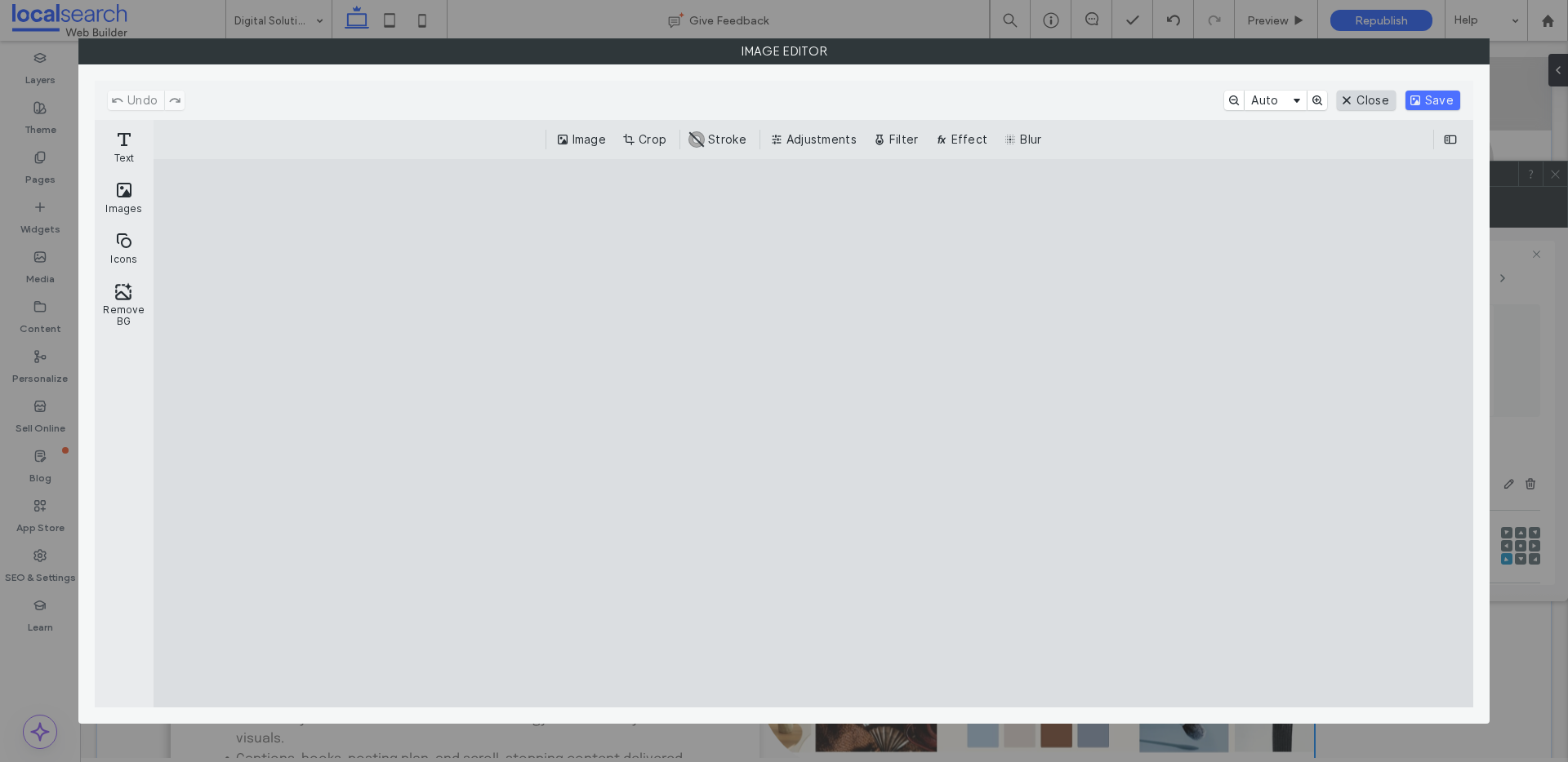
click at [1373, 98] on button "Close" at bounding box center [1365, 100] width 58 height 20
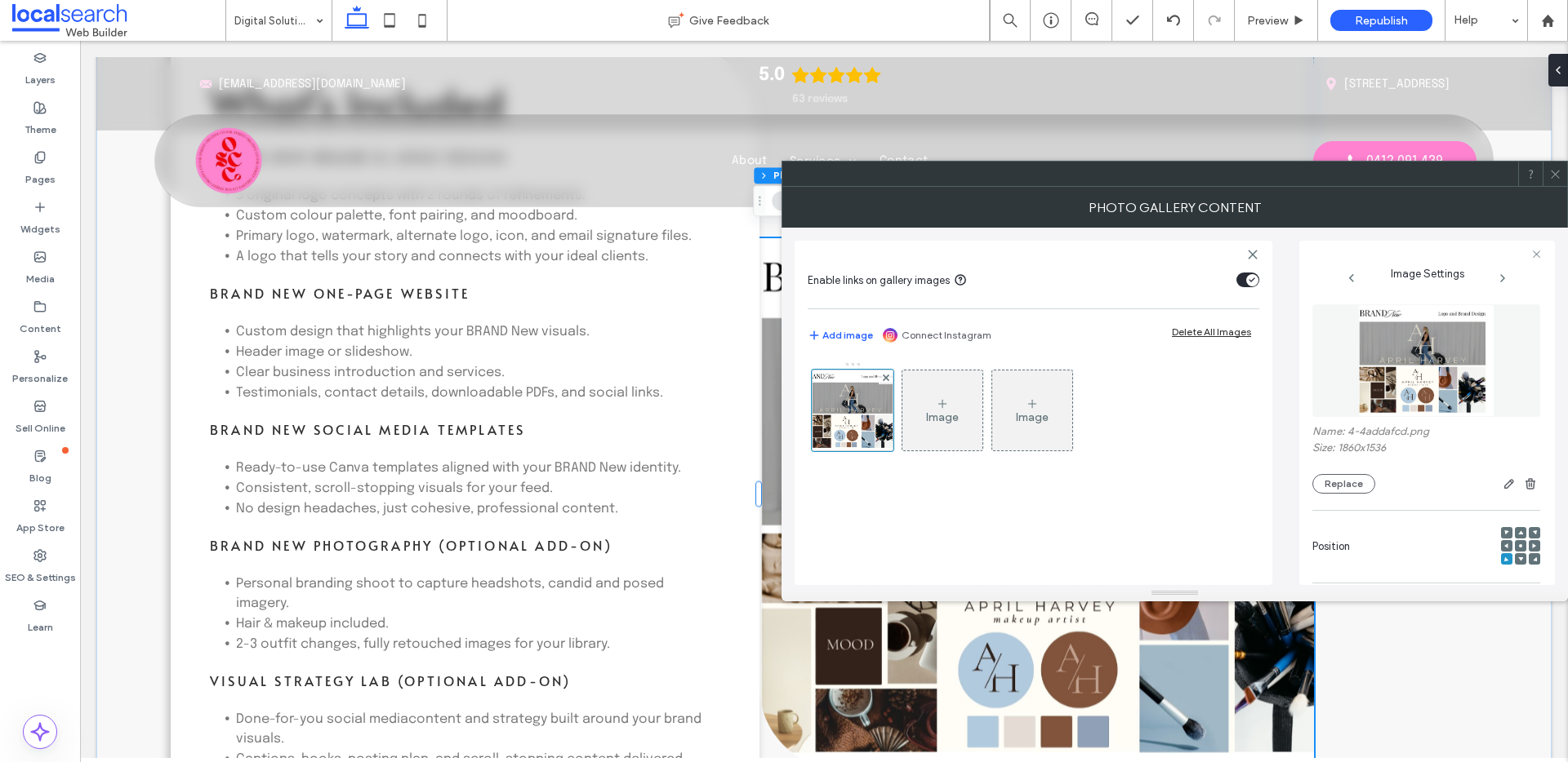
click at [1547, 174] on div at bounding box center [1554, 173] width 25 height 25
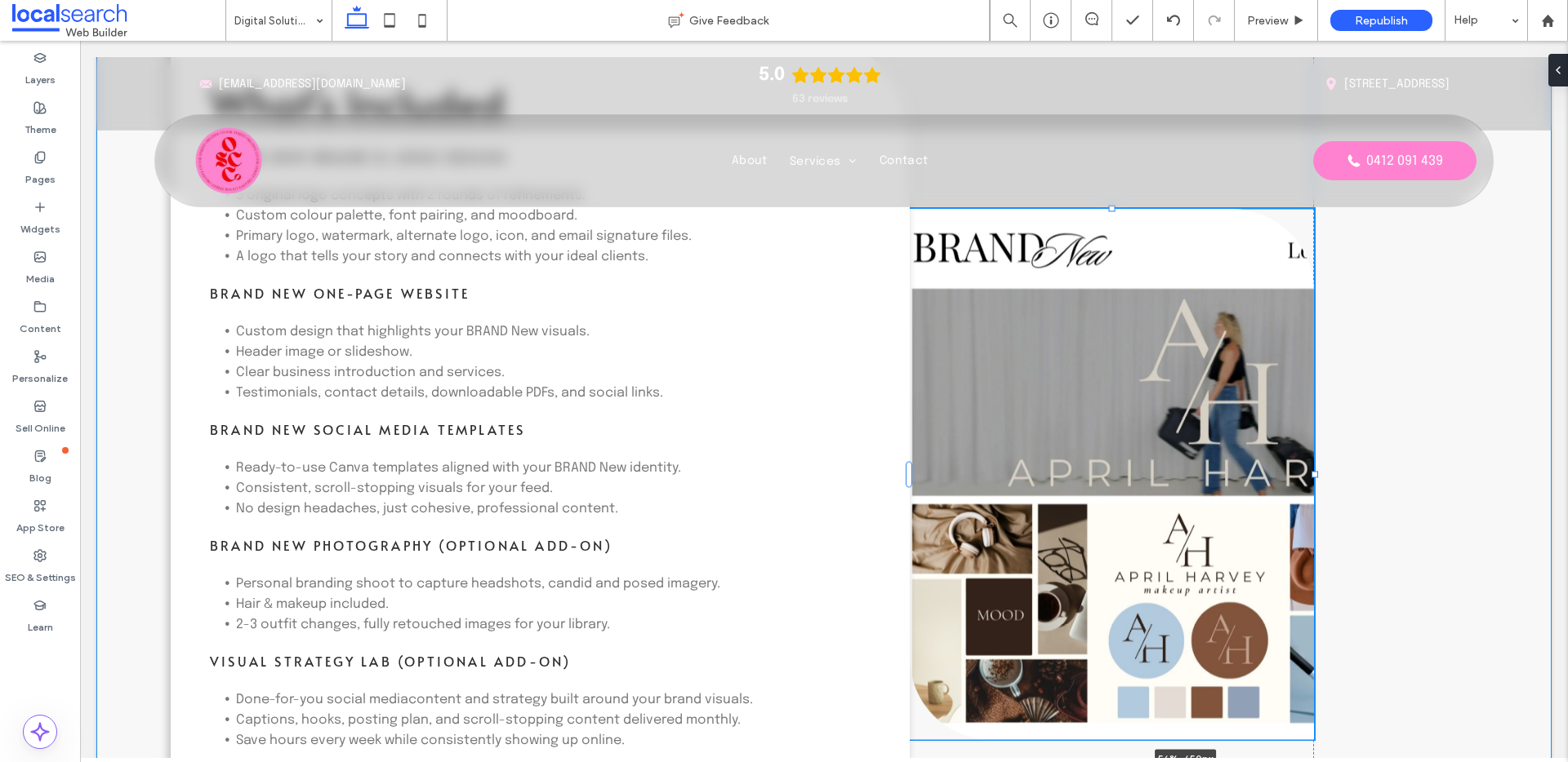
click at [1306, 493] on div "What's Included BRAND New Brand & Logo Design 3 original logo concepts with 2 r…" at bounding box center [824, 473] width 980 height 1053
type input "**"
type input "****"
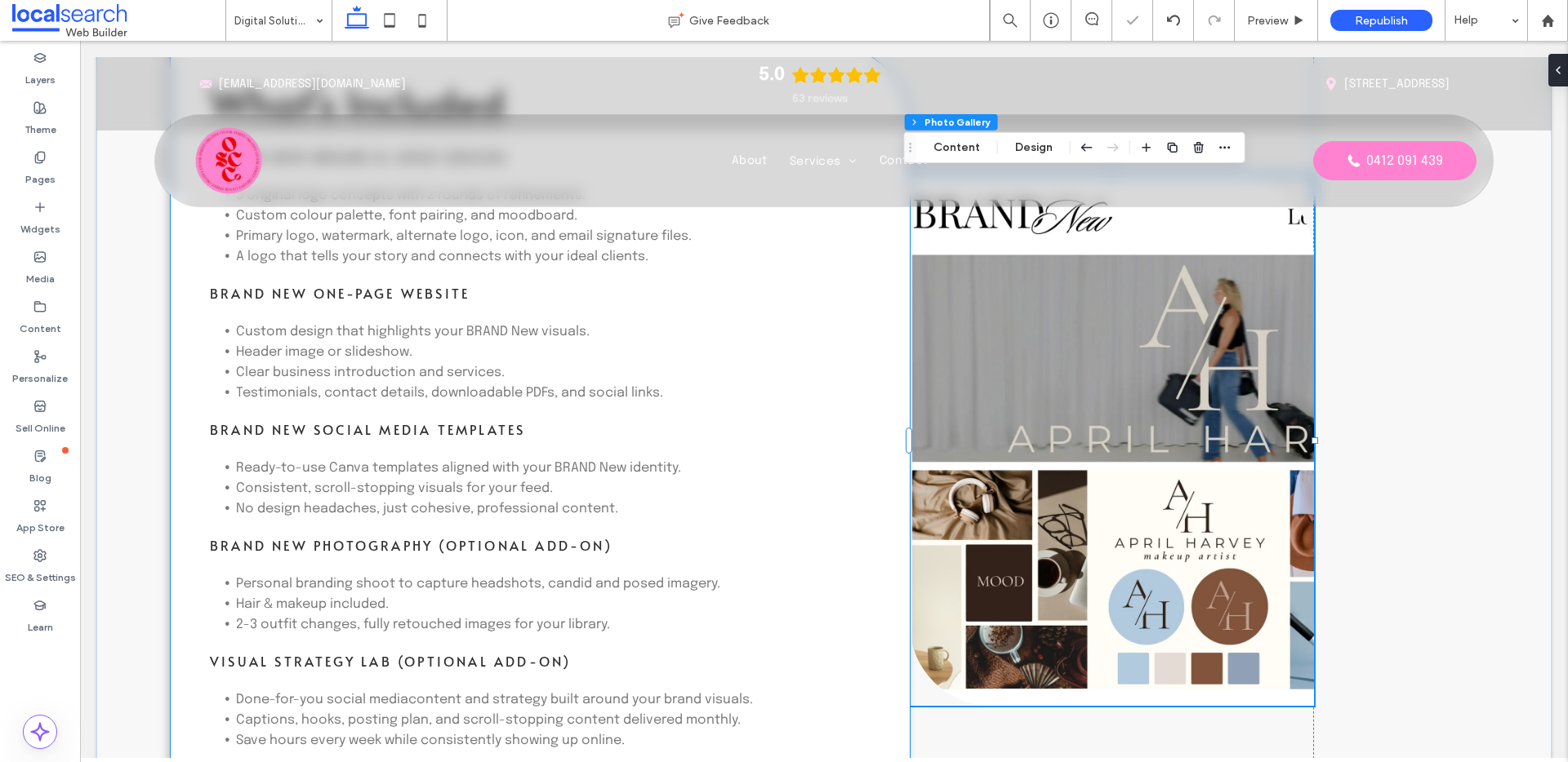
click at [892, 503] on div "What's Included BRAND New Brand & Logo Design 3 original logo concepts with 2 r…" at bounding box center [540, 440] width 739 height 791
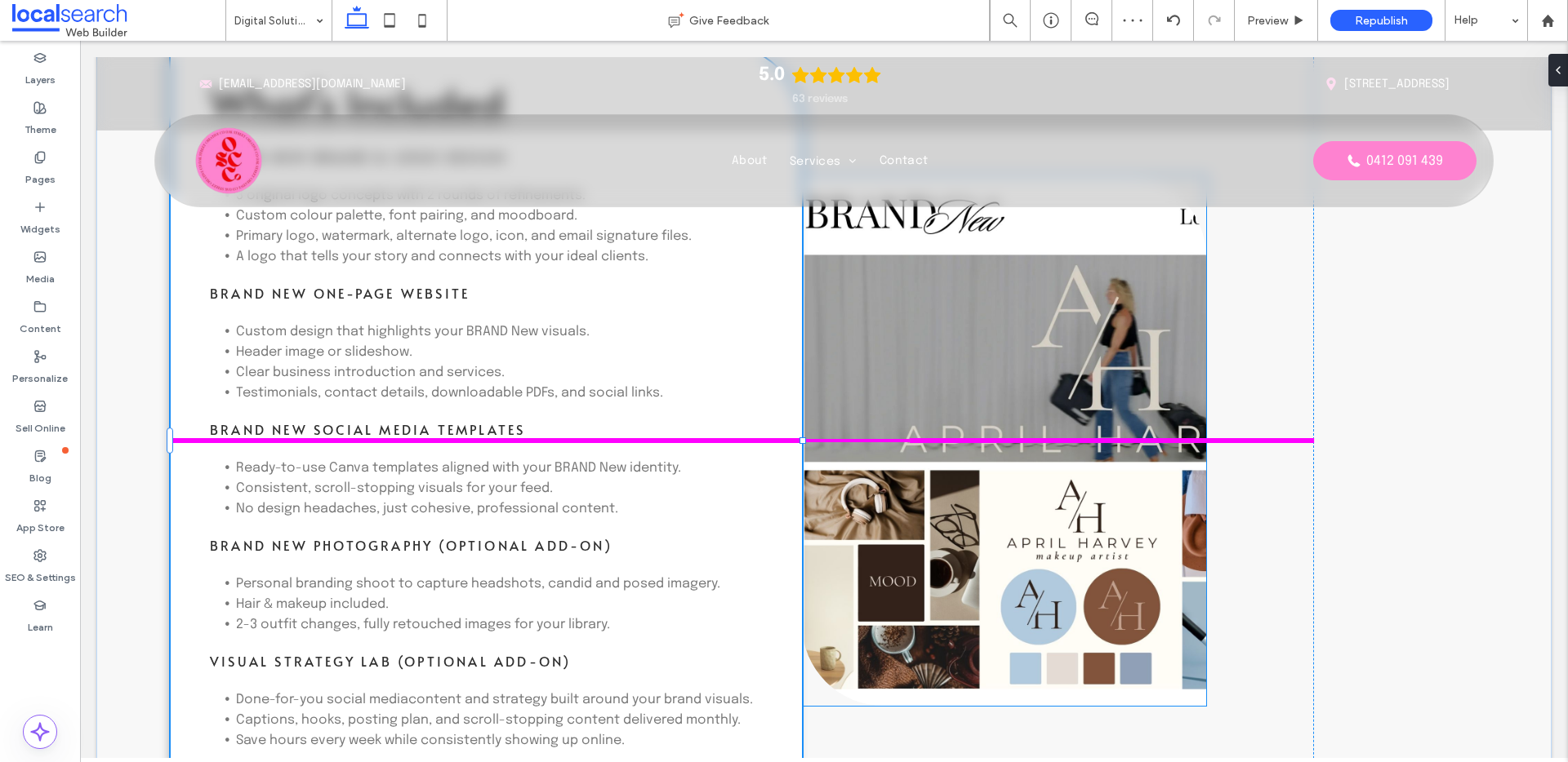
scroll to position [2515, 0]
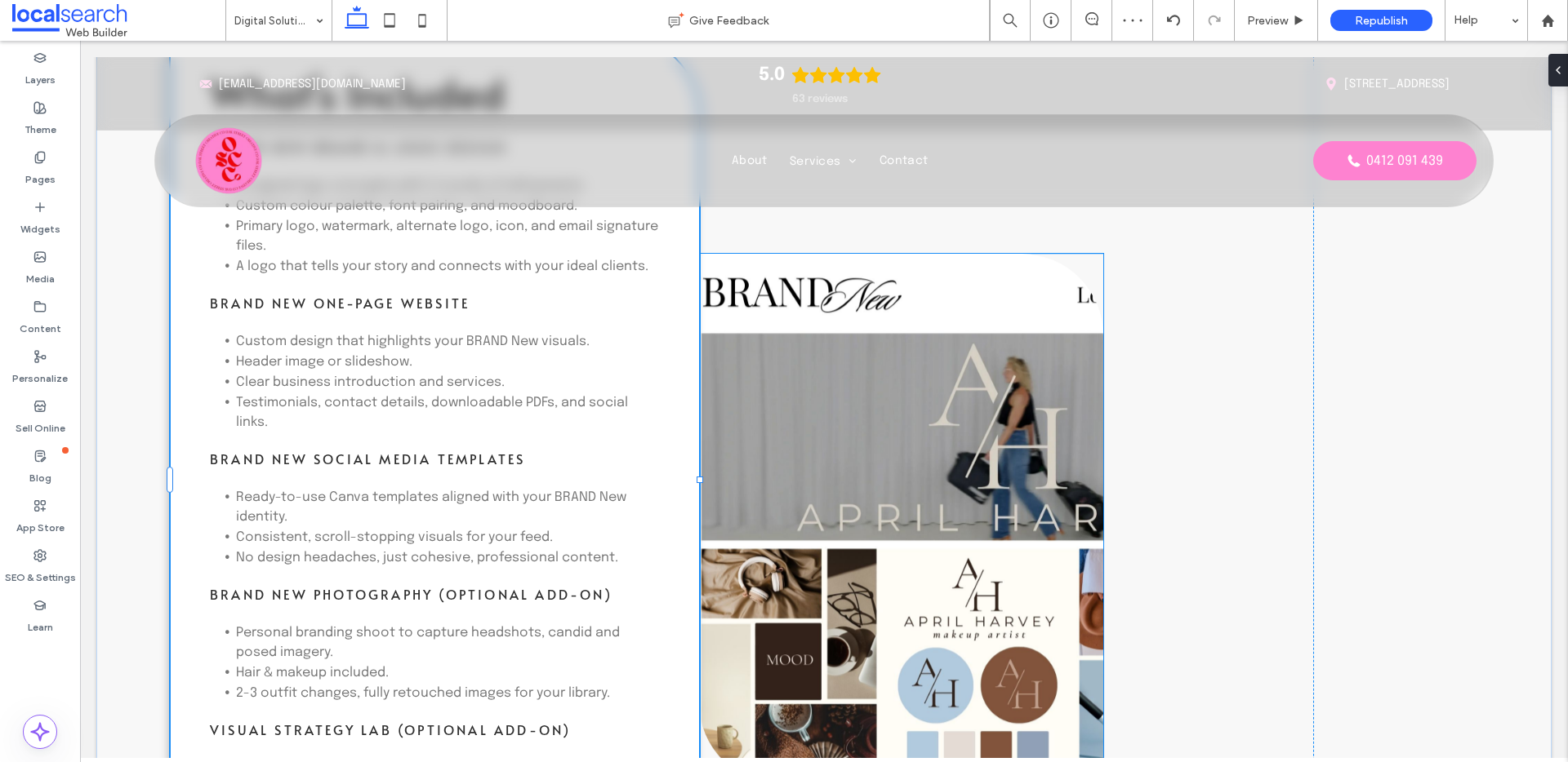
drag, startPoint x: 904, startPoint y: 440, endPoint x: 694, endPoint y: 440, distance: 210.0
click at [171, 36] on div at bounding box center [171, 35] width 1 height 1
type input "**"
type input "****"
click at [989, 467] on link at bounding box center [901, 519] width 404 height 531
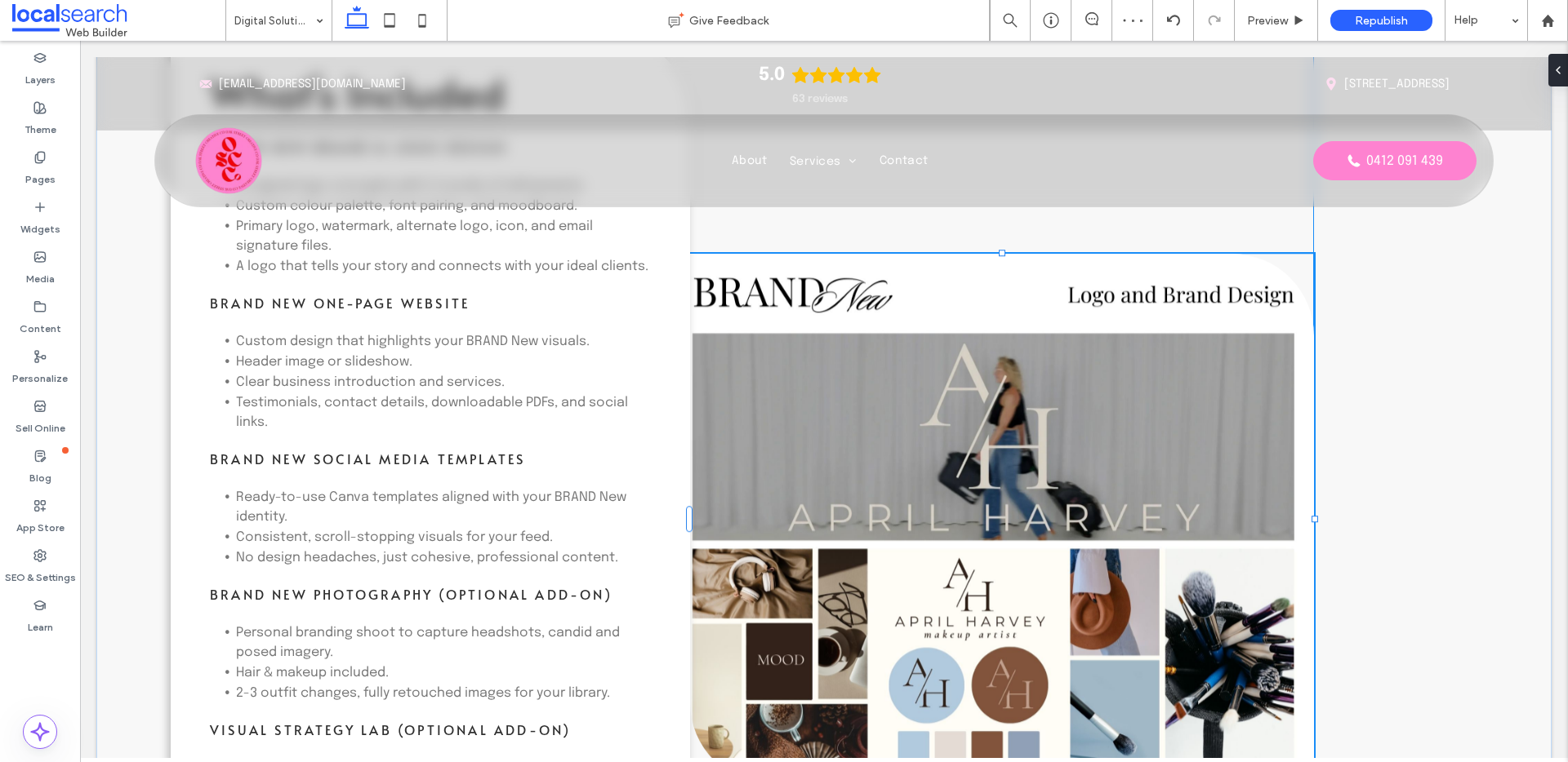
drag, startPoint x: 1096, startPoint y: 506, endPoint x: 1329, endPoint y: 509, distance: 233.0
click at [1329, 509] on div "What's Included BRAND New Brand & Logo Design 3 original logo concepts with 2 r…" at bounding box center [824, 522] width 1456 height 1171
type input "**"
type input "****"
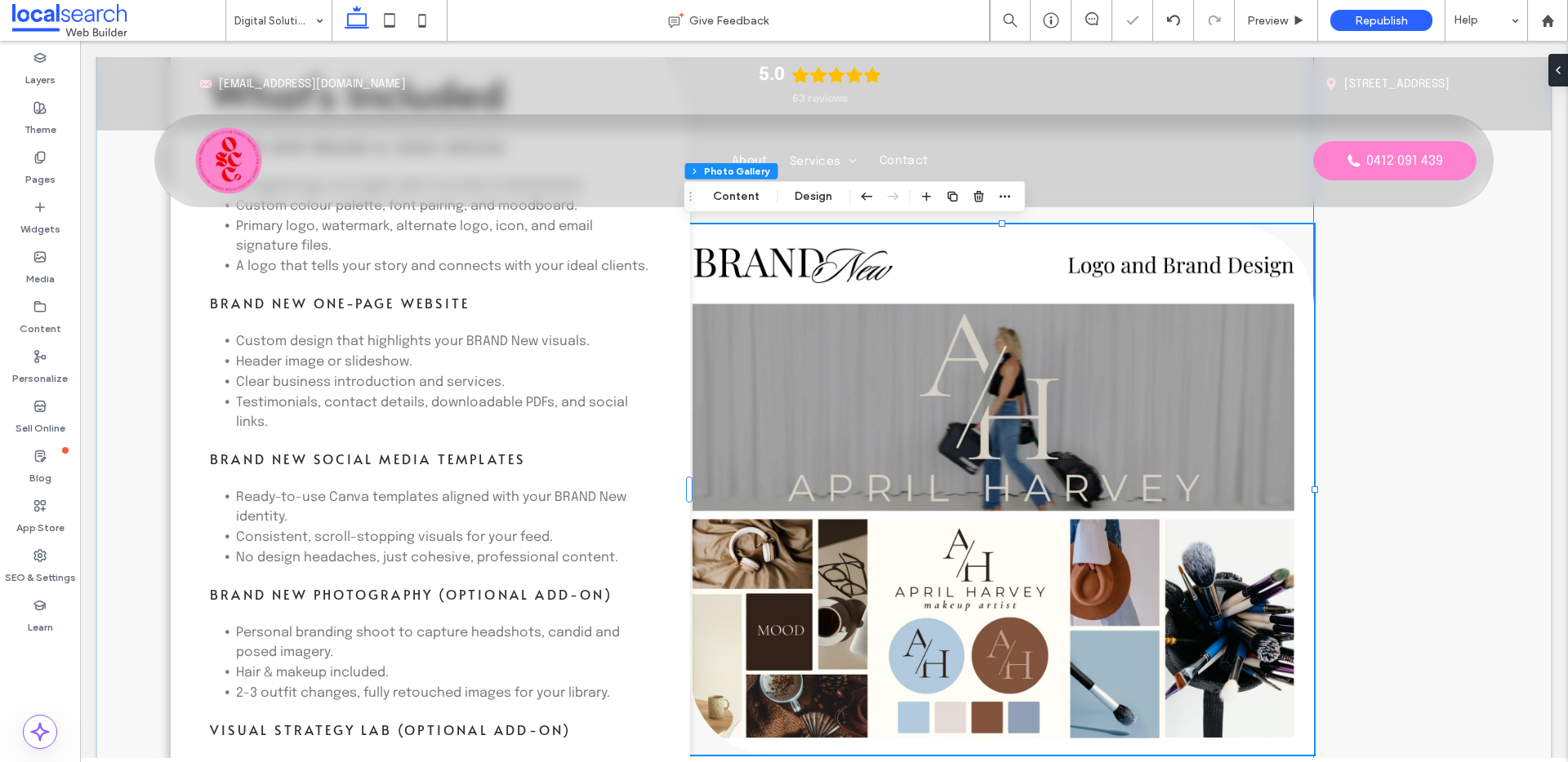
click at [1364, 538] on div "What's Included BRAND New Brand & Logo Design 3 original logo concepts with 2 r…" at bounding box center [824, 522] width 1456 height 1171
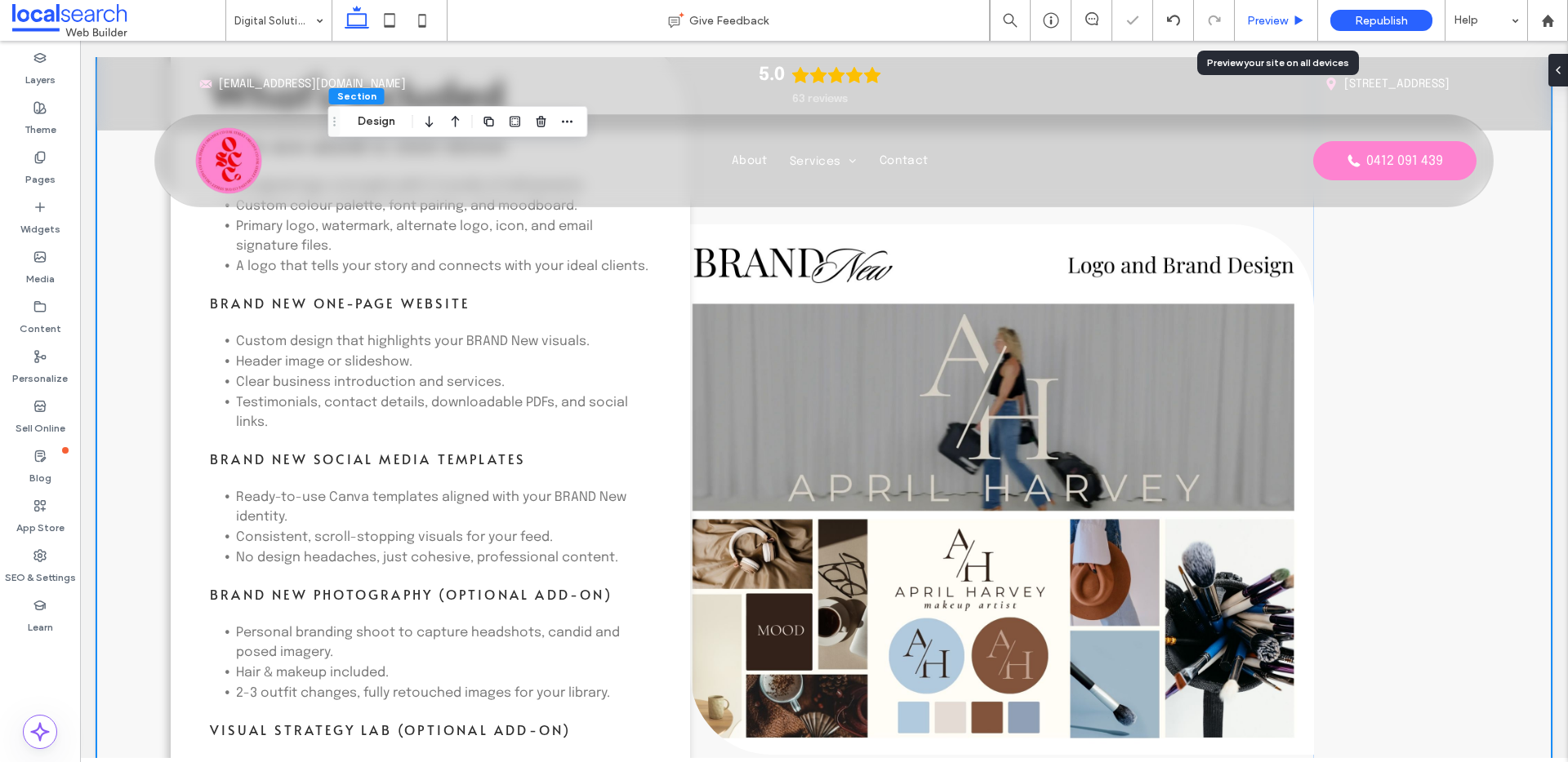
click at [1299, 20] on use at bounding box center [1299, 20] width 8 height 9
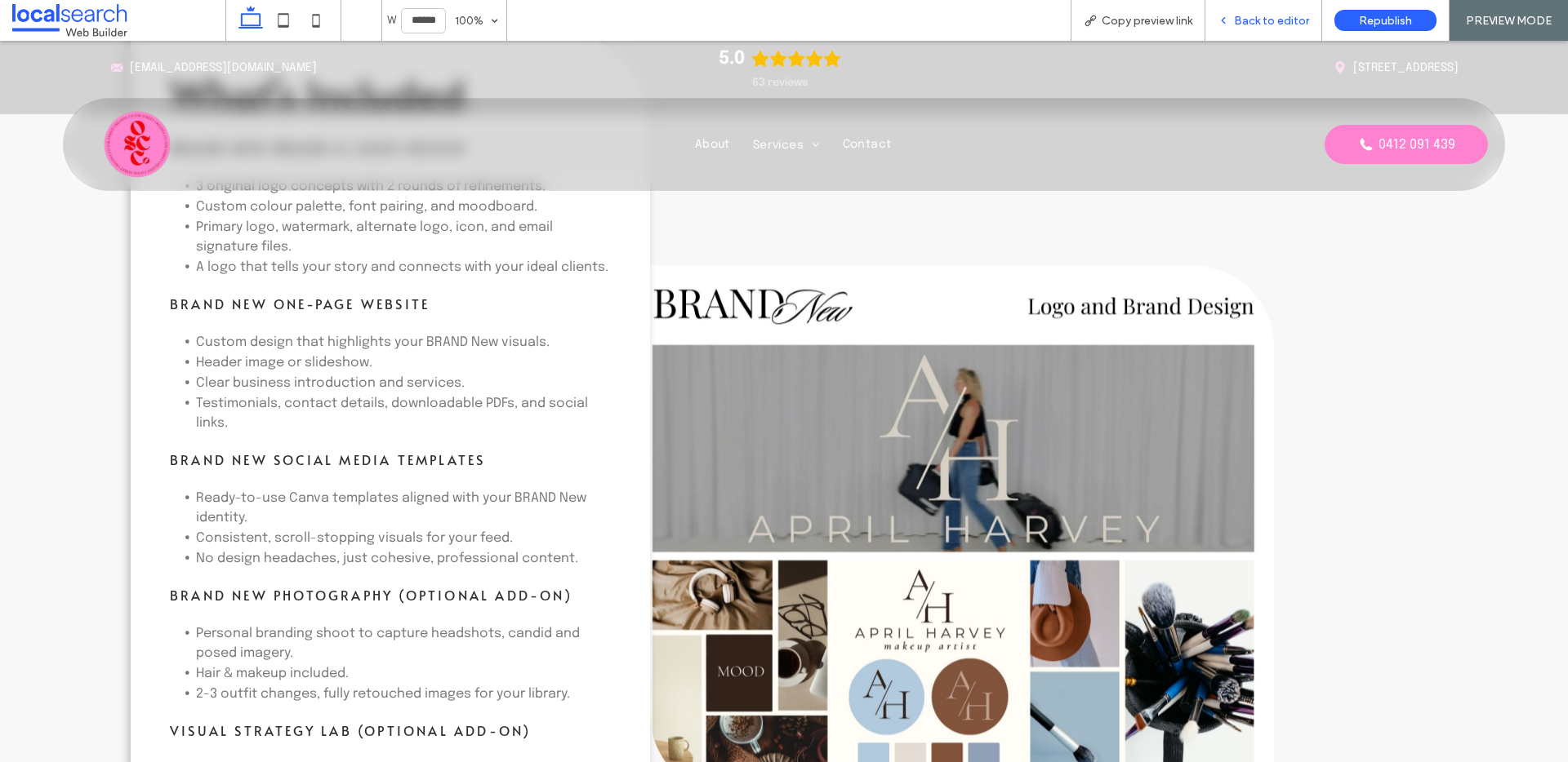
click at [1292, 17] on span "Back to editor" at bounding box center [1272, 21] width 75 height 14
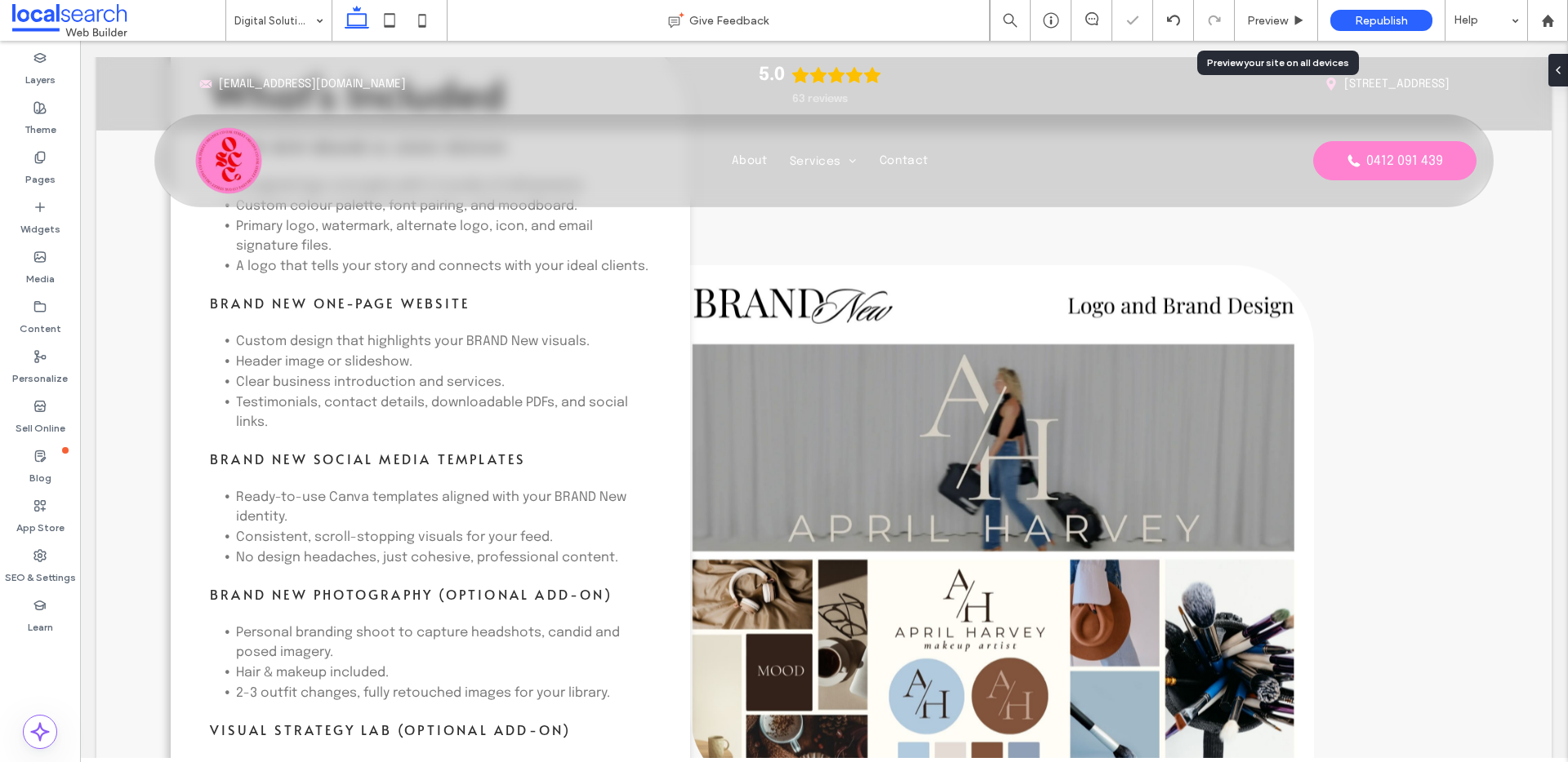
click at [1293, 17] on icon at bounding box center [1298, 21] width 12 height 12
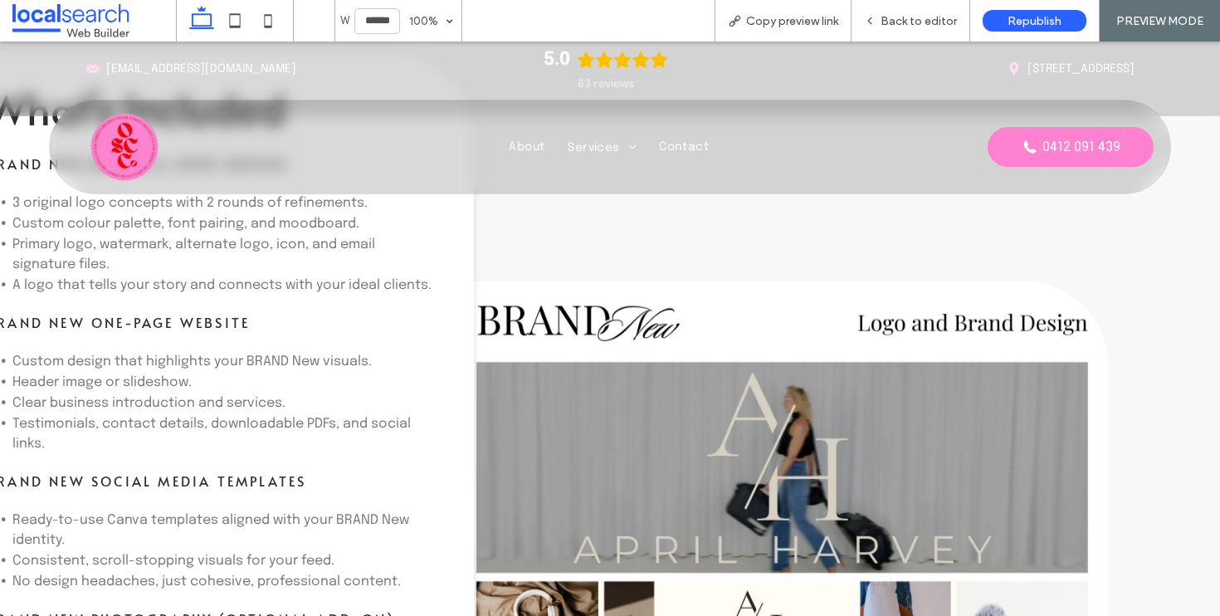
scroll to position [2575, 0]
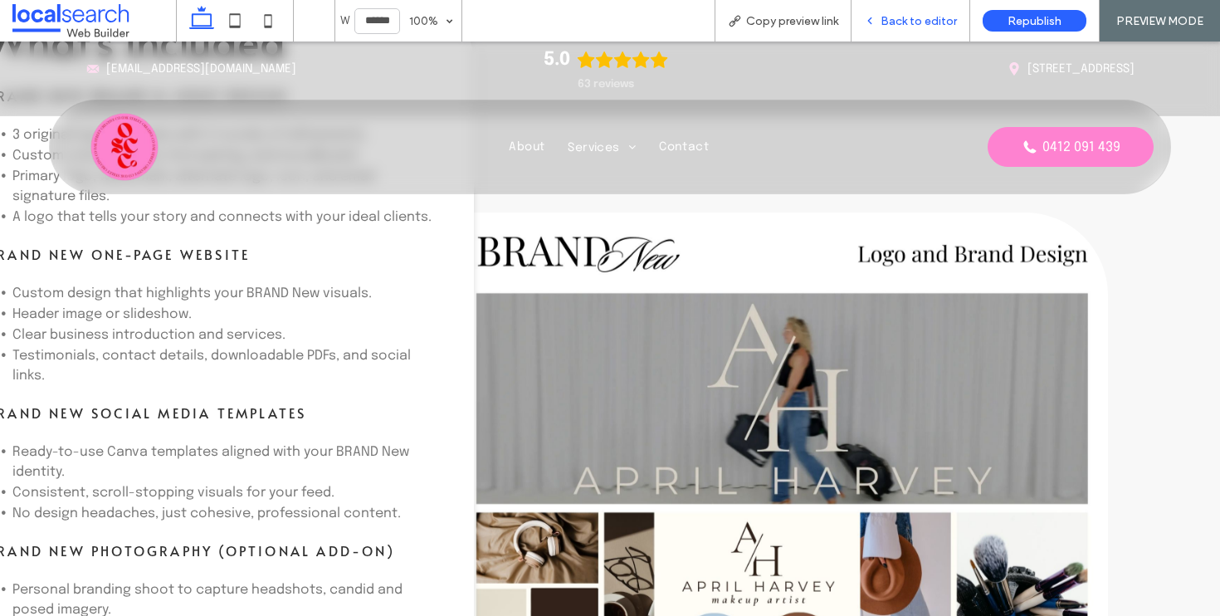
click at [917, 24] on span "Back to editor" at bounding box center [919, 21] width 76 height 14
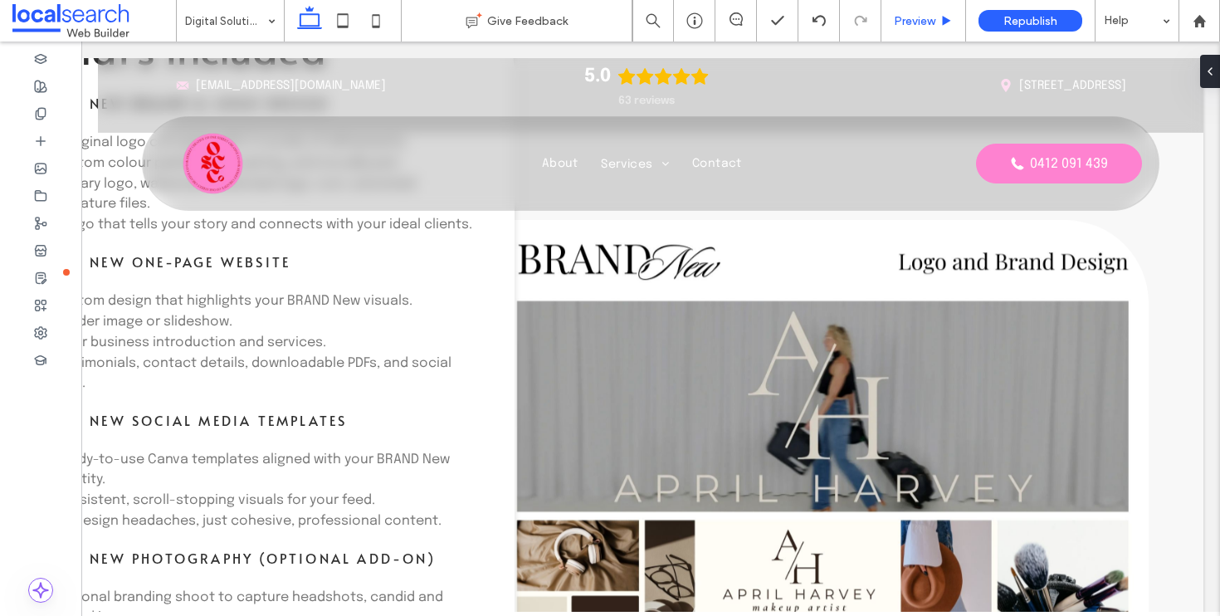
scroll to position [2582, 0]
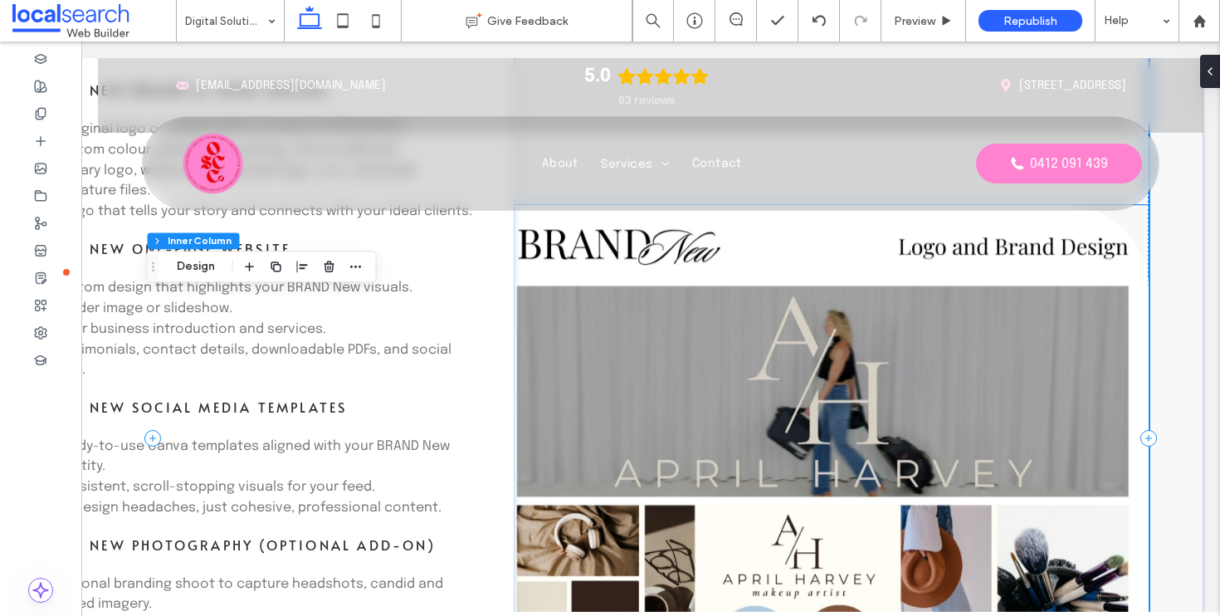
scroll to position [2623, 0]
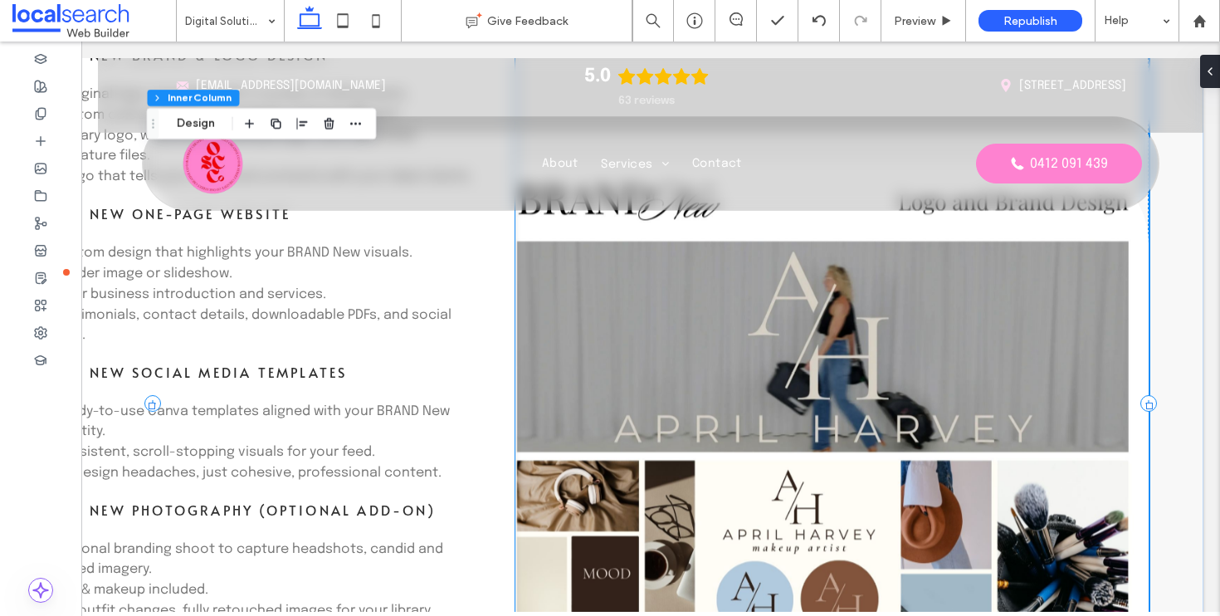
click at [500, 368] on div "What's Included BRAND New Brand & Logo Design 3 original logo concepts with 2 r…" at bounding box center [251, 403] width 528 height 925
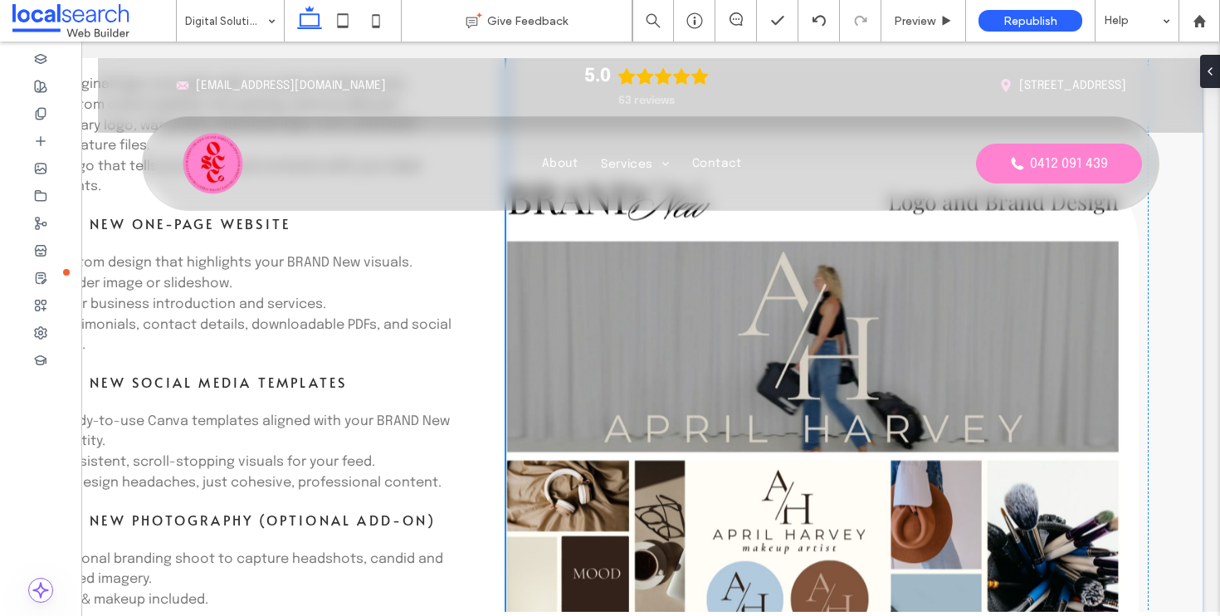
scroll to position [225, 0]
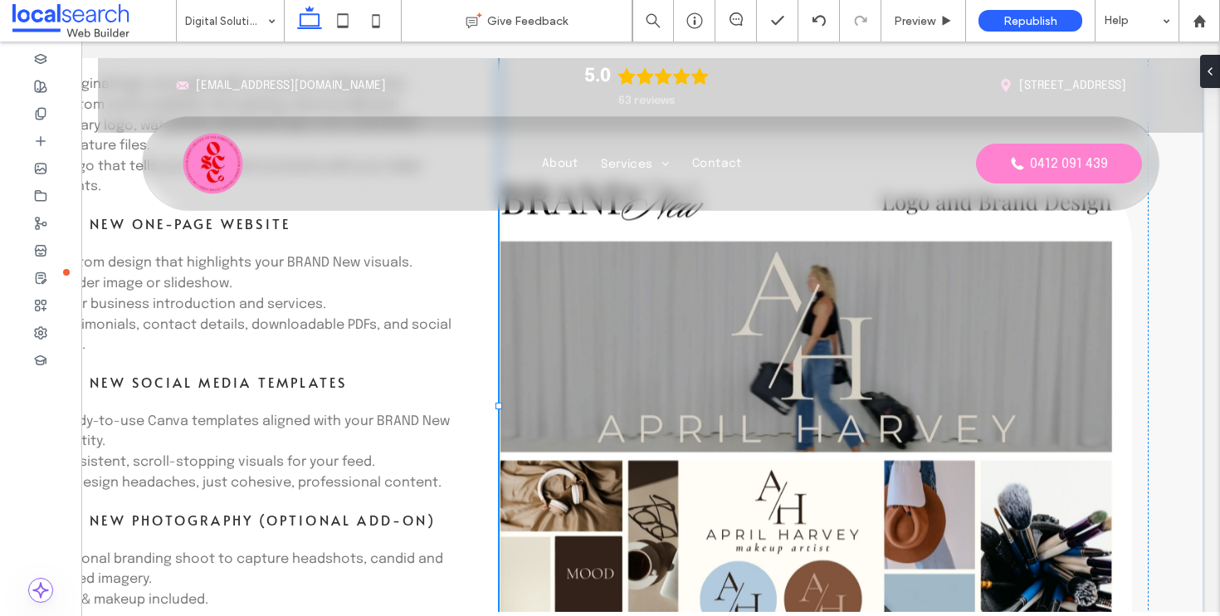
drag, startPoint x: 508, startPoint y: 406, endPoint x: 492, endPoint y: 408, distance: 16.7
click at [496, 408] on div at bounding box center [499, 406] width 7 height 7
type input "**"
type input "****"
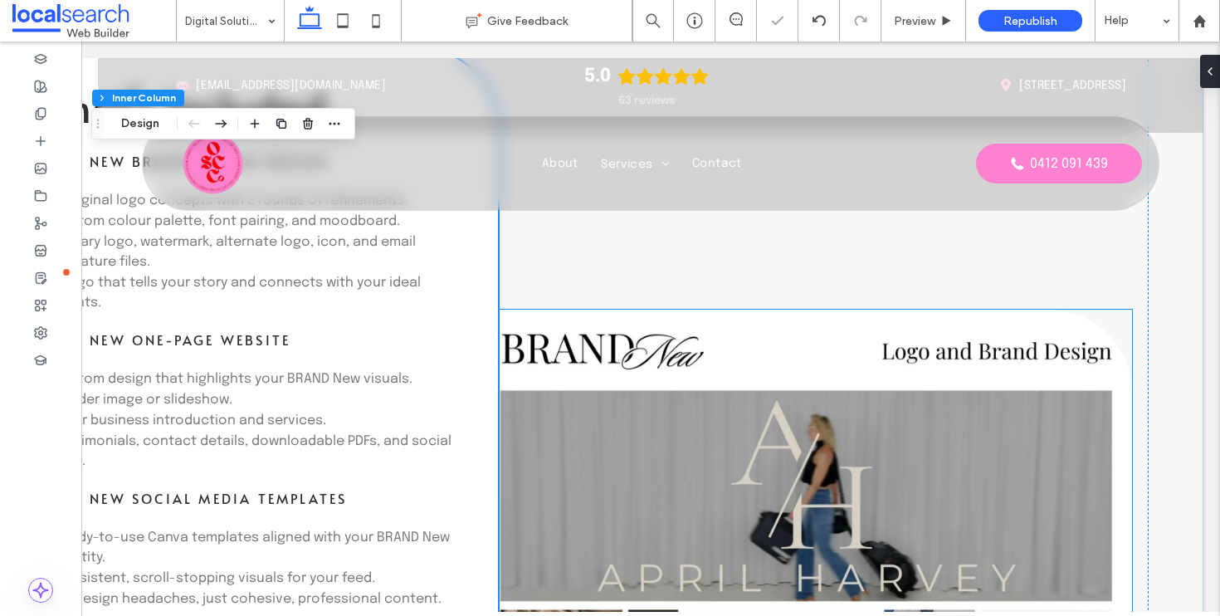
scroll to position [2341, 0]
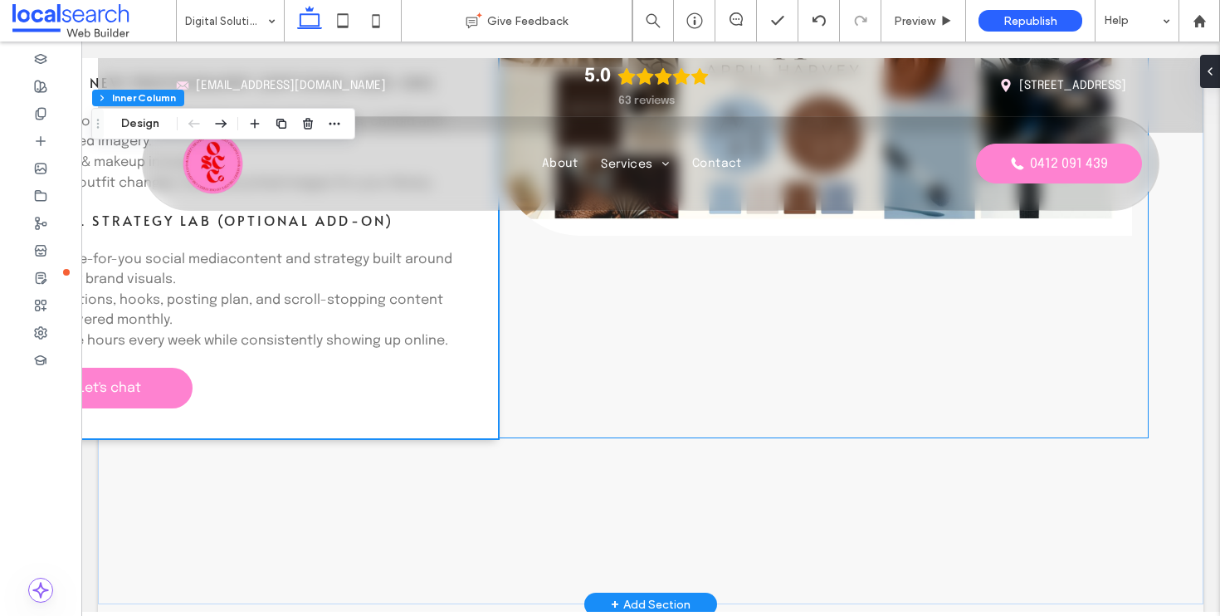
scroll to position [2497, 0]
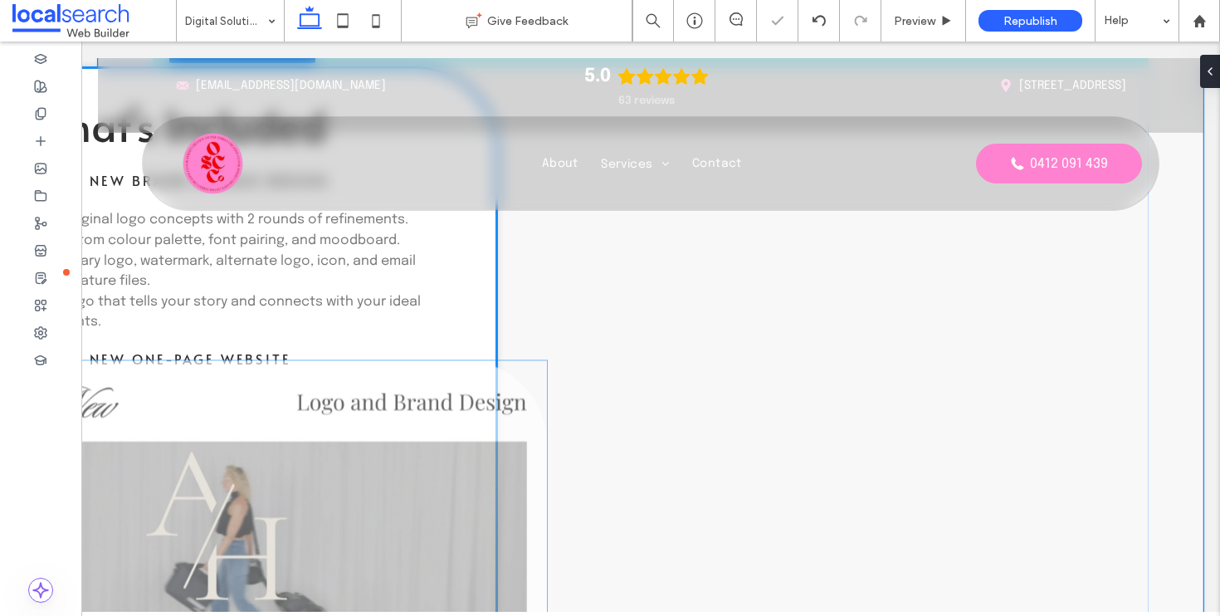
type input "***"
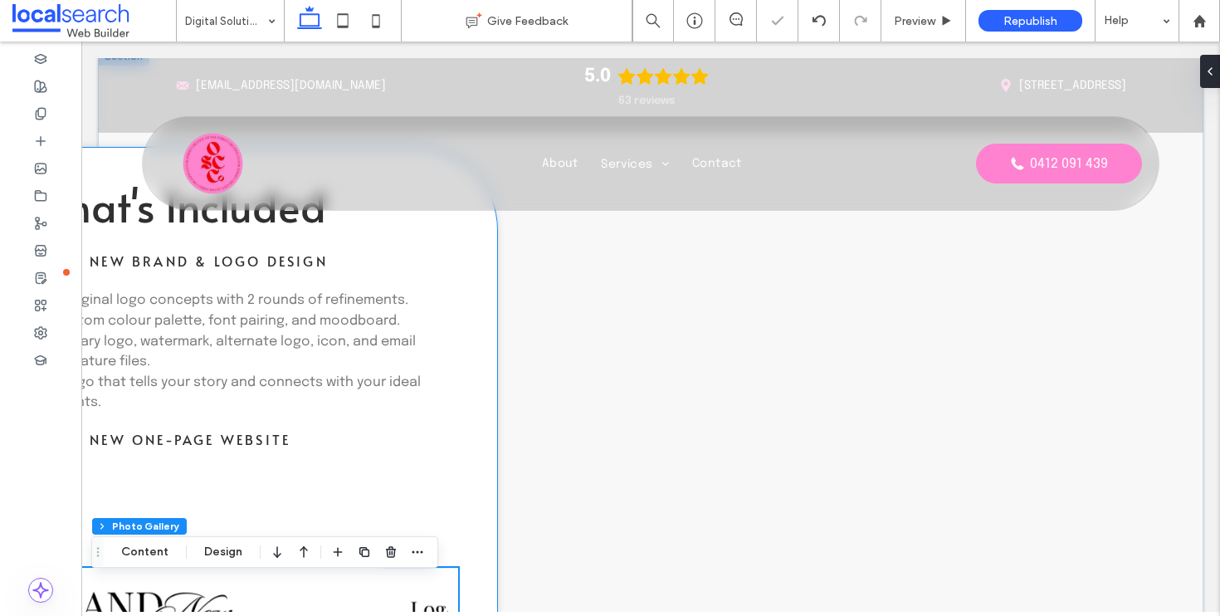
scroll to position [2184, 0]
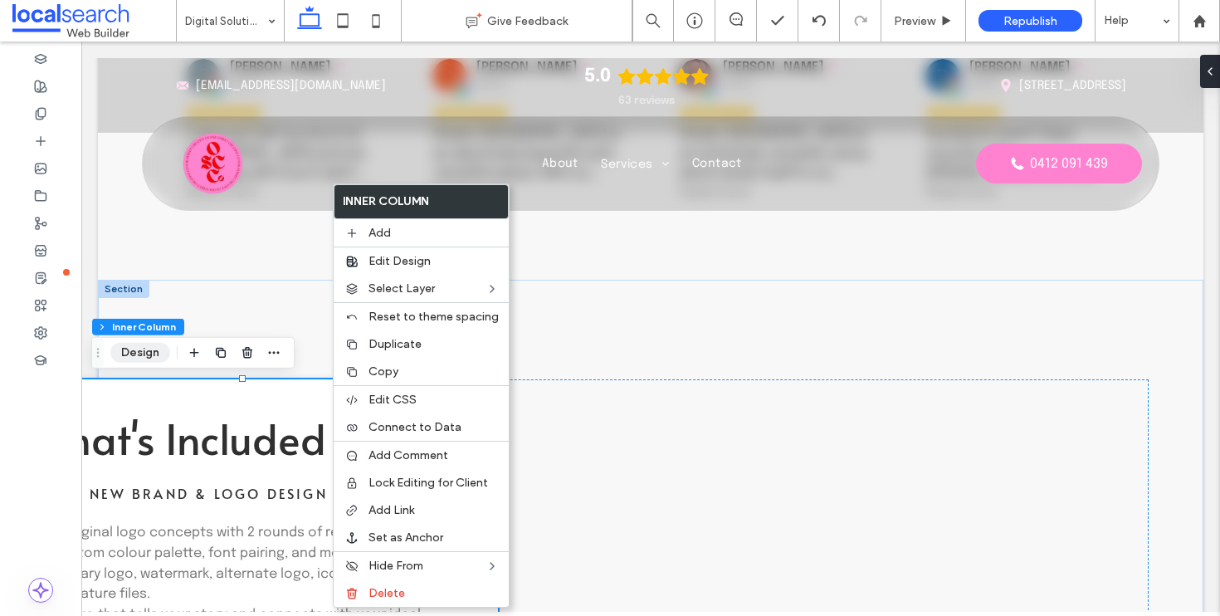
click at [136, 350] on button "Design" at bounding box center [140, 353] width 60 height 20
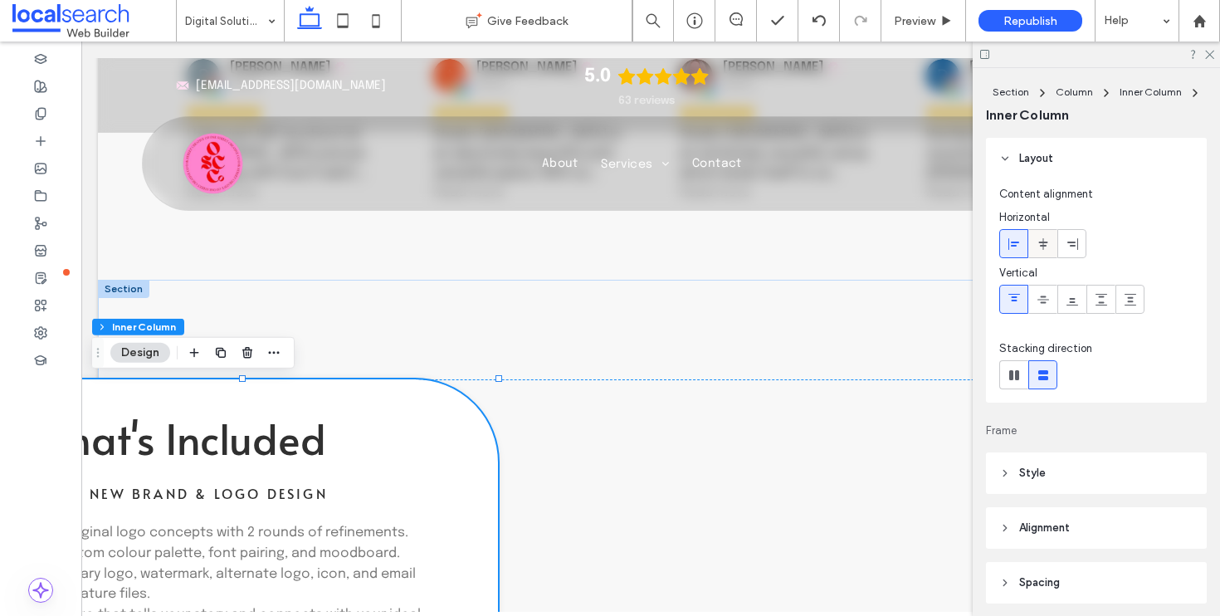
click at [1044, 247] on icon at bounding box center [1043, 243] width 13 height 13
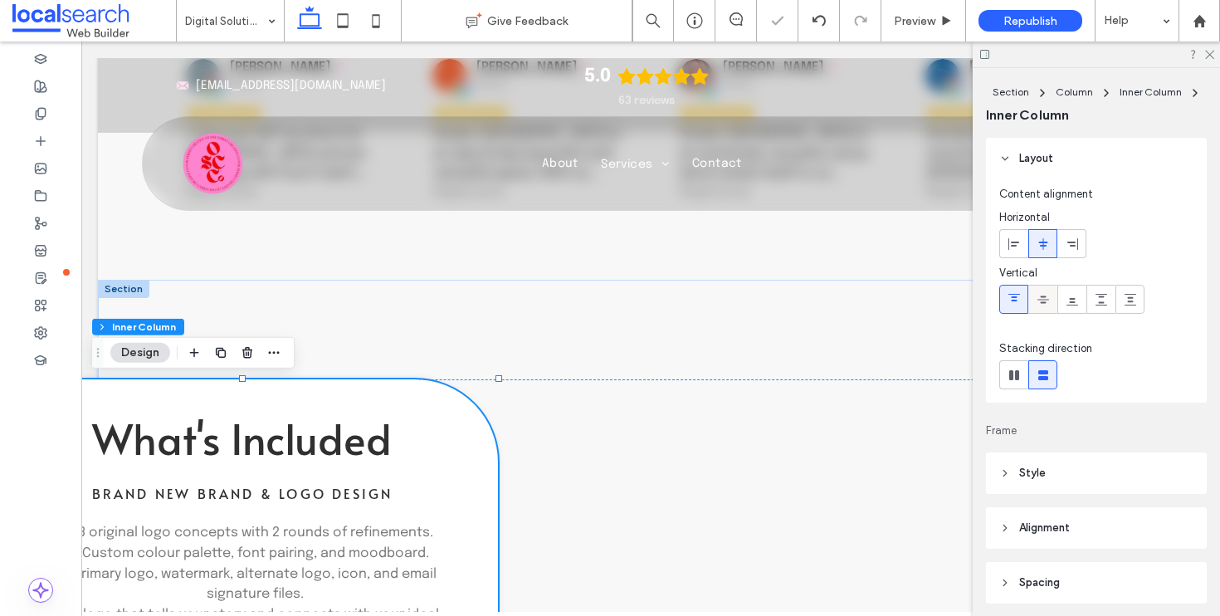
click at [1045, 289] on span at bounding box center [1043, 299] width 13 height 27
click at [1019, 236] on span at bounding box center [1014, 243] width 13 height 27
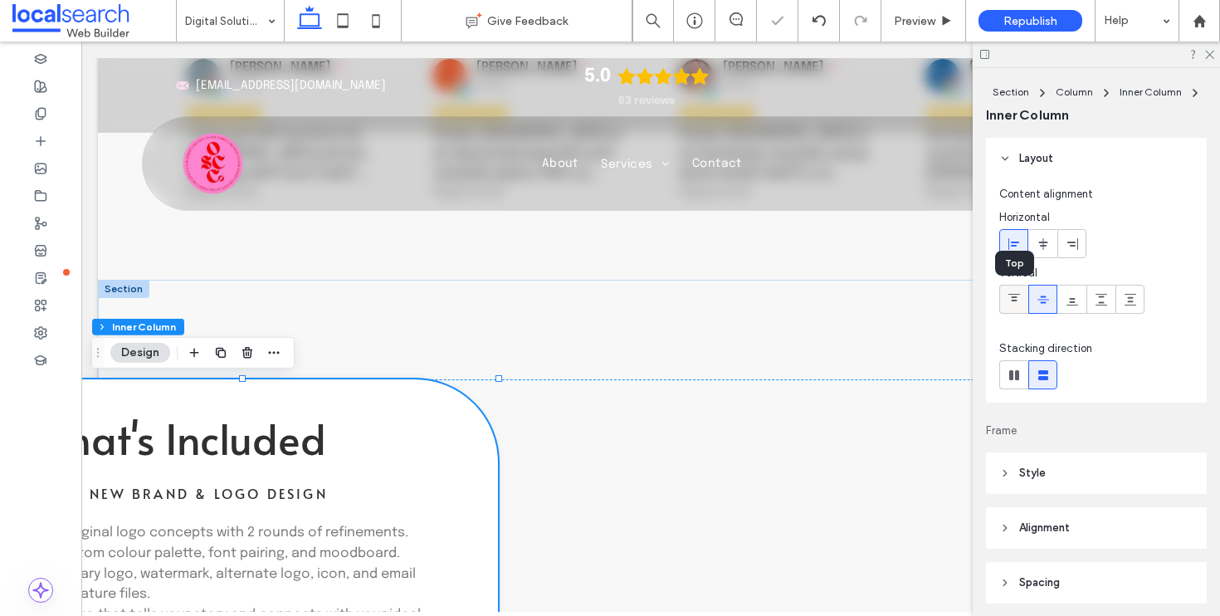
click at [1017, 290] on span at bounding box center [1014, 299] width 13 height 27
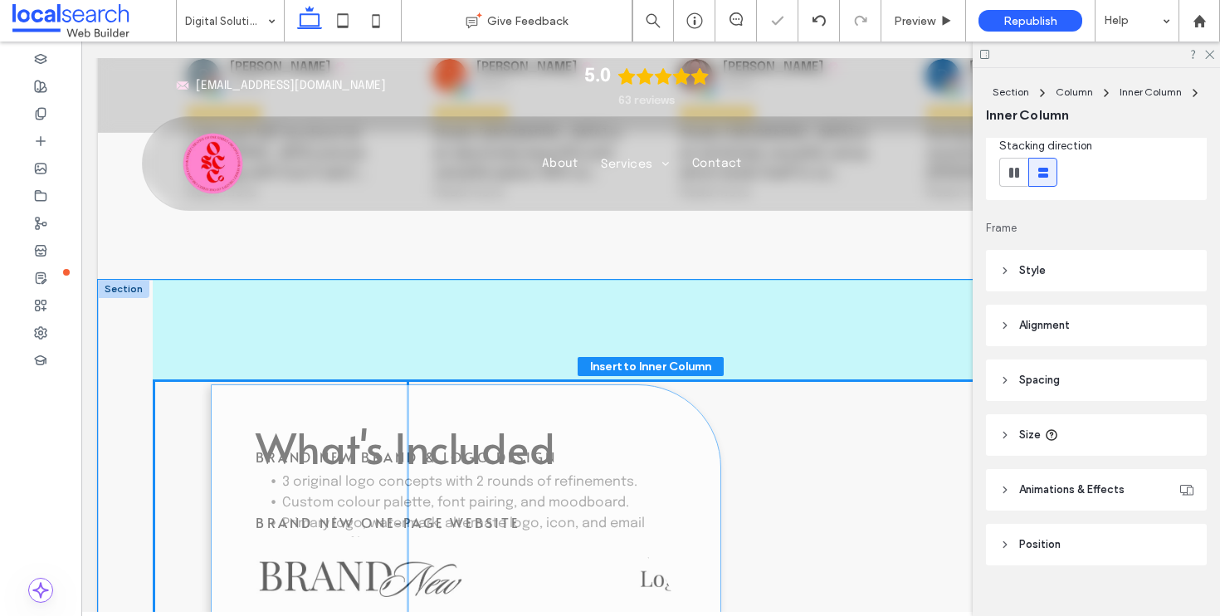
scroll to position [225, 0]
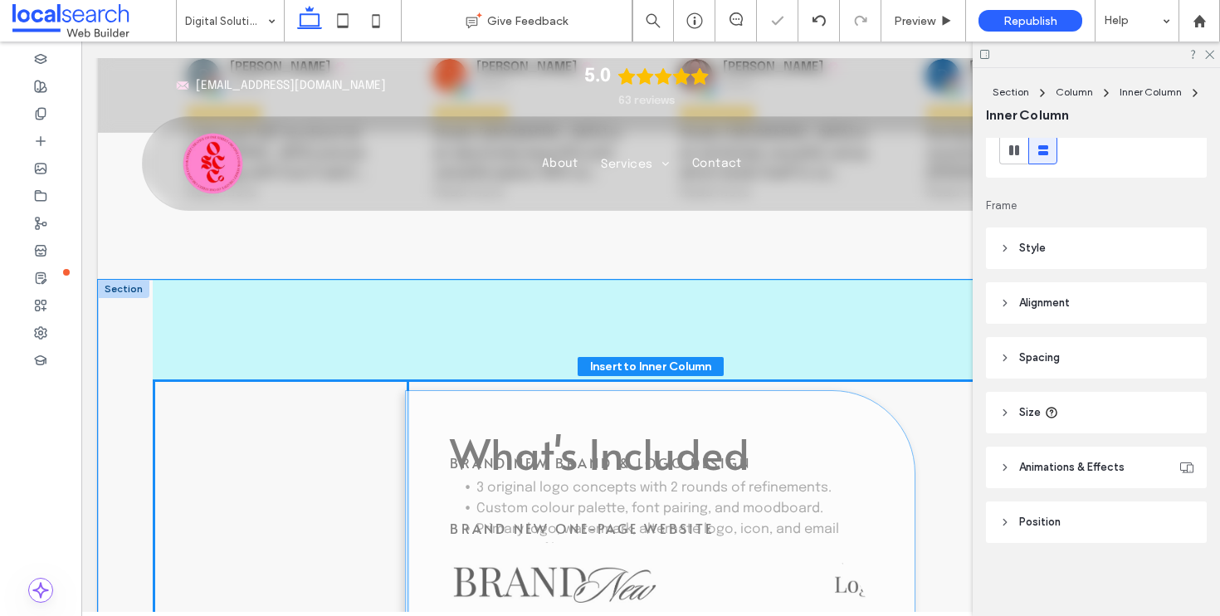
drag, startPoint x: 338, startPoint y: 392, endPoint x: 768, endPoint y: 402, distance: 430.2
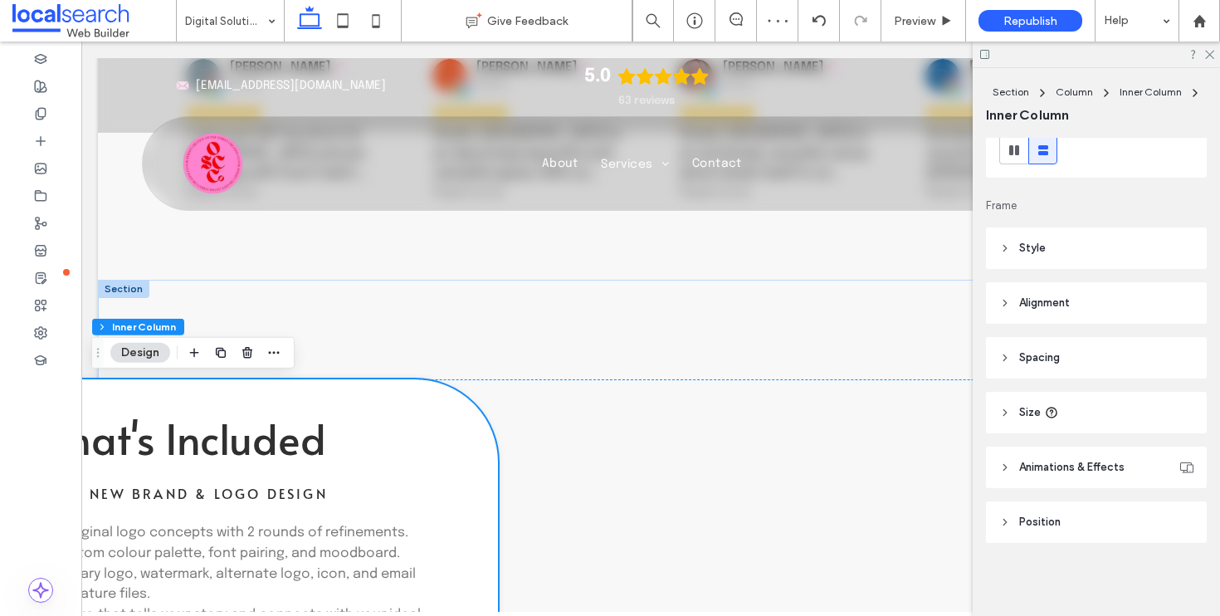
scroll to position [2337, 0]
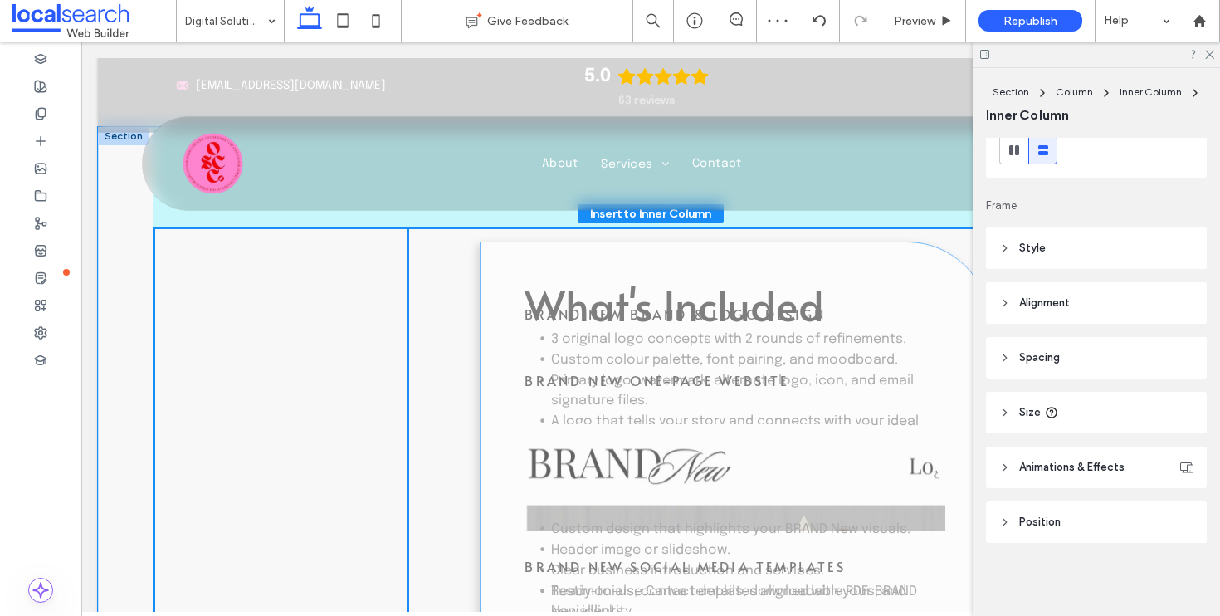
drag, startPoint x: 421, startPoint y: 277, endPoint x: 929, endPoint y: 284, distance: 508.2
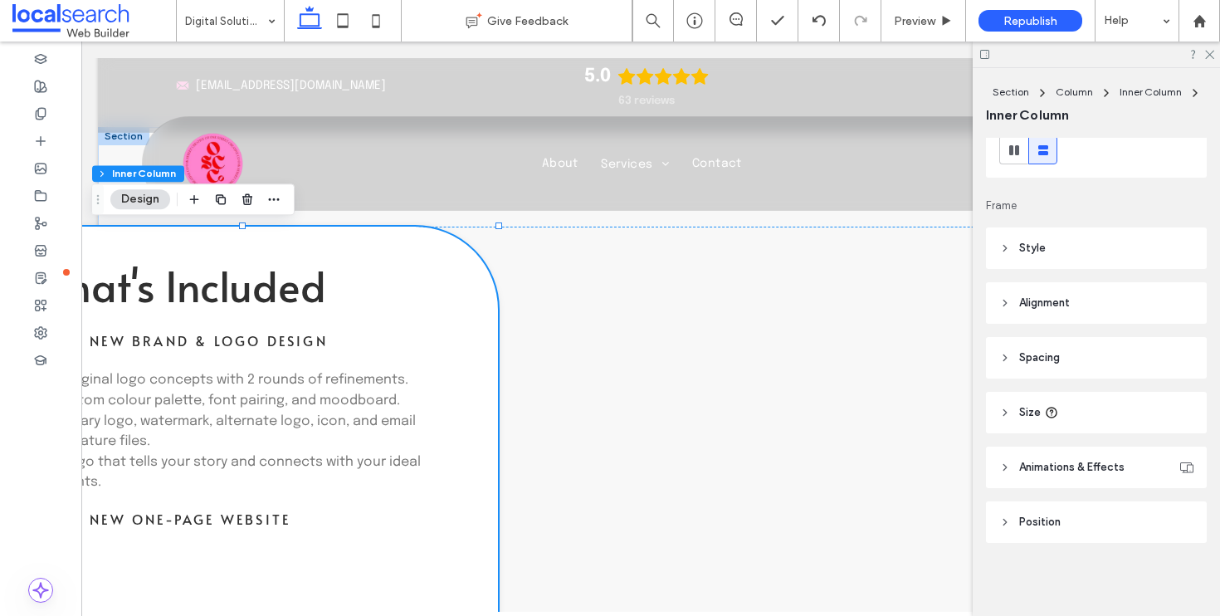
click at [1210, 51] on icon at bounding box center [1209, 53] width 11 height 11
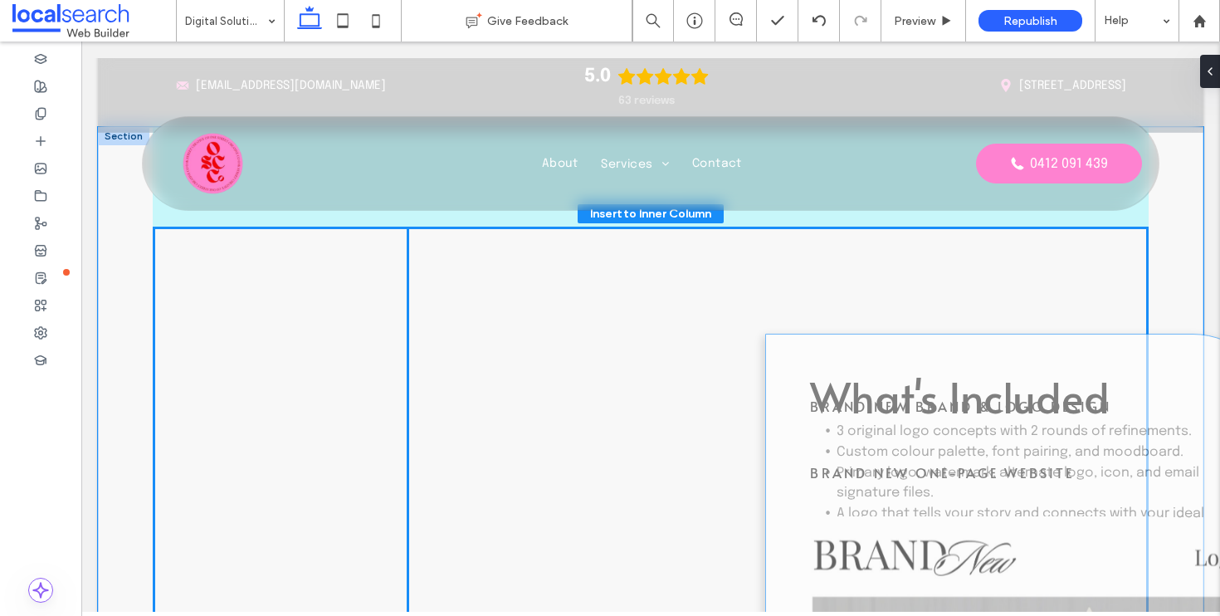
drag, startPoint x: 380, startPoint y: 242, endPoint x: 870, endPoint y: 294, distance: 492.6
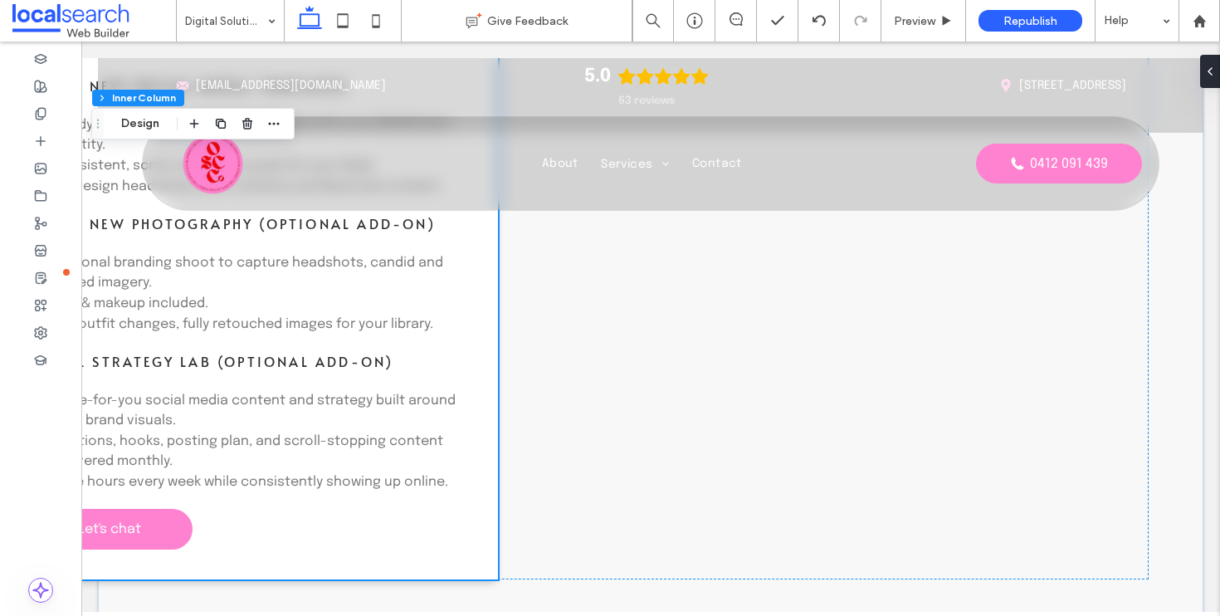
scroll to position [3687, 0]
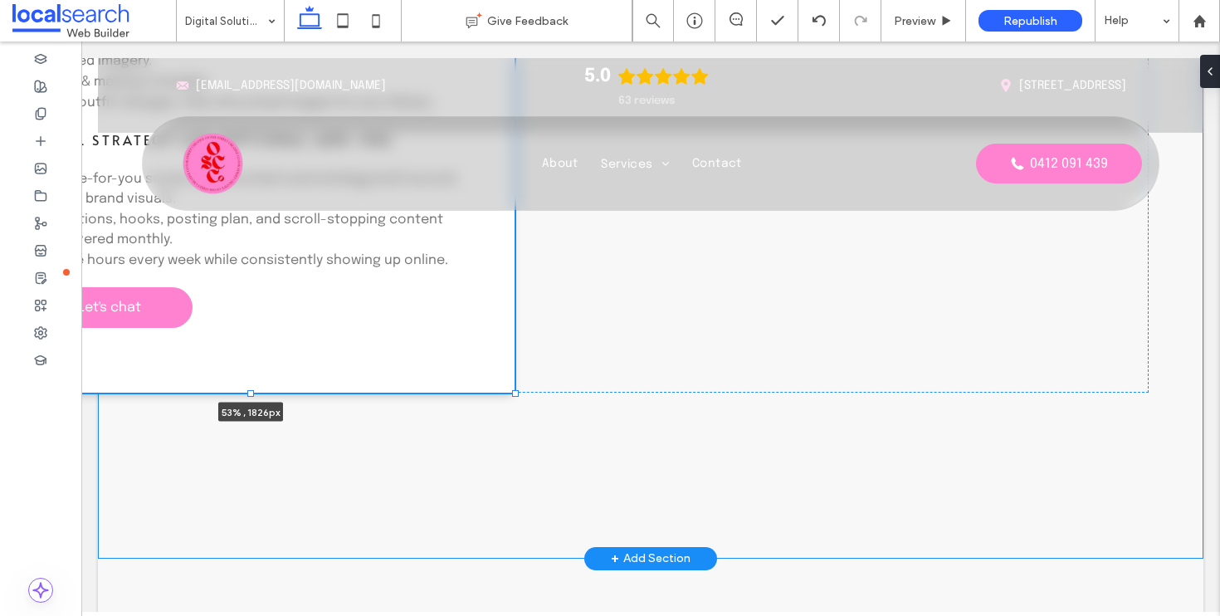
drag, startPoint x: 502, startPoint y: 384, endPoint x: 511, endPoint y: 379, distance: 9.7
type input "**"
type input "****"
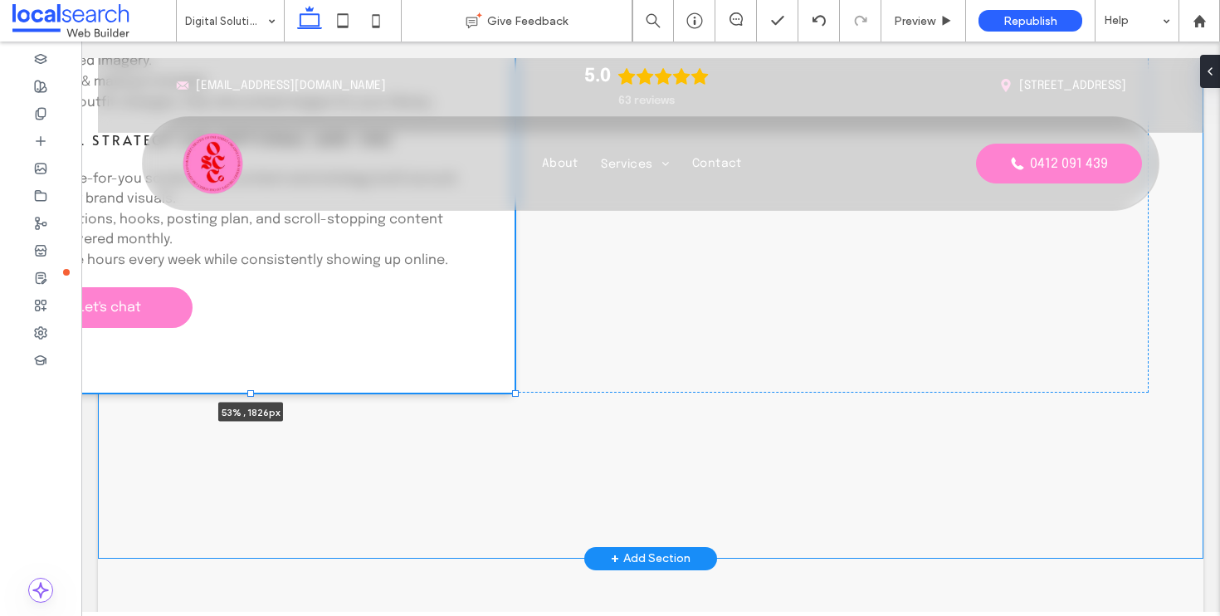
type input "****"
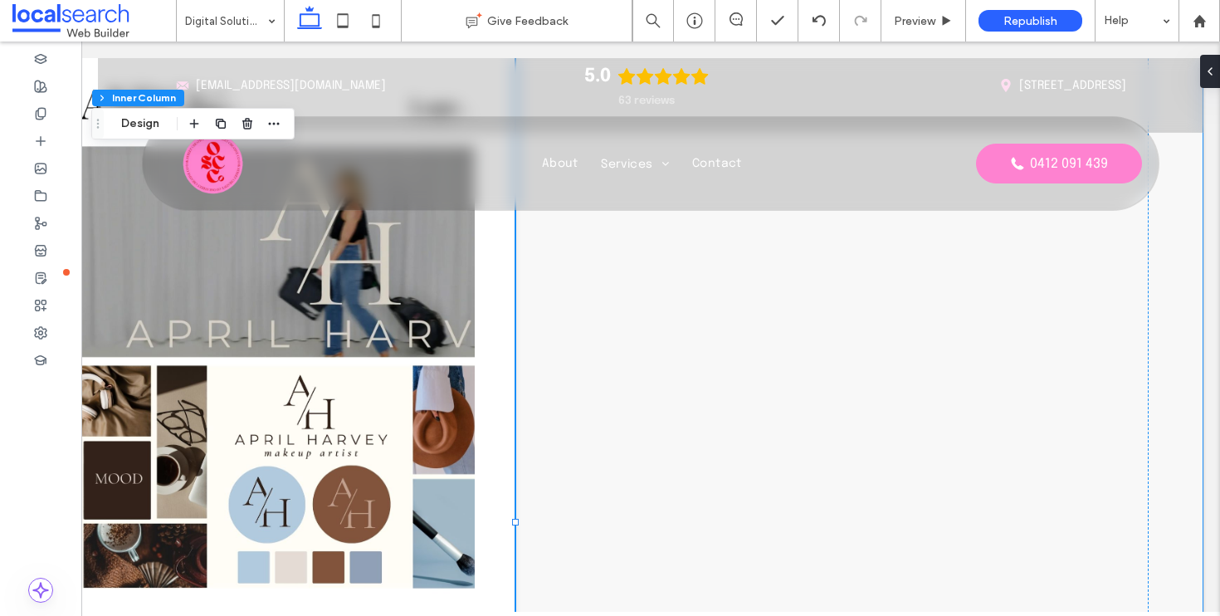
scroll to position [2664, 0]
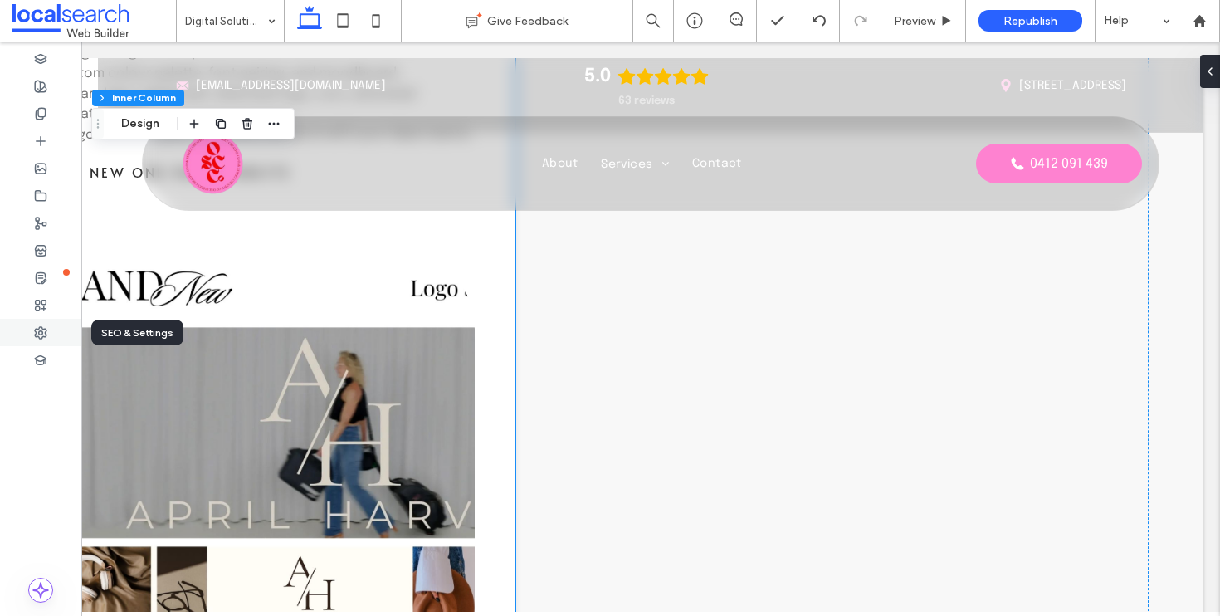
click at [50, 333] on div at bounding box center [40, 332] width 81 height 27
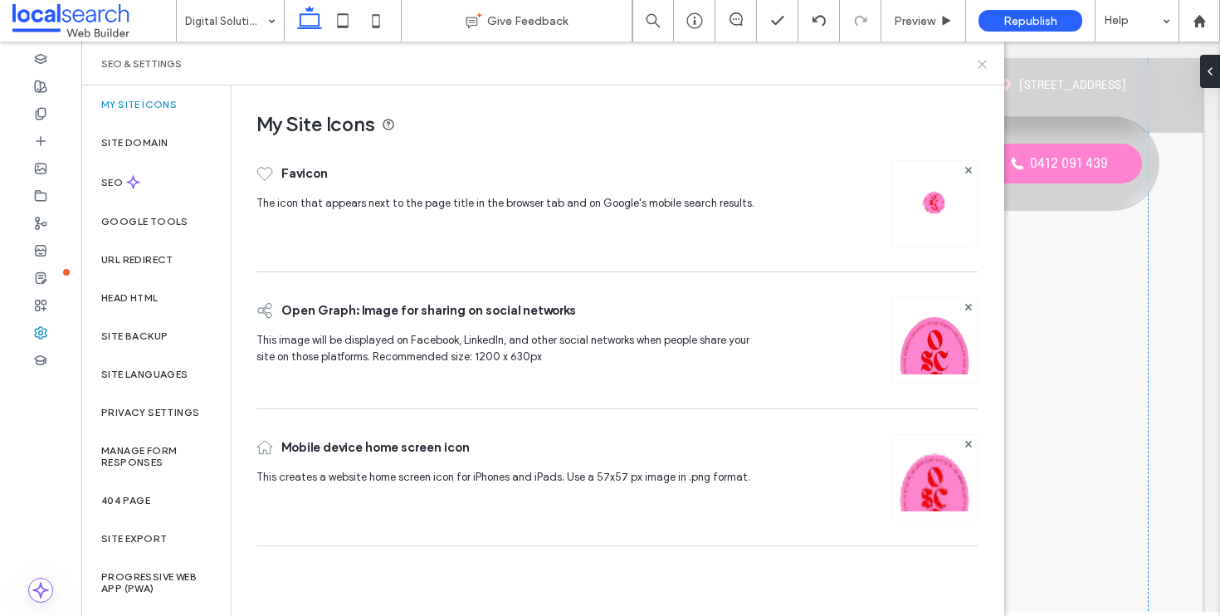
click at [983, 61] on icon at bounding box center [982, 64] width 12 height 12
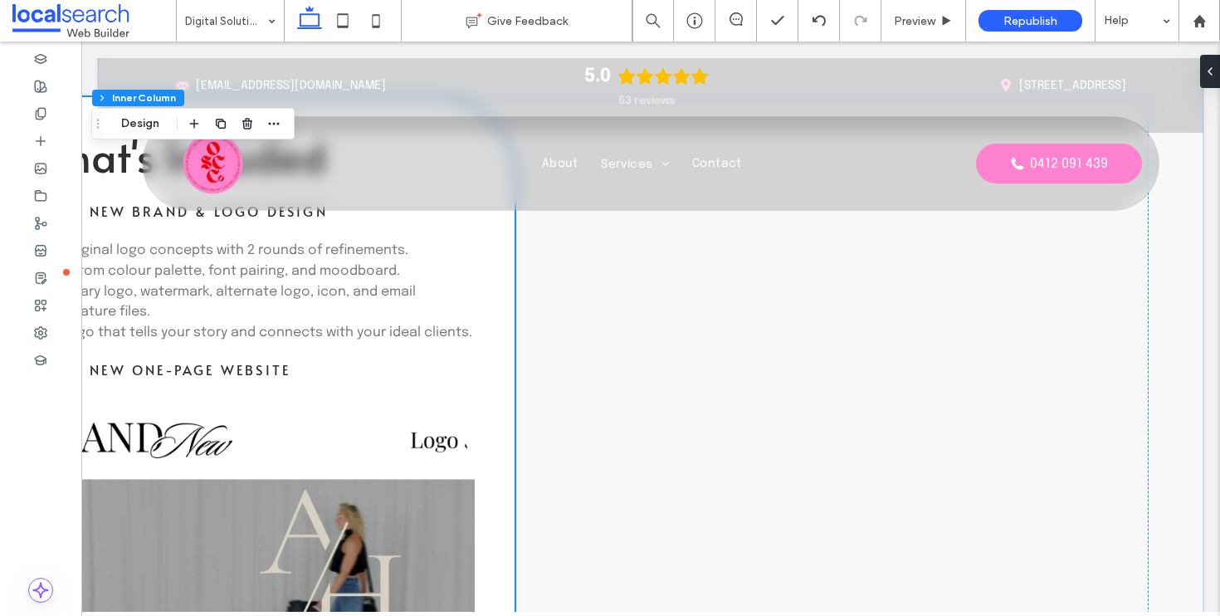
scroll to position [2119, 0]
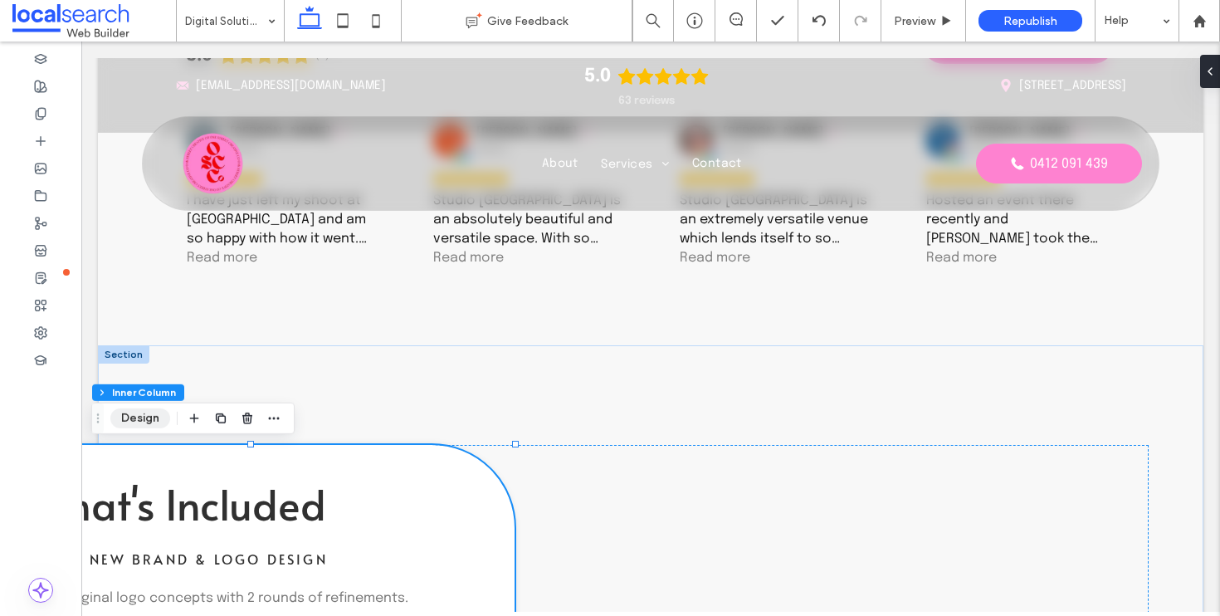
click at [129, 427] on button "Design" at bounding box center [140, 418] width 60 height 20
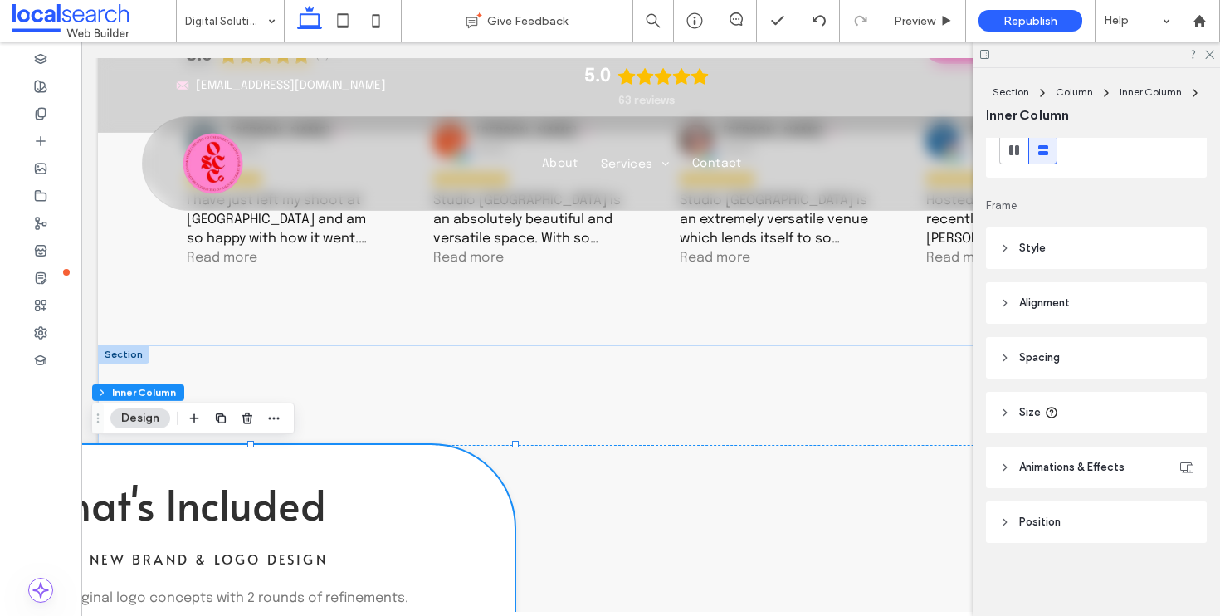
click at [1067, 243] on header "Style" at bounding box center [1096, 248] width 221 height 42
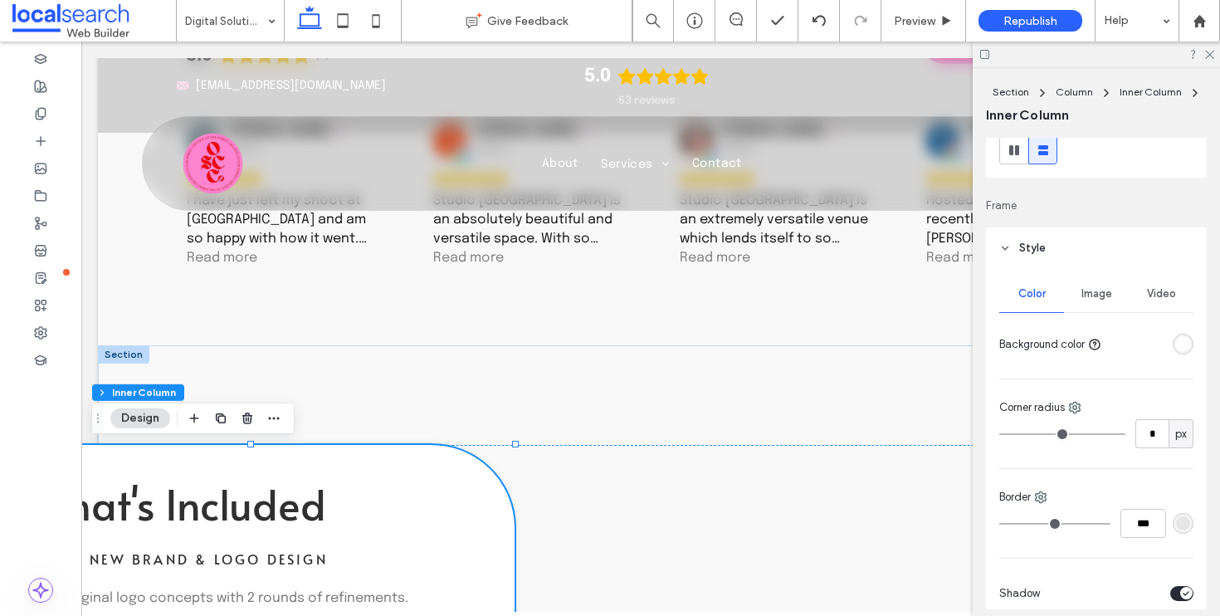
click at [1072, 249] on header "Style" at bounding box center [1096, 248] width 221 height 42
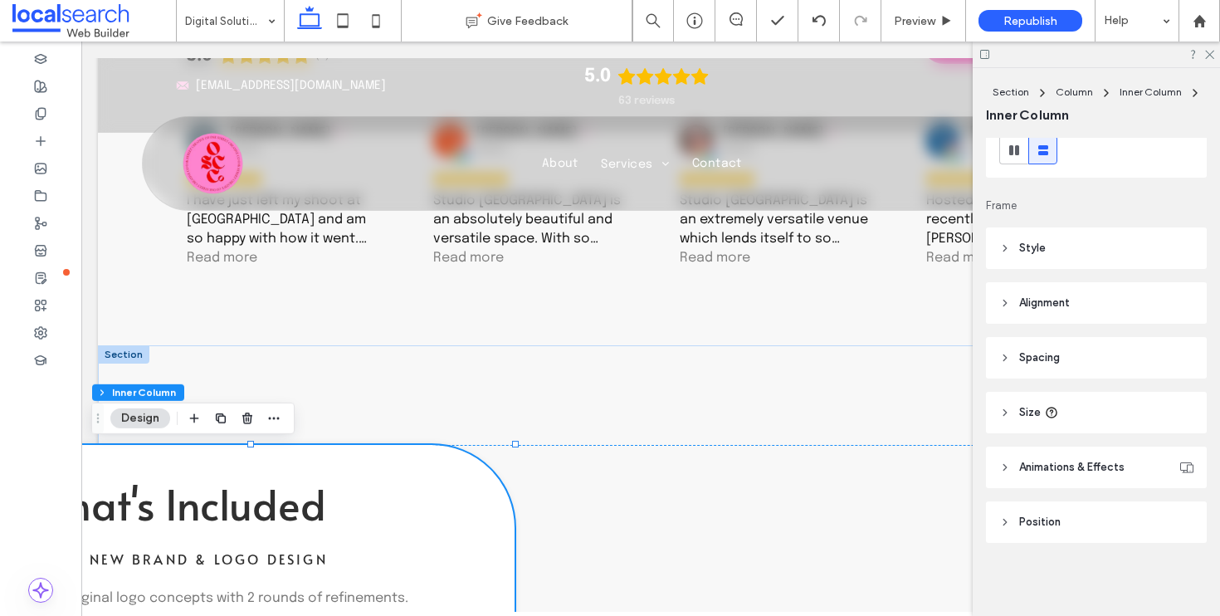
click at [1072, 344] on header "Spacing" at bounding box center [1096, 358] width 221 height 42
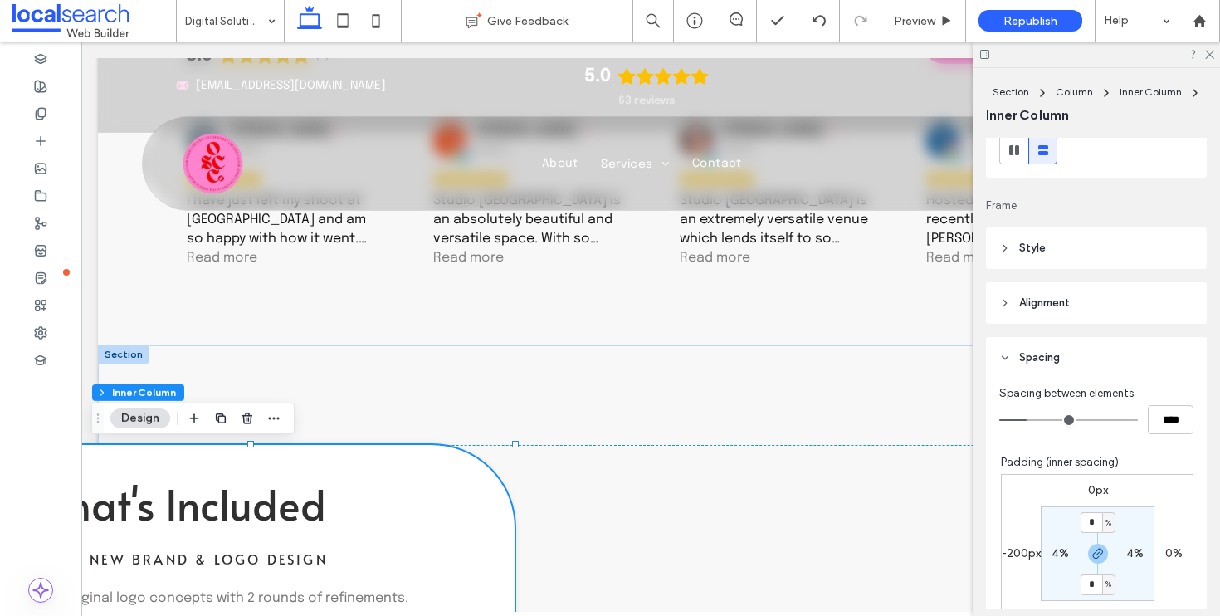
scroll to position [360, 0]
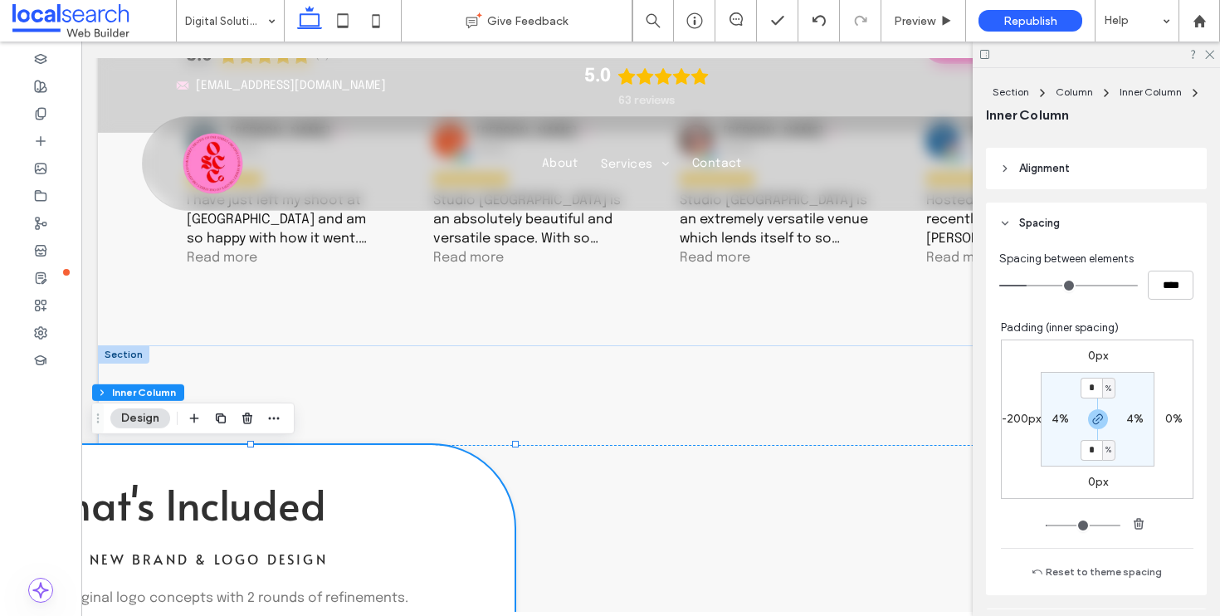
click at [1014, 421] on label "-200px" at bounding box center [1021, 419] width 39 height 14
type input "*"
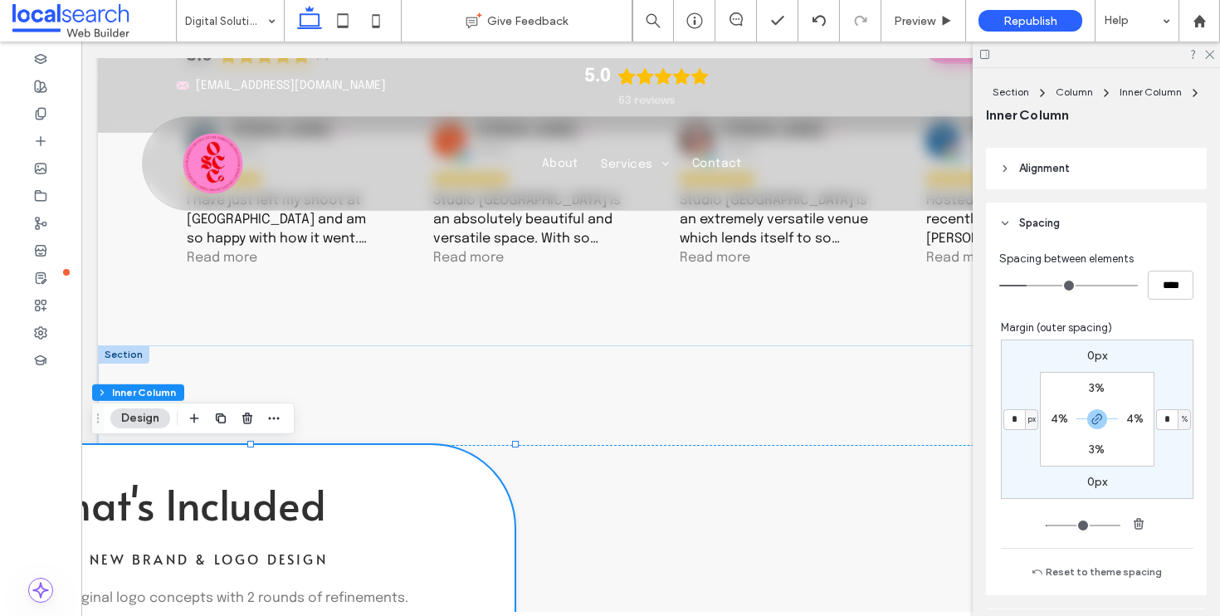
type input "*"
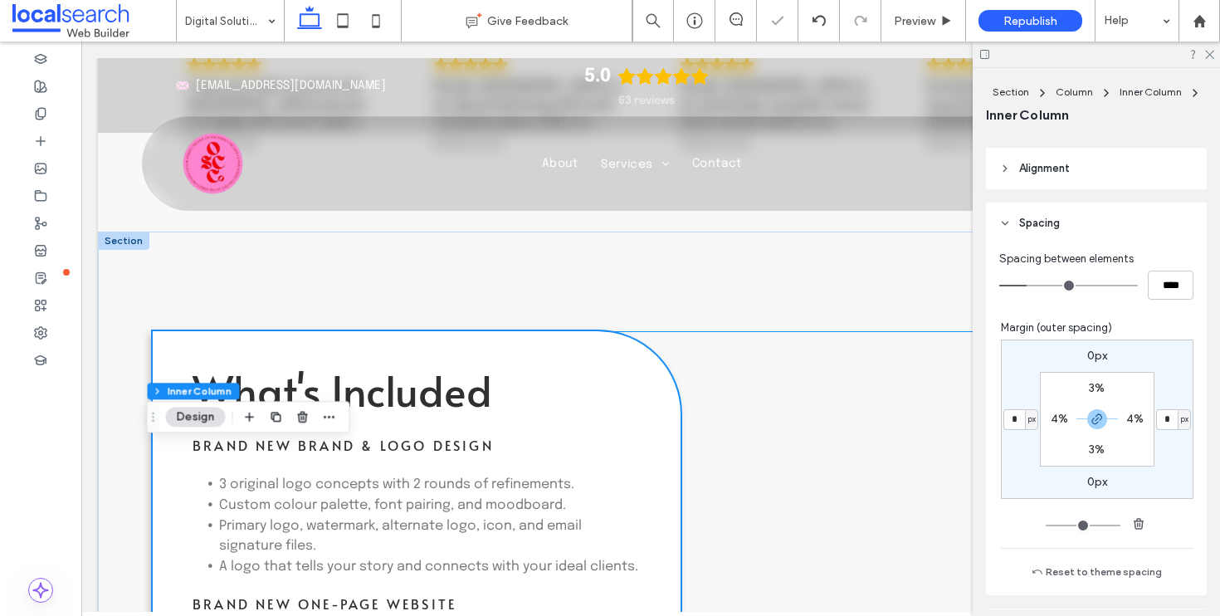
scroll to position [2272, 0]
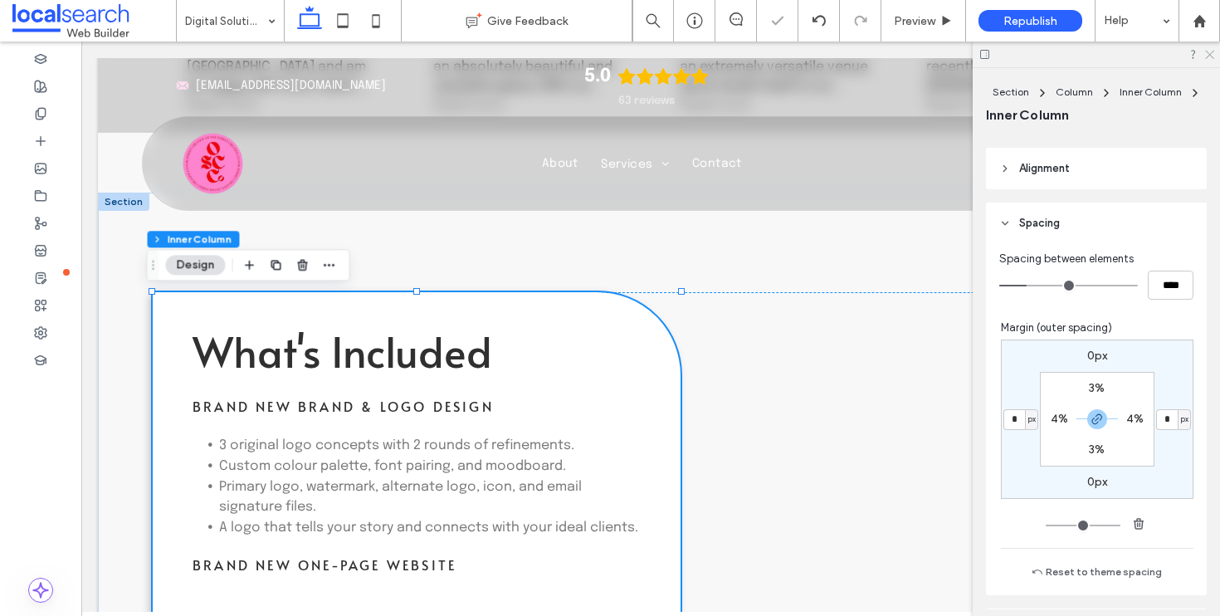
click at [1205, 58] on icon at bounding box center [1209, 53] width 11 height 11
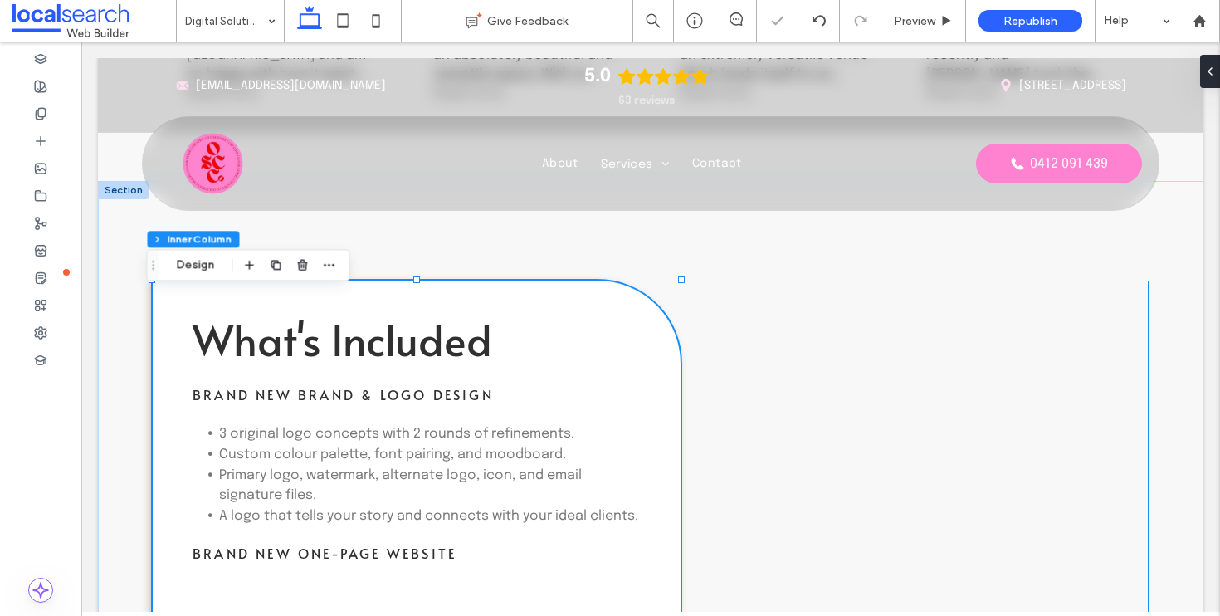
scroll to position [2615, 0]
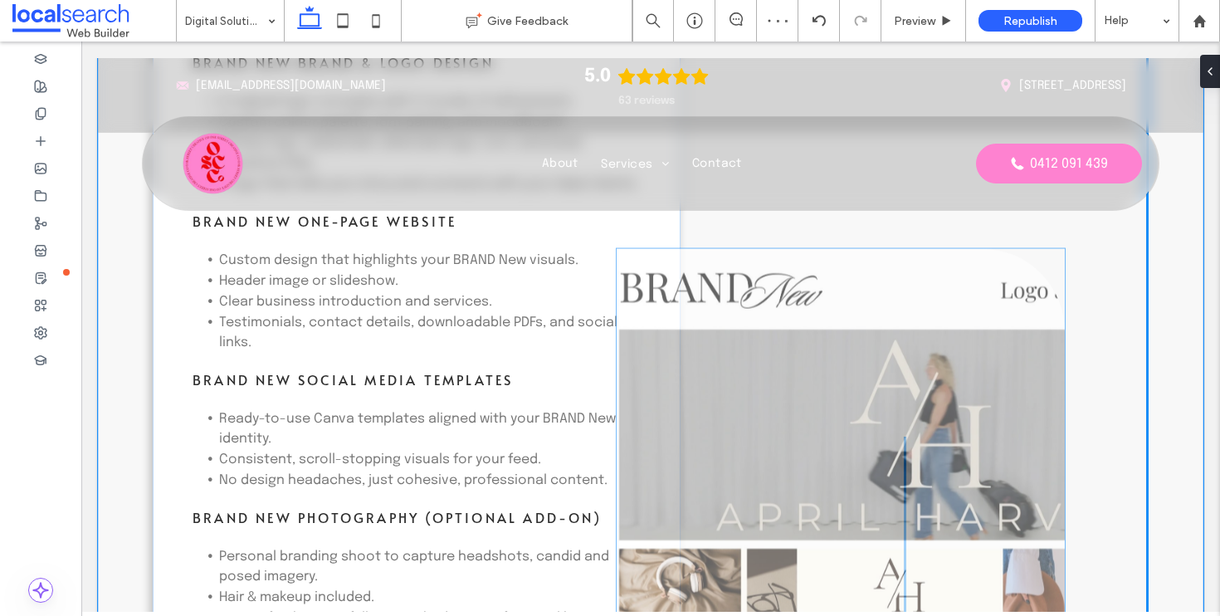
drag, startPoint x: 678, startPoint y: 449, endPoint x: 1047, endPoint y: 345, distance: 383.2
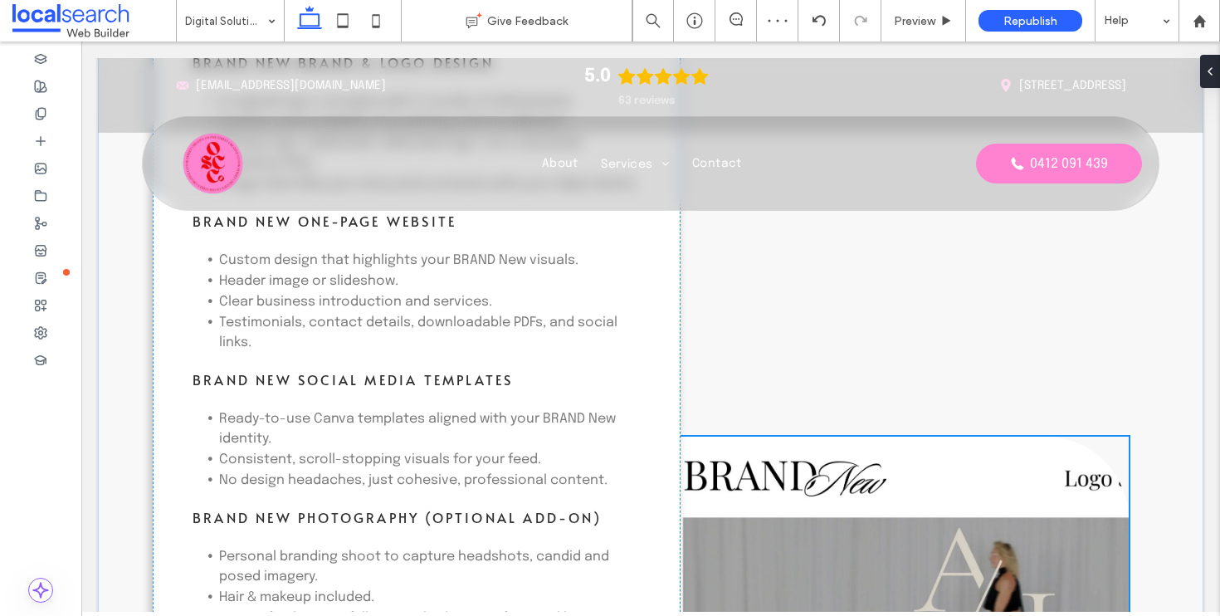
type input "**"
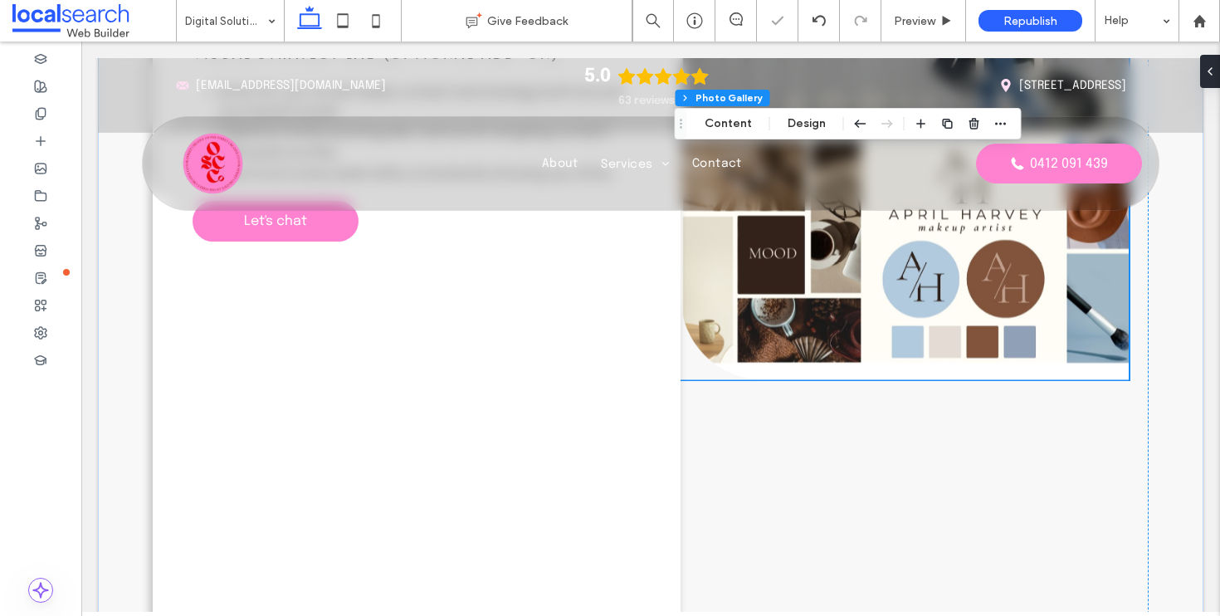
scroll to position [2991, 0]
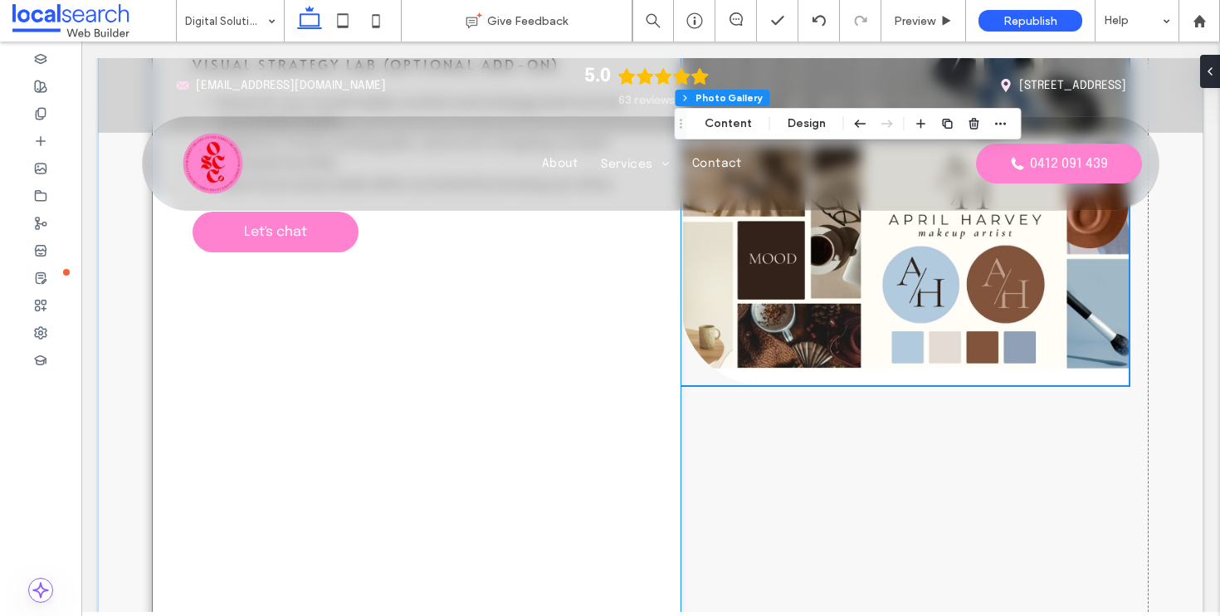
click at [494, 422] on div "What's Included BRAND New Brand & Logo Design 3 original logo concepts with 2 r…" at bounding box center [417, 115] width 528 height 1516
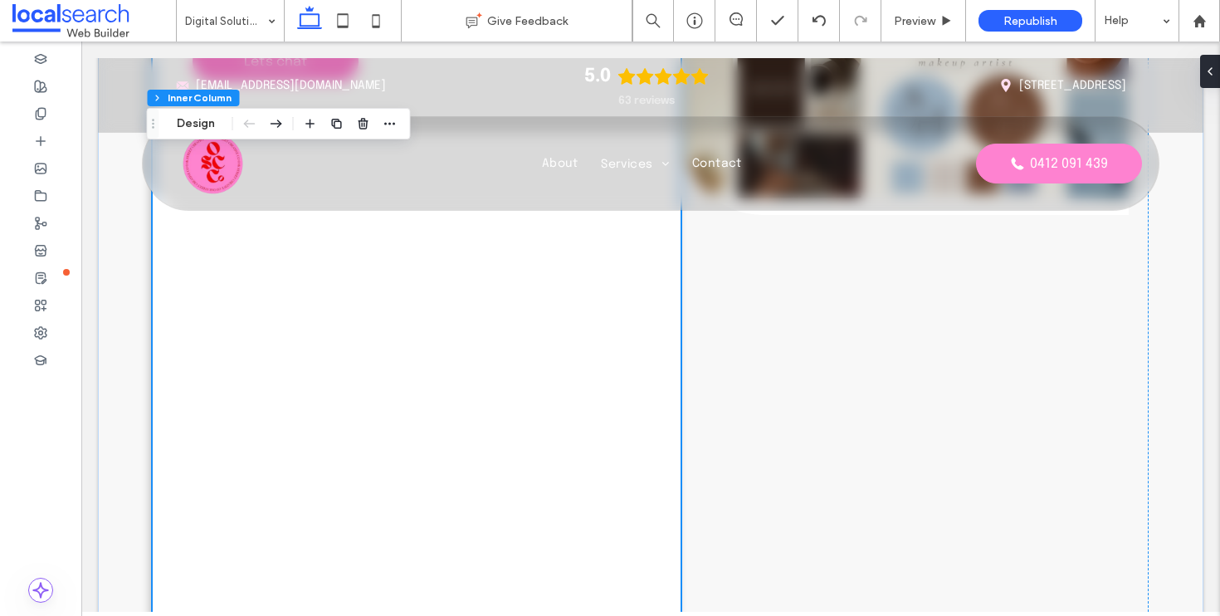
scroll to position [3694, 0]
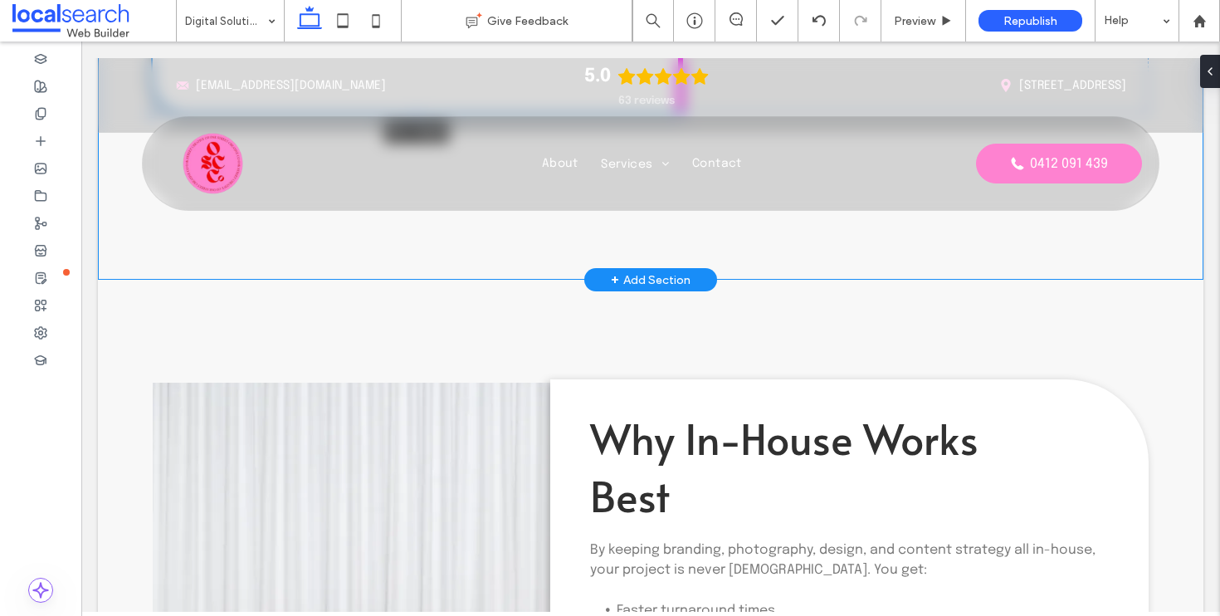
drag, startPoint x: 410, startPoint y: 387, endPoint x: 426, endPoint y: 247, distance: 140.4
type input "****"
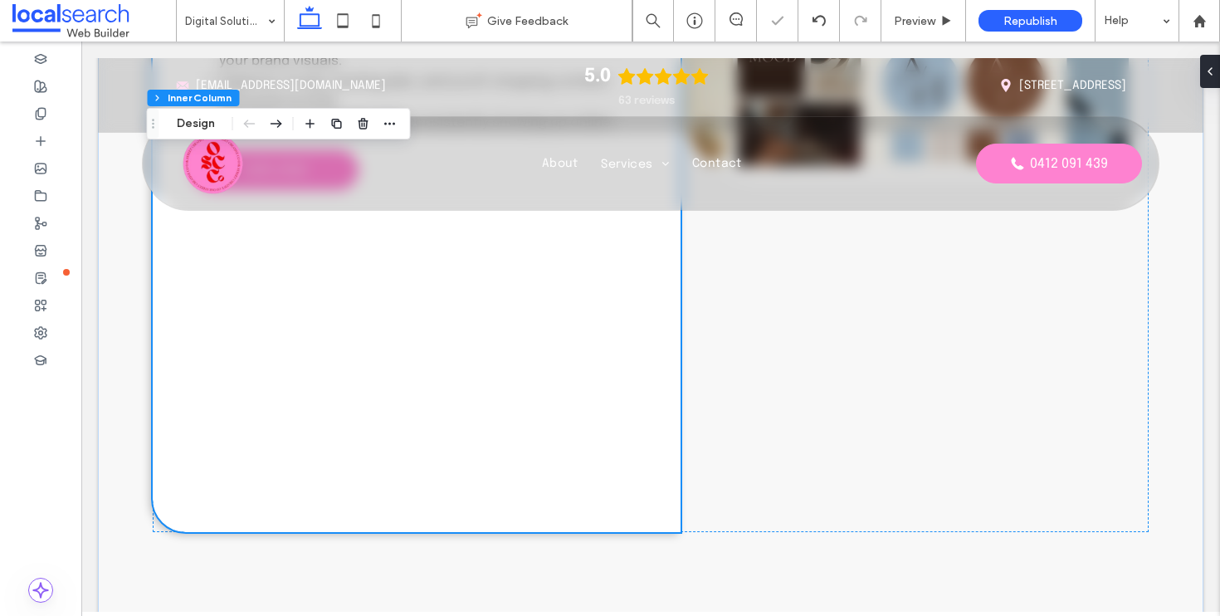
scroll to position [3207, 0]
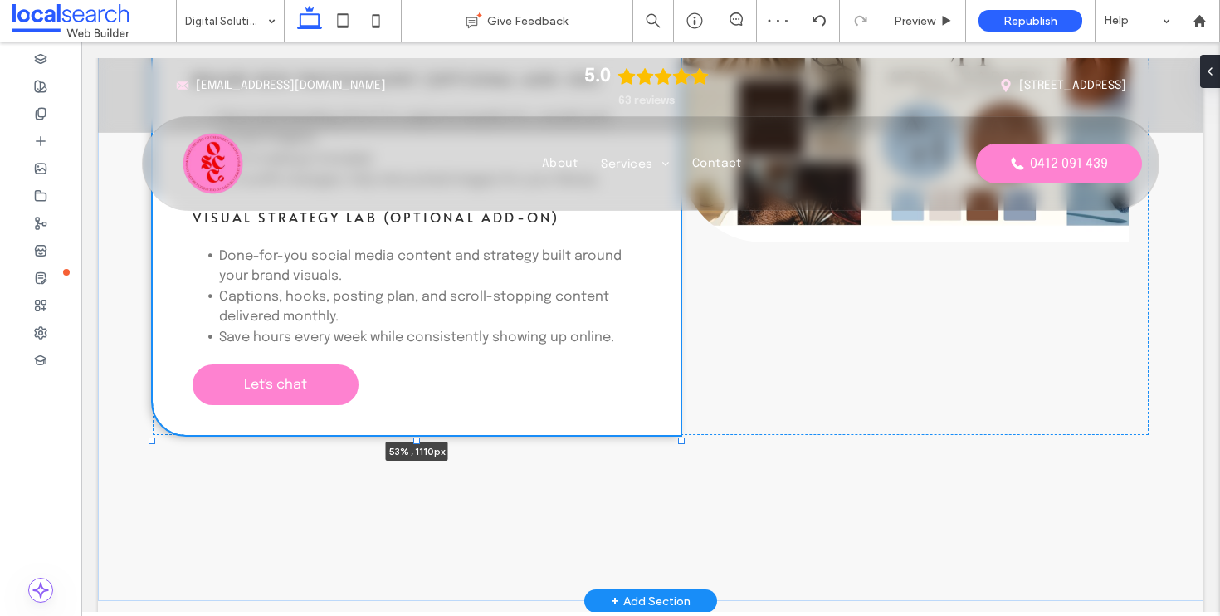
drag, startPoint x: 409, startPoint y: 592, endPoint x: 420, endPoint y: 395, distance: 197.1
click at [420, 395] on div "What's Included BRAND New Brand & Logo Design 3 original logo concepts with 2 r…" at bounding box center [651, 6] width 996 height 1191
type input "****"
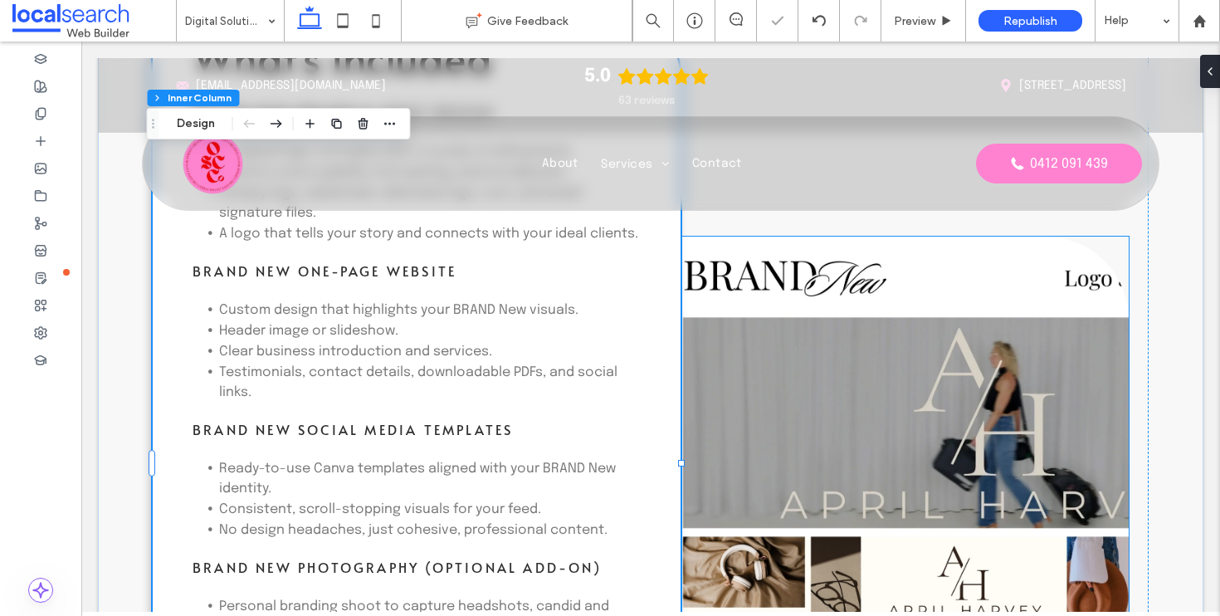
click at [896, 427] on link at bounding box center [905, 507] width 448 height 540
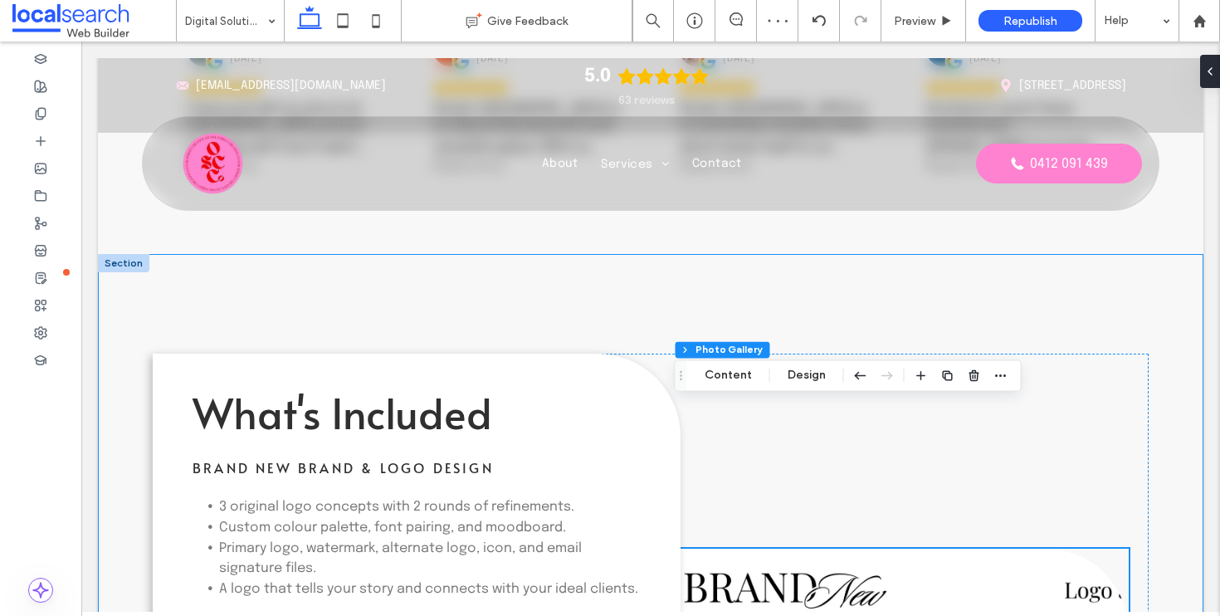
scroll to position [2055, 0]
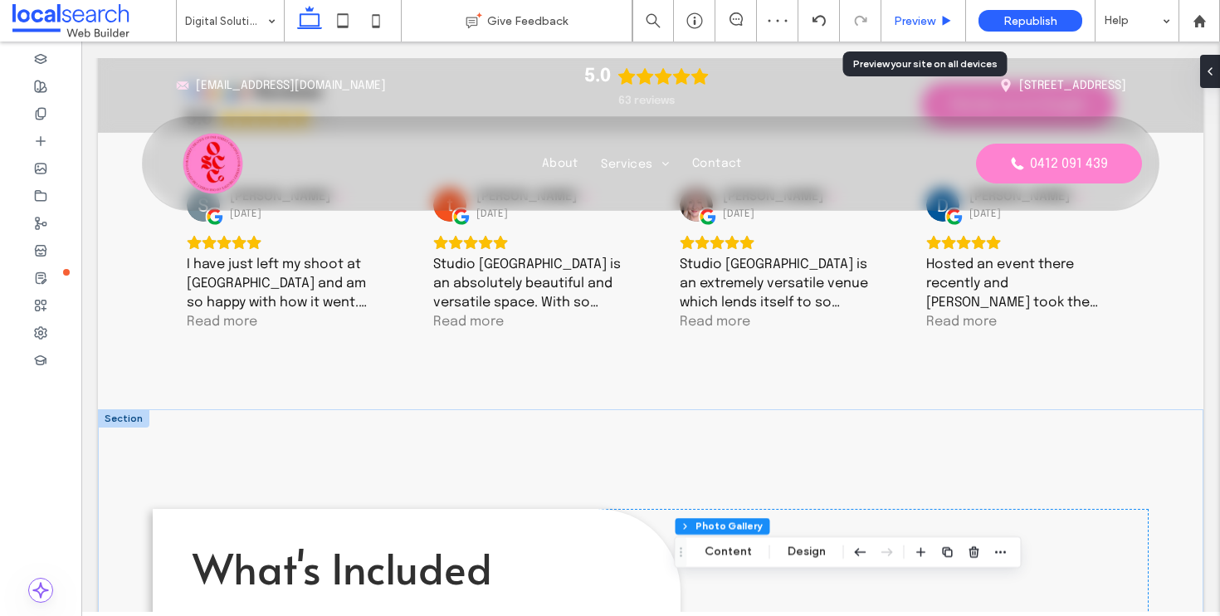
click at [930, 37] on div "Preview" at bounding box center [924, 21] width 85 height 42
click at [928, 27] on div "Preview" at bounding box center [924, 21] width 85 height 42
click at [917, 22] on span "Preview" at bounding box center [915, 21] width 42 height 14
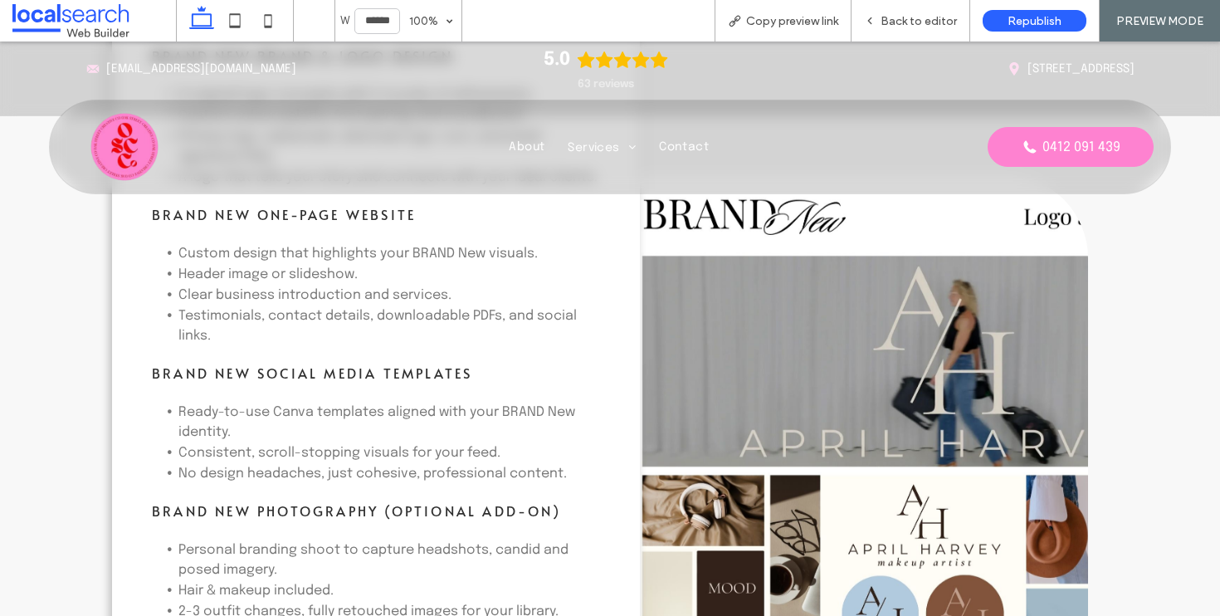
scroll to position [2575, 0]
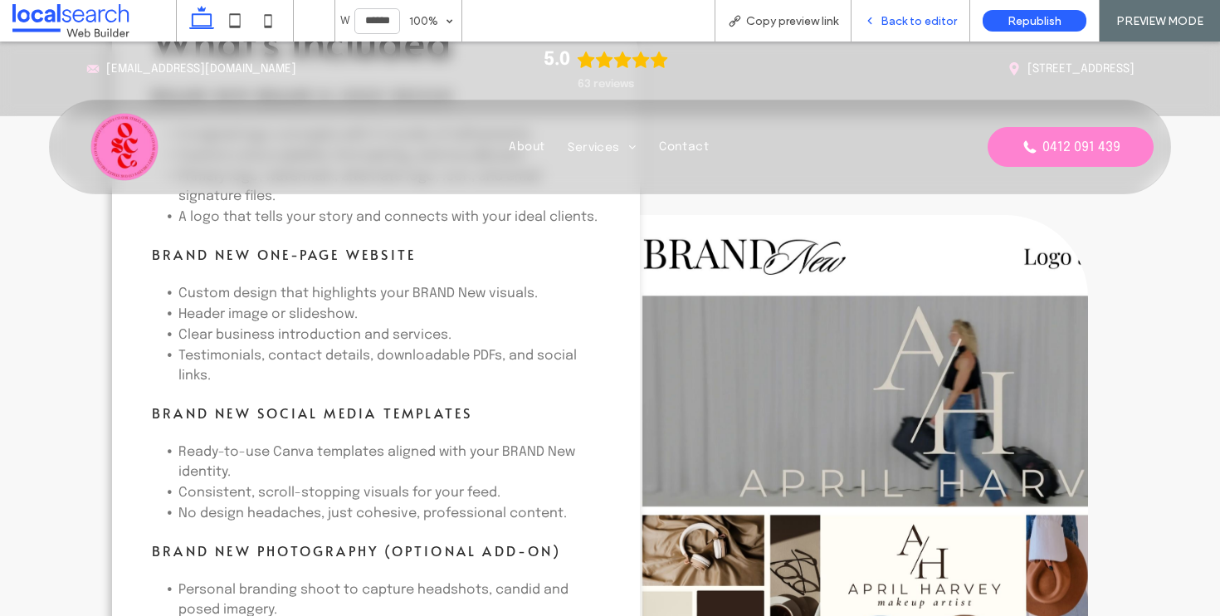
click at [924, 18] on span "Back to editor" at bounding box center [919, 21] width 76 height 14
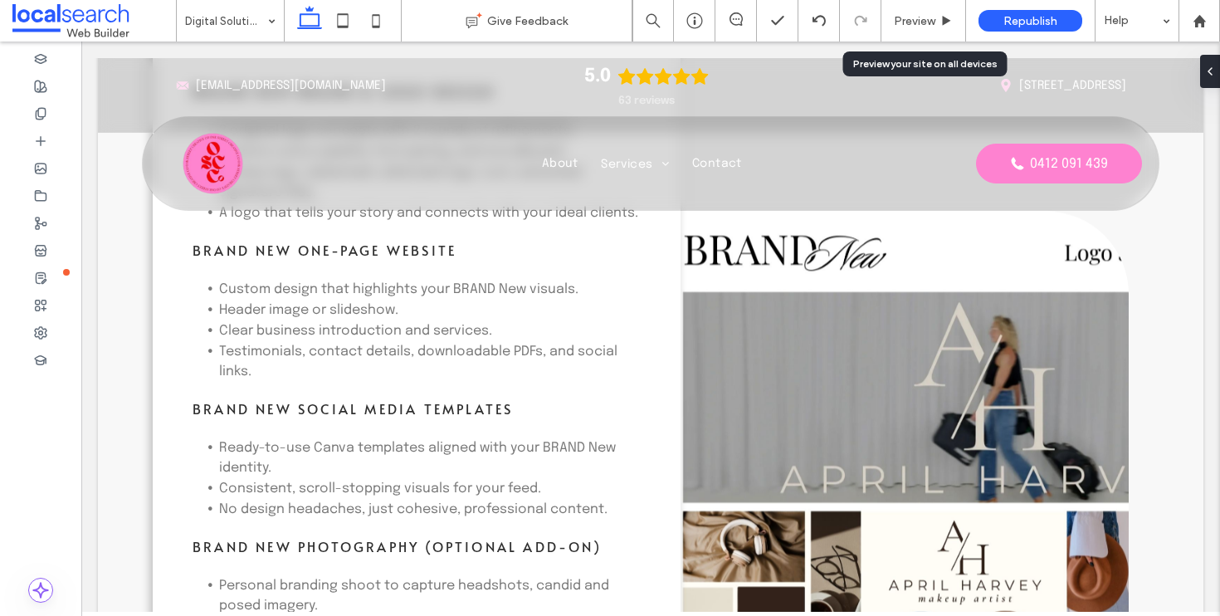
scroll to position [2582, 0]
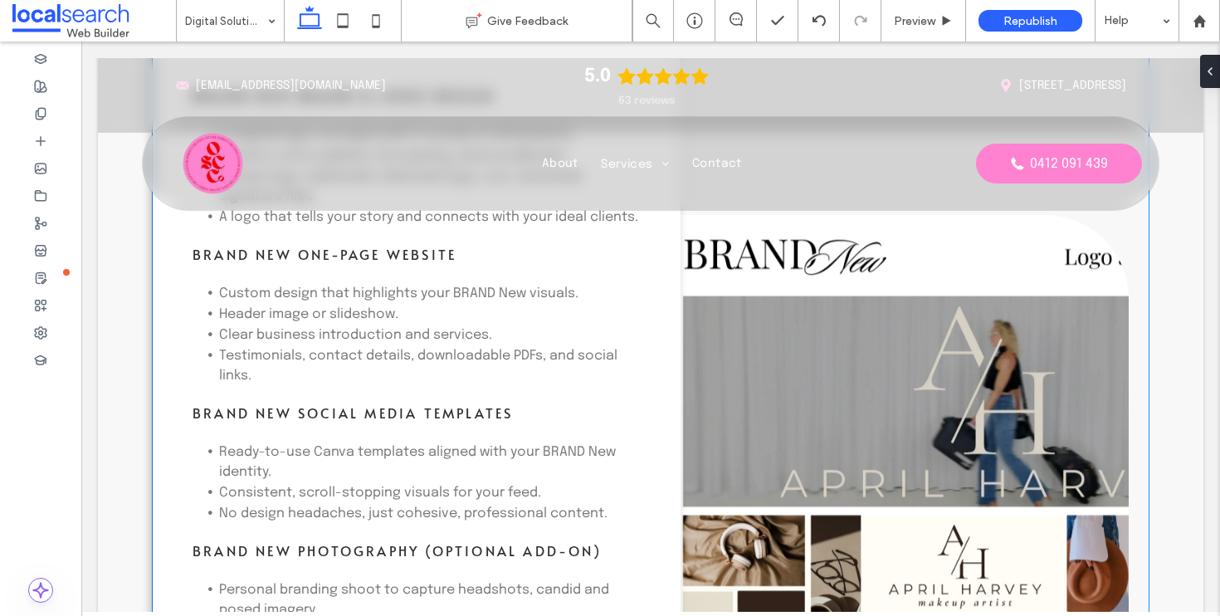
click at [908, 385] on link at bounding box center [905, 485] width 448 height 540
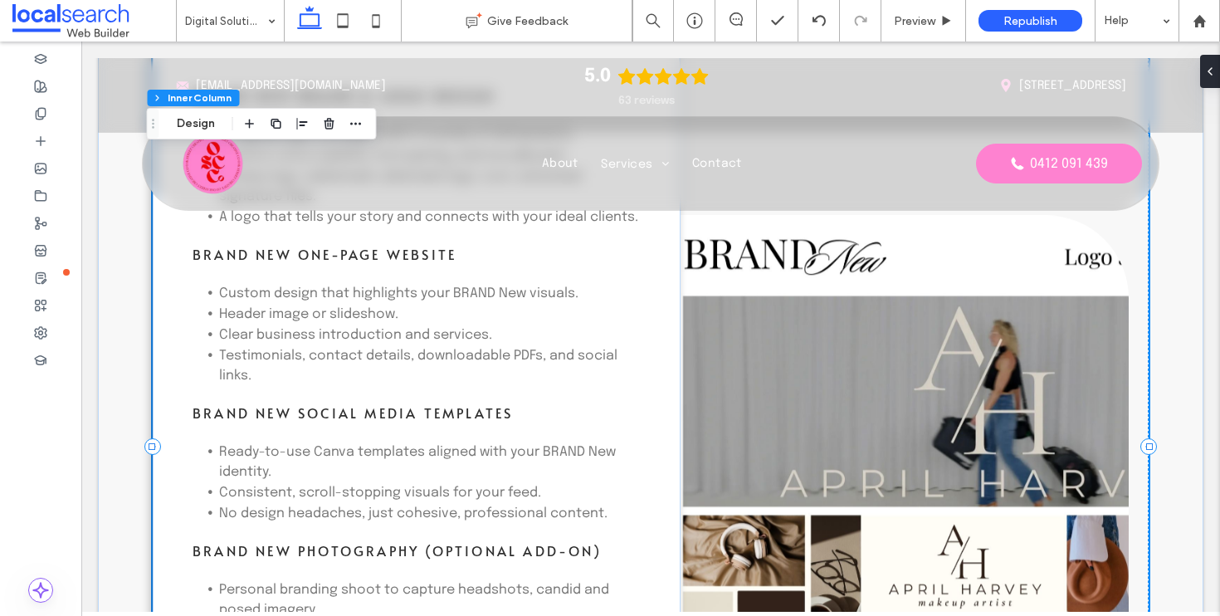
click at [908, 385] on link at bounding box center [905, 485] width 448 height 540
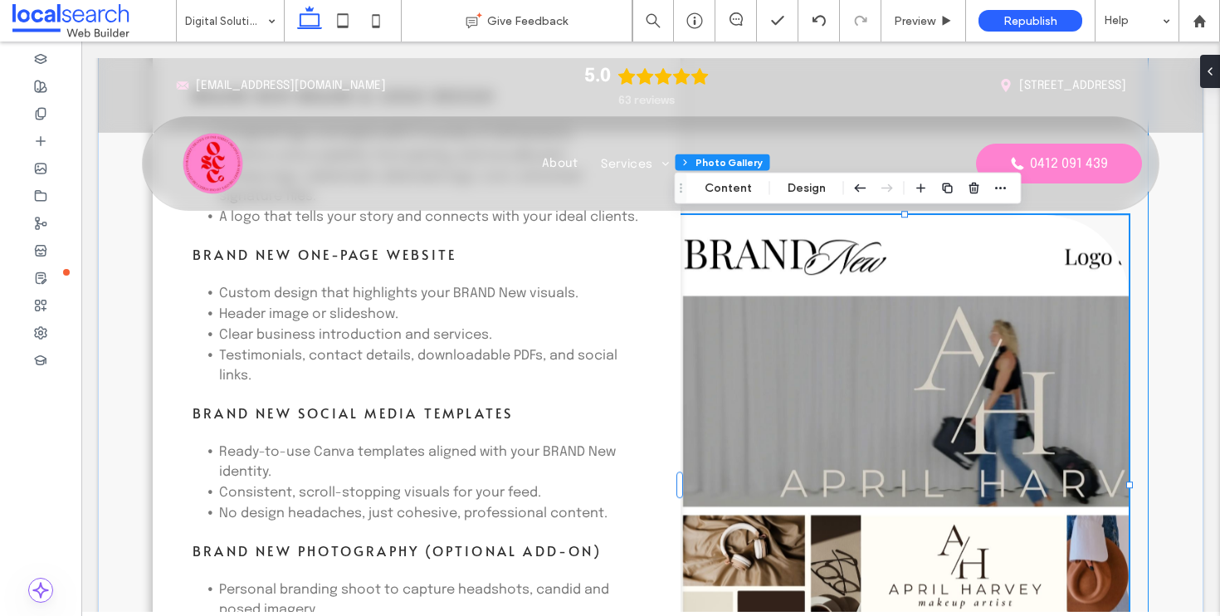
click at [908, 385] on link at bounding box center [905, 485] width 448 height 540
click at [721, 188] on button "Content" at bounding box center [728, 189] width 69 height 20
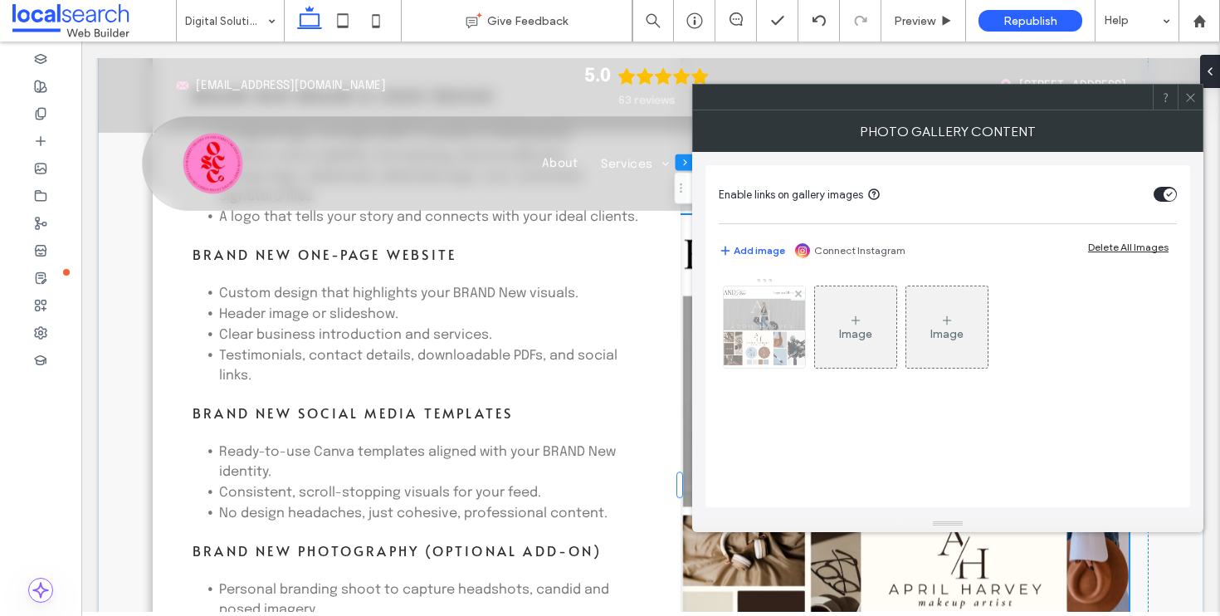
click at [778, 335] on img at bounding box center [765, 326] width 99 height 81
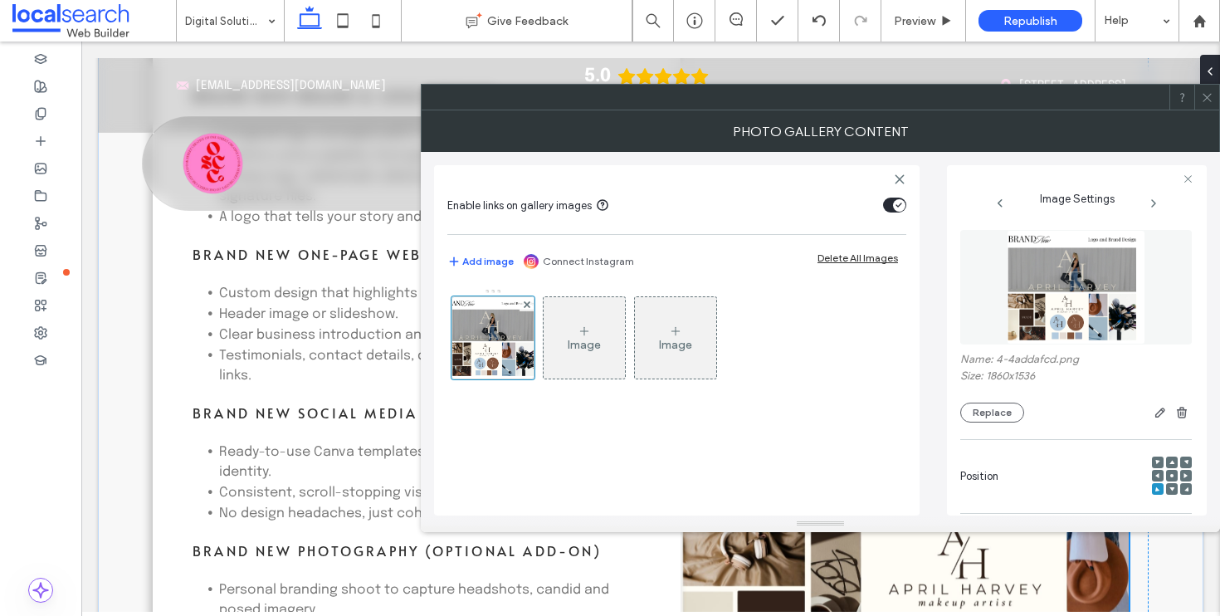
click at [1140, 413] on div at bounding box center [1109, 413] width 168 height 20
click at [1154, 413] on icon "button" at bounding box center [1160, 412] width 13 height 13
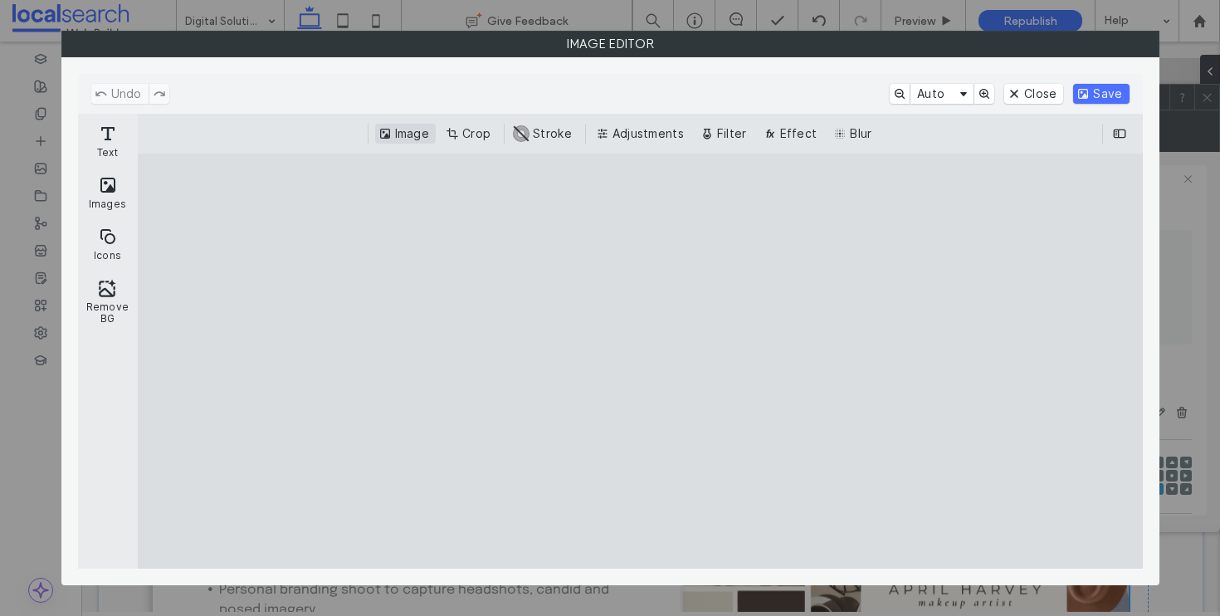
click at [409, 135] on button "Image" at bounding box center [405, 134] width 61 height 20
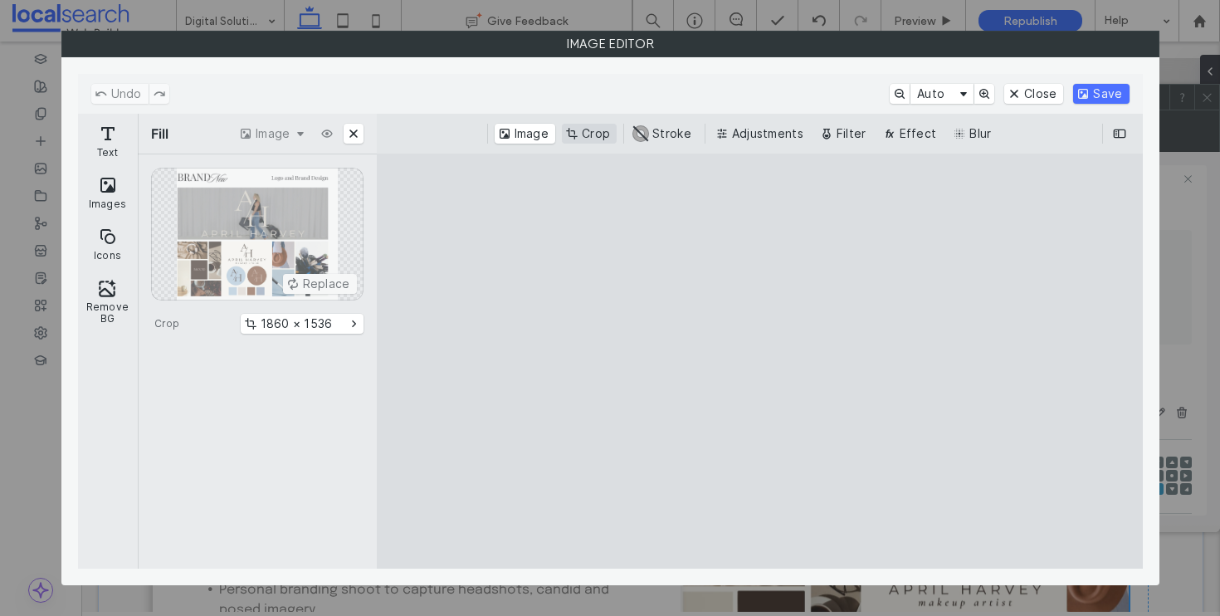
click at [580, 135] on button "Crop" at bounding box center [589, 134] width 55 height 20
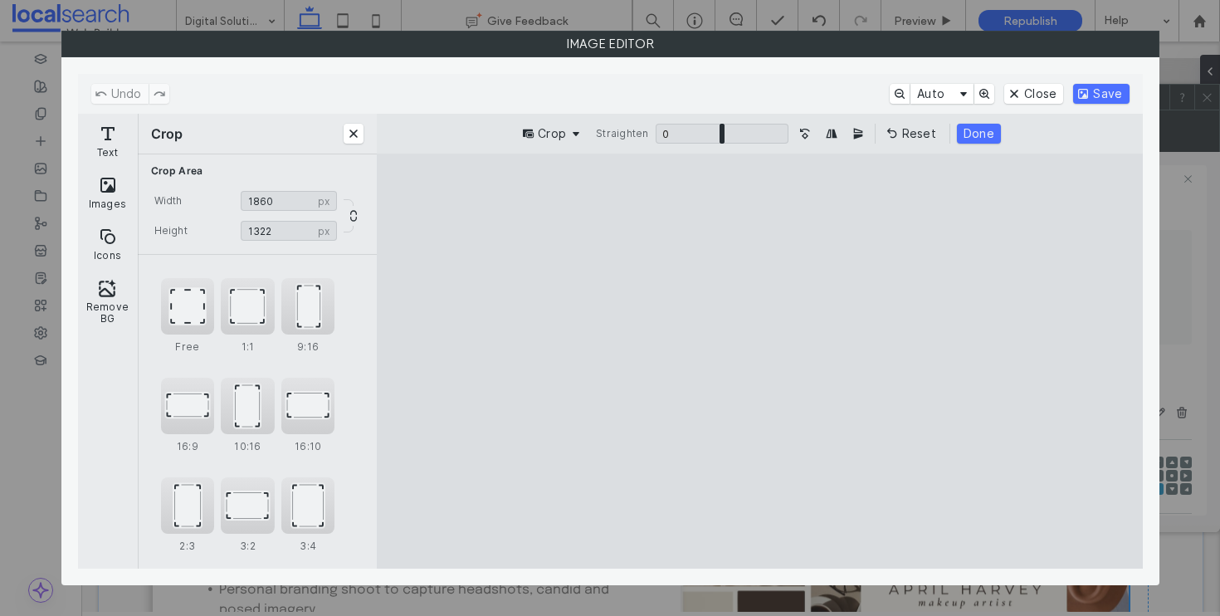
type input "****"
drag, startPoint x: 761, startPoint y: 198, endPoint x: 770, endPoint y: 244, distance: 47.4
click at [760, 361] on cesdk-canvas "Editor canvas" at bounding box center [760, 361] width 0 height 0
type input "****"
drag, startPoint x: 993, startPoint y: 384, endPoint x: 968, endPoint y: 384, distance: 24.9
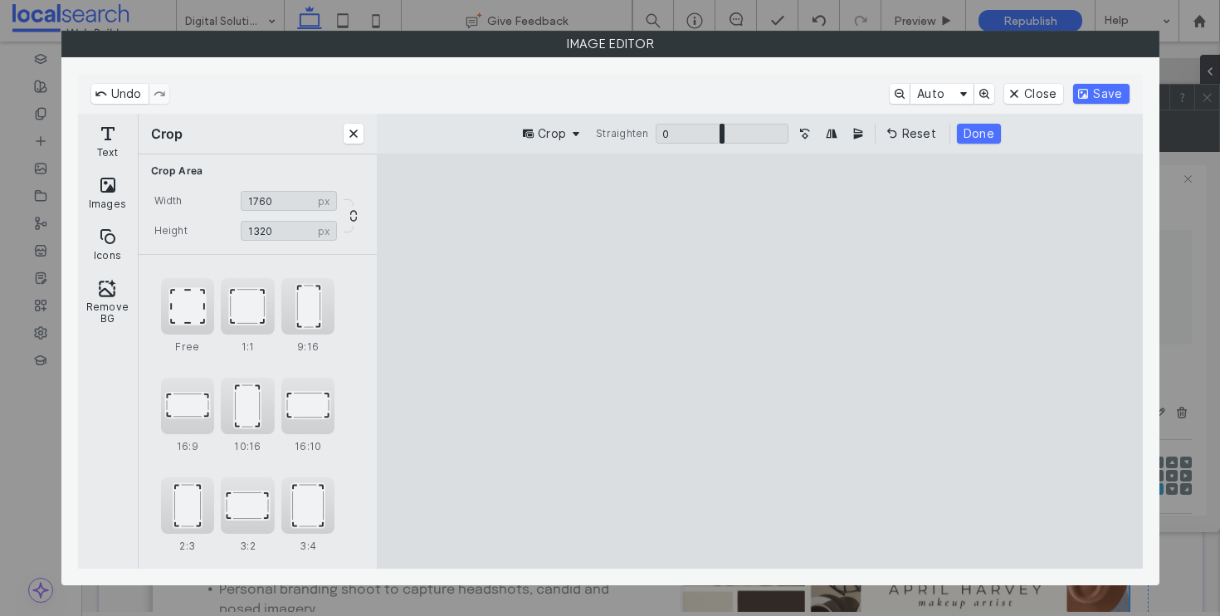
click at [760, 361] on cesdk-canvas "Editor canvas" at bounding box center [760, 361] width 0 height 0
type input "****"
click at [760, 361] on cesdk-canvas "Editor canvas" at bounding box center [760, 361] width 0 height 0
click at [968, 137] on button "Done" at bounding box center [979, 134] width 44 height 20
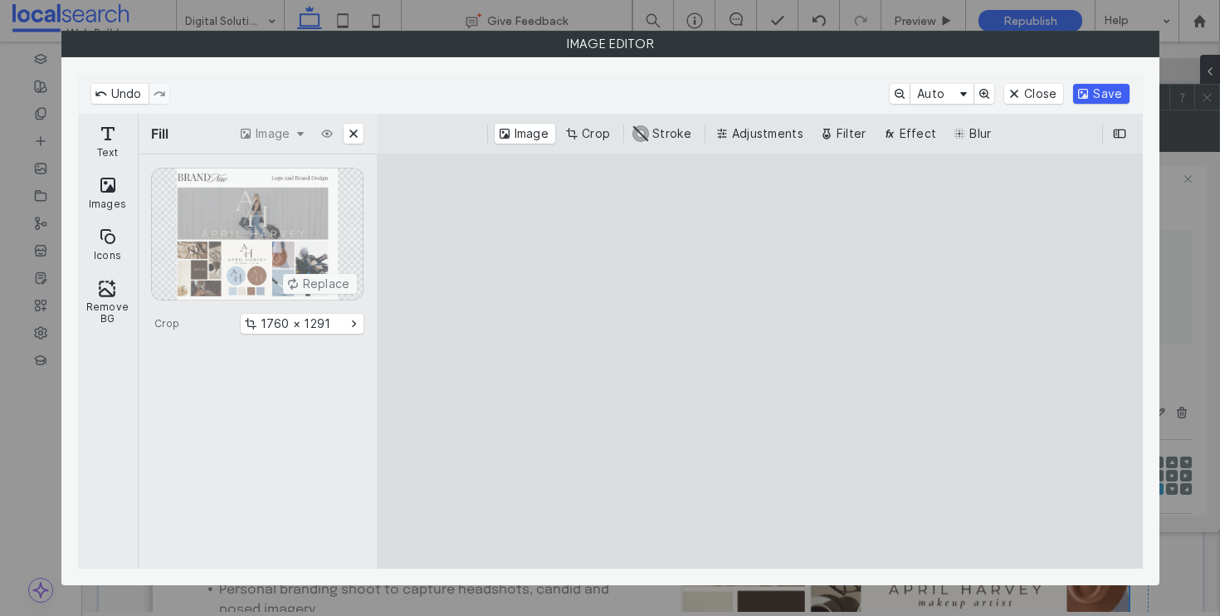
click at [1108, 94] on button "Save" at bounding box center [1102, 94] width 56 height 20
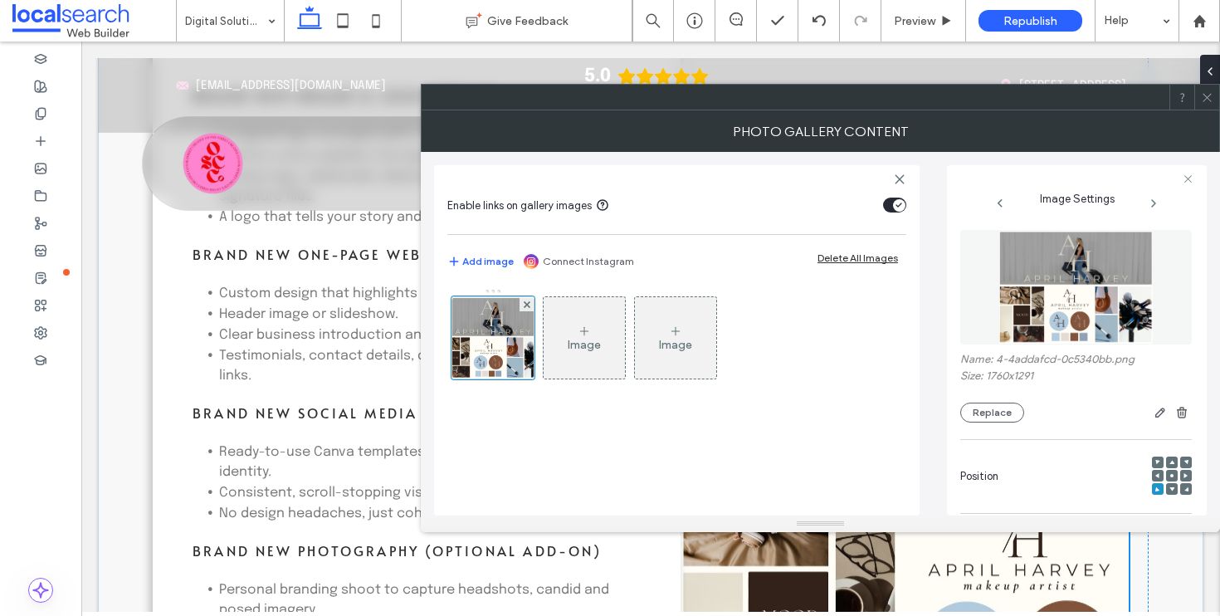
click at [1209, 95] on use at bounding box center [1207, 97] width 8 height 8
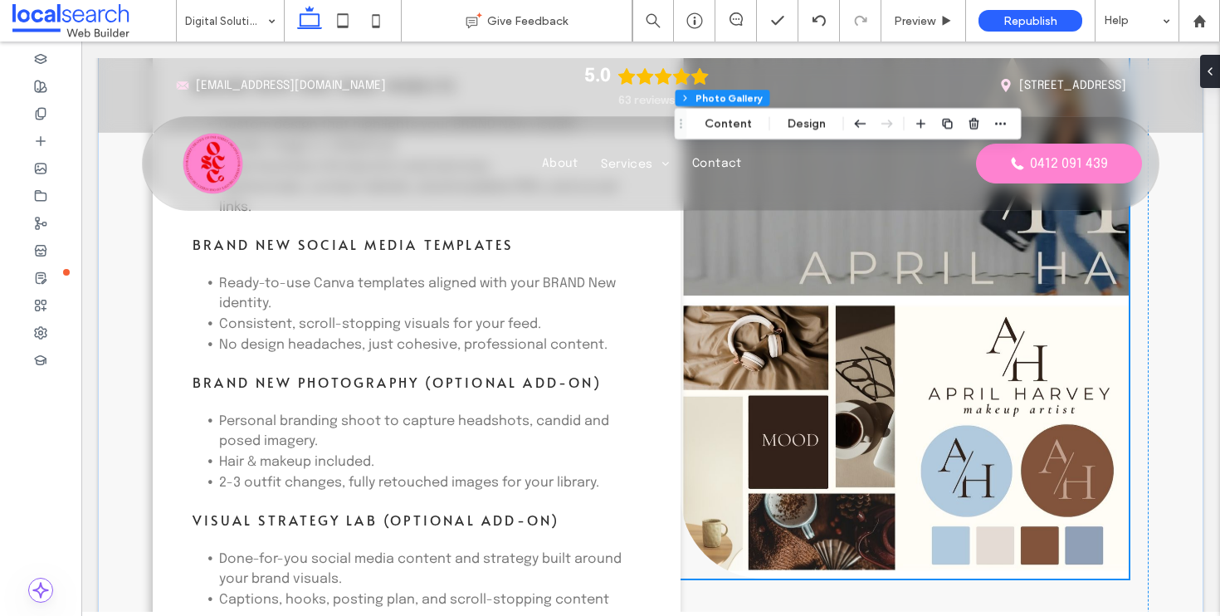
scroll to position [2570, 0]
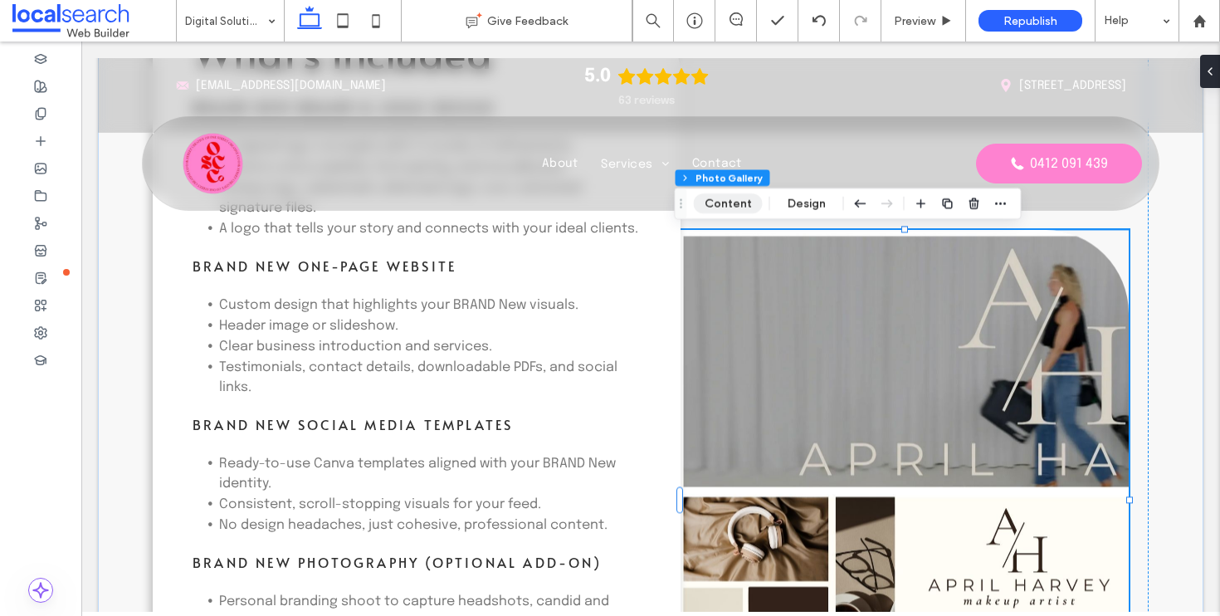
click at [740, 200] on button "Content" at bounding box center [728, 203] width 69 height 20
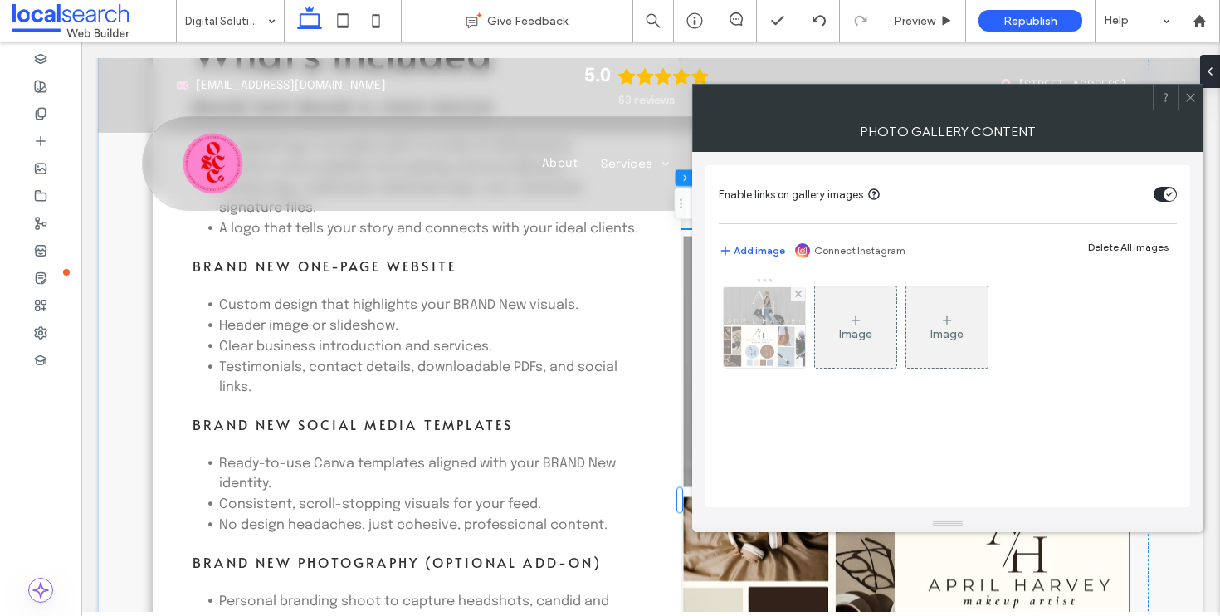
click at [785, 330] on img at bounding box center [764, 326] width 111 height 81
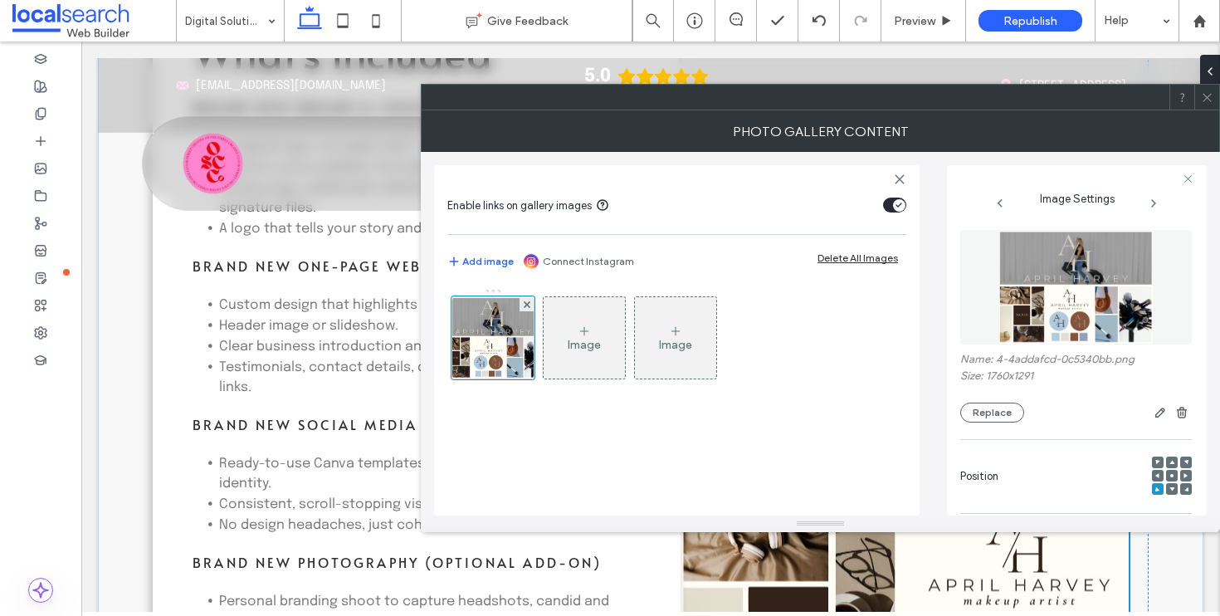
click at [1170, 477] on icon at bounding box center [1172, 475] width 5 height 5
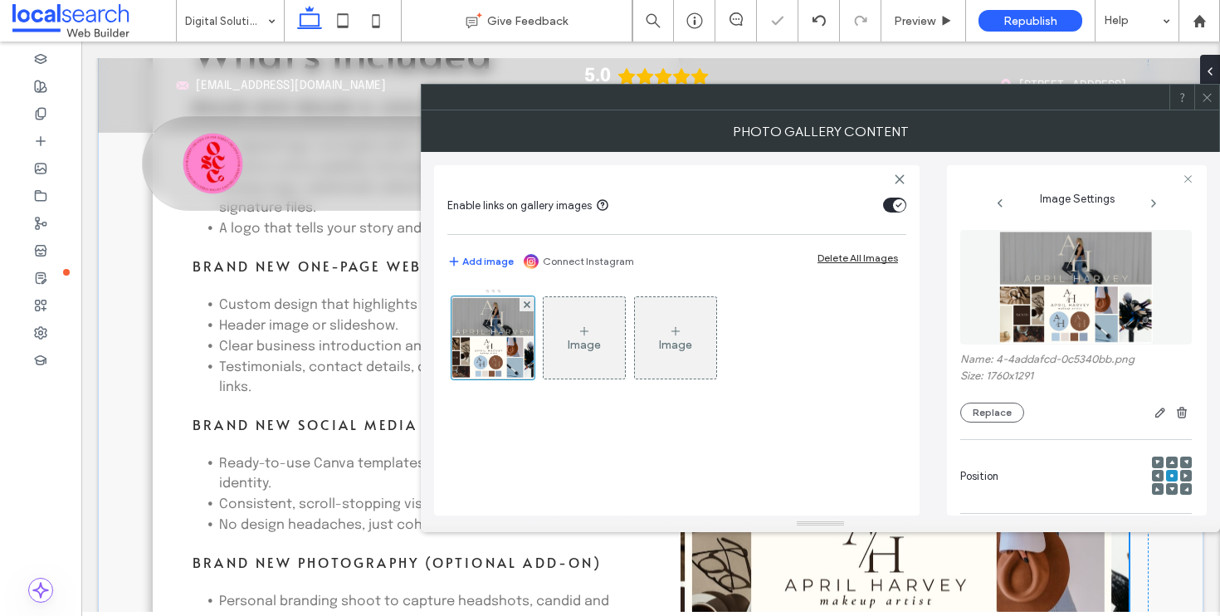
click at [1207, 98] on icon at bounding box center [1207, 97] width 12 height 12
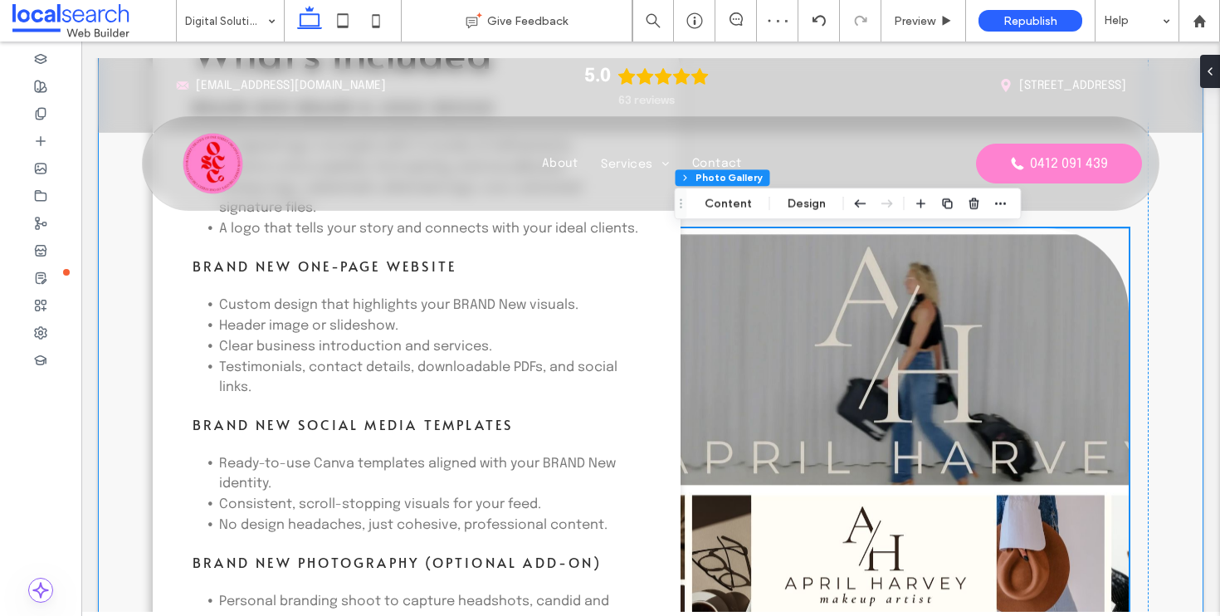
scroll to position [2600, 0]
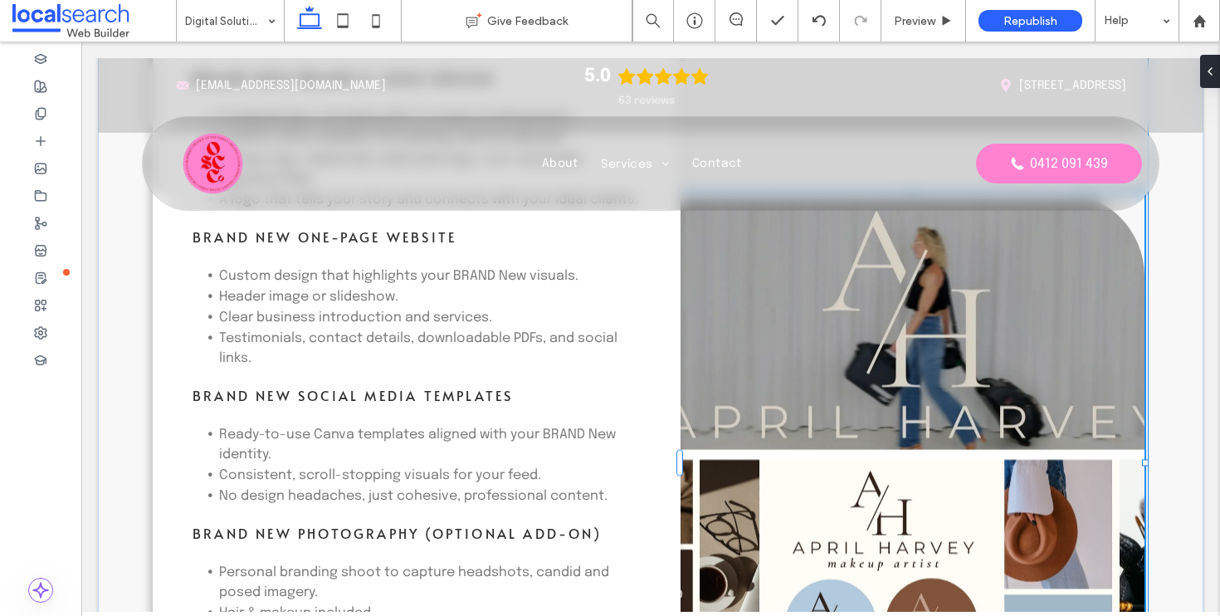
drag, startPoint x: 1123, startPoint y: 465, endPoint x: 1141, endPoint y: 464, distance: 17.5
click at [1142, 464] on div at bounding box center [1145, 462] width 7 height 7
type input "**"
type input "****"
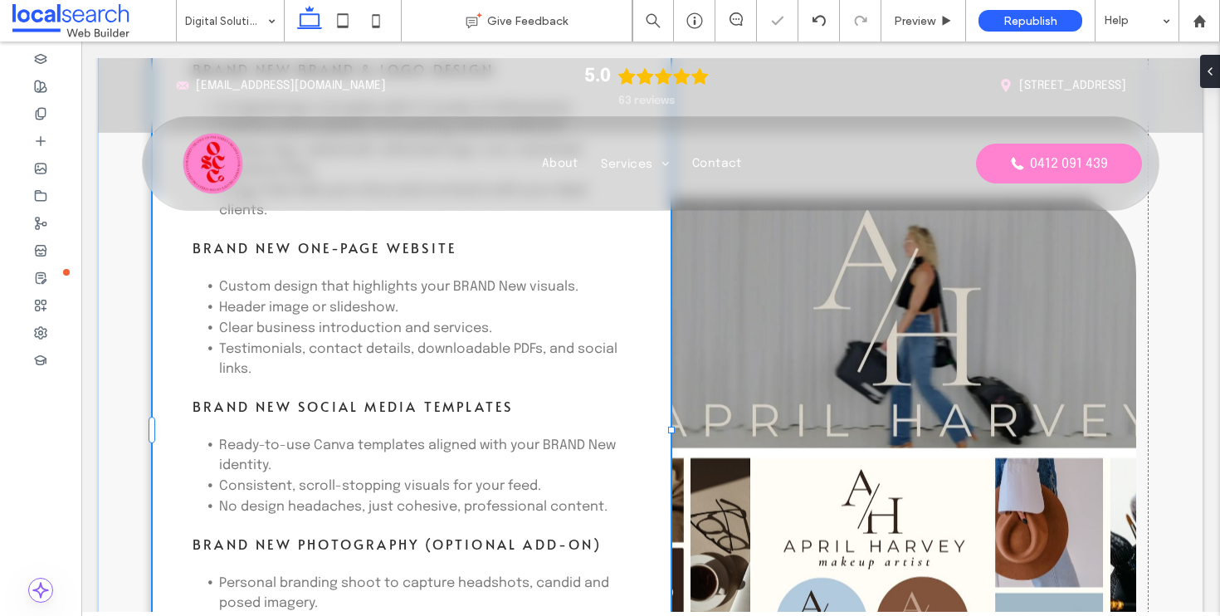
scroll to position [369, 0]
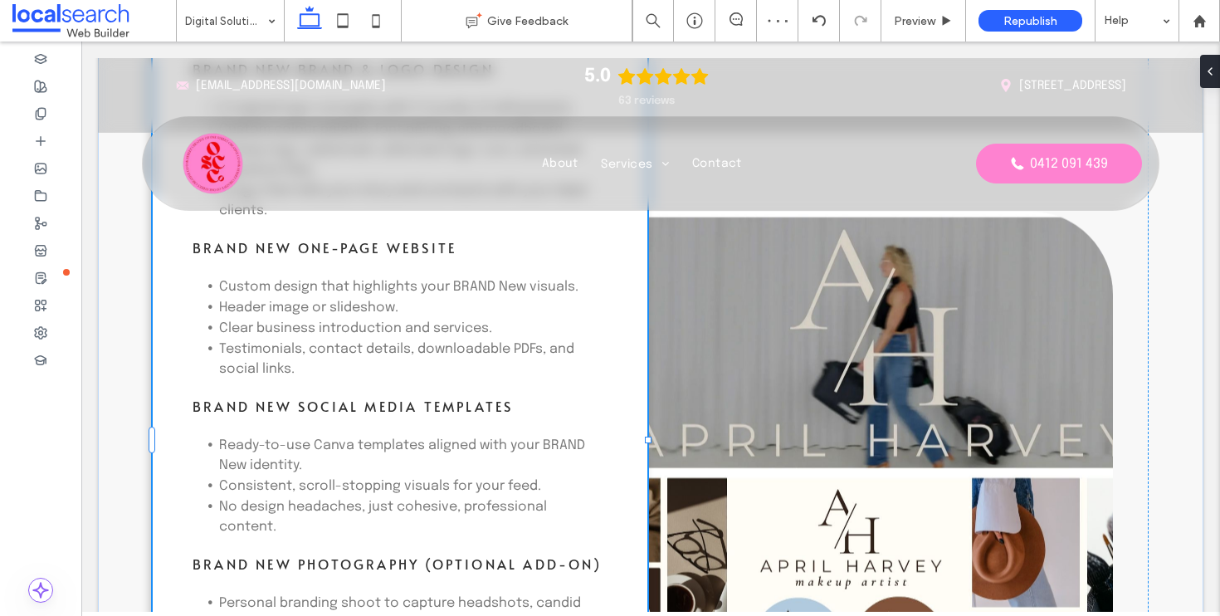
drag, startPoint x: 673, startPoint y: 433, endPoint x: 640, endPoint y: 433, distance: 33.2
type input "**"
type input "****"
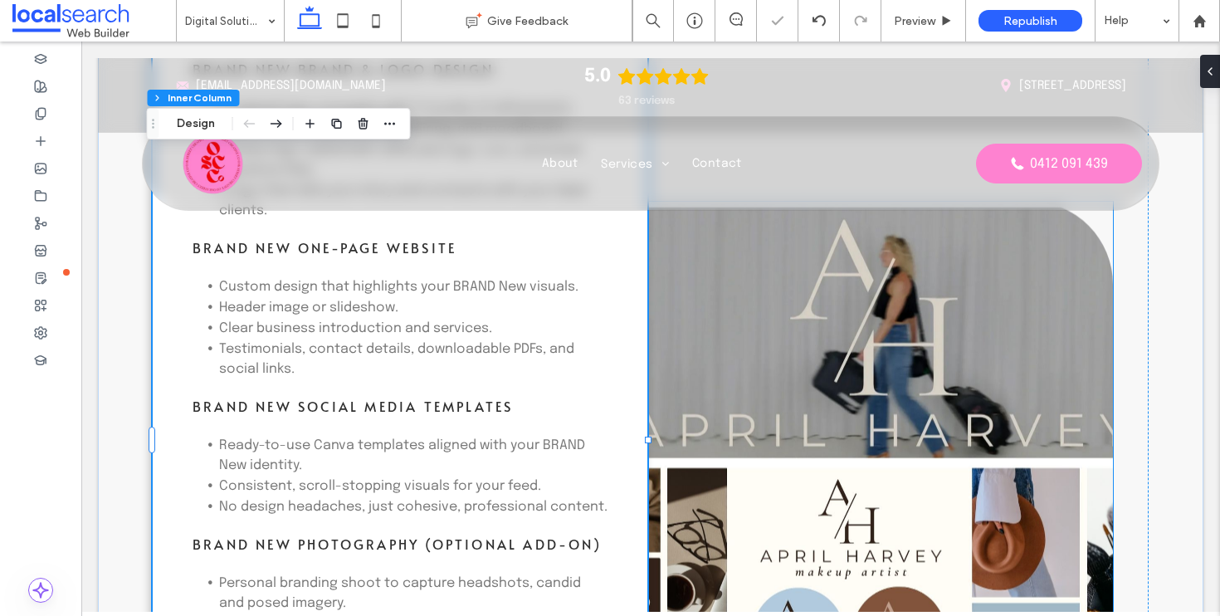
click at [898, 426] on link at bounding box center [881, 472] width 466 height 540
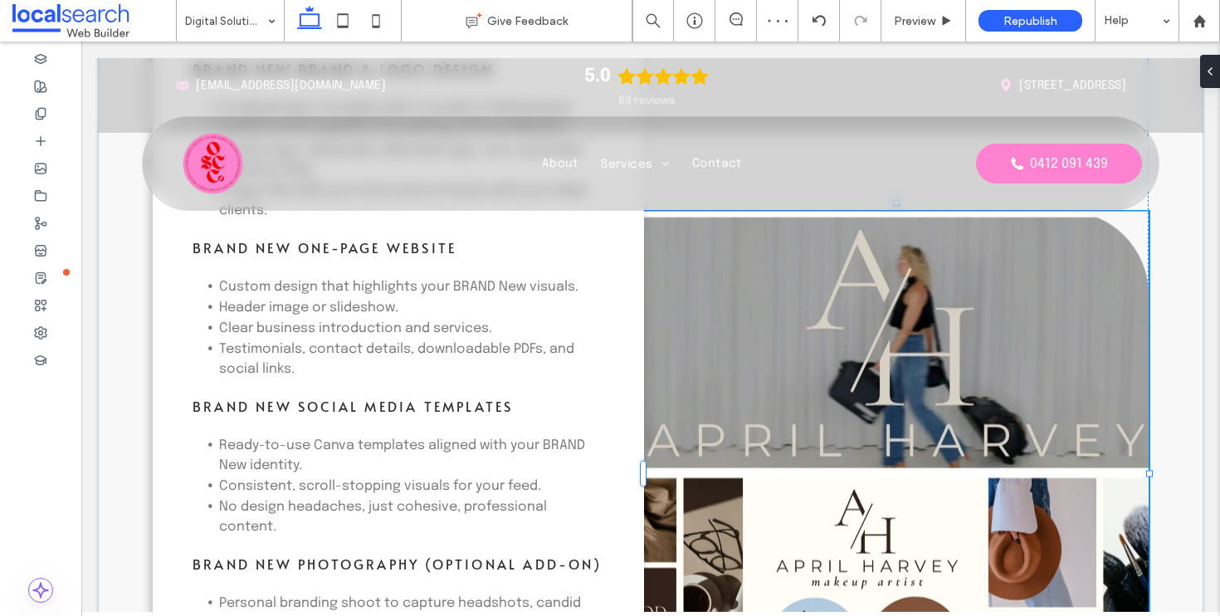
drag, startPoint x: 1109, startPoint y: 475, endPoint x: 1150, endPoint y: 475, distance: 40.7
click at [1150, 475] on div "What's Included BRAND New Brand & Logo Design 3 original logo concepts with 2 r…" at bounding box center [651, 481] width 1106 height 1250
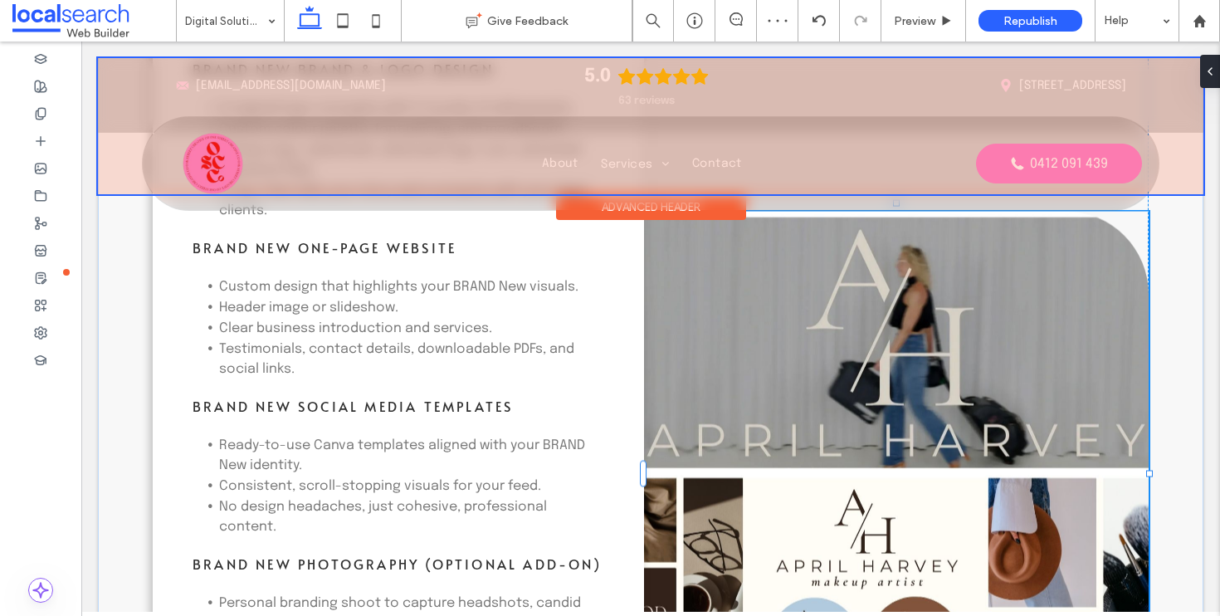
type input "**"
type input "****"
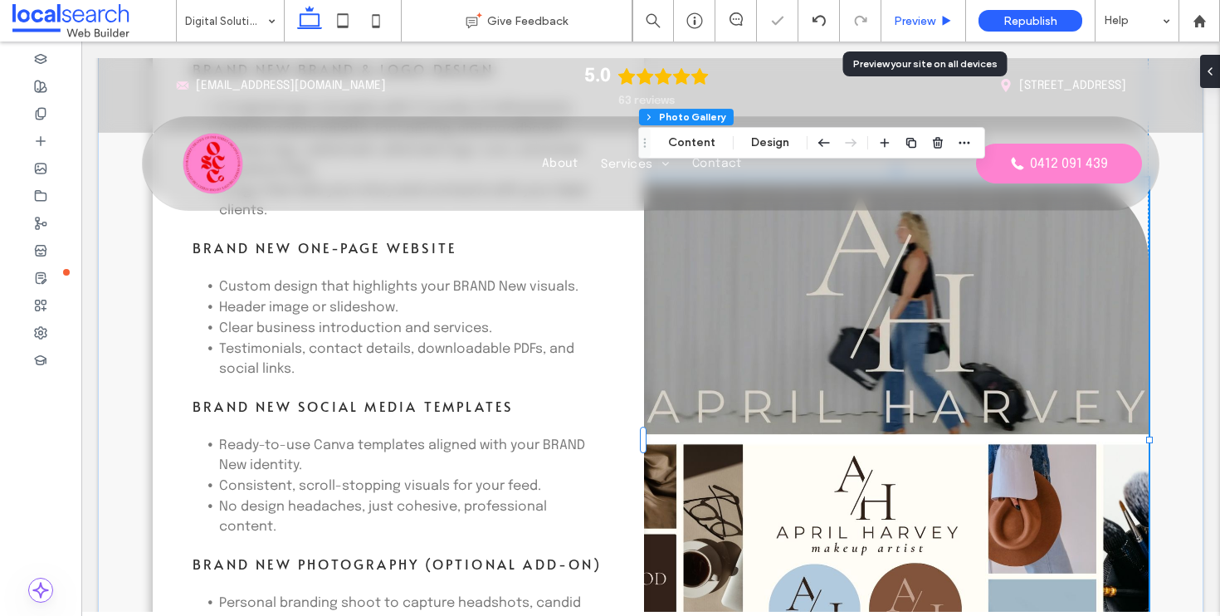
click at [913, 10] on div "Preview" at bounding box center [924, 21] width 85 height 42
click at [916, 18] on span "Preview" at bounding box center [915, 21] width 42 height 14
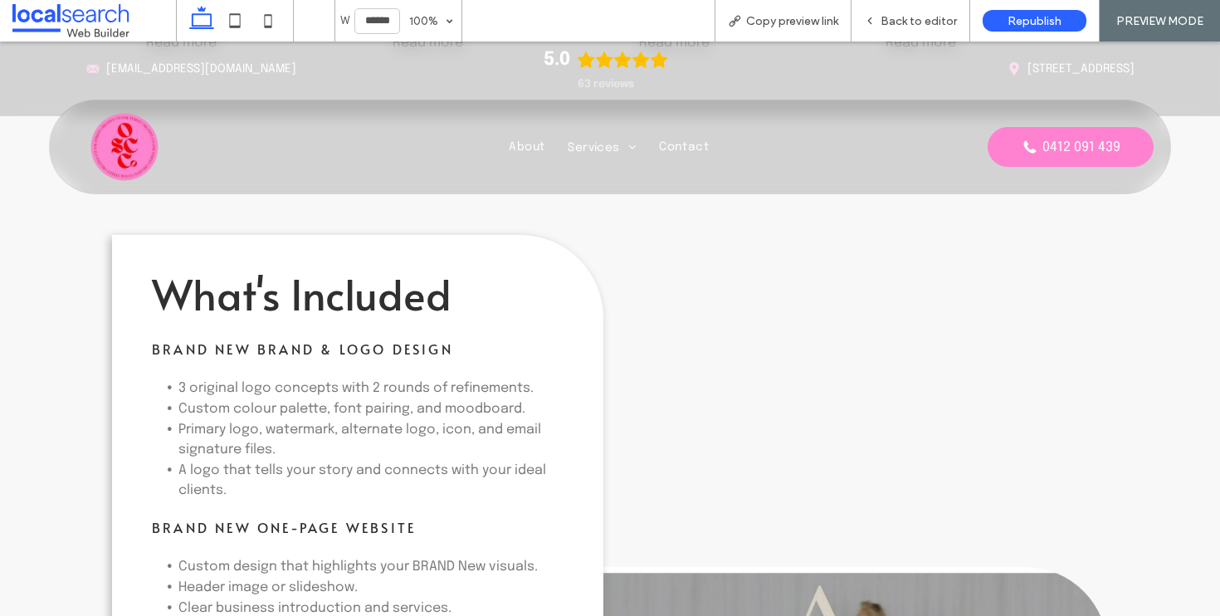
scroll to position [2671, 0]
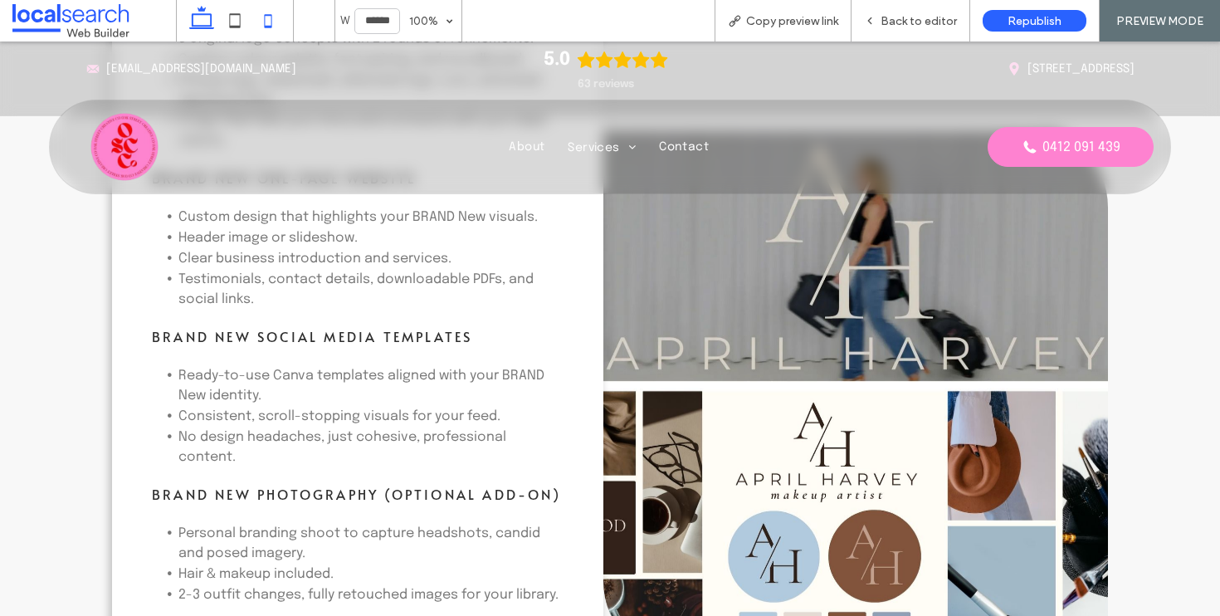
click at [269, 23] on icon at bounding box center [268, 20] width 33 height 33
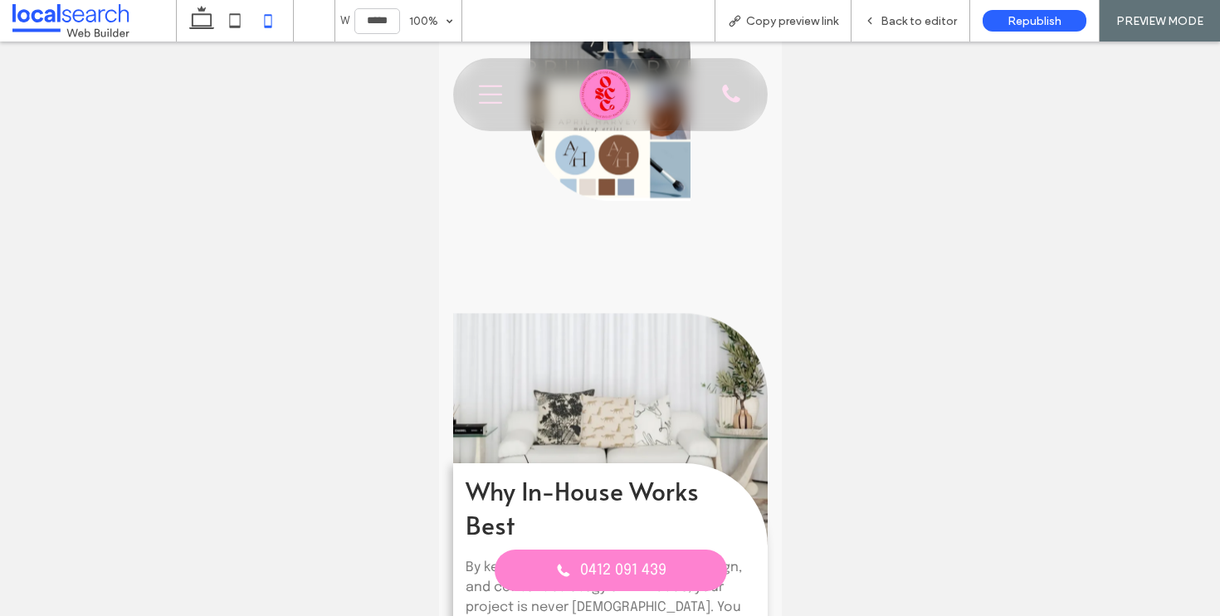
scroll to position [4757, 0]
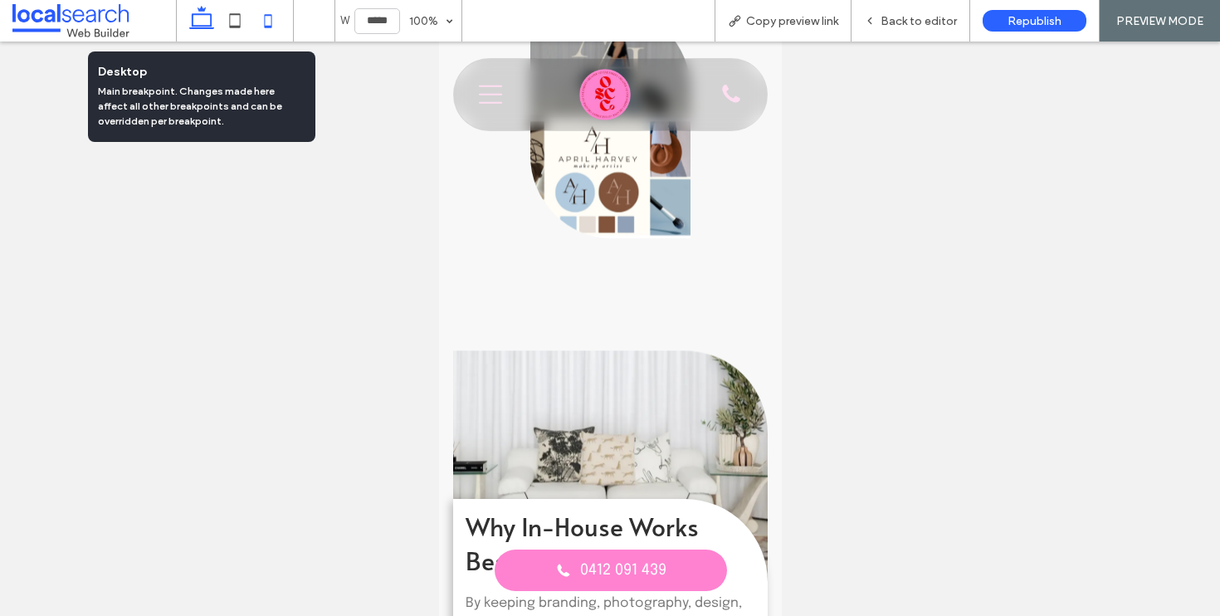
click at [201, 22] on icon at bounding box center [201, 20] width 33 height 33
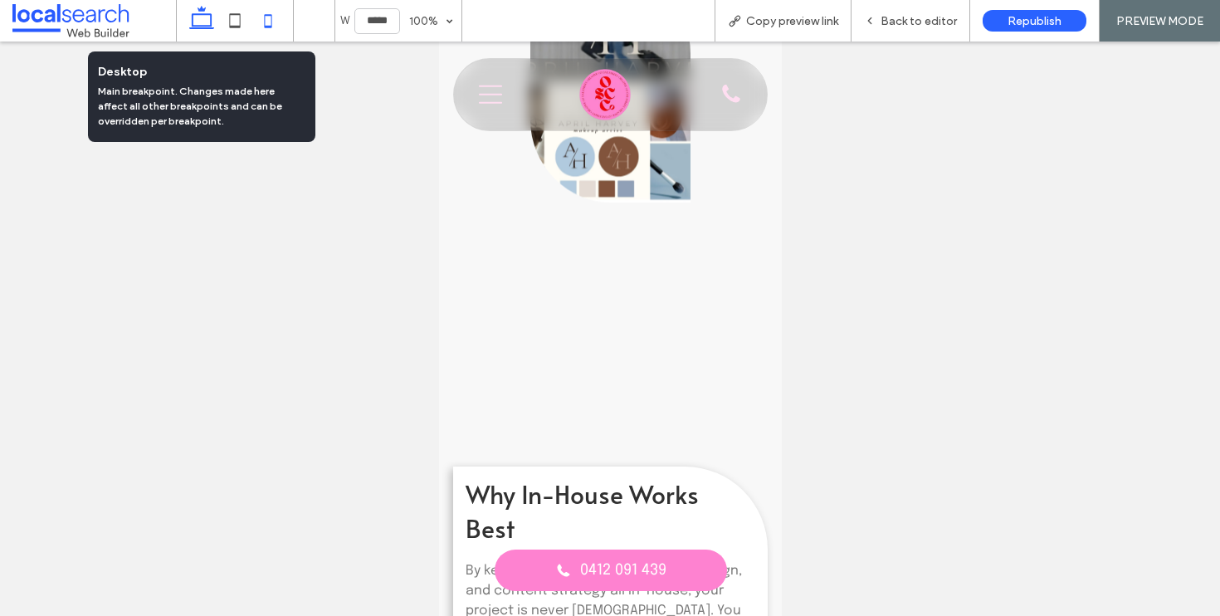
type input "******"
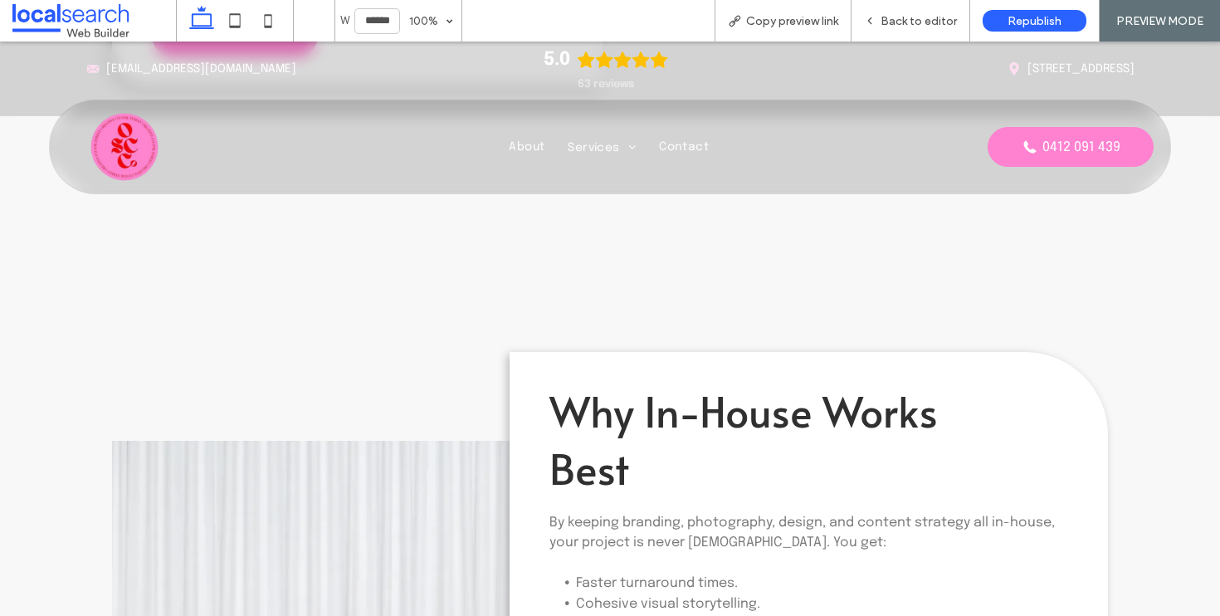
scroll to position [3456, 0]
click at [912, 11] on div "Back to editor" at bounding box center [911, 21] width 119 height 42
click at [912, 19] on span "Back to editor" at bounding box center [919, 21] width 76 height 14
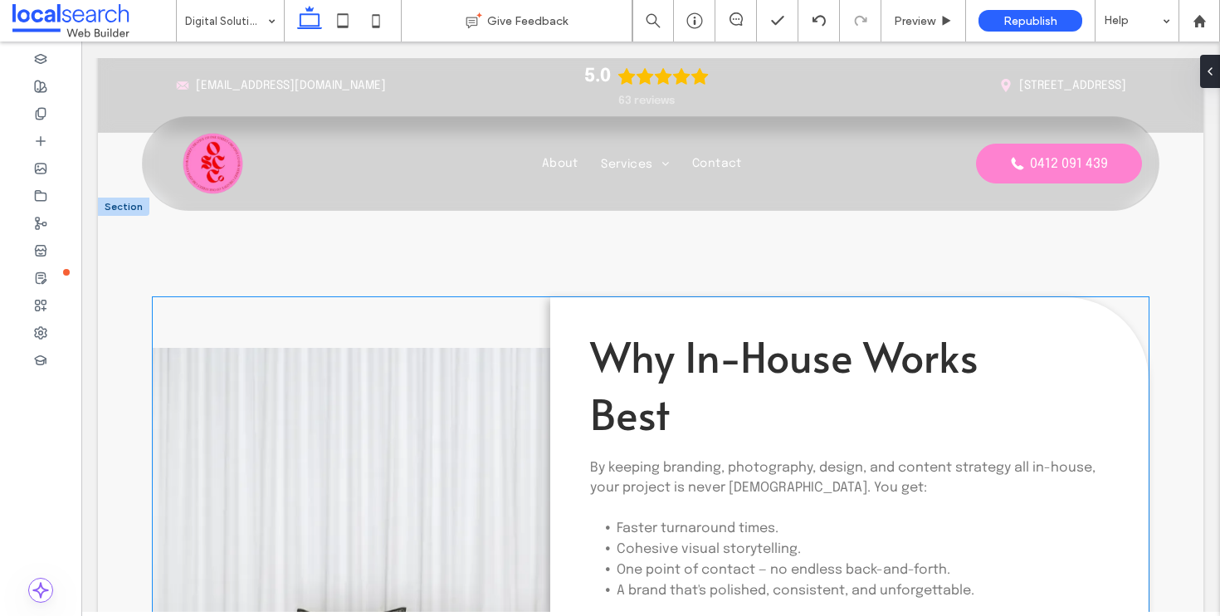
scroll to position [3609, 0]
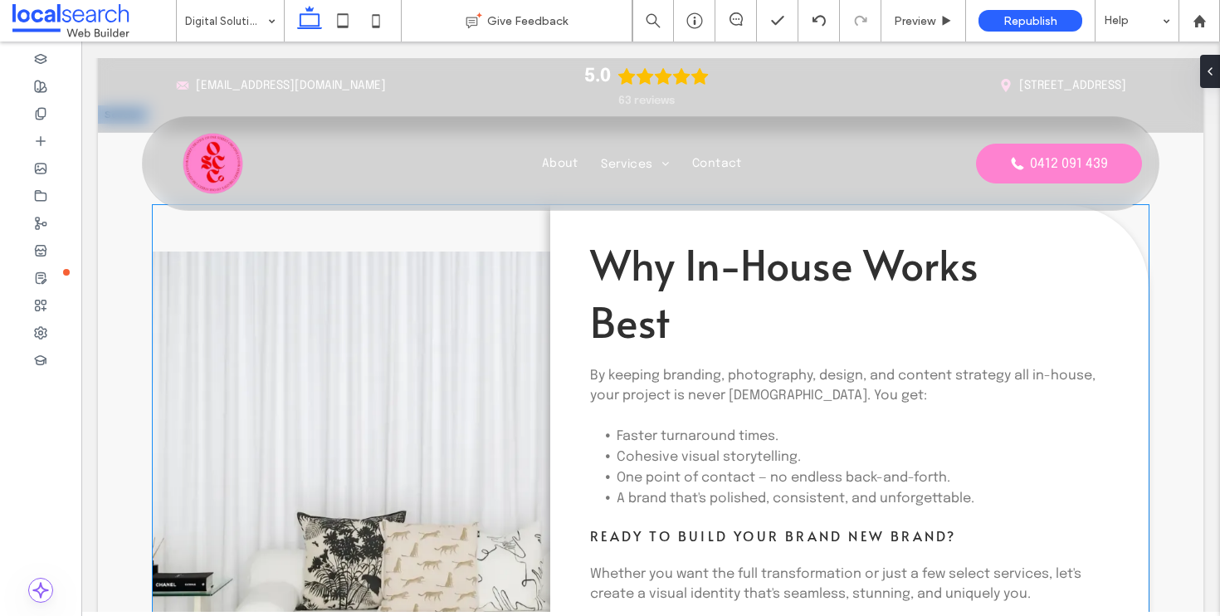
click at [399, 371] on link at bounding box center [435, 522] width 564 height 540
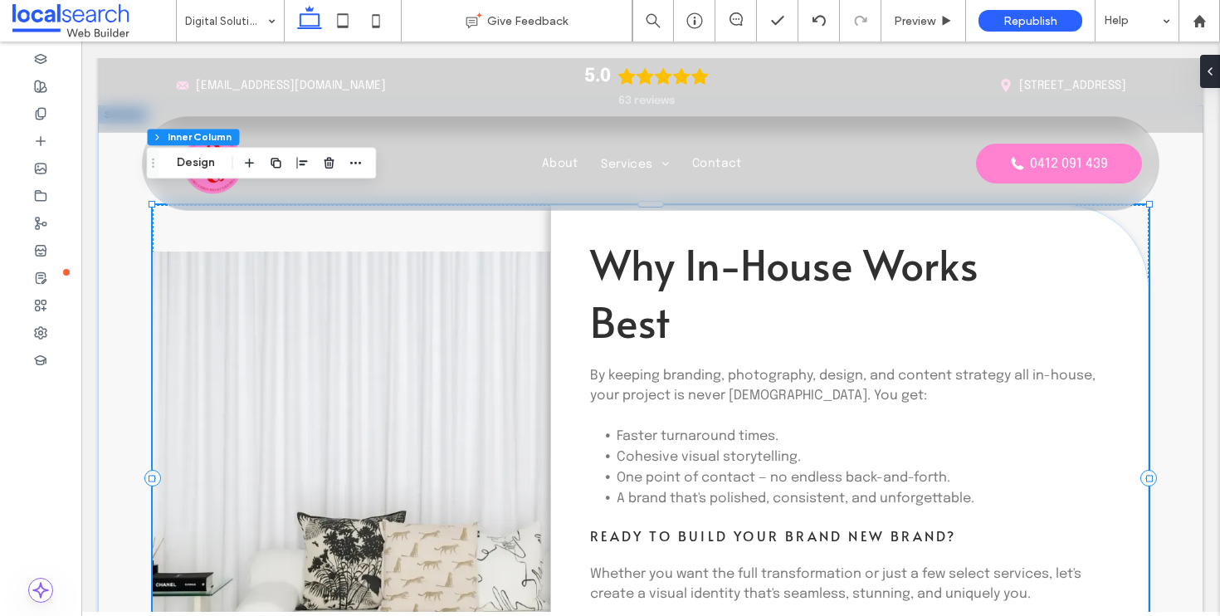
click at [399, 371] on link at bounding box center [435, 522] width 564 height 540
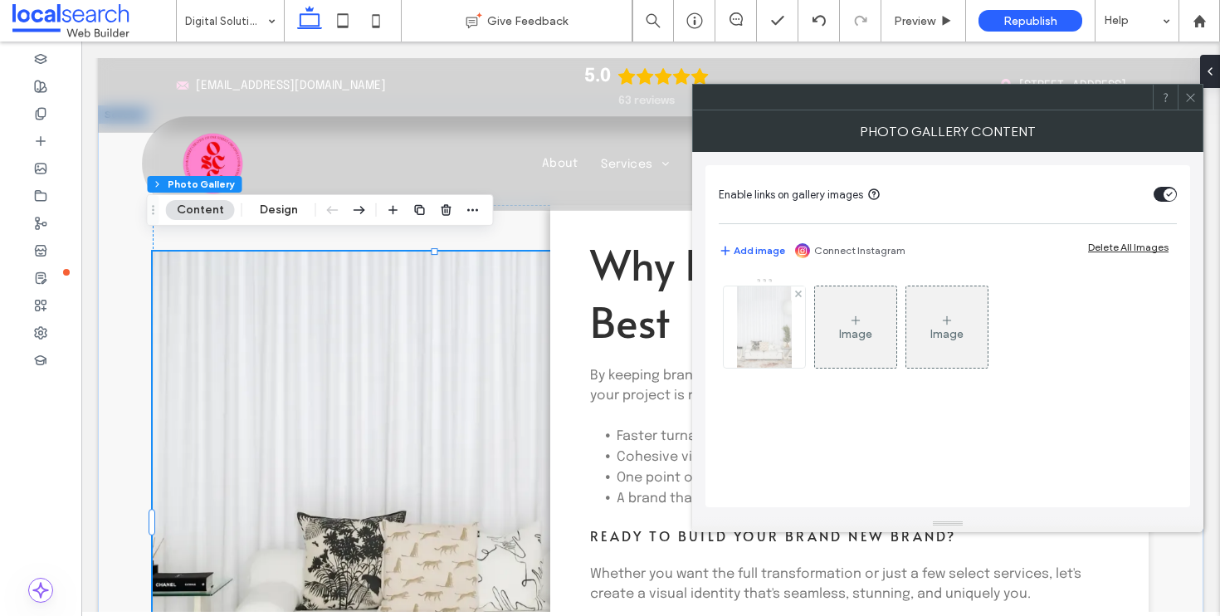
click at [785, 325] on img at bounding box center [764, 326] width 54 height 81
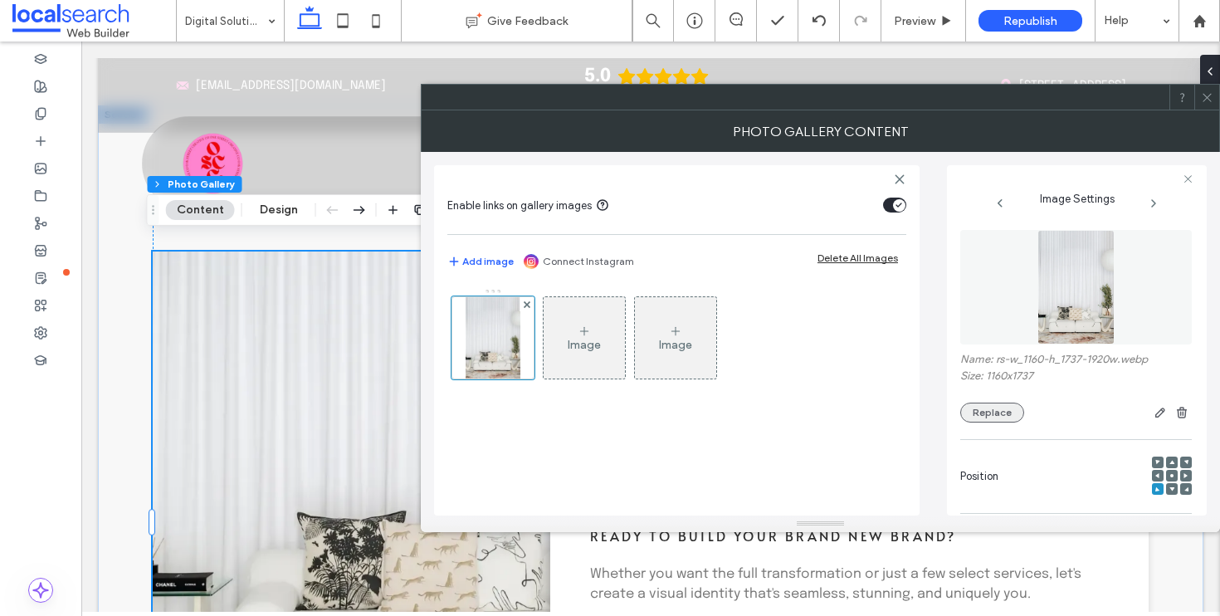
click at [1006, 410] on button "Replace" at bounding box center [993, 413] width 64 height 20
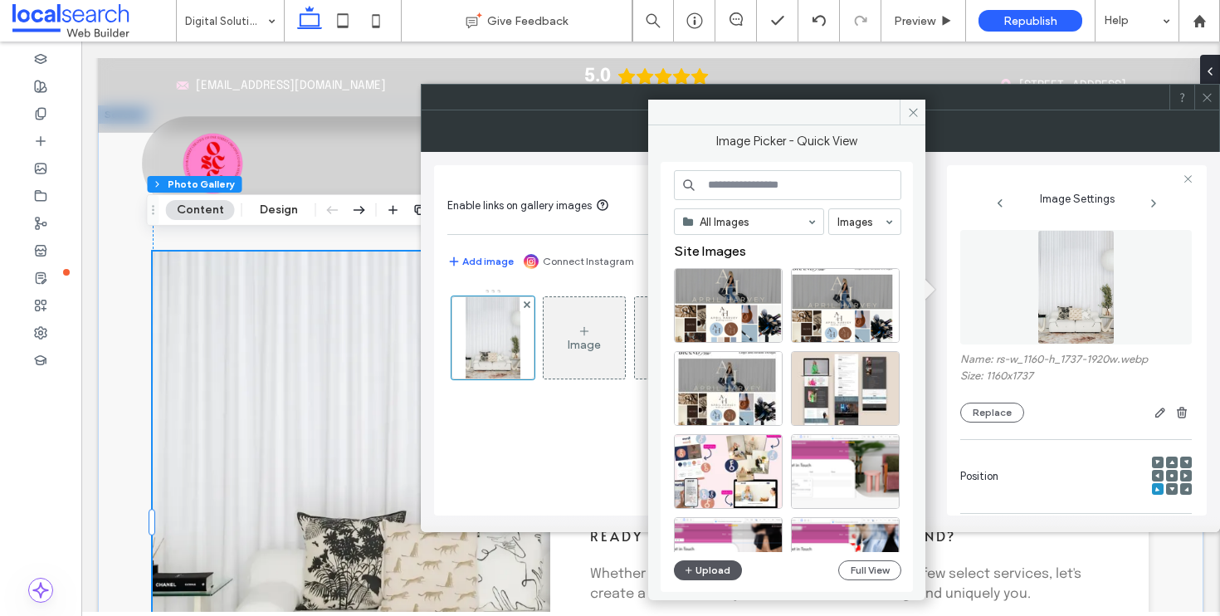
click at [710, 575] on button "Upload" at bounding box center [708, 570] width 68 height 20
click at [717, 568] on button "Upload" at bounding box center [708, 570] width 68 height 20
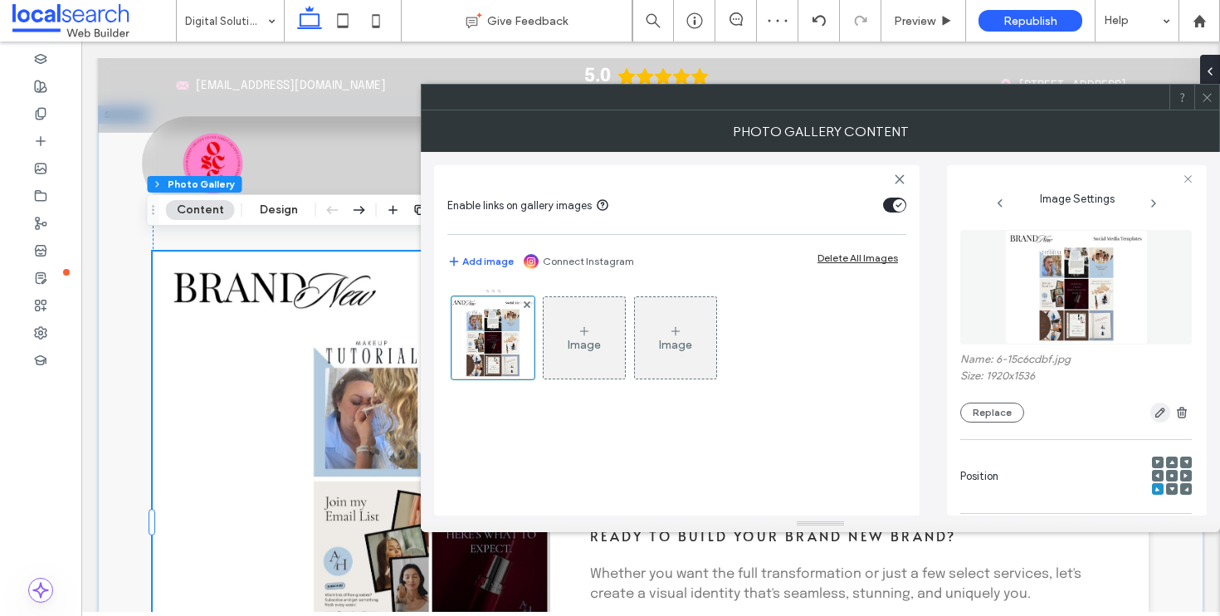
click at [1156, 417] on use "button" at bounding box center [1161, 413] width 10 height 10
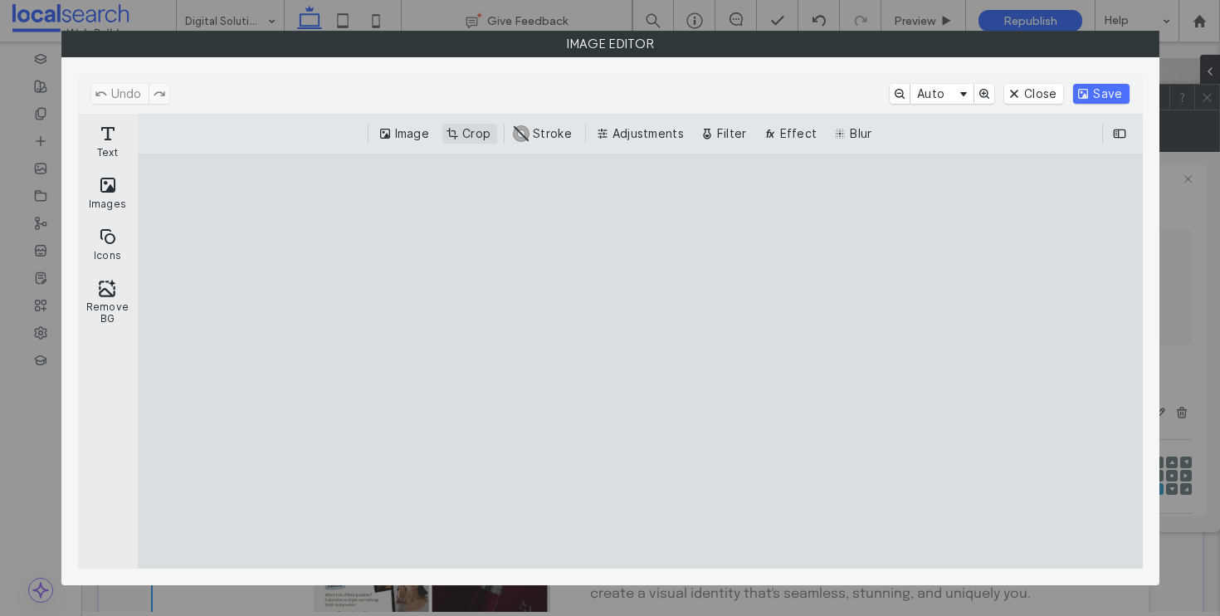
click at [459, 139] on button "Crop" at bounding box center [470, 134] width 55 height 20
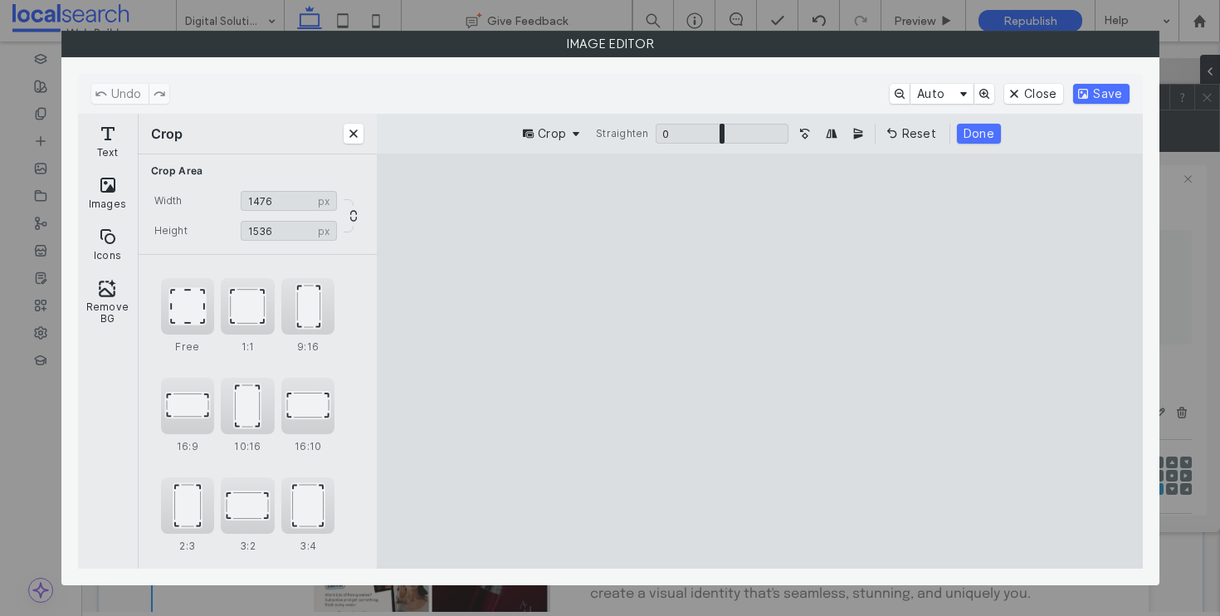
drag, startPoint x: 553, startPoint y: 369, endPoint x: 648, endPoint y: 380, distance: 96.2
click at [760, 361] on cesdk-canvas "Editor canvas" at bounding box center [760, 361] width 0 height 0
type input "****"
drag, startPoint x: 921, startPoint y: 363, endPoint x: 826, endPoint y: 367, distance: 94.7
click at [760, 361] on cesdk-canvas "Editor canvas" at bounding box center [760, 361] width 0 height 0
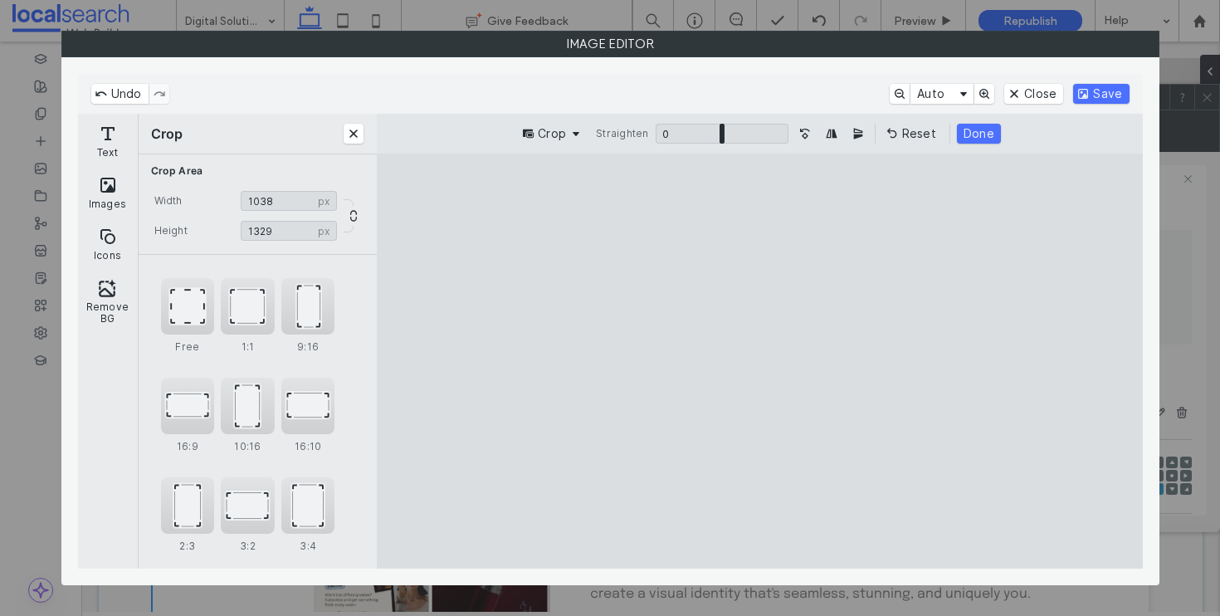
drag, startPoint x: 761, startPoint y: 196, endPoint x: 756, endPoint y: 240, distance: 44.3
click at [760, 361] on cesdk-canvas "Editor canvas" at bounding box center [760, 361] width 0 height 0
type input "****"
click at [760, 361] on cesdk-canvas "Editor canvas" at bounding box center [760, 361] width 0 height 0
click at [989, 141] on button "Done" at bounding box center [979, 134] width 44 height 20
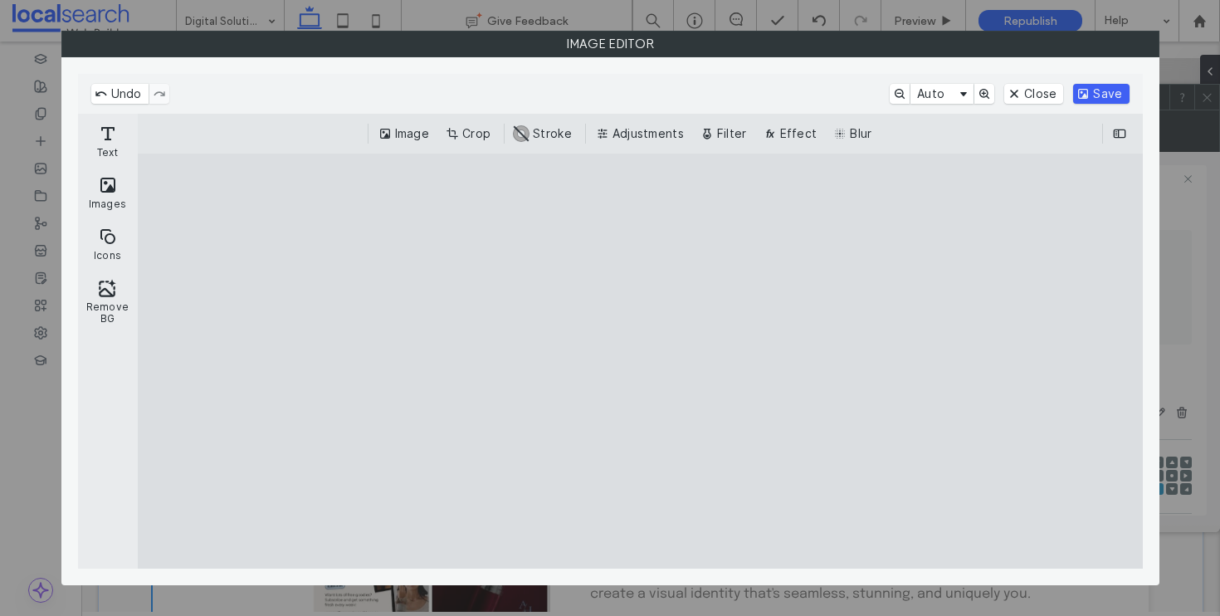
click at [1111, 86] on button "Save" at bounding box center [1102, 94] width 56 height 20
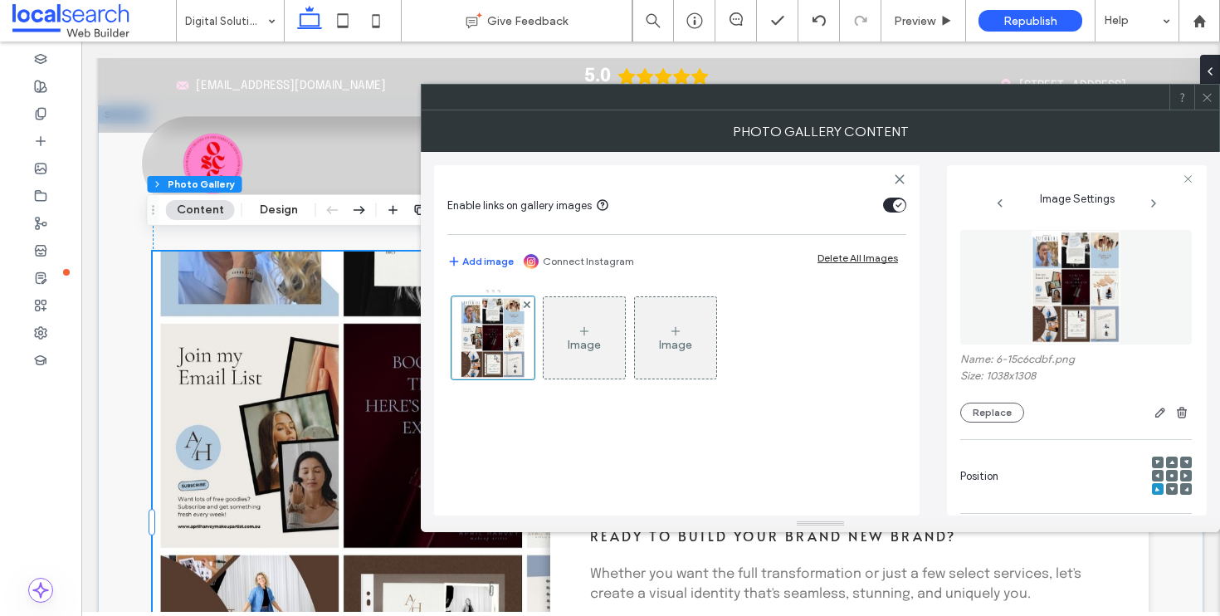
click at [1207, 100] on icon at bounding box center [1207, 97] width 12 height 12
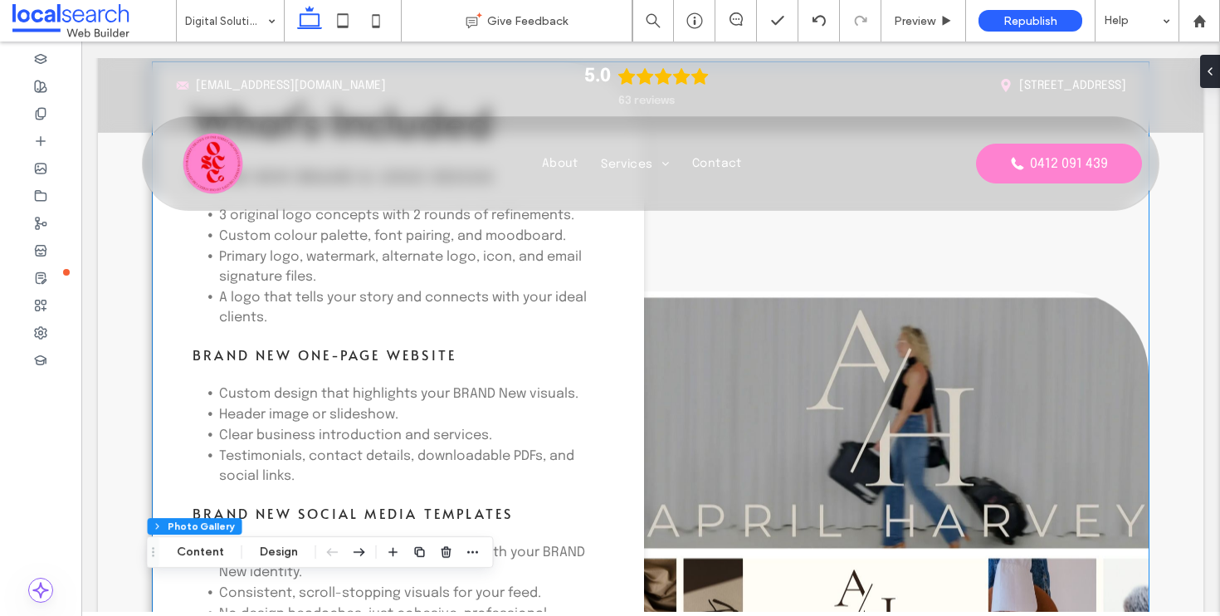
scroll to position [2149, 0]
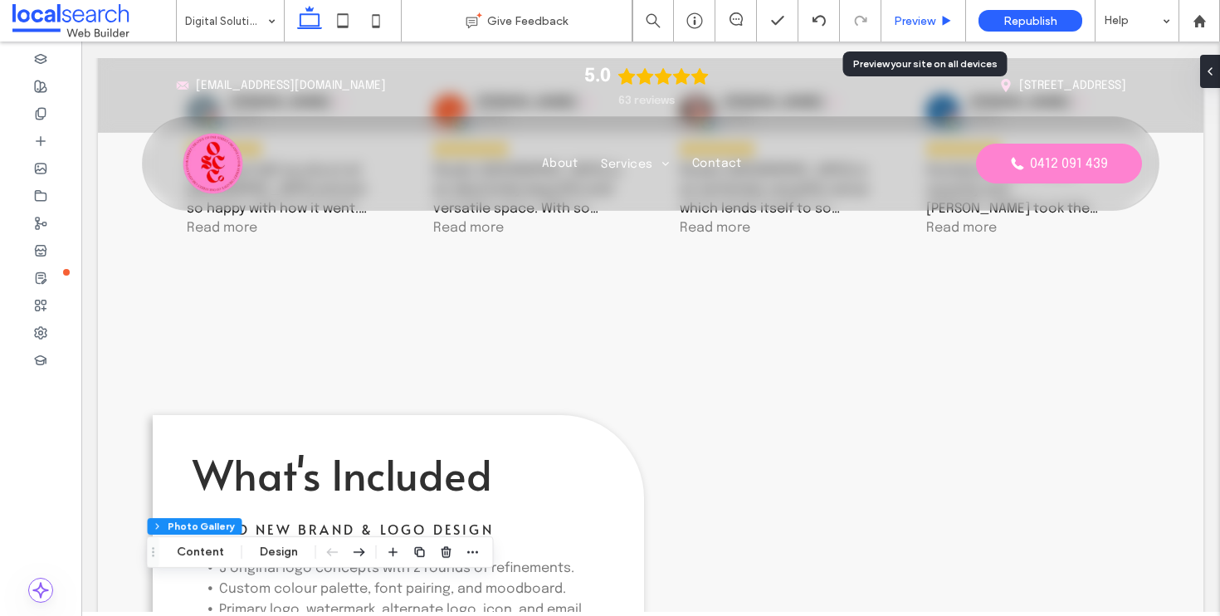
click at [905, 21] on span "Preview" at bounding box center [915, 21] width 42 height 14
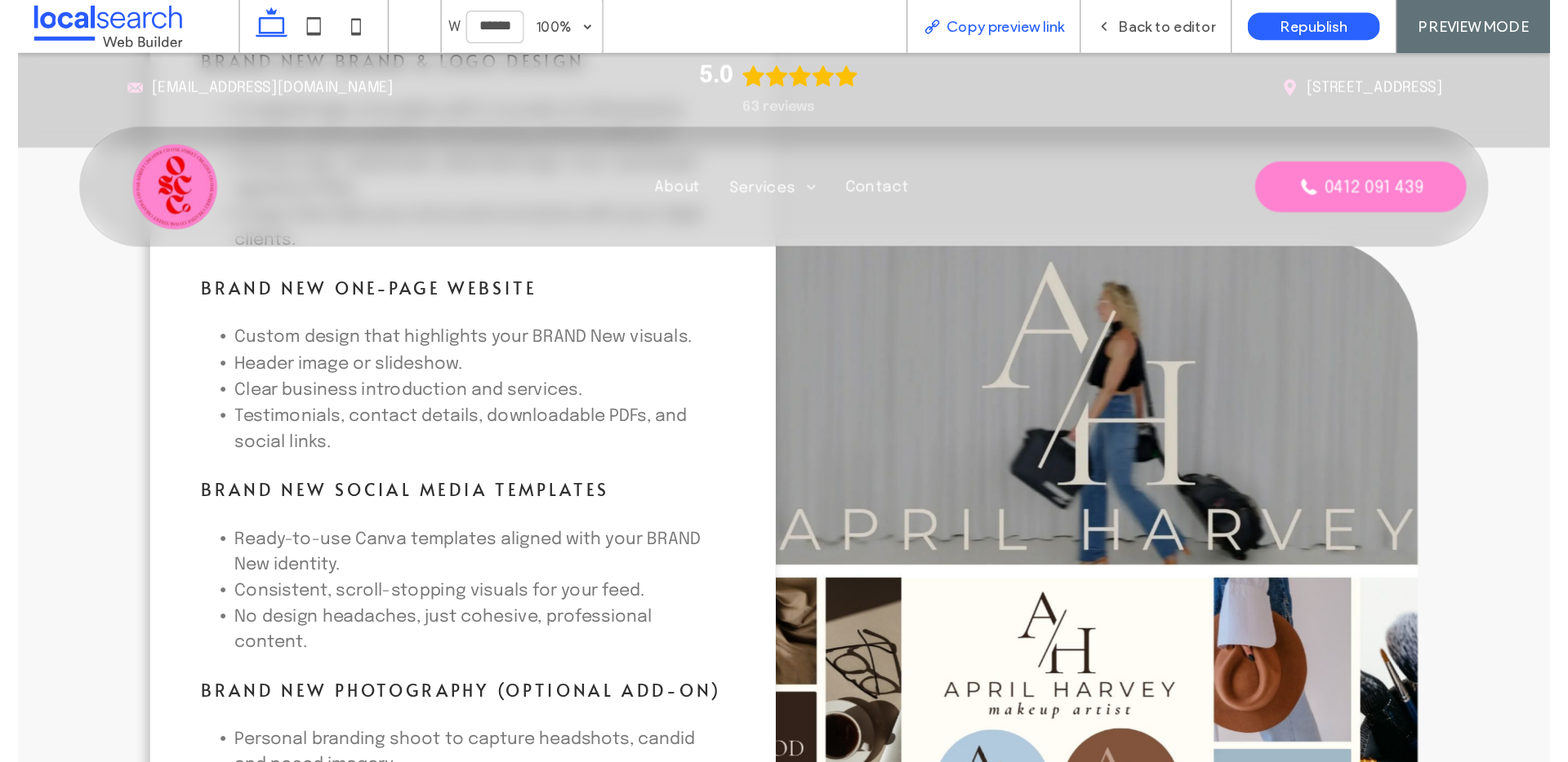
scroll to position [1541, 0]
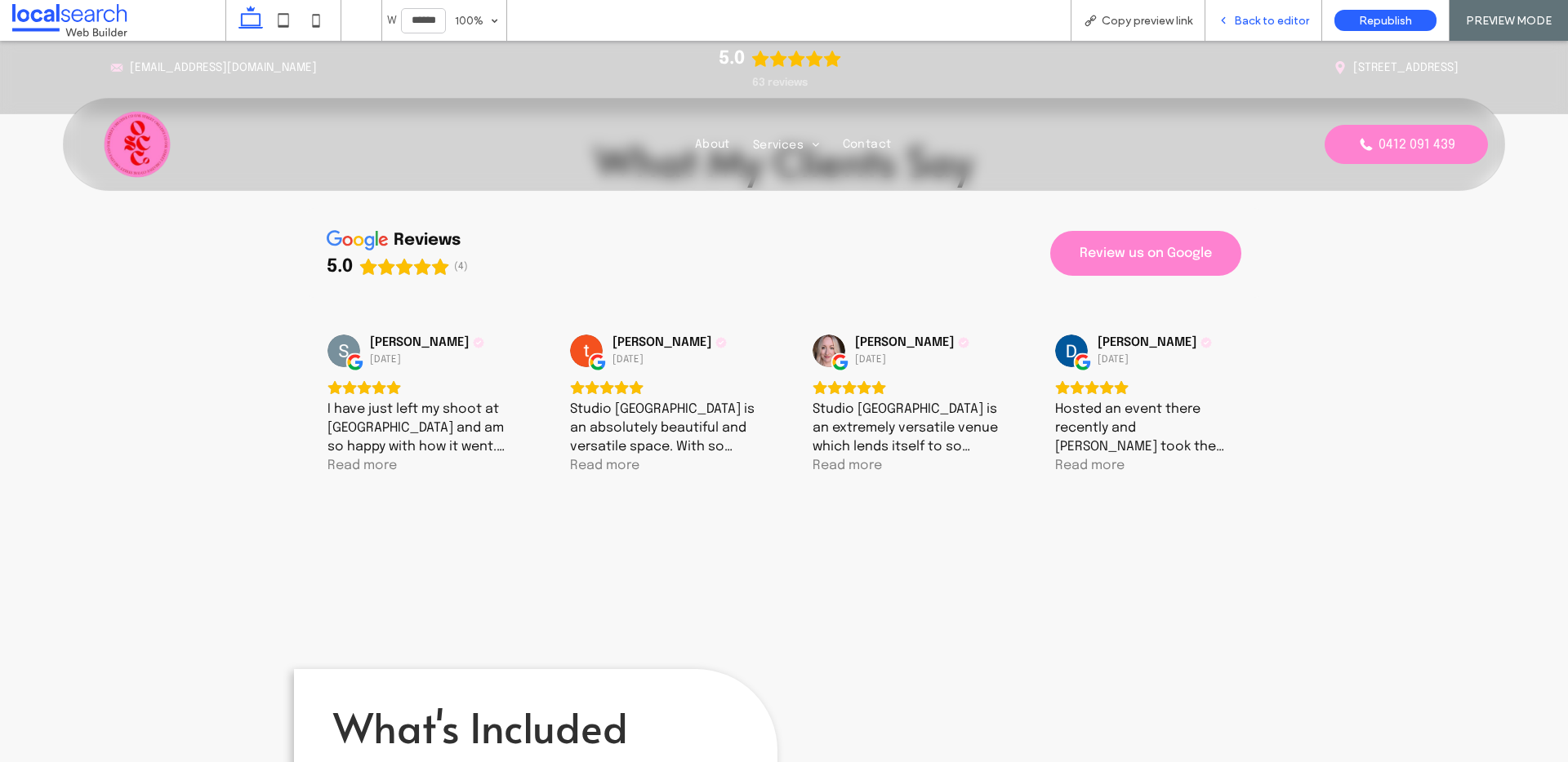
click at [1234, 19] on div "Back to editor" at bounding box center [1263, 21] width 116 height 14
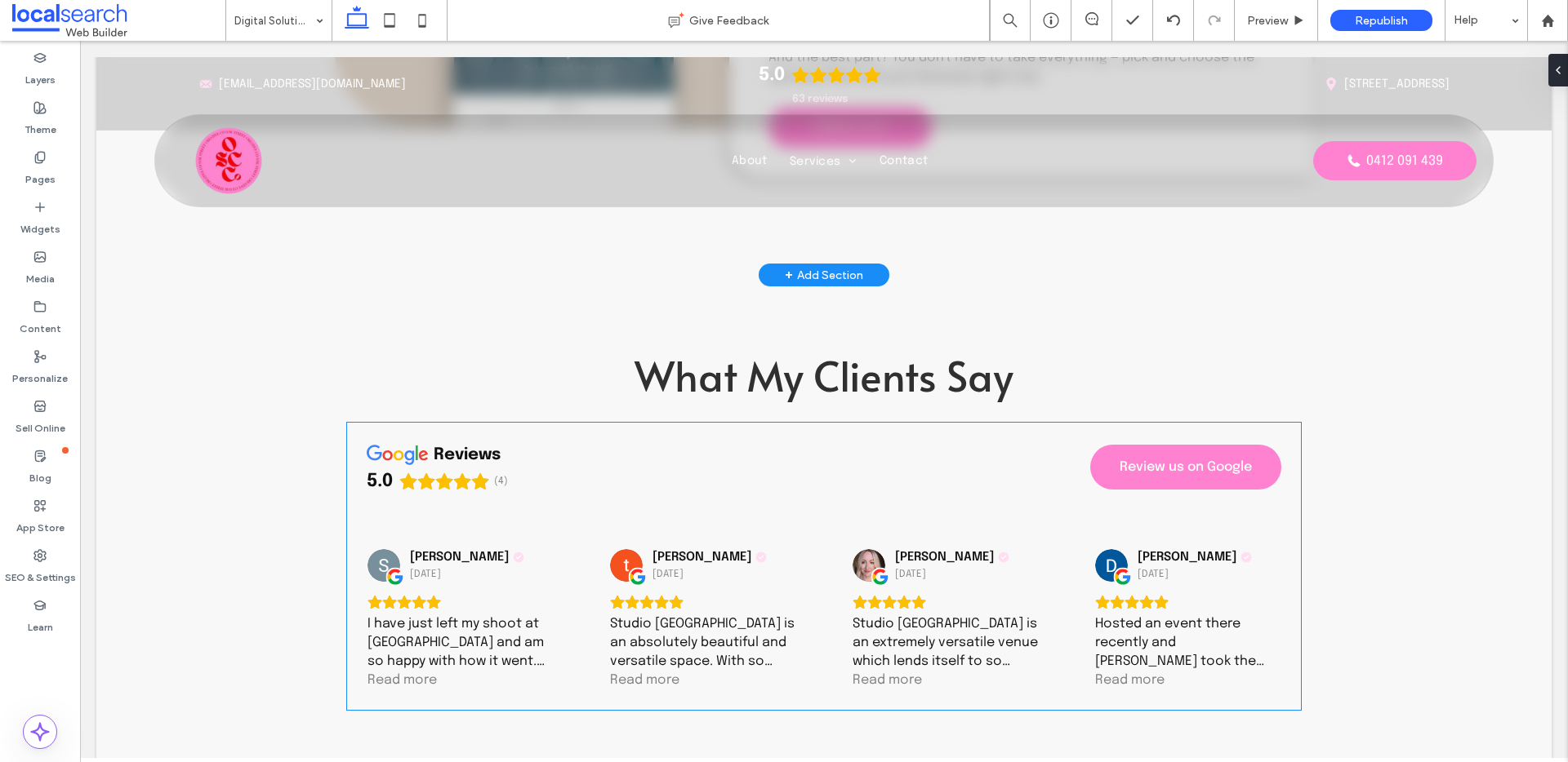
scroll to position [1575, 0]
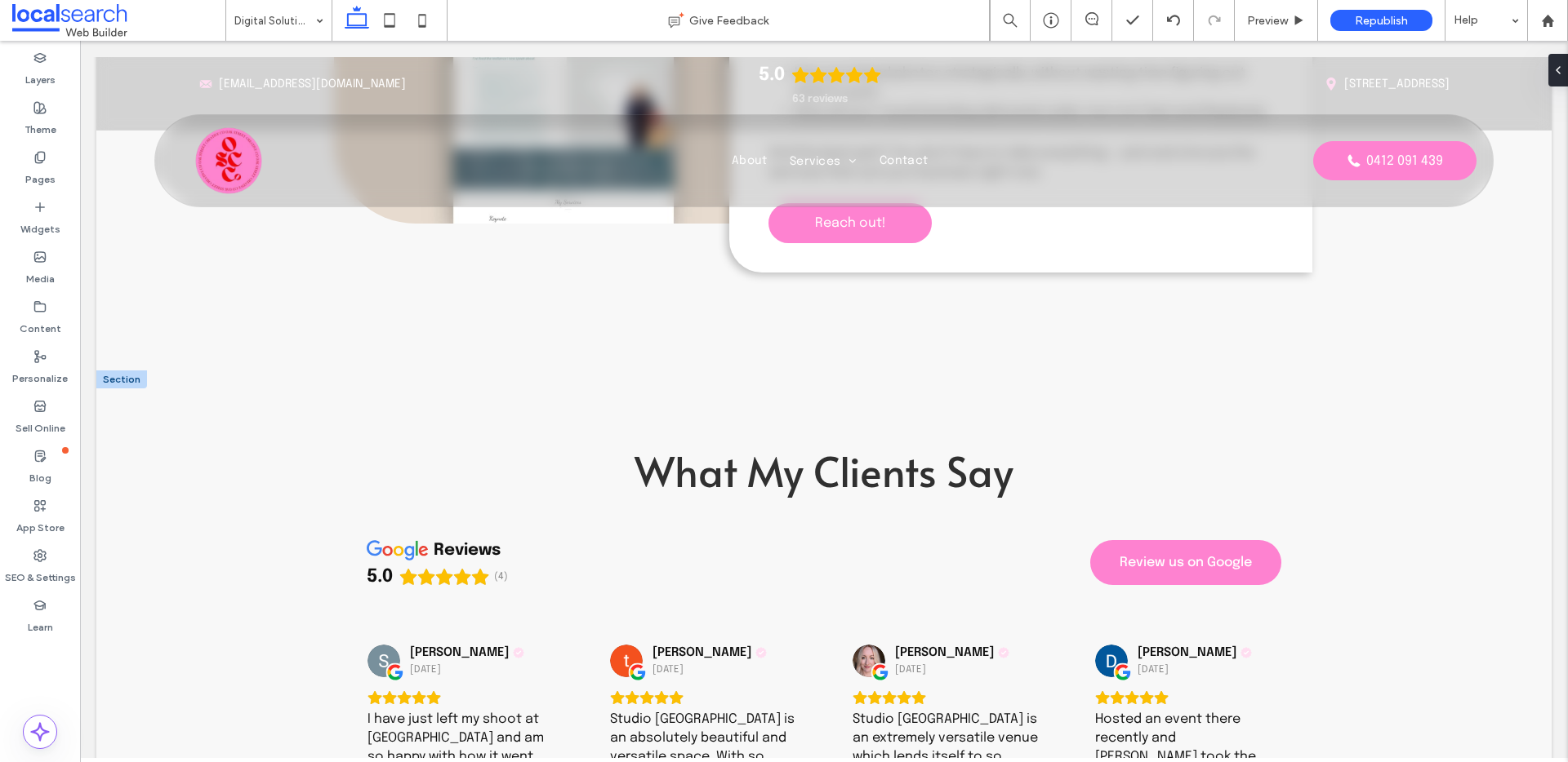
click at [128, 383] on div at bounding box center [121, 380] width 50 height 18
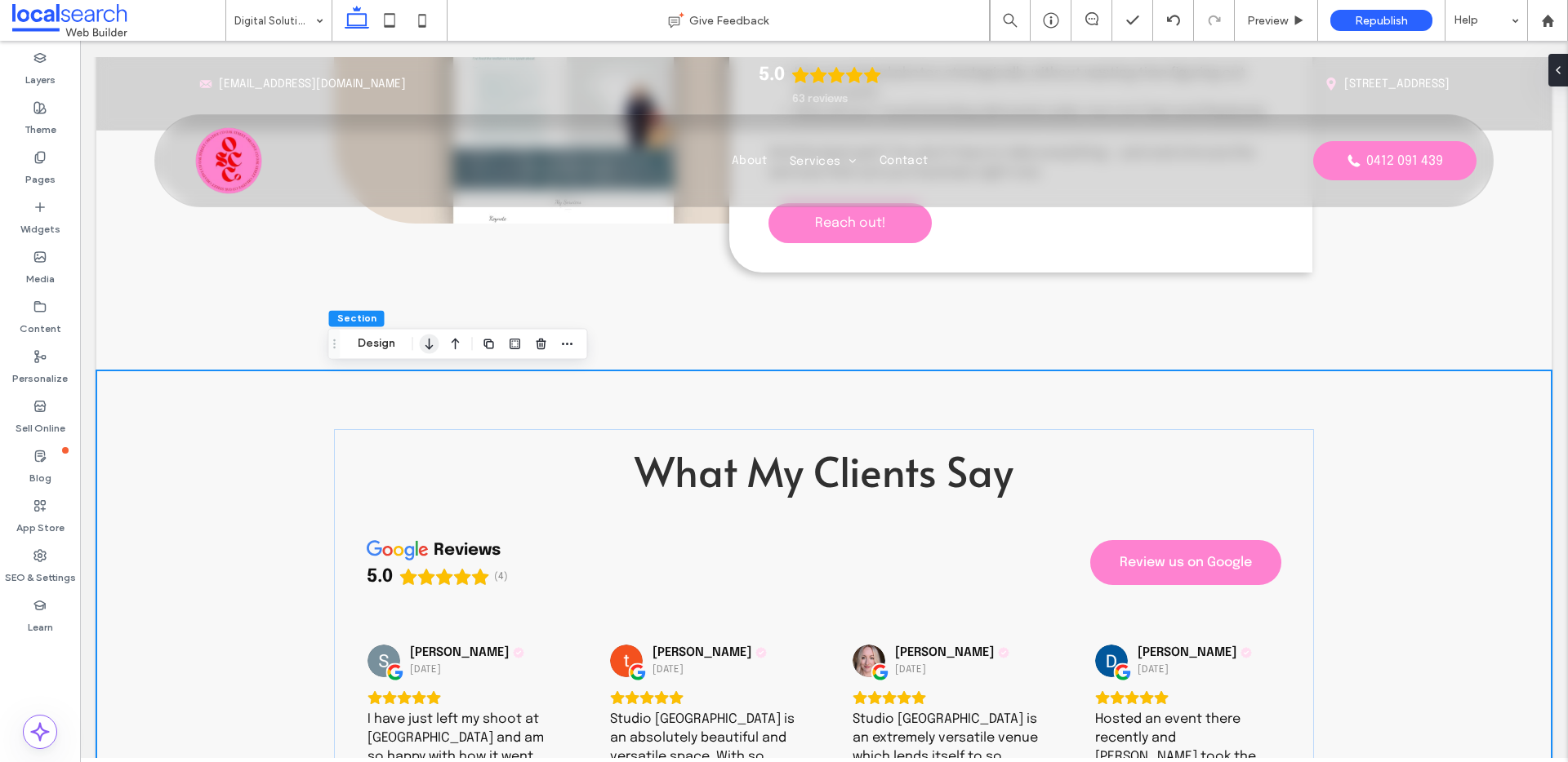
click at [431, 351] on icon "button" at bounding box center [430, 344] width 20 height 29
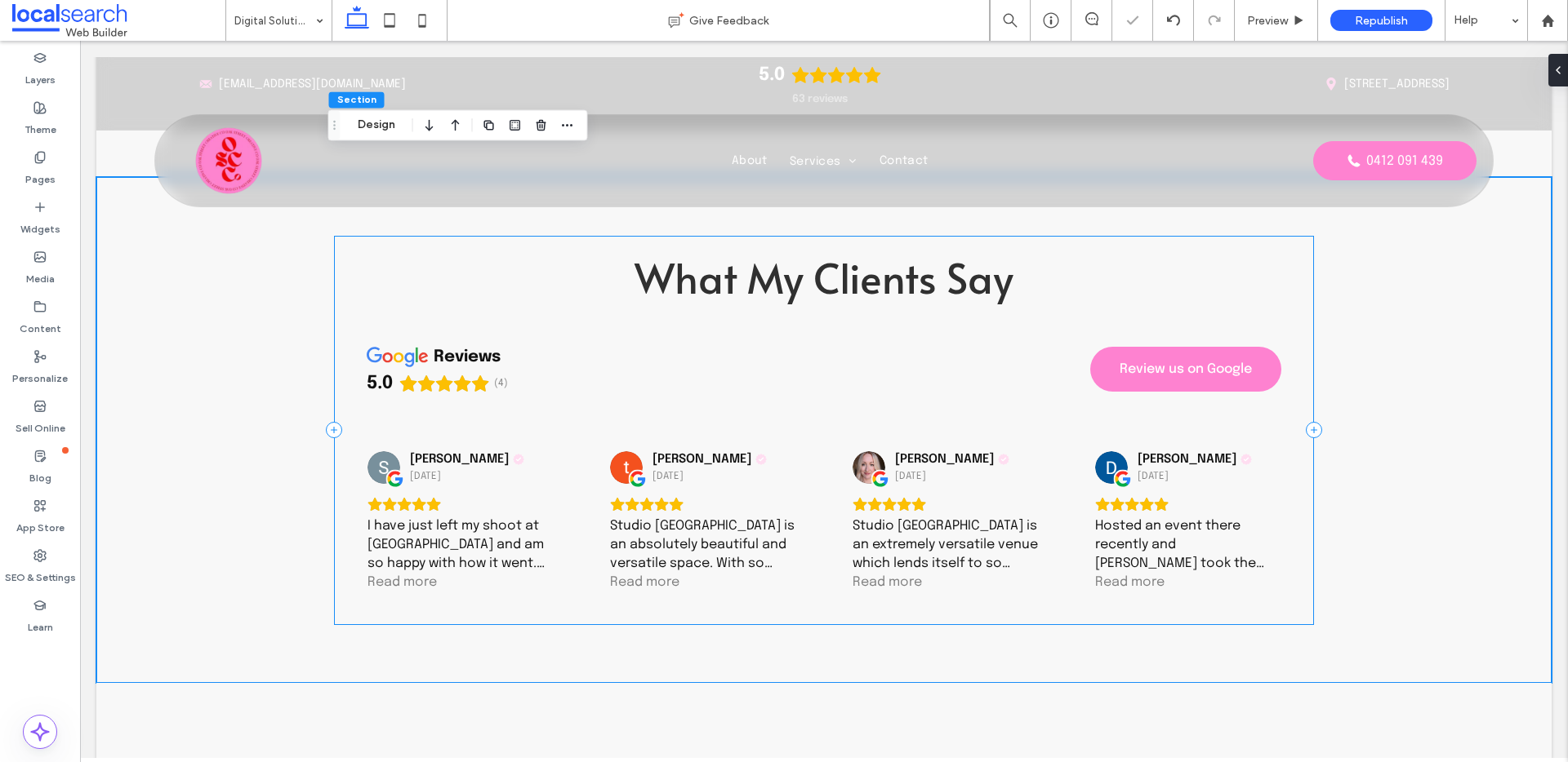
scroll to position [3009, 0]
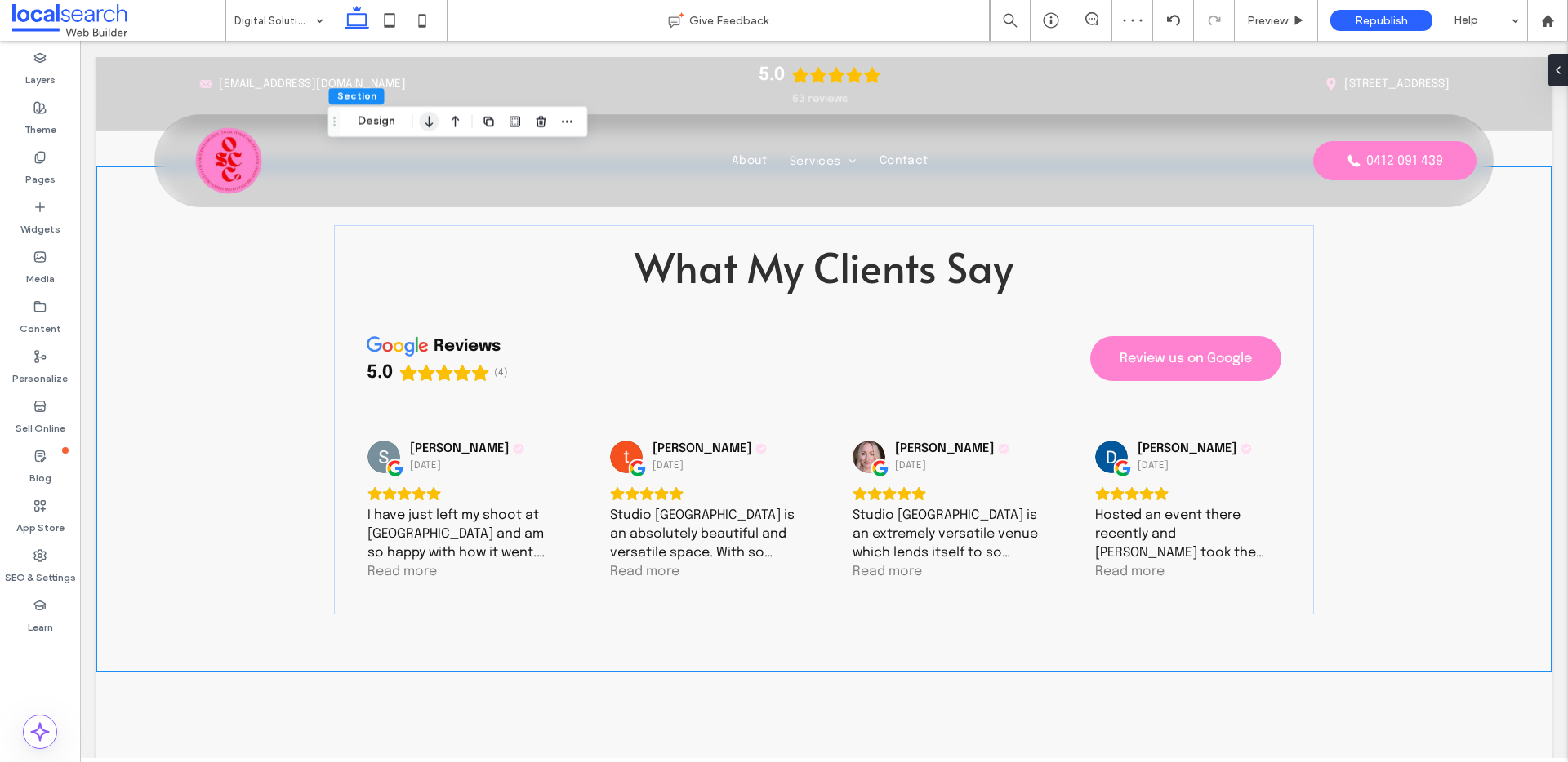
click at [430, 117] on icon "button" at bounding box center [430, 122] width 20 height 29
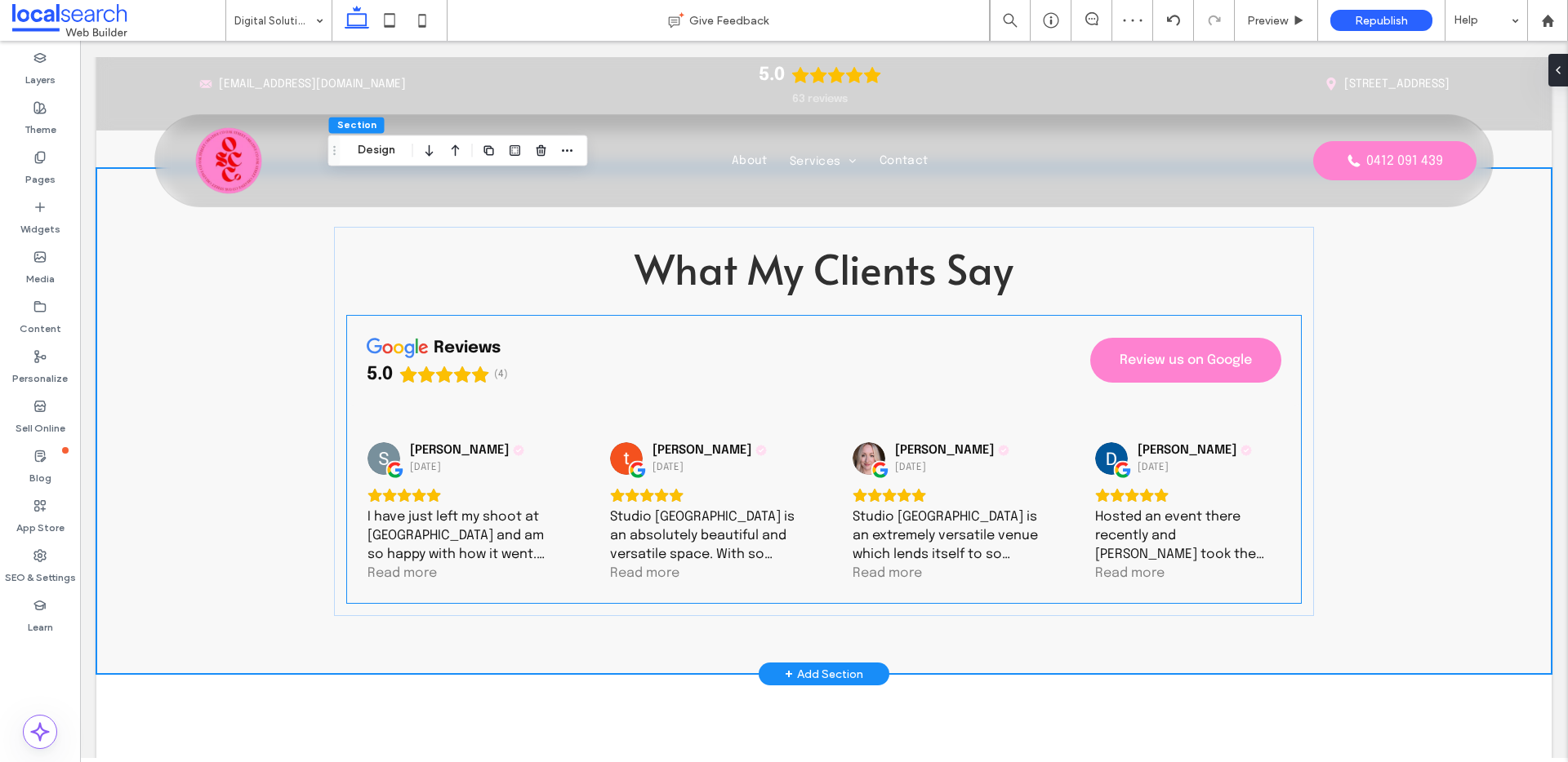
scroll to position [4134, 0]
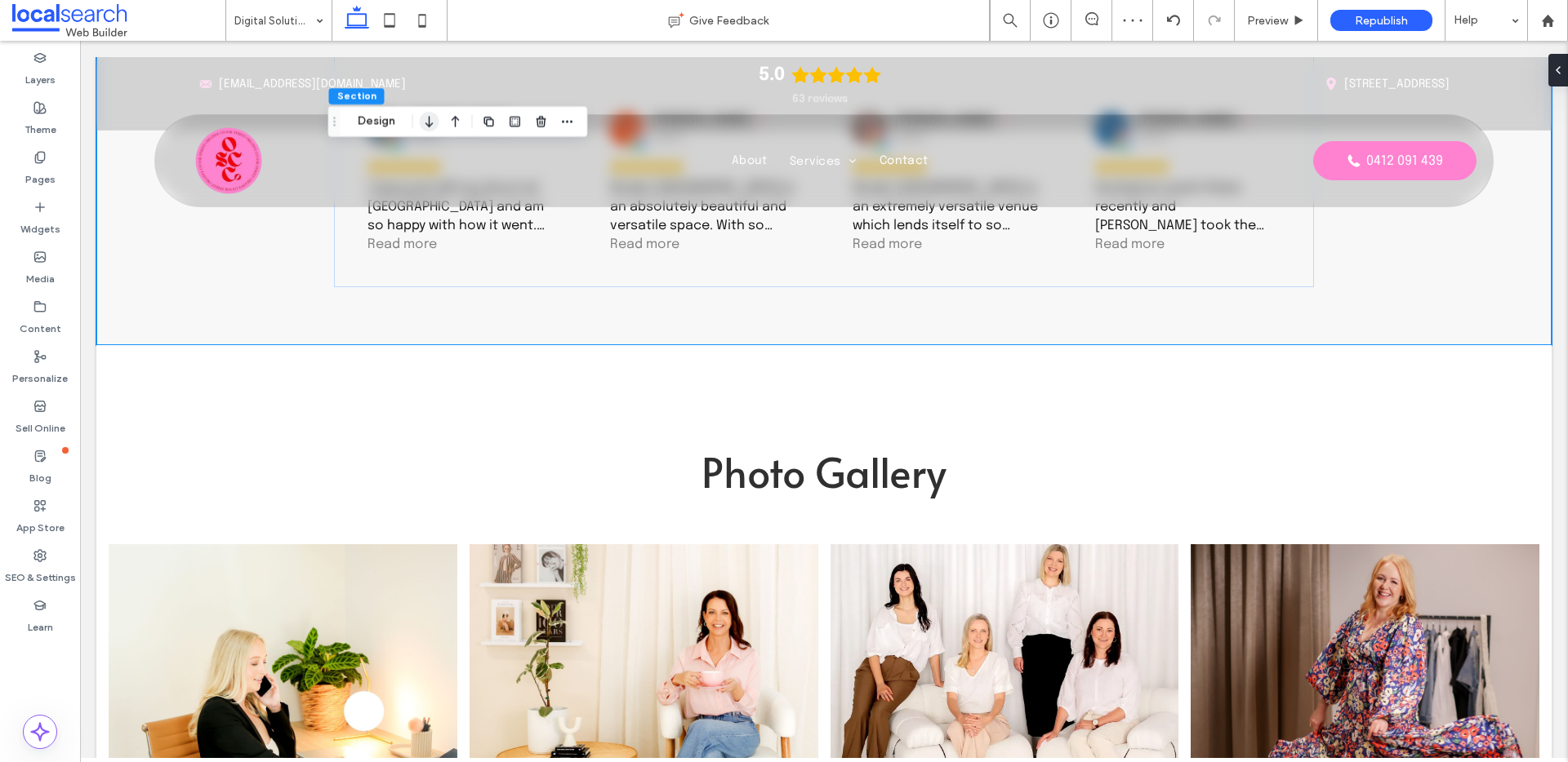
click at [429, 114] on icon "button" at bounding box center [430, 122] width 20 height 29
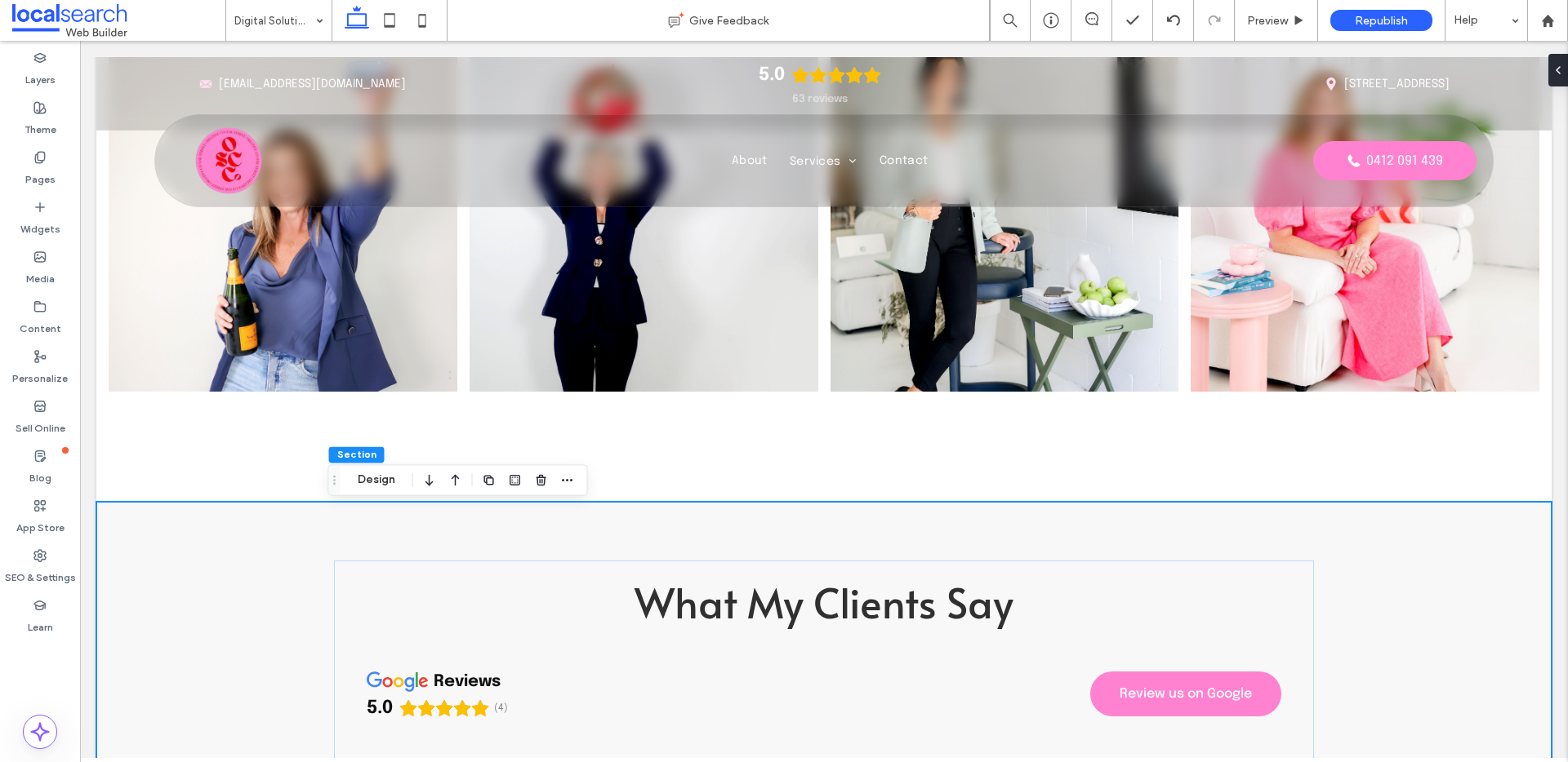
scroll to position [5175, 0]
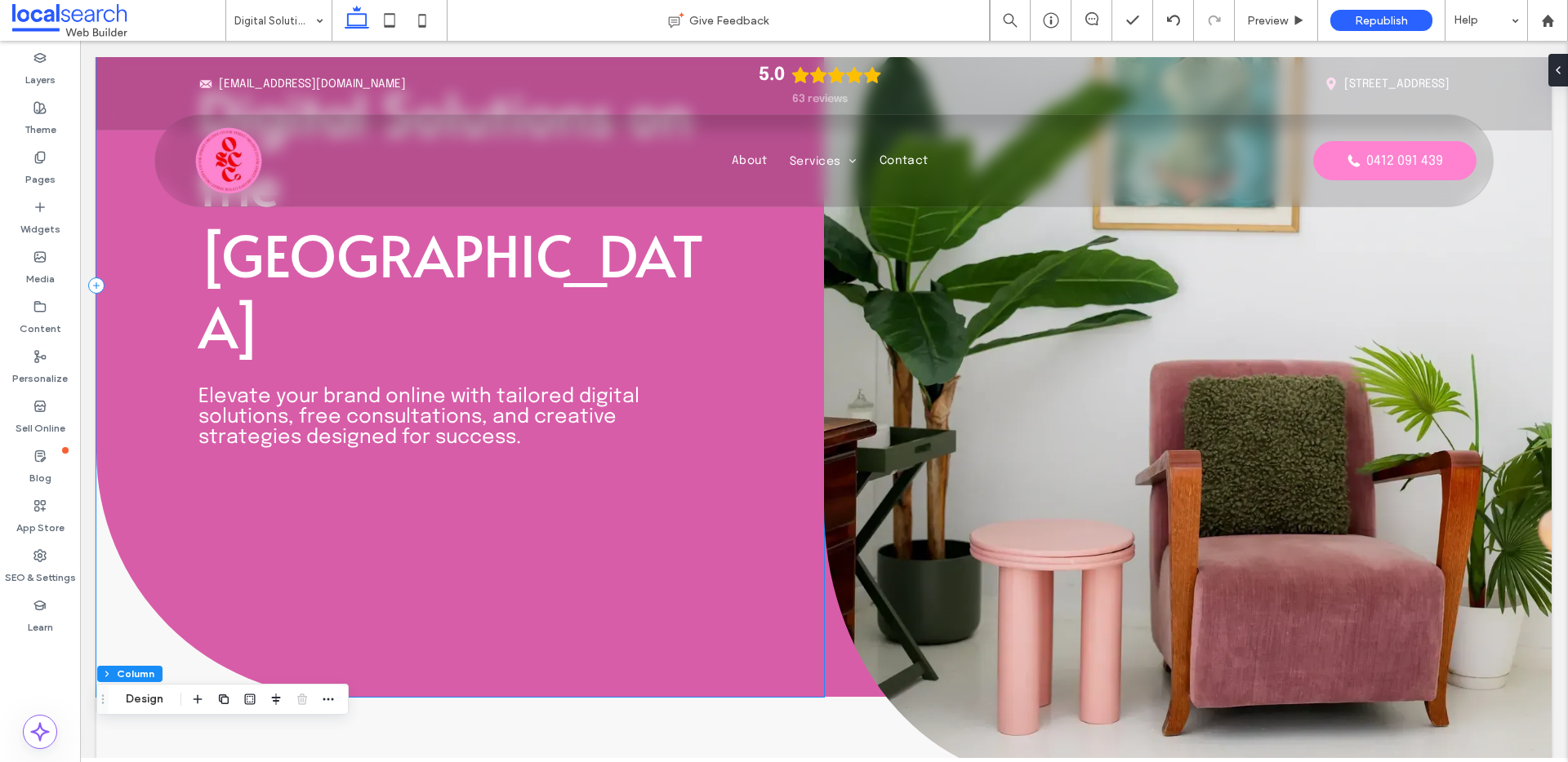
scroll to position [22, 0]
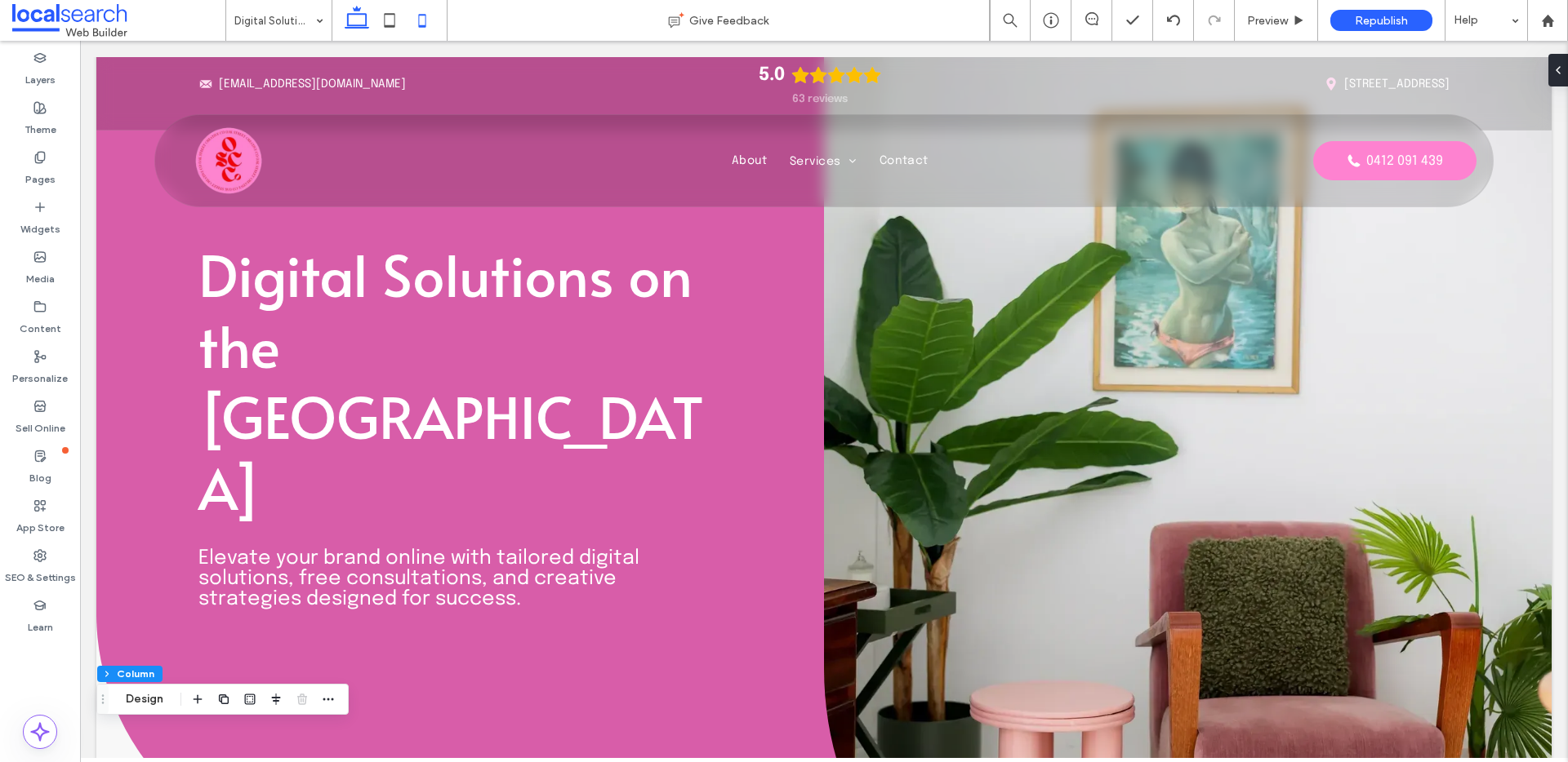
click at [430, 19] on icon at bounding box center [422, 20] width 32 height 32
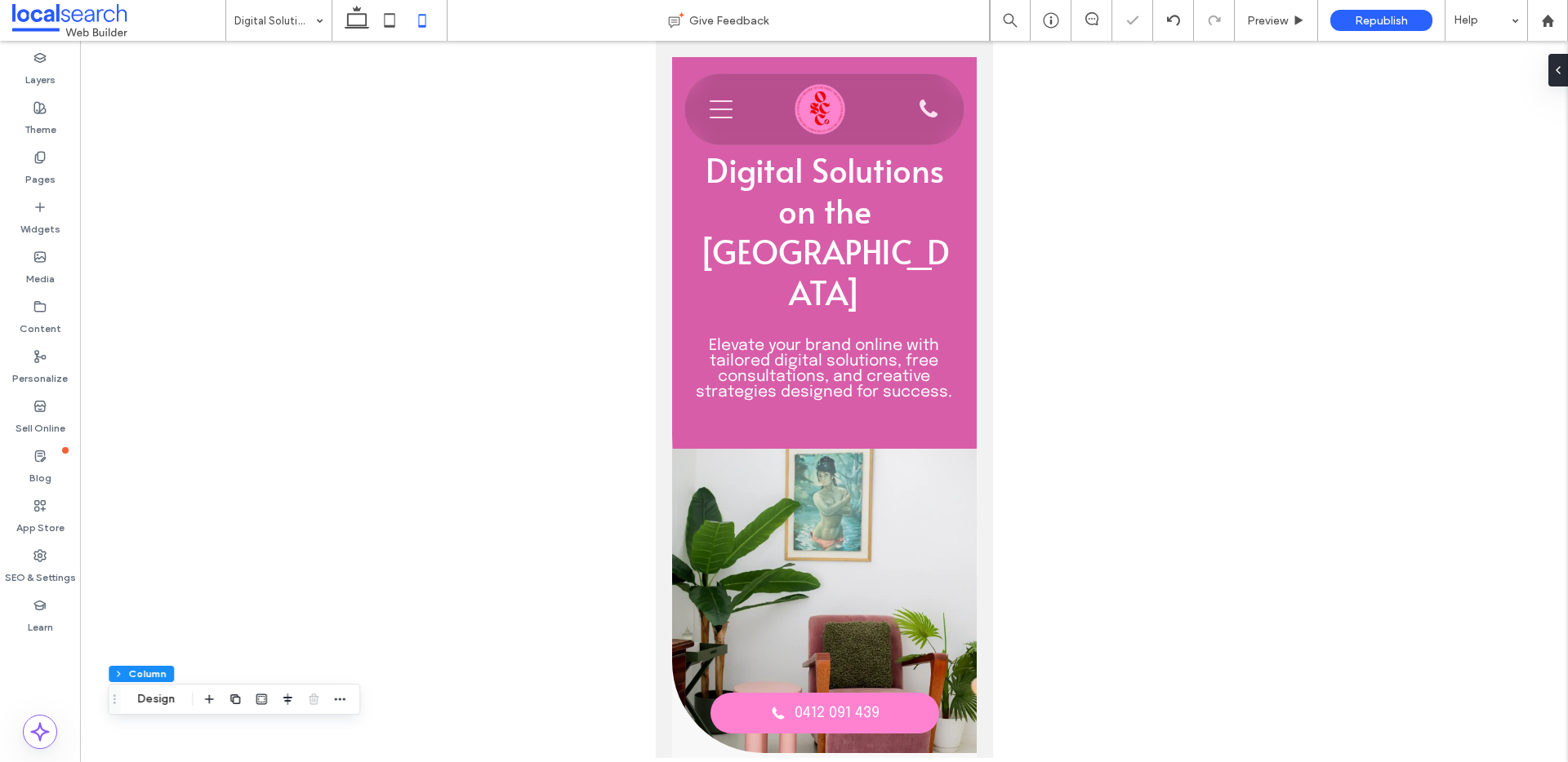
type input "**"
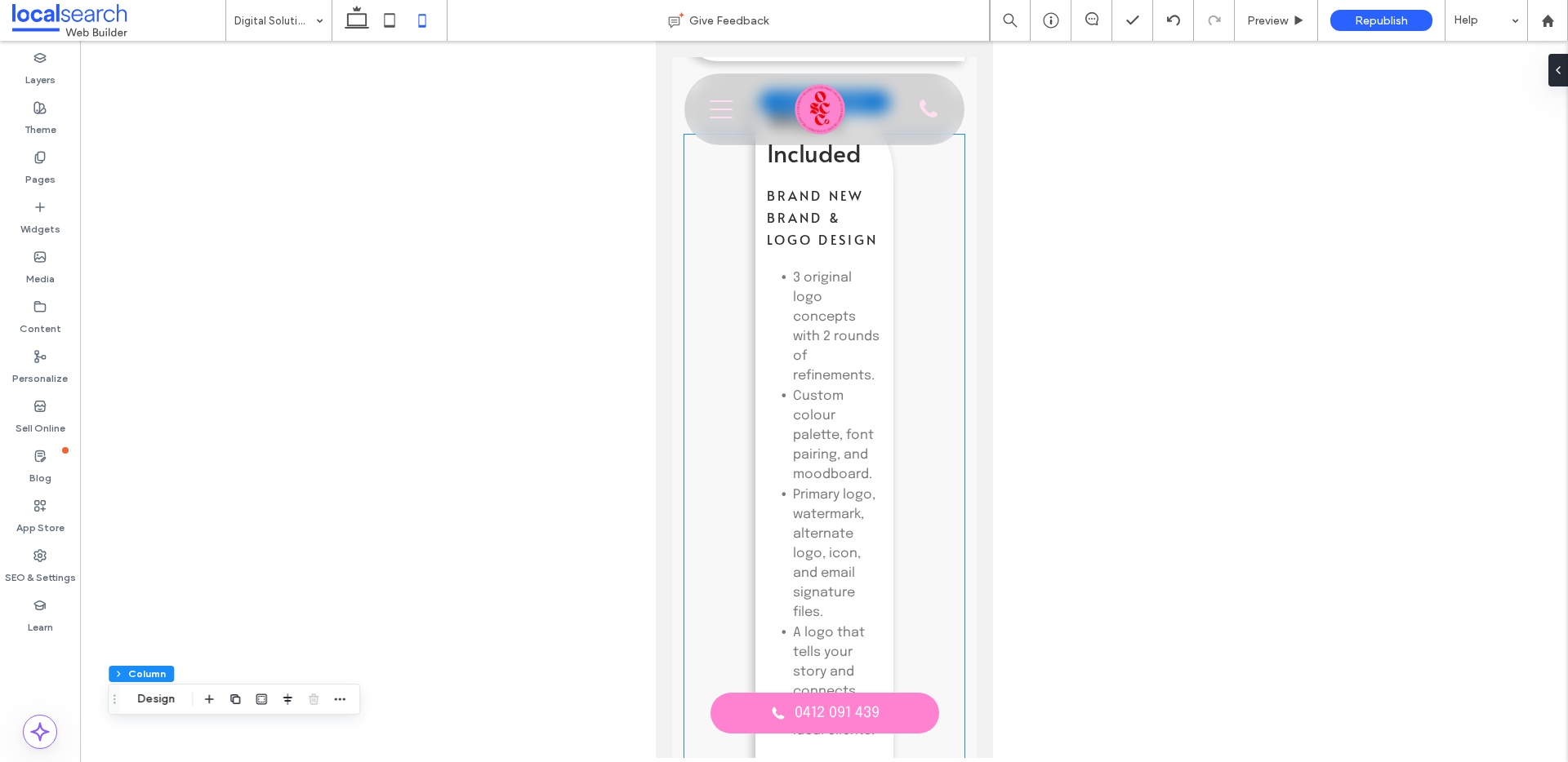
scroll to position [1955, 0]
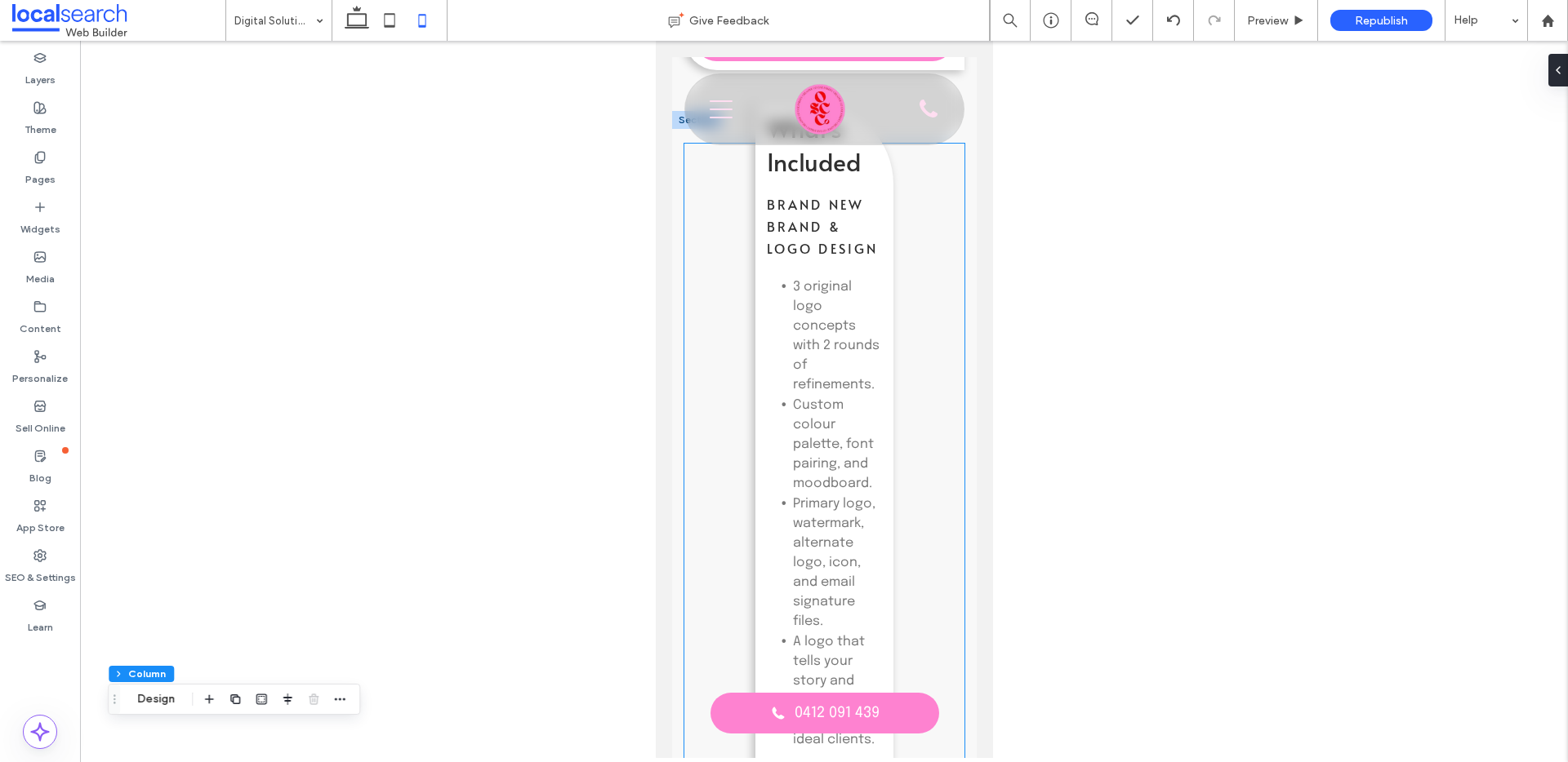
click at [769, 330] on ul "3 original logo concepts with 2 rounds of refinements. Custom colour palette, f…" at bounding box center [824, 513] width 116 height 474
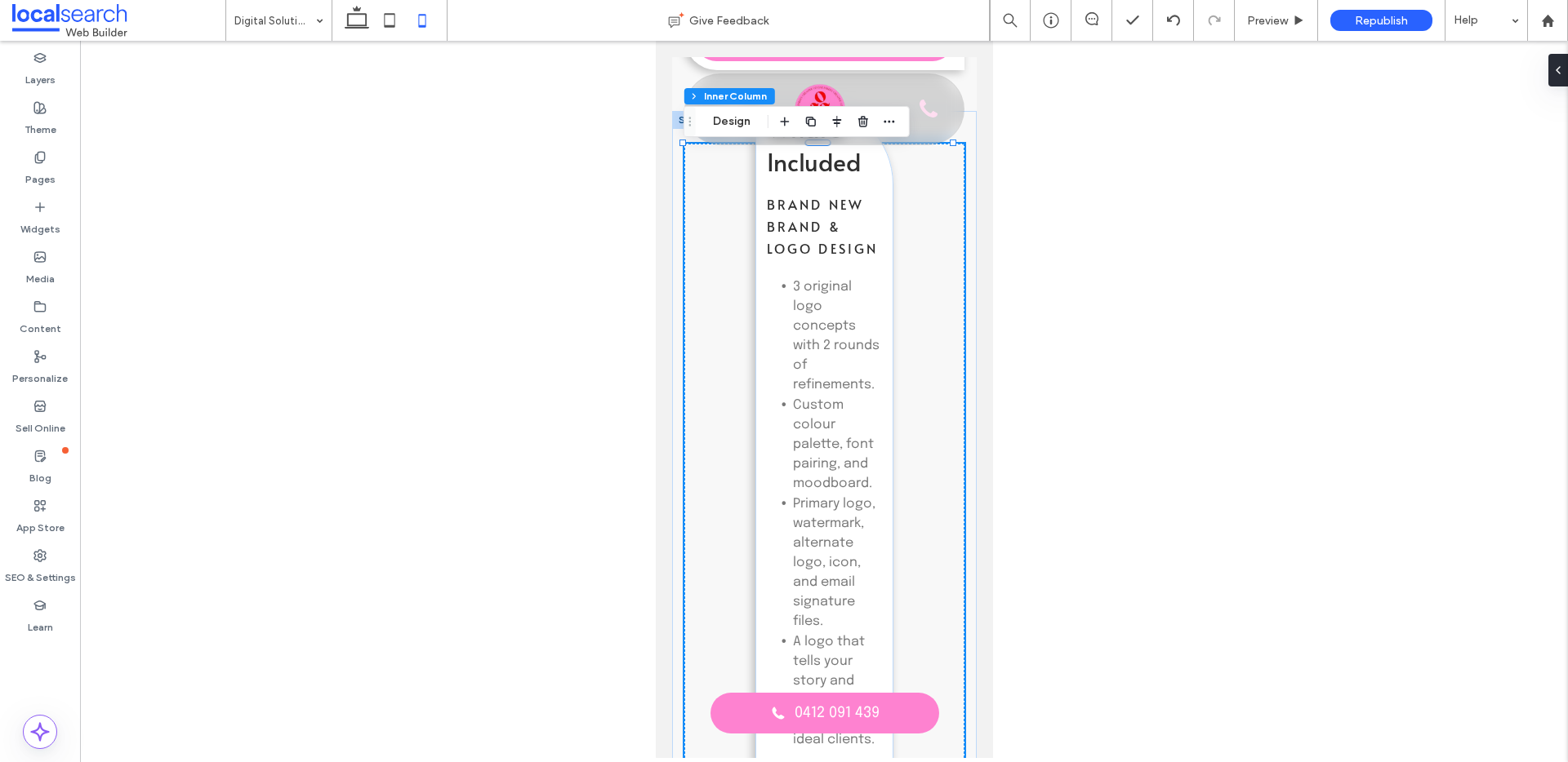
click at [766, 333] on ul "3 original logo concepts with 2 rounds of refinements. Custom colour palette, f…" at bounding box center [824, 513] width 116 height 474
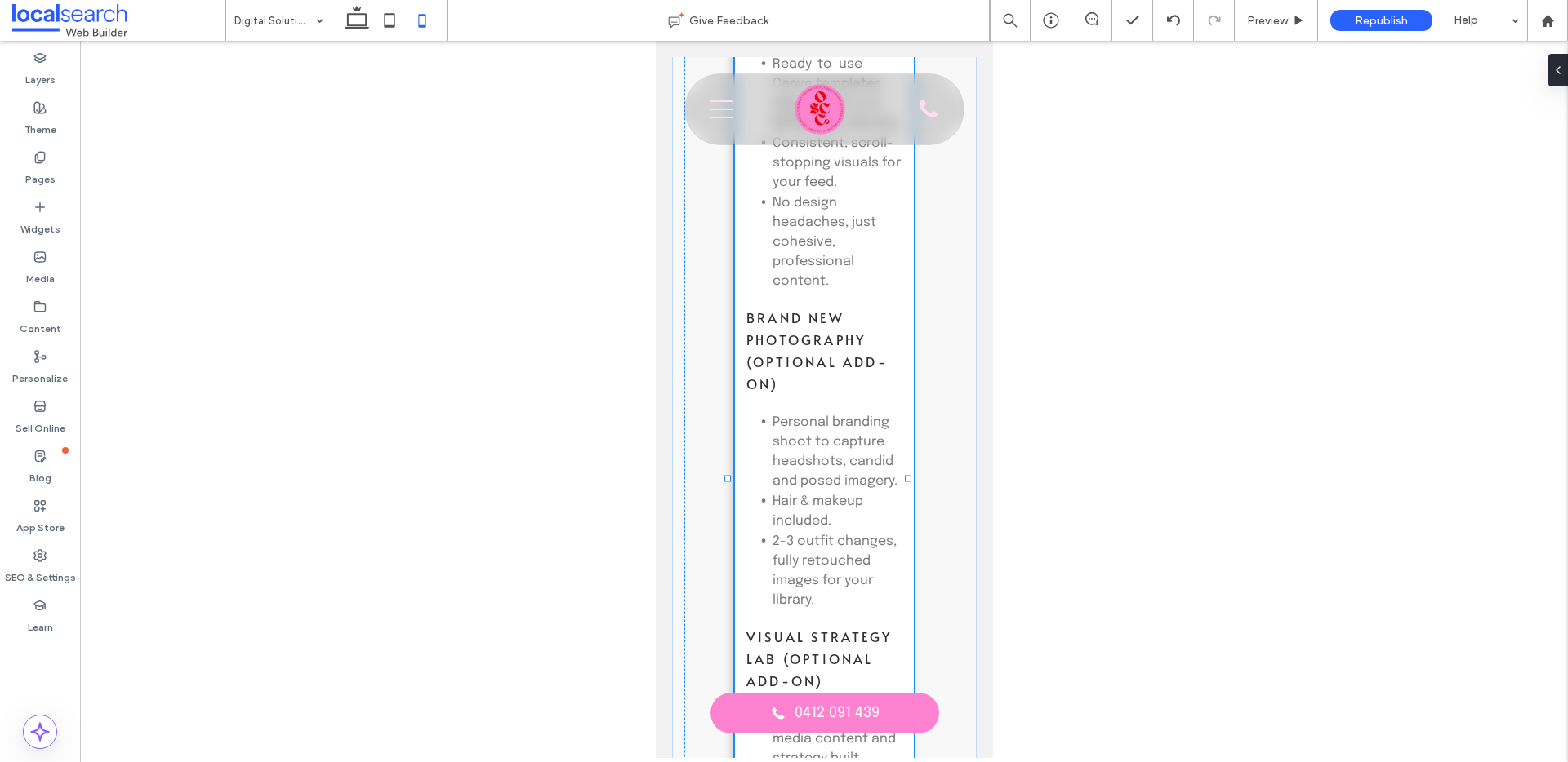
scroll to position [363, 0]
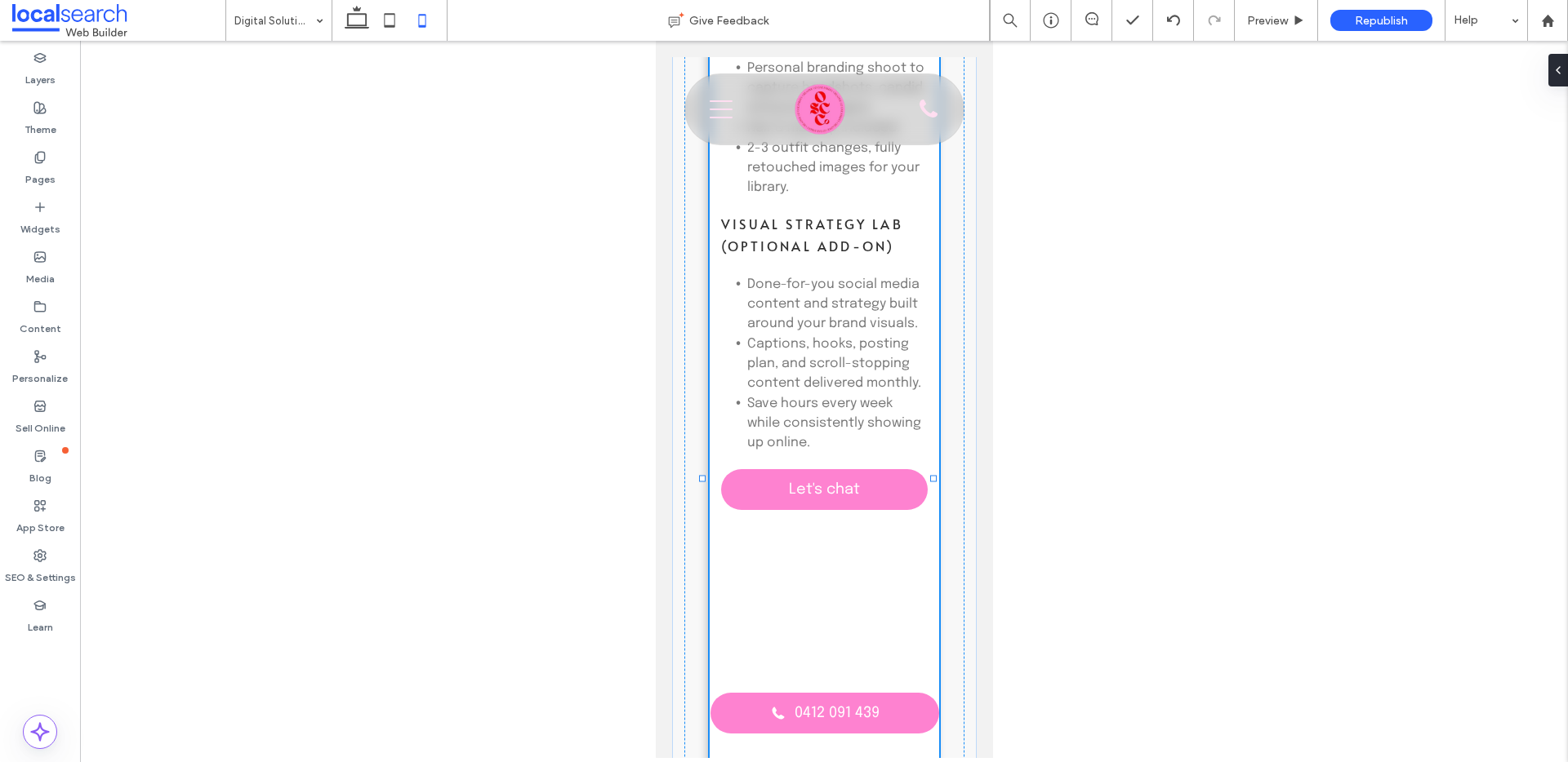
drag, startPoint x: 751, startPoint y: 460, endPoint x: 702, endPoint y: 452, distance: 49.6
click at [702, 452] on div "What's Included BRAND New Brand & Logo Design 3 original logo concepts with 2 r…" at bounding box center [823, 617] width 305 height 2960
type input "**"
type input "****"
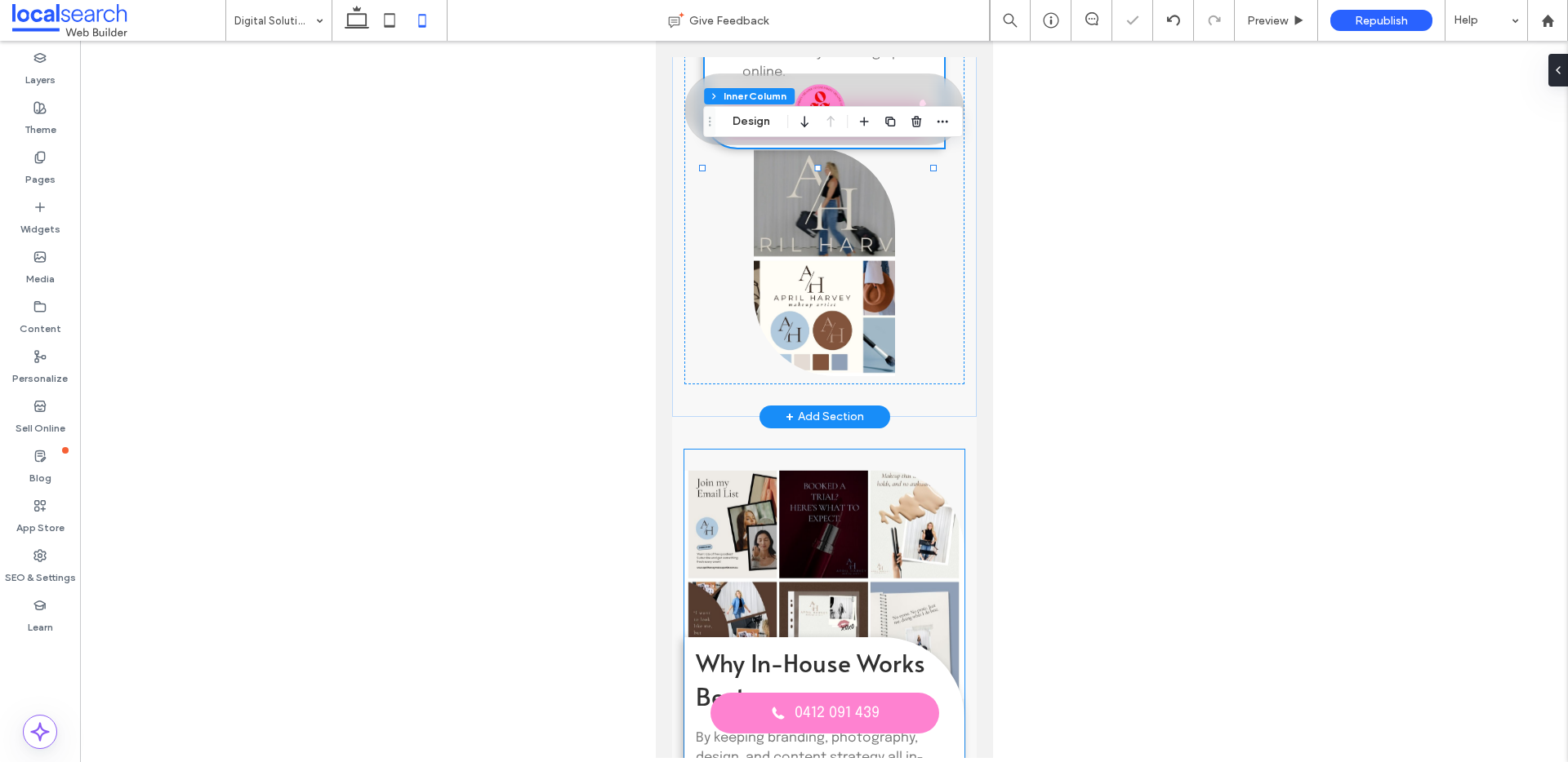
scroll to position [3145, 0]
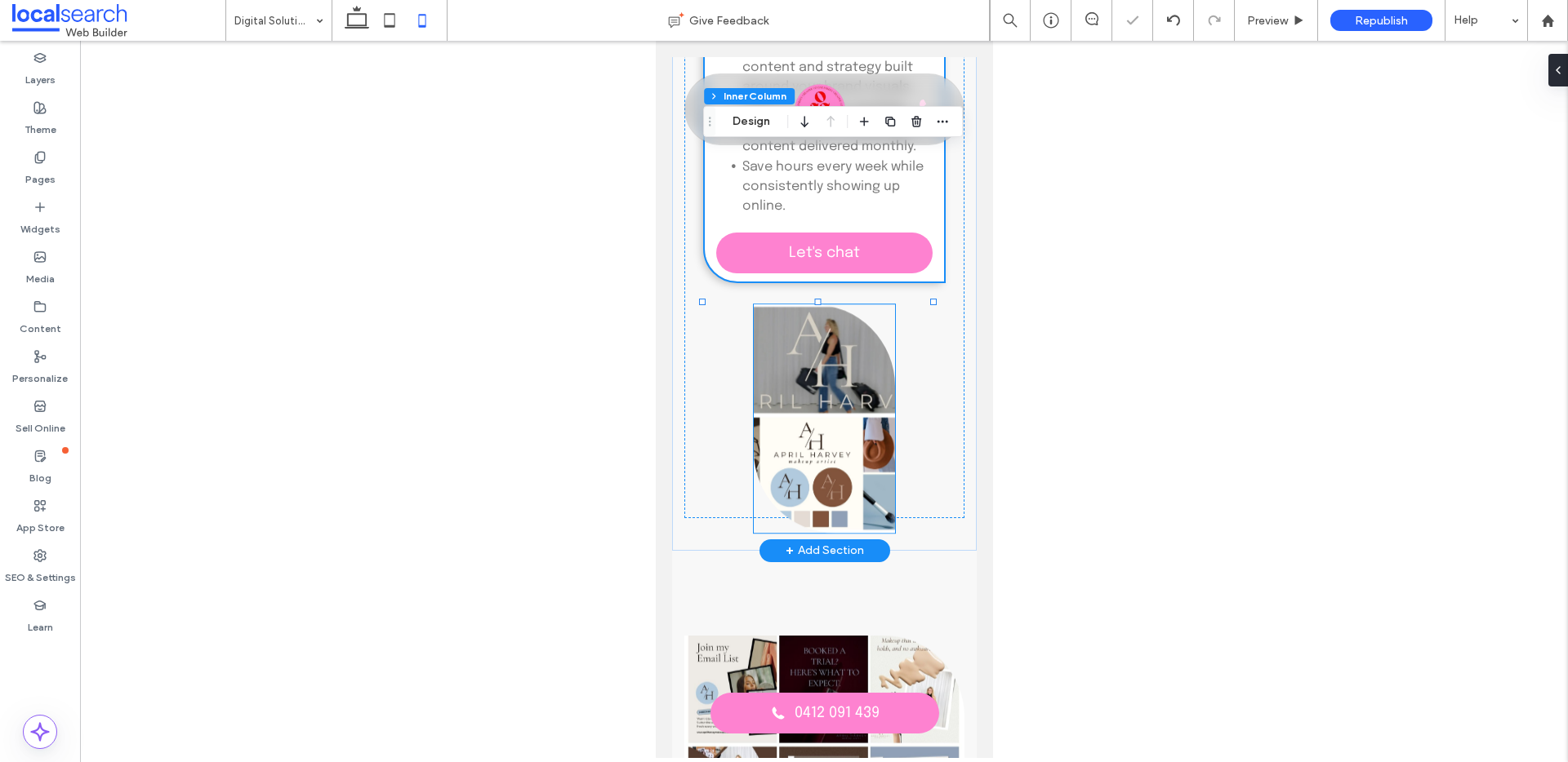
click at [816, 405] on link at bounding box center [824, 419] width 142 height 228
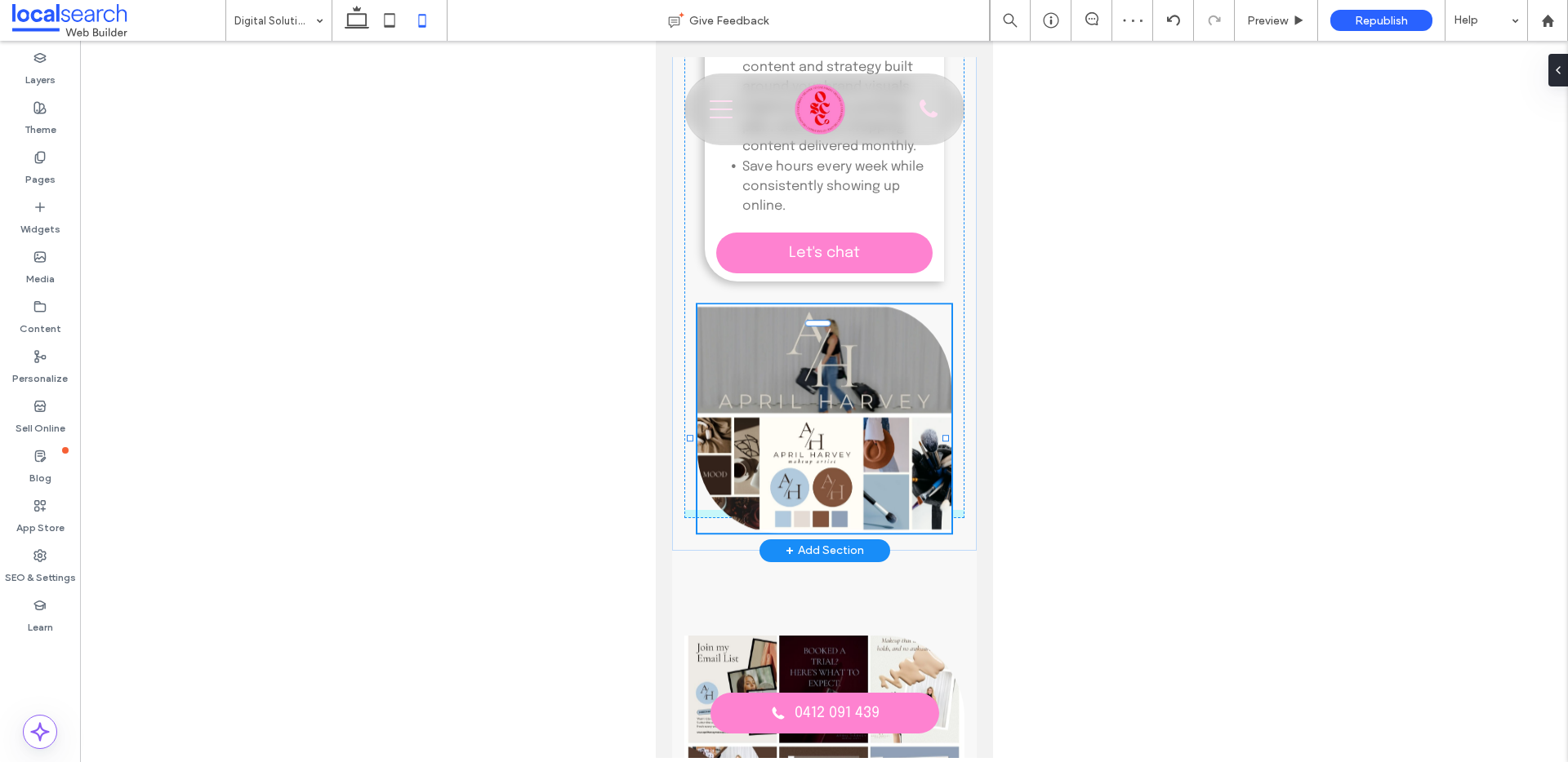
drag, startPoint x: 751, startPoint y: 419, endPoint x: 692, endPoint y: 418, distance: 59.0
click at [692, 436] on div at bounding box center [689, 439] width 7 height 7
type input "**"
type input "****"
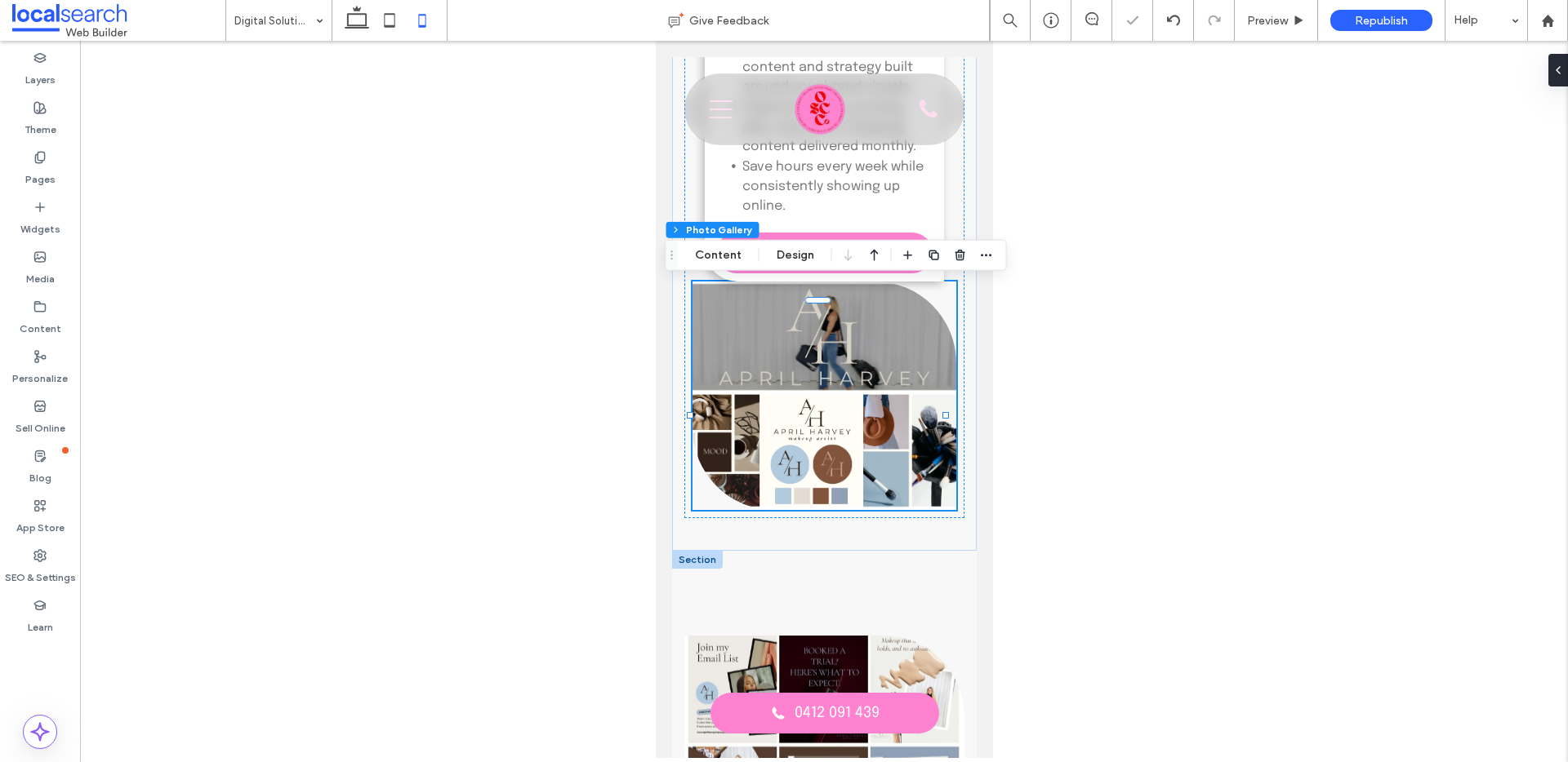
click at [703, 556] on div at bounding box center [695, 559] width 50 height 18
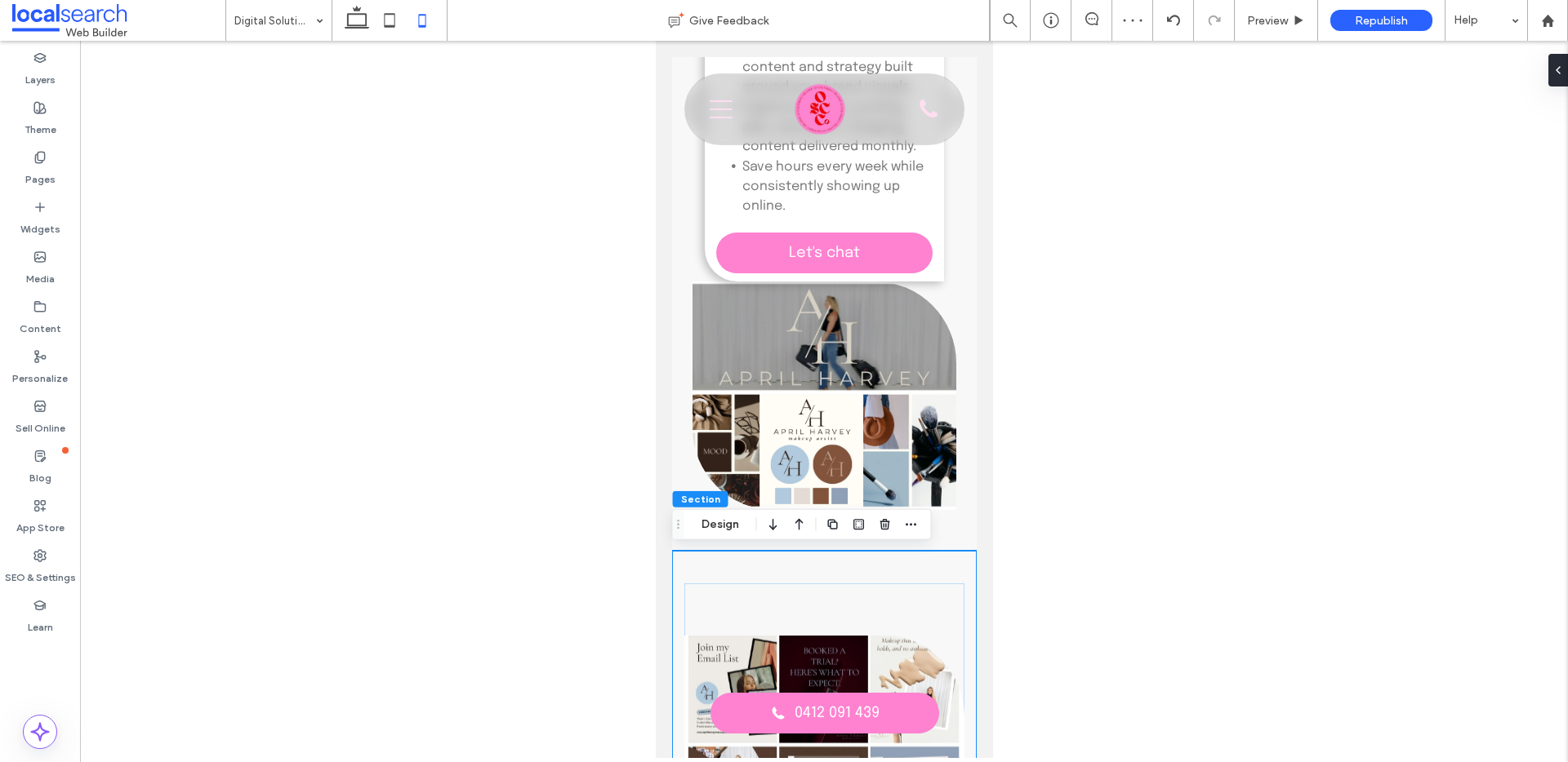
click at [584, 492] on div at bounding box center [823, 400] width 1488 height 718
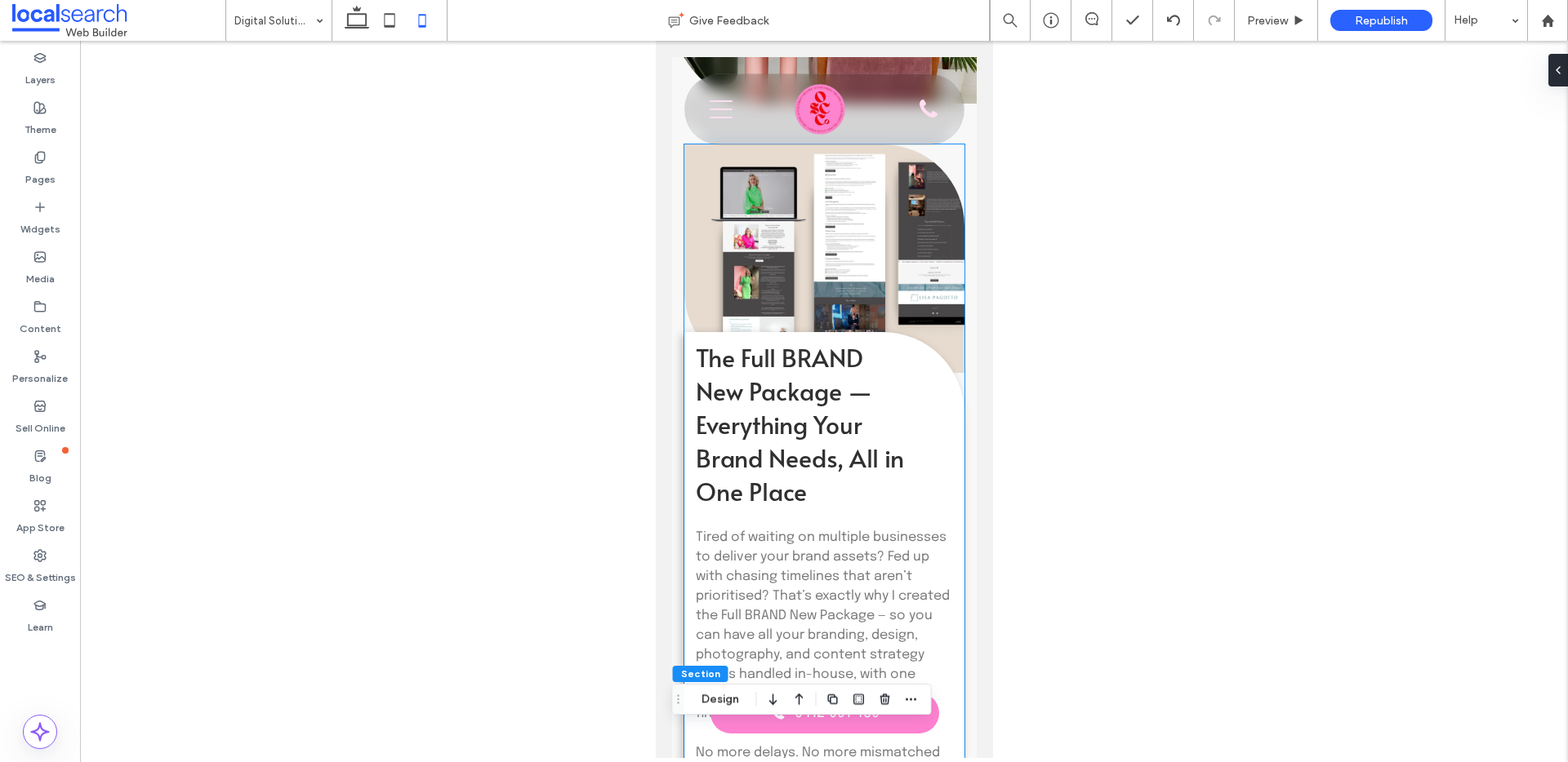
scroll to position [588, 0]
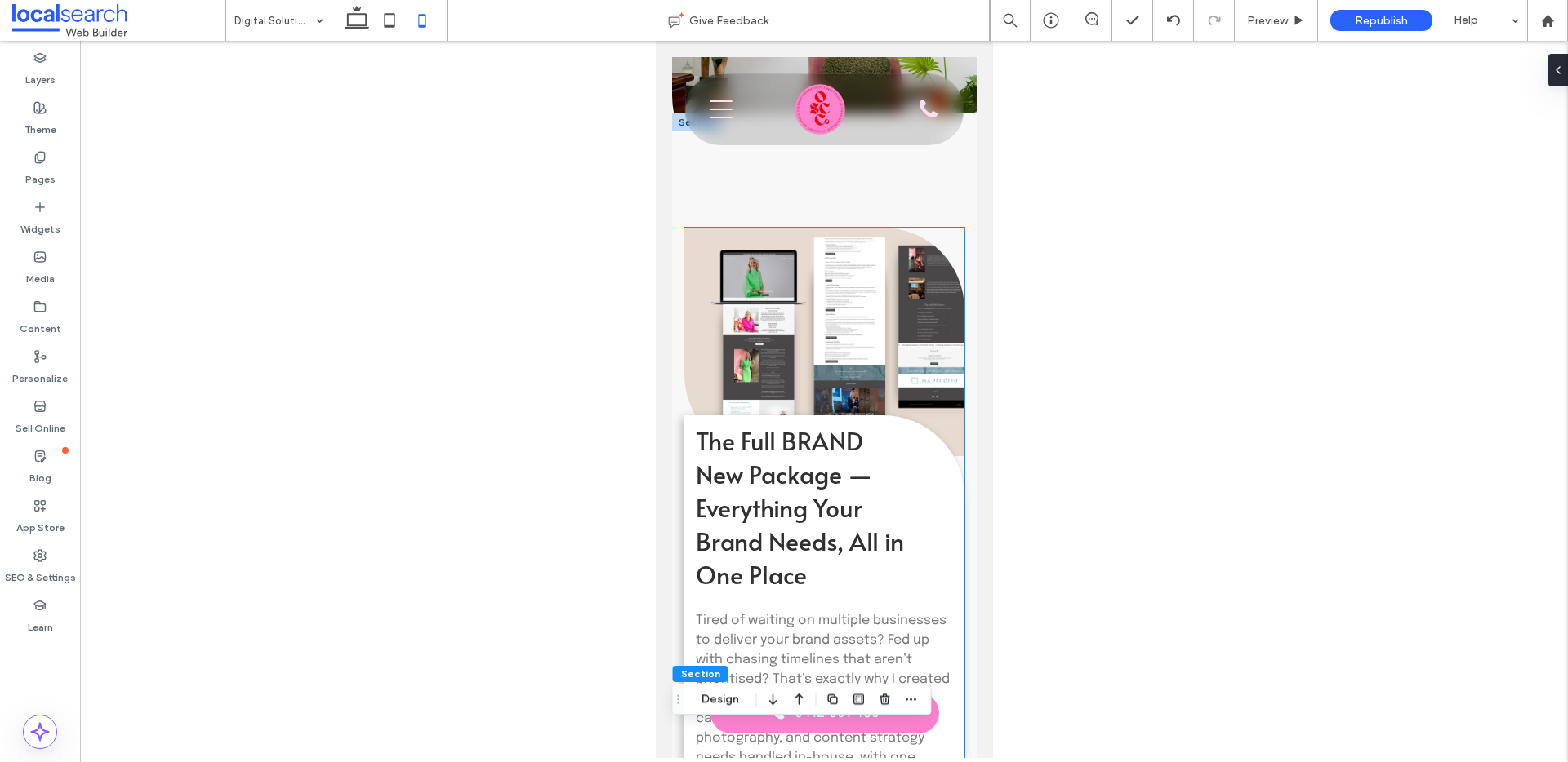
click at [783, 307] on link at bounding box center [823, 342] width 280 height 228
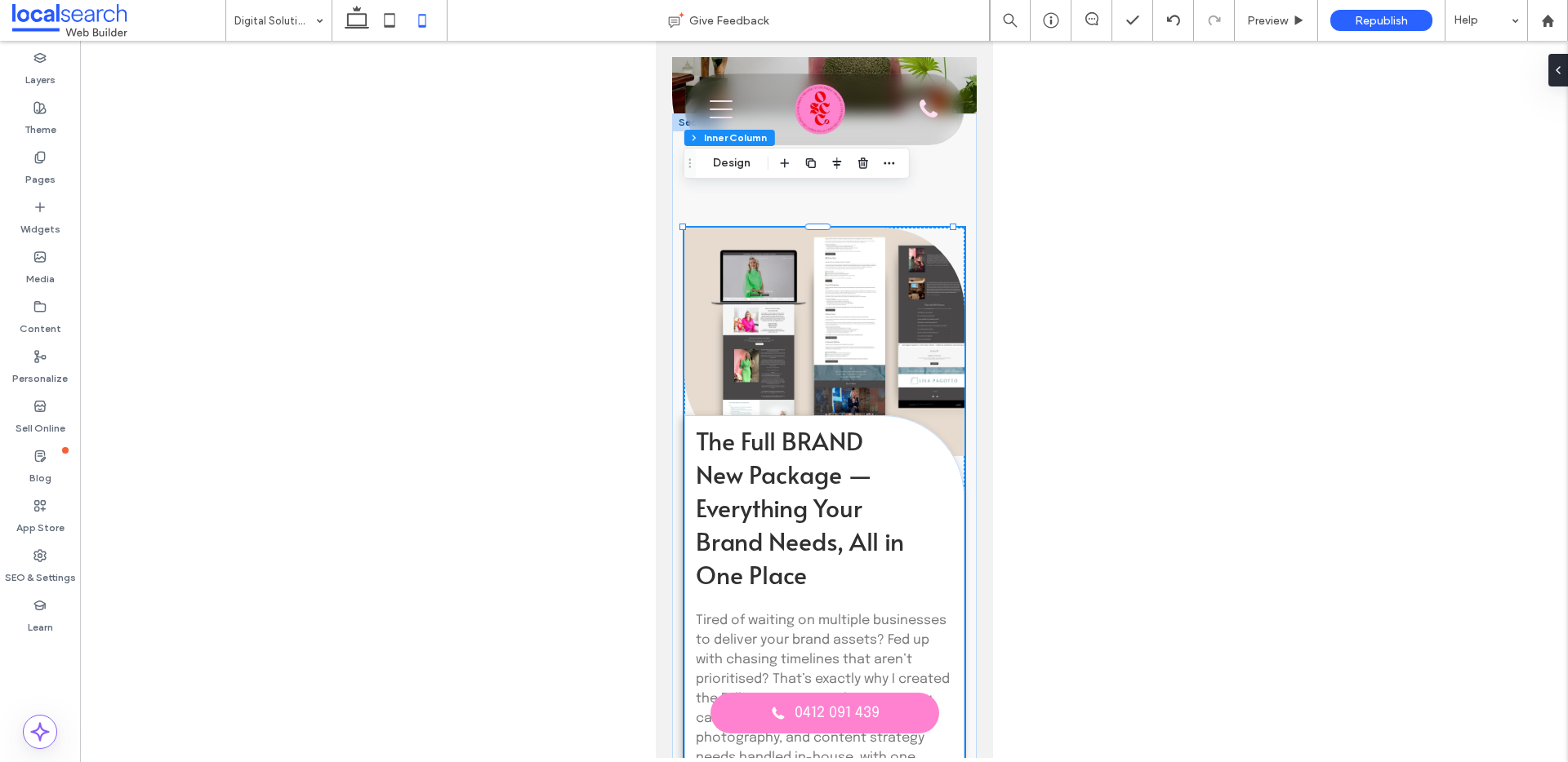
click at [783, 307] on link at bounding box center [823, 342] width 280 height 228
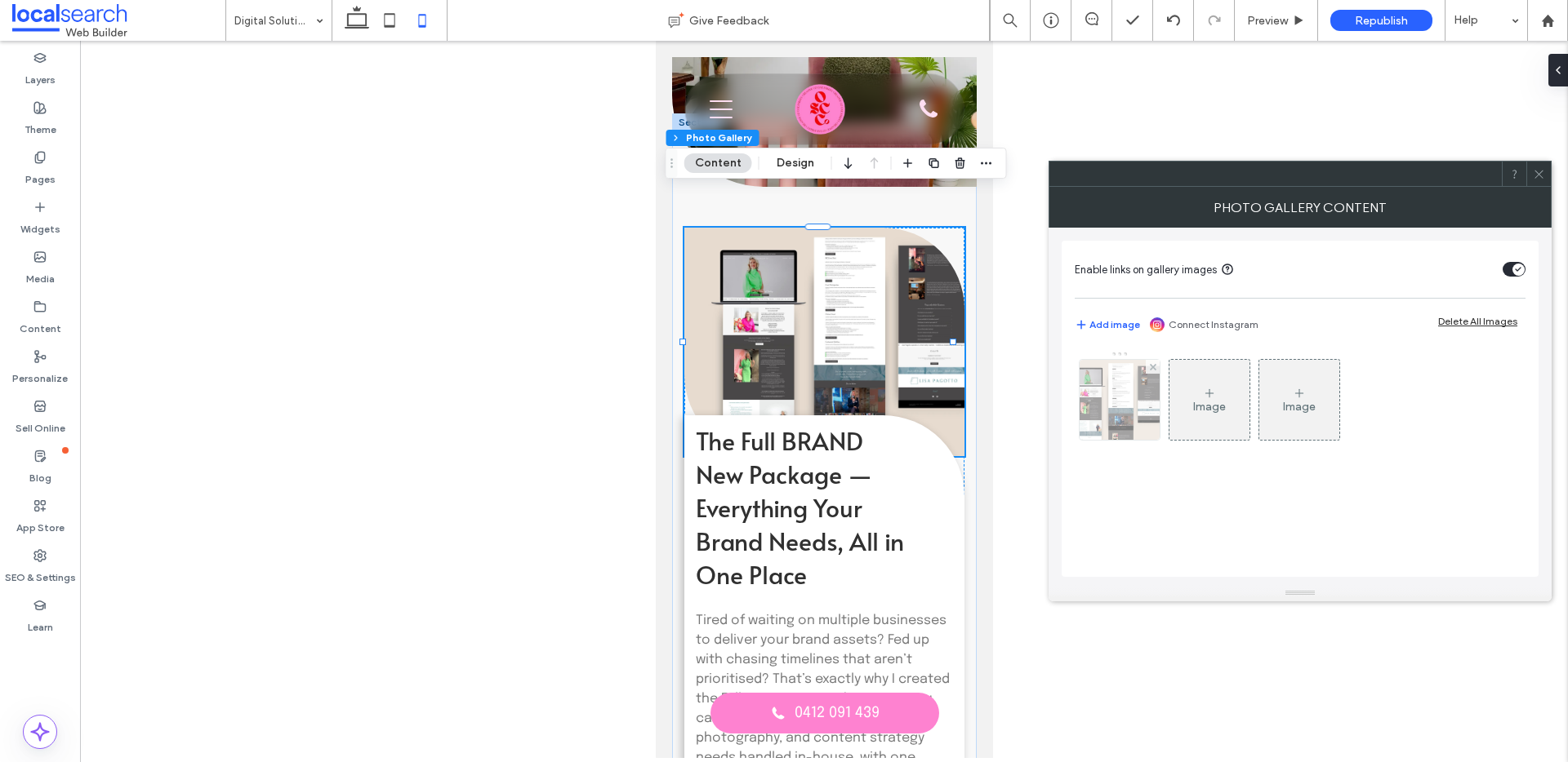
click at [1151, 411] on img at bounding box center [1119, 399] width 113 height 80
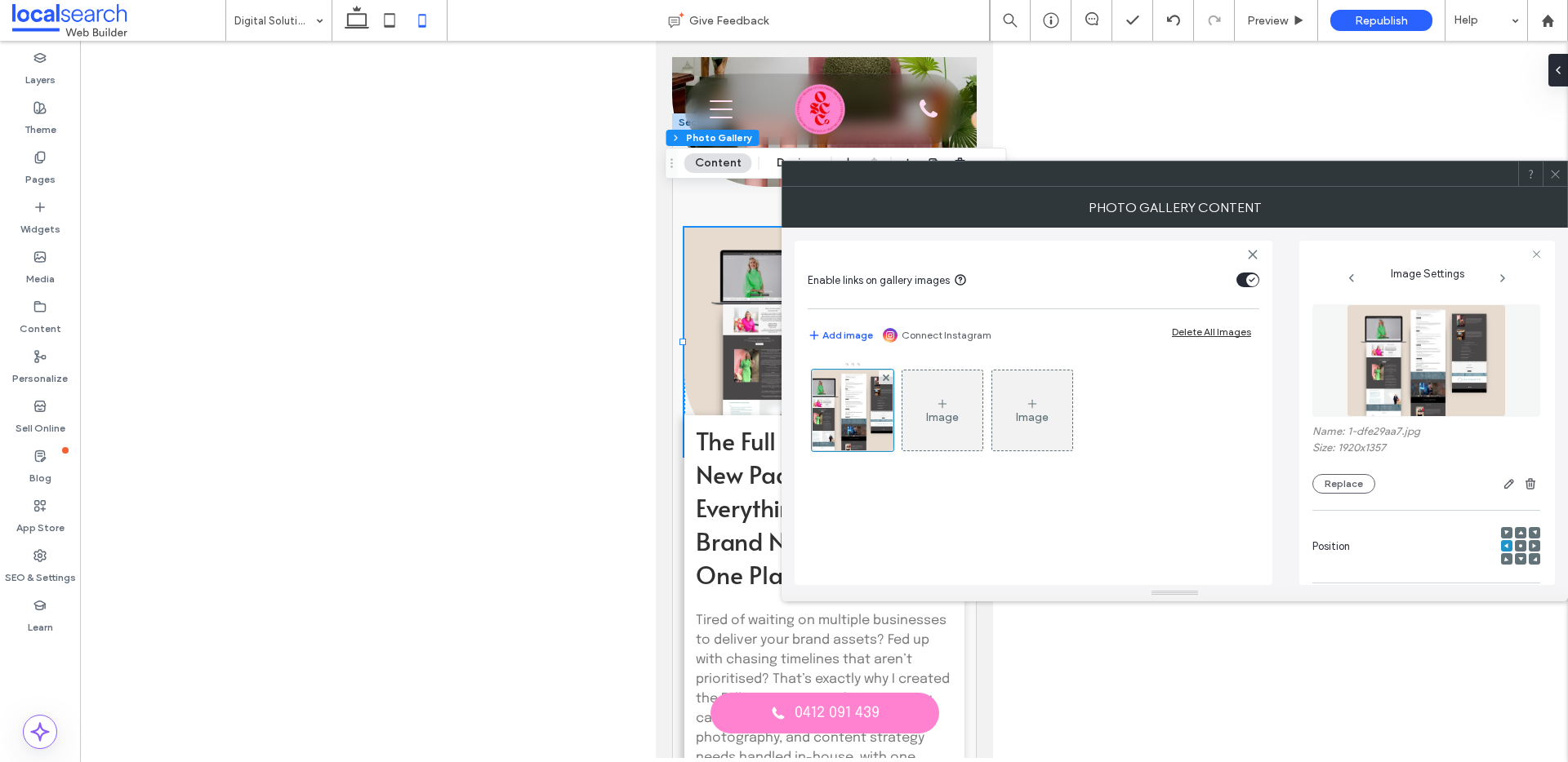
click at [1519, 546] on use at bounding box center [1520, 546] width 3 height 3
click at [1559, 175] on icon at bounding box center [1555, 174] width 12 height 12
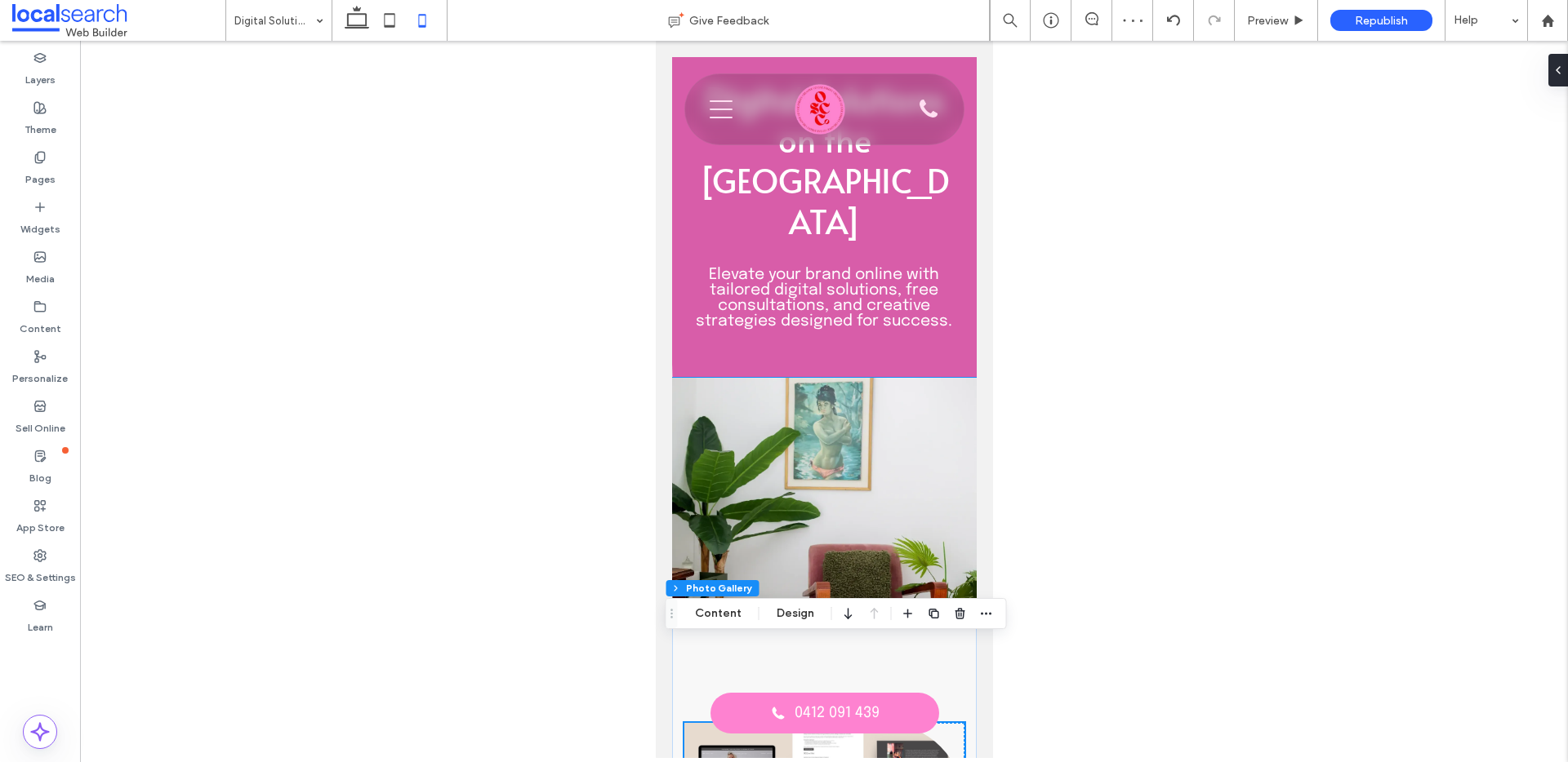
scroll to position [5, 0]
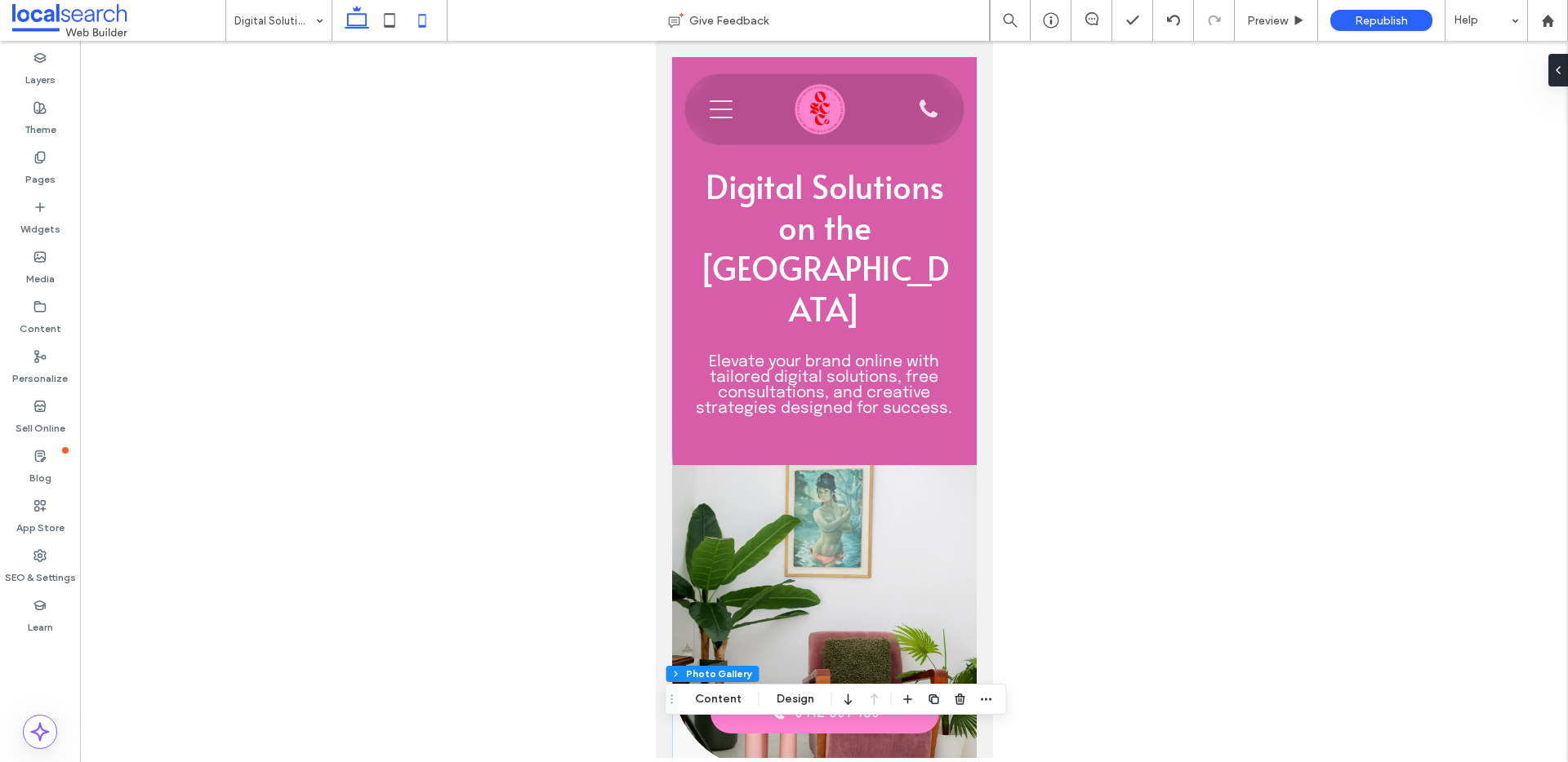
click at [356, 14] on use at bounding box center [356, 17] width 25 height 23
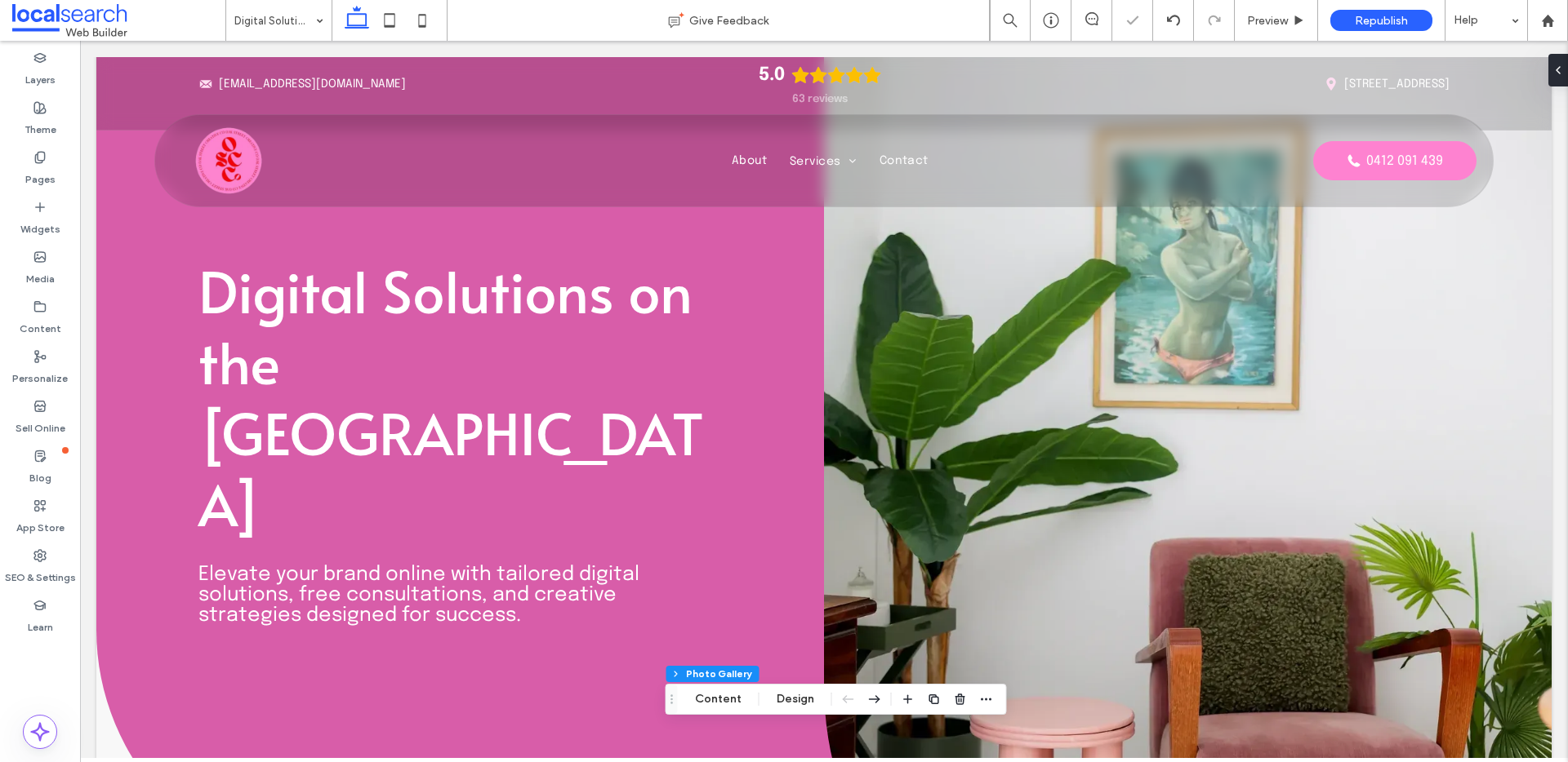
type input "**"
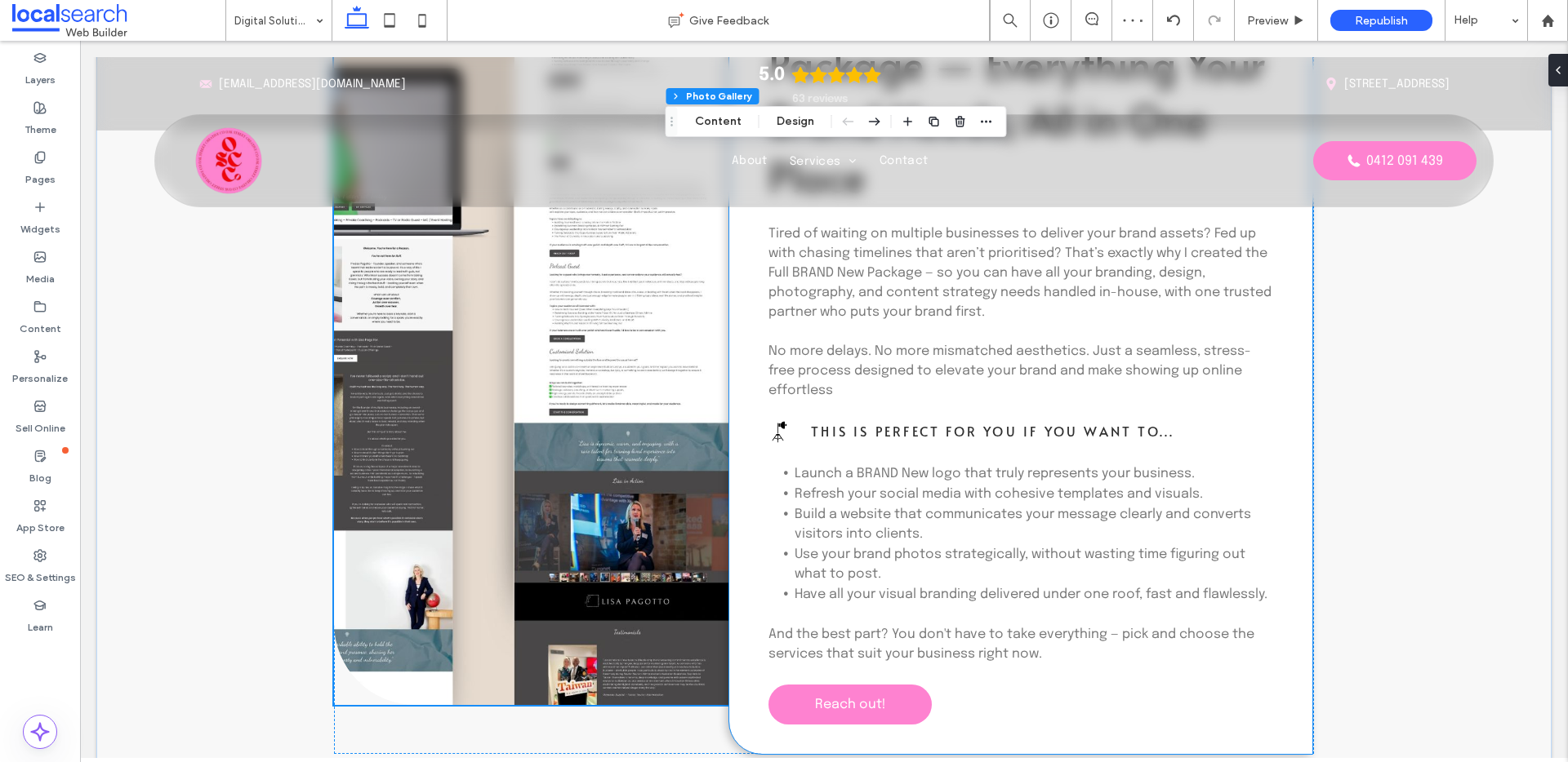
scroll to position [728, 0]
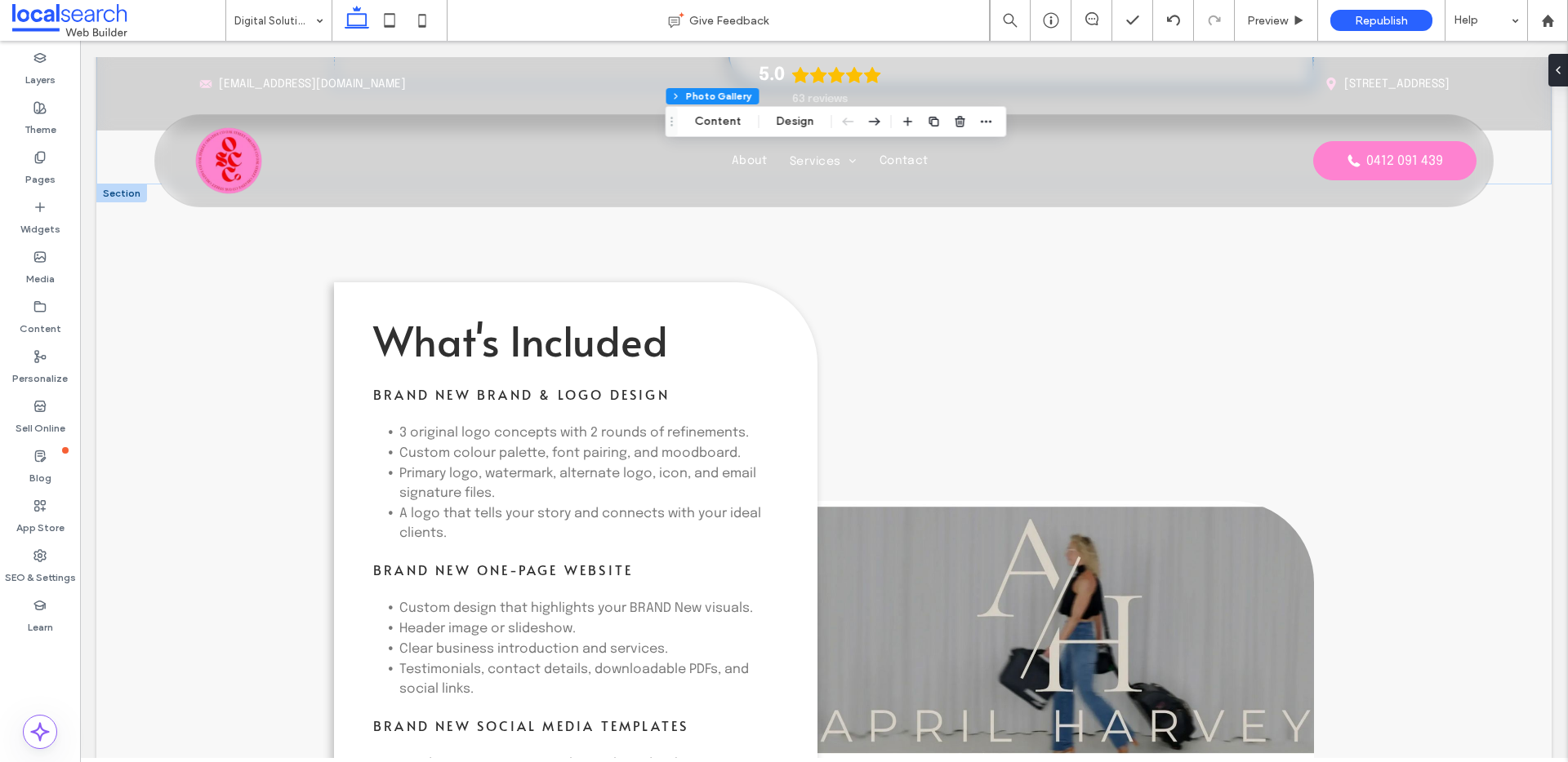
scroll to position [967, 0]
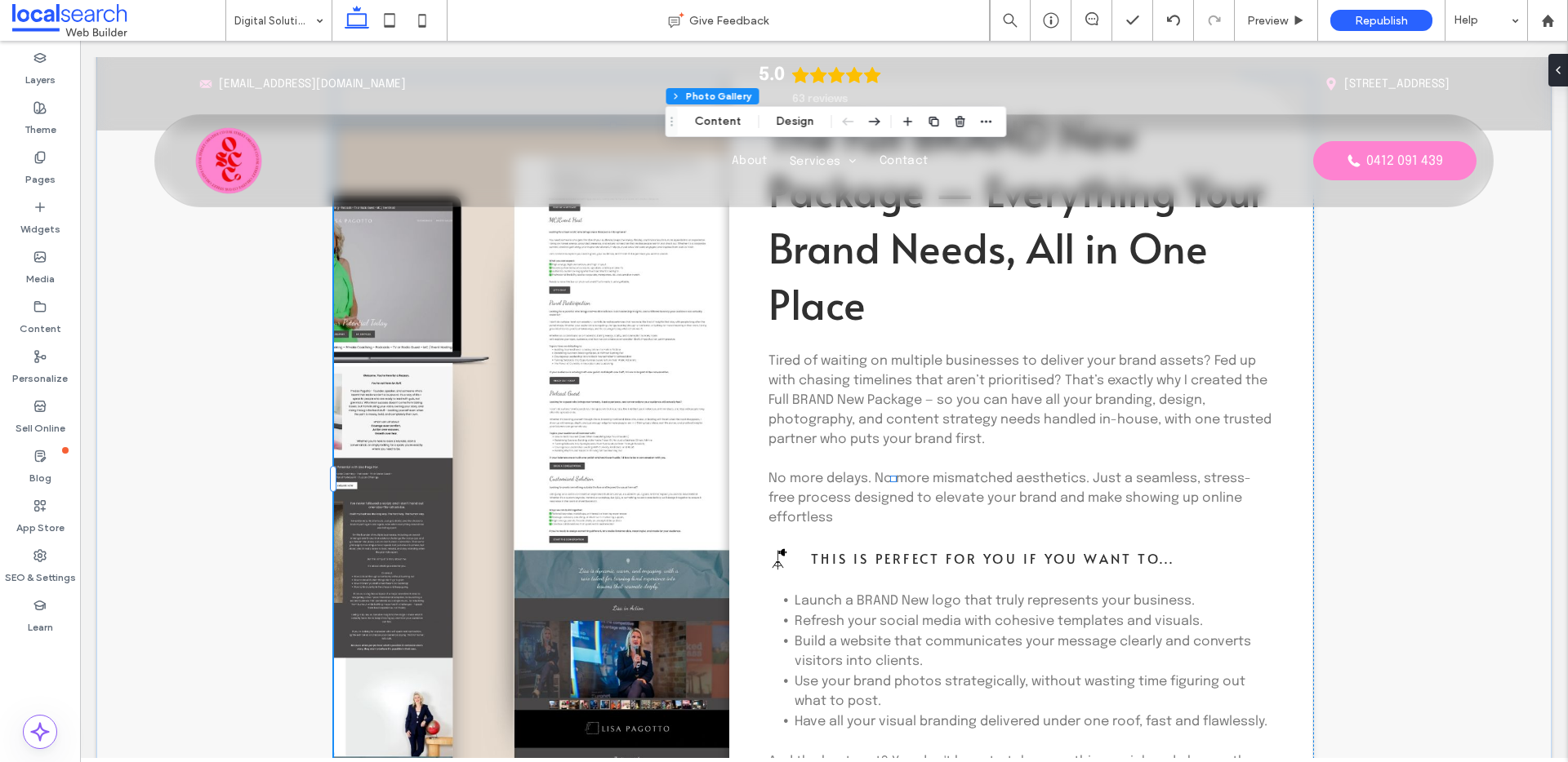
click at [601, 459] on link at bounding box center [614, 479] width 559 height 707
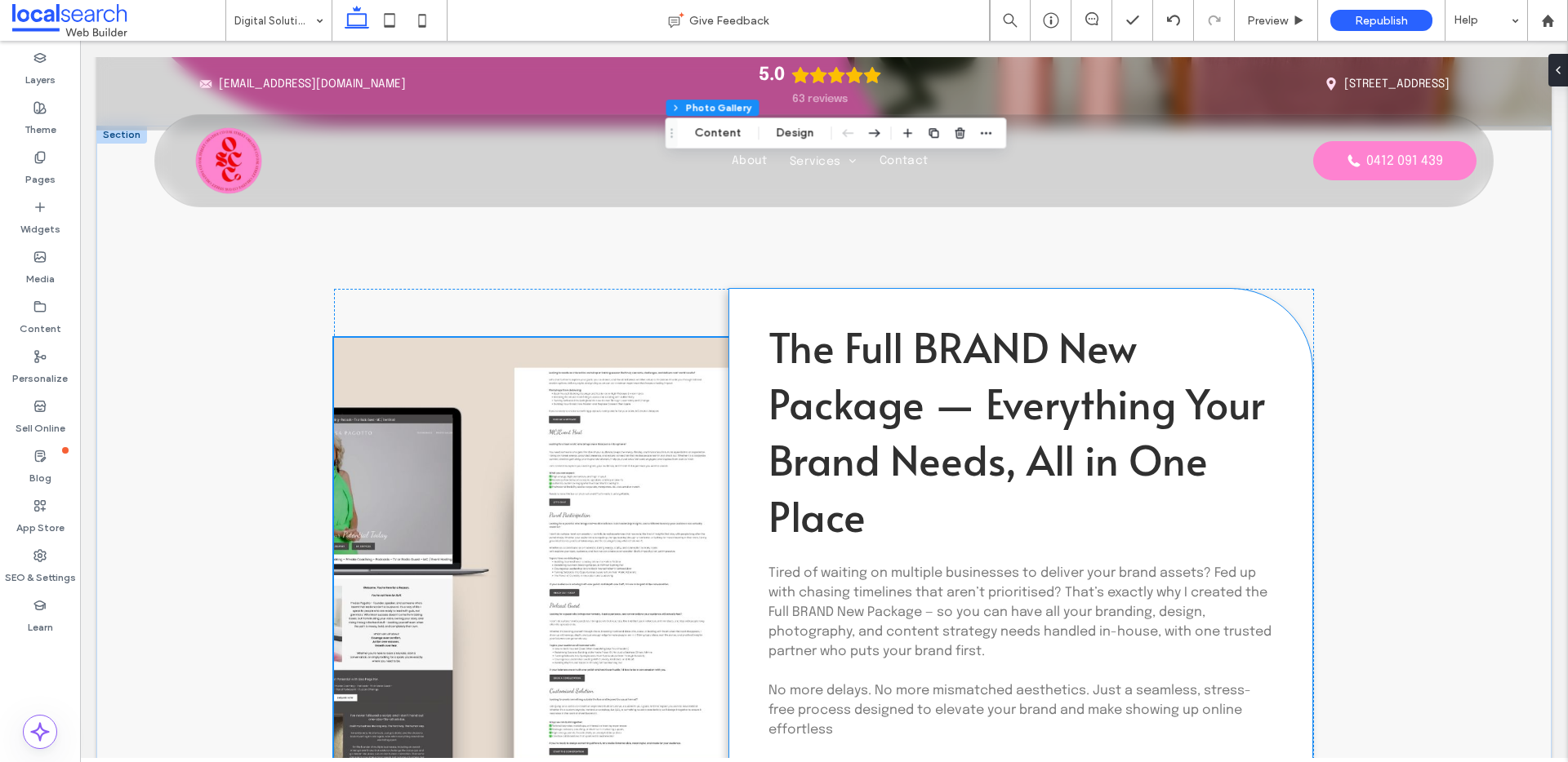
scroll to position [711, 0]
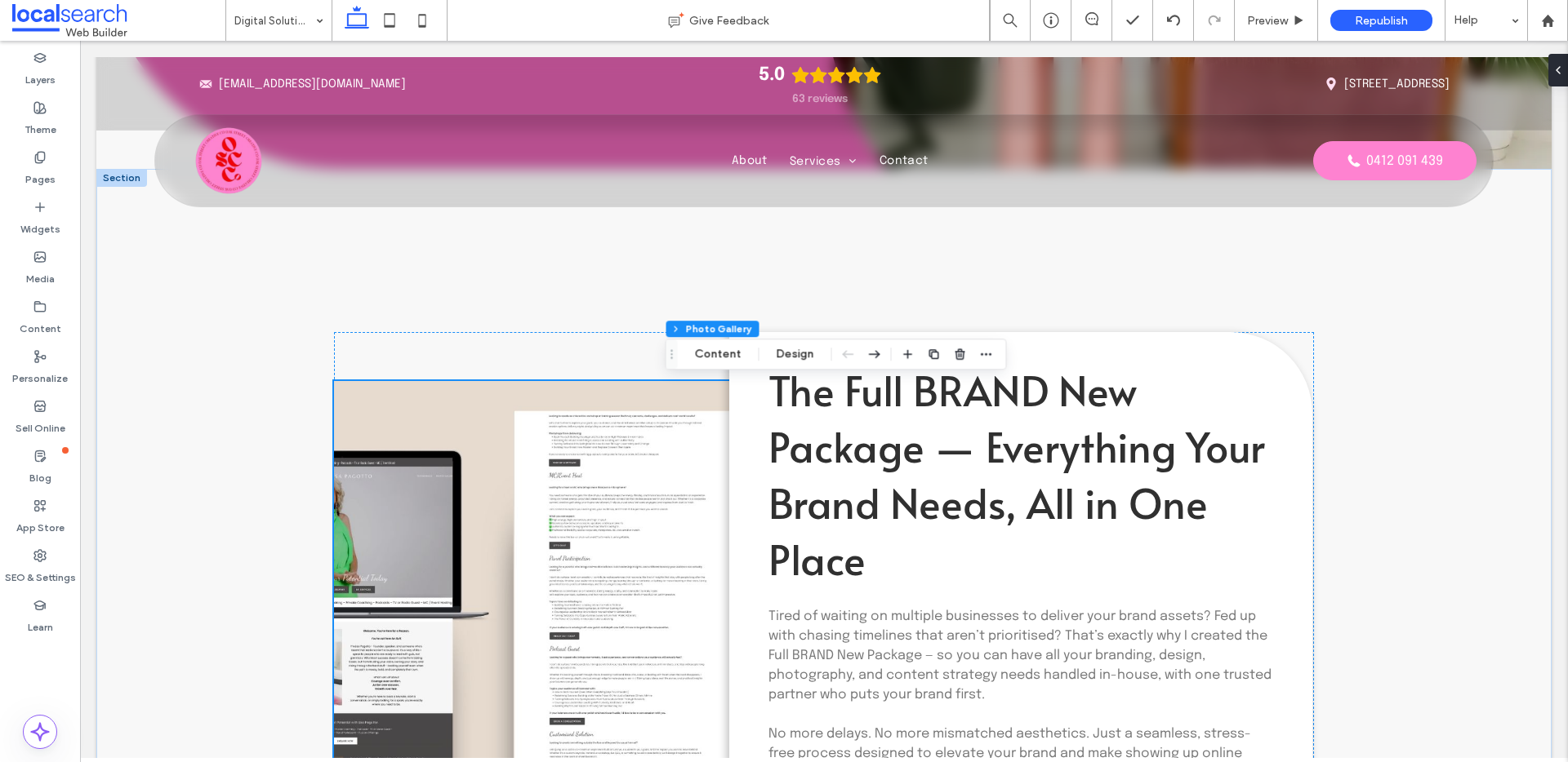
click at [622, 450] on link at bounding box center [614, 734] width 559 height 707
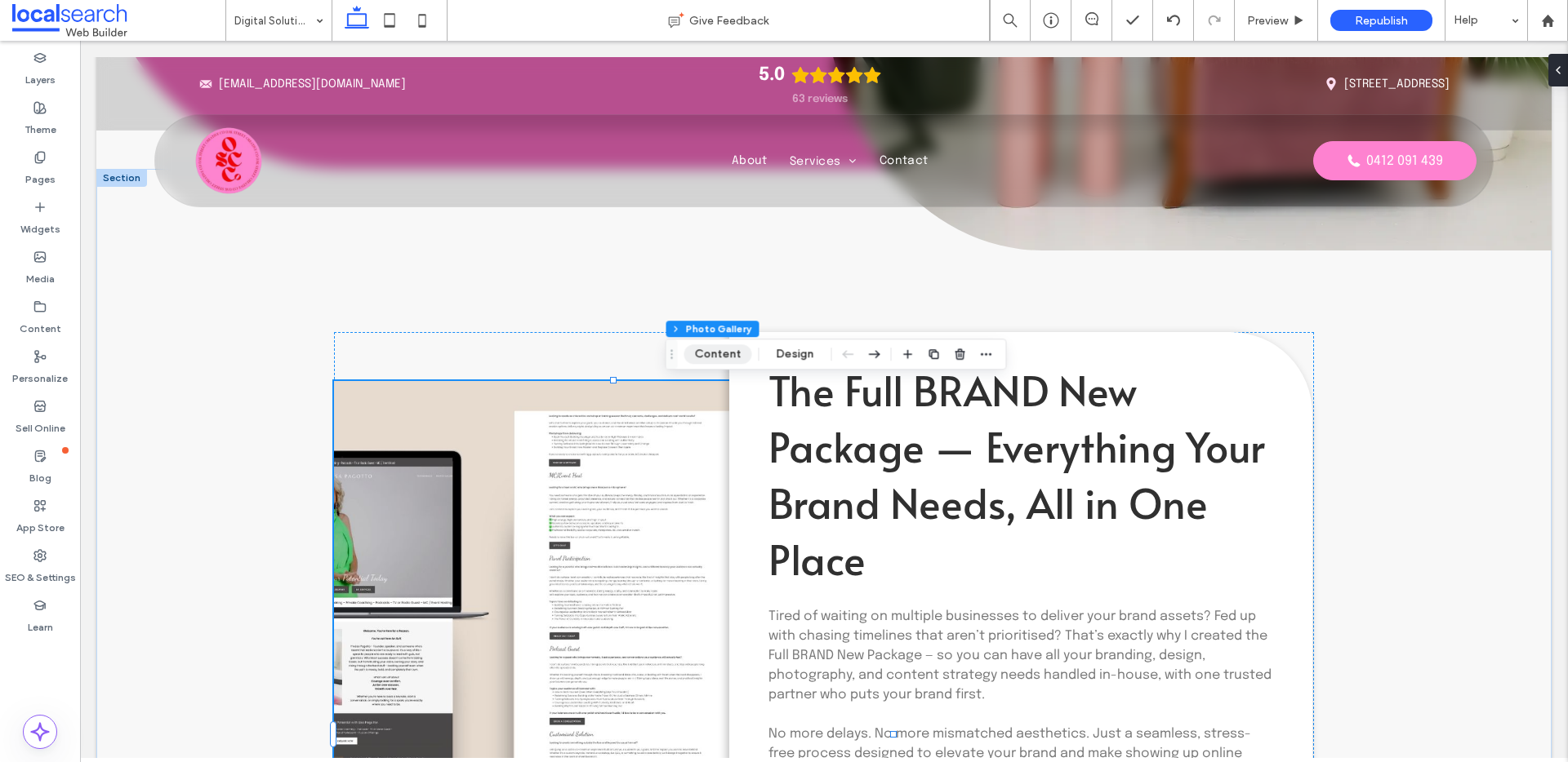
click at [724, 354] on button "Content" at bounding box center [718, 354] width 68 height 20
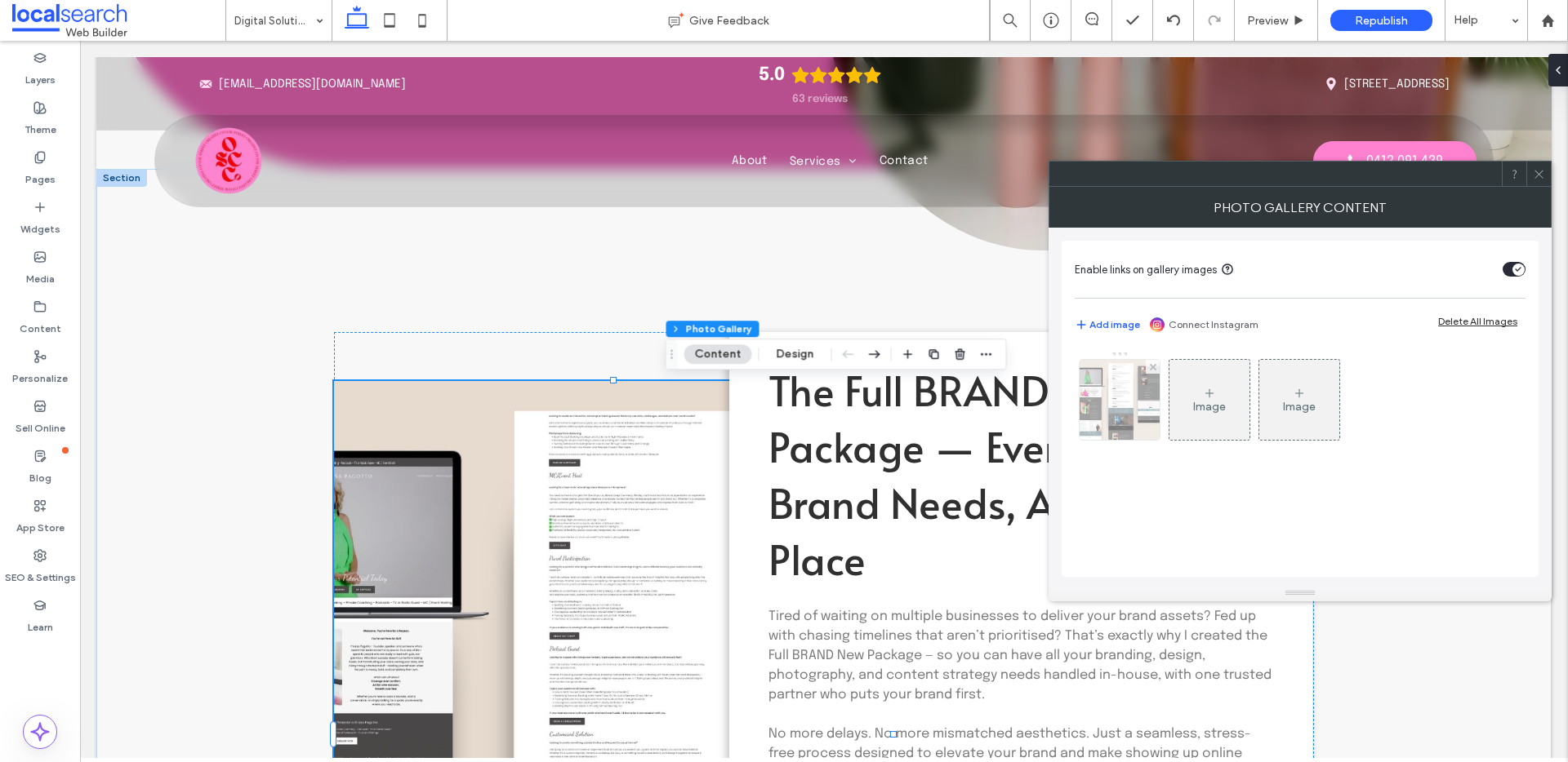
click at [1131, 423] on img at bounding box center [1119, 399] width 113 height 80
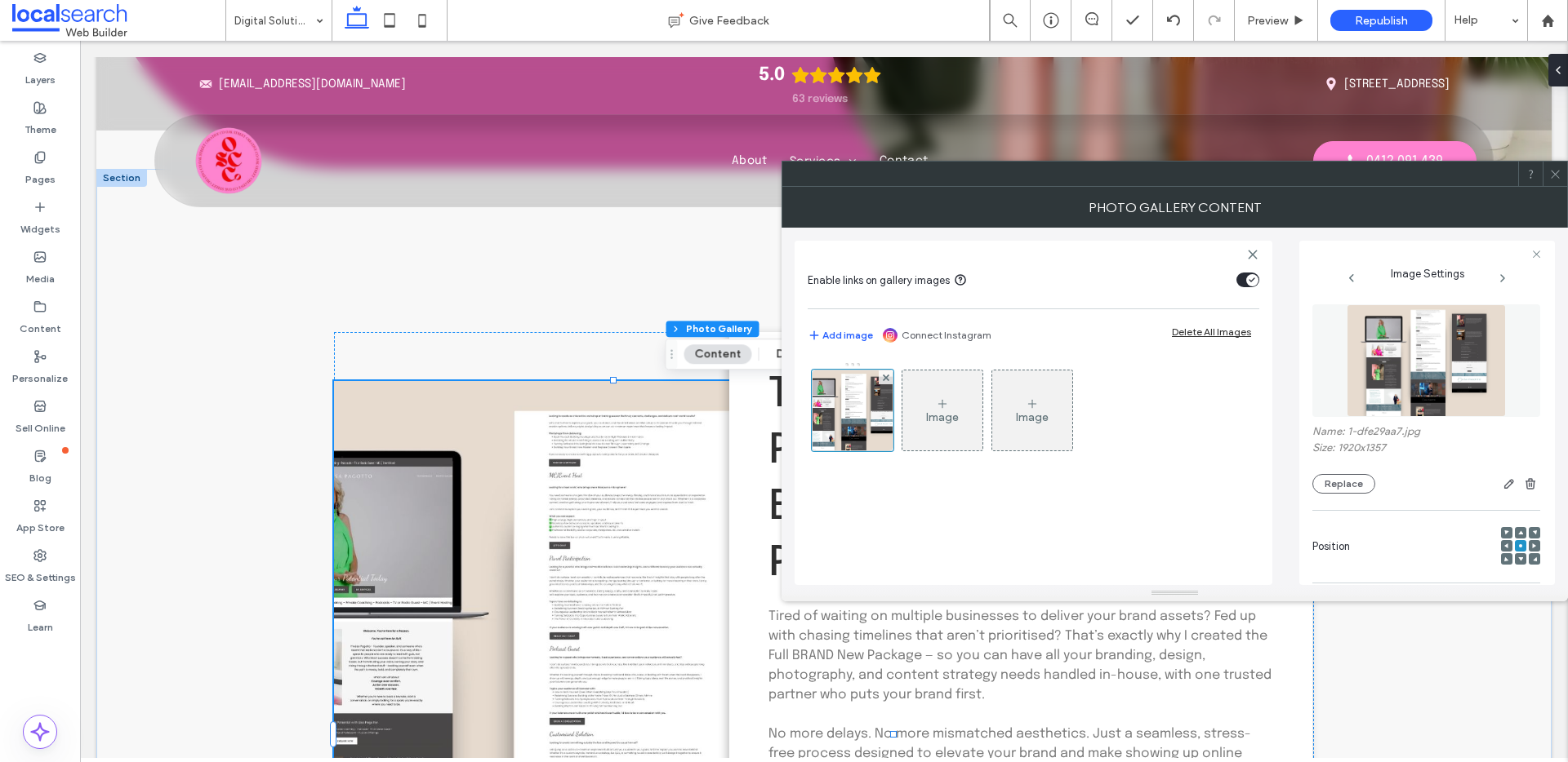
click at [1504, 546] on icon at bounding box center [1506, 546] width 5 height 5
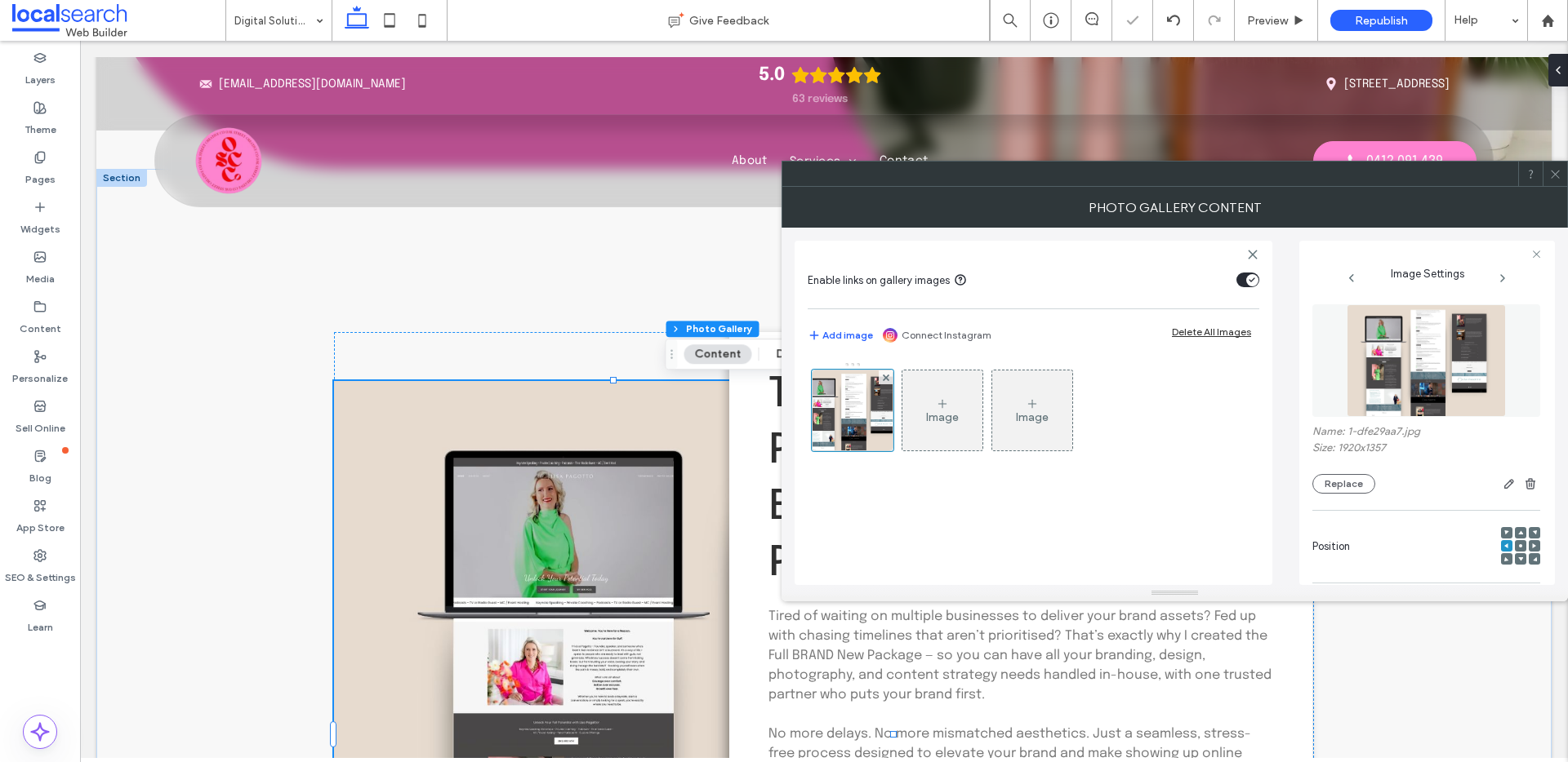
click at [1549, 171] on icon at bounding box center [1555, 174] width 12 height 12
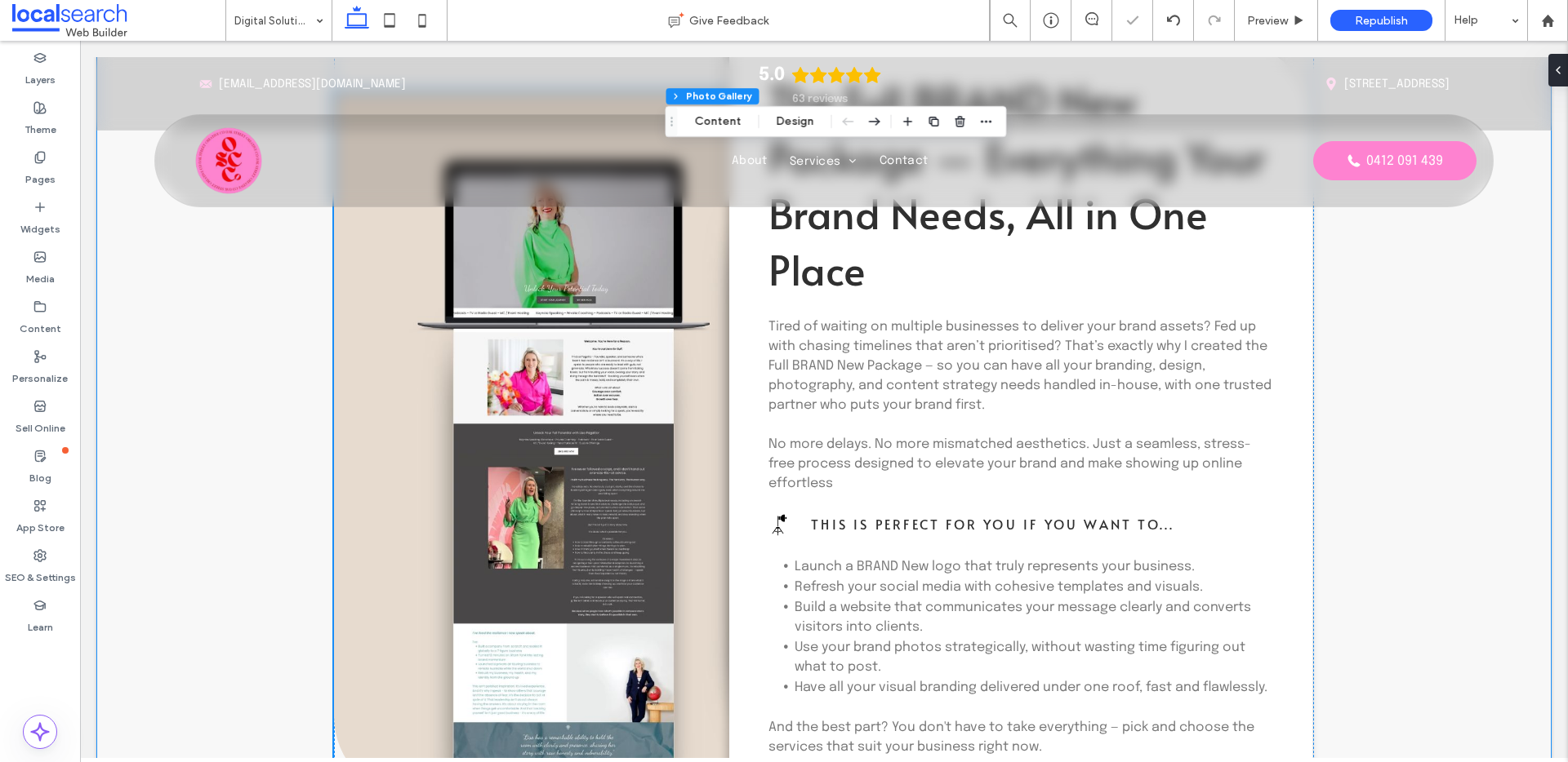
scroll to position [1011, 0]
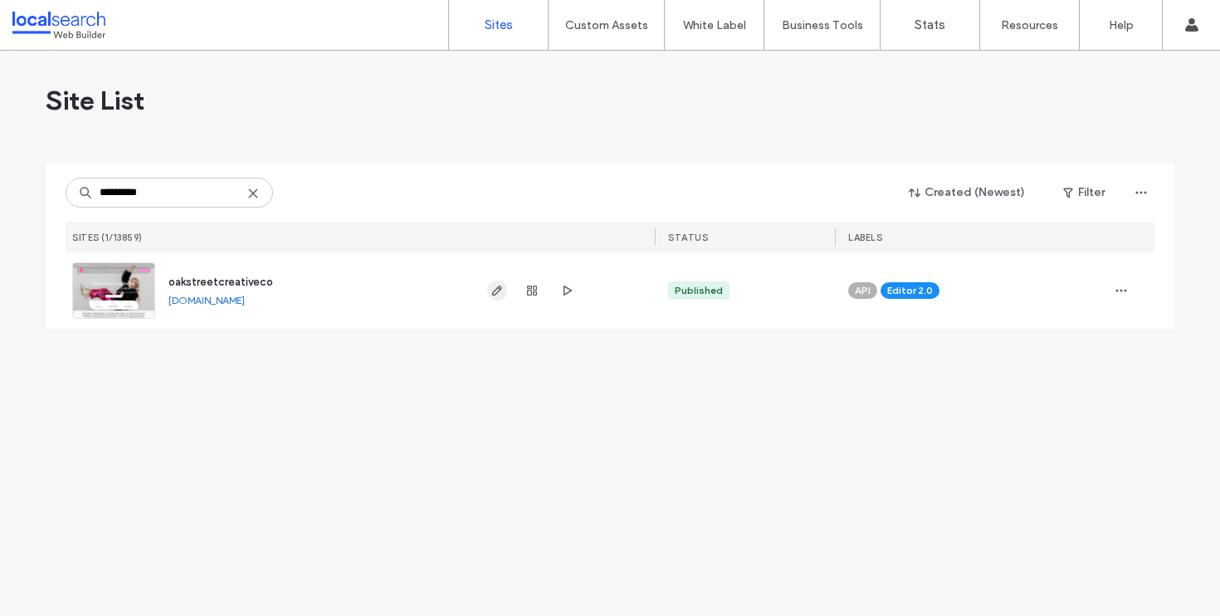
type input "*********"
click at [498, 292] on icon "button" at bounding box center [497, 290] width 13 height 13
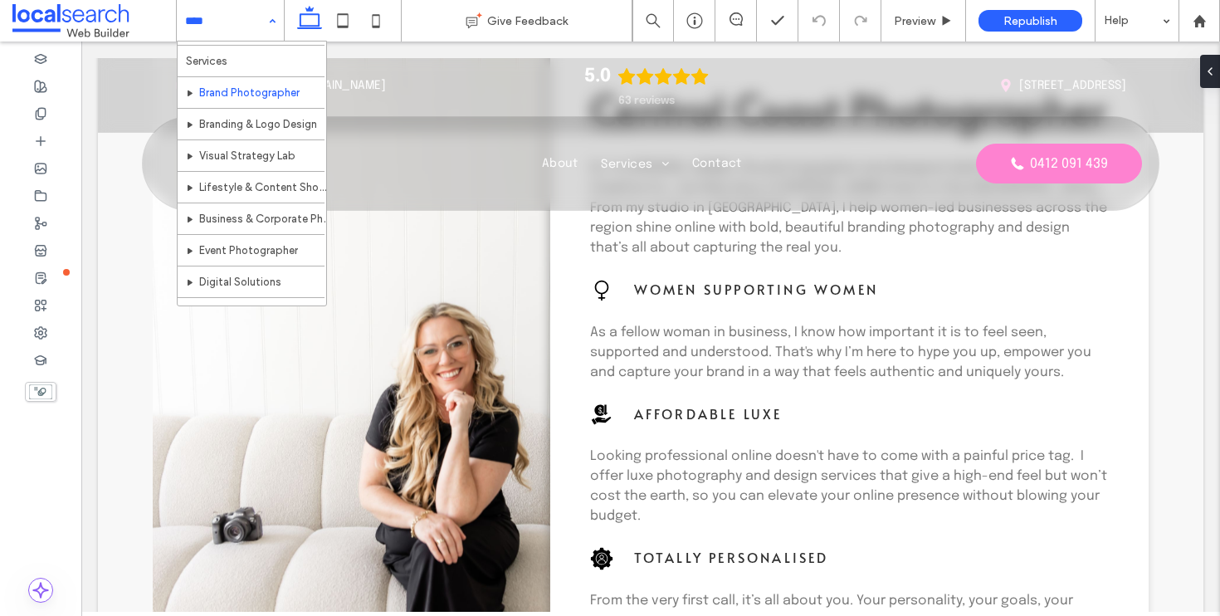
scroll to position [90, 0]
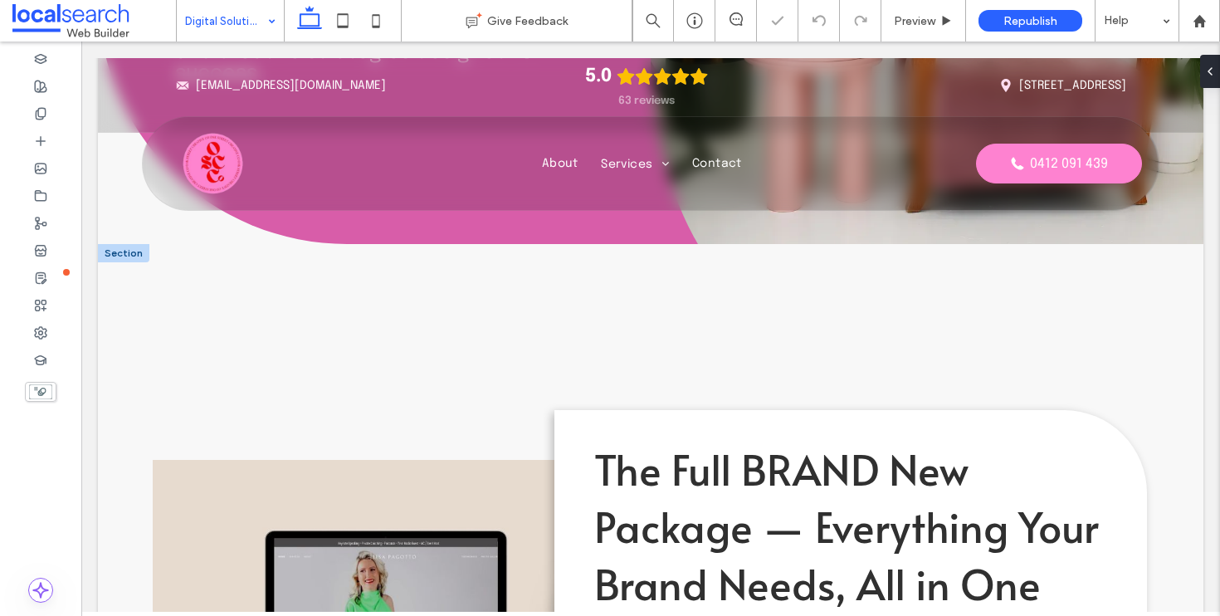
scroll to position [6, 0]
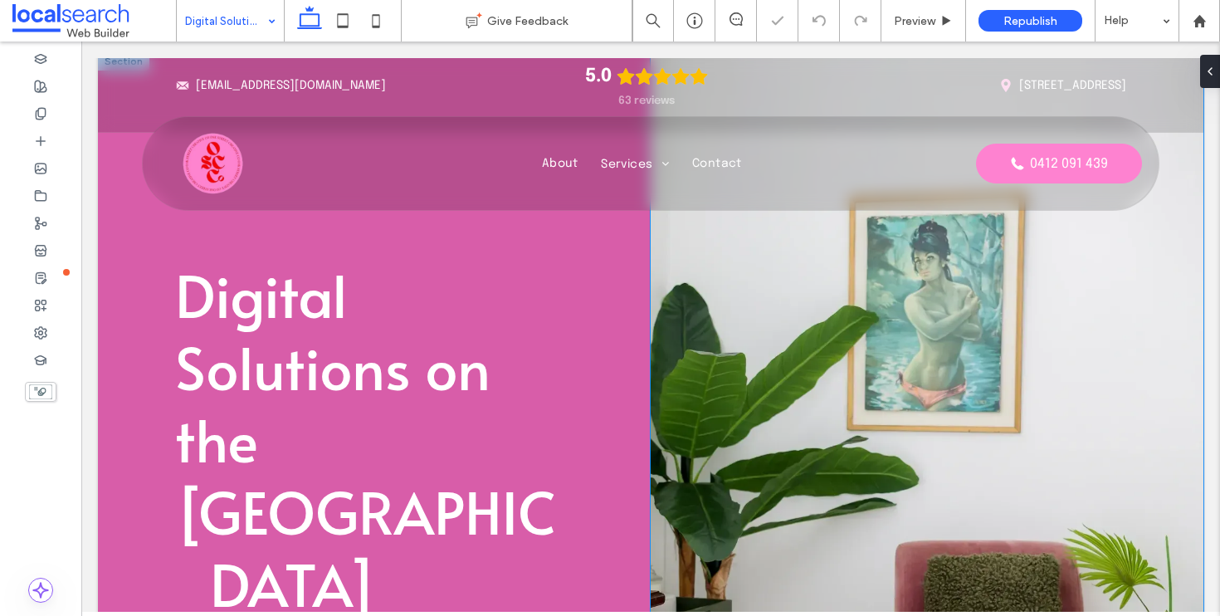
click at [963, 292] on link at bounding box center [927, 512] width 553 height 920
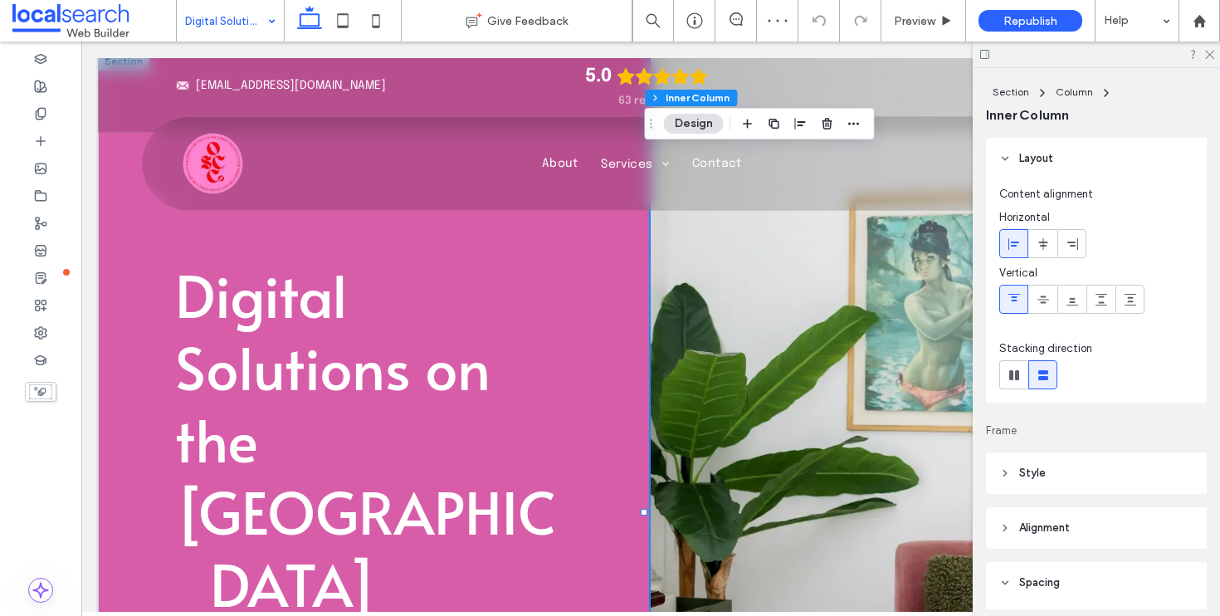
click at [963, 292] on link at bounding box center [927, 512] width 553 height 920
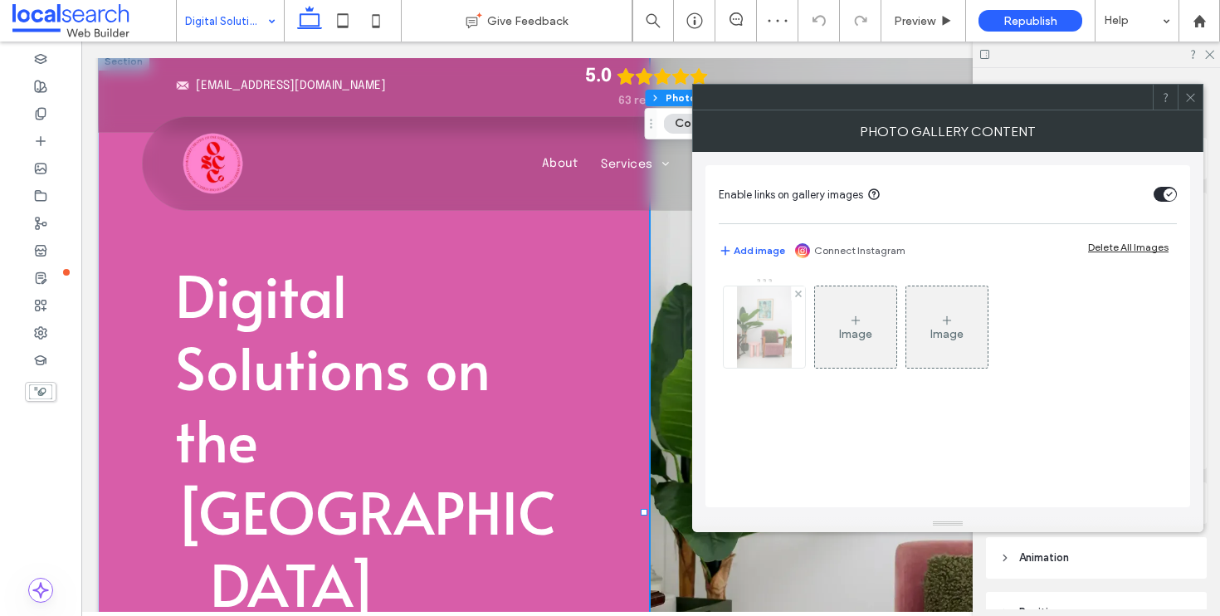
click at [772, 319] on img at bounding box center [764, 326] width 54 height 81
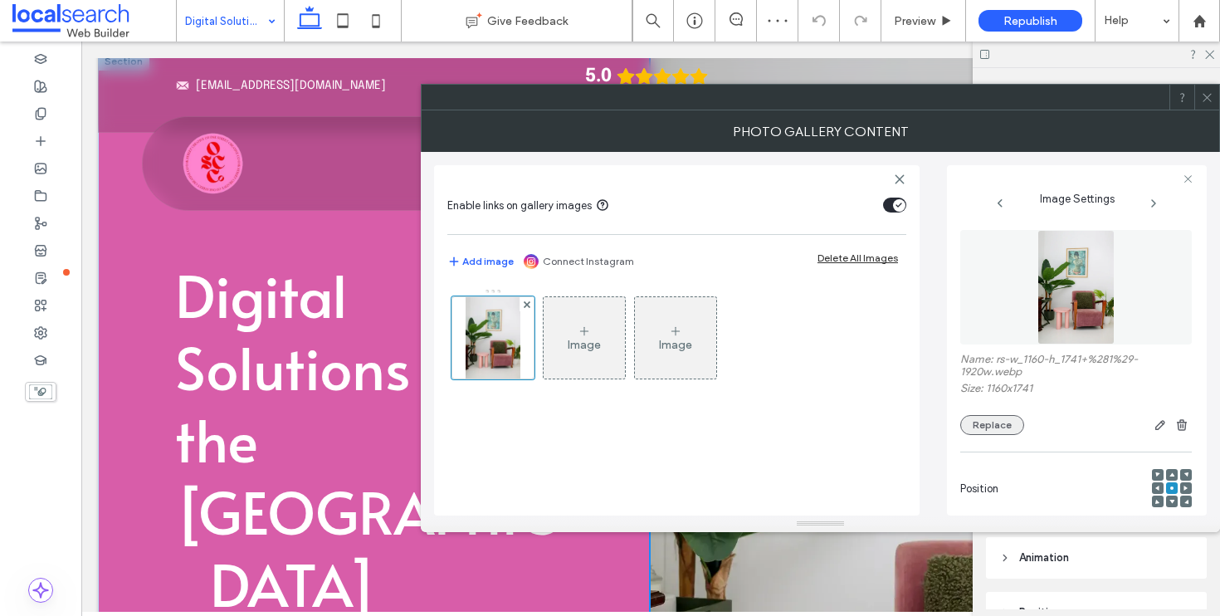
click at [996, 428] on button "Replace" at bounding box center [993, 425] width 64 height 20
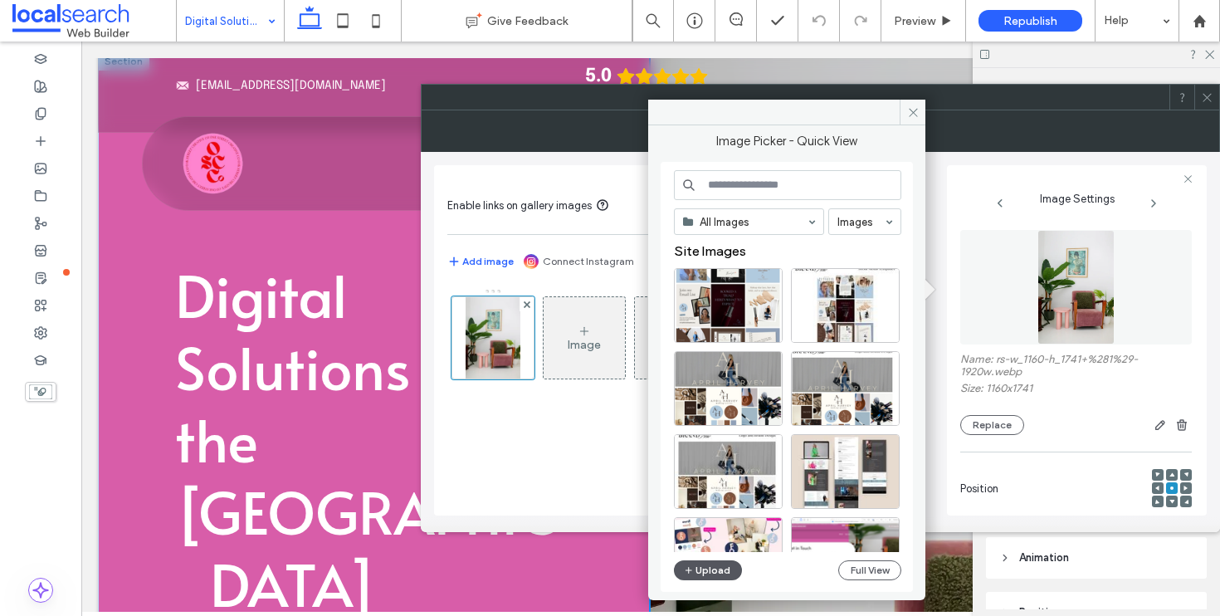
click at [682, 570] on button "Upload" at bounding box center [708, 570] width 68 height 20
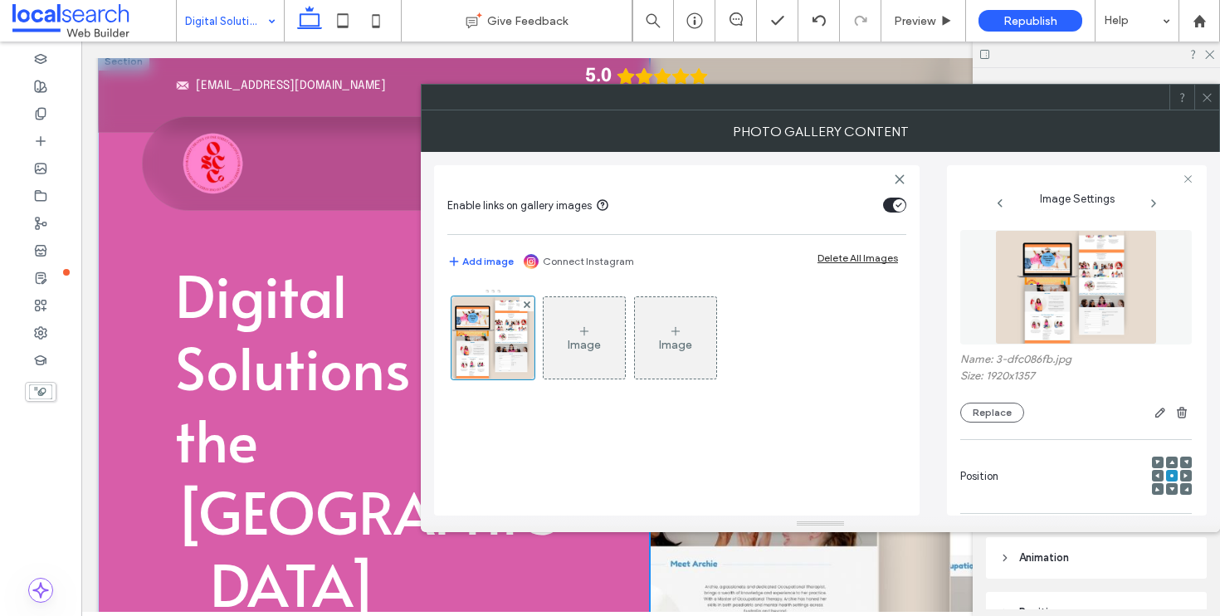
click at [1208, 104] on span at bounding box center [1207, 97] width 12 height 25
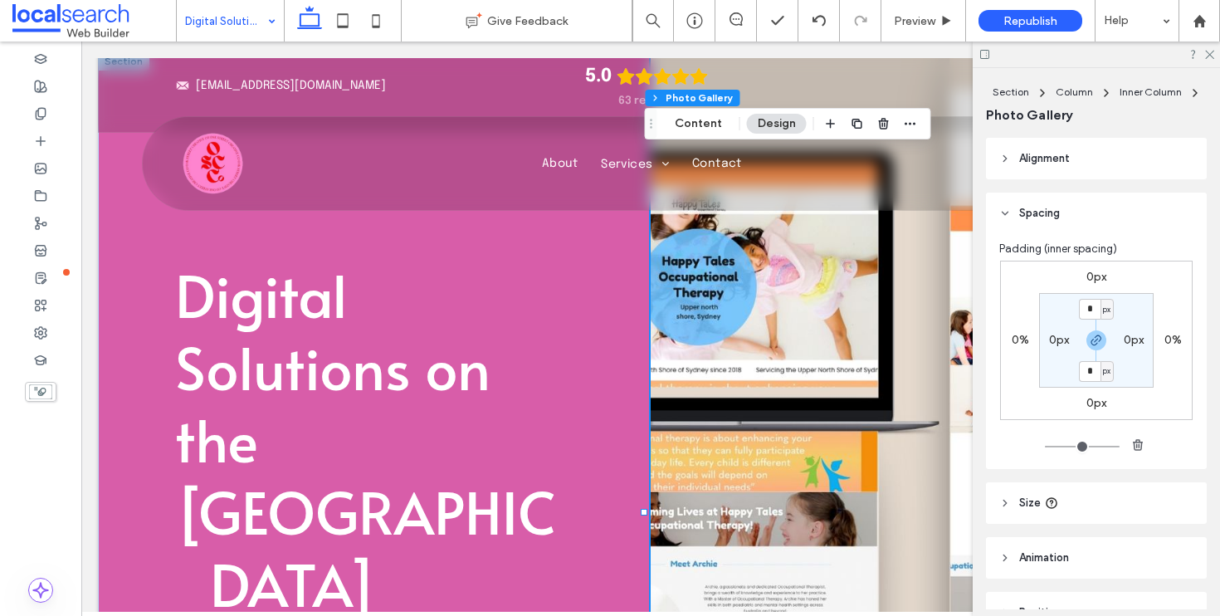
click at [1215, 51] on div at bounding box center [1096, 55] width 247 height 26
click at [1209, 51] on icon at bounding box center [1209, 53] width 11 height 11
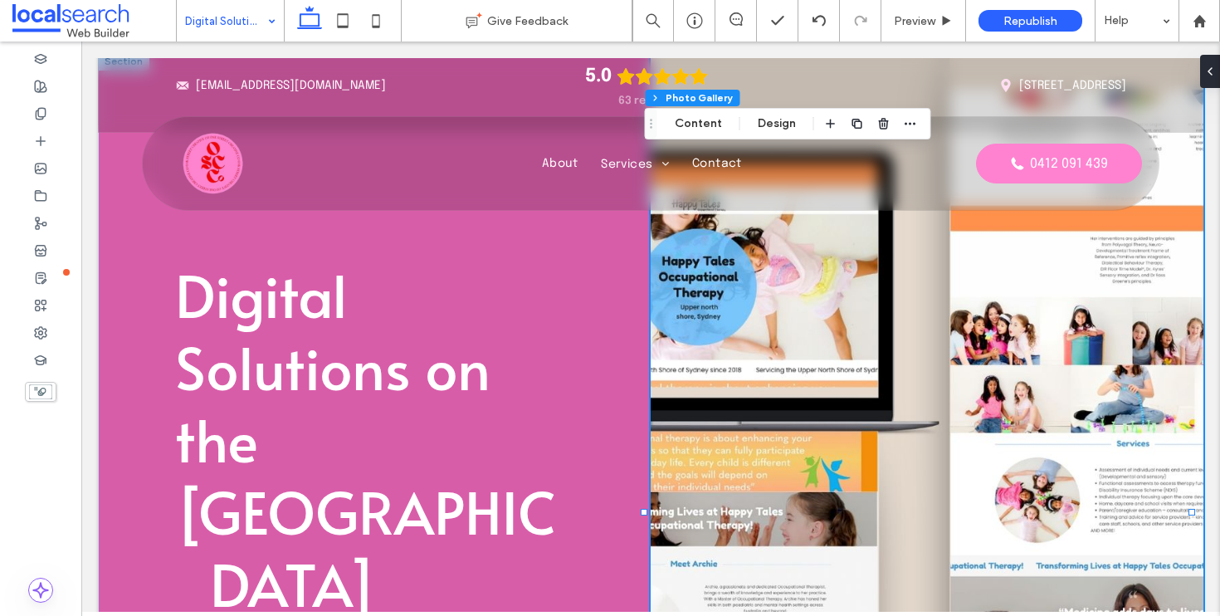
click at [882, 428] on link at bounding box center [927, 512] width 553 height 920
